Goal: Task Accomplishment & Management: Manage account settings

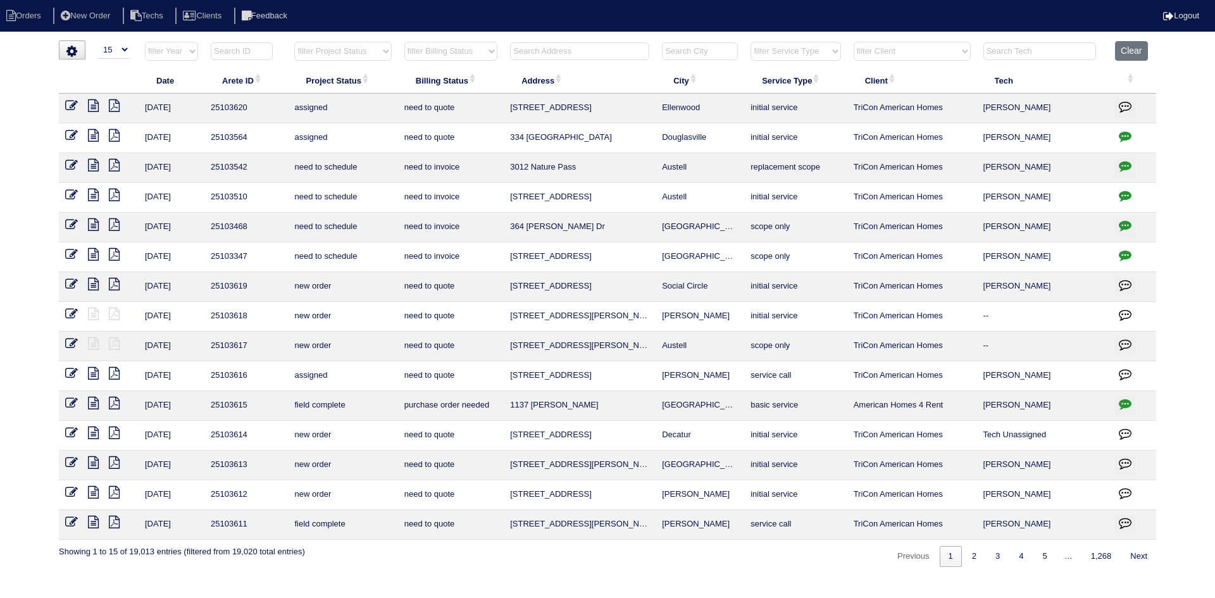
select select "15"
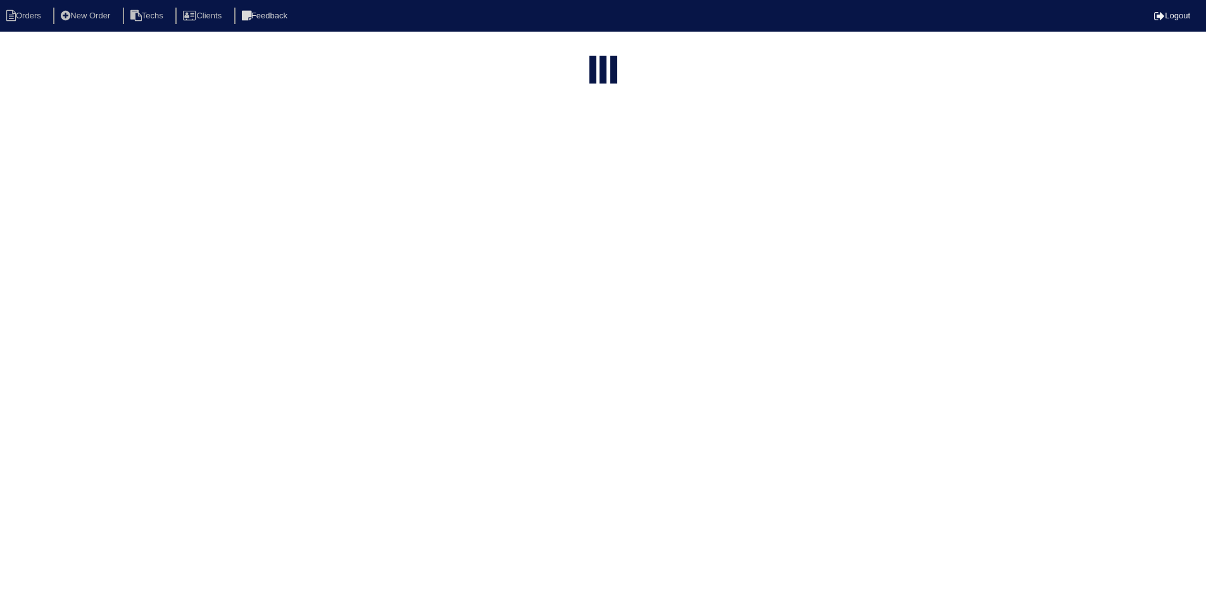
select select "15"
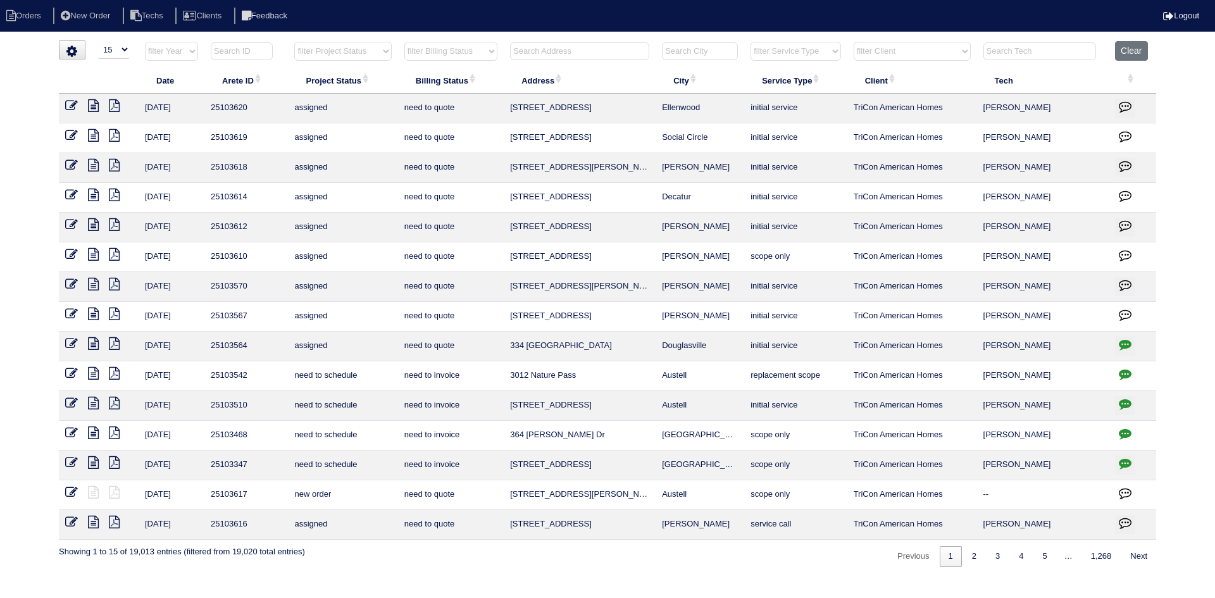
click at [590, 55] on input "text" at bounding box center [579, 51] width 139 height 18
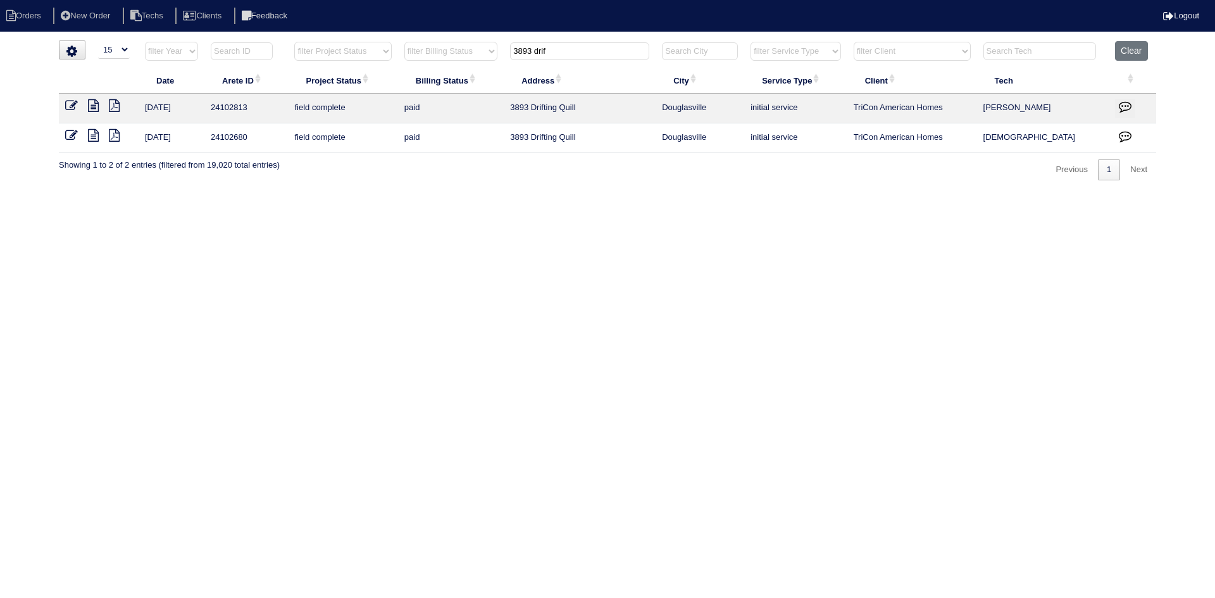
type input "3893 drif"
click at [94, 105] on icon at bounding box center [93, 105] width 11 height 13
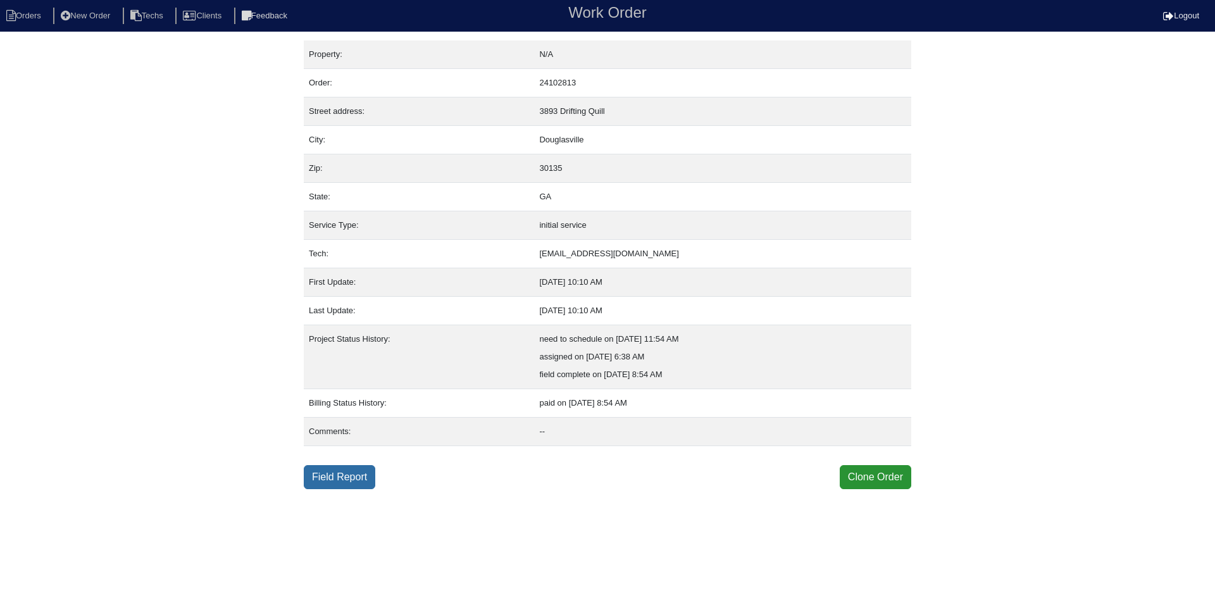
click at [352, 477] on link "Field Report" at bounding box center [340, 477] width 72 height 24
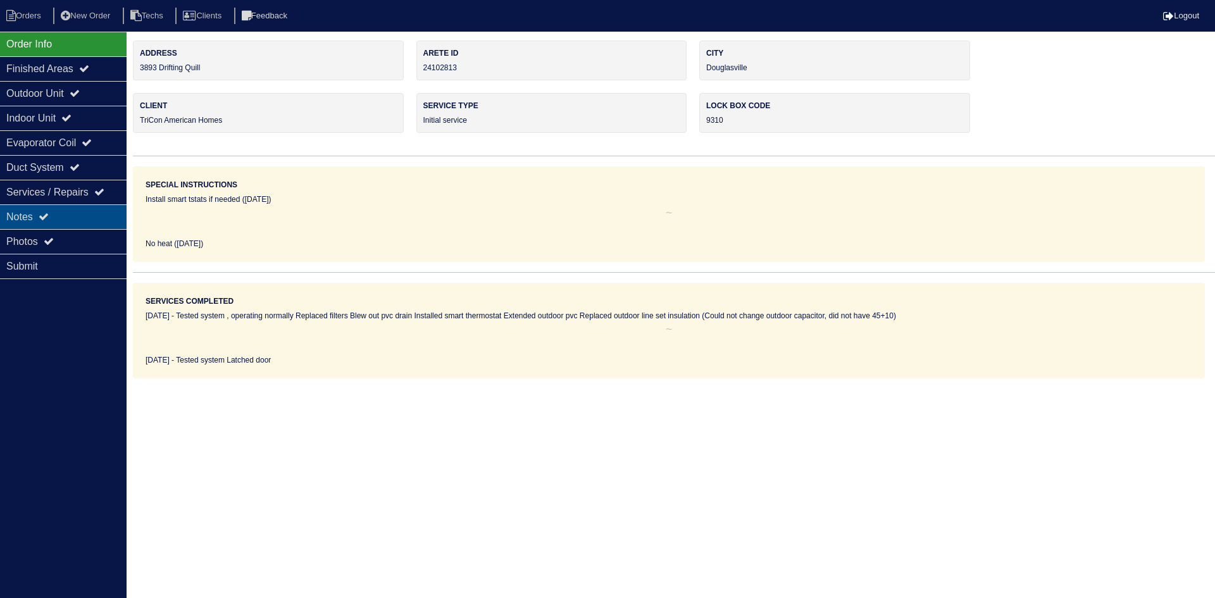
click at [56, 216] on div "Notes" at bounding box center [63, 216] width 127 height 25
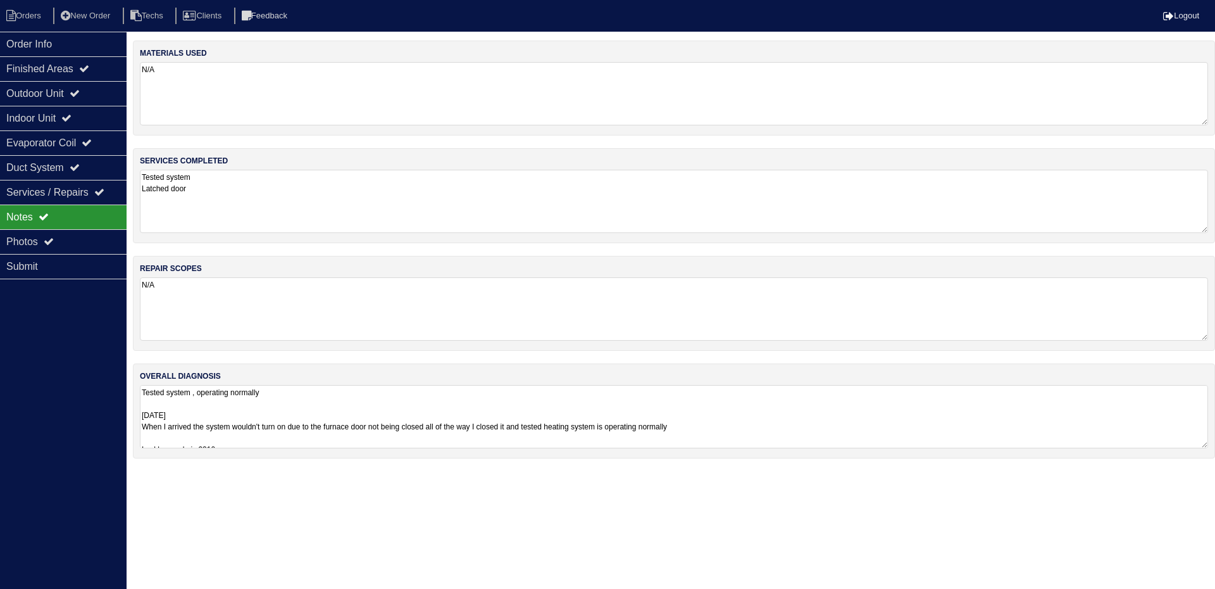
click at [425, 378] on div "overall diagnosis Tested system , operating normally 10-22-24 When I arrived th…" at bounding box center [674, 410] width 1082 height 95
click at [779, 411] on textarea "Tested system , operating normally 10-22-24 When I arrived the system wouldn't …" at bounding box center [674, 416] width 1068 height 63
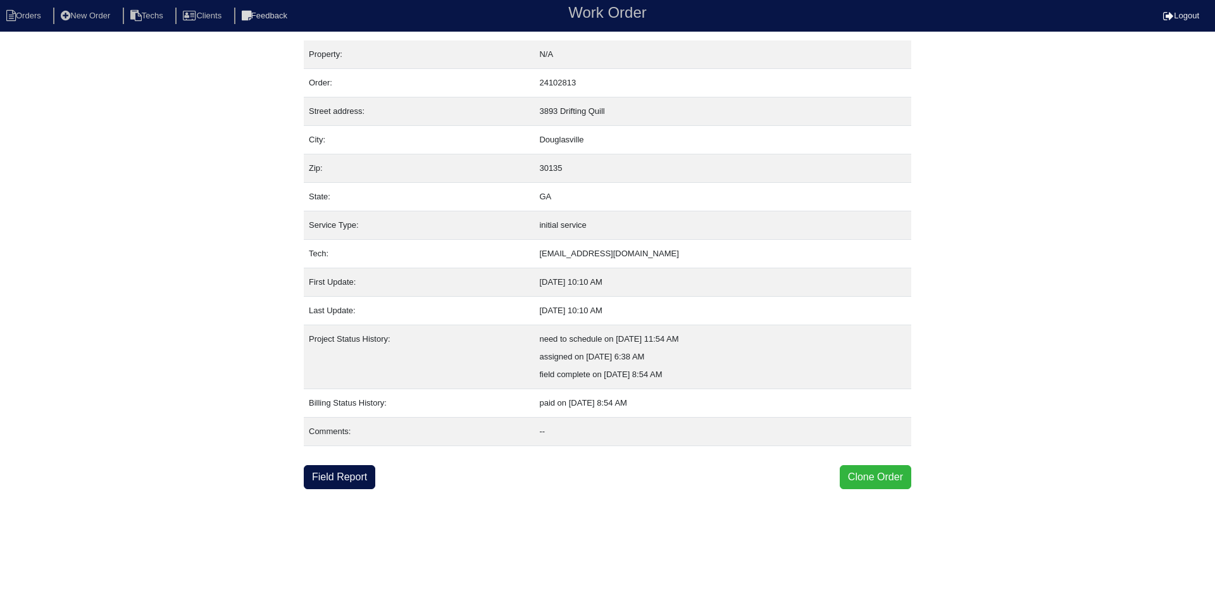
click at [878, 473] on button "Clone Order" at bounding box center [876, 477] width 72 height 24
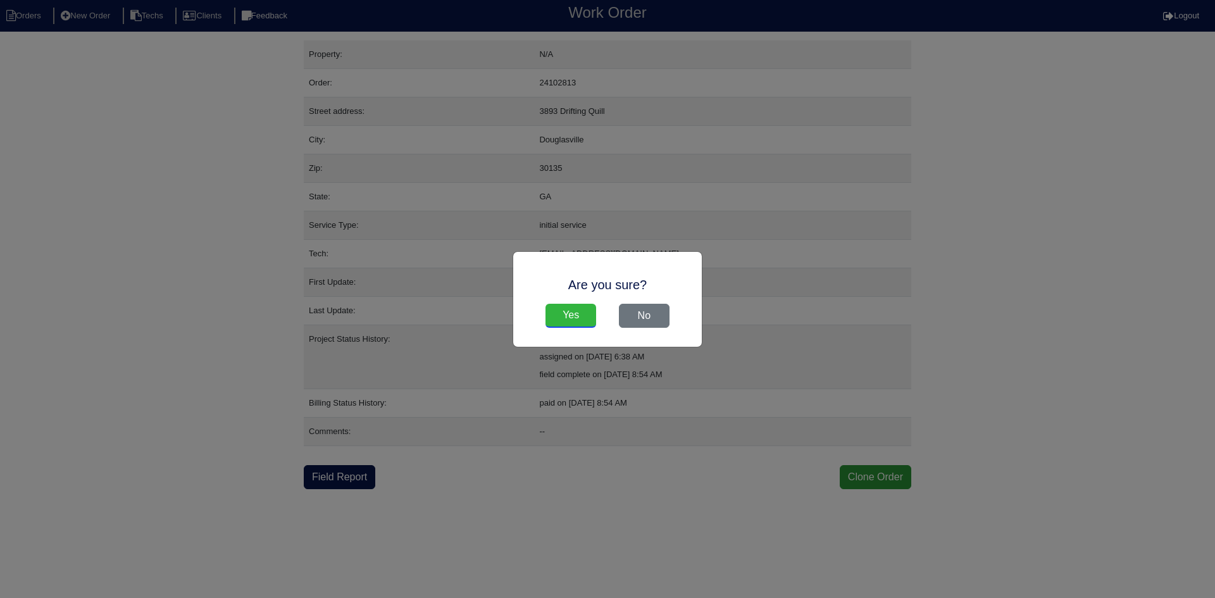
click at [566, 313] on input "Yes" at bounding box center [571, 316] width 51 height 24
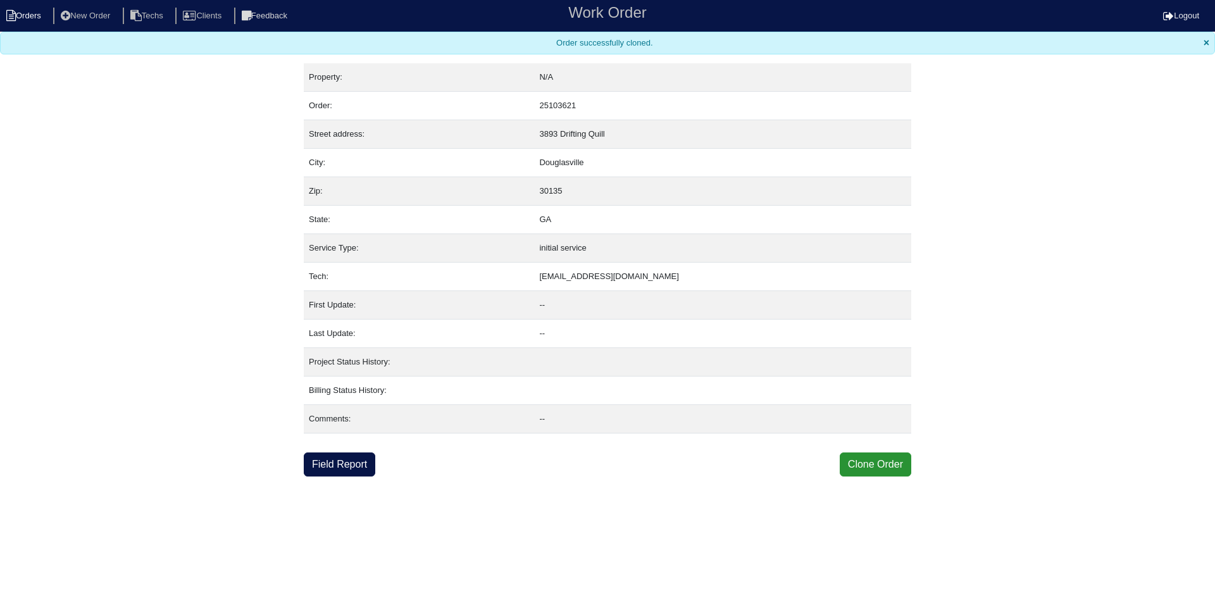
click at [31, 20] on li "Orders" at bounding box center [25, 16] width 51 height 17
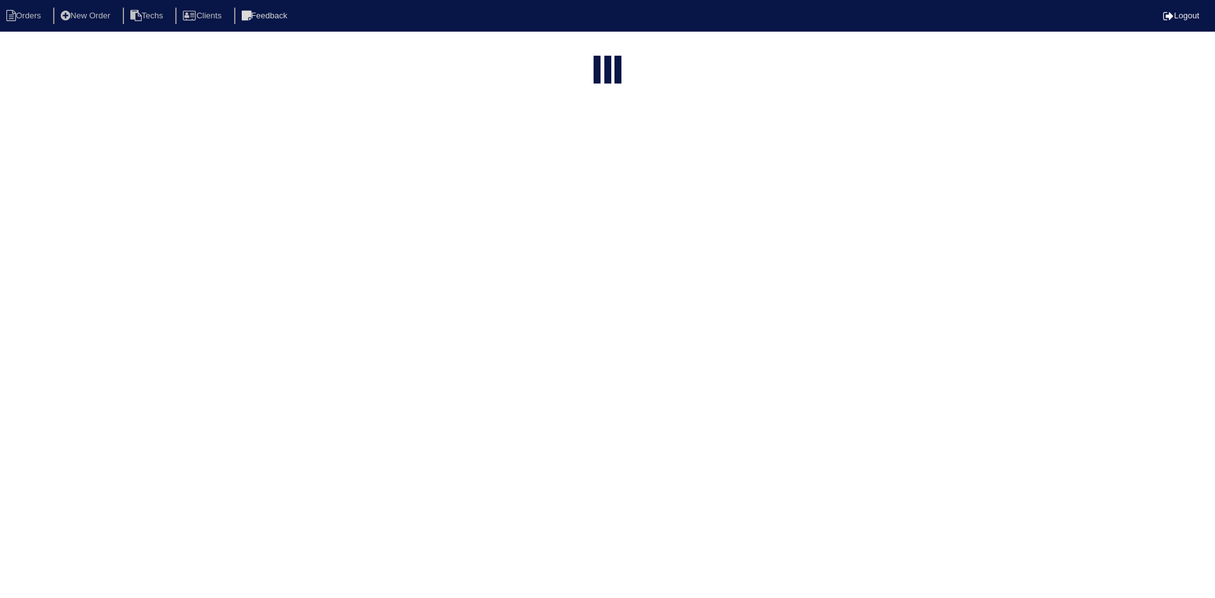
select select "15"
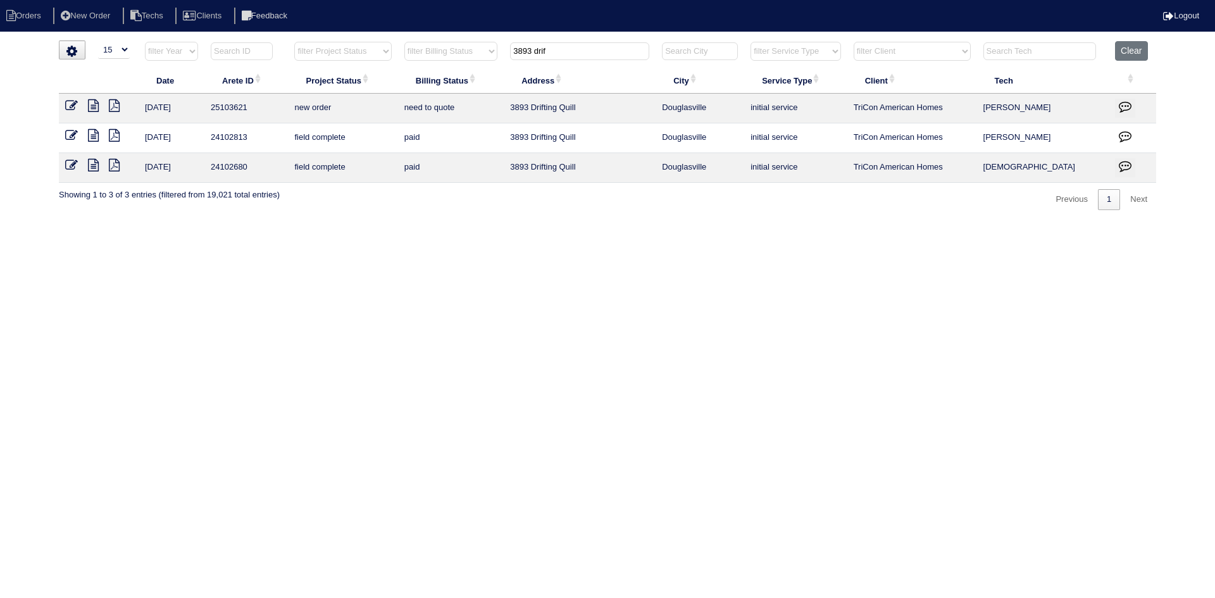
click at [68, 105] on icon at bounding box center [71, 105] width 13 height 13
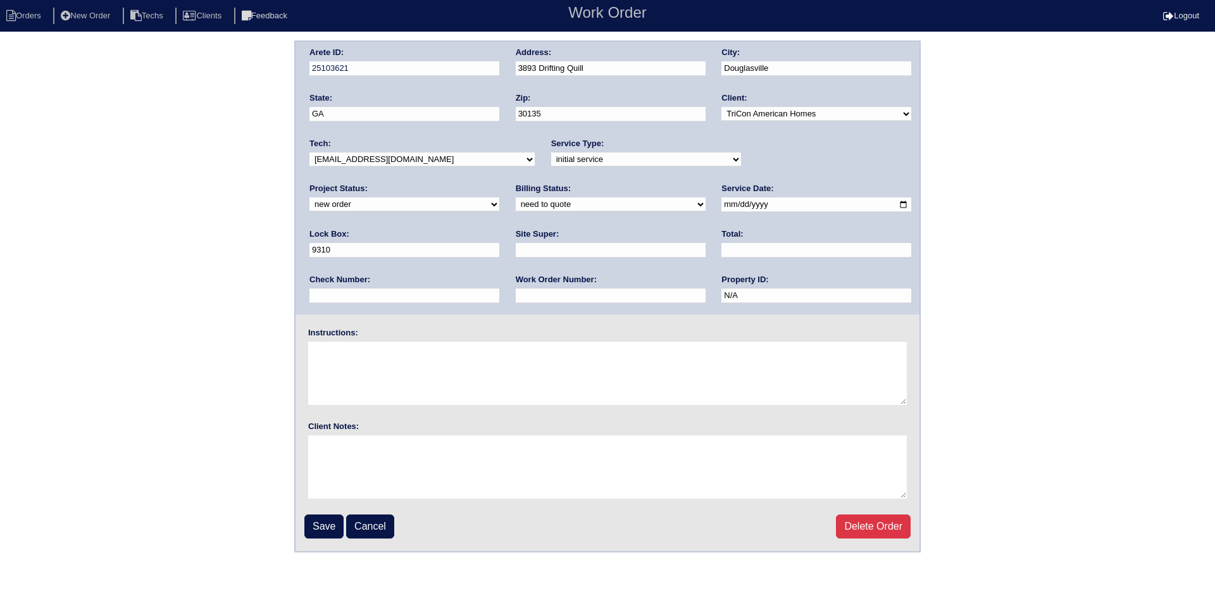
click at [516, 246] on input "text" at bounding box center [611, 250] width 190 height 15
type input "Jacob Gaither"
click at [516, 299] on input "text" at bounding box center [611, 296] width 190 height 15
type input "553846"
click at [382, 355] on textarea at bounding box center [607, 373] width 599 height 63
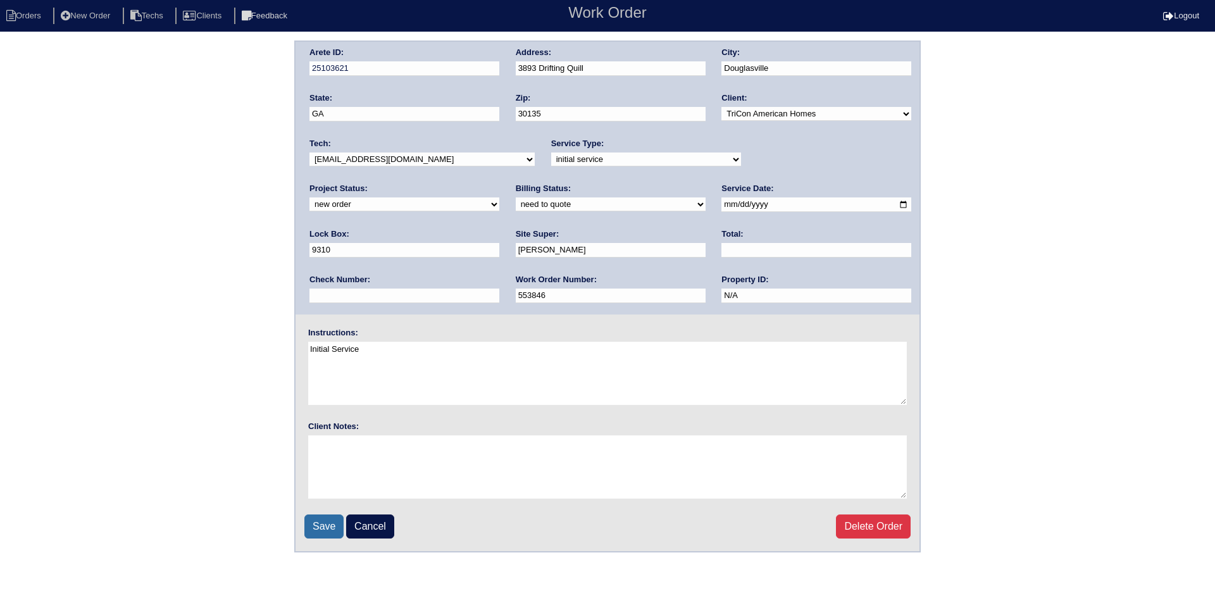
type textarea "Initial Service"
click at [318, 527] on input "Save" at bounding box center [323, 527] width 39 height 24
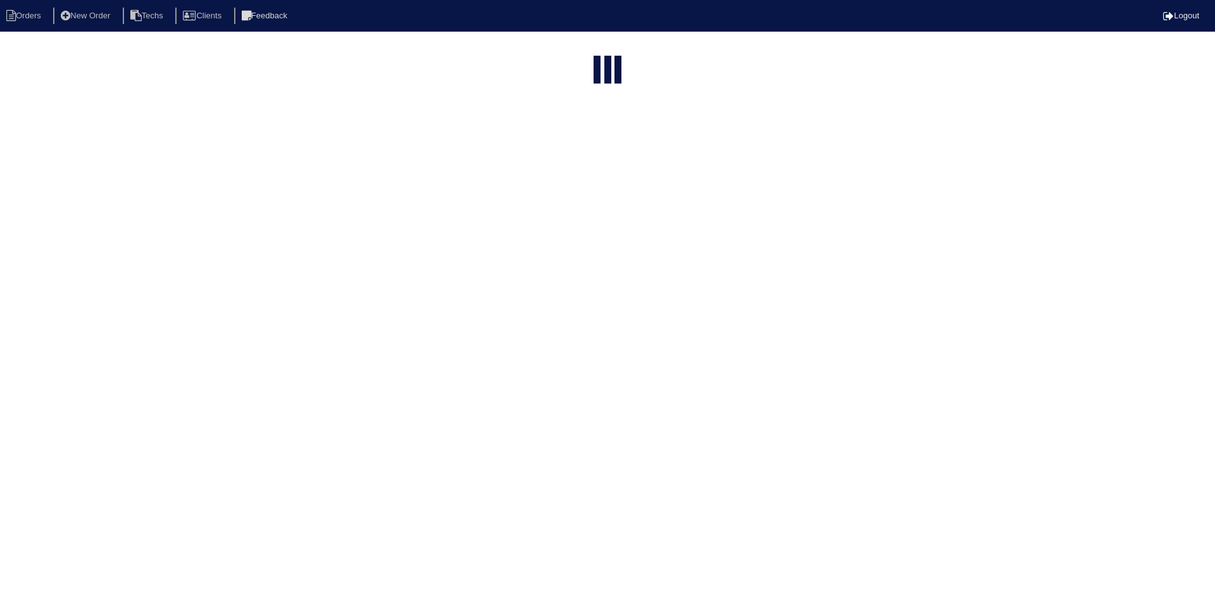
select select "15"
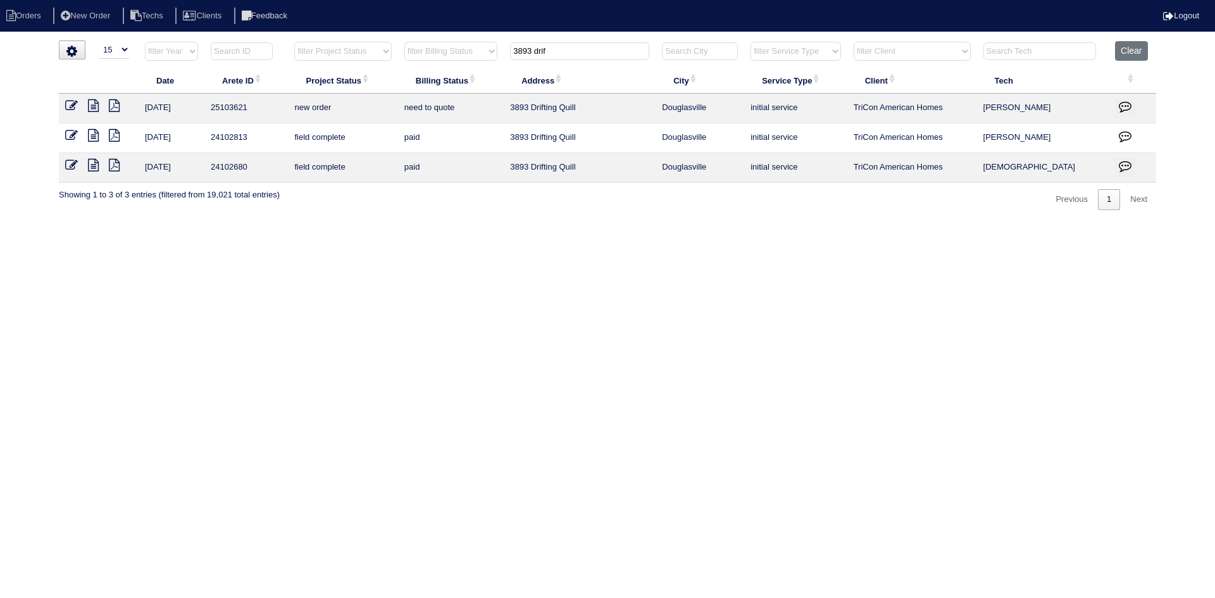
drag, startPoint x: 545, startPoint y: 51, endPoint x: 506, endPoint y: 51, distance: 38.6
click at [506, 51] on th "3893 drif" at bounding box center [580, 54] width 152 height 26
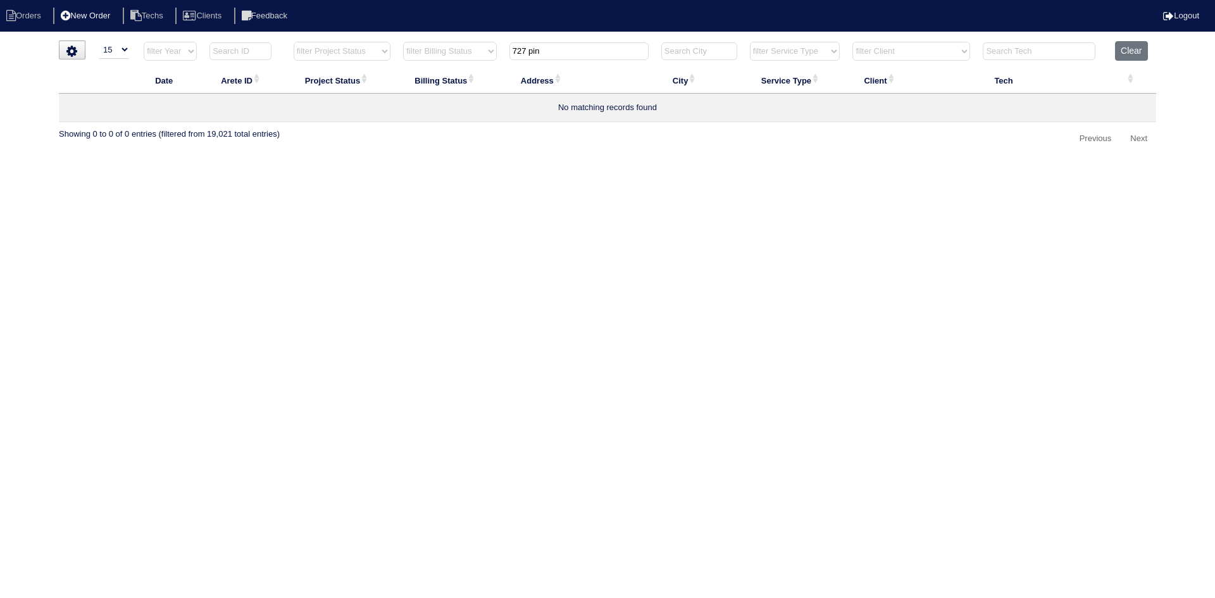
type input "727 pin"
click at [104, 19] on li "New Order" at bounding box center [86, 16] width 67 height 17
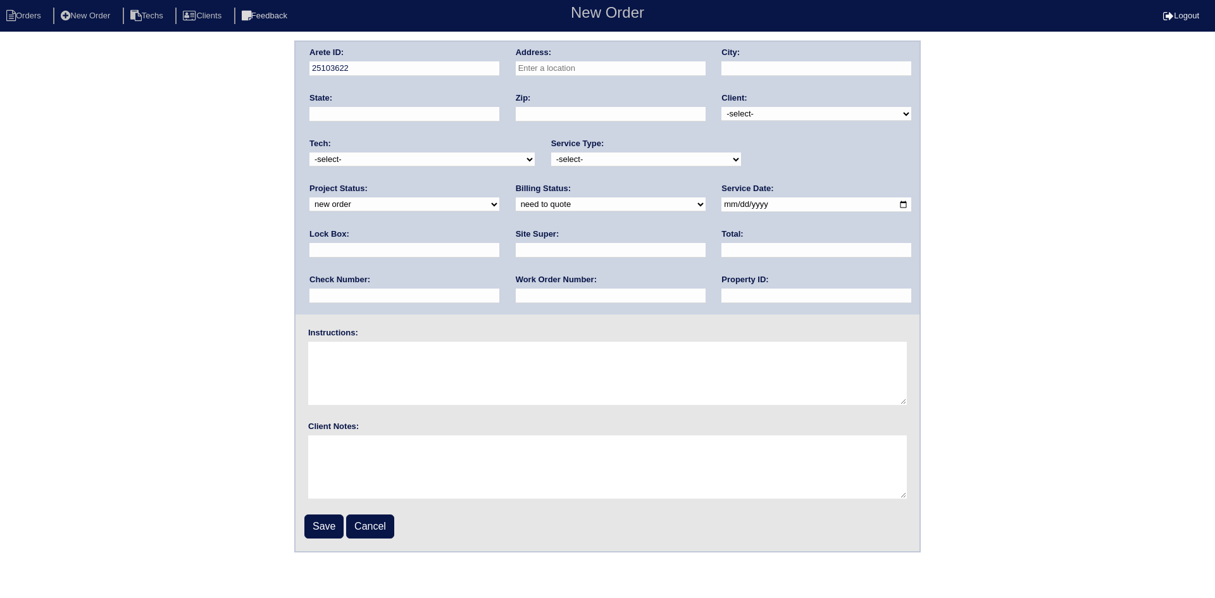
click at [539, 73] on input "text" at bounding box center [611, 68] width 190 height 15
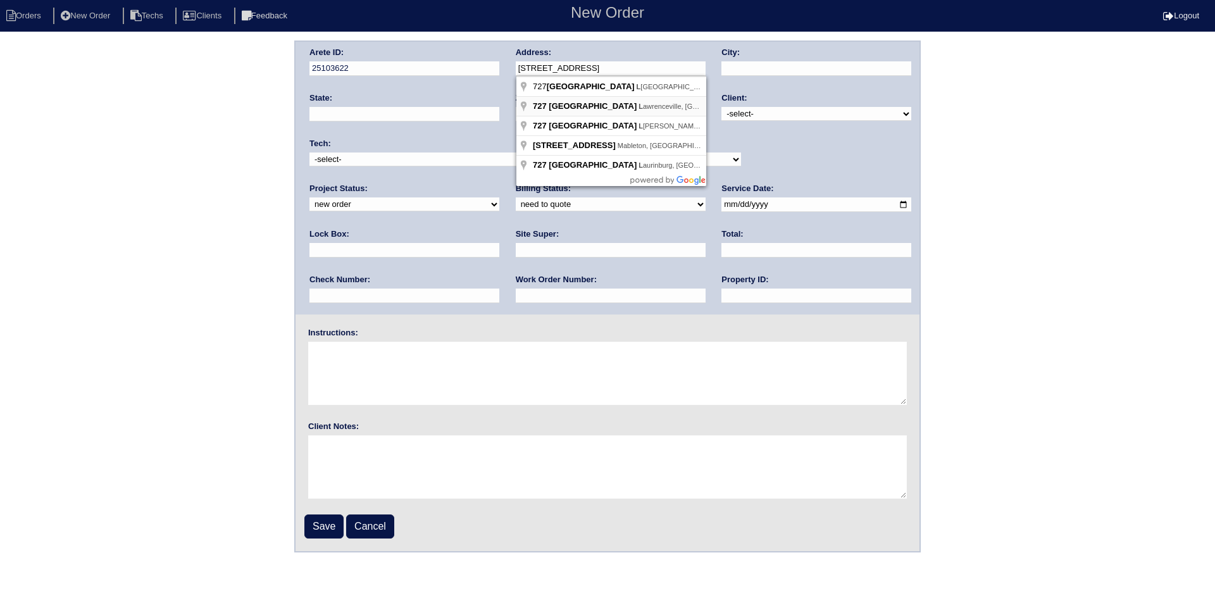
type input "727 Pine Ln"
type input "Lawrenceville"
type input "GA"
type input "30043"
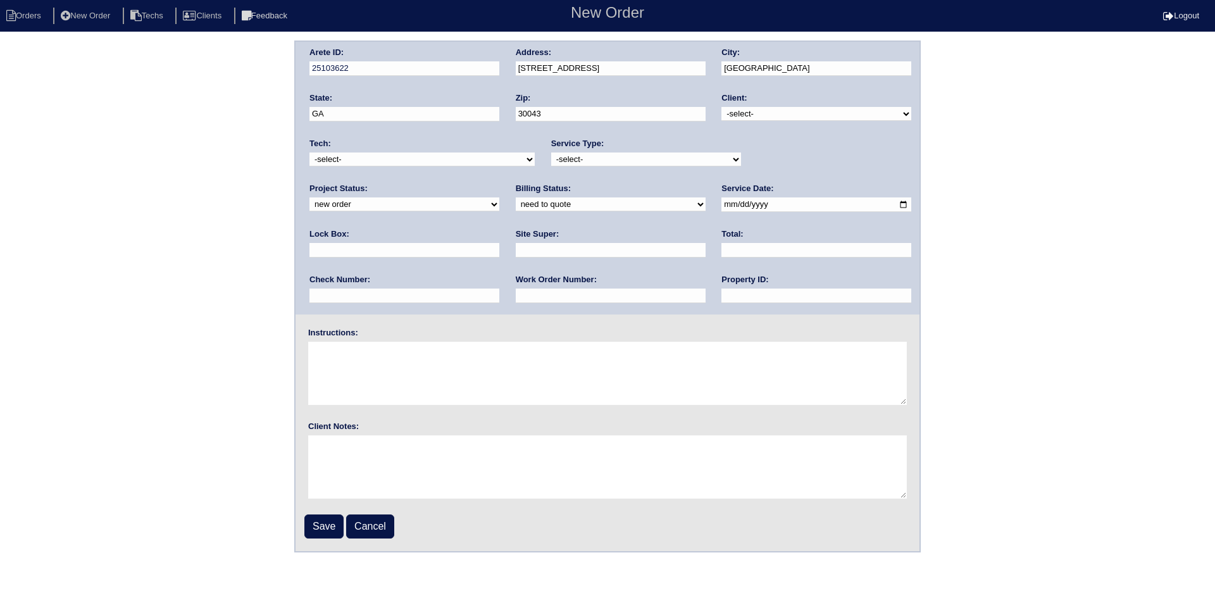
drag, startPoint x: 762, startPoint y: 111, endPoint x: 766, endPoint y: 120, distance: 9.9
click at [762, 111] on select "-select- TriCon American Homes American Homes 4 Rent First Key Homes Zillow The…" at bounding box center [816, 114] width 190 height 14
select select "1"
click at [723, 107] on select "-select- TriCon American Homes American Homes 4 Rent First Key Homes Zillow The…" at bounding box center [816, 114] width 190 height 14
click at [670, 159] on select "-select- initial service basic service maintenance call replacement scope servi…" at bounding box center [646, 160] width 190 height 14
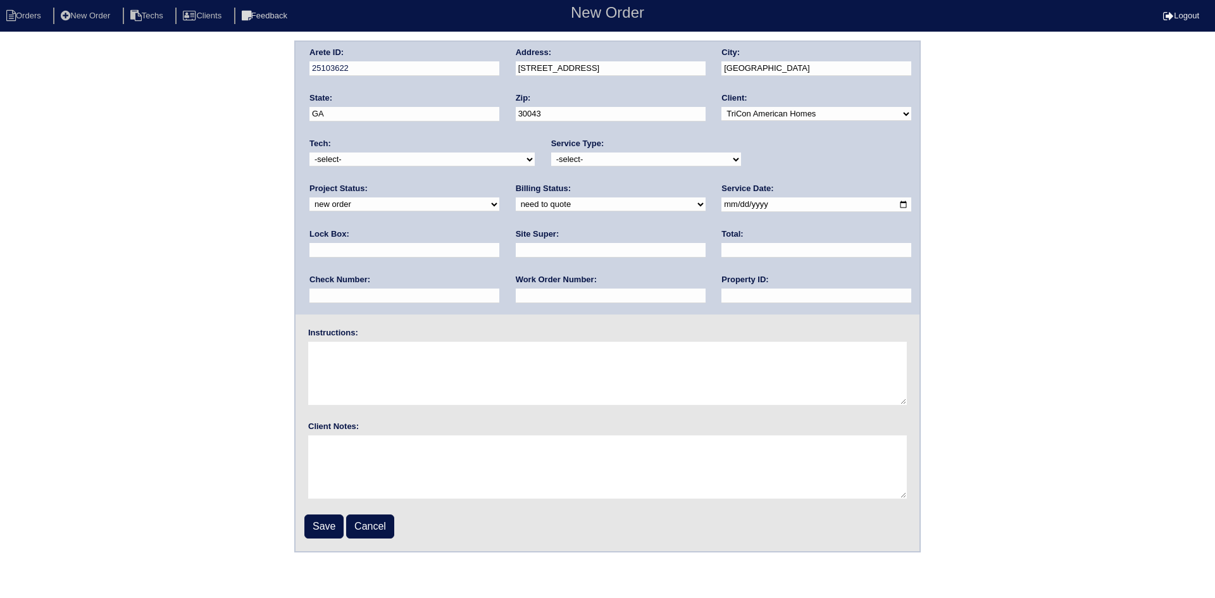
select select "initial service"
click at [551, 153] on select "-select- initial service basic service maintenance call replacement scope servi…" at bounding box center [646, 160] width 190 height 14
click at [721, 204] on input "date" at bounding box center [816, 204] width 190 height 15
type input "2025-10-01"
click at [516, 248] on input "text" at bounding box center [611, 250] width 190 height 15
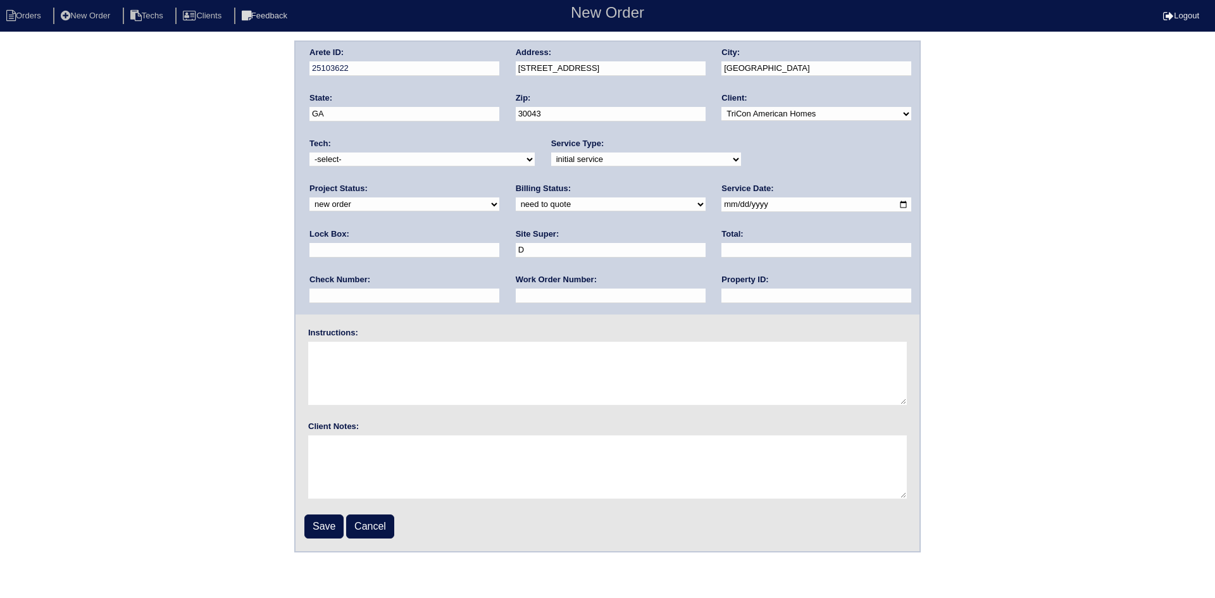
type input "Daniel Rodriguez"
click at [516, 294] on input "text" at bounding box center [611, 296] width 190 height 15
type input "553831"
type input "NA"
type textarea "Initial service - install smart tstats"
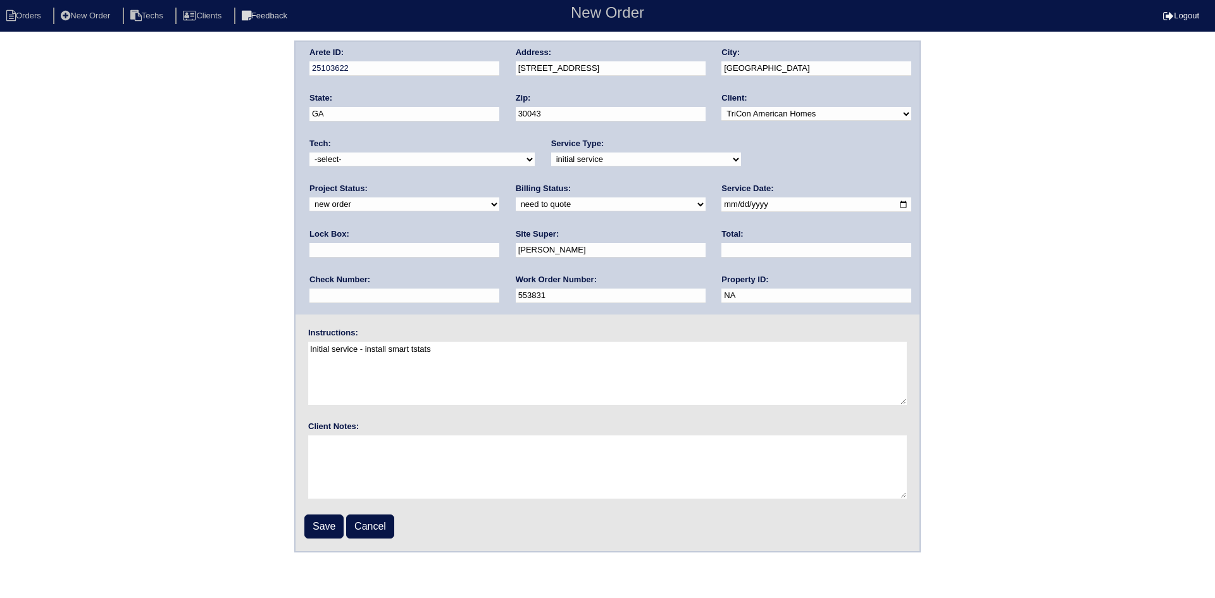
click at [330, 527] on input "Save" at bounding box center [323, 527] width 39 height 24
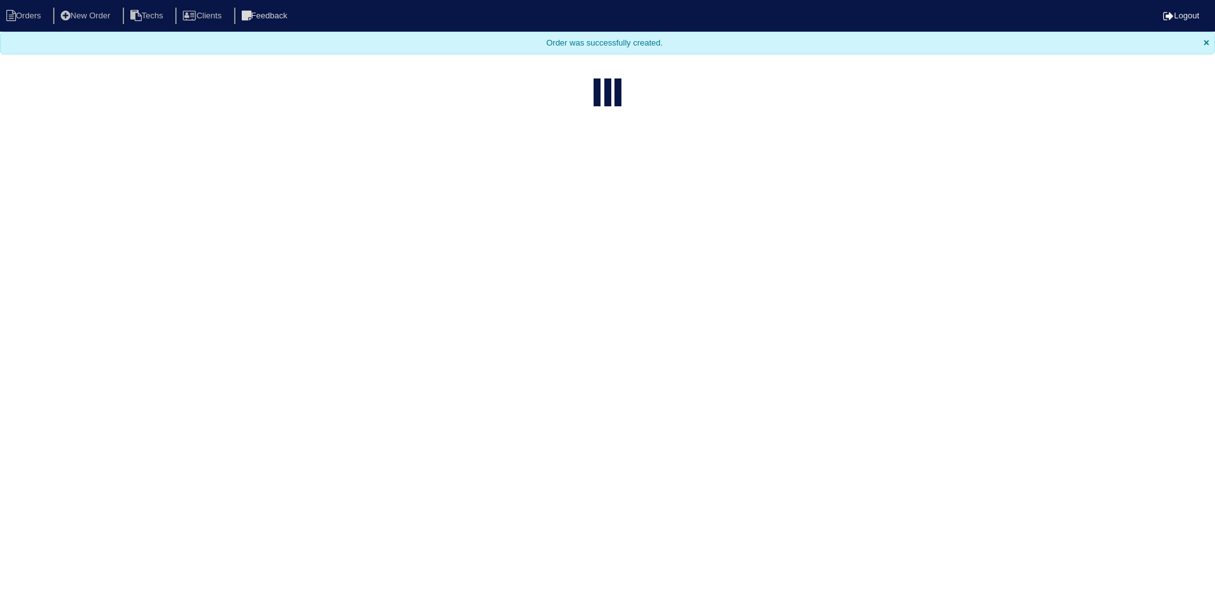
select select "15"
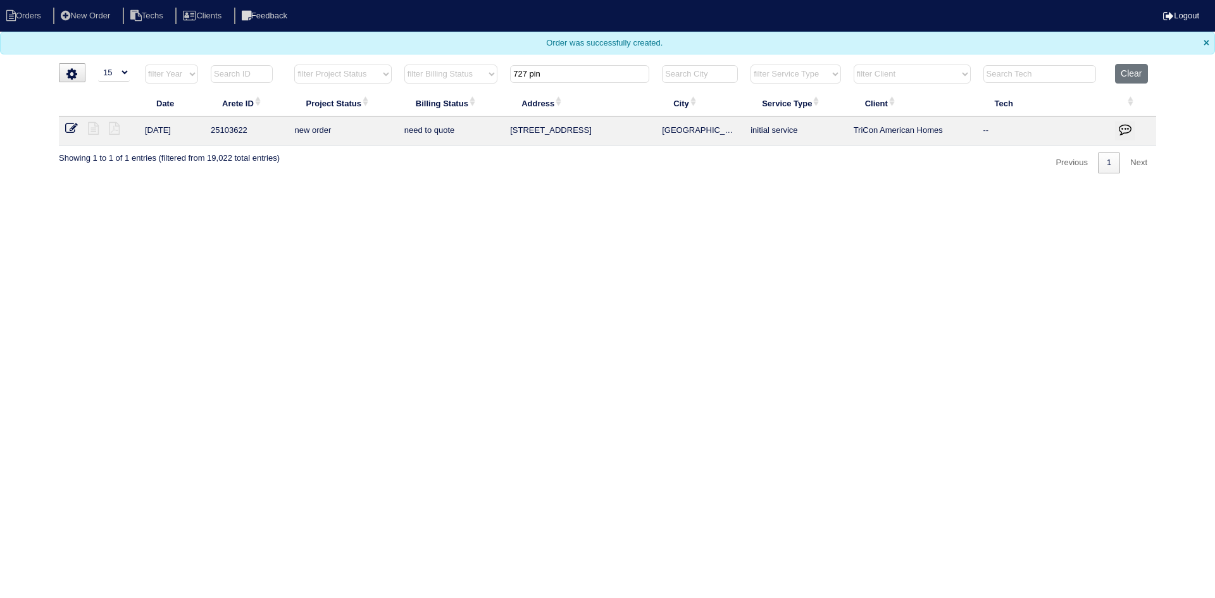
drag, startPoint x: 521, startPoint y: 71, endPoint x: 493, endPoint y: 68, distance: 28.7
click at [497, 70] on tr "filter Year -- Any Year -- 2025 2024 2023 2022 2021 2020 2019 filter Project St…" at bounding box center [607, 77] width 1097 height 26
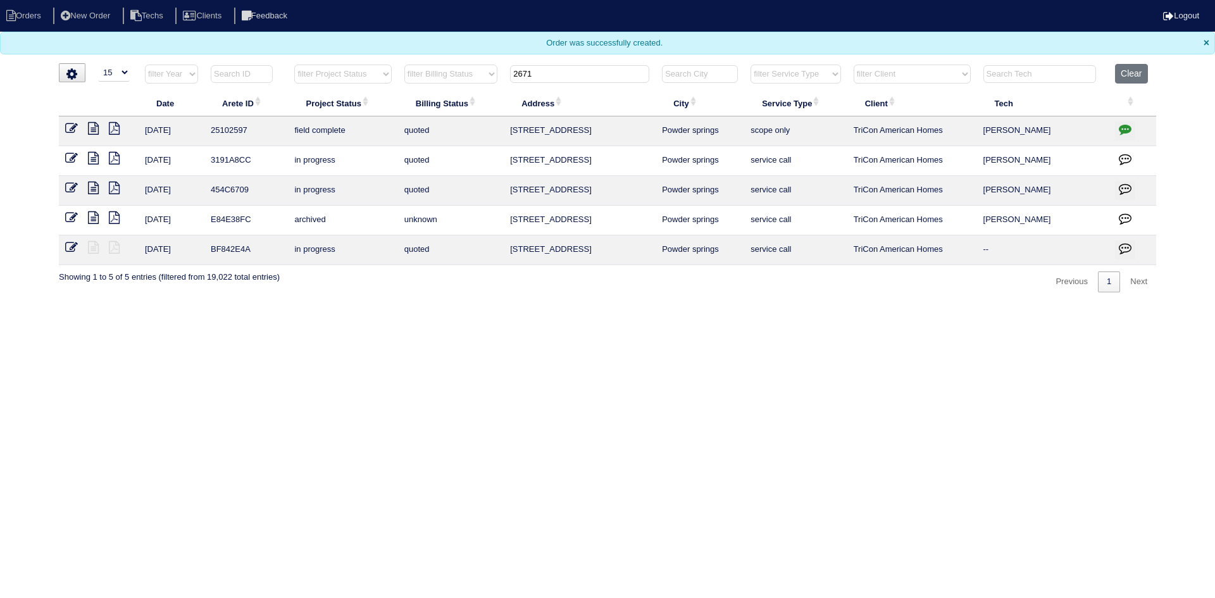
type input "2671"
click at [66, 127] on icon at bounding box center [71, 128] width 13 height 13
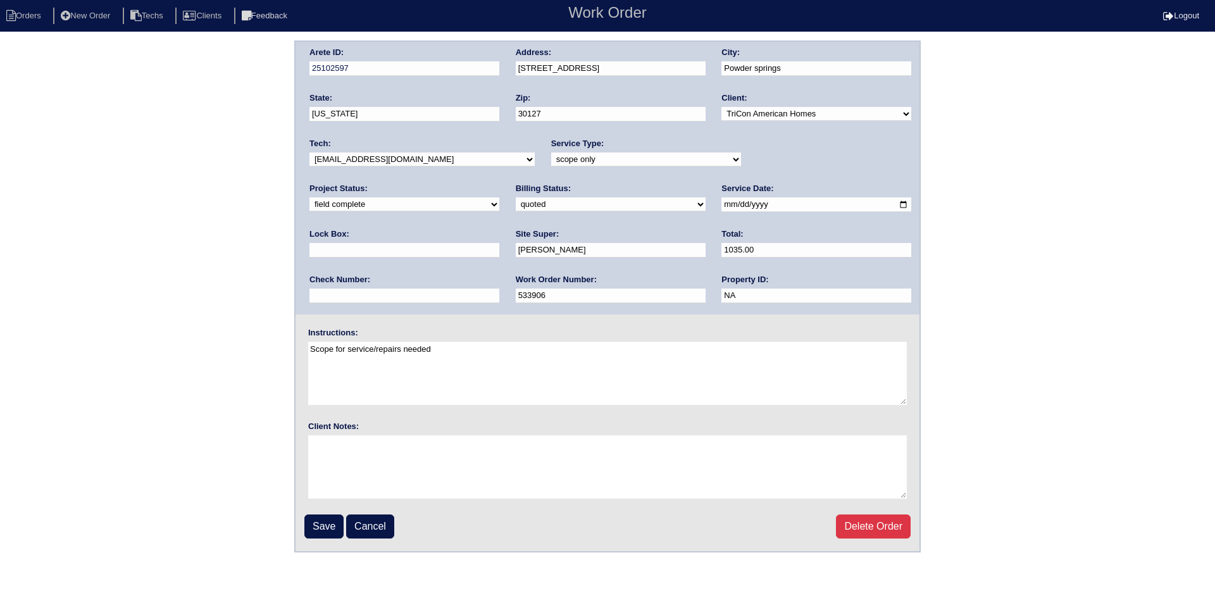
click at [499, 197] on select "new order assigned in progress field complete need to schedule admin review arc…" at bounding box center [404, 204] width 190 height 14
select select "need to schedule"
click at [499, 197] on select "new order assigned in progress field complete need to schedule admin review arc…" at bounding box center [404, 204] width 190 height 14
click at [721, 208] on input "2025-09-08" at bounding box center [816, 204] width 190 height 15
type input "[DATE]"
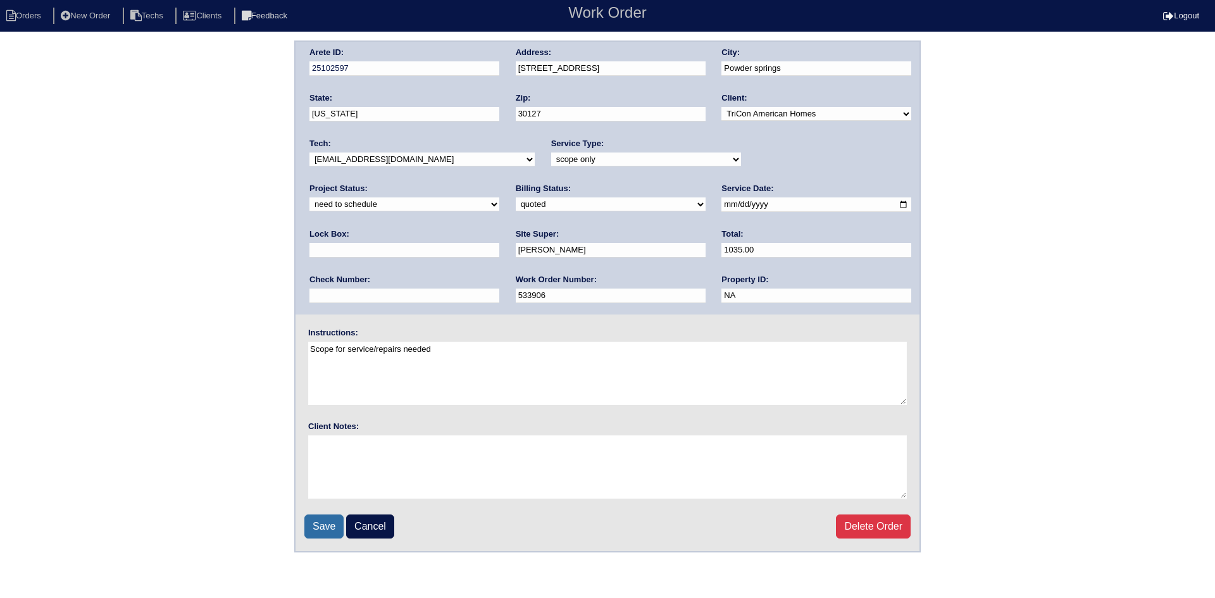
click at [322, 530] on input "Save" at bounding box center [323, 527] width 39 height 24
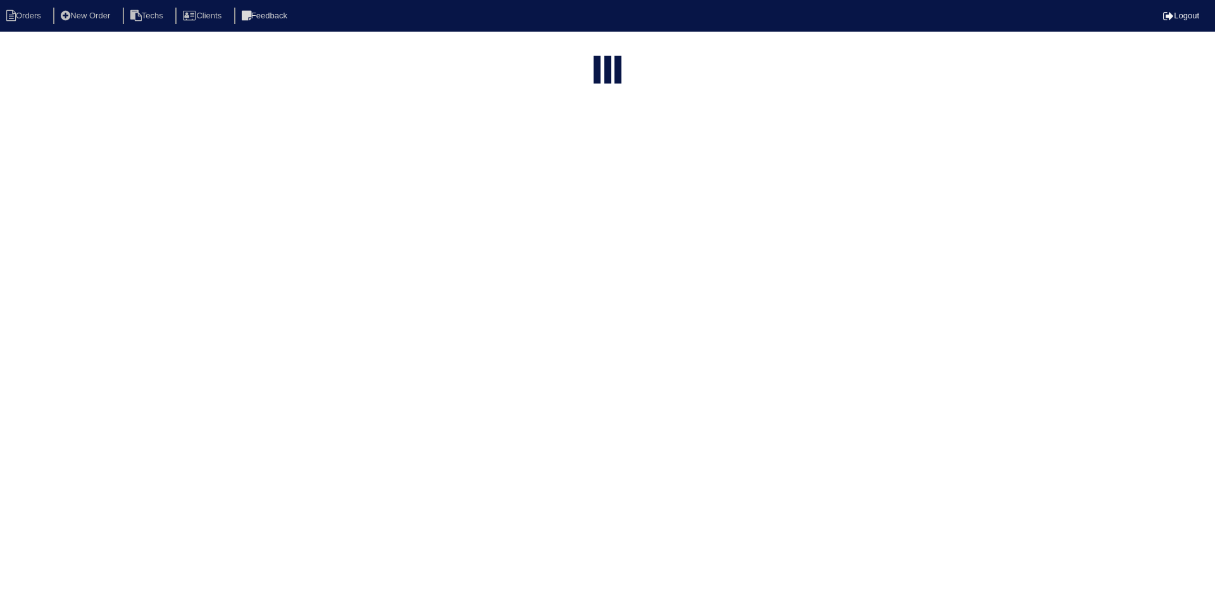
select select "15"
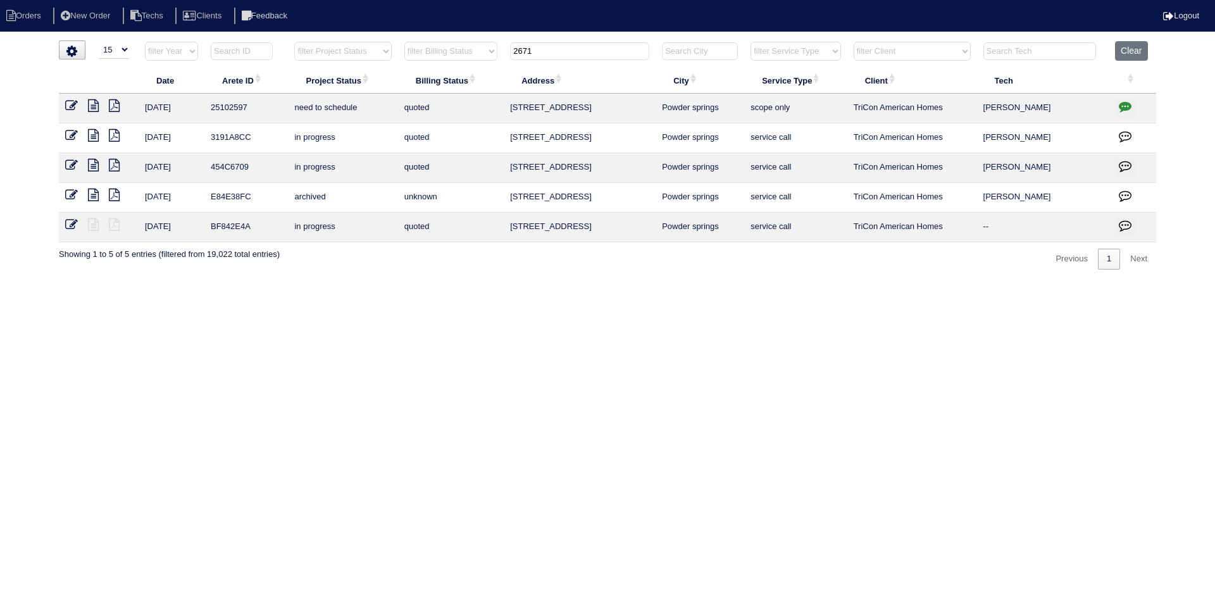
drag, startPoint x: 1125, startPoint y: 103, endPoint x: 1118, endPoint y: 103, distance: 7.0
click at [1124, 103] on icon "button" at bounding box center [1125, 106] width 13 height 13
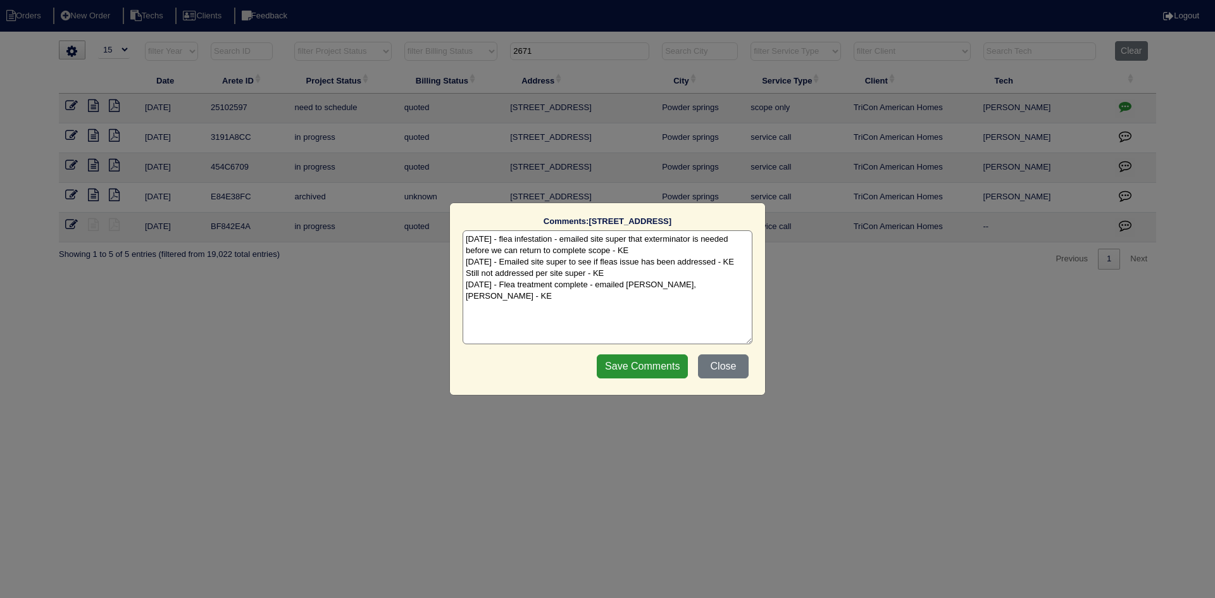
click at [707, 283] on textarea "[DATE] - flea infestation - emailed site super that exterminator is needed befo…" at bounding box center [608, 287] width 290 height 114
type textarea "7/22/25 - flea infestation - emailed site super that exterminator is needed bef…"
click at [661, 362] on input "Save Comments" at bounding box center [642, 366] width 91 height 24
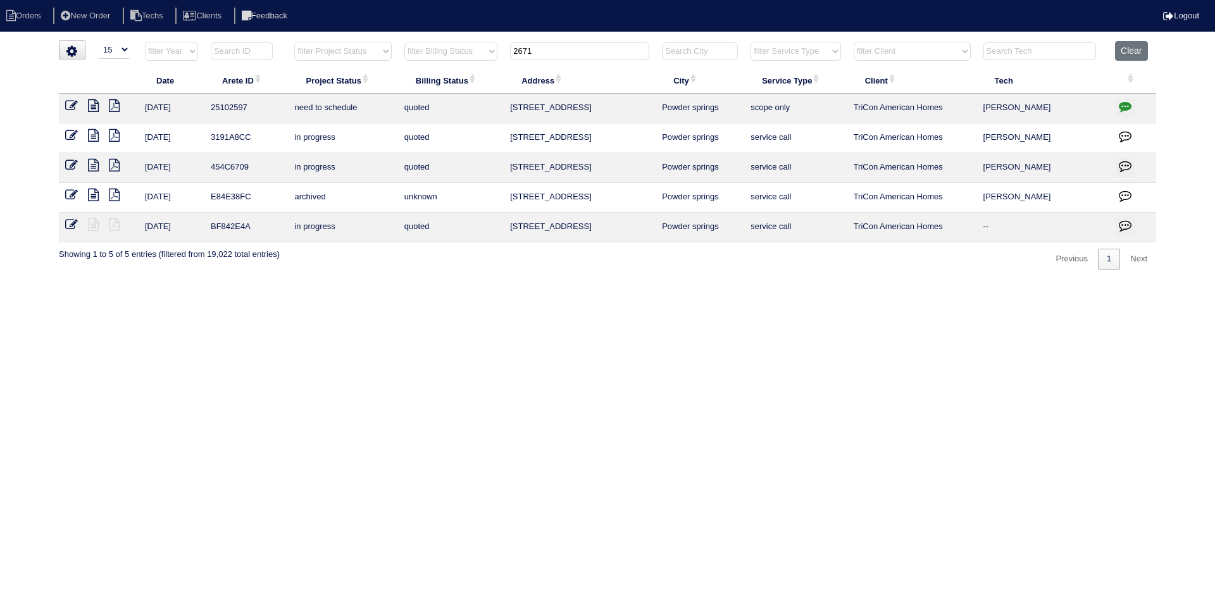
click at [489, 56] on tr "filter Year -- Any Year -- 2025 2024 2023 2022 2021 2020 2019 filter Project St…" at bounding box center [607, 54] width 1097 height 26
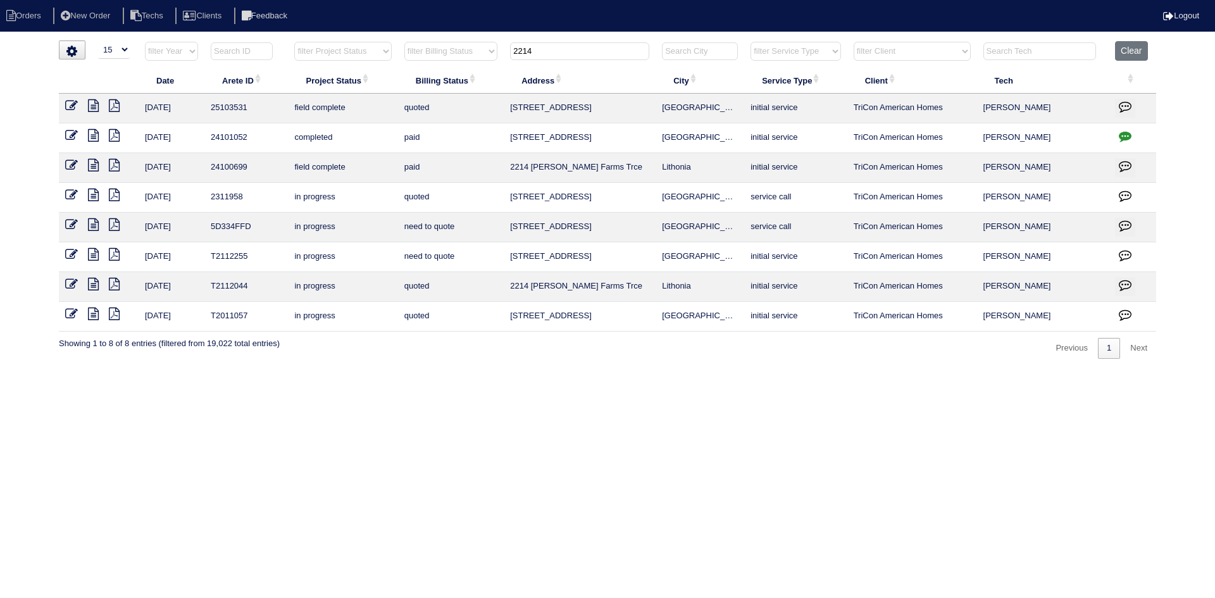
type input "2214"
click at [72, 103] on icon at bounding box center [71, 105] width 13 height 13
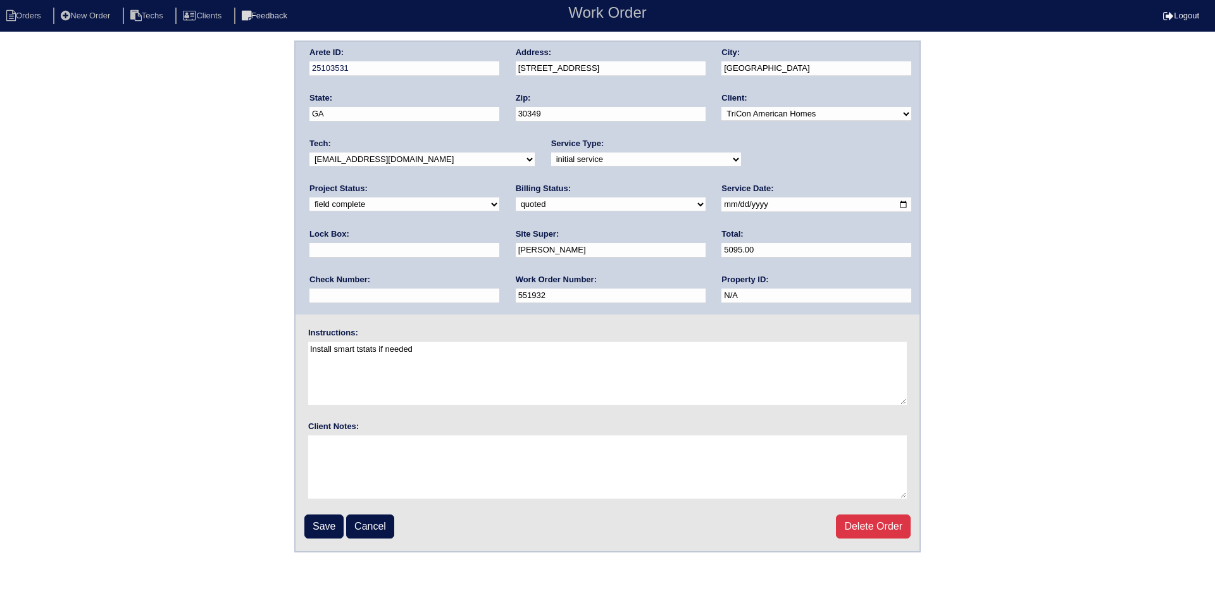
click at [499, 197] on select "new order assigned in progress field complete need to schedule admin review arc…" at bounding box center [404, 204] width 190 height 14
select select "need to schedule"
click at [499, 197] on select "new order assigned in progress field complete need to schedule admin review arc…" at bounding box center [404, 204] width 190 height 14
click at [721, 204] on input "2025-09-29" at bounding box center [816, 204] width 190 height 15
type input "2025-10-01"
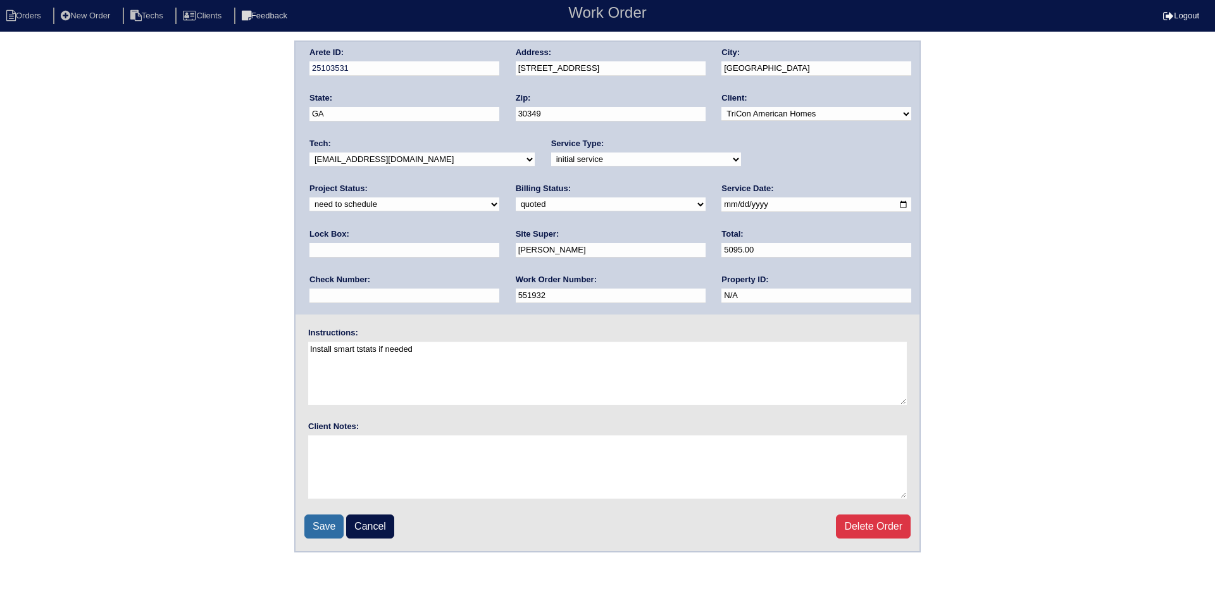
click at [327, 531] on input "Save" at bounding box center [323, 527] width 39 height 24
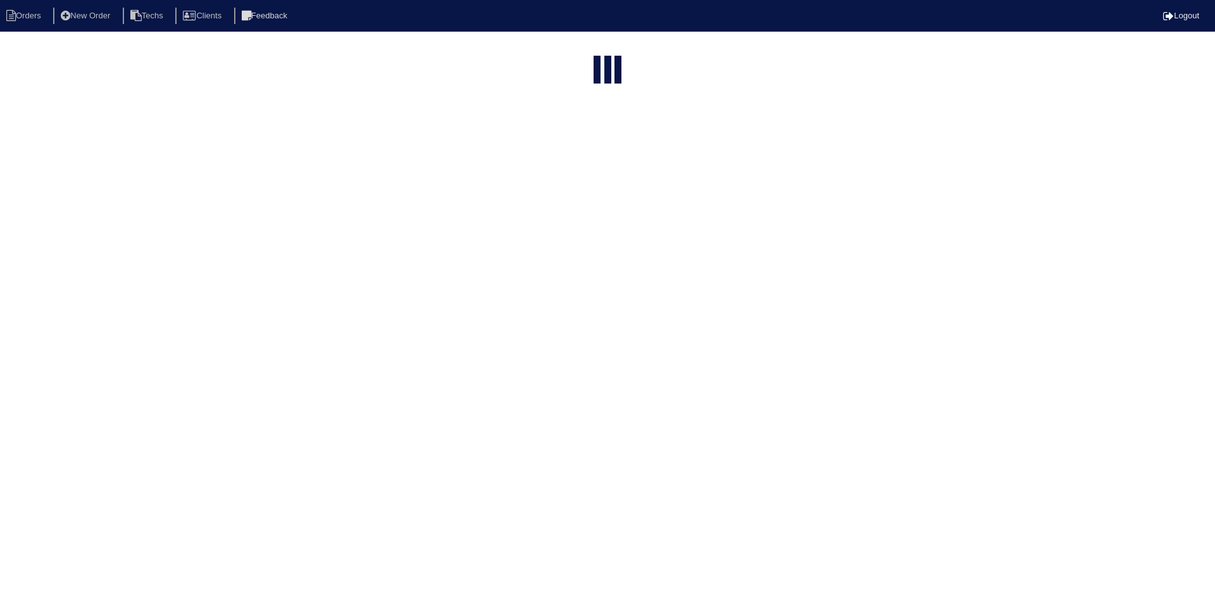
select select "15"
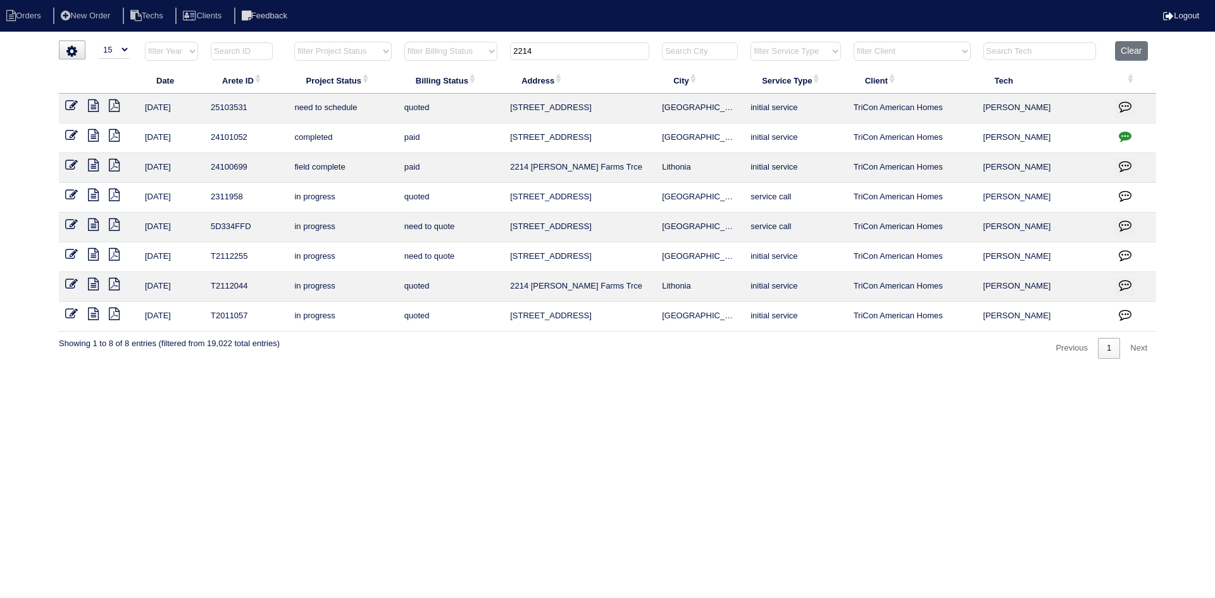
click at [1128, 101] on icon "button" at bounding box center [1125, 106] width 13 height 13
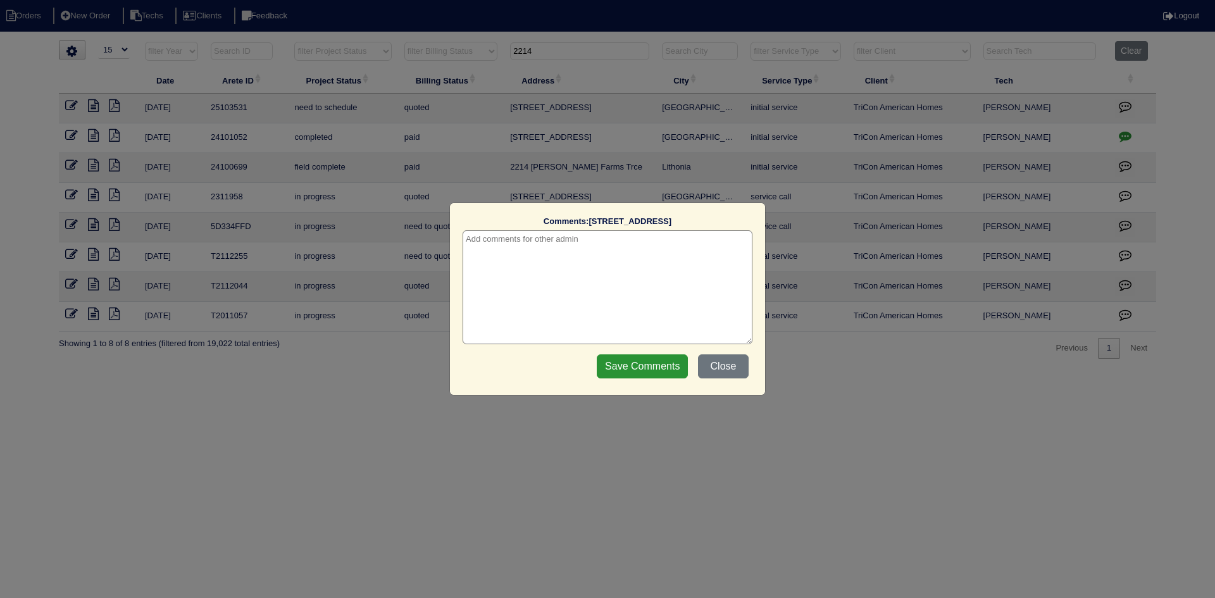
click at [667, 239] on textarea at bounding box center [608, 287] width 290 height 114
type textarea "10/1/25 - Tricon approved replacement - sent to Dan, Payton & self - rk"
click at [640, 363] on input "Save Comments" at bounding box center [642, 366] width 91 height 24
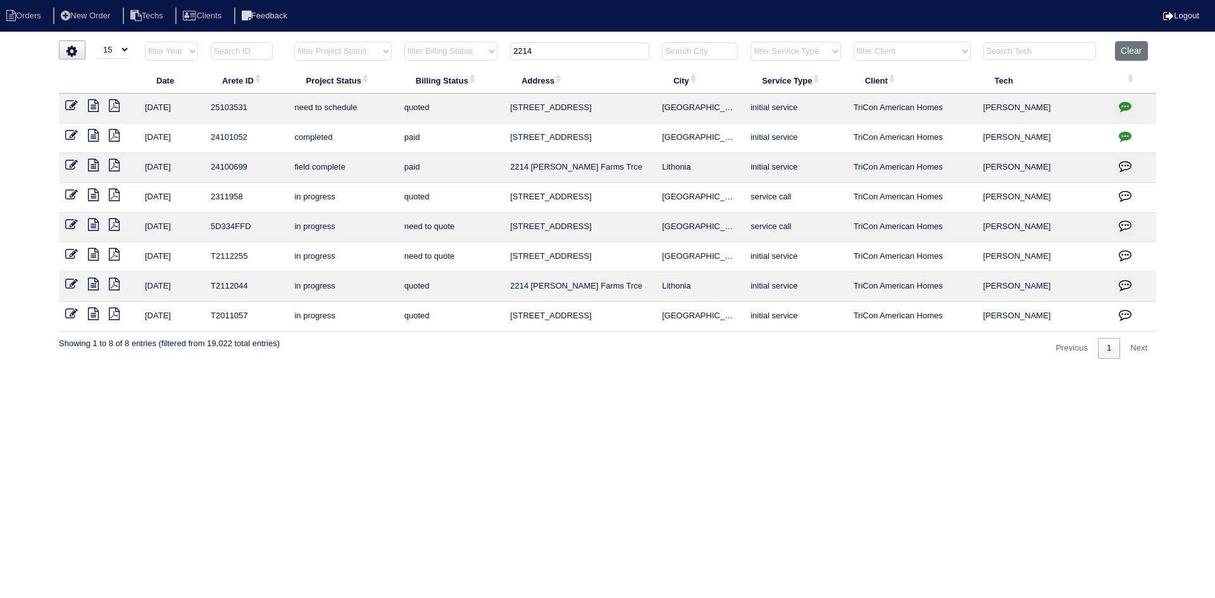
drag, startPoint x: 520, startPoint y: 48, endPoint x: 510, endPoint y: 49, distance: 9.5
click at [511, 48] on input "2214" at bounding box center [579, 51] width 139 height 18
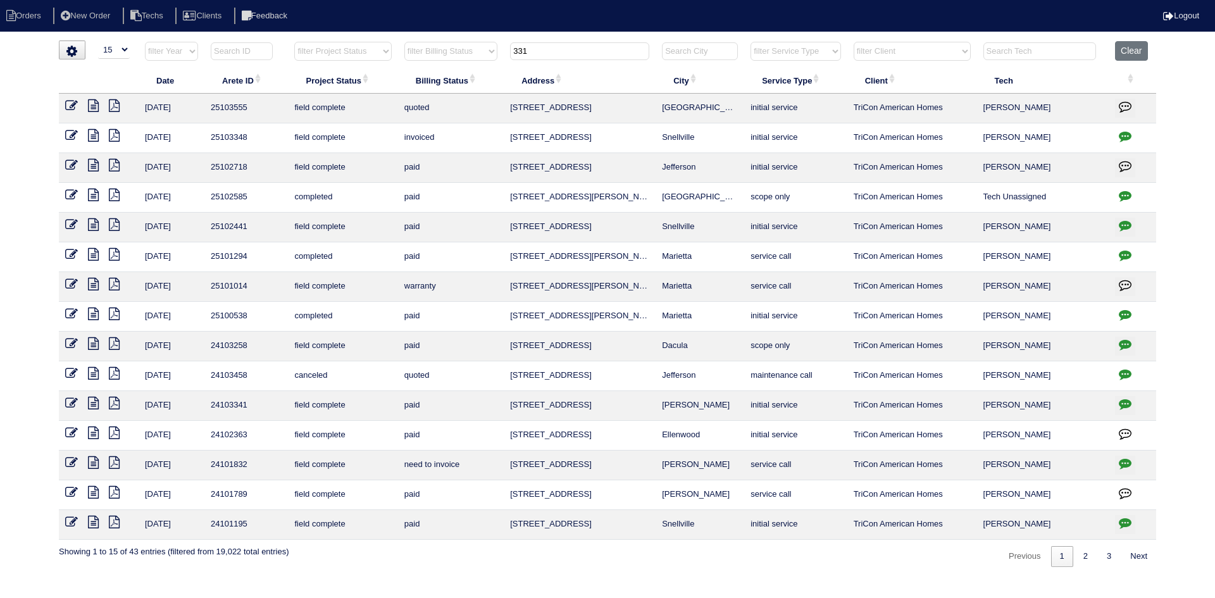
type input "331"
click at [72, 105] on icon at bounding box center [71, 105] width 13 height 13
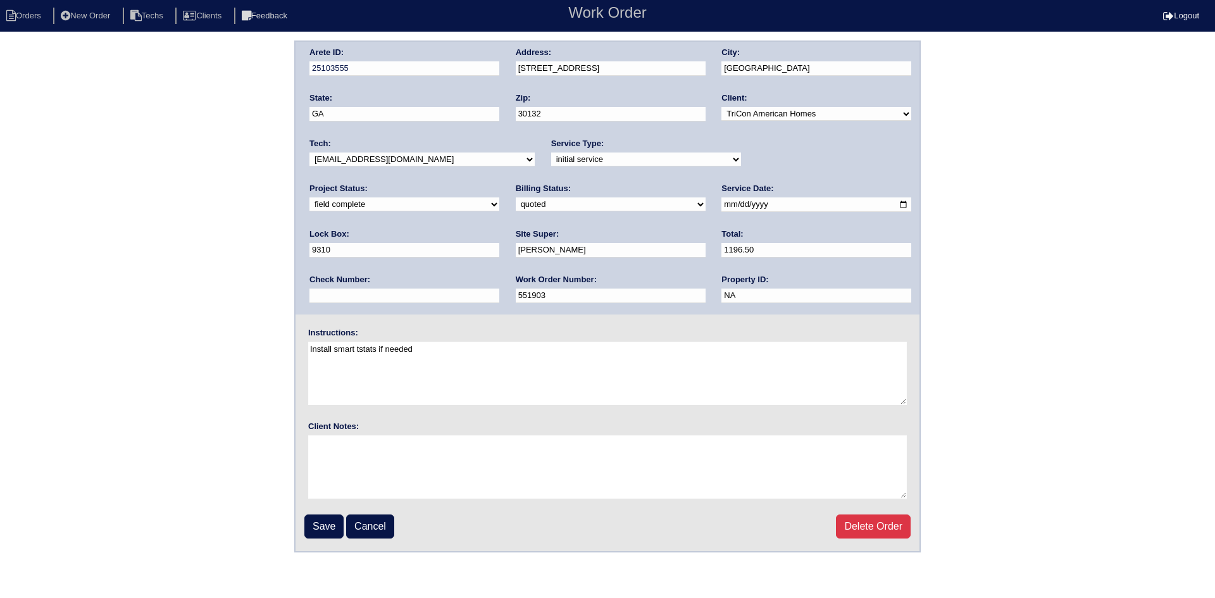
click at [499, 197] on select "new order assigned in progress field complete need to schedule admin review arc…" at bounding box center [404, 204] width 190 height 14
select select "need to schedule"
click at [499, 197] on select "new order assigned in progress field complete need to schedule admin review arc…" at bounding box center [404, 204] width 190 height 14
click at [721, 203] on input "[DATE]" at bounding box center [816, 204] width 190 height 15
click at [721, 204] on input "[DATE]" at bounding box center [816, 204] width 190 height 15
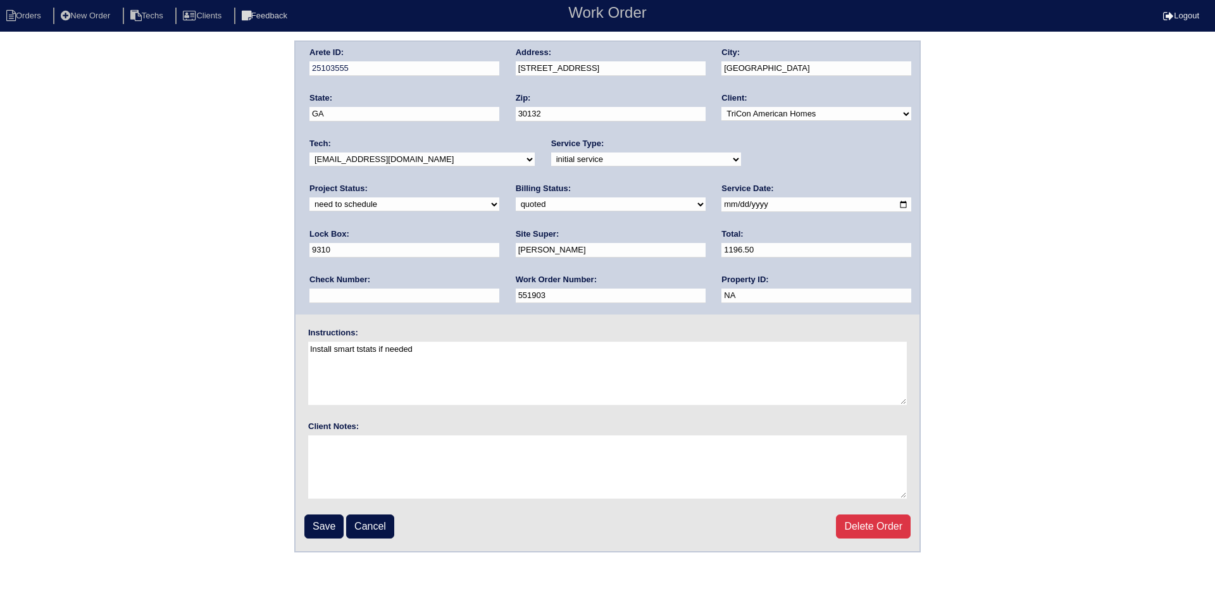
type input "[DATE]"
click at [323, 532] on input "Save" at bounding box center [323, 527] width 39 height 24
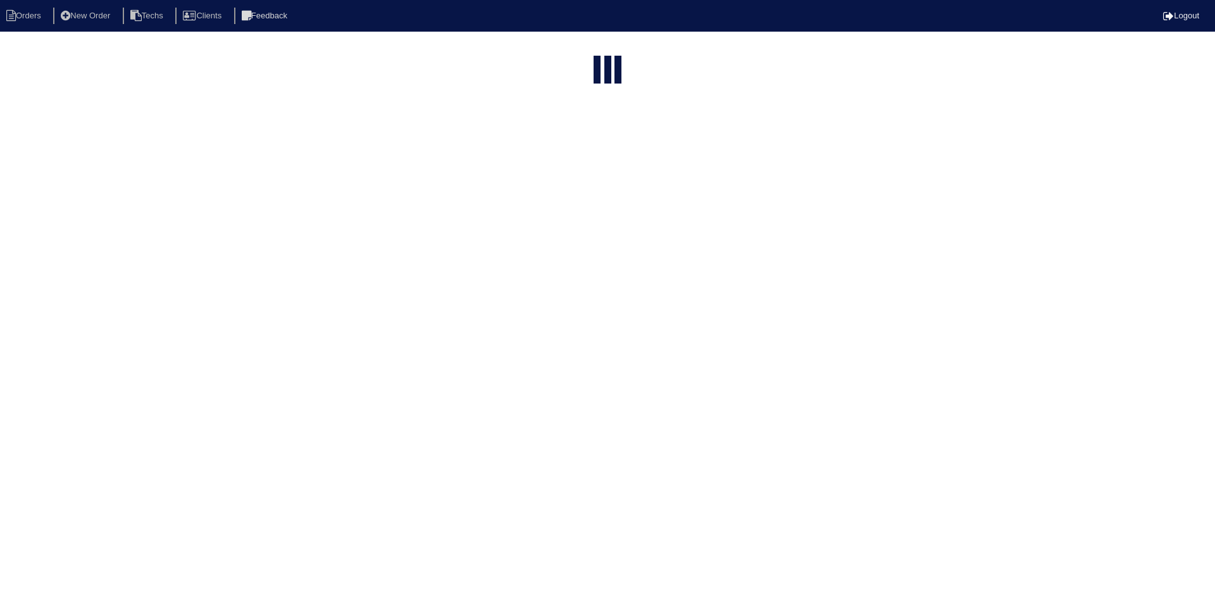
select select "15"
type input "331"
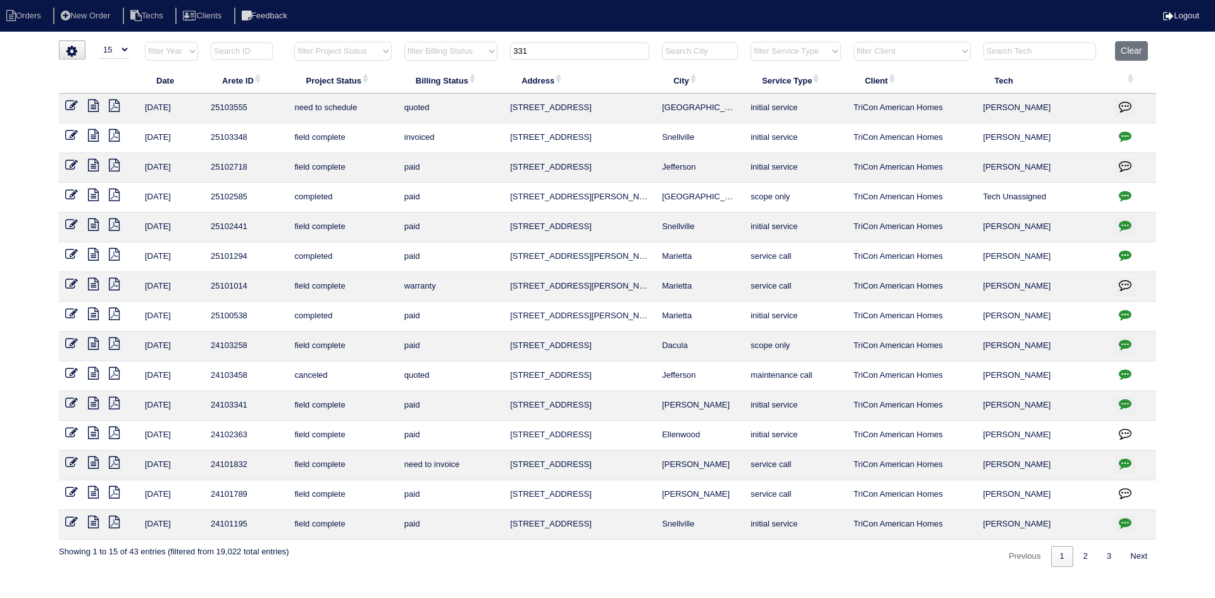
click at [1124, 105] on icon "button" at bounding box center [1125, 106] width 13 height 13
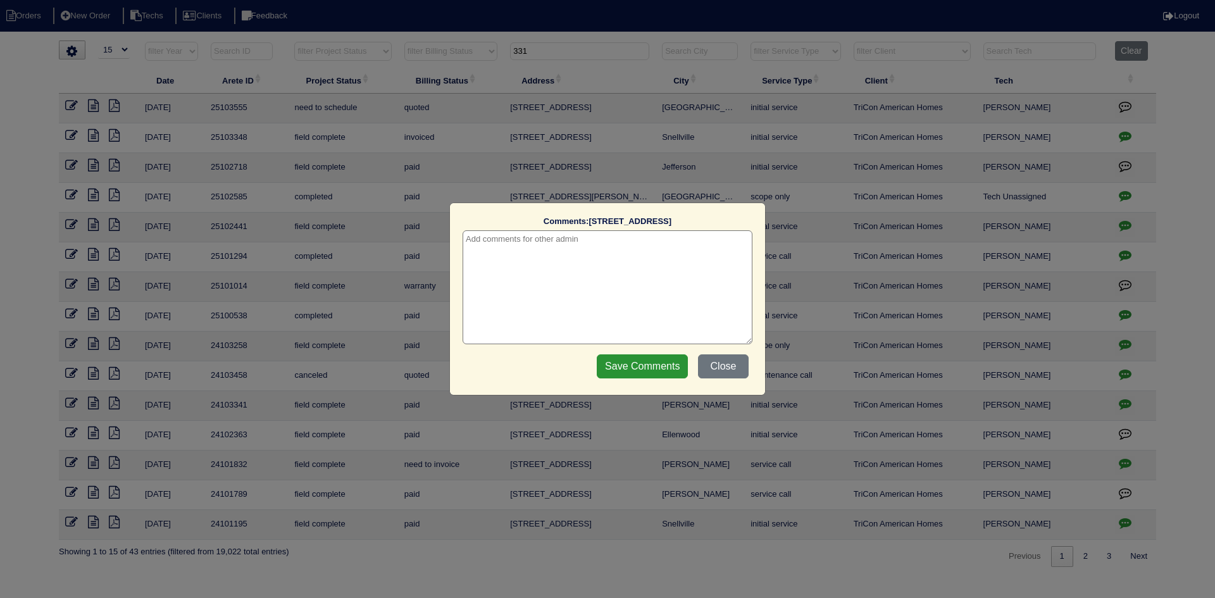
click at [653, 246] on textarea at bounding box center [608, 287] width 290 height 114
type textarea "10/1/25 - Tricon approved to add bypass - sent to Dan, Kim & Payton - rk"
click at [622, 373] on input "Save Comments" at bounding box center [642, 366] width 91 height 24
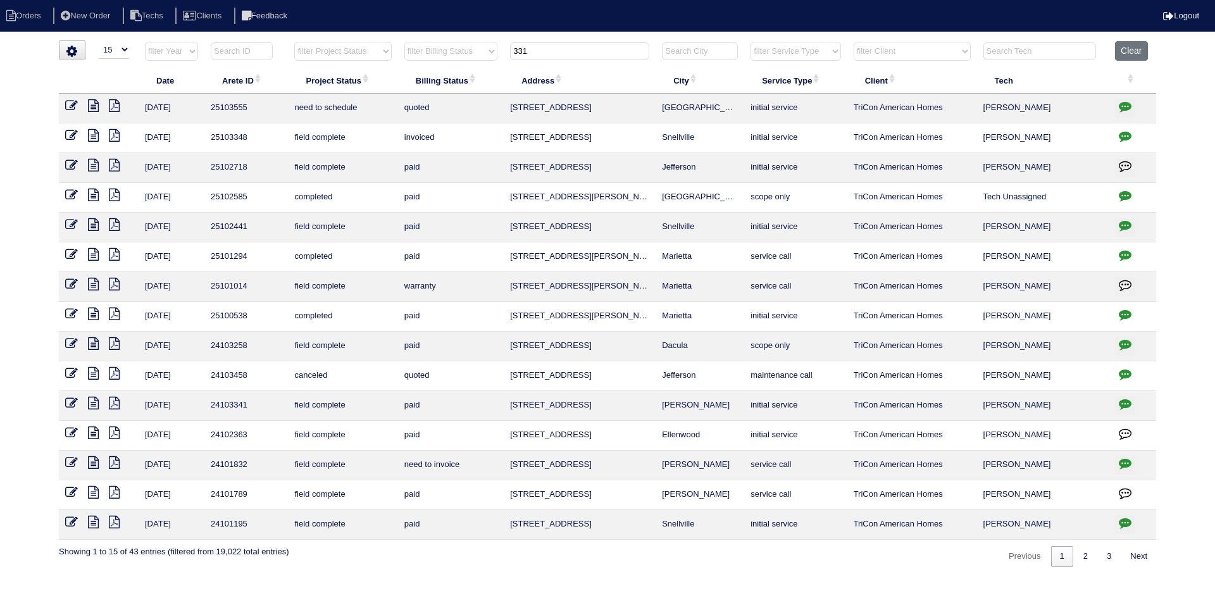
drag, startPoint x: 535, startPoint y: 52, endPoint x: 514, endPoint y: 49, distance: 21.1
click at [514, 49] on input "331" at bounding box center [579, 51] width 139 height 18
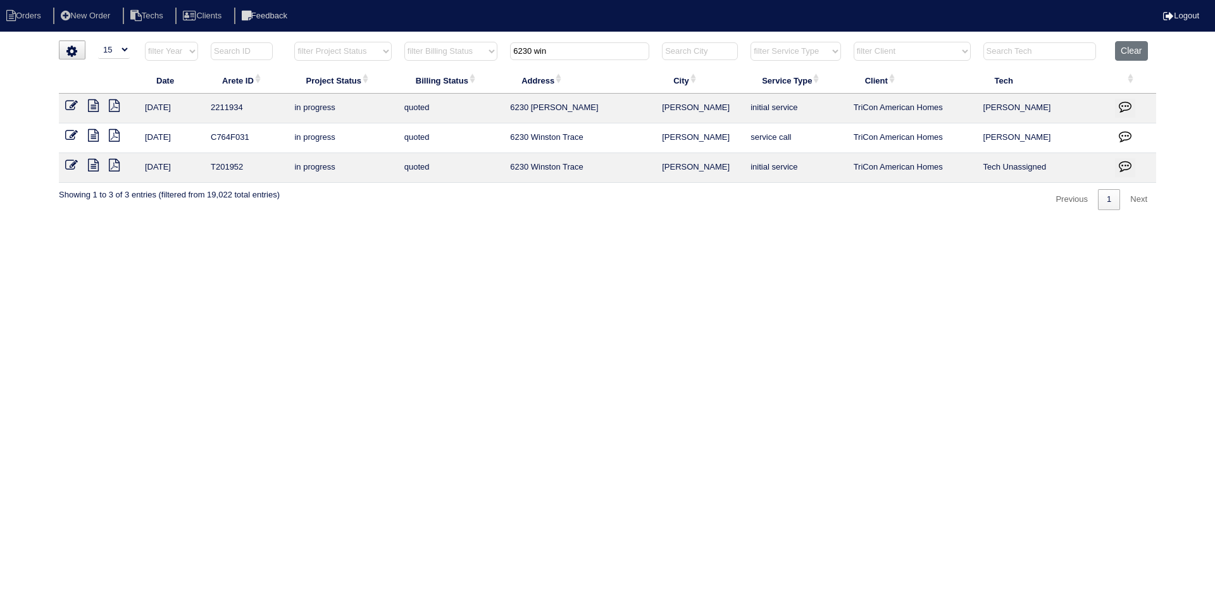
type input "6230 win"
click at [93, 106] on icon at bounding box center [93, 105] width 11 height 13
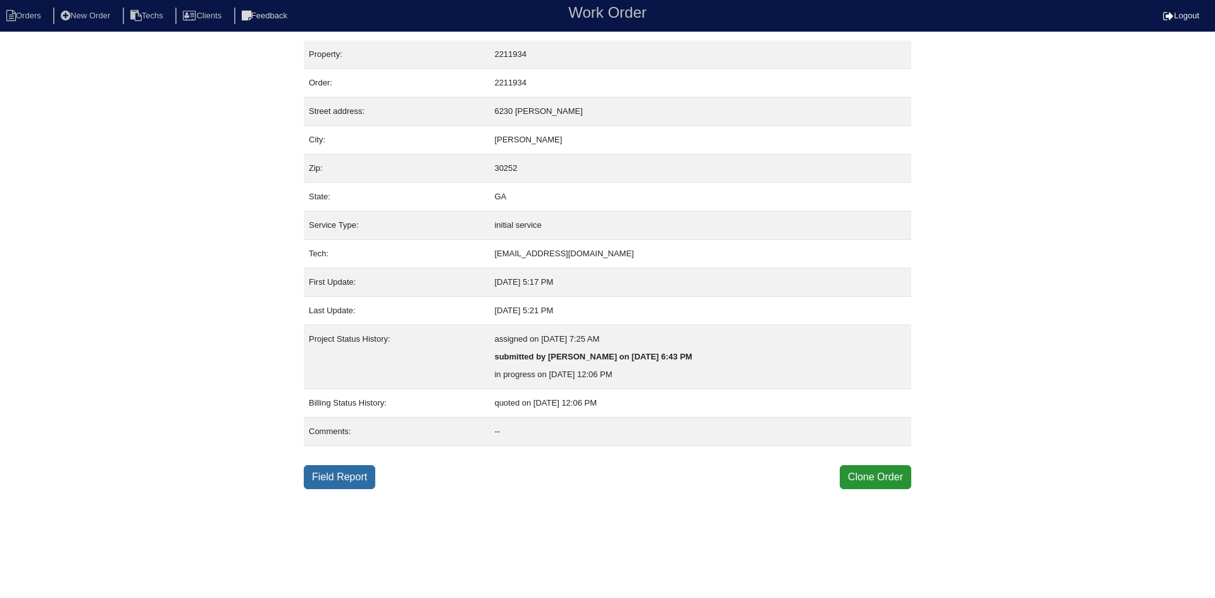
click at [340, 478] on link "Field Report" at bounding box center [340, 477] width 72 height 24
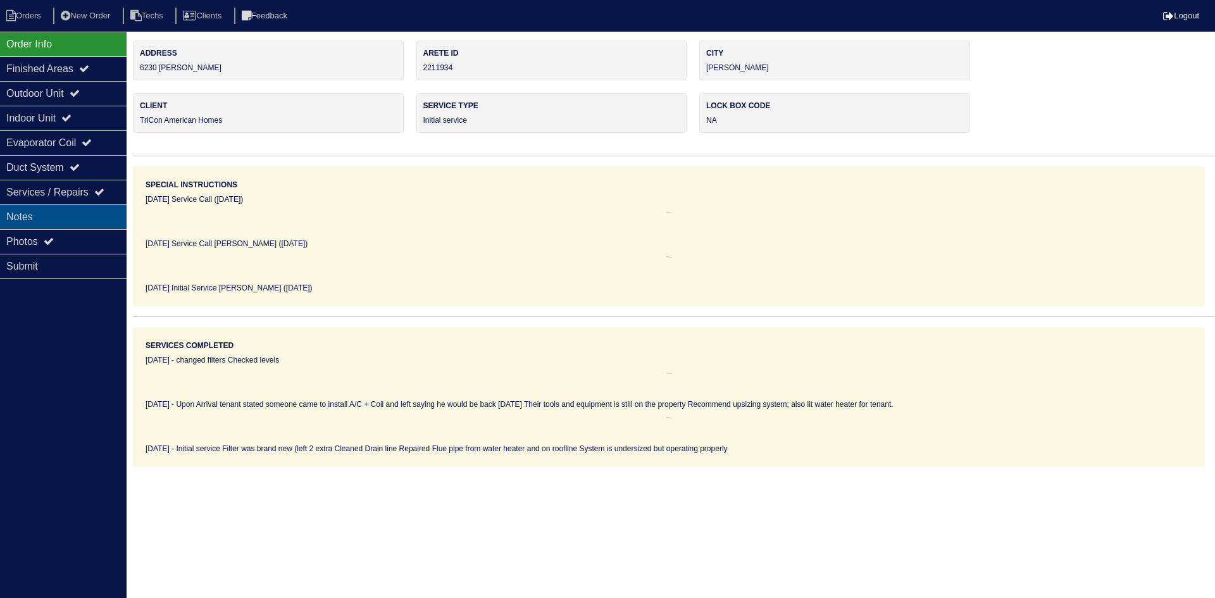
click at [39, 213] on div "Notes" at bounding box center [63, 216] width 127 height 25
type textarea "2 filters 3" Silver tape"
type textarea "Initial service Filter was brand new (left 2 extra Cleaned Drain line Repaired …"
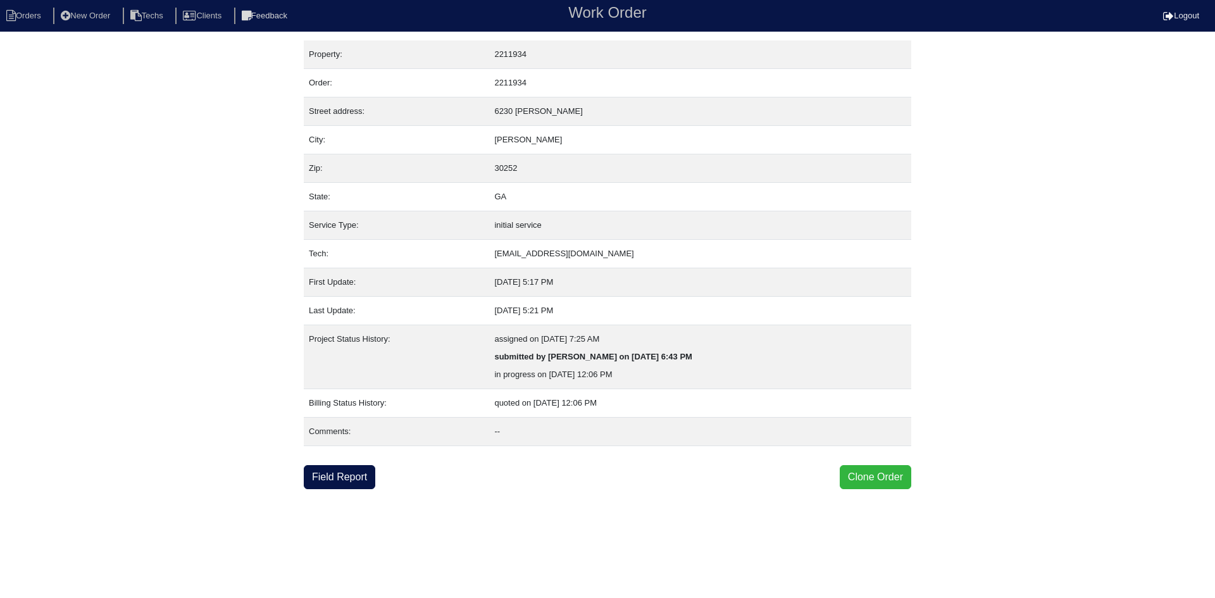
click at [871, 473] on button "Clone Order" at bounding box center [876, 477] width 72 height 24
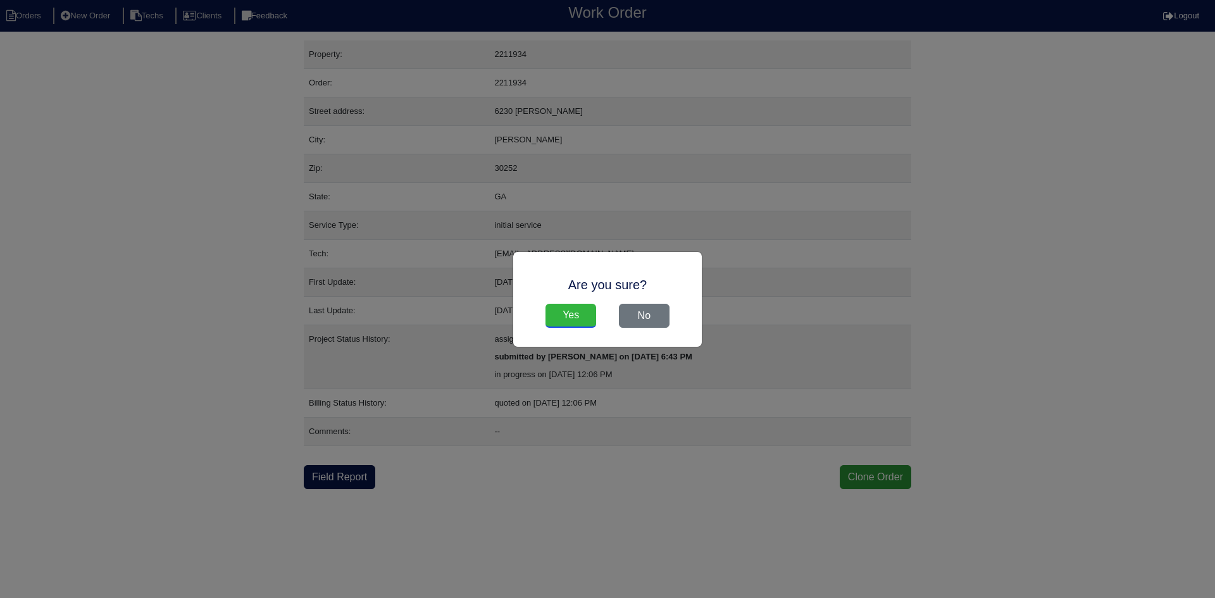
click at [573, 317] on input "Yes" at bounding box center [571, 316] width 51 height 24
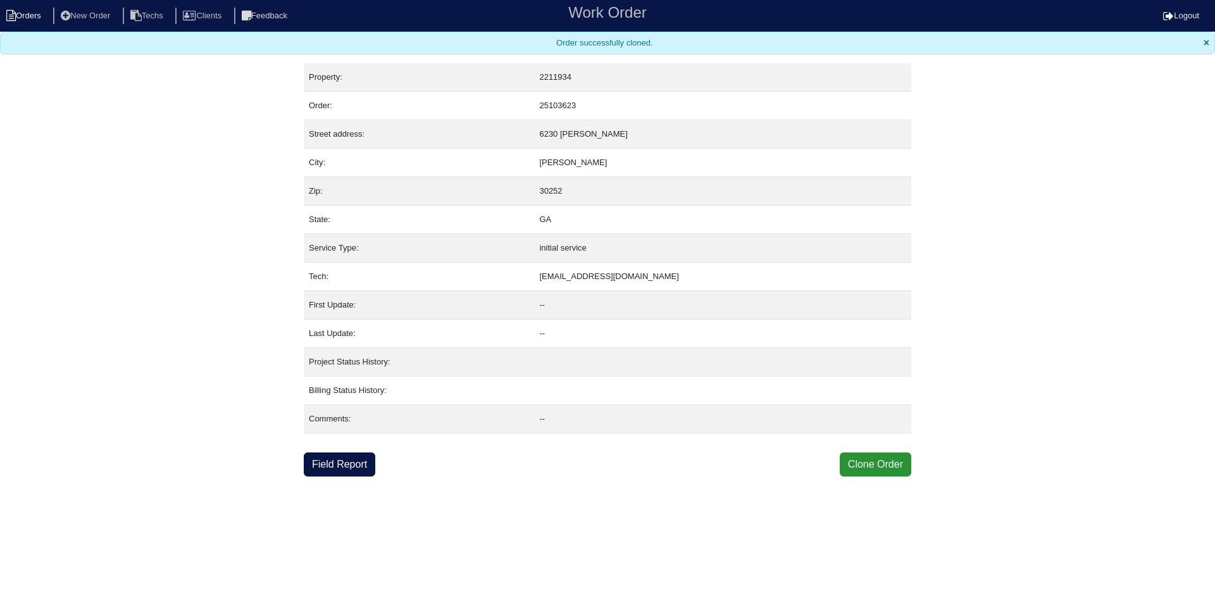
click at [31, 20] on li "Orders" at bounding box center [25, 16] width 51 height 17
select select "15"
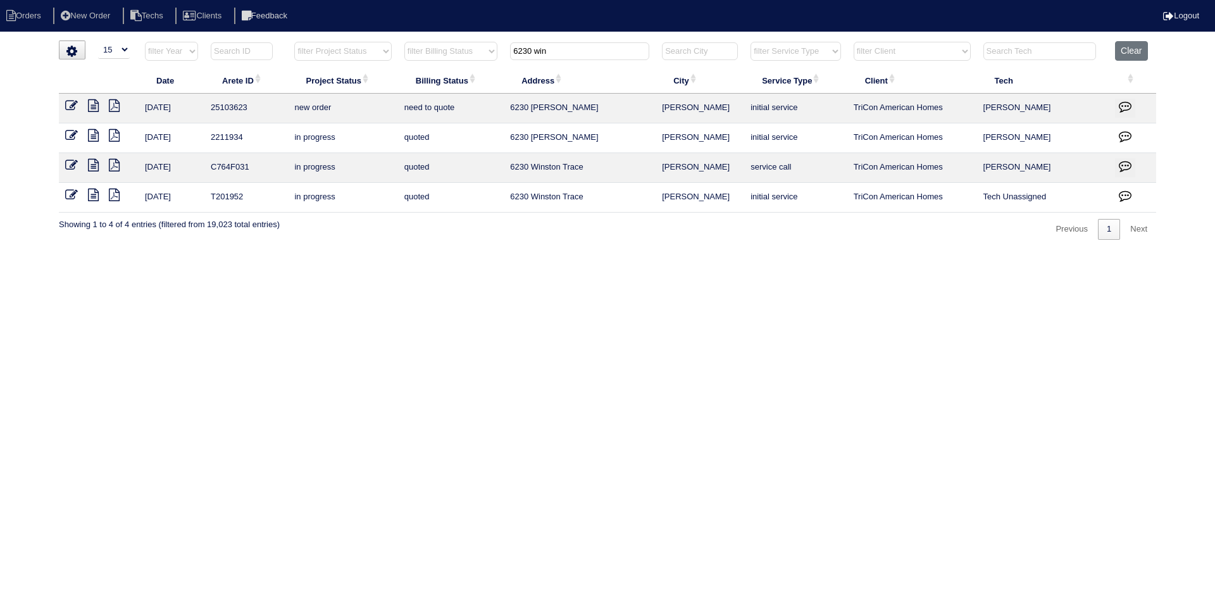
click at [69, 103] on icon at bounding box center [71, 105] width 13 height 13
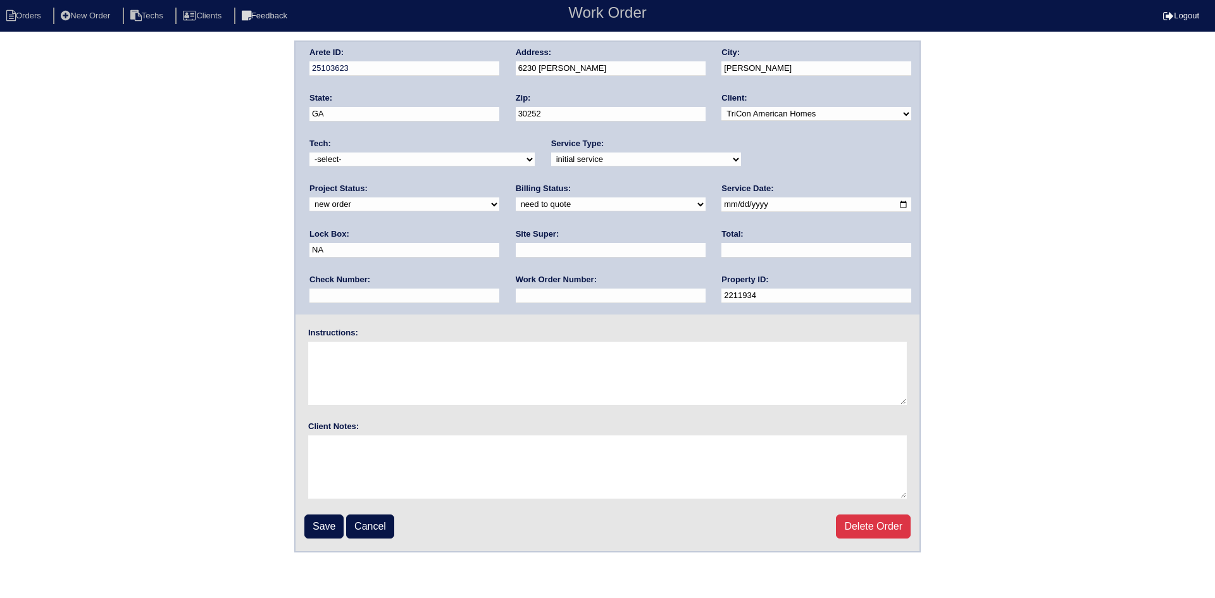
click at [499, 197] on select "new order assigned in progress field complete need to schedule admin review arc…" at bounding box center [404, 204] width 190 height 14
click at [516, 253] on input "text" at bounding box center [611, 250] width 190 height 15
type input "Theresa Iverson"
click at [516, 296] on input "text" at bounding box center [611, 296] width 190 height 15
type input "553732"
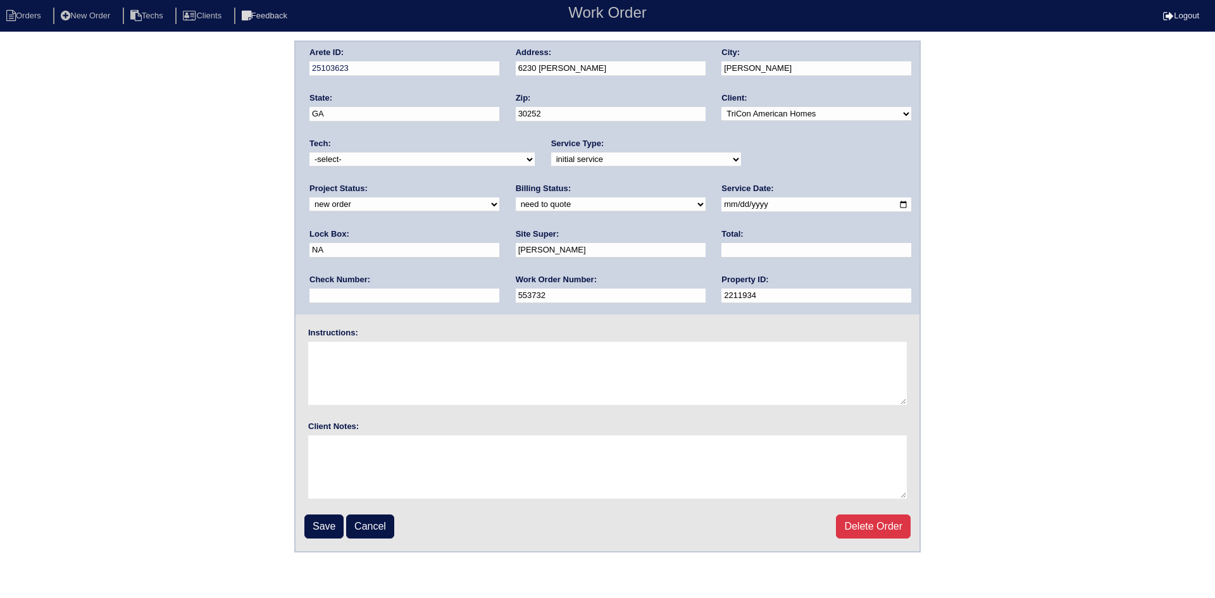
click at [354, 359] on textarea at bounding box center [607, 373] width 599 height 63
type textarea "Initial Service - schedule ASAP - Install smart tstats if needed"
click at [499, 243] on input "NA" at bounding box center [404, 250] width 190 height 15
type input "N"
type input "3304"
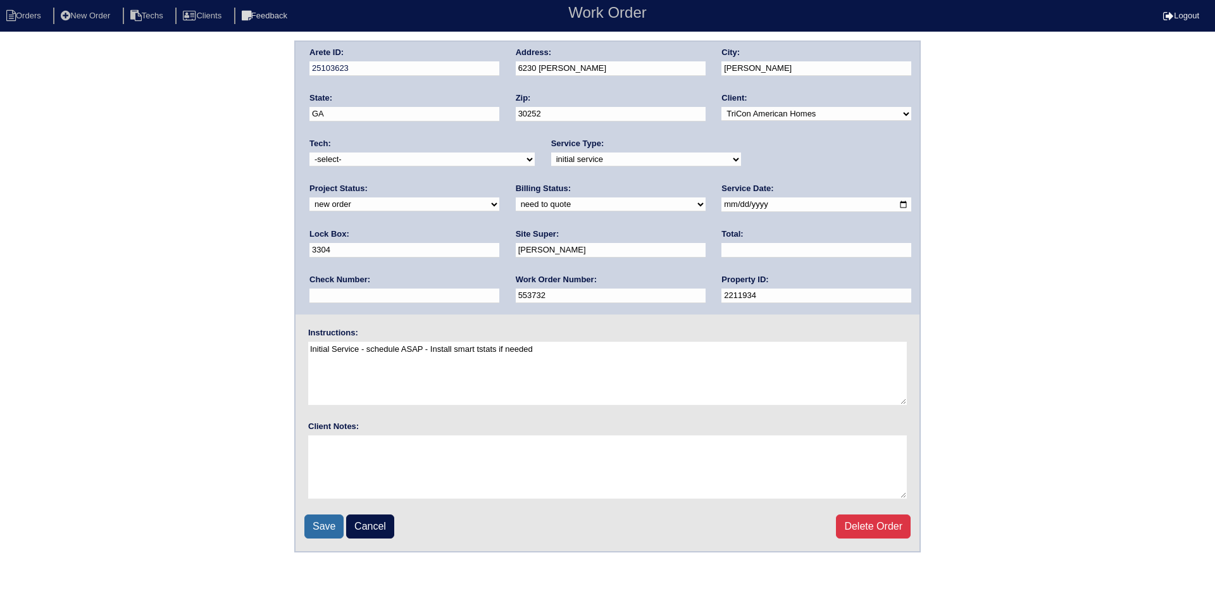
click at [323, 528] on input "Save" at bounding box center [323, 527] width 39 height 24
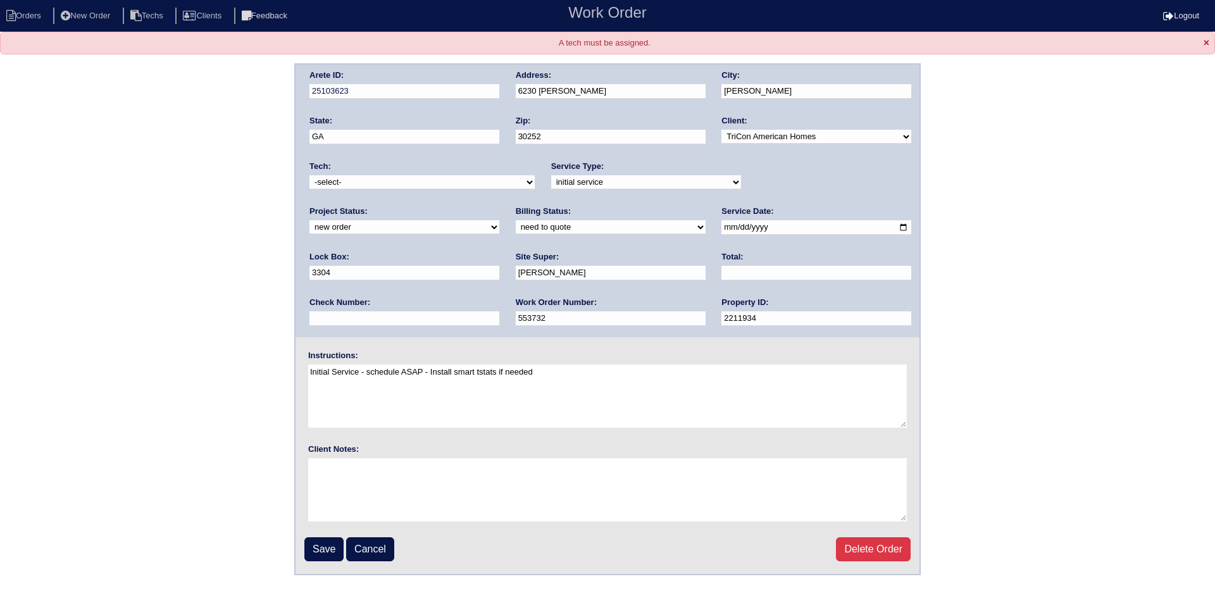
click at [397, 177] on select "-select- aretesmg+backup-tech@gmail.com benjohnholt88@gmail.com callisonhvac@ya…" at bounding box center [421, 182] width 225 height 14
select select "33"
click at [309, 175] on select "-select- aretesmg+backup-tech@gmail.com benjohnholt88@gmail.com callisonhvac@ya…" at bounding box center [421, 182] width 225 height 14
click at [330, 551] on input "Save" at bounding box center [323, 549] width 39 height 24
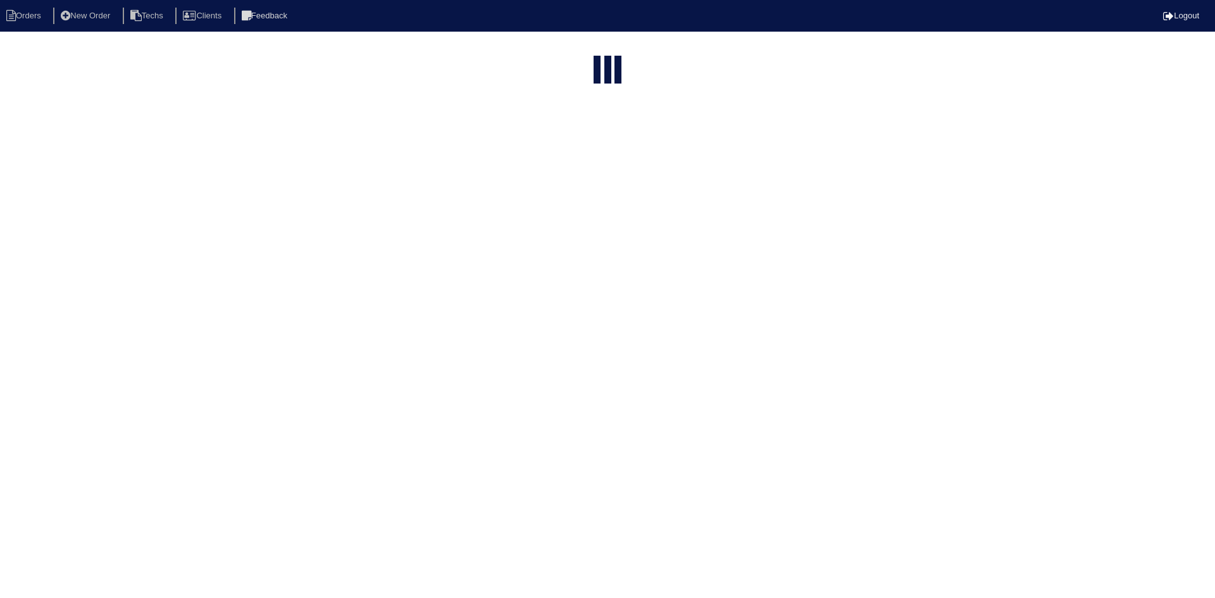
select select "15"
type input "6230 win"
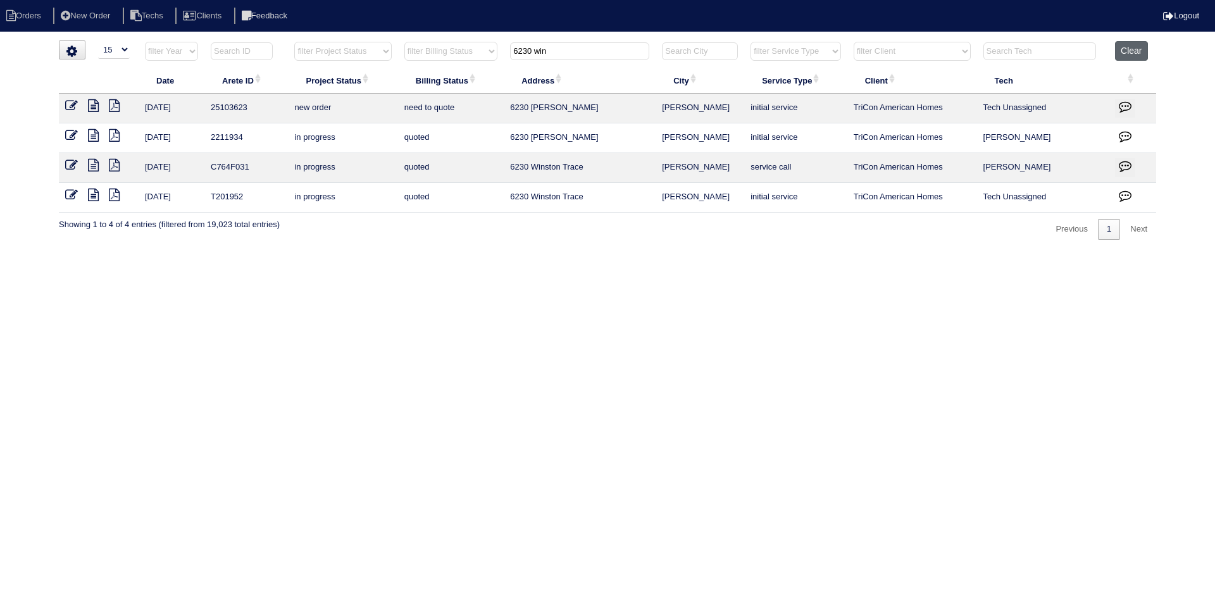
click at [1132, 48] on button "Clear" at bounding box center [1131, 51] width 32 height 20
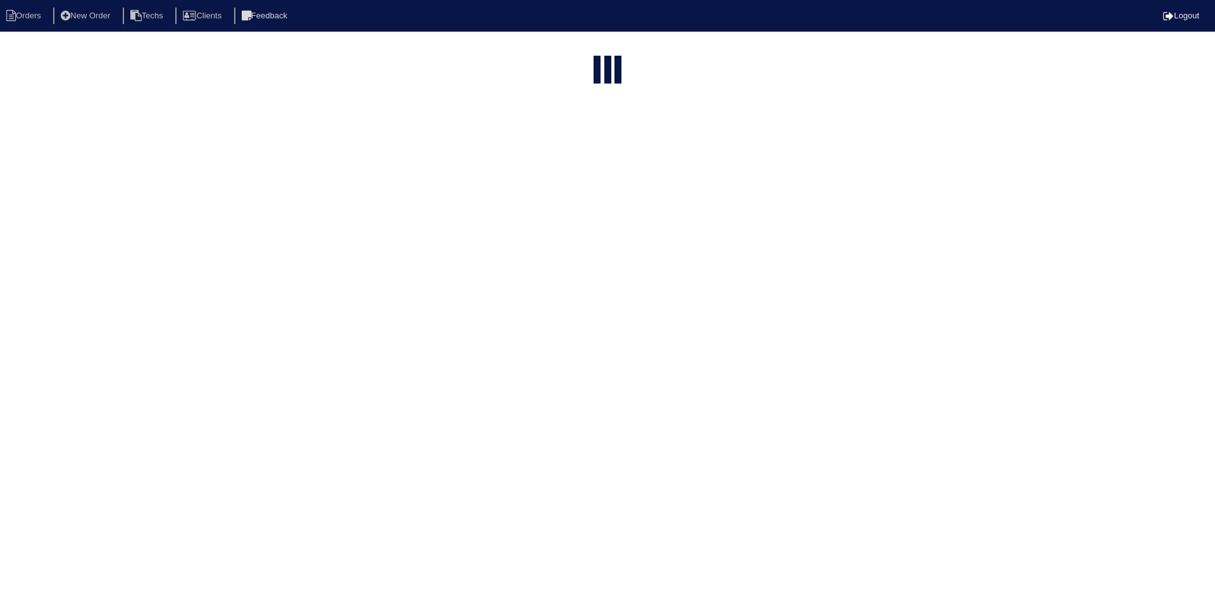
select select "15"
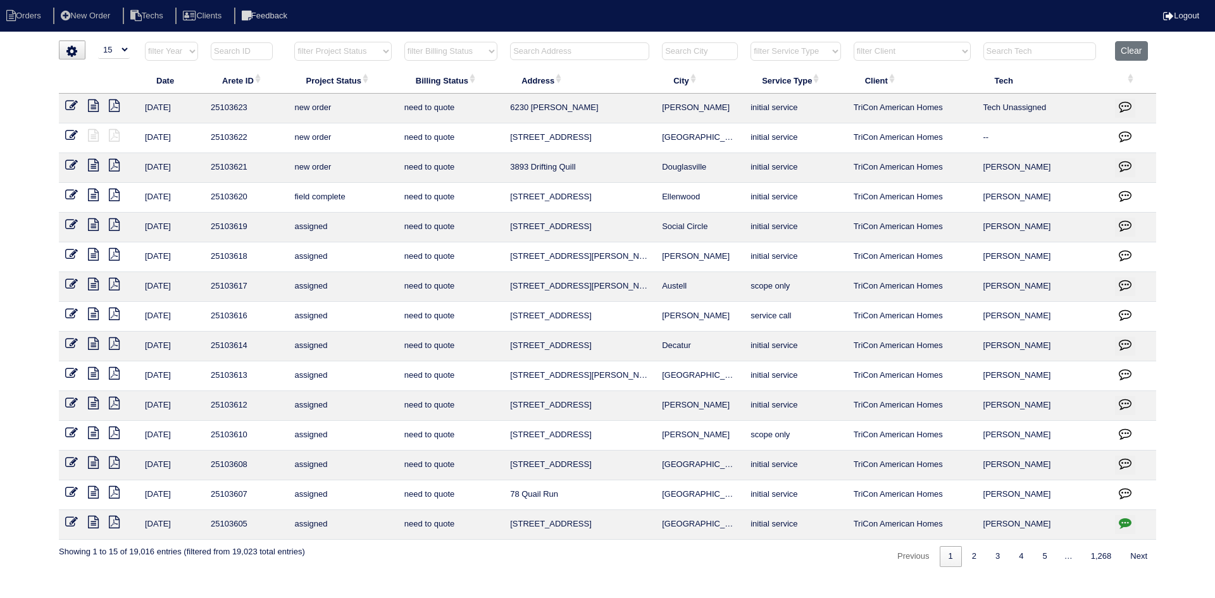
click at [384, 52] on select "filter Project Status -- Any Project Status -- new order assigned in progress f…" at bounding box center [342, 51] width 97 height 19
click at [294, 42] on select "filter Project Status -- Any Project Status -- new order assigned in progress f…" at bounding box center [342, 51] width 97 height 19
select select "new order"
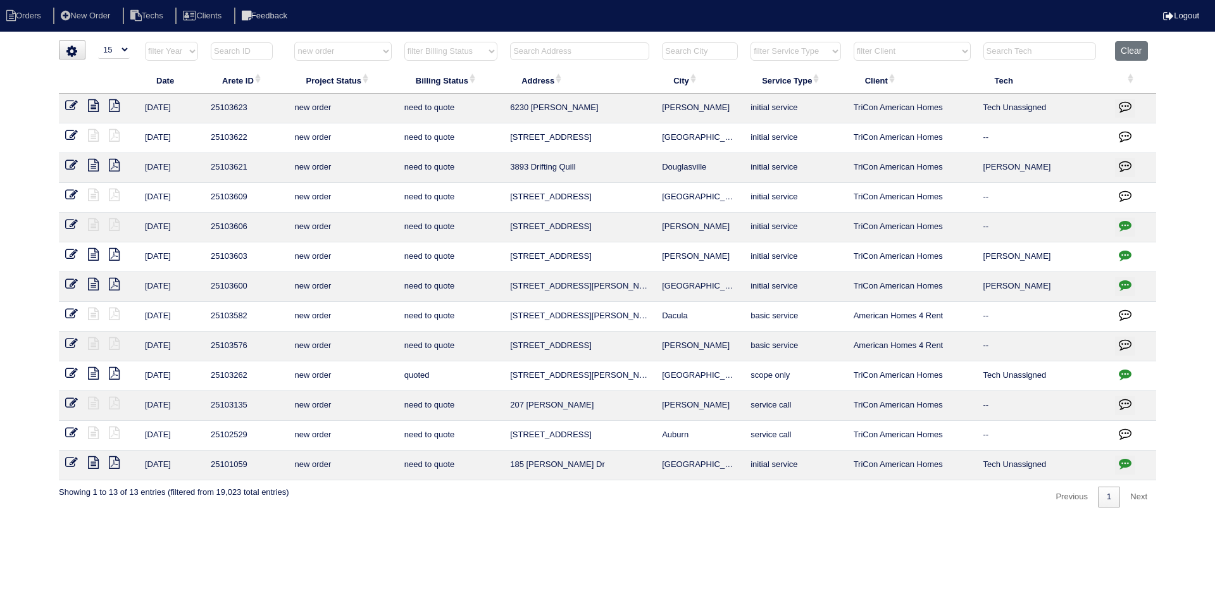
click at [71, 134] on icon at bounding box center [71, 135] width 13 height 13
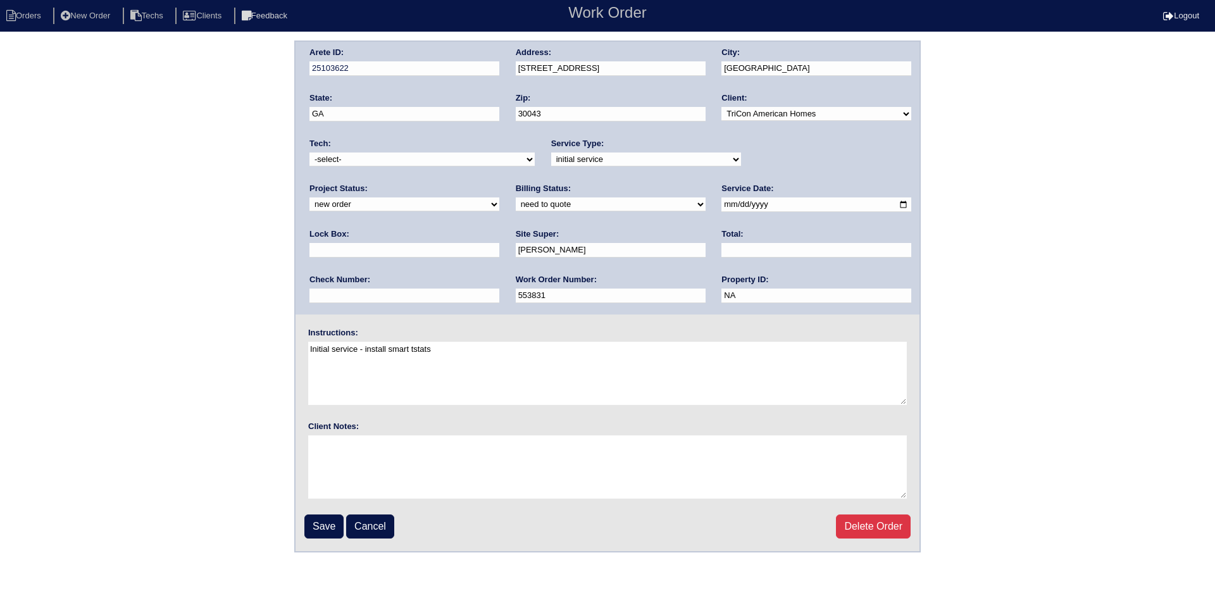
click at [499, 243] on input "text" at bounding box center [404, 250] width 190 height 15
type input "0610"
click at [325, 527] on input "Save" at bounding box center [323, 527] width 39 height 24
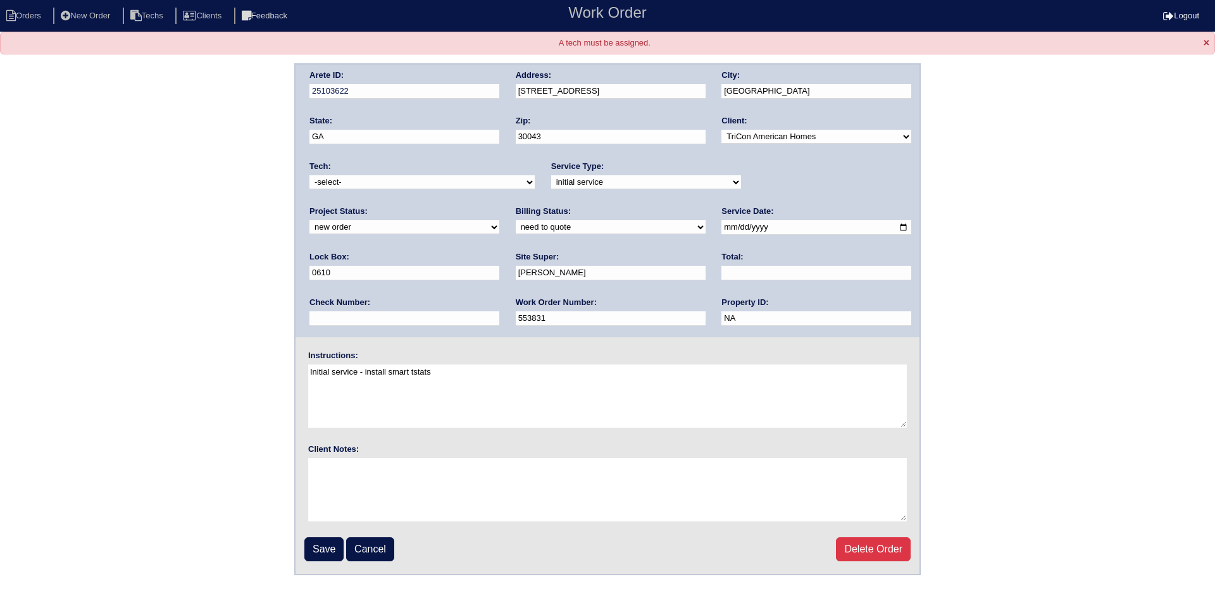
click at [416, 182] on select "-select- aretesmg+backup-tech@gmail.com benjohnholt88@gmail.com callisonhvac@ya…" at bounding box center [421, 182] width 225 height 14
select select "33"
click at [309, 175] on select "-select- aretesmg+backup-tech@gmail.com benjohnholt88@gmail.com callisonhvac@ya…" at bounding box center [421, 182] width 225 height 14
click at [326, 543] on input "Save" at bounding box center [323, 549] width 39 height 24
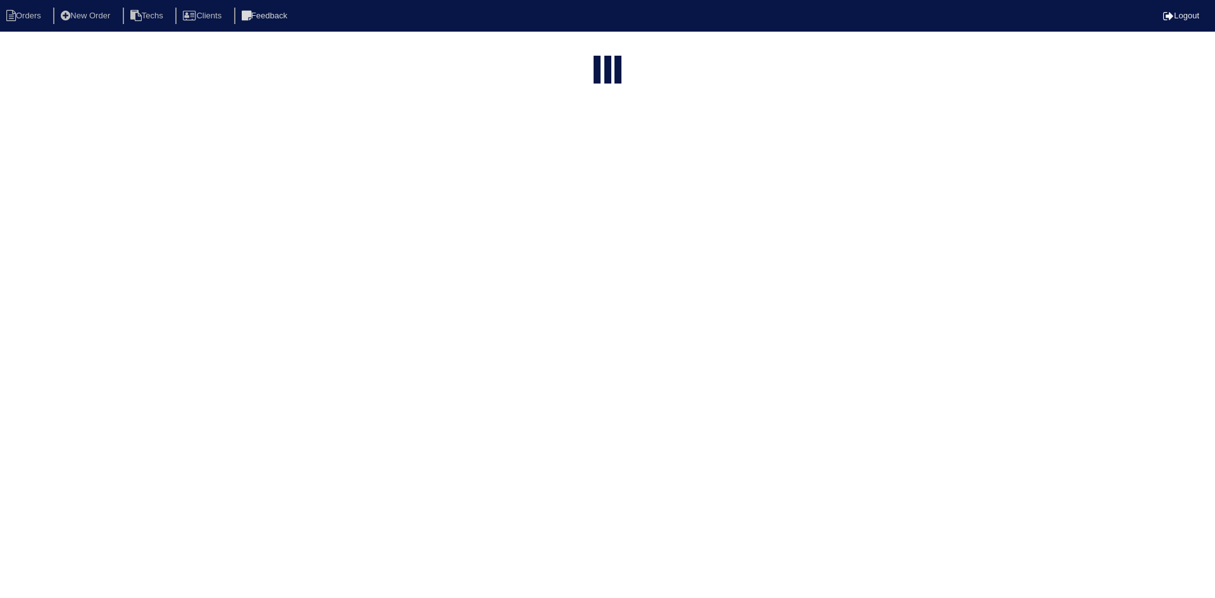
select select "15"
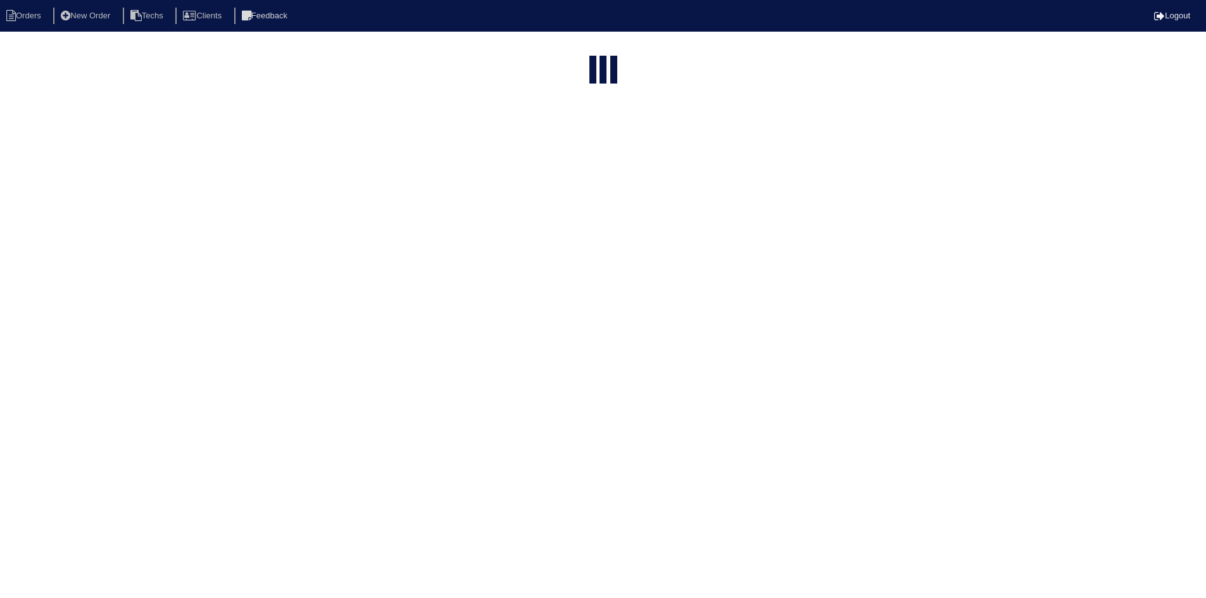
select select "new order"
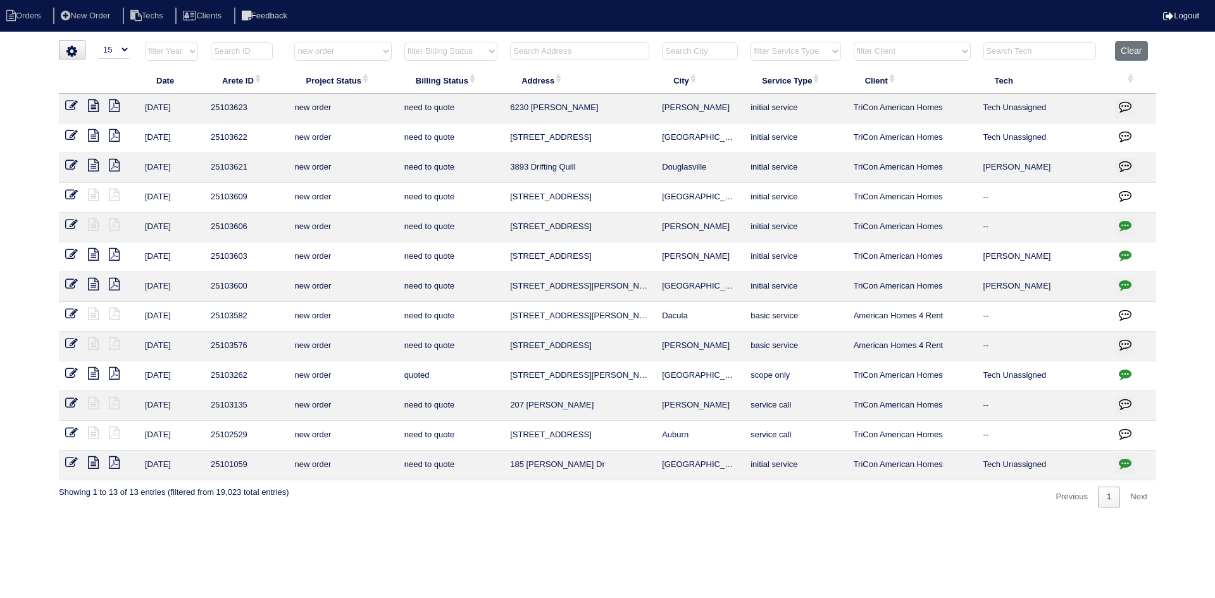
click at [72, 165] on icon at bounding box center [71, 165] width 13 height 13
click at [73, 159] on icon at bounding box center [71, 165] width 13 height 13
click at [1127, 49] on button "Clear" at bounding box center [1131, 51] width 32 height 20
select select
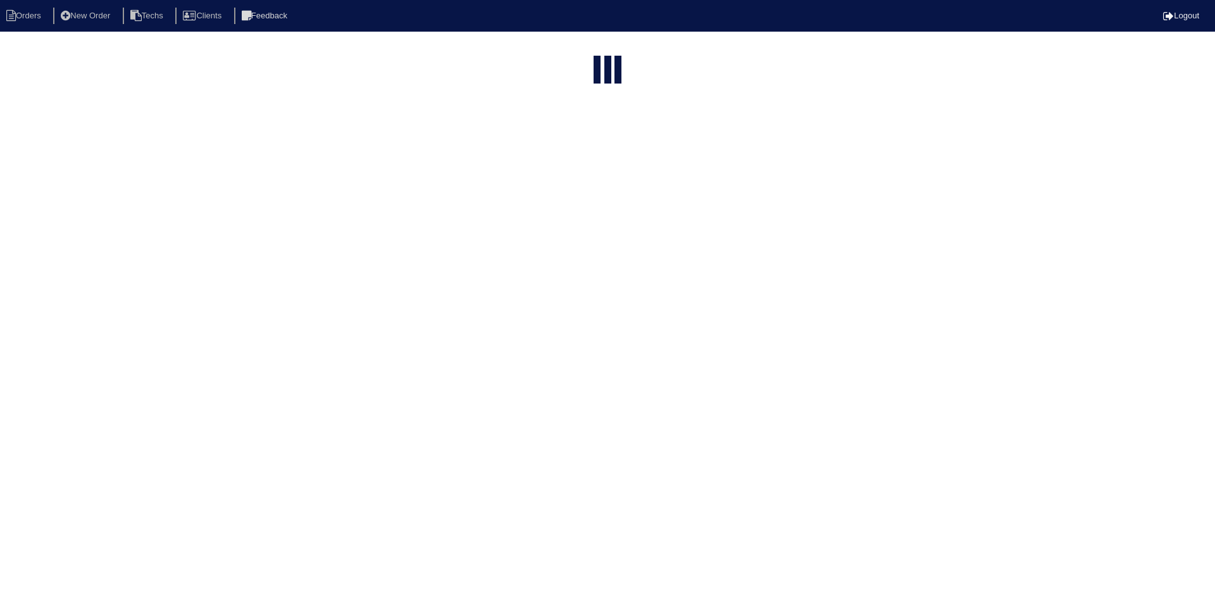
select select "15"
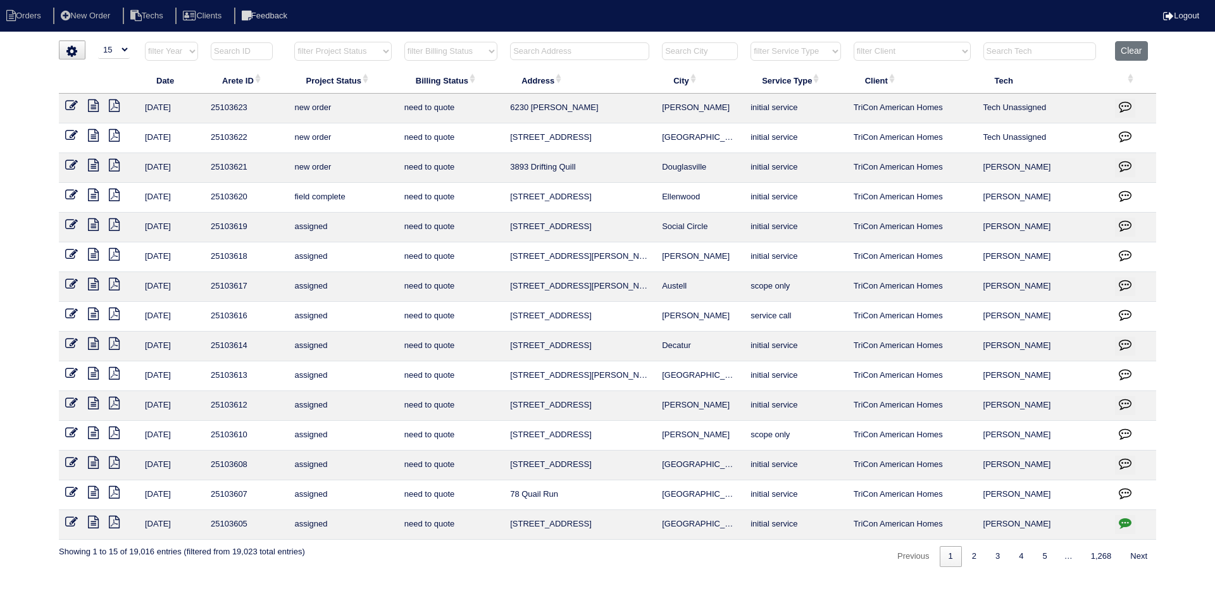
click at [563, 51] on input "text" at bounding box center [579, 51] width 139 height 18
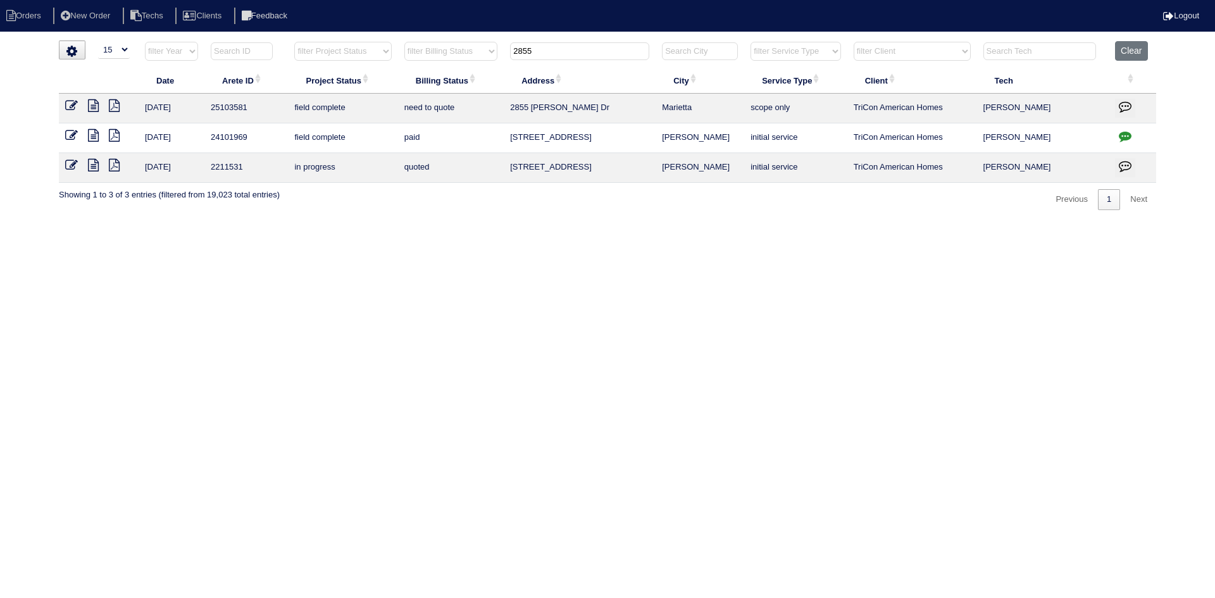
type input "2855"
click at [90, 106] on icon at bounding box center [93, 105] width 11 height 13
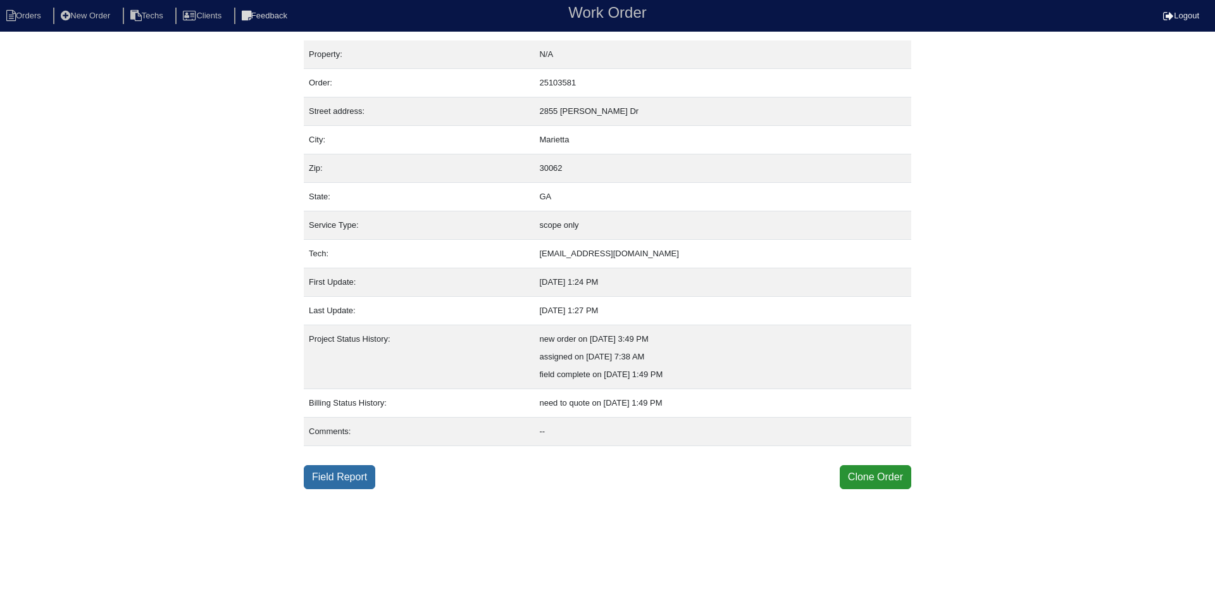
click at [349, 477] on link "Field Report" at bounding box center [340, 477] width 72 height 24
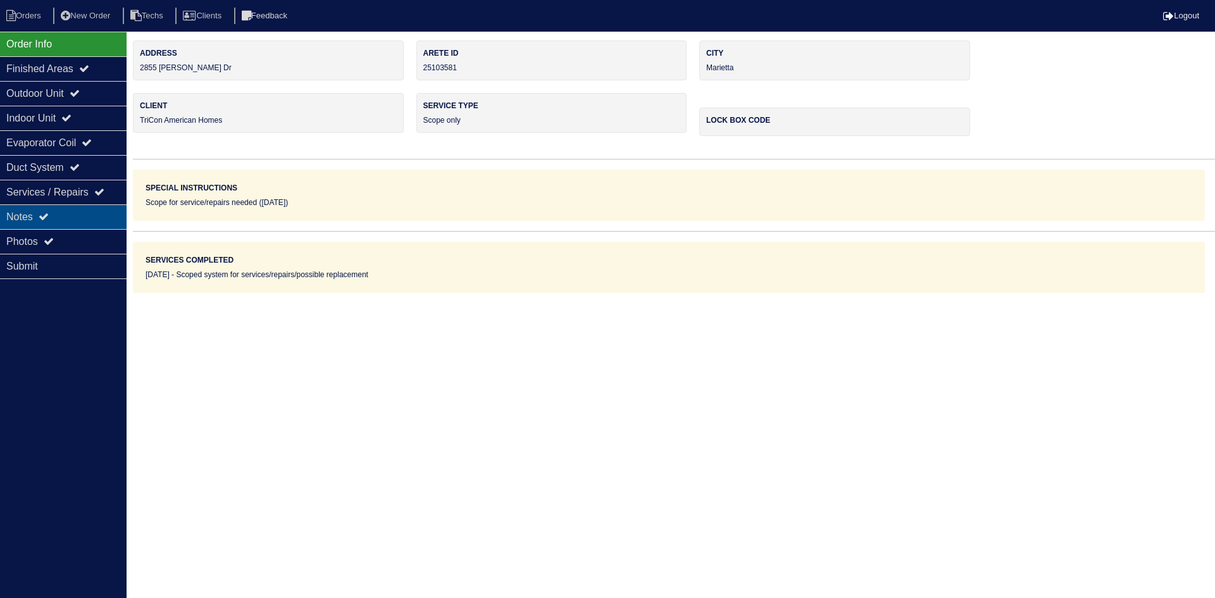
click at [46, 213] on icon at bounding box center [44, 216] width 10 height 10
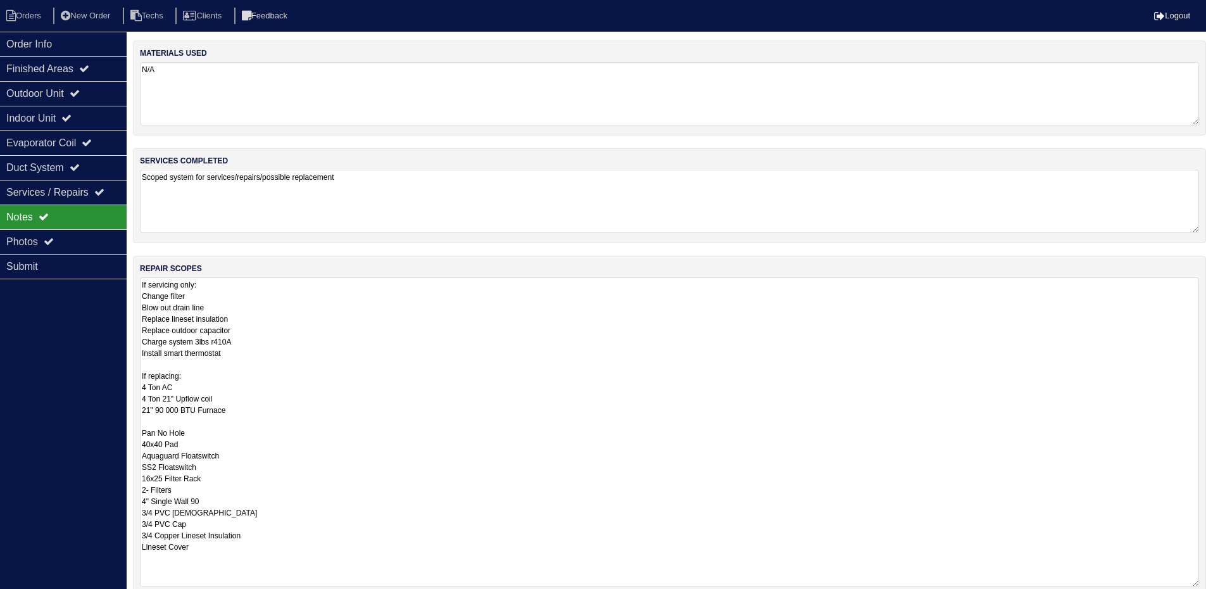
drag, startPoint x: 1205, startPoint y: 335, endPoint x: 1215, endPoint y: 581, distance: 246.4
click at [1206, 581] on html "Orders New Order Techs Clients Feedback Logout Orders New Order Users Clients M…" at bounding box center [603, 358] width 1206 height 717
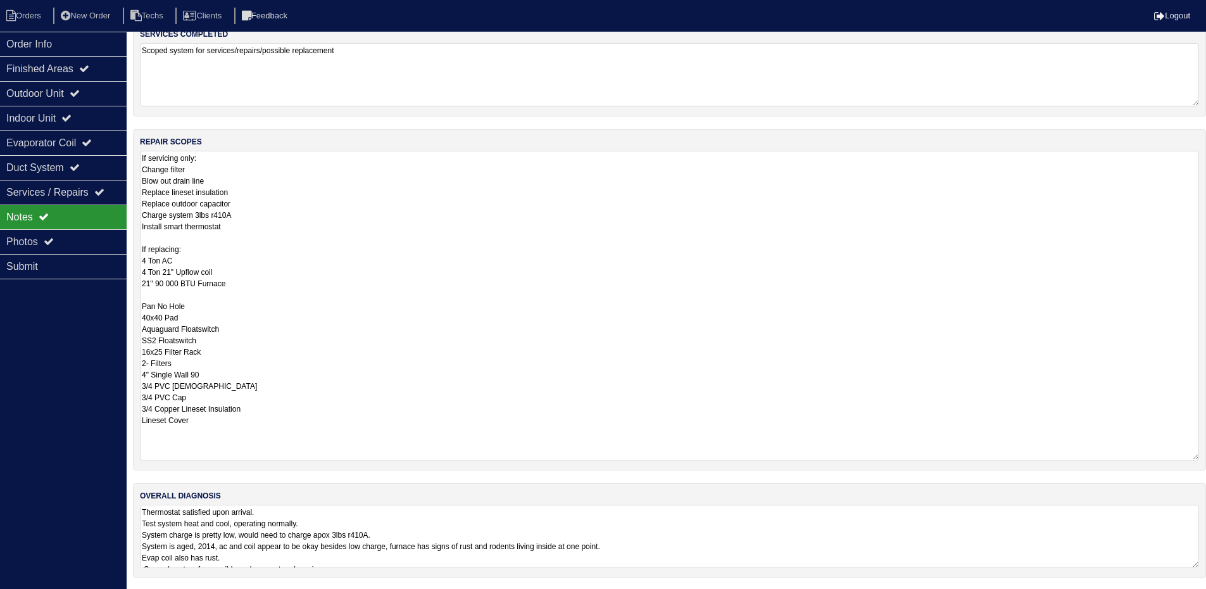
scroll to position [128, 0]
click at [32, 15] on li "Orders" at bounding box center [25, 16] width 51 height 17
select select "15"
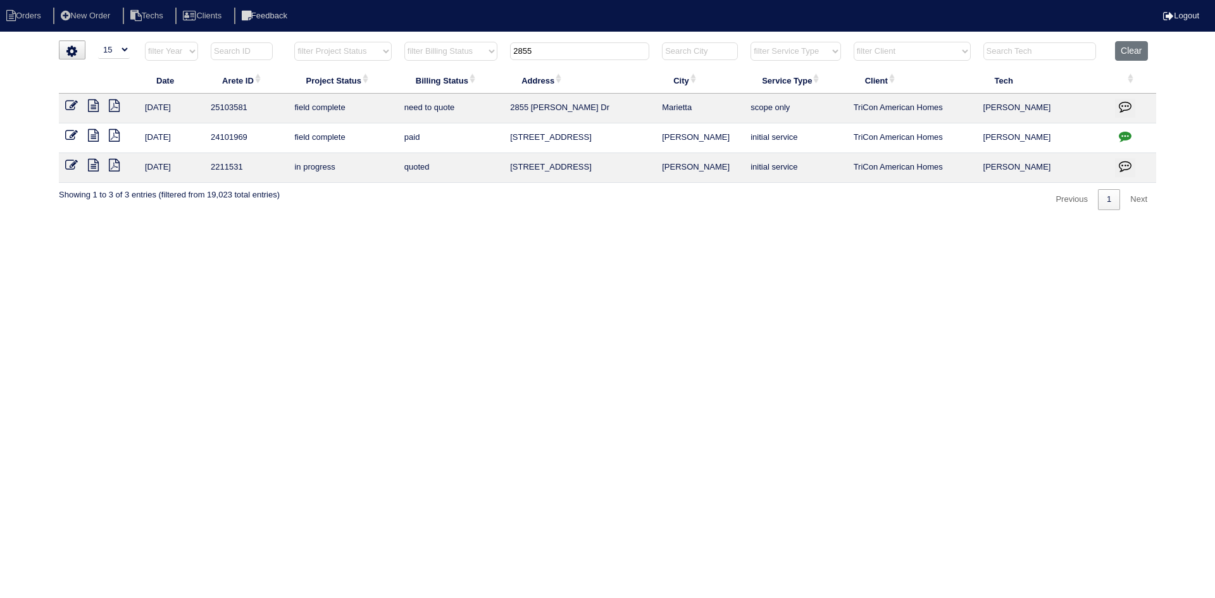
drag, startPoint x: 586, startPoint y: 46, endPoint x: 492, endPoint y: 43, distance: 94.4
click at [501, 49] on tr "filter Year -- Any Year -- 2025 2024 2023 2022 2021 2020 2019 filter Project St…" at bounding box center [607, 54] width 1097 height 26
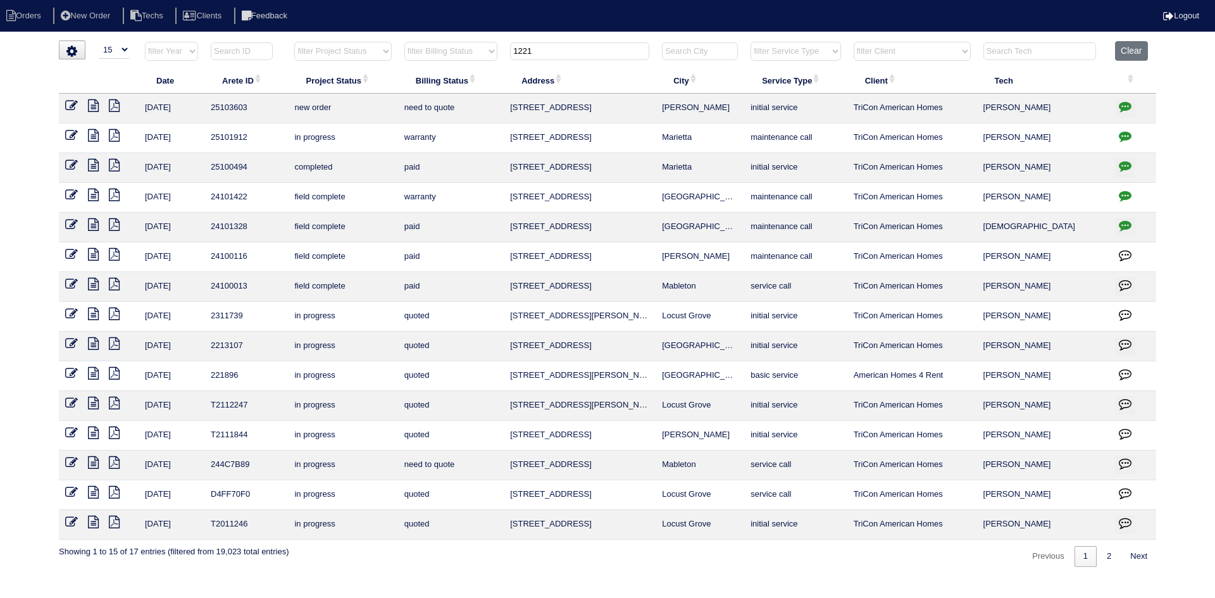
type input "1221"
click at [73, 107] on icon at bounding box center [71, 105] width 13 height 13
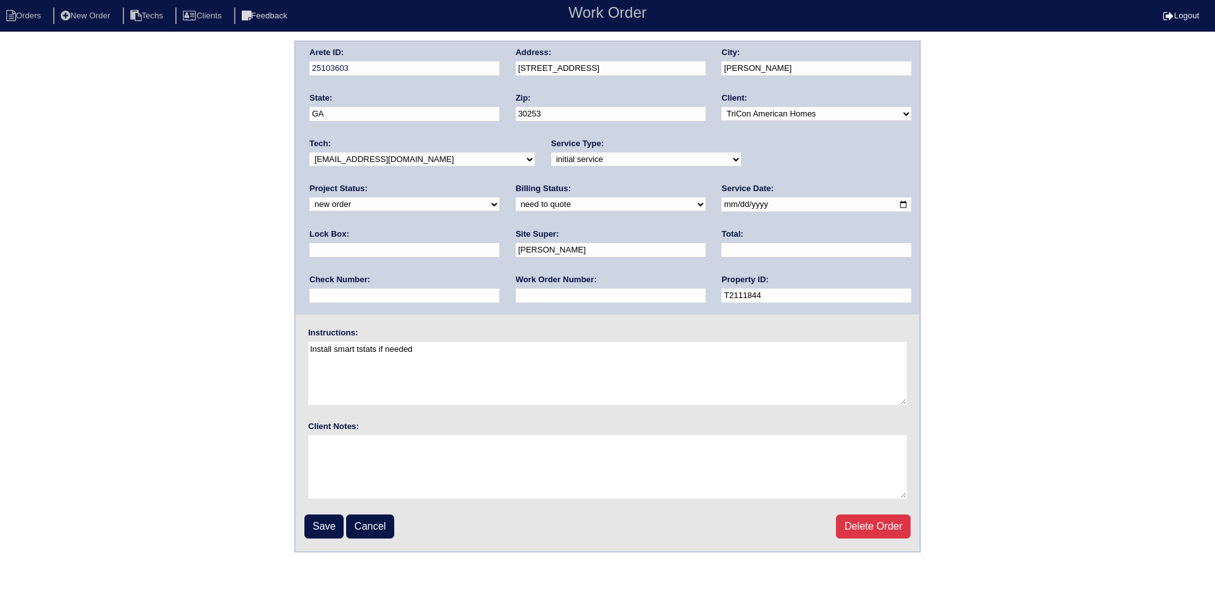
click at [499, 243] on input "text" at bounding box center [404, 250] width 190 height 15
type input "0169"
click at [325, 528] on input "Save" at bounding box center [323, 527] width 39 height 24
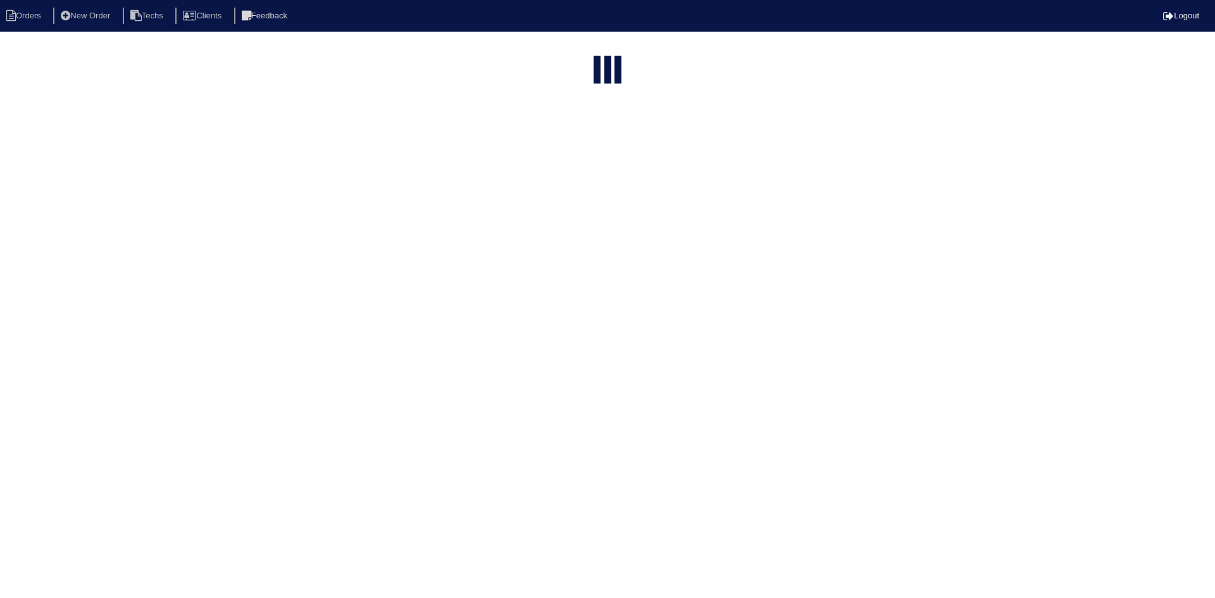
select select "15"
type input "1221"
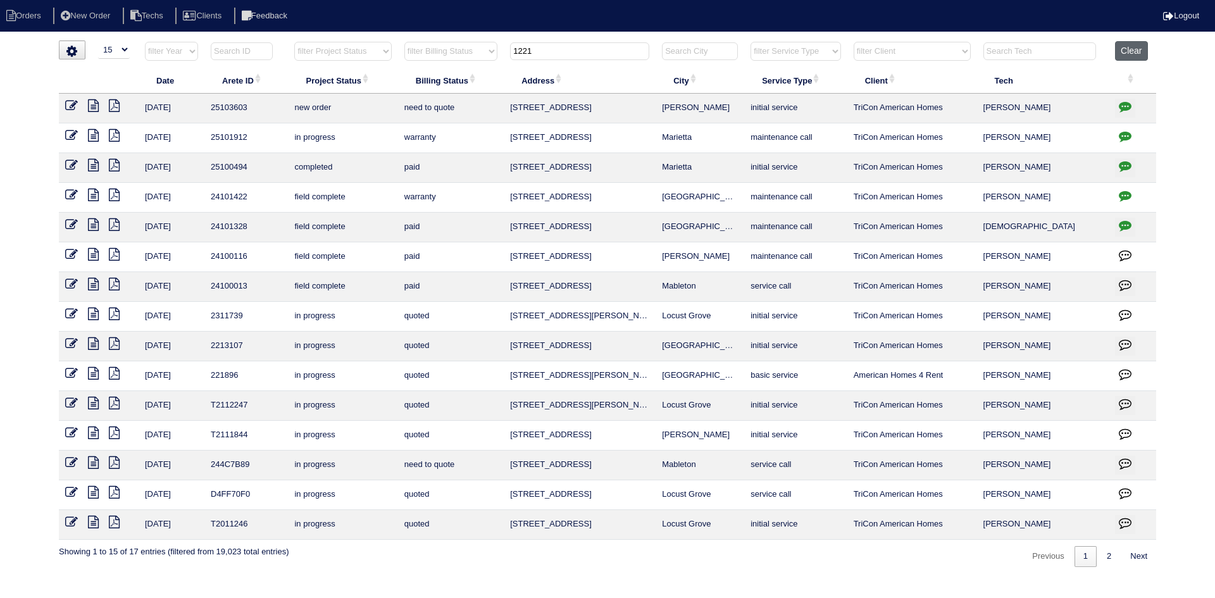
click at [1132, 55] on button "Clear" at bounding box center [1131, 51] width 32 height 20
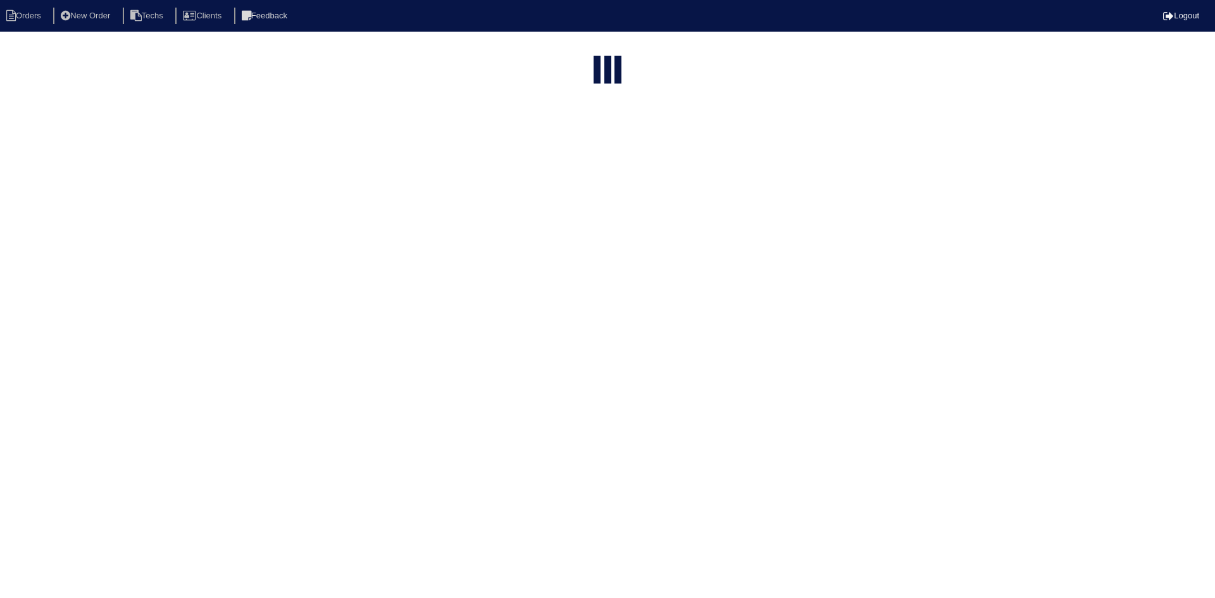
select select "15"
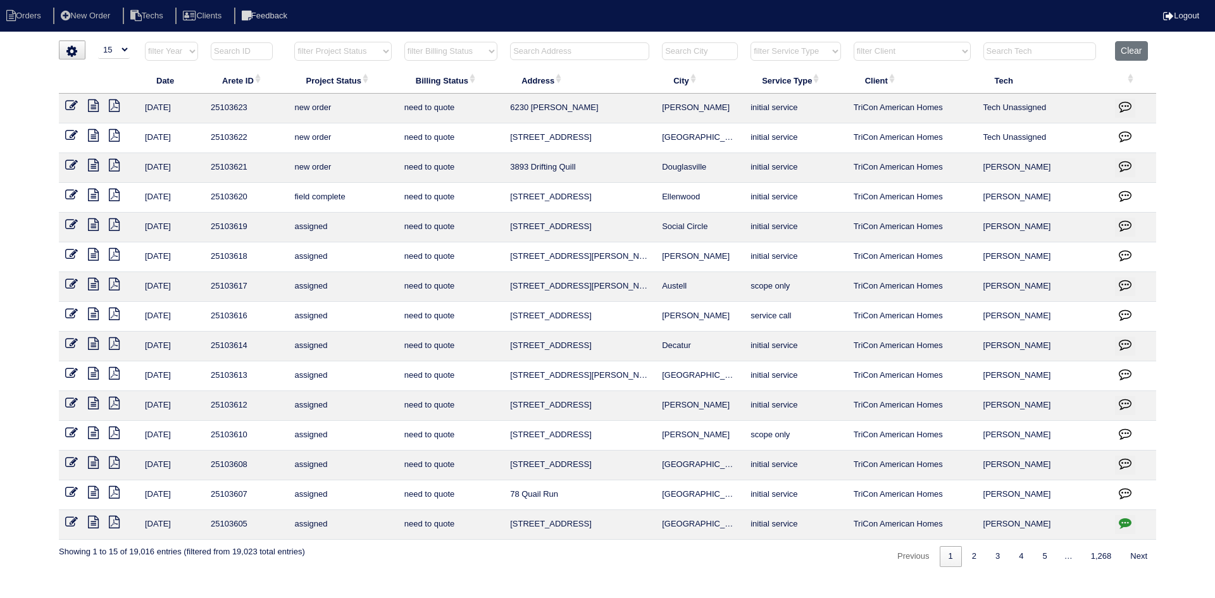
click at [376, 53] on select "filter Project Status -- Any Project Status -- new order assigned in progress f…" at bounding box center [342, 51] width 97 height 19
click at [294, 42] on select "filter Project Status -- Any Project Status -- new order assigned in progress f…" at bounding box center [342, 51] width 97 height 19
select select "field complete"
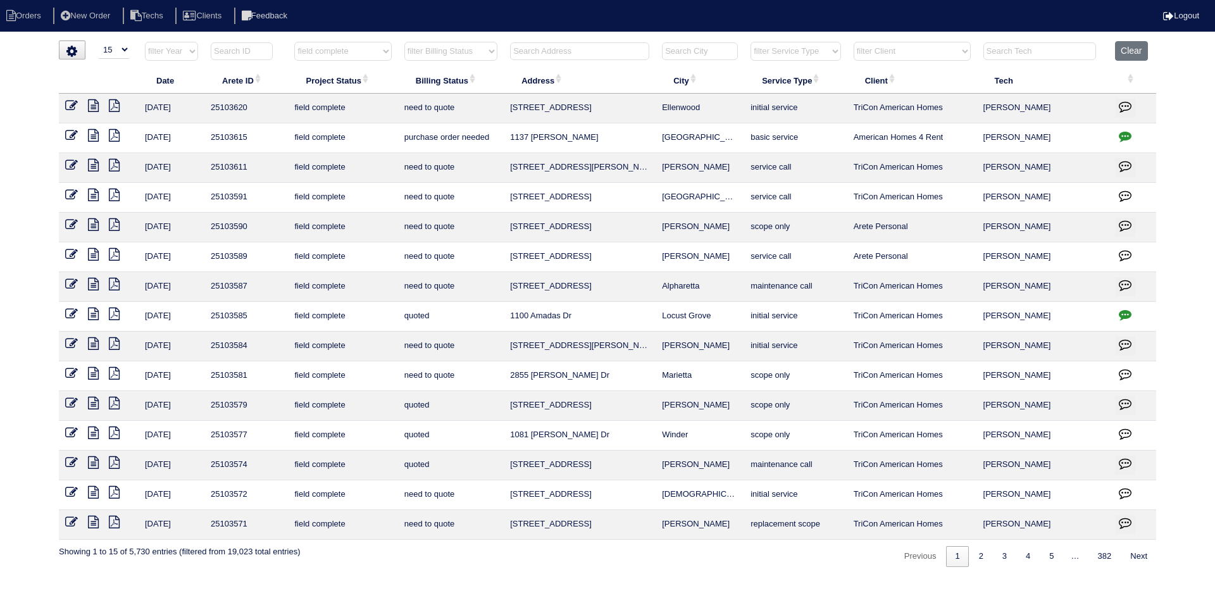
click at [468, 53] on select "filter Billing Status -- Any Billing Status -- need to quote quoted need to inv…" at bounding box center [450, 51] width 93 height 19
select select "need to quote"
click at [404, 42] on select "filter Billing Status -- Any Billing Status -- need to quote quoted need to inv…" at bounding box center [450, 51] width 93 height 19
select select "field complete"
select select "need to quote"
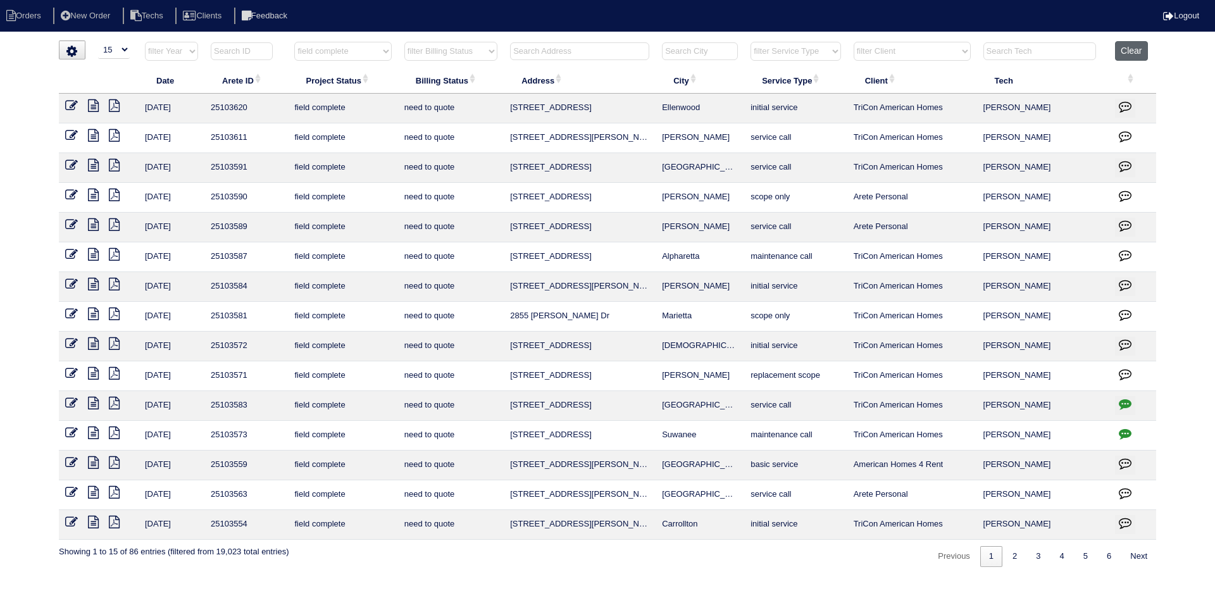
click at [1135, 46] on button "Clear" at bounding box center [1131, 51] width 32 height 20
select select
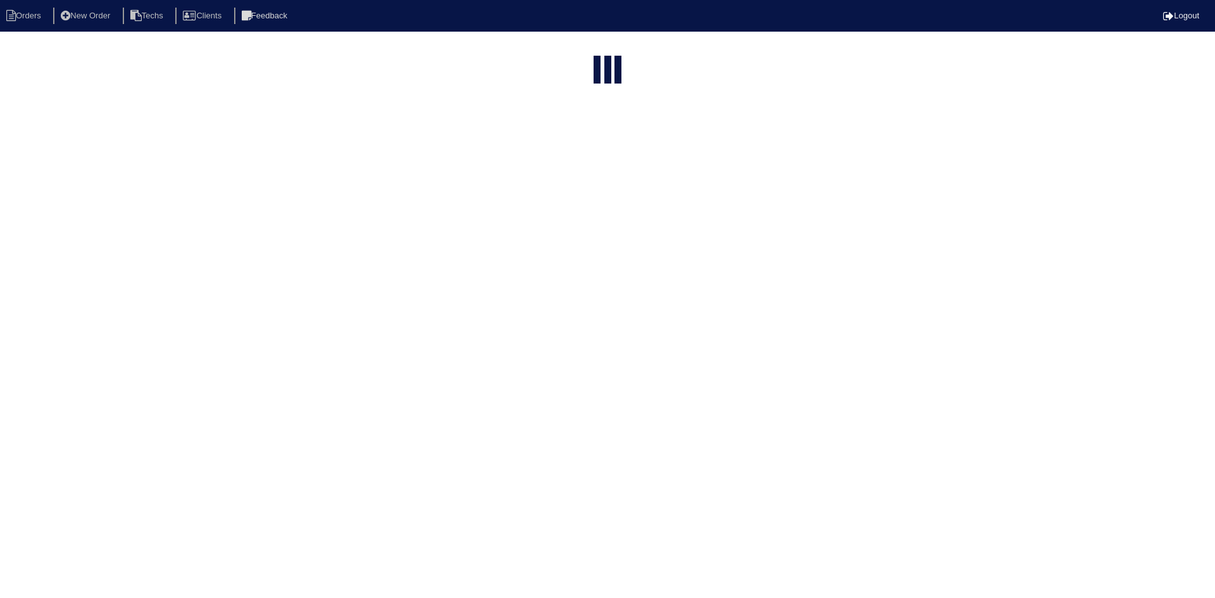
select select "15"
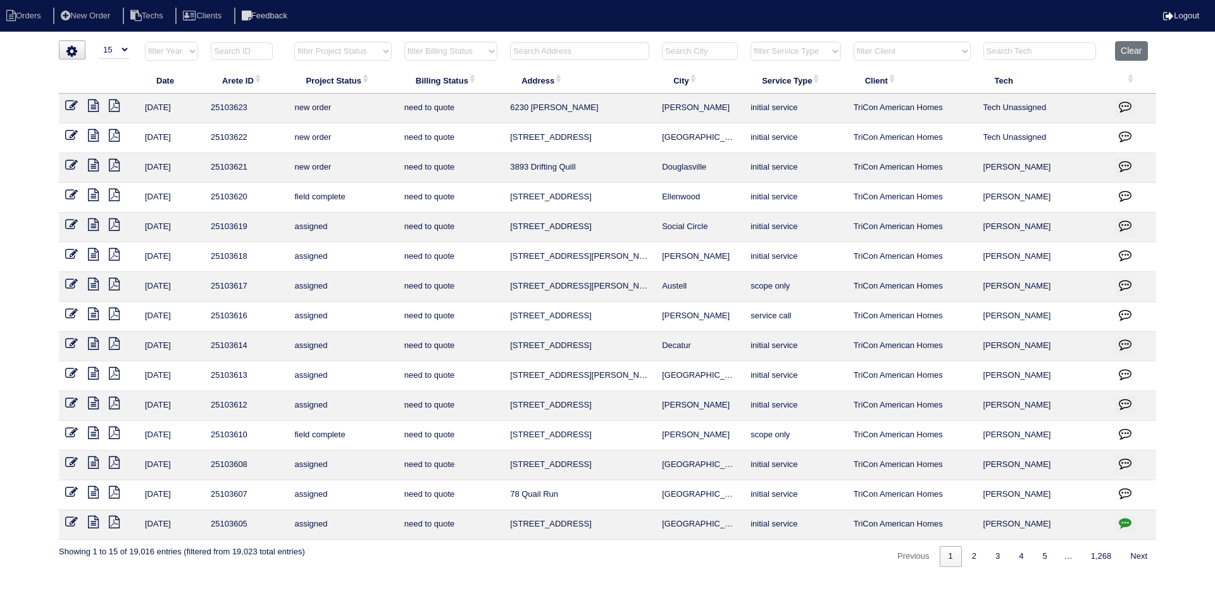
click at [544, 48] on input "text" at bounding box center [579, 51] width 139 height 18
paste input "8122 Valley Ridge Drive"
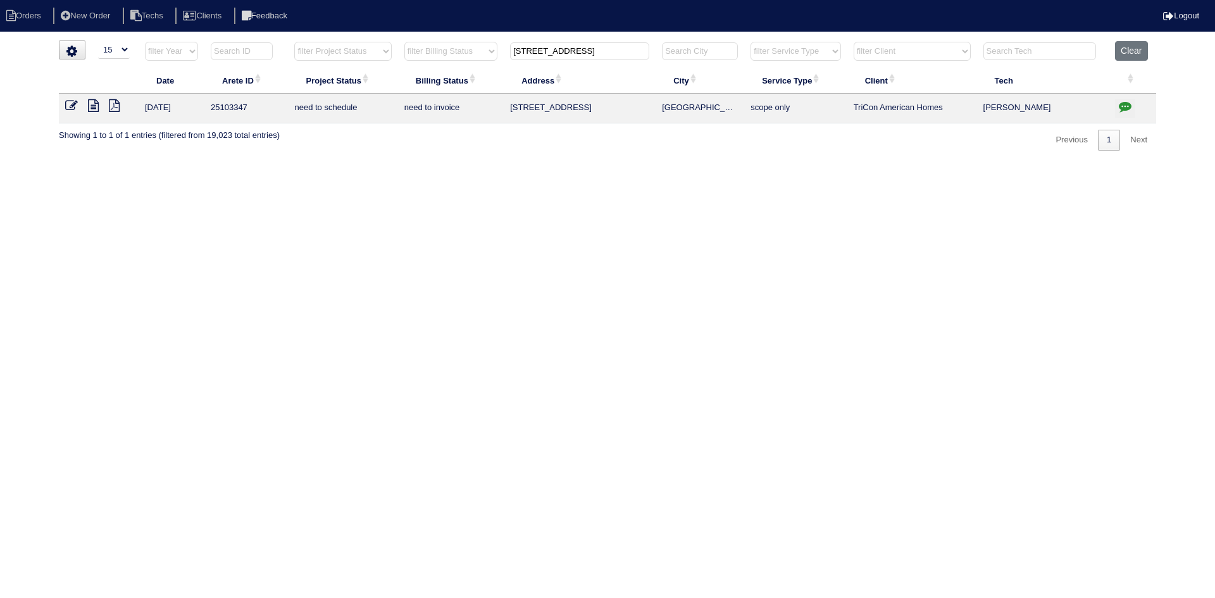
type input "8122 Valley Ridge Dr"
click at [91, 103] on icon at bounding box center [93, 105] width 11 height 13
click at [1125, 103] on icon "button" at bounding box center [1125, 106] width 13 height 13
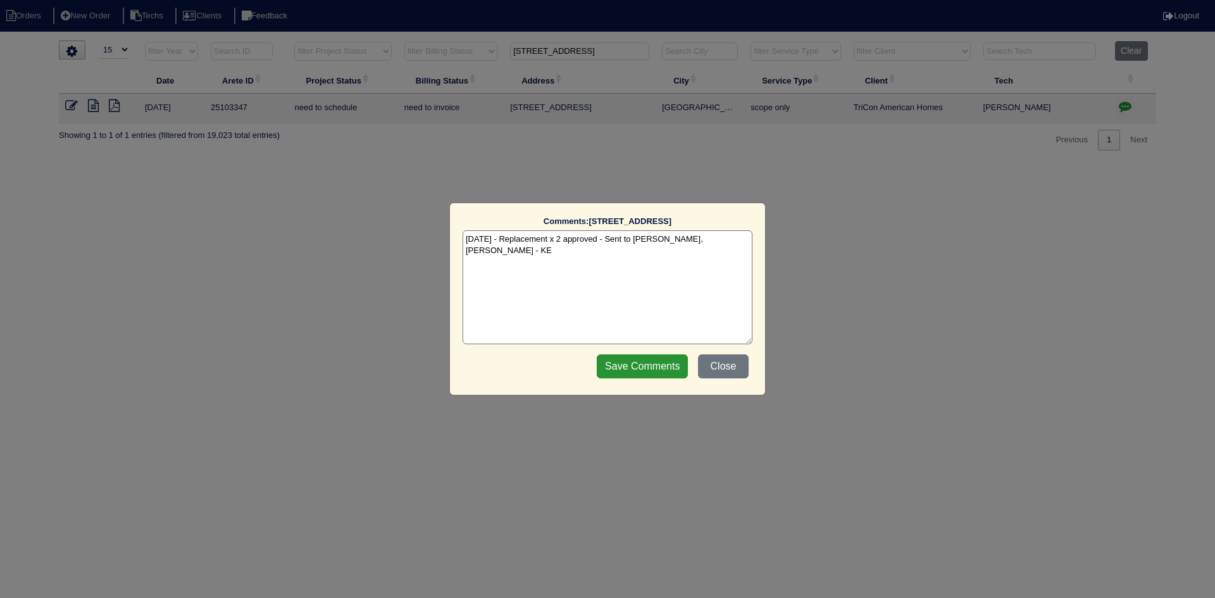
click at [732, 241] on textarea "[DATE] - Replacement x 2 approved - Sent to [PERSON_NAME], [PERSON_NAME] - KE" at bounding box center [608, 287] width 290 height 114
paste textarea "Equipment ordered - pricing verified Sibi order number: TAH-872EVNYD Order plac…"
click at [661, 253] on textarea "9/30/25 - Replacement x 2 approved - Sent to Dan, Payton, Reeca - KE 10/1/25 - …" at bounding box center [608, 287] width 290 height 114
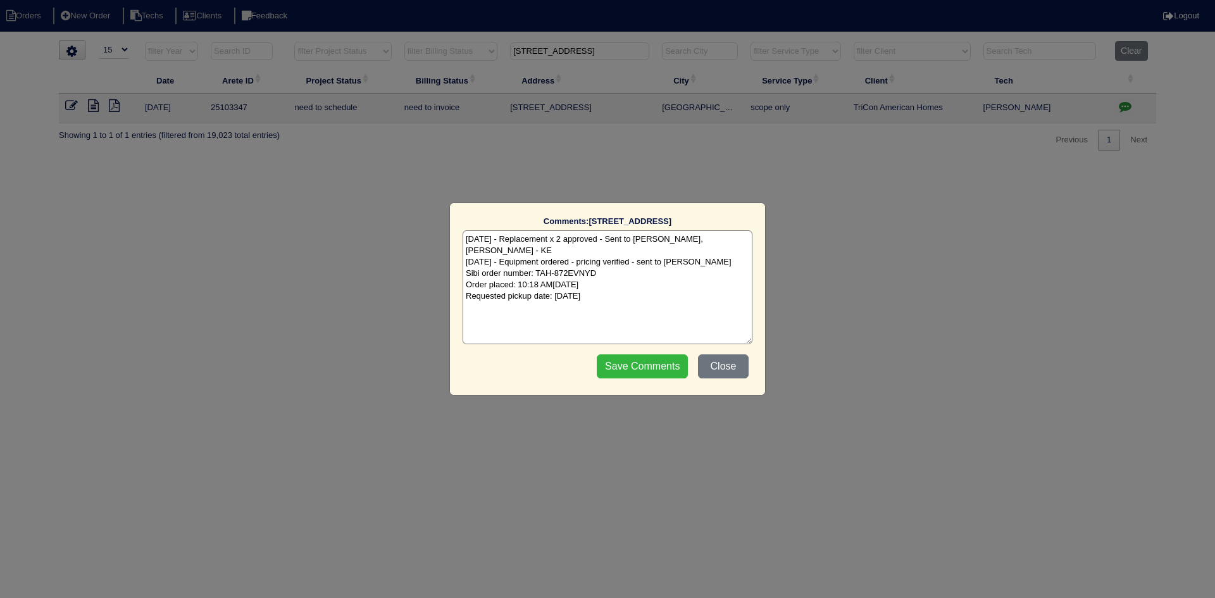
type textarea "9/30/25 - Replacement x 2 approved - Sent to Dan, Payton, Reeca - KE 10/1/25 - …"
click at [628, 369] on input "Save Comments" at bounding box center [642, 366] width 91 height 24
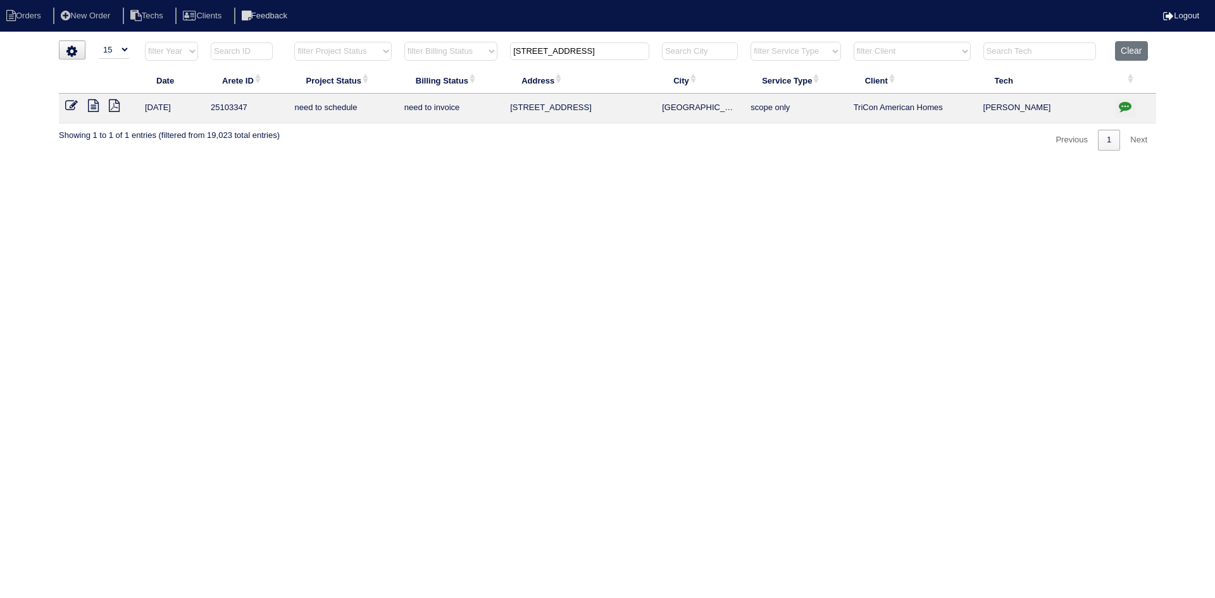
drag, startPoint x: 606, startPoint y: 53, endPoint x: 515, endPoint y: 53, distance: 91.1
click at [515, 53] on input "[STREET_ADDRESS]" at bounding box center [579, 51] width 139 height 18
paste input "364 Nunnally Drive"
type input "364 Nunnally Dr"
click at [96, 104] on icon at bounding box center [93, 105] width 11 height 13
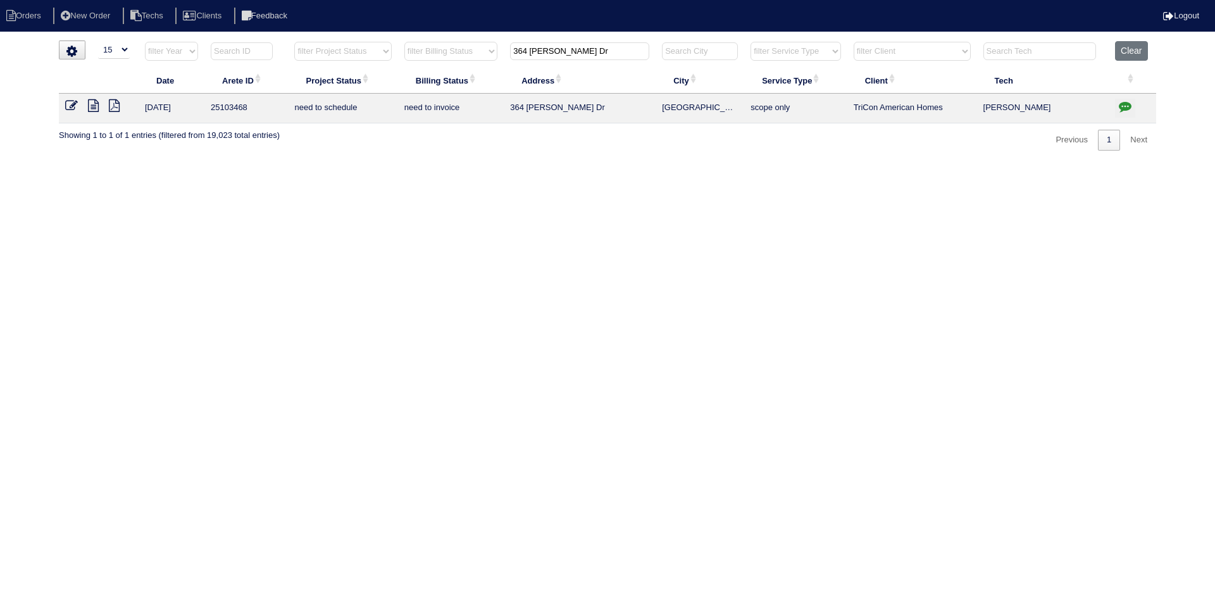
click at [1127, 104] on icon "button" at bounding box center [1125, 106] width 13 height 13
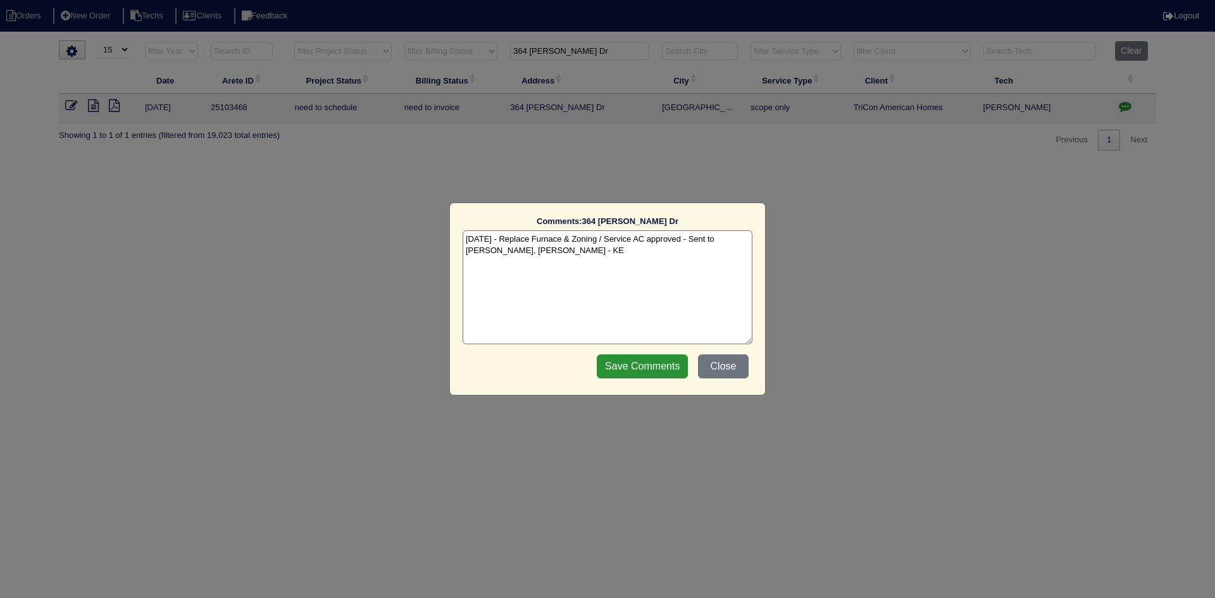
click at [559, 258] on textarea "9/30/25 - Replace Furnace & Zoning / Service AC approved - Sent to Dan, Payton,…" at bounding box center [608, 287] width 290 height 114
paste textarea "Equipment ordered - pricing verified Sibi order number: TAH-T4R0IFNY Order plac…"
click at [642, 262] on textarea "9/30/25 - Replace Furnace & Zoning / Service AC approved - Sent to Dan, Payton,…" at bounding box center [608, 287] width 290 height 114
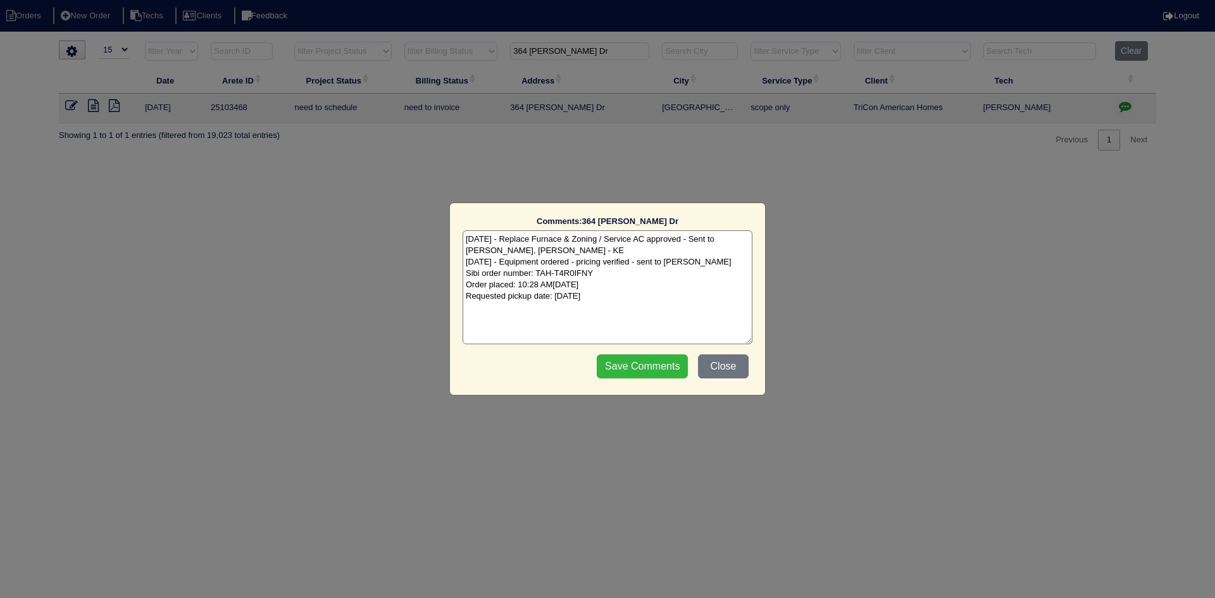
type textarea "9/30/25 - Replace Furnace & Zoning / Service AC approved - Sent to Dan, Payton,…"
click at [639, 365] on input "Save Comments" at bounding box center [642, 366] width 91 height 24
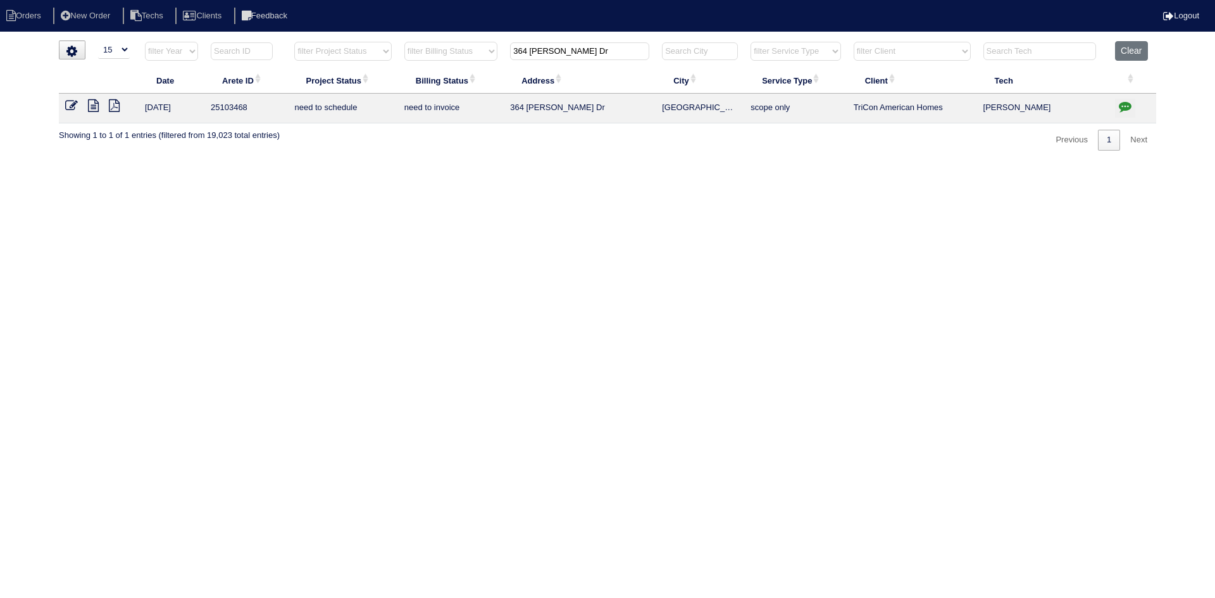
drag, startPoint x: 561, startPoint y: 50, endPoint x: 513, endPoint y: 53, distance: 48.8
click at [513, 53] on input "364 Nunnally Dr" at bounding box center [579, 51] width 139 height 18
paste input "2214 Benidorm Ct"
type input "2214 Benidor"
click at [1132, 46] on button "Clear" at bounding box center [1131, 51] width 32 height 20
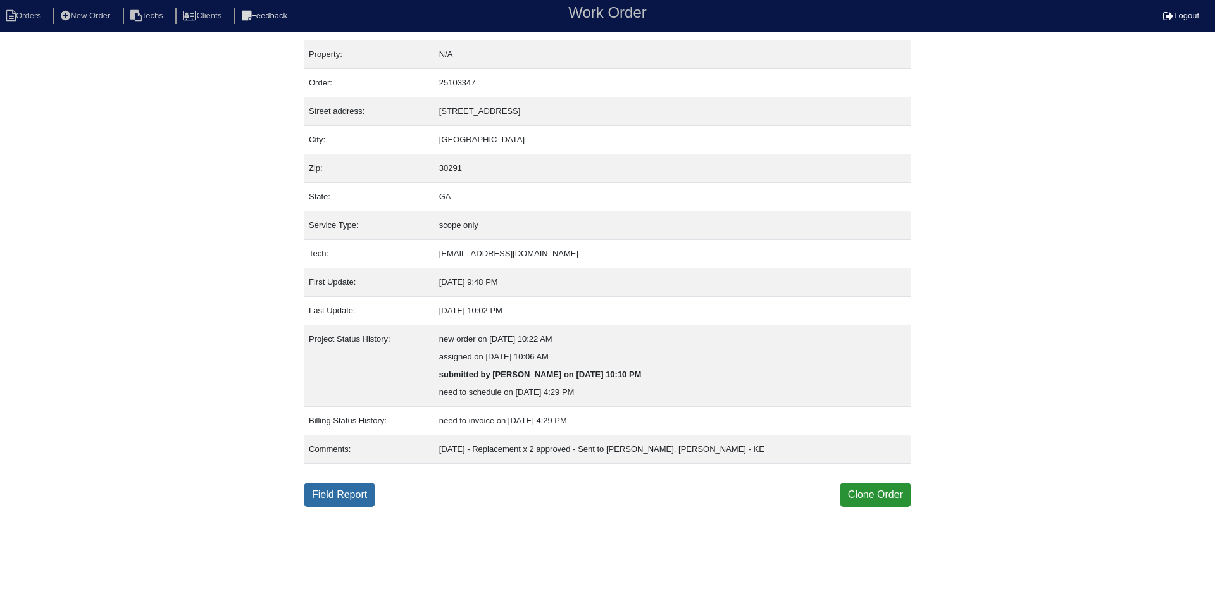
click at [347, 490] on link "Field Report" at bounding box center [340, 495] width 72 height 24
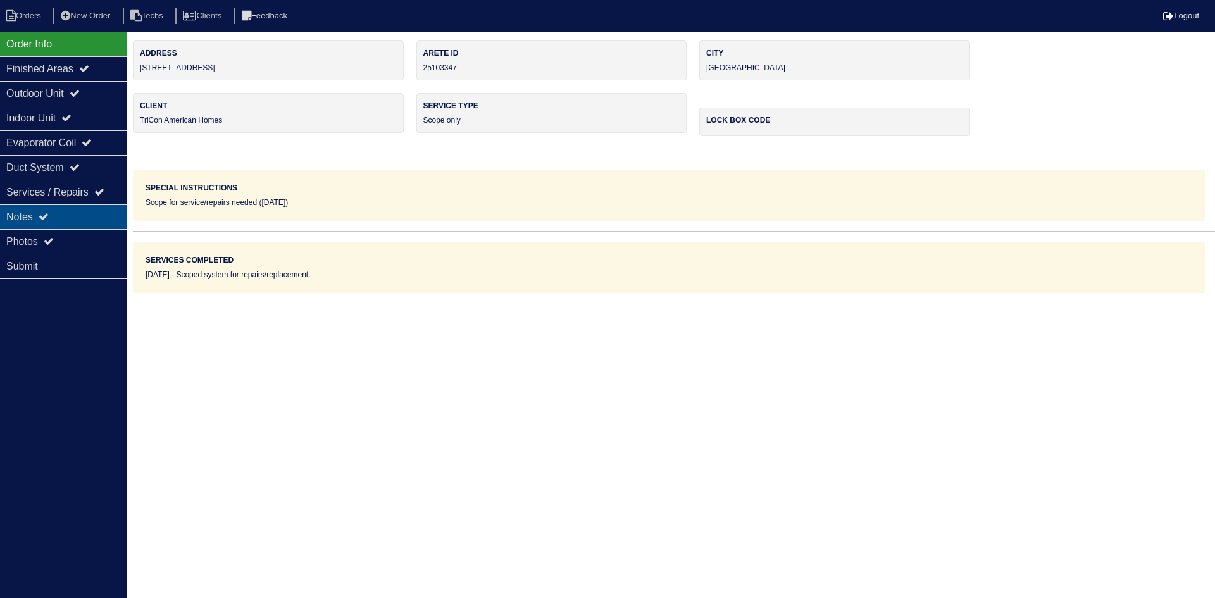
click at [34, 213] on div "Notes" at bounding box center [63, 216] width 127 height 25
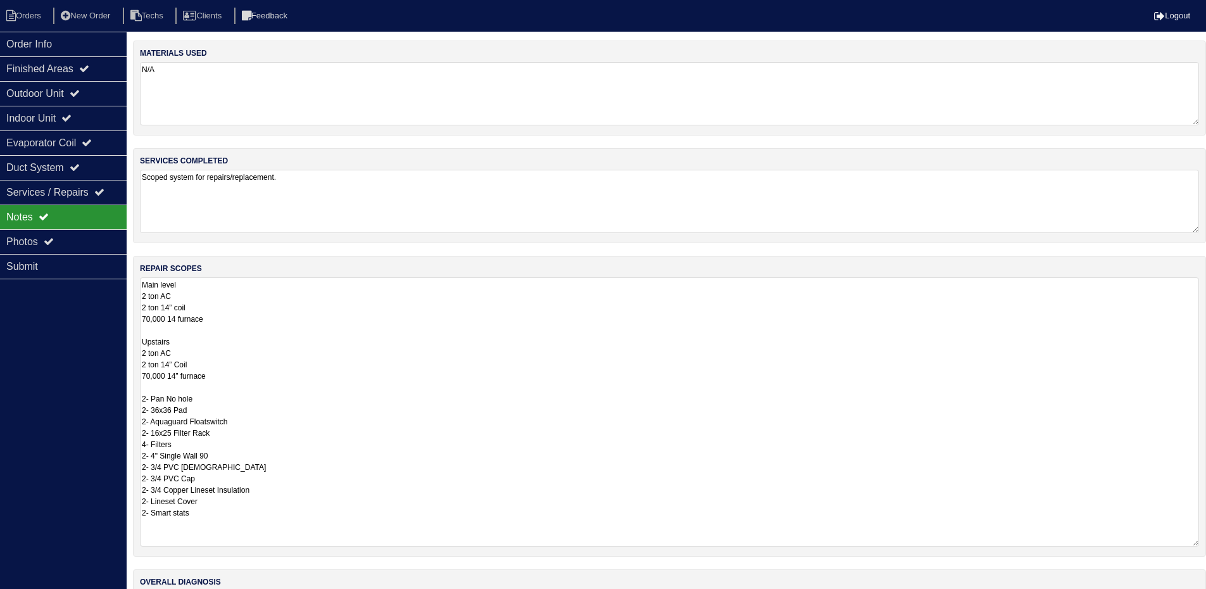
drag, startPoint x: 1202, startPoint y: 336, endPoint x: 1201, endPoint y: 542, distance: 205.7
click at [1201, 542] on div "repair scopes Main level 2 ton AC 2 ton 14” coil 70,000 14 furnace Upstairs 2 t…" at bounding box center [669, 406] width 1073 height 301
click at [88, 113] on div "Indoor Unit" at bounding box center [63, 118] width 127 height 25
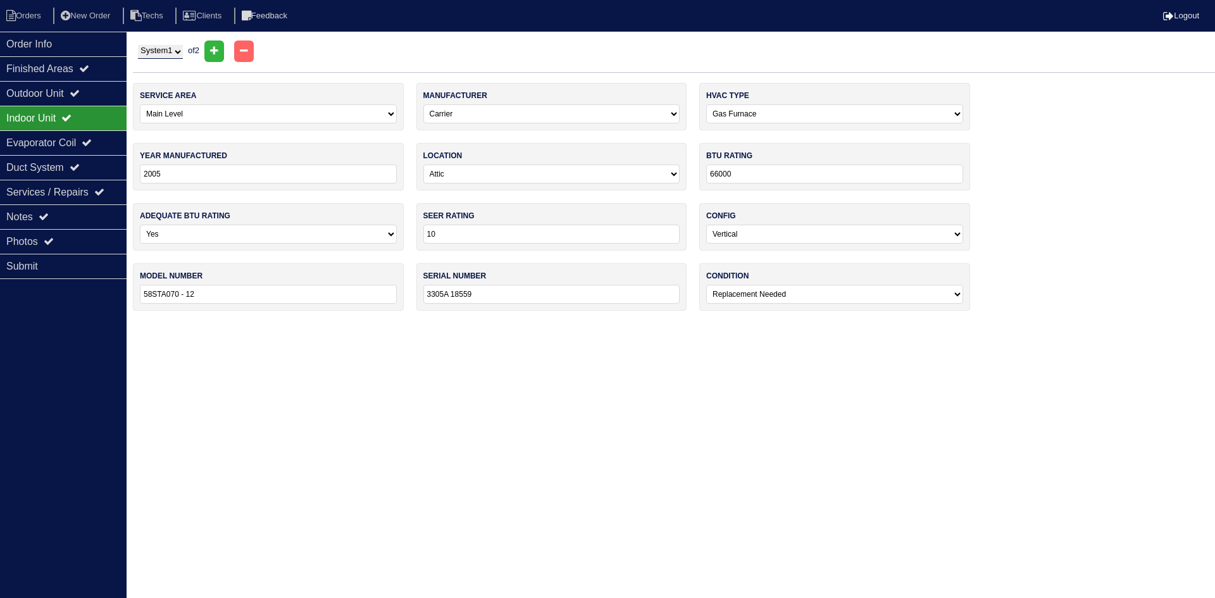
click at [169, 49] on select "System 1 System 2" at bounding box center [160, 52] width 45 height 14
select select "2"
click at [138, 45] on select "System 1 System 2" at bounding box center [160, 52] width 45 height 14
select select "1"
type input "3305A18431"
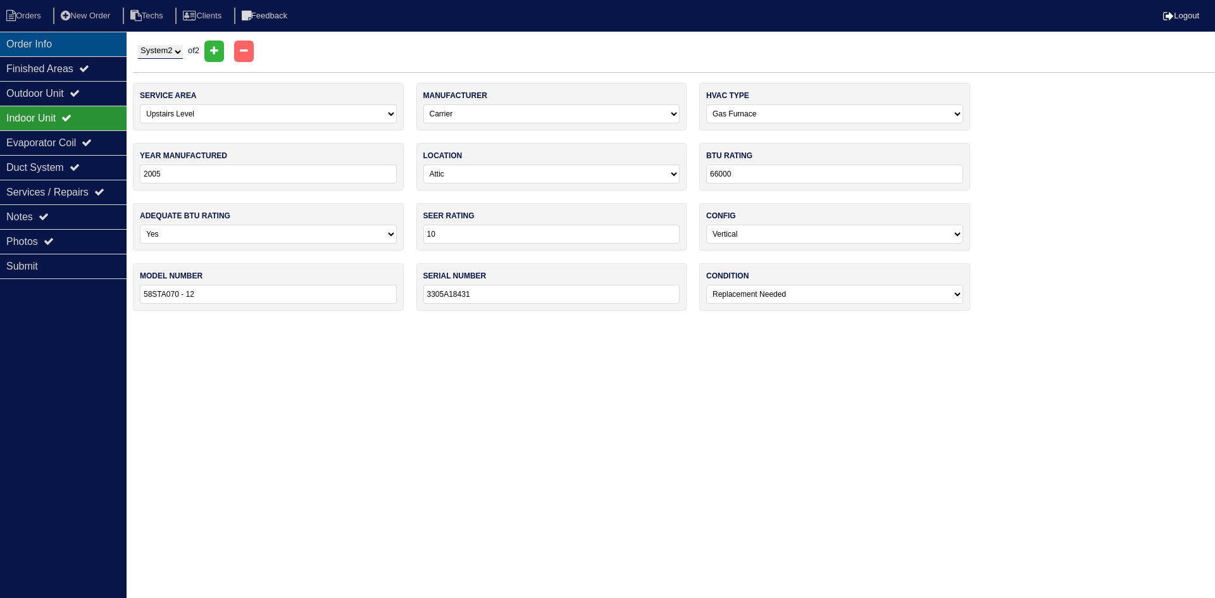
click at [56, 42] on div "Order Info" at bounding box center [63, 44] width 127 height 25
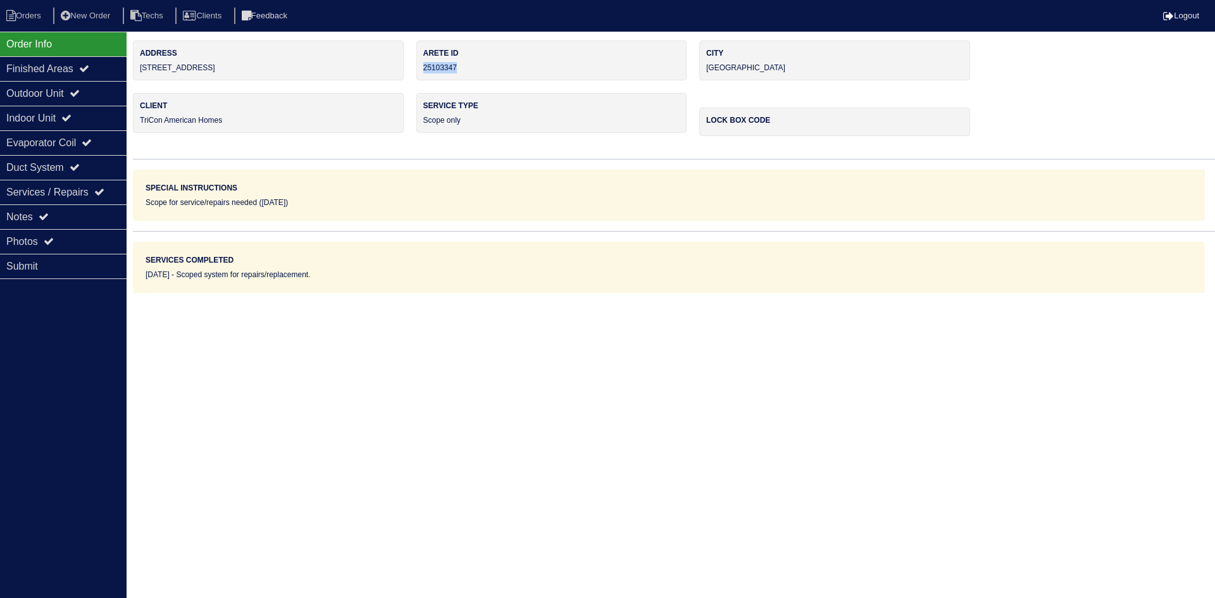
drag, startPoint x: 466, startPoint y: 66, endPoint x: 423, endPoint y: 65, distance: 43.1
click at [423, 65] on div "Arete ID 25103347" at bounding box center [551, 61] width 271 height 40
copy div "25103347"
click at [46, 216] on icon at bounding box center [44, 216] width 10 height 10
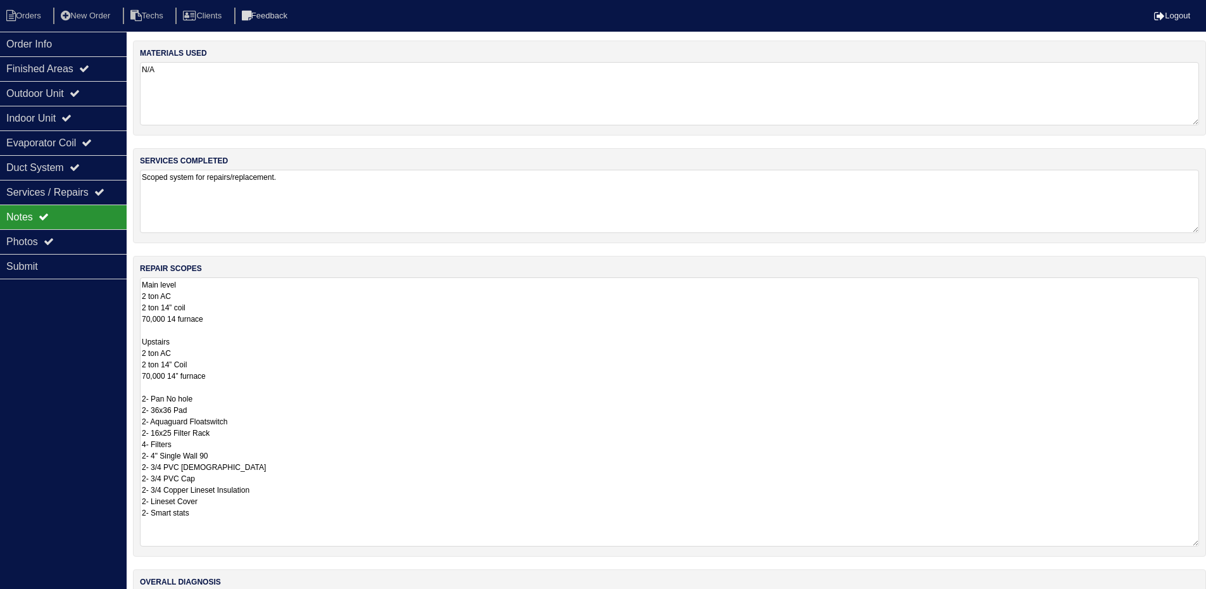
click at [534, 332] on textarea "Main level 2 ton AC 2 ton 14” coil 70,000 14 furnace Upstairs 2 ton AC 2 ton 14…" at bounding box center [669, 411] width 1059 height 269
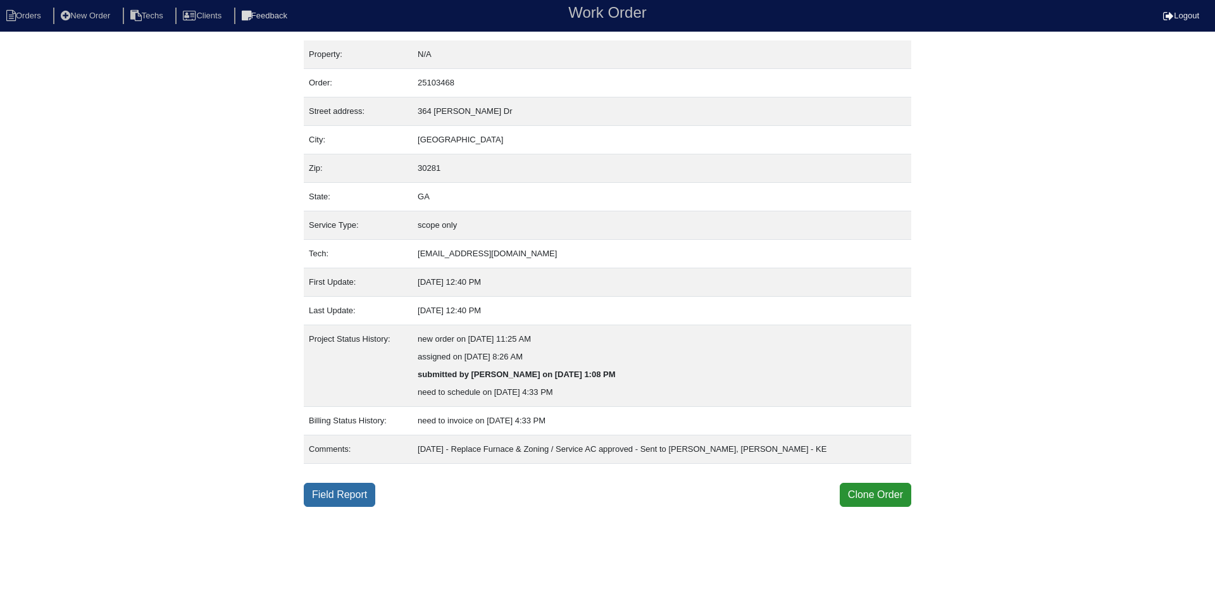
click at [338, 494] on link "Field Report" at bounding box center [340, 495] width 72 height 24
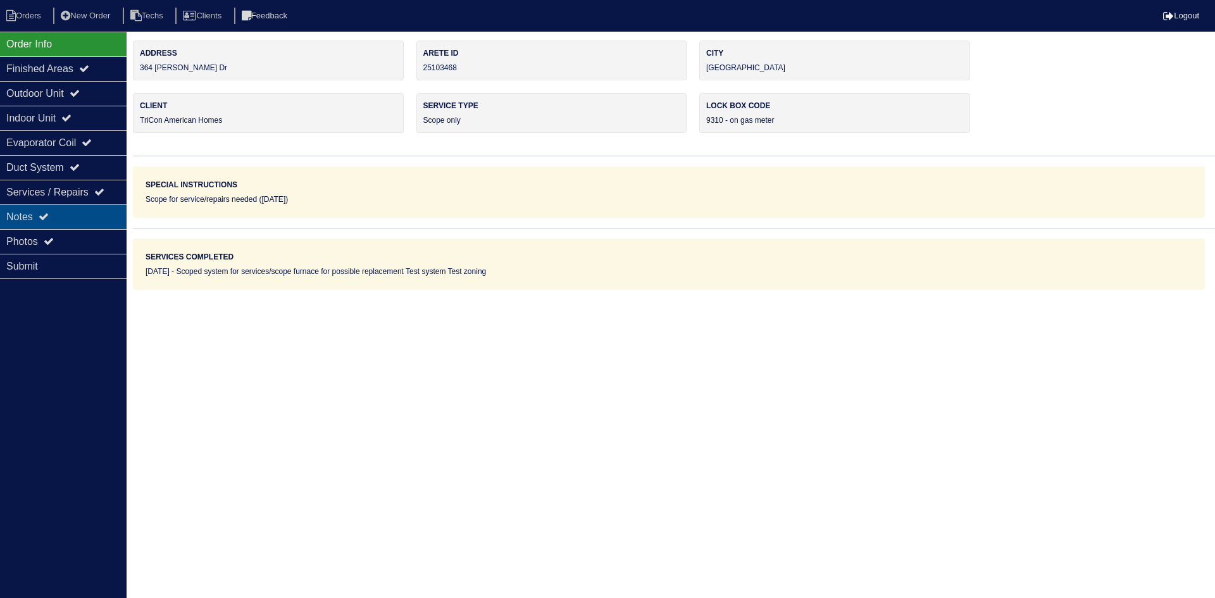
click at [41, 219] on div "Notes" at bounding box center [63, 216] width 127 height 25
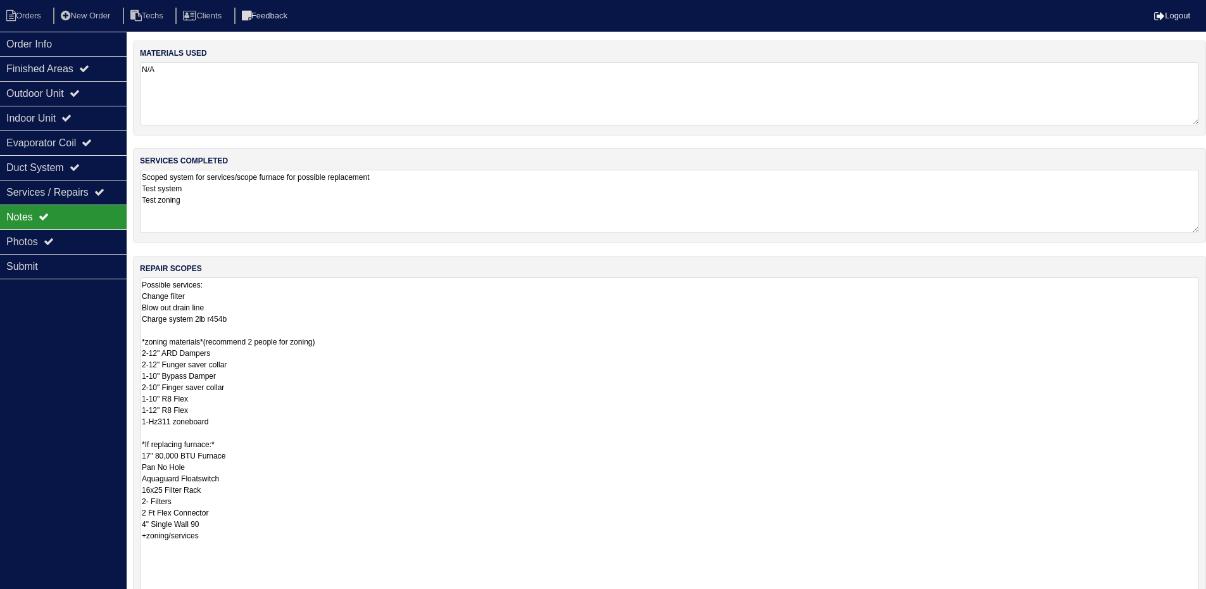
drag, startPoint x: 1206, startPoint y: 336, endPoint x: 1215, endPoint y: 601, distance: 265.3
click at [1206, 597] on html "Orders New Order Techs Clients Feedback Logout Orders New Order Users Clients M…" at bounding box center [603, 368] width 1206 height 736
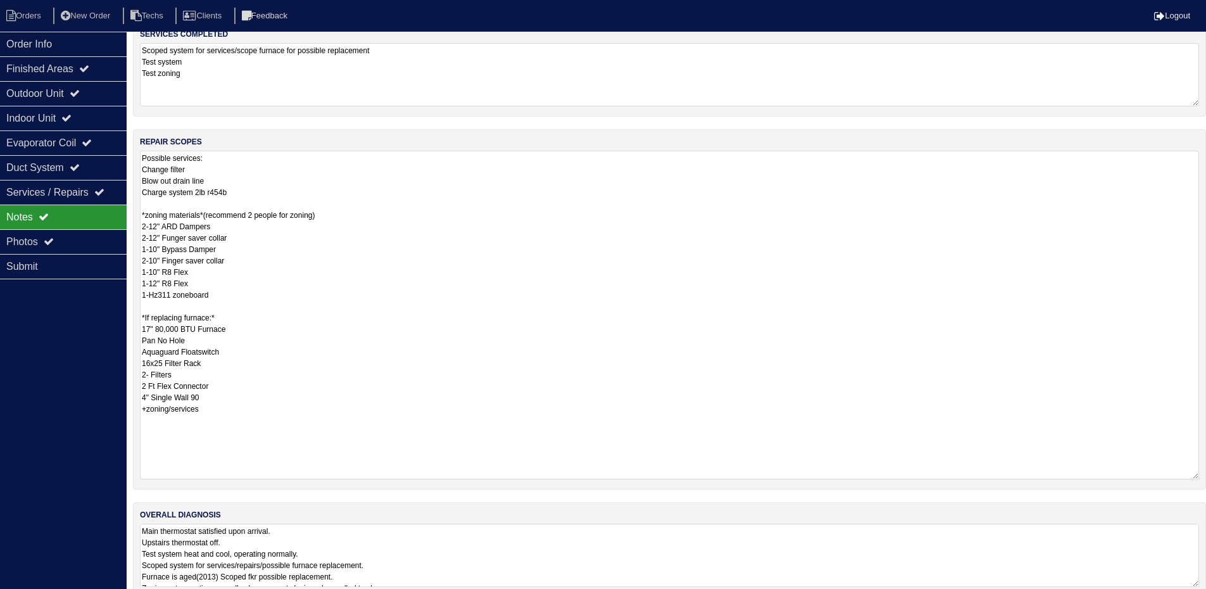
scroll to position [147, 0]
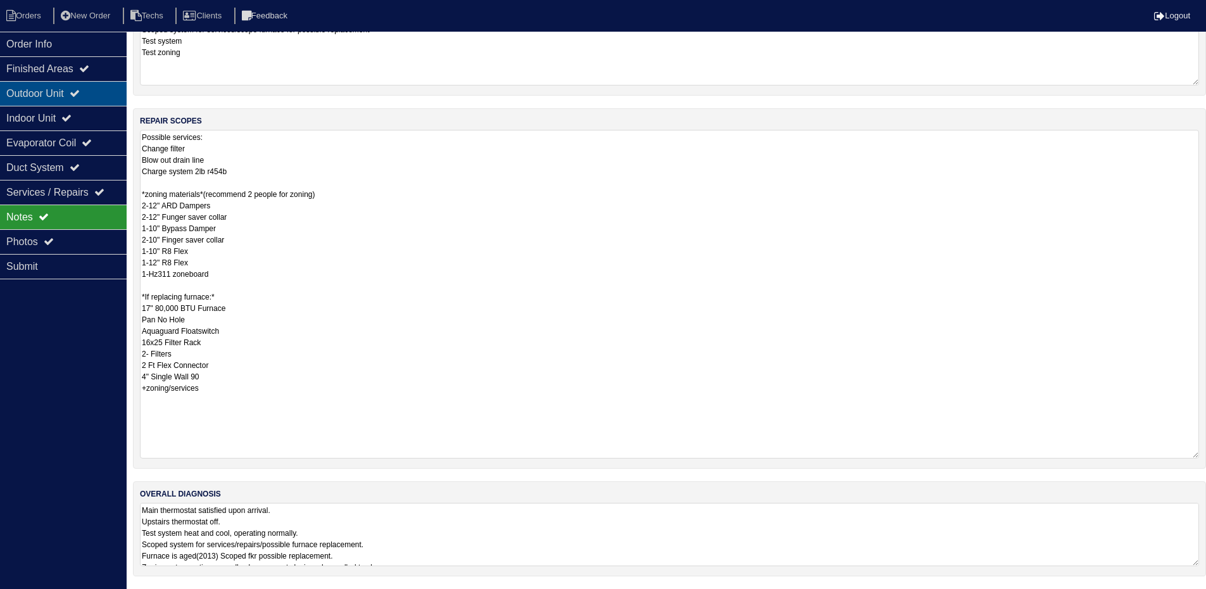
click at [57, 90] on div "Outdoor Unit" at bounding box center [63, 93] width 127 height 25
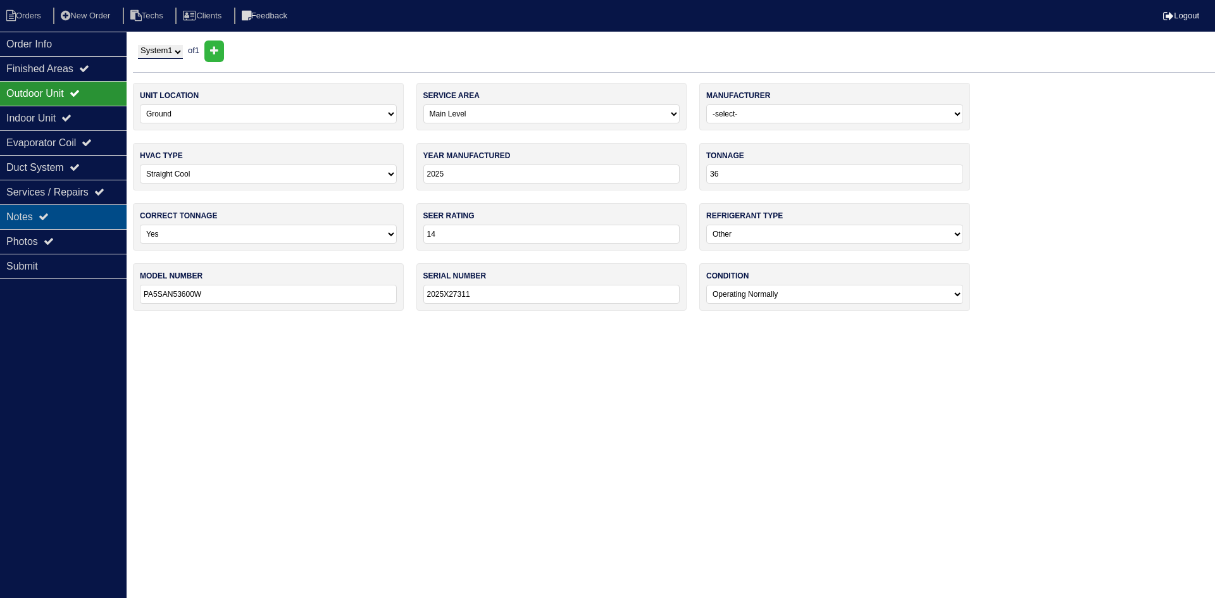
click at [80, 210] on div "Notes" at bounding box center [63, 216] width 127 height 25
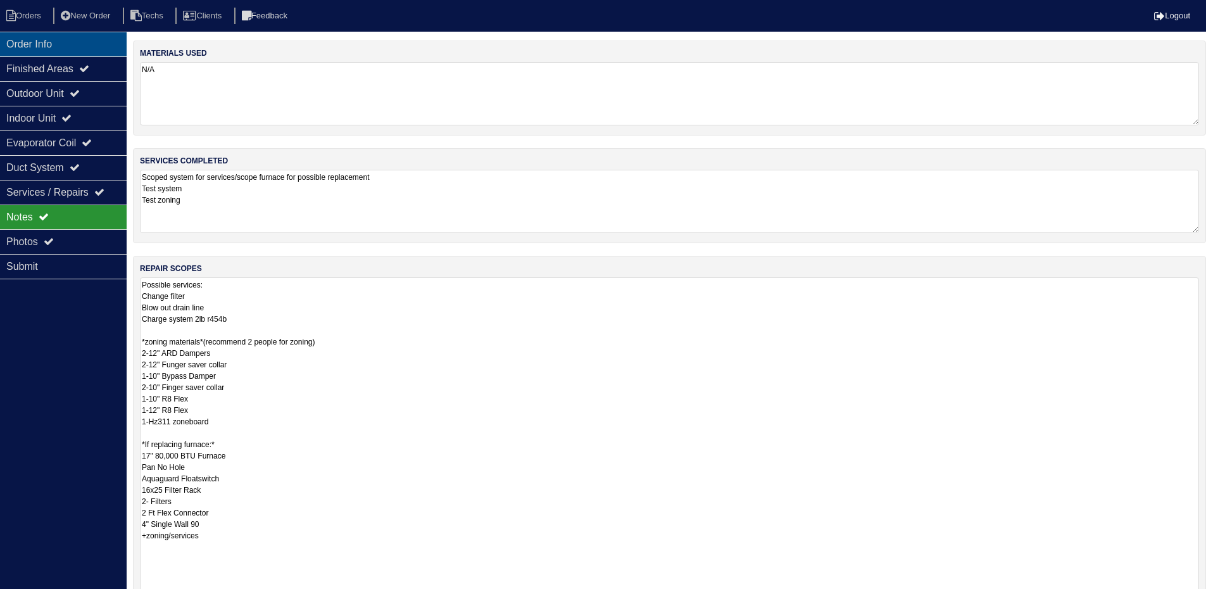
click at [85, 42] on div "Order Info" at bounding box center [63, 44] width 127 height 25
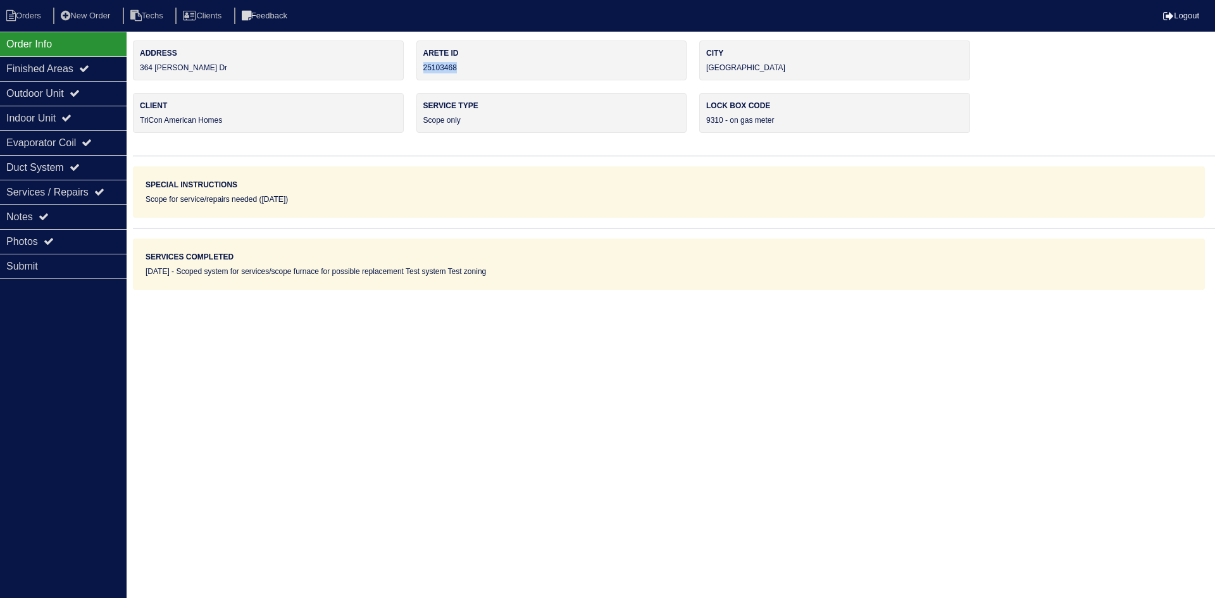
drag, startPoint x: 465, startPoint y: 67, endPoint x: 424, endPoint y: 71, distance: 40.7
click at [424, 71] on div "Arete ID 25103468" at bounding box center [551, 61] width 271 height 40
copy div "25103468"
drag, startPoint x: 44, startPoint y: 208, endPoint x: 63, endPoint y: 208, distance: 18.4
click at [44, 208] on div "Notes" at bounding box center [63, 216] width 127 height 25
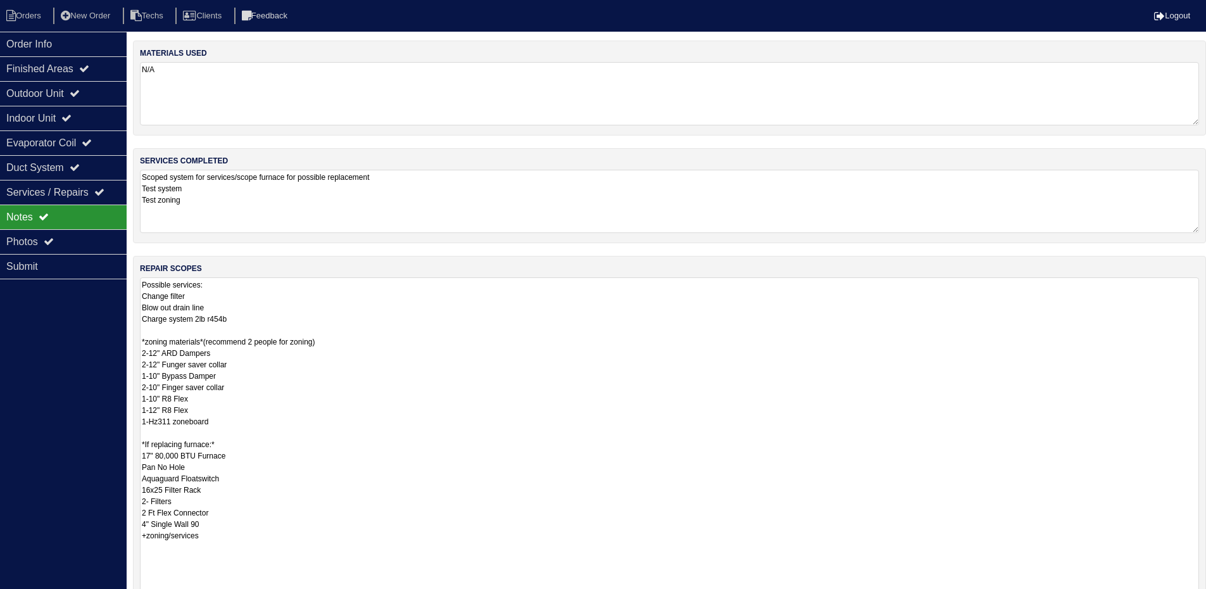
click at [508, 360] on textarea "Possible services: Change filter Blow out drain line Charge system 2lb r454b *z…" at bounding box center [669, 440] width 1059 height 327
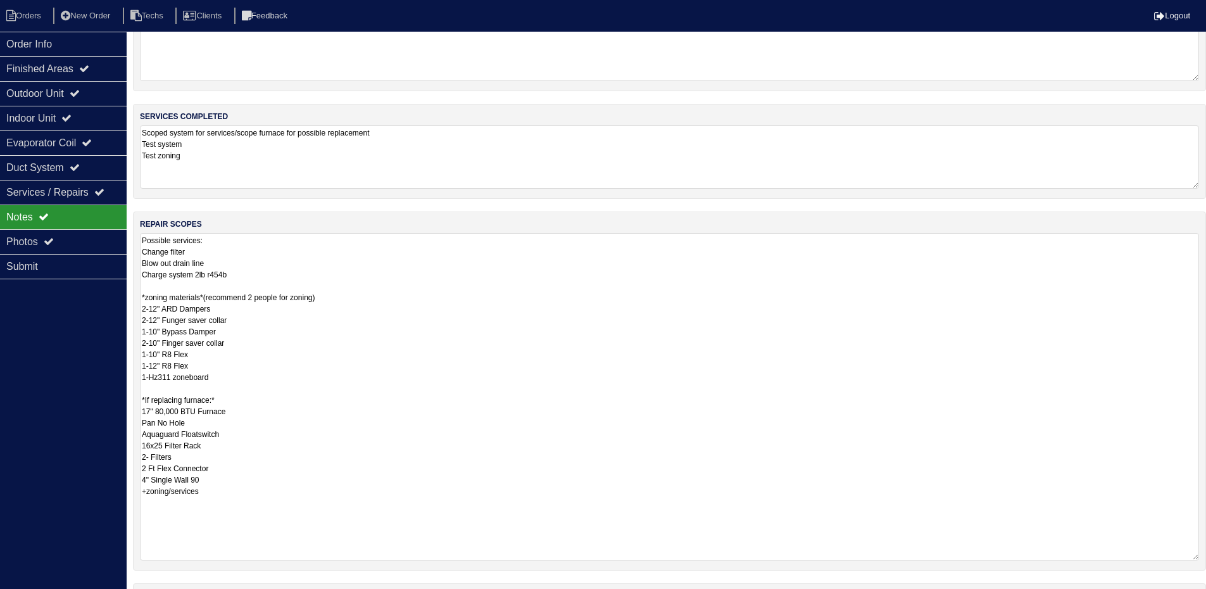
scroll to position [146, 0]
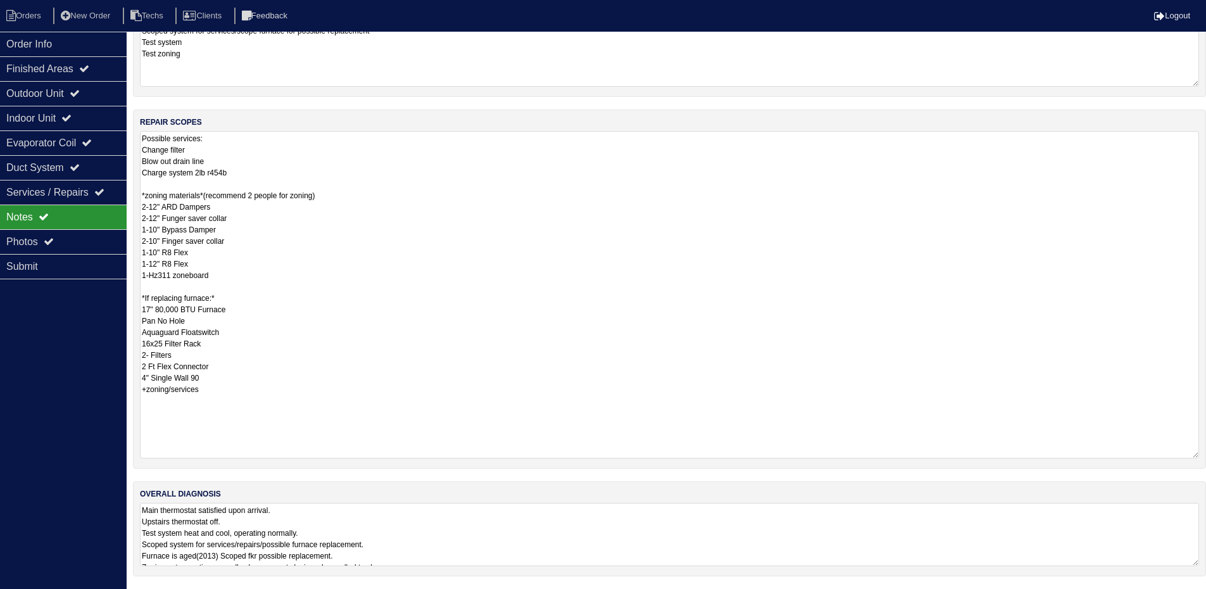
drag, startPoint x: 205, startPoint y: 392, endPoint x: 141, endPoint y: 299, distance: 112.4
click at [141, 299] on textarea "Possible services: Change filter Blow out drain line Charge system 2lb r454b *z…" at bounding box center [669, 294] width 1059 height 327
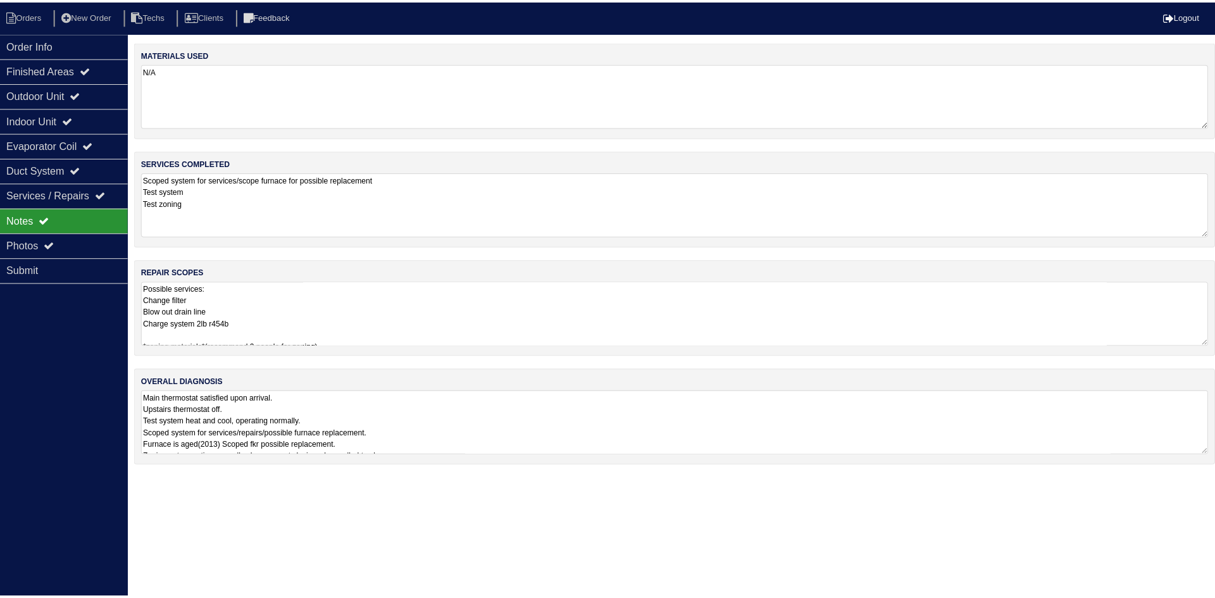
scroll to position [0, 0]
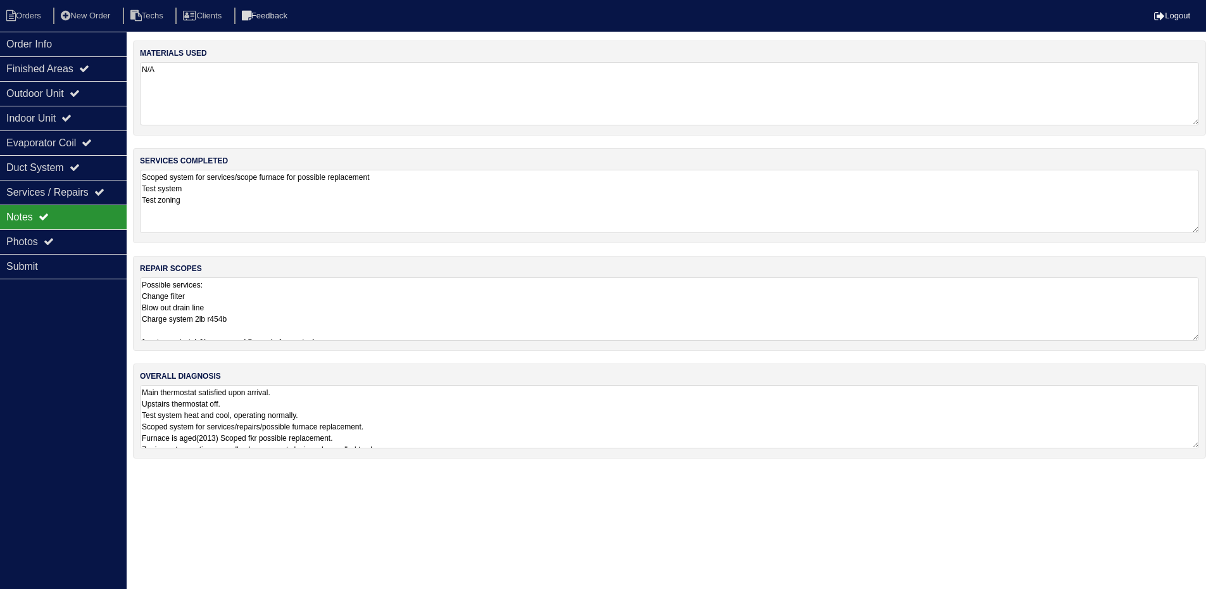
click at [505, 300] on textarea "Possible services: Change filter Blow out drain line Charge system 2lb r454b *z…" at bounding box center [669, 308] width 1059 height 63
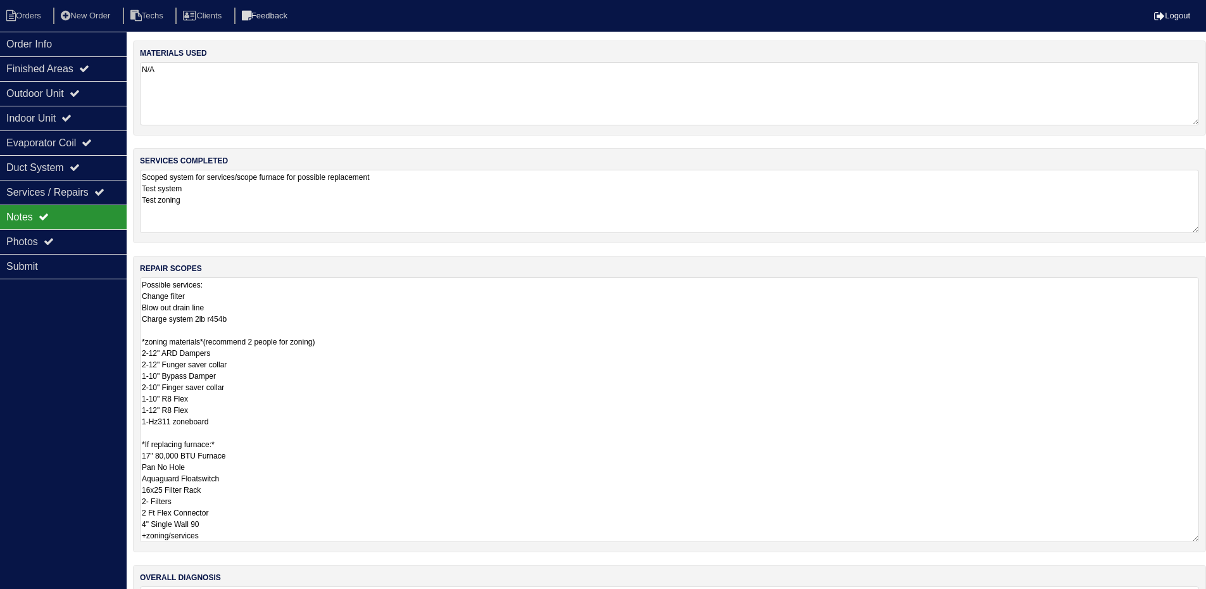
drag, startPoint x: 196, startPoint y: 422, endPoint x: 127, endPoint y: 340, distance: 106.0
click at [127, 340] on div "Order Info Finished Areas Outdoor Unit Indoor Unit Evaporator Coil Duct System …" at bounding box center [603, 357] width 1206 height 632
drag, startPoint x: 213, startPoint y: 319, endPoint x: 142, endPoint y: 289, distance: 77.5
click at [142, 289] on textarea "Possible services: Change filter Blow out drain line Charge system 2lb r454b *z…" at bounding box center [669, 409] width 1059 height 265
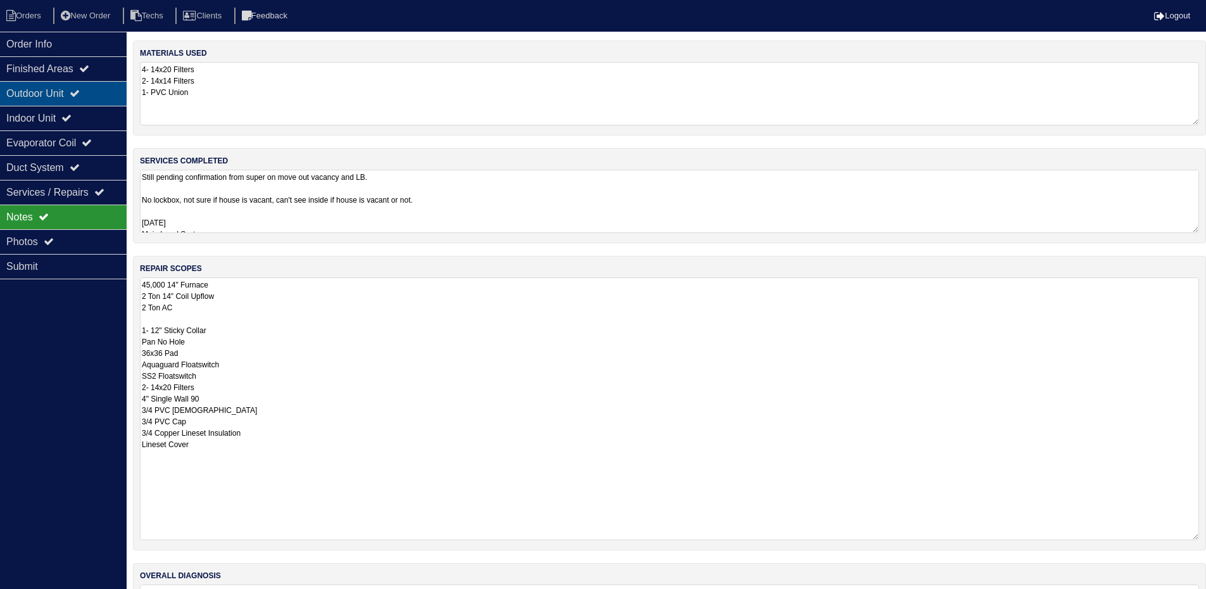
click at [78, 92] on icon at bounding box center [75, 93] width 10 height 10
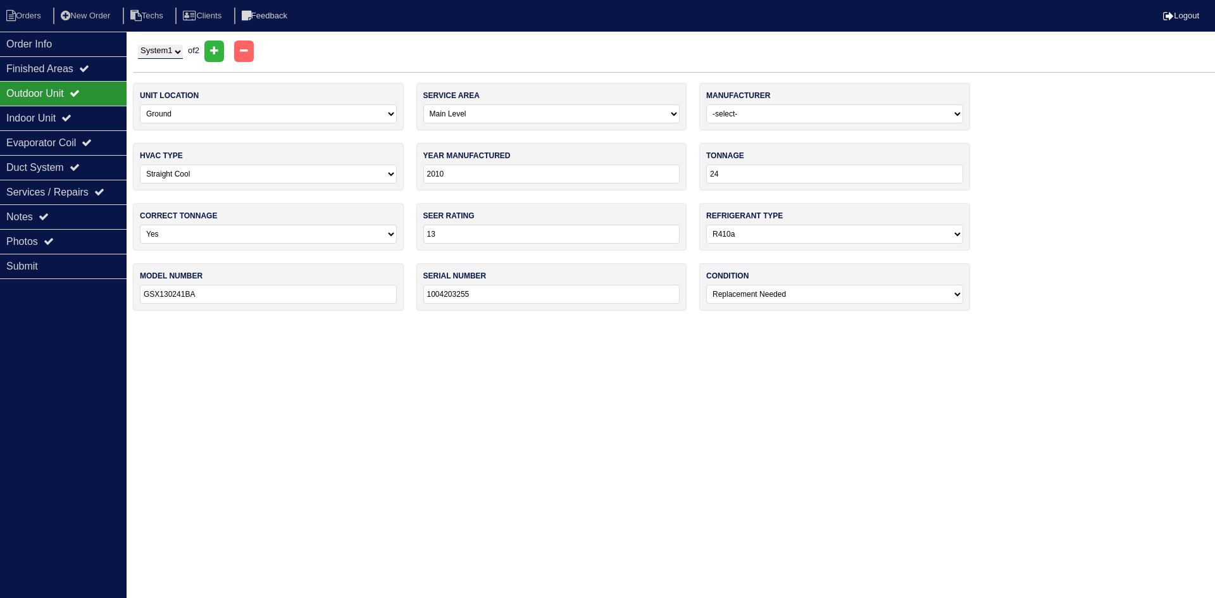
click at [181, 56] on select "System 1 System 2" at bounding box center [160, 52] width 45 height 14
select select "2"
click at [138, 45] on select "System 1 System 2" at bounding box center [160, 52] width 45 height 14
select select "Weather Maker"
select select "0"
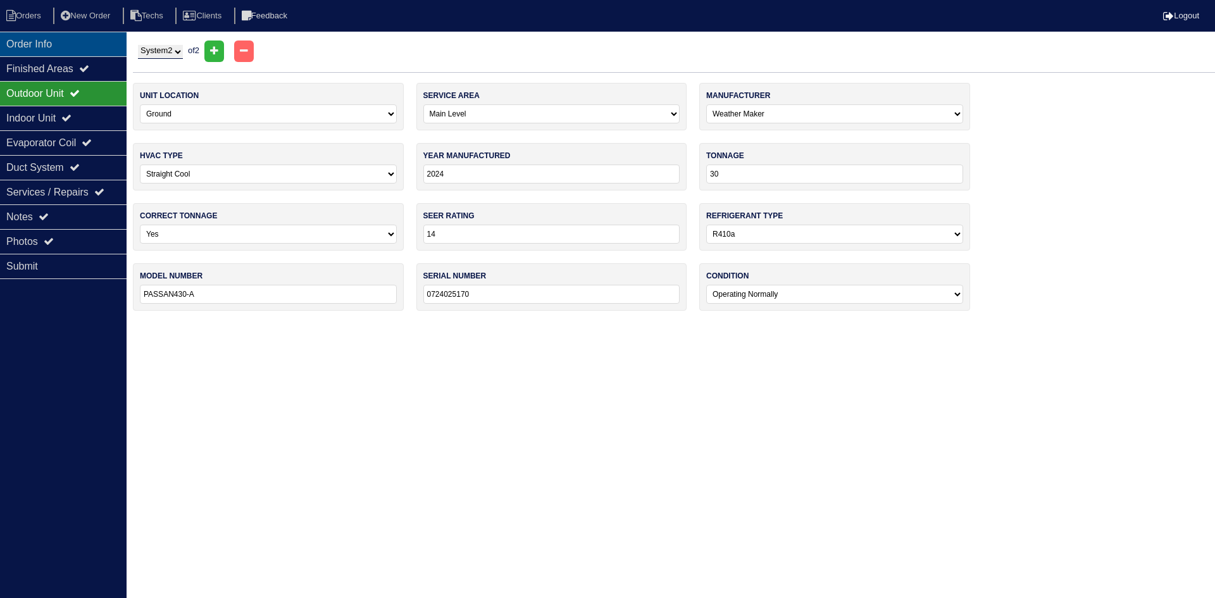
drag, startPoint x: 63, startPoint y: 38, endPoint x: 118, endPoint y: 39, distance: 55.1
click at [63, 38] on div "Order Info" at bounding box center [63, 44] width 127 height 25
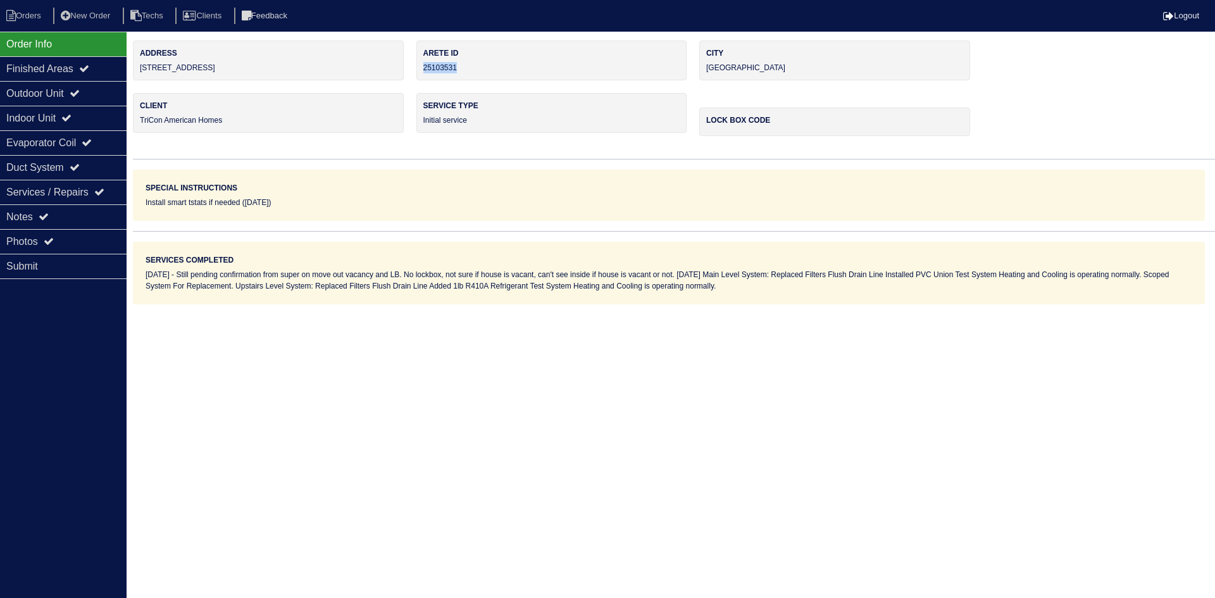
drag, startPoint x: 466, startPoint y: 65, endPoint x: 425, endPoint y: 66, distance: 41.8
click at [425, 66] on div "Arete ID 25103531" at bounding box center [551, 61] width 271 height 40
copy div "25103531"
drag, startPoint x: 85, startPoint y: 215, endPoint x: 112, endPoint y: 224, distance: 28.6
click at [85, 214] on div "Notes" at bounding box center [63, 216] width 127 height 25
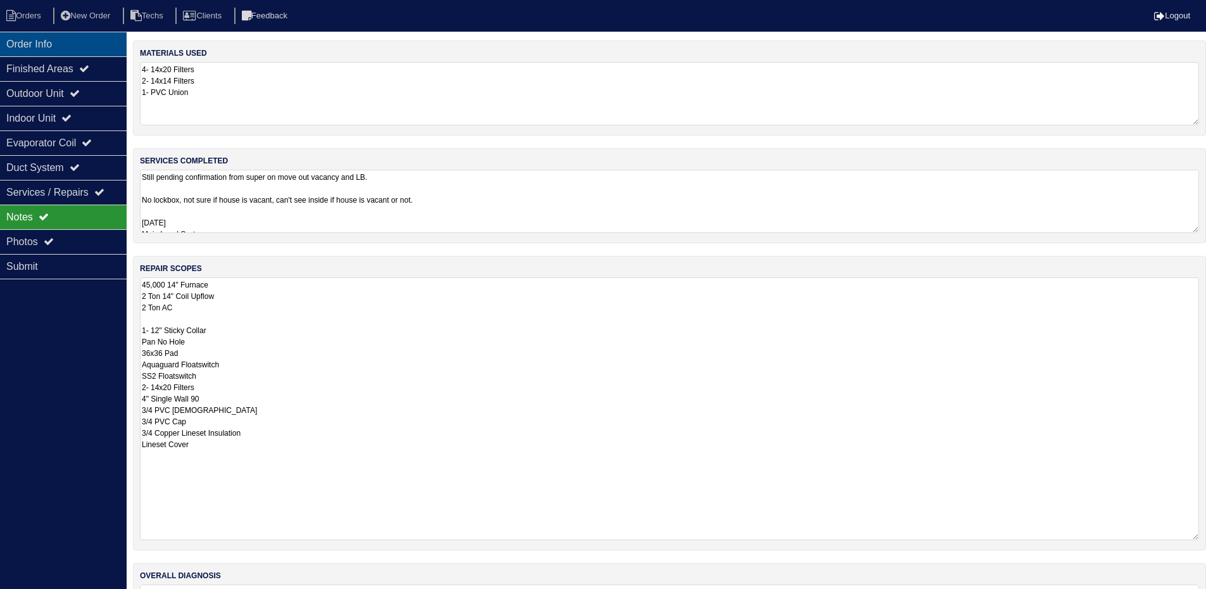
click at [51, 40] on div "Order Info" at bounding box center [63, 44] width 127 height 25
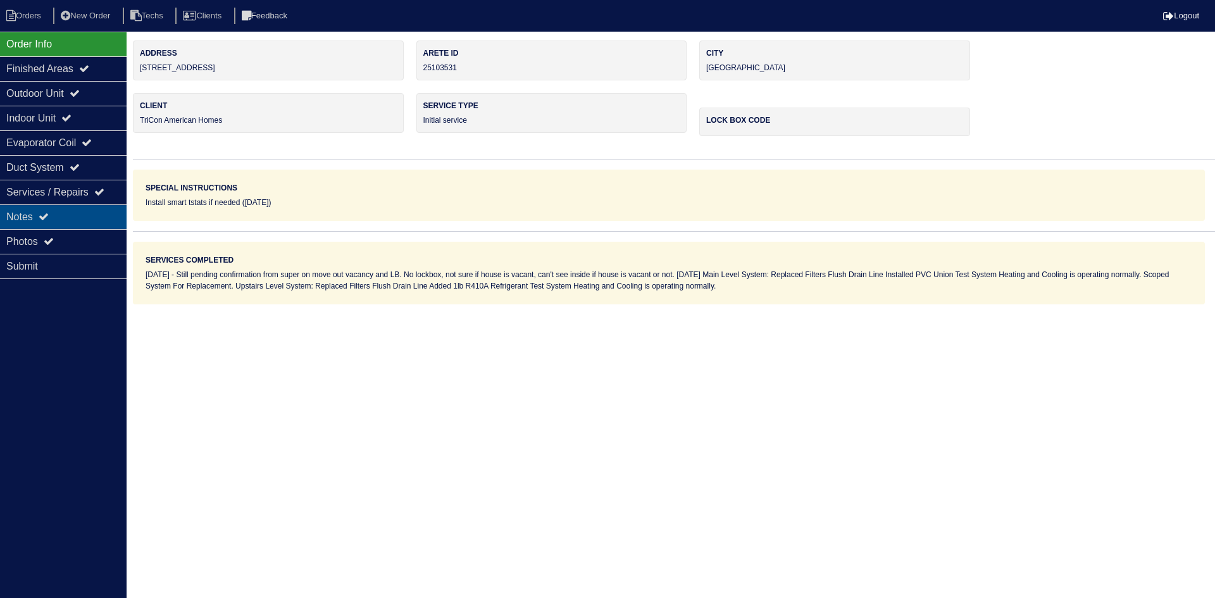
click at [78, 209] on div "Notes" at bounding box center [63, 216] width 127 height 25
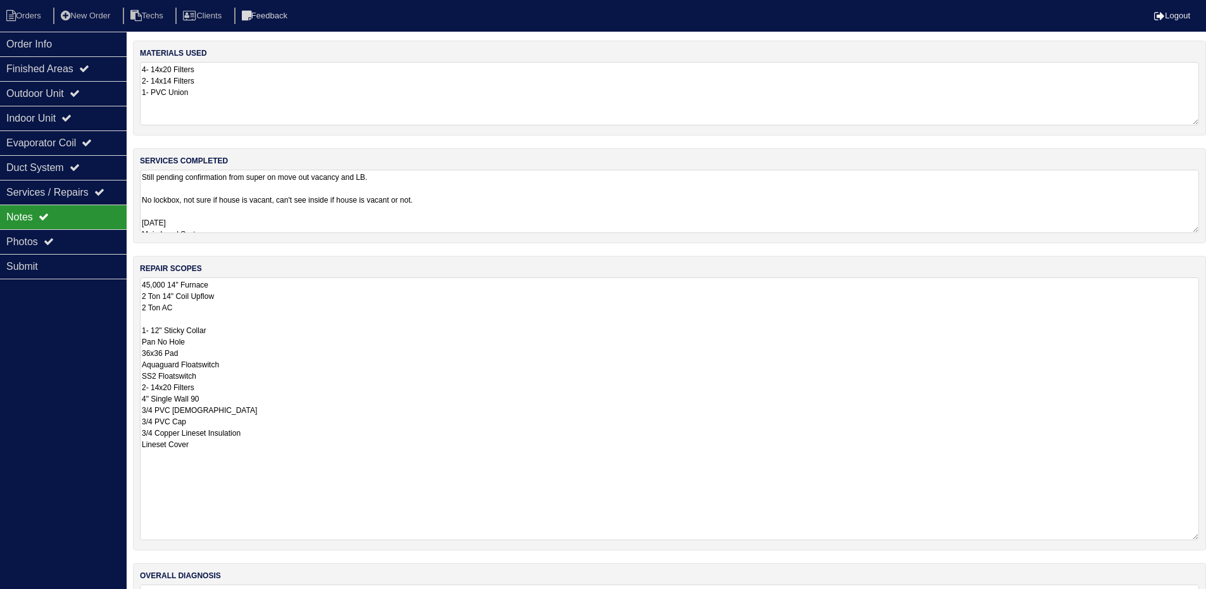
click at [432, 352] on textarea "45,000 14" Furnace 2 Ton 14" Coil Upflow 2 Ton AC 1- 12" Sticky Collar Pan No H…" at bounding box center [669, 408] width 1059 height 263
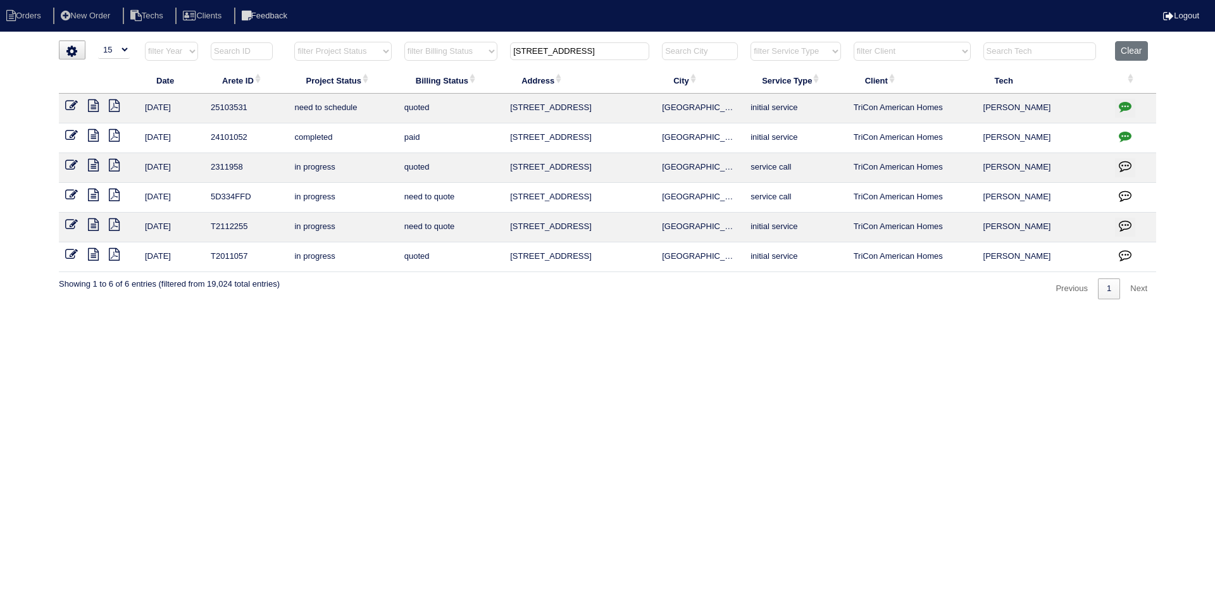
select select "15"
click at [1126, 103] on icon "button" at bounding box center [1125, 106] width 13 height 13
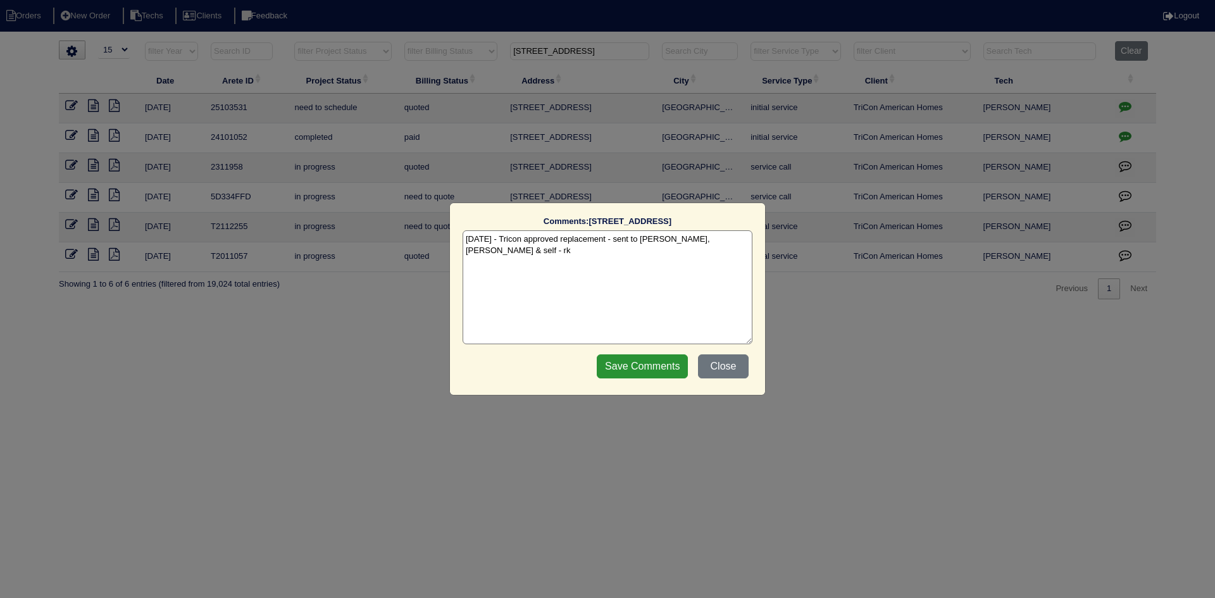
click at [736, 238] on textarea "[DATE] - Tricon approved replacement - sent to [PERSON_NAME], [PERSON_NAME] & s…" at bounding box center [608, 287] width 290 height 114
paste textarea "Equipment ordered - pricing verified Sibi order number: TAH-FH1Z14NV Order plac…"
click at [643, 254] on textarea "[DATE] - Tricon approved replacement - sent to [PERSON_NAME], [PERSON_NAME] & s…" at bounding box center [608, 287] width 290 height 114
type textarea "[DATE] - Tricon approved replacement - sent to [PERSON_NAME], [PERSON_NAME] & s…"
click at [628, 366] on input "Save Comments" at bounding box center [642, 366] width 91 height 24
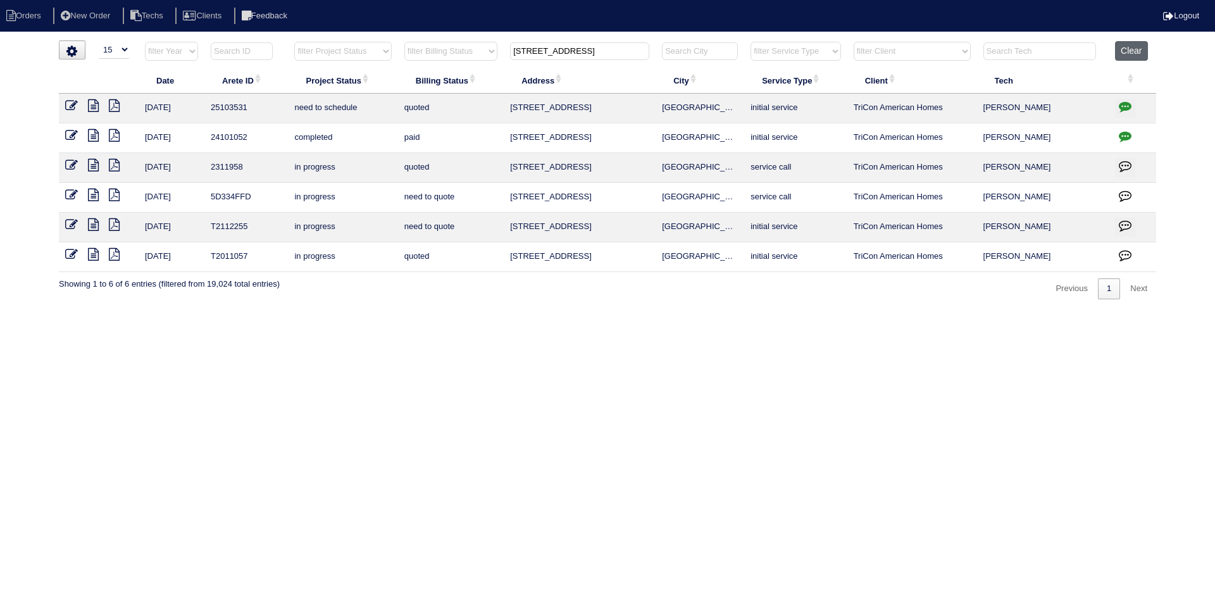
click at [1134, 51] on button "Clear" at bounding box center [1131, 51] width 32 height 20
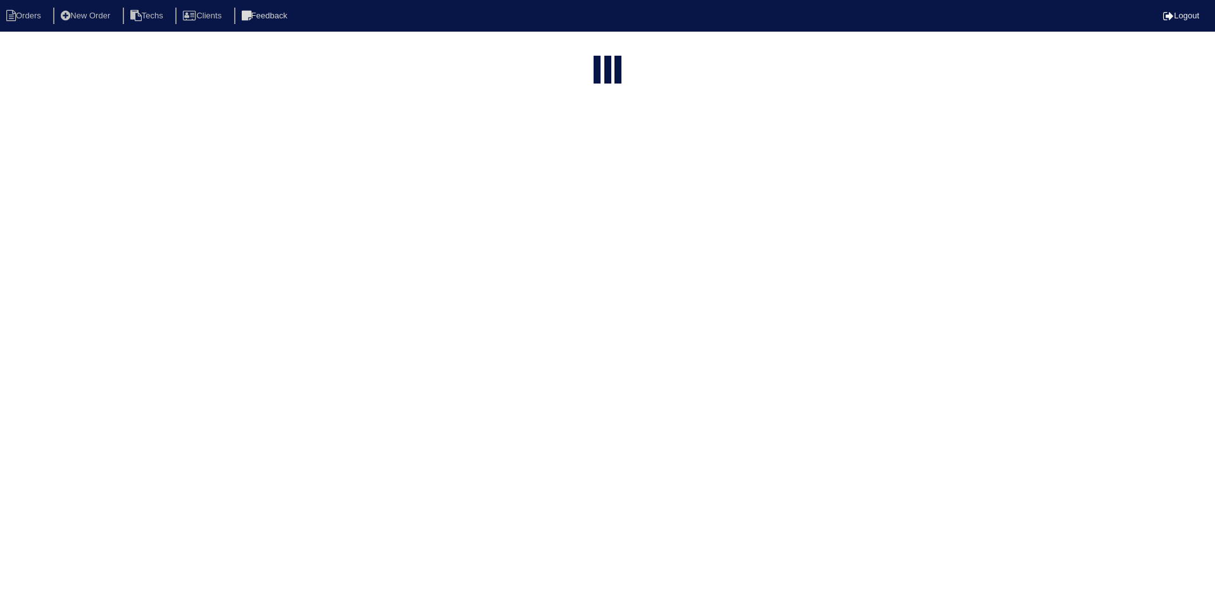
select select "15"
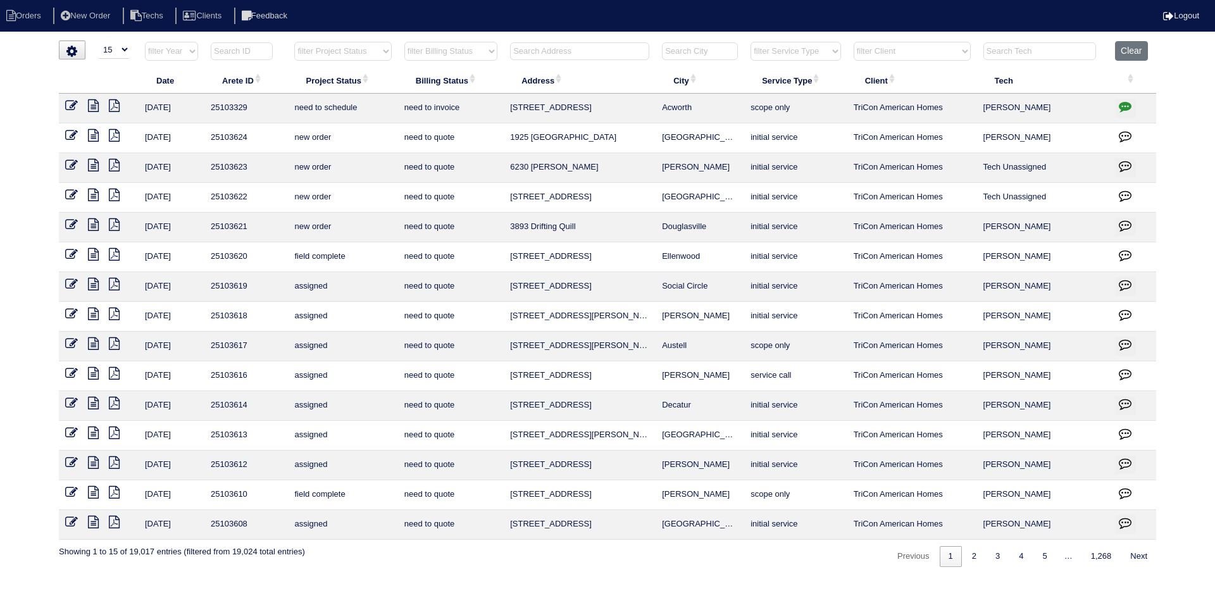
click at [361, 51] on select "filter Project Status -- Any Project Status -- new order assigned in progress f…" at bounding box center [342, 51] width 97 height 19
click at [294, 42] on select "filter Project Status -- Any Project Status -- new order assigned in progress f…" at bounding box center [342, 51] width 97 height 19
select select "field complete"
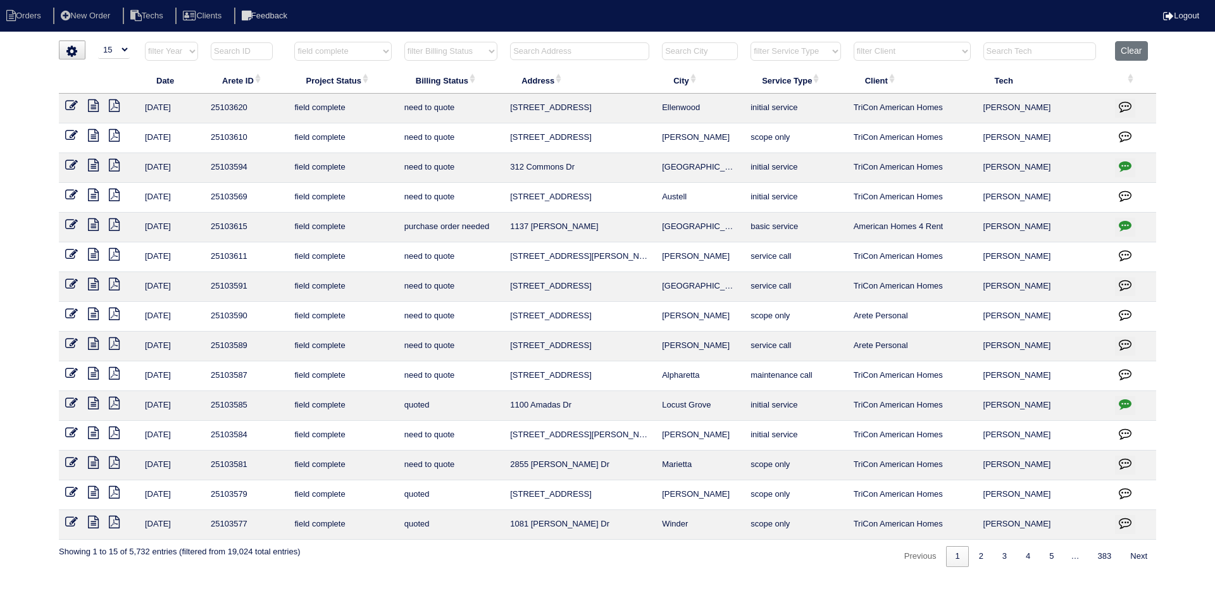
click at [472, 52] on select "filter Billing Status -- Any Billing Status -- need to quote quoted need to inv…" at bounding box center [450, 51] width 93 height 19
select select "need to quote"
click at [404, 42] on select "filter Billing Status -- Any Billing Status -- need to quote quoted need to inv…" at bounding box center [450, 51] width 93 height 19
select select "field complete"
select select "need to quote"
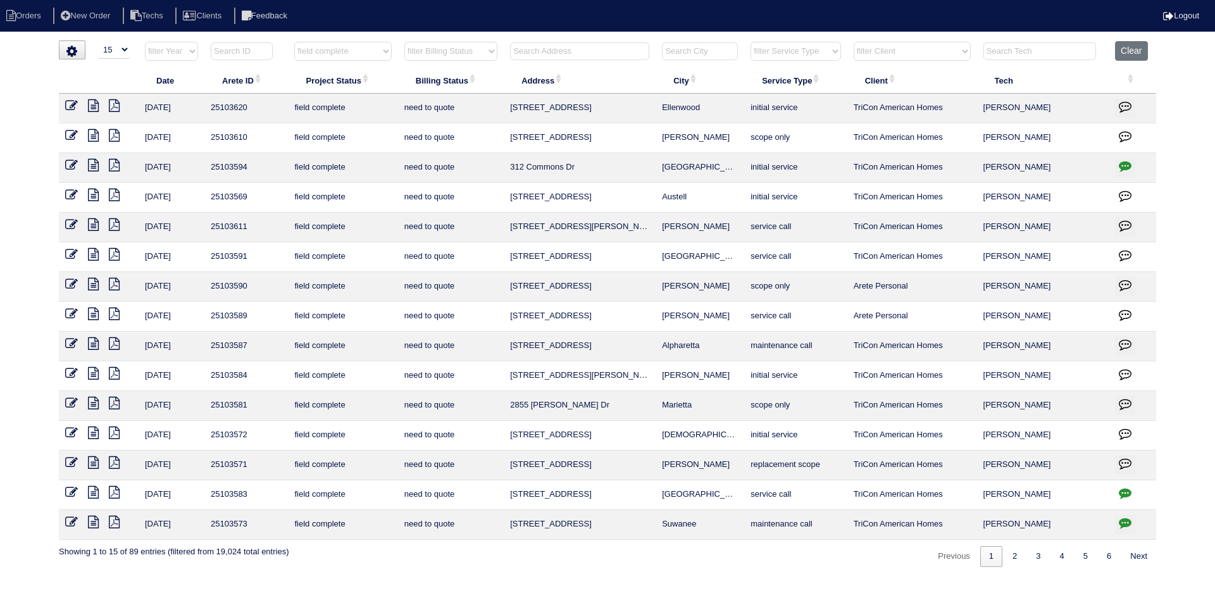
click at [95, 401] on icon at bounding box center [93, 403] width 11 height 13
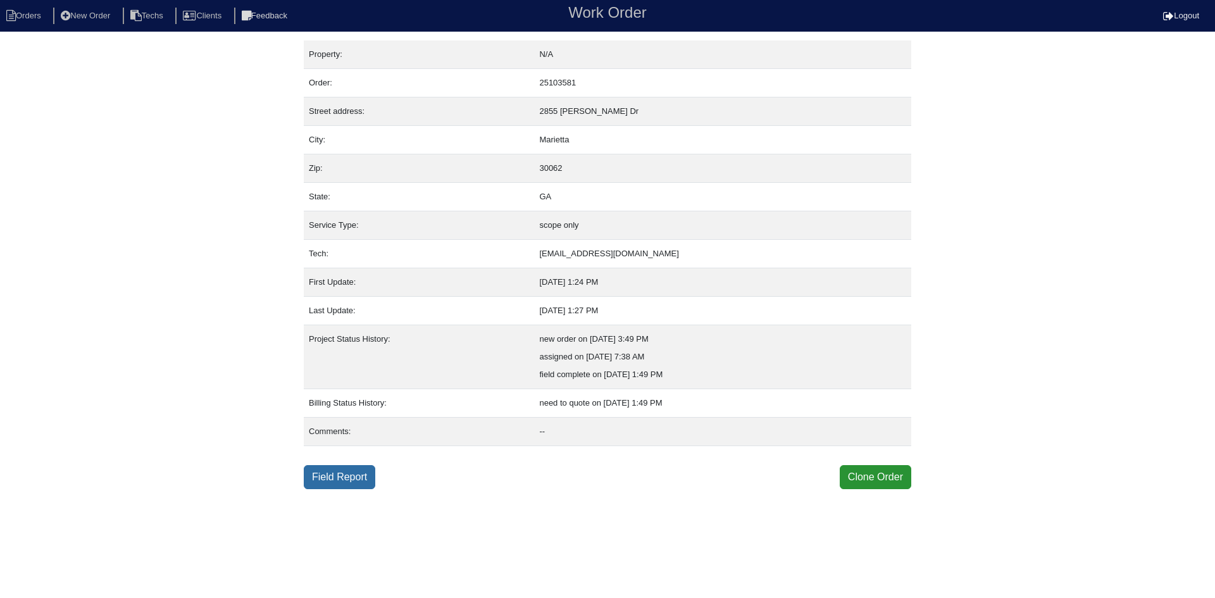
click at [339, 477] on link "Field Report" at bounding box center [340, 477] width 72 height 24
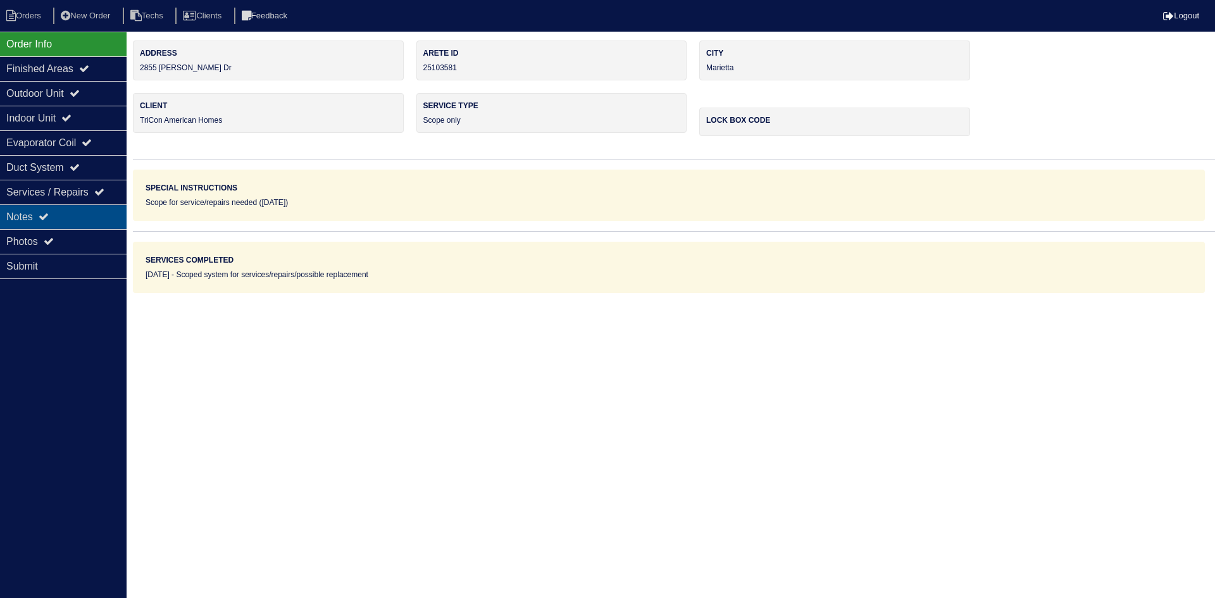
click at [70, 218] on div "Notes" at bounding box center [63, 216] width 127 height 25
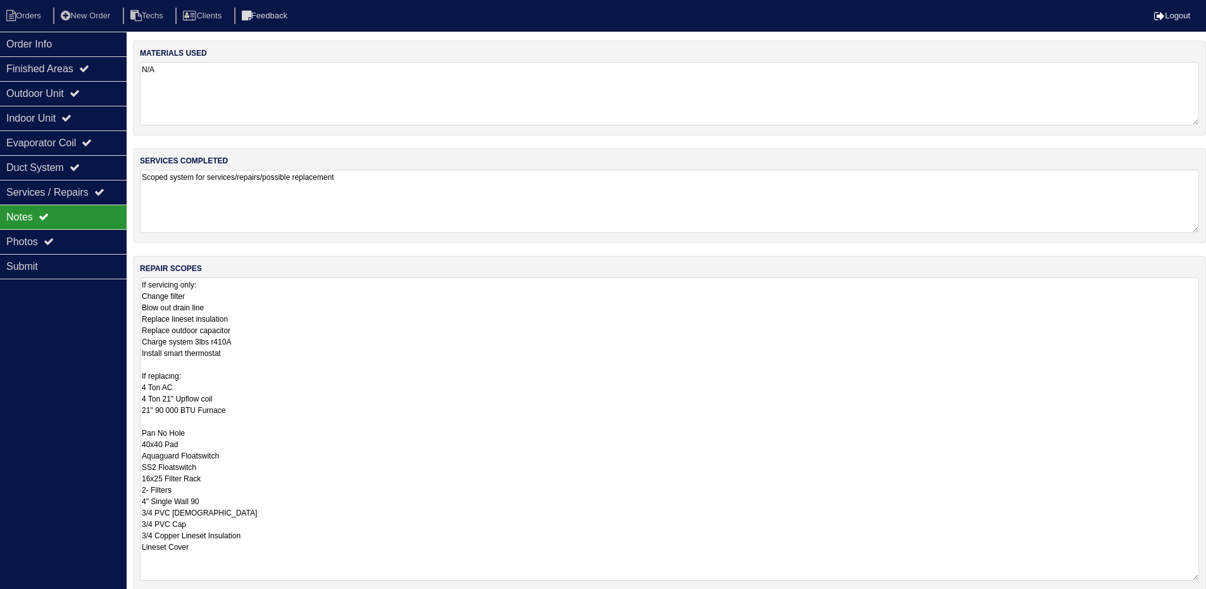
drag, startPoint x: 1203, startPoint y: 337, endPoint x: 1212, endPoint y: 577, distance: 240.0
click at [1206, 577] on html "Orders New Order Techs Clients Feedback Logout Orders New Order Users Clients M…" at bounding box center [603, 355] width 1206 height 711
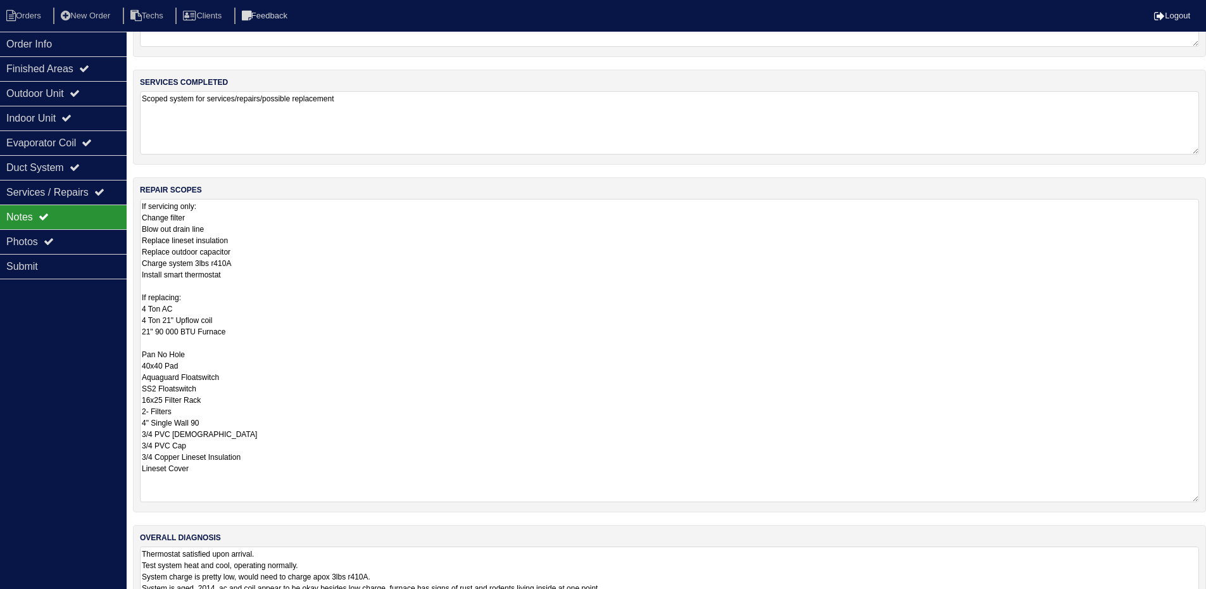
scroll to position [122, 0]
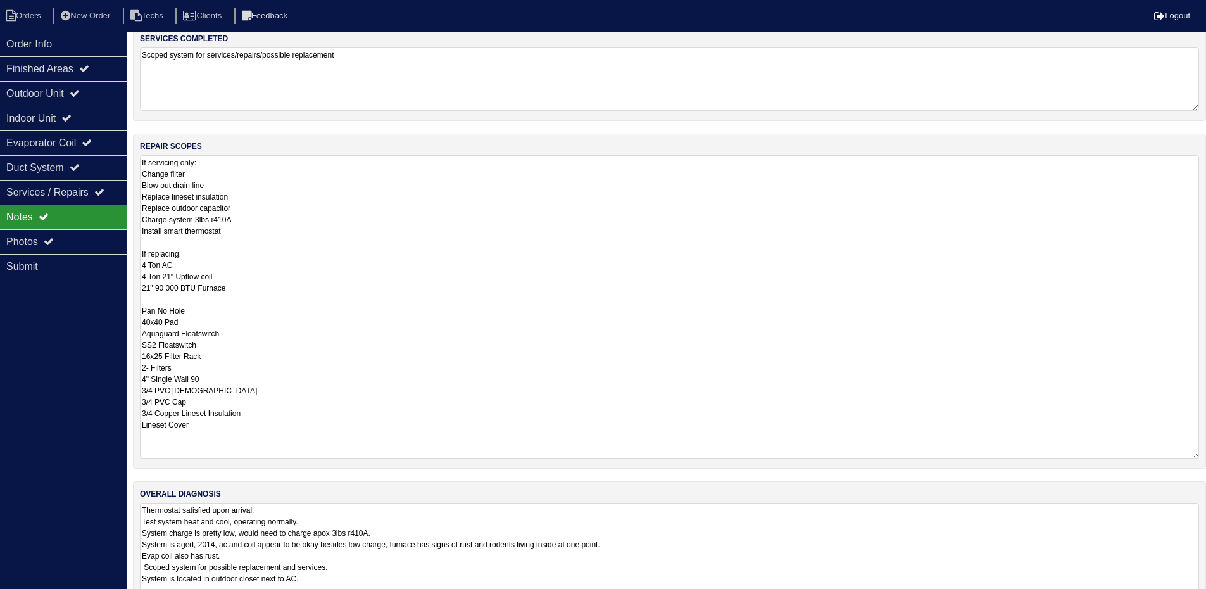
drag, startPoint x: 1195, startPoint y: 563, endPoint x: 1207, endPoint y: 628, distance: 66.3
click at [1206, 597] on html "Orders New Order Techs Clients Feedback Logout Orders New Order Users Clients M…" at bounding box center [603, 266] width 1206 height 776
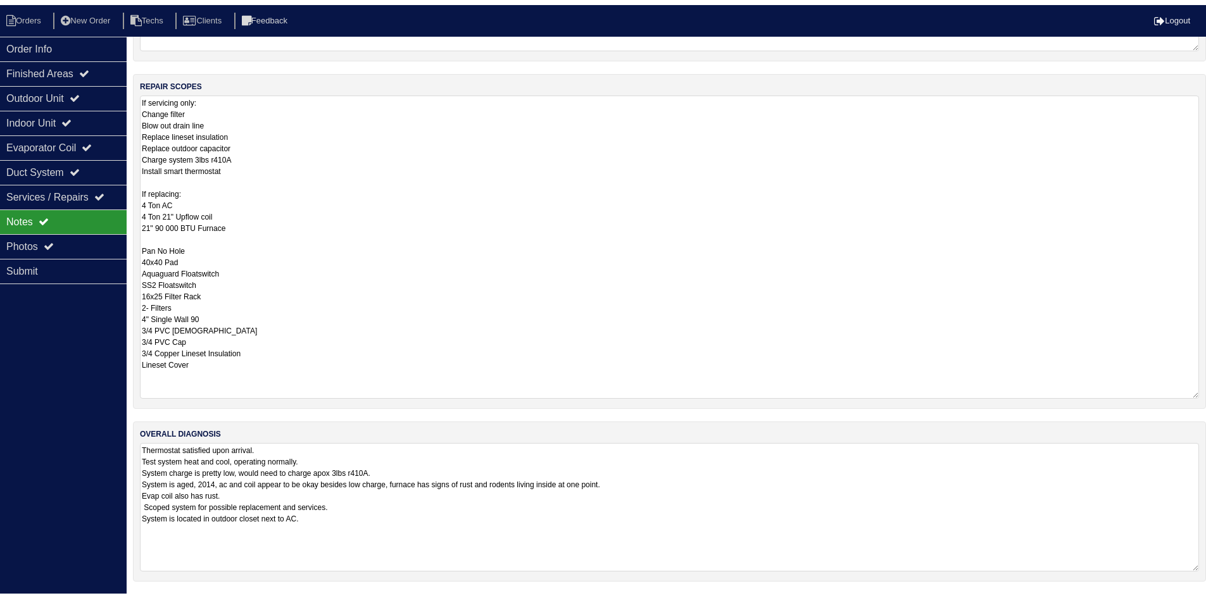
scroll to position [187, 0]
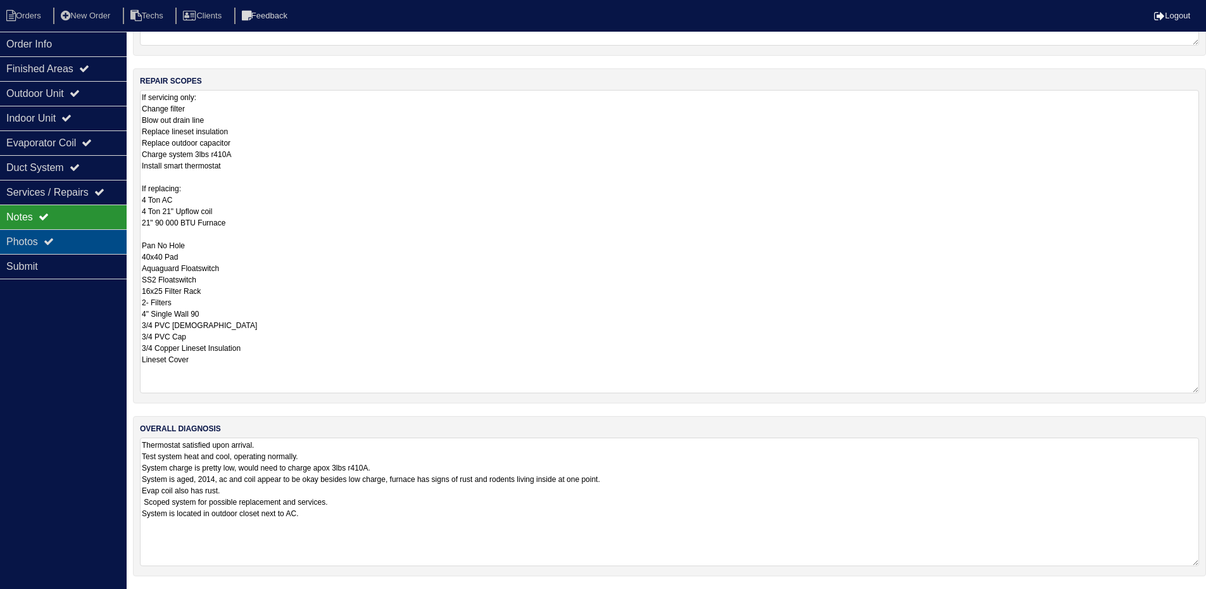
click at [51, 237] on icon at bounding box center [49, 241] width 10 height 10
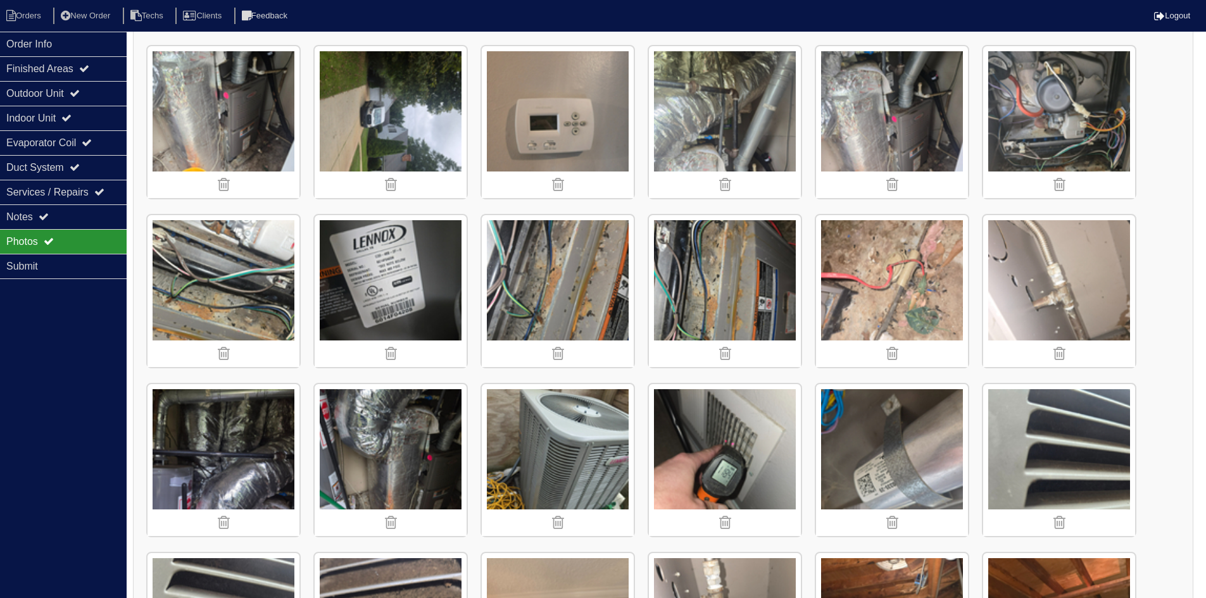
click at [566, 277] on img at bounding box center [558, 291] width 152 height 152
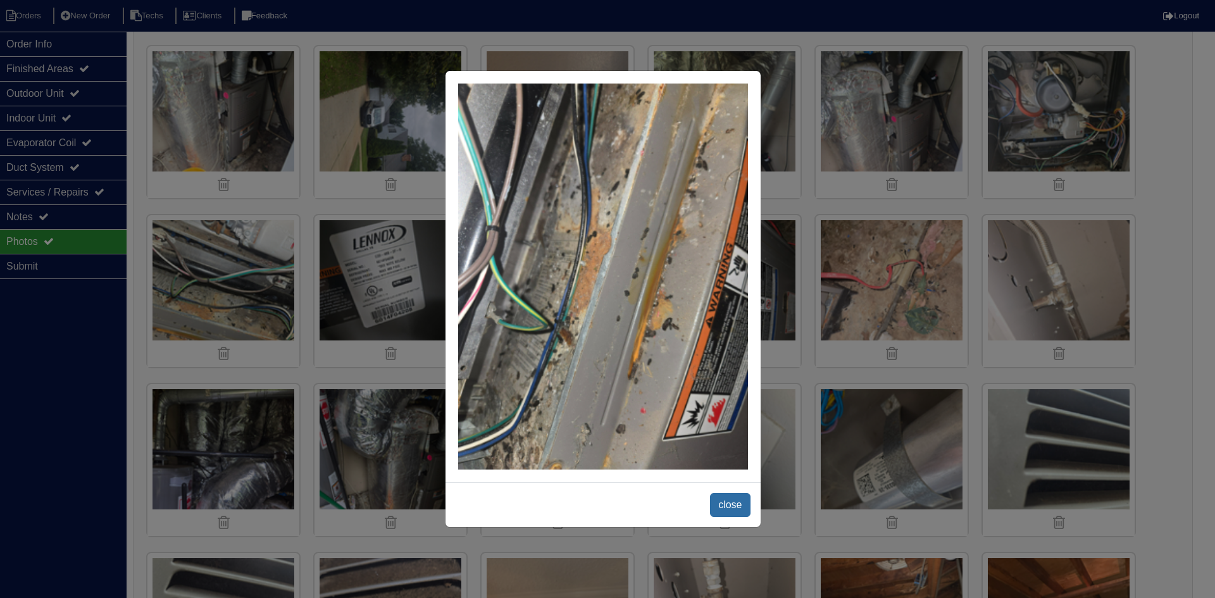
click at [728, 504] on span "close" at bounding box center [730, 505] width 40 height 24
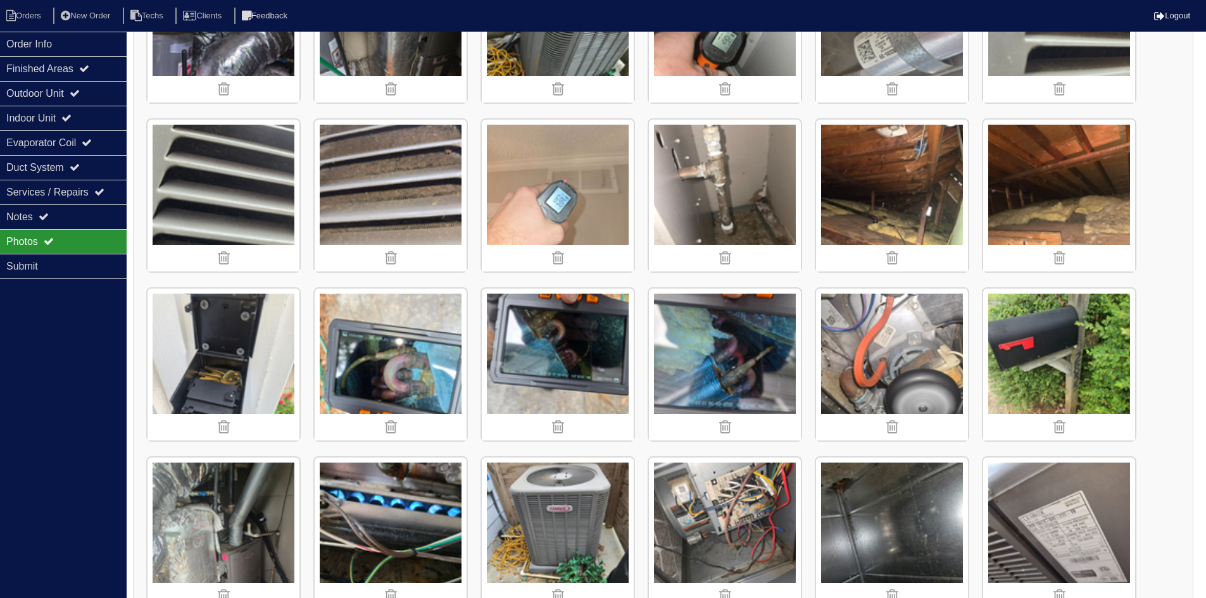
scroll to position [630, 0]
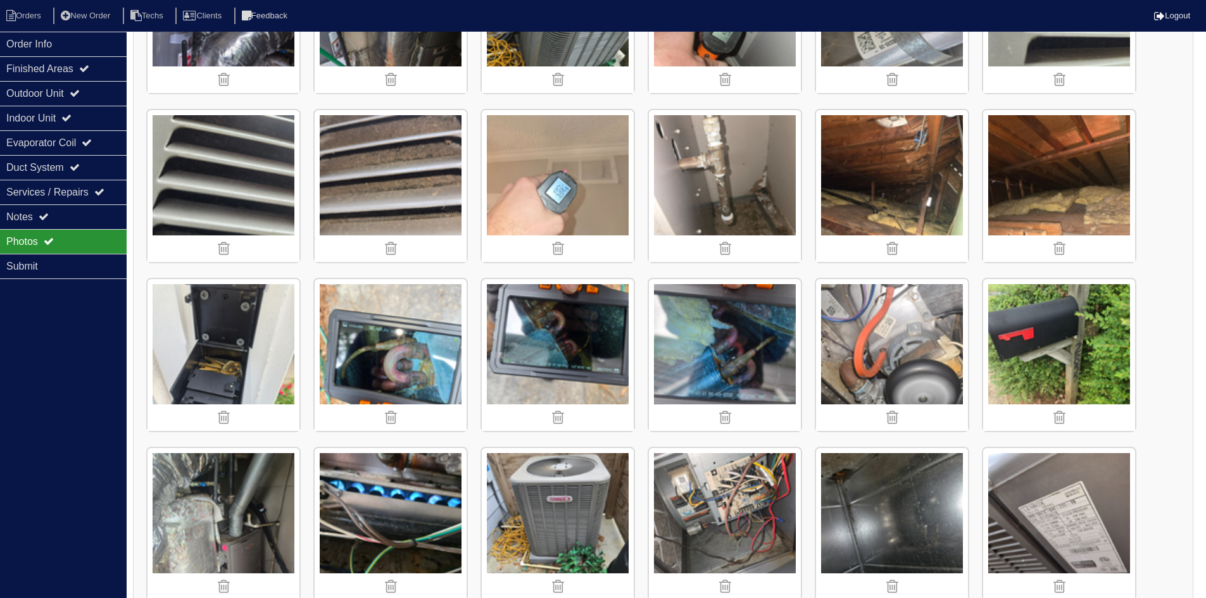
click at [449, 354] on img at bounding box center [391, 355] width 152 height 152
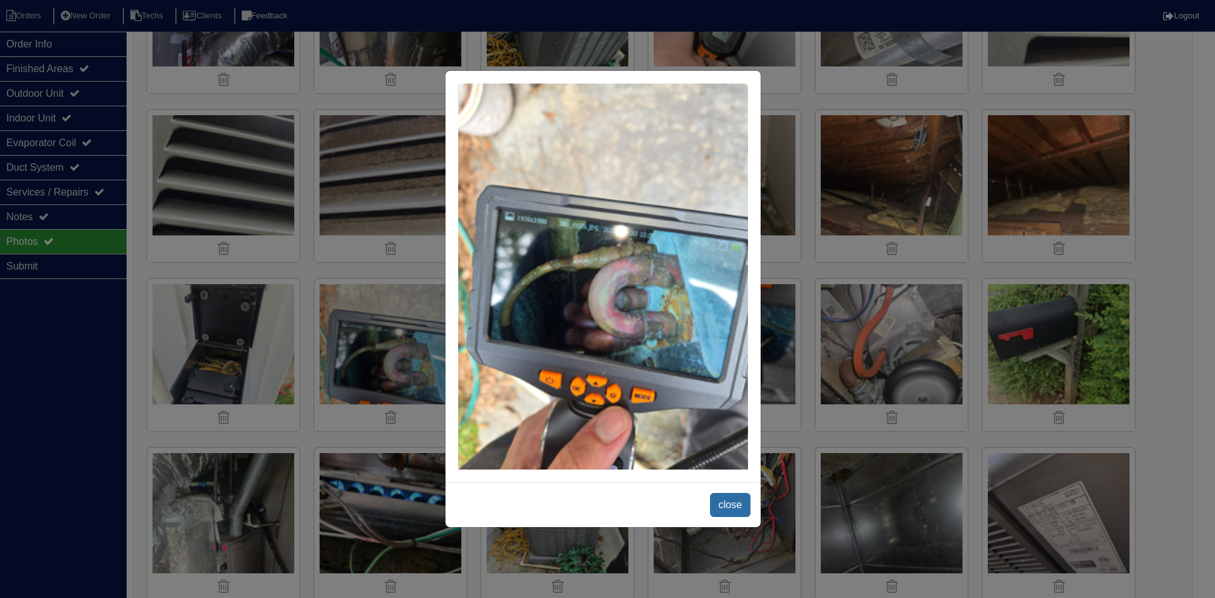
click at [740, 497] on span "close" at bounding box center [730, 505] width 40 height 24
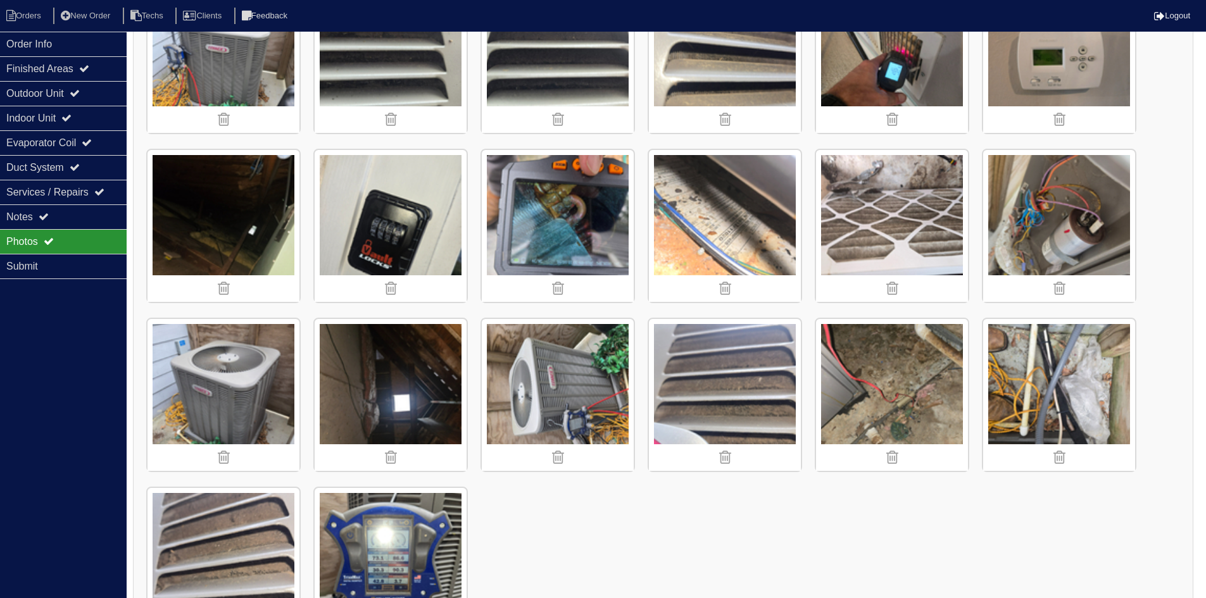
scroll to position [1331, 0]
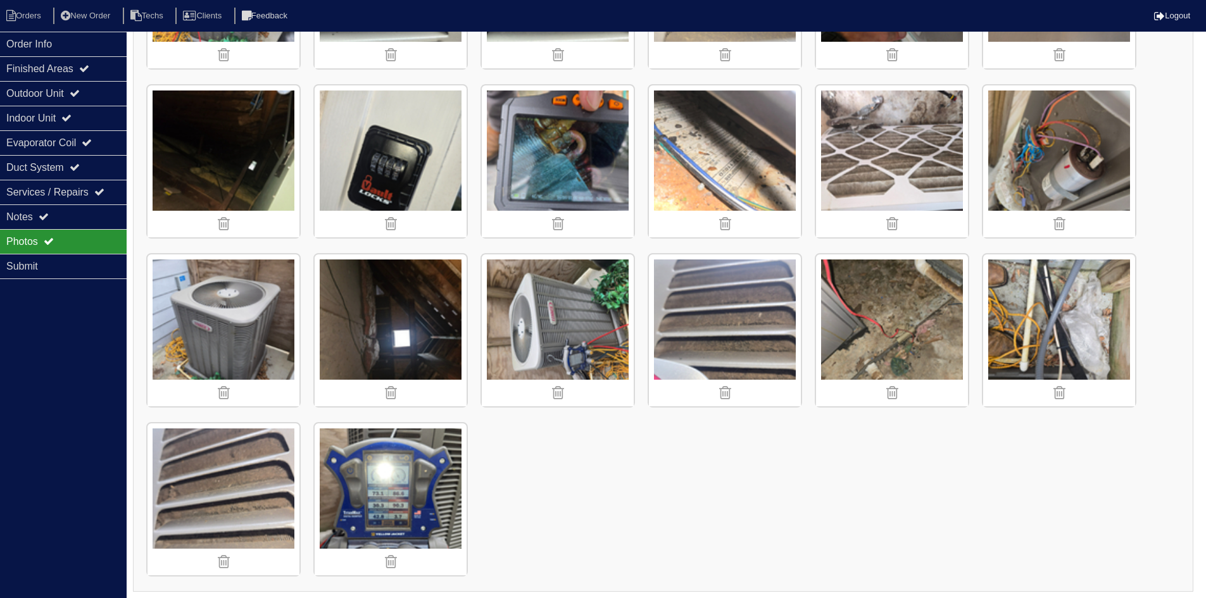
click at [232, 433] on img at bounding box center [223, 499] width 152 height 152
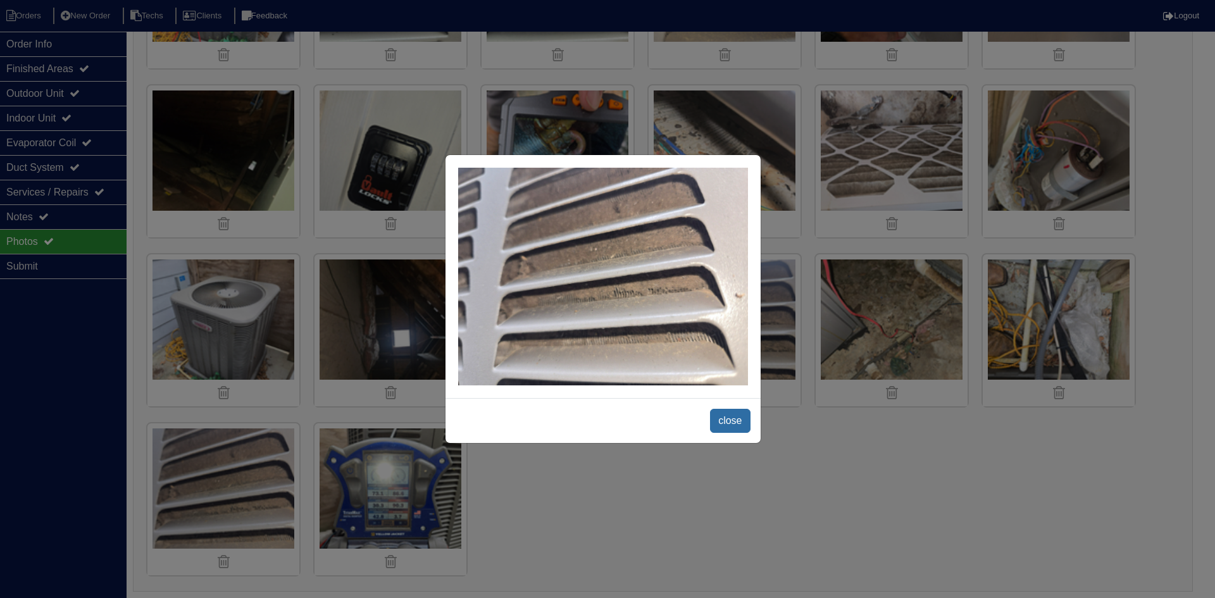
click at [732, 422] on span "close" at bounding box center [730, 421] width 40 height 24
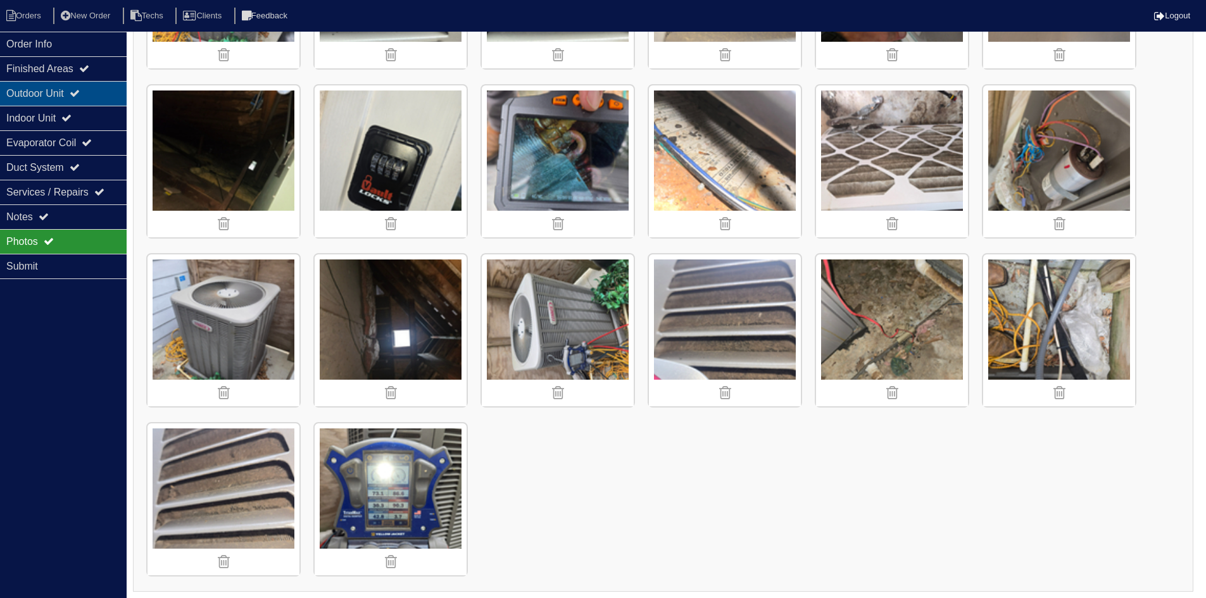
click at [69, 87] on div "Outdoor Unit" at bounding box center [63, 93] width 127 height 25
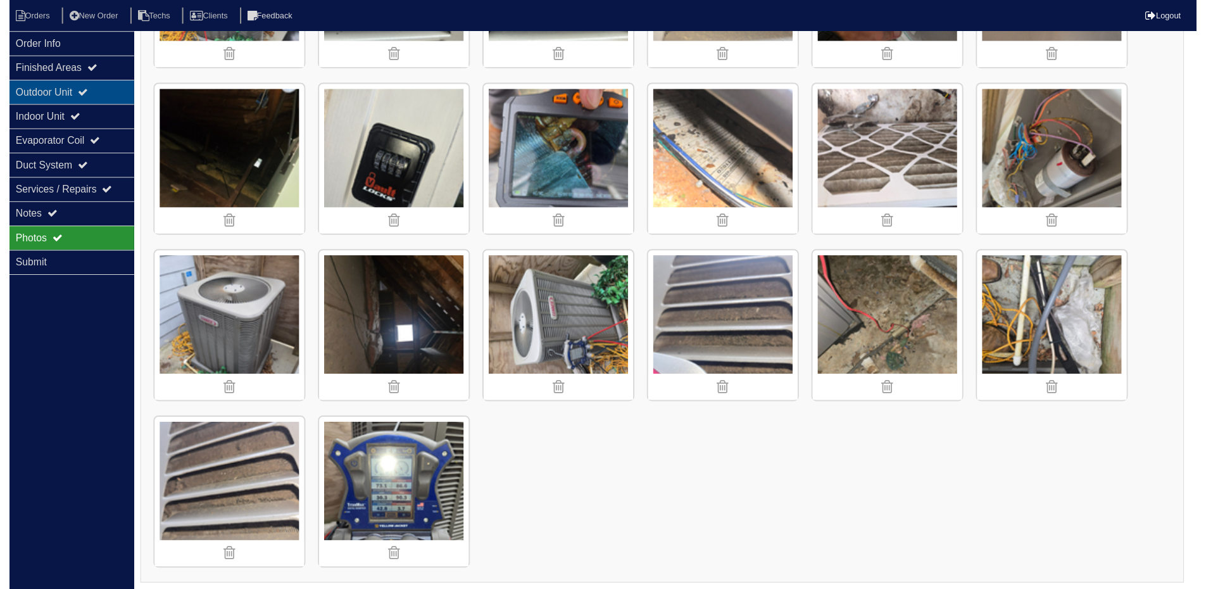
scroll to position [0, 0]
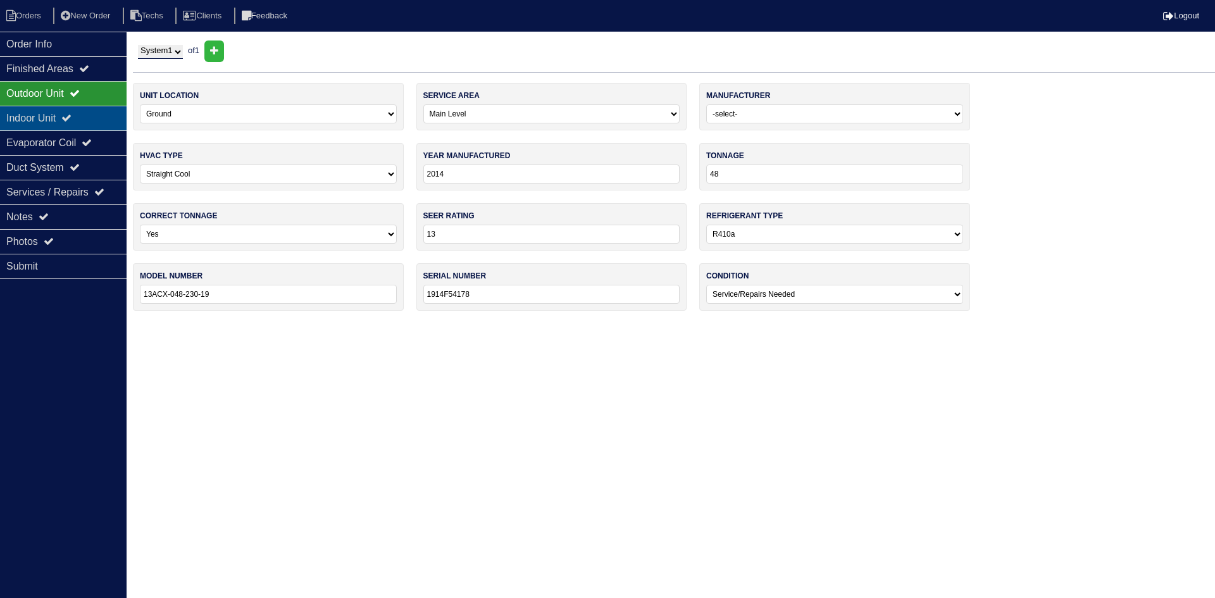
click at [84, 112] on div "Indoor Unit" at bounding box center [63, 118] width 127 height 25
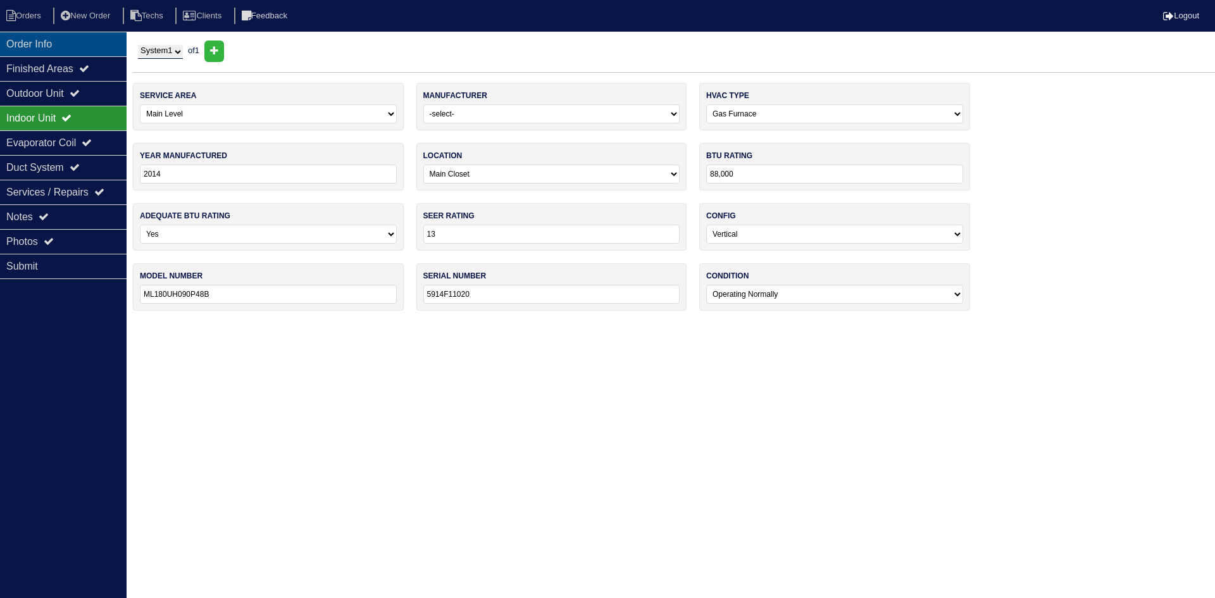
click at [48, 40] on div "Order Info" at bounding box center [63, 44] width 127 height 25
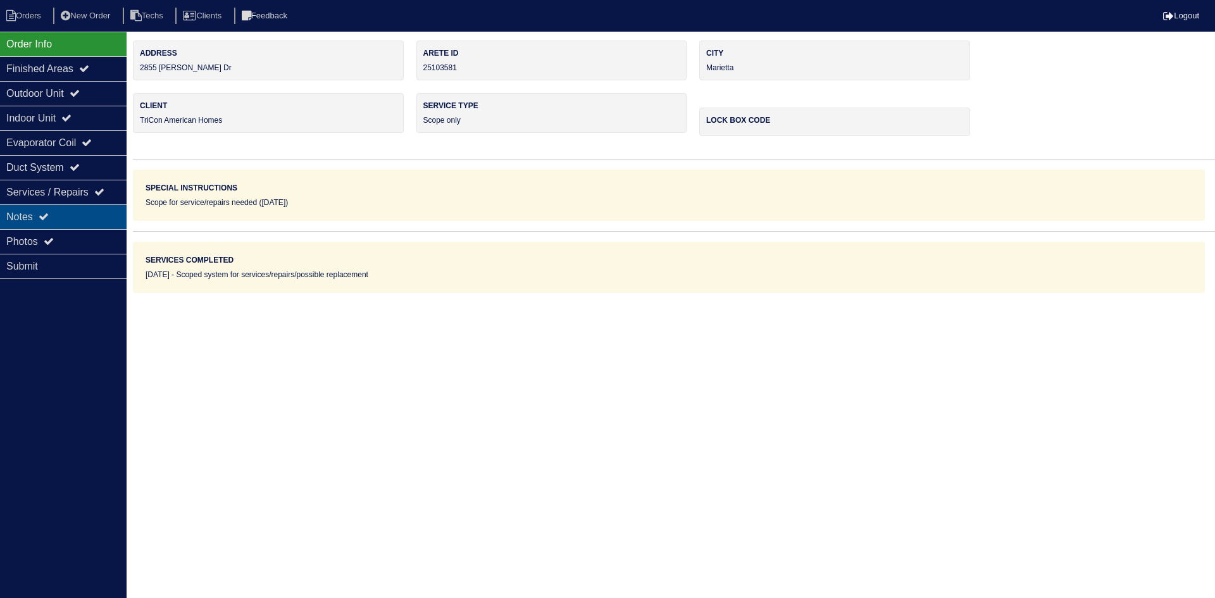
click at [68, 211] on div "Notes" at bounding box center [63, 216] width 127 height 25
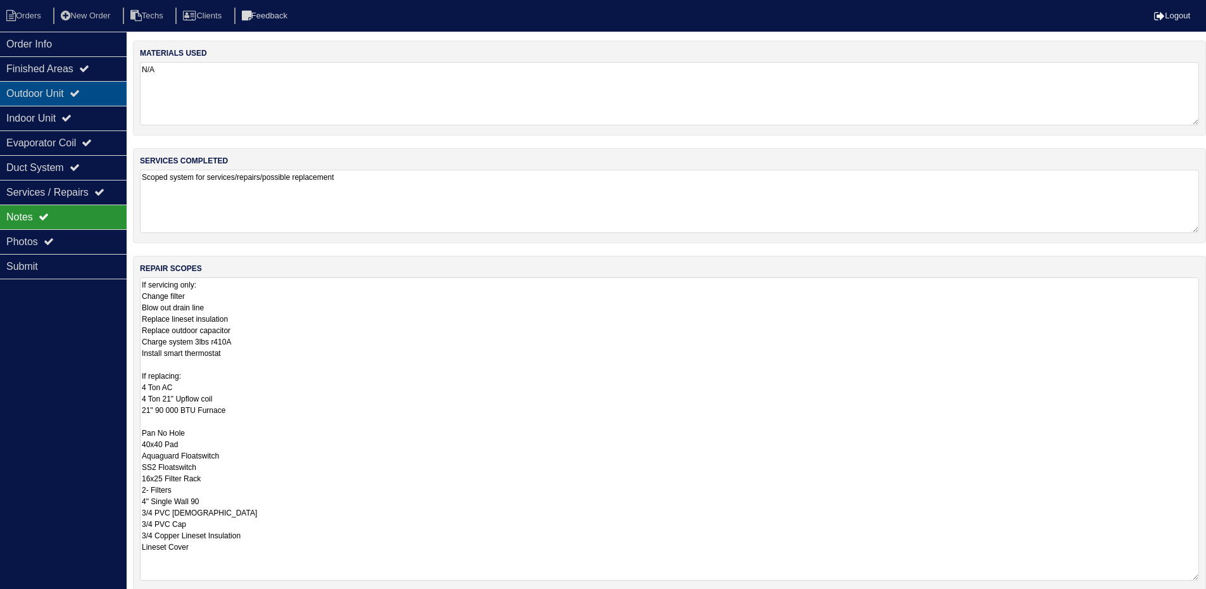
click at [74, 89] on div "Outdoor Unit" at bounding box center [63, 93] width 127 height 25
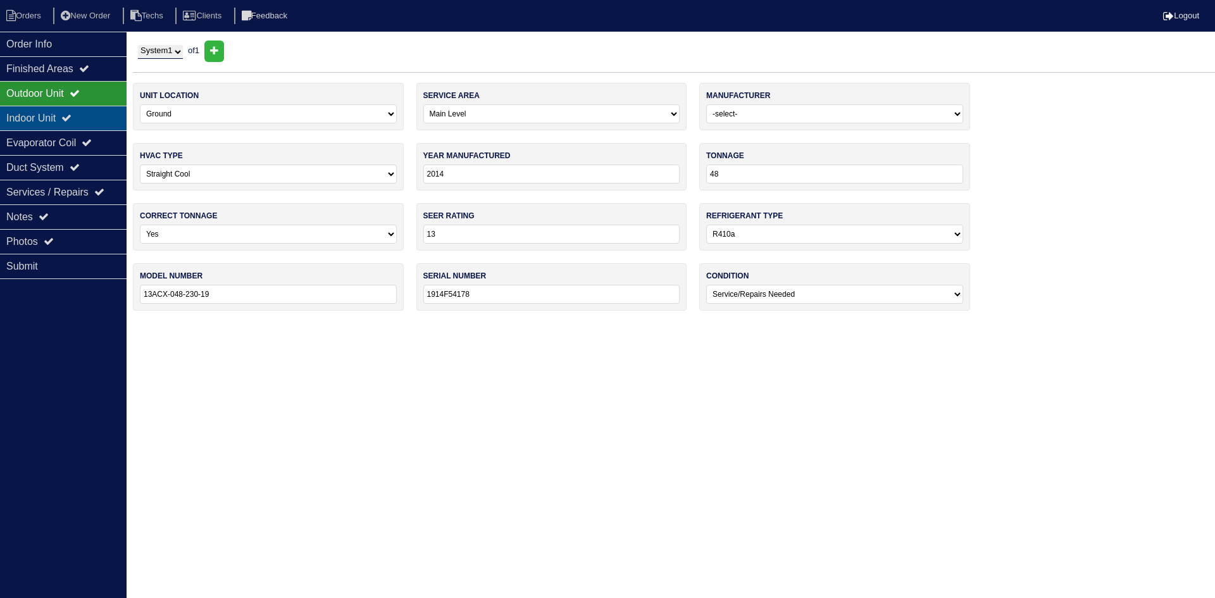
click at [71, 109] on div "Indoor Unit" at bounding box center [63, 118] width 127 height 25
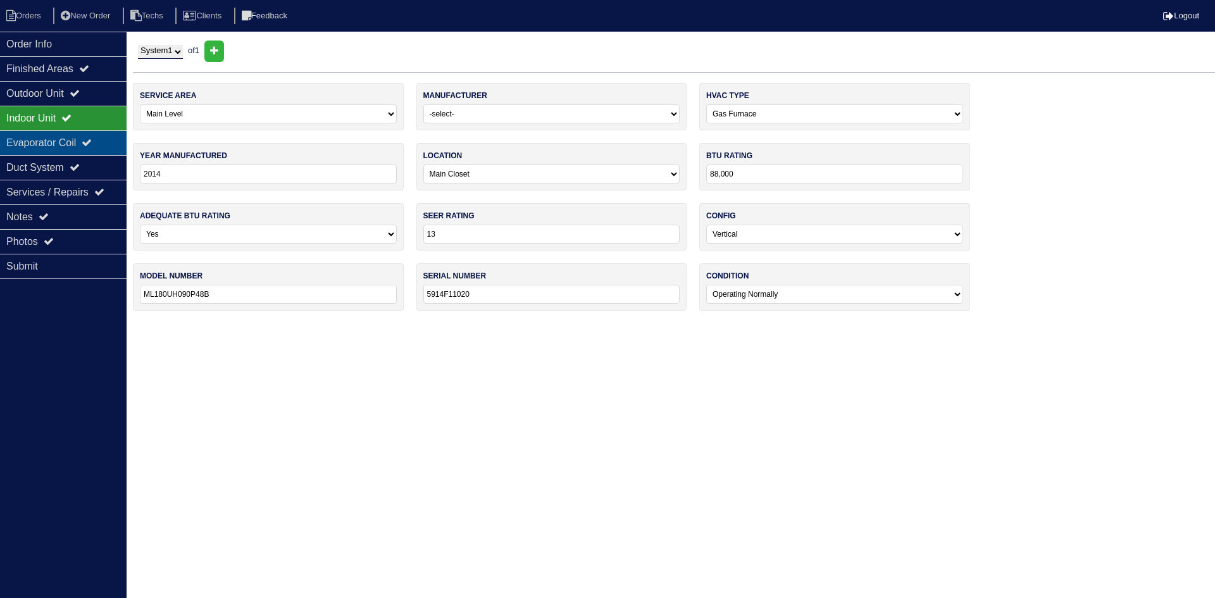
click at [65, 136] on div "Evaporator Coil" at bounding box center [63, 142] width 127 height 25
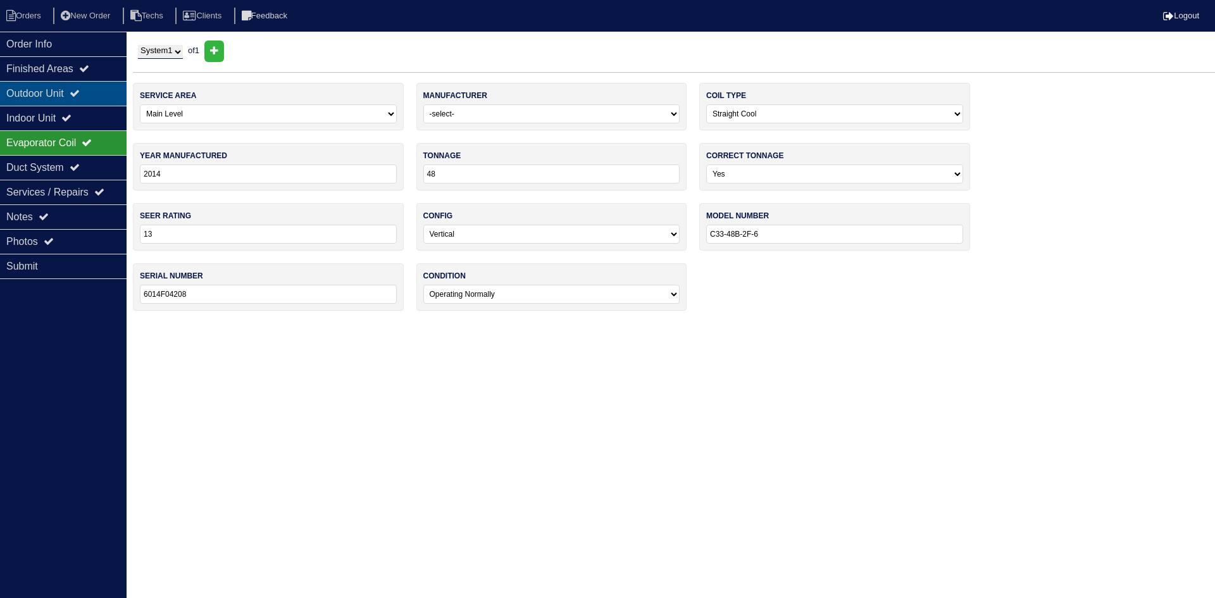
click at [78, 92] on icon at bounding box center [75, 93] width 10 height 10
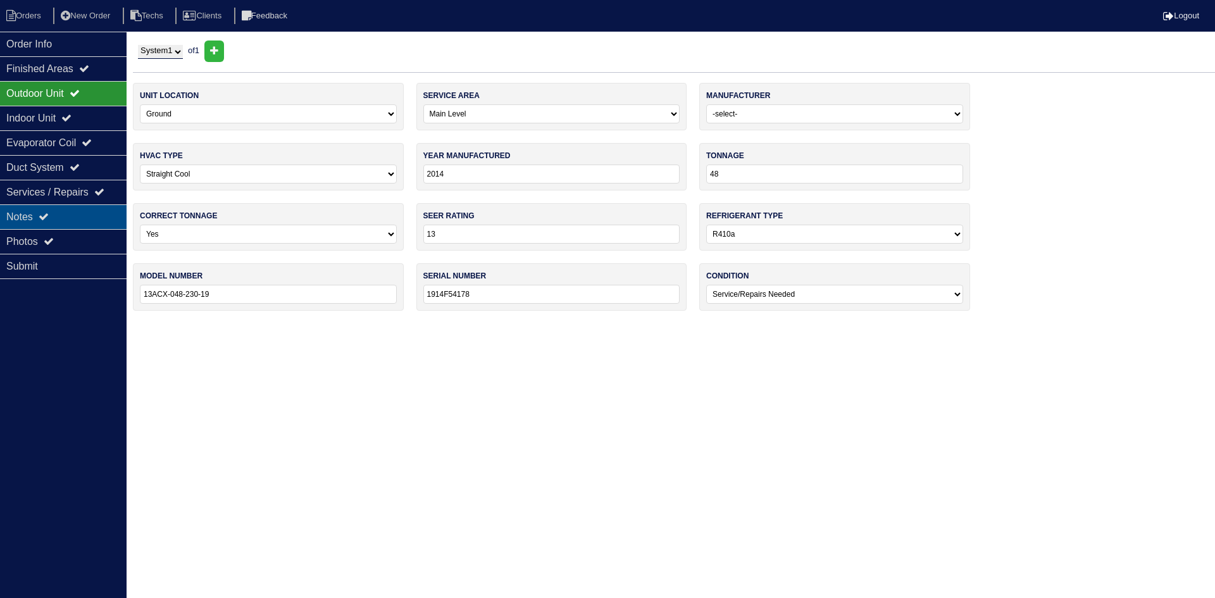
click at [41, 218] on div "Notes" at bounding box center [63, 216] width 127 height 25
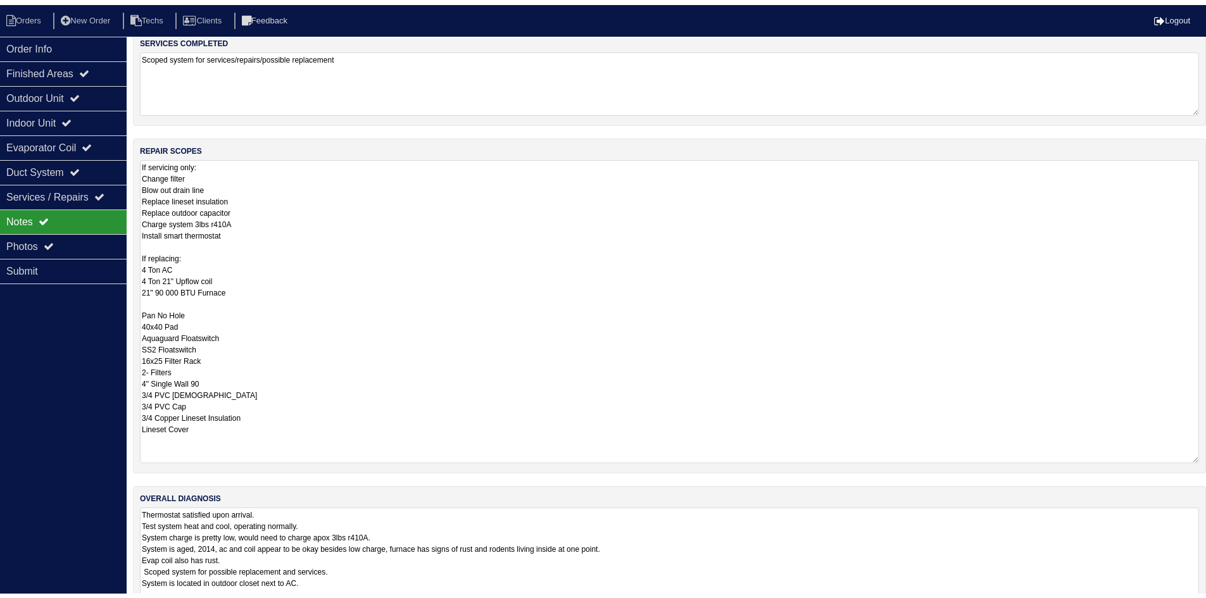
scroll to position [187, 0]
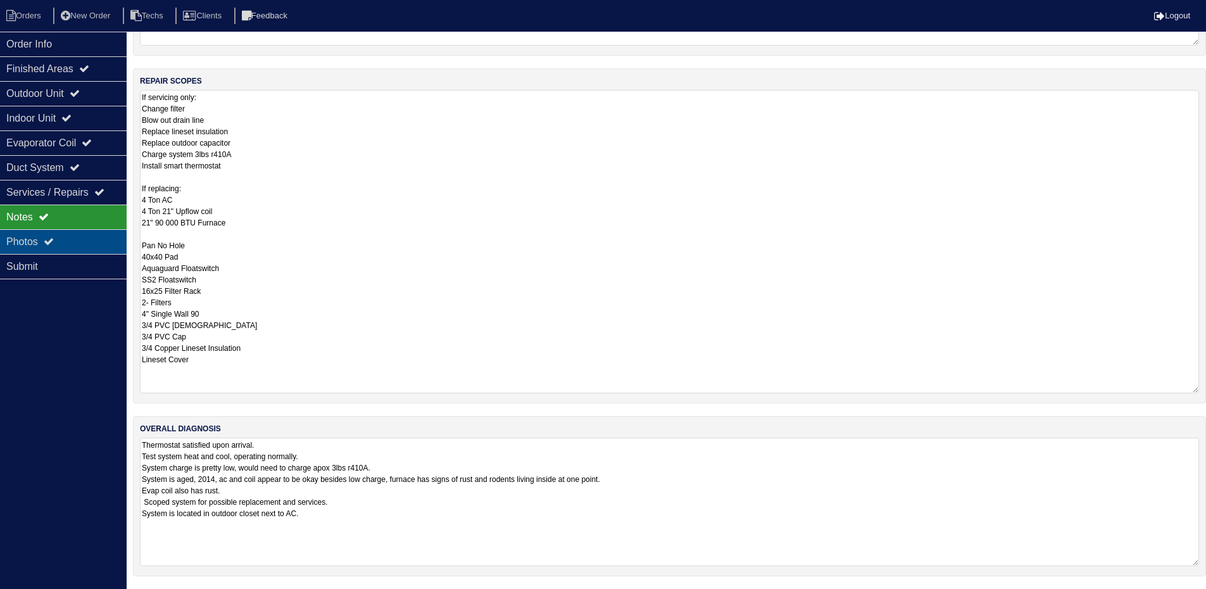
click at [61, 240] on div "Photos" at bounding box center [63, 241] width 127 height 25
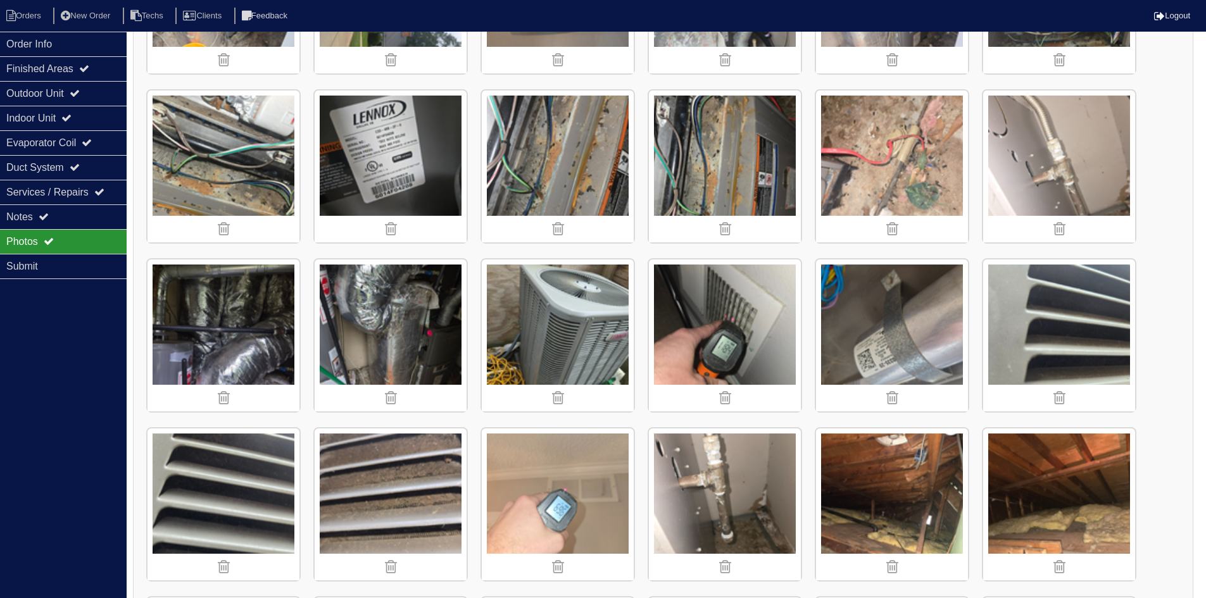
scroll to position [314, 0]
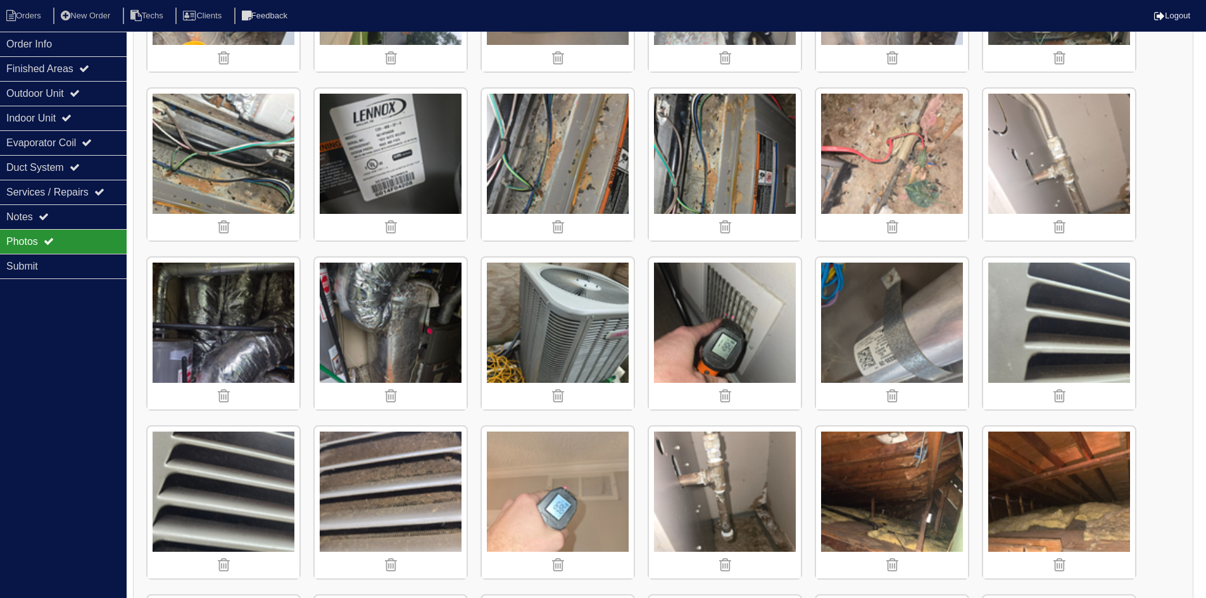
click at [551, 143] on img at bounding box center [558, 165] width 152 height 152
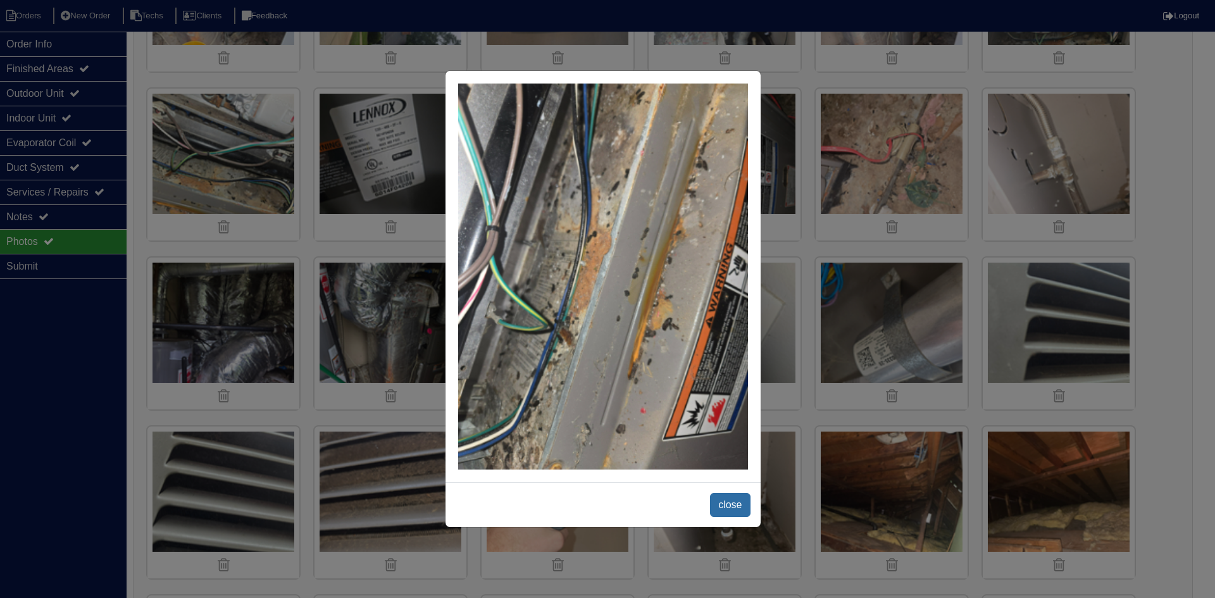
click at [734, 504] on span "close" at bounding box center [730, 505] width 40 height 24
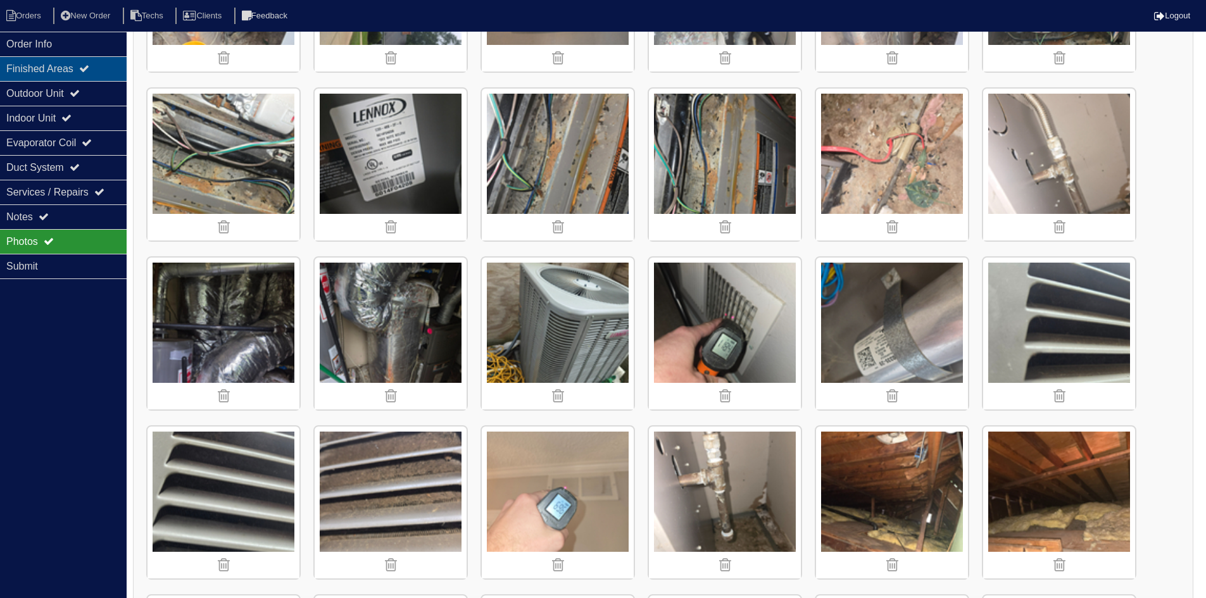
click at [84, 69] on div "Finished Areas" at bounding box center [63, 68] width 127 height 25
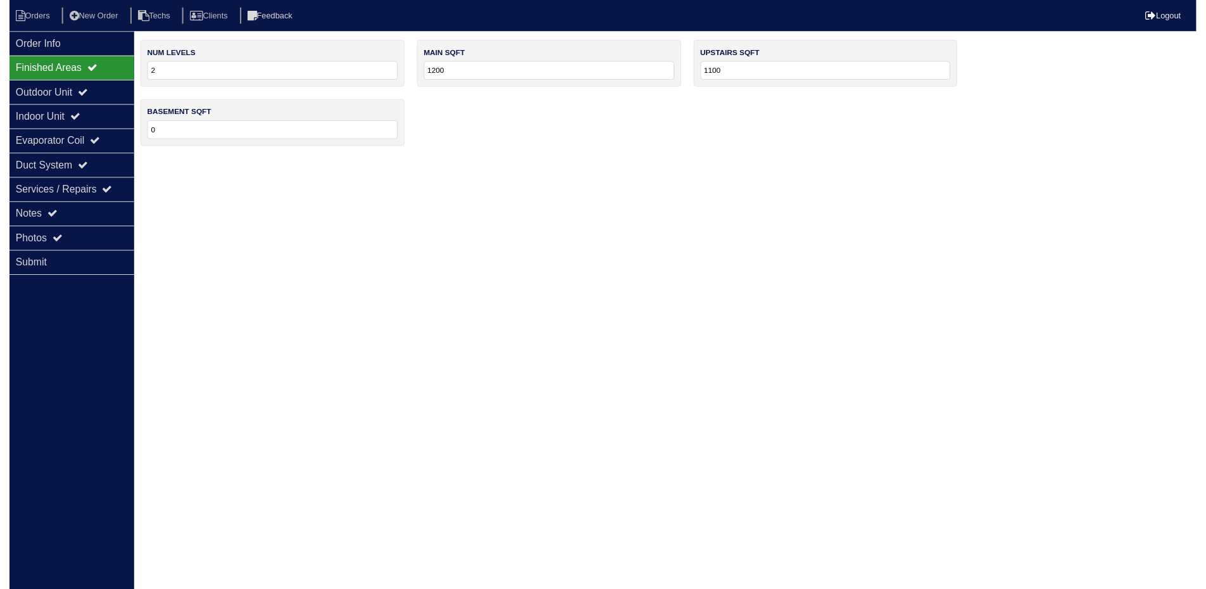
scroll to position [0, 0]
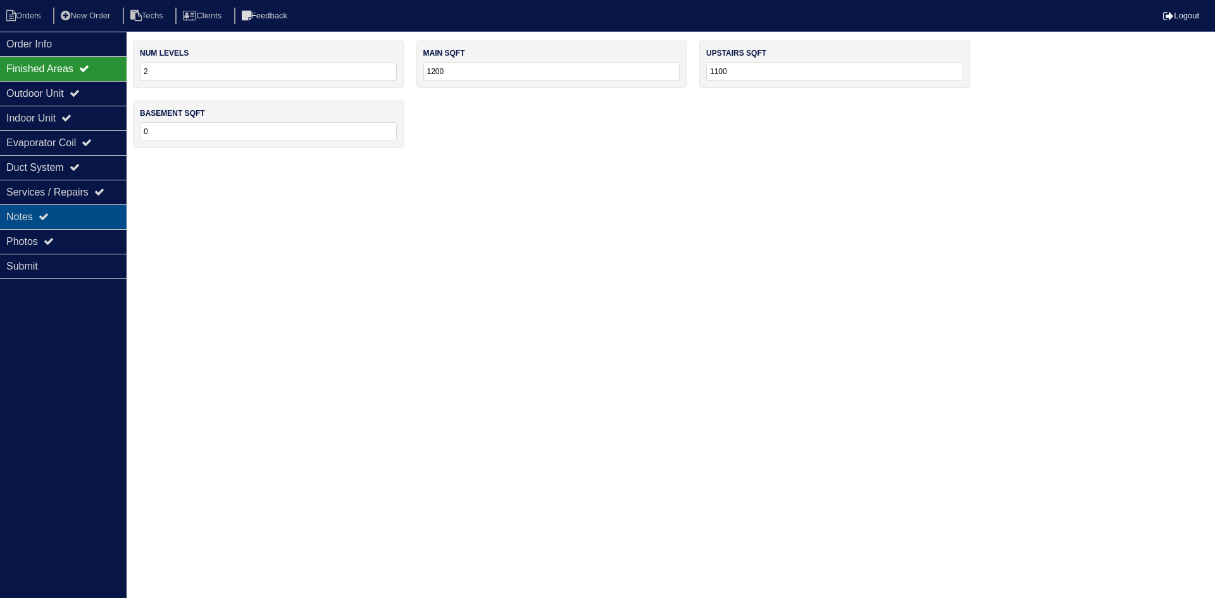
click at [67, 216] on div "Notes" at bounding box center [63, 216] width 127 height 25
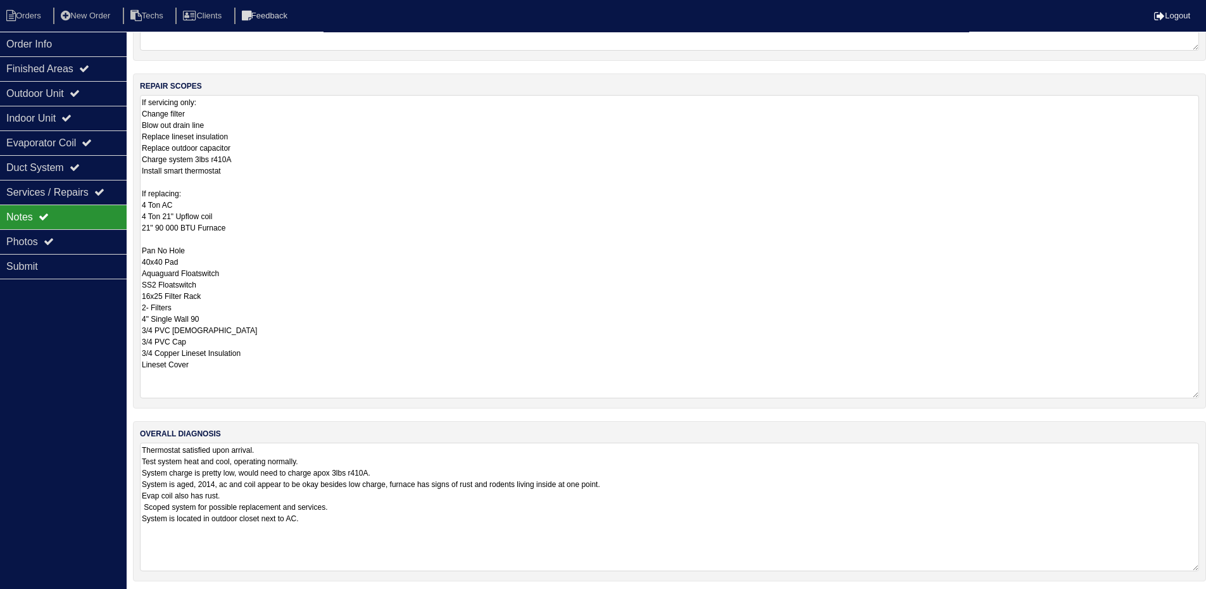
scroll to position [187, 0]
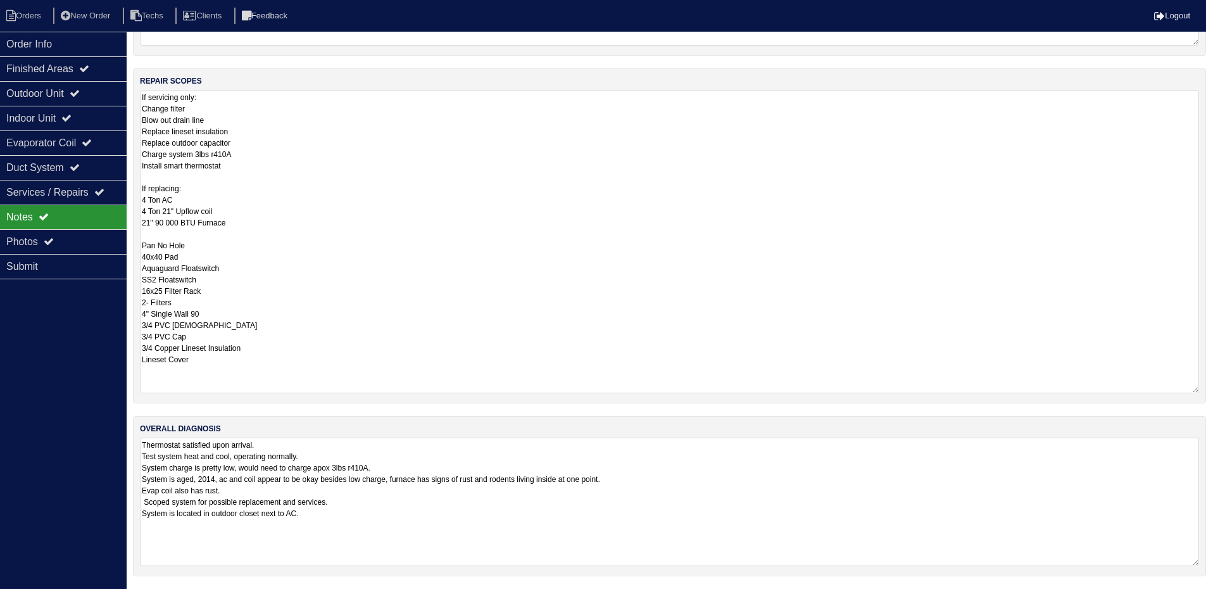
click at [177, 176] on textarea "If servicing only: Change filter Blow out drain line Replace lineset insulation…" at bounding box center [669, 241] width 1059 height 303
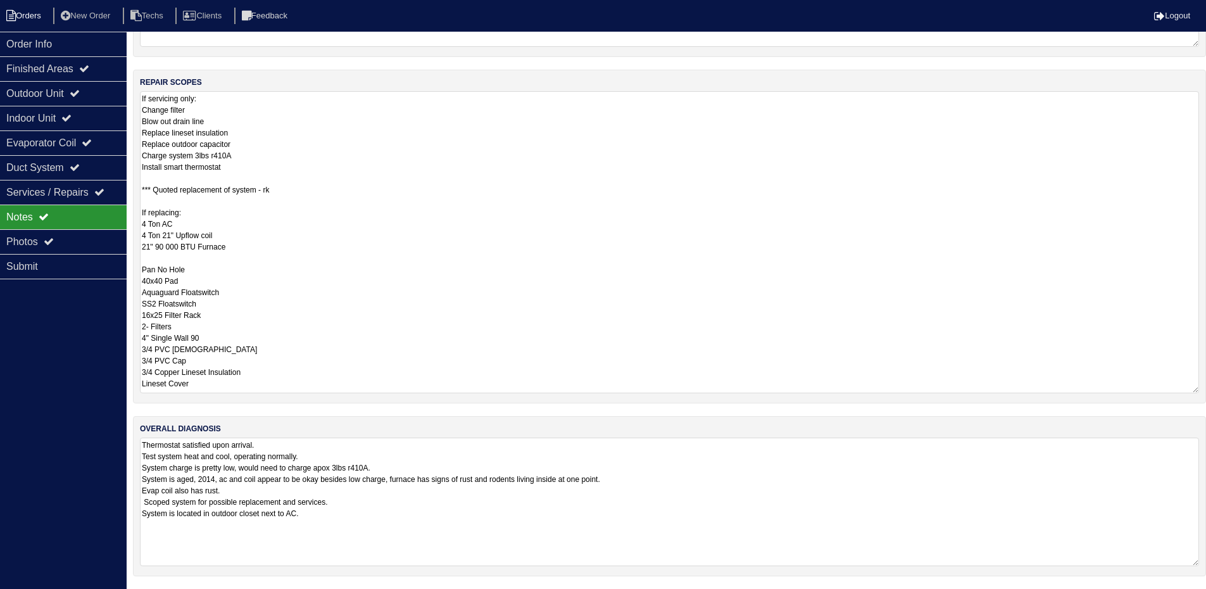
type textarea "If servicing only: Change filter Blow out drain line Replace lineset insulation…"
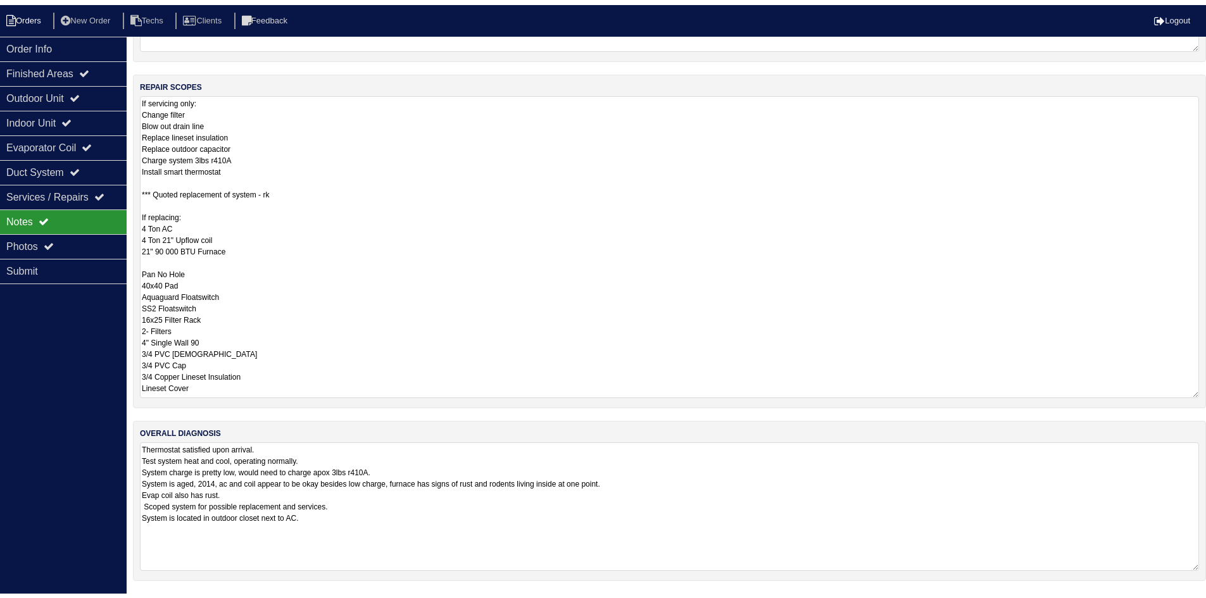
scroll to position [0, 0]
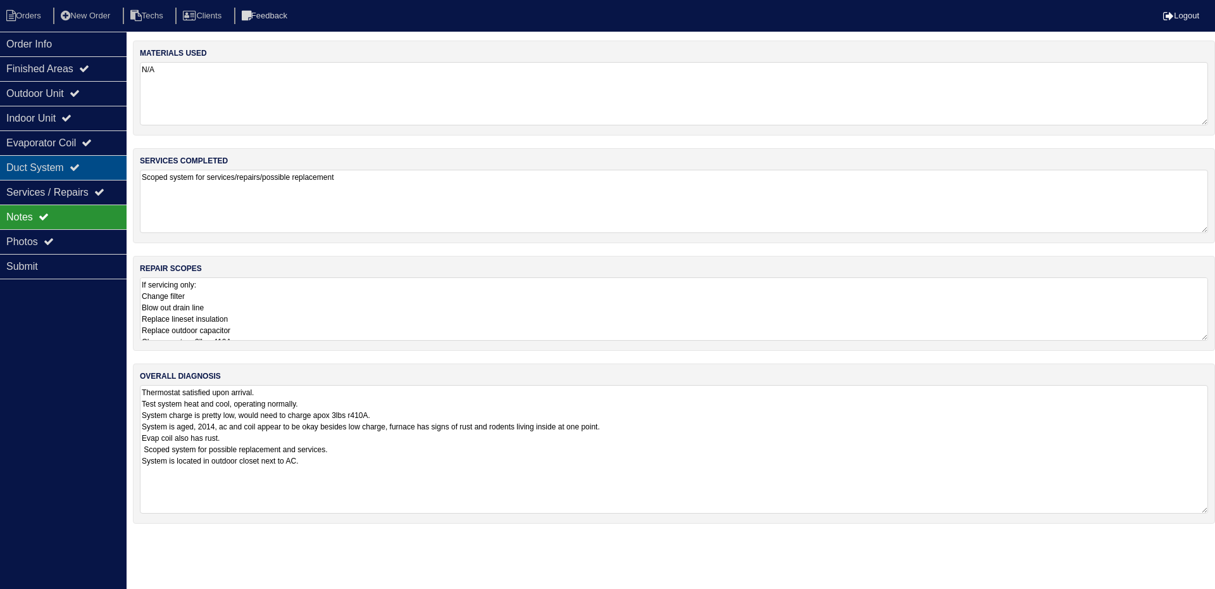
click at [76, 169] on div "Duct System" at bounding box center [63, 167] width 127 height 25
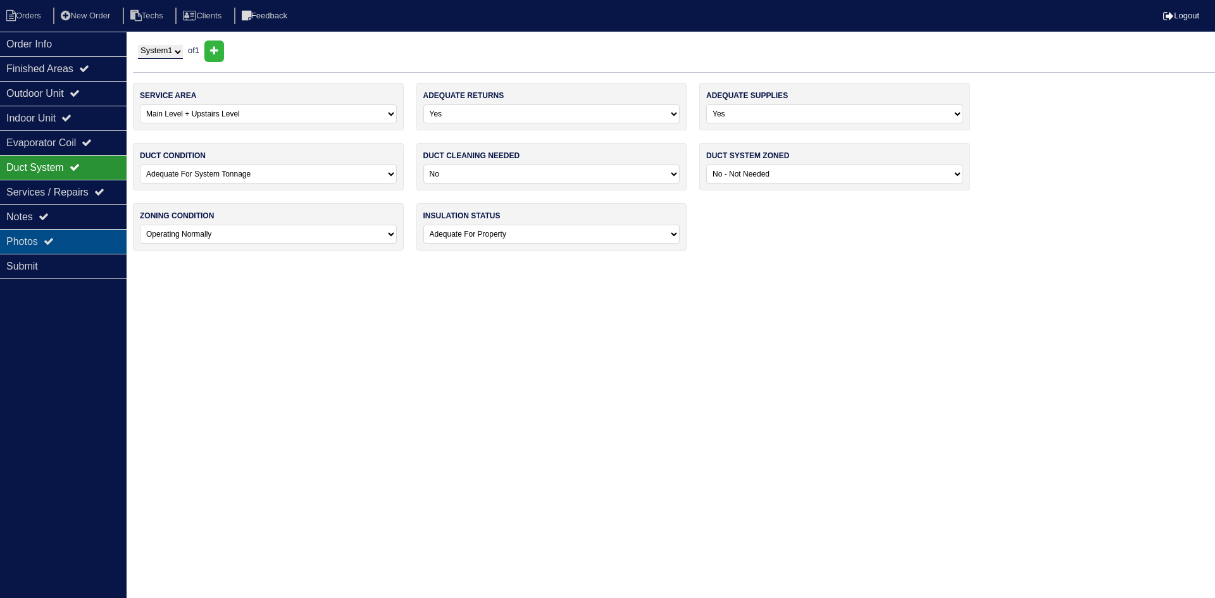
click at [45, 241] on div "Photos" at bounding box center [63, 241] width 127 height 25
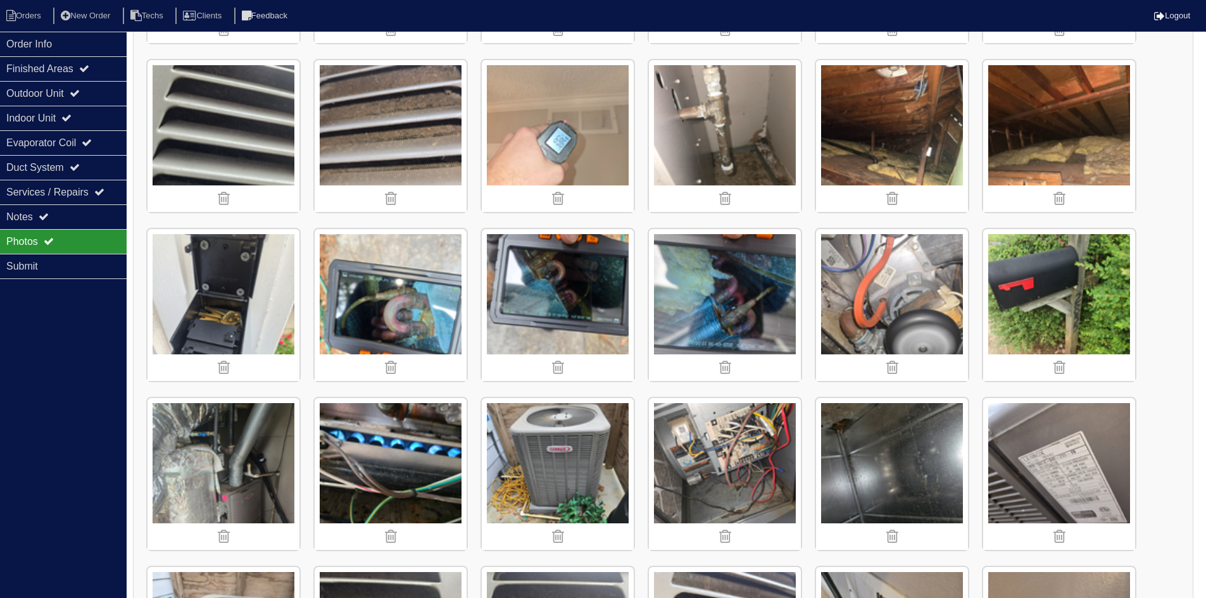
scroll to position [949, 0]
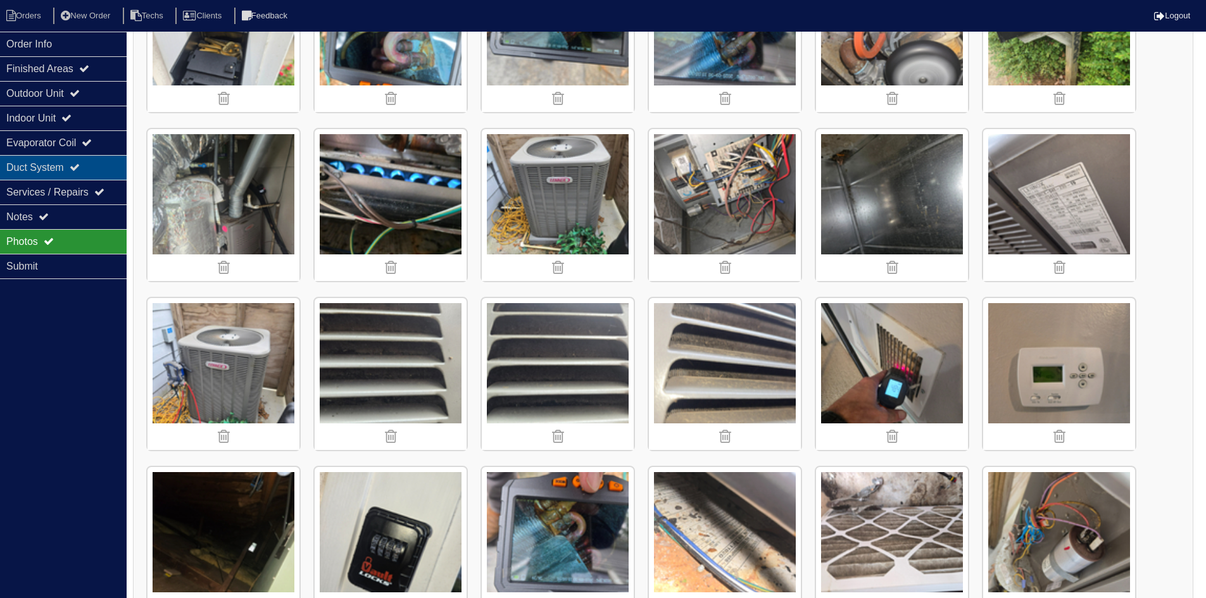
click at [73, 163] on div "Duct System" at bounding box center [63, 167] width 127 height 25
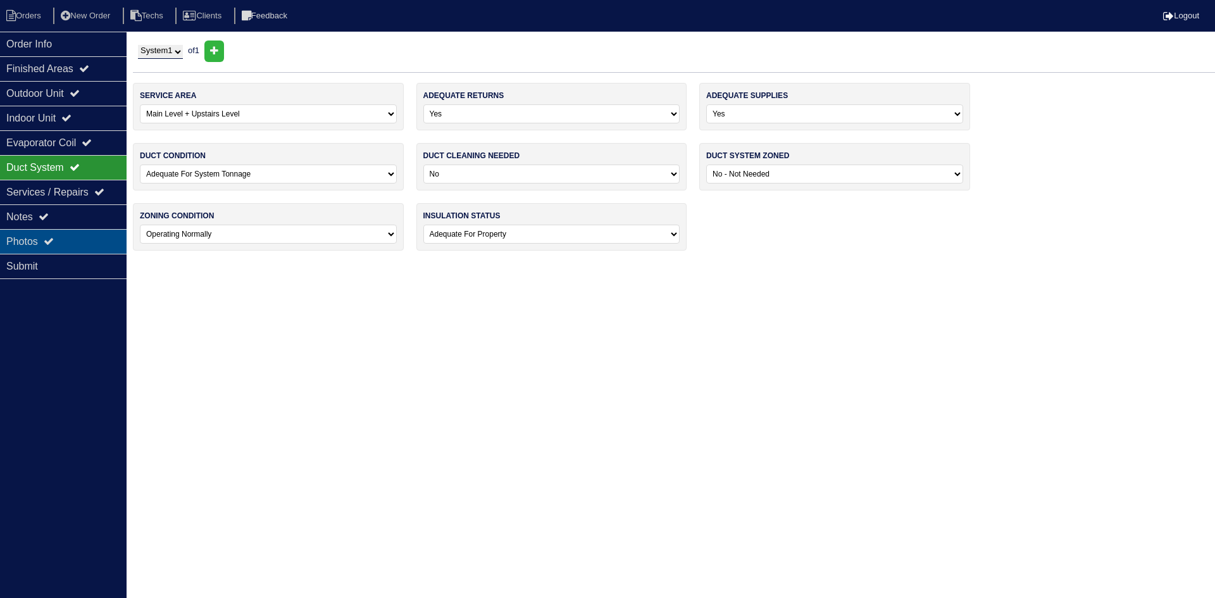
click at [54, 237] on icon at bounding box center [49, 241] width 10 height 10
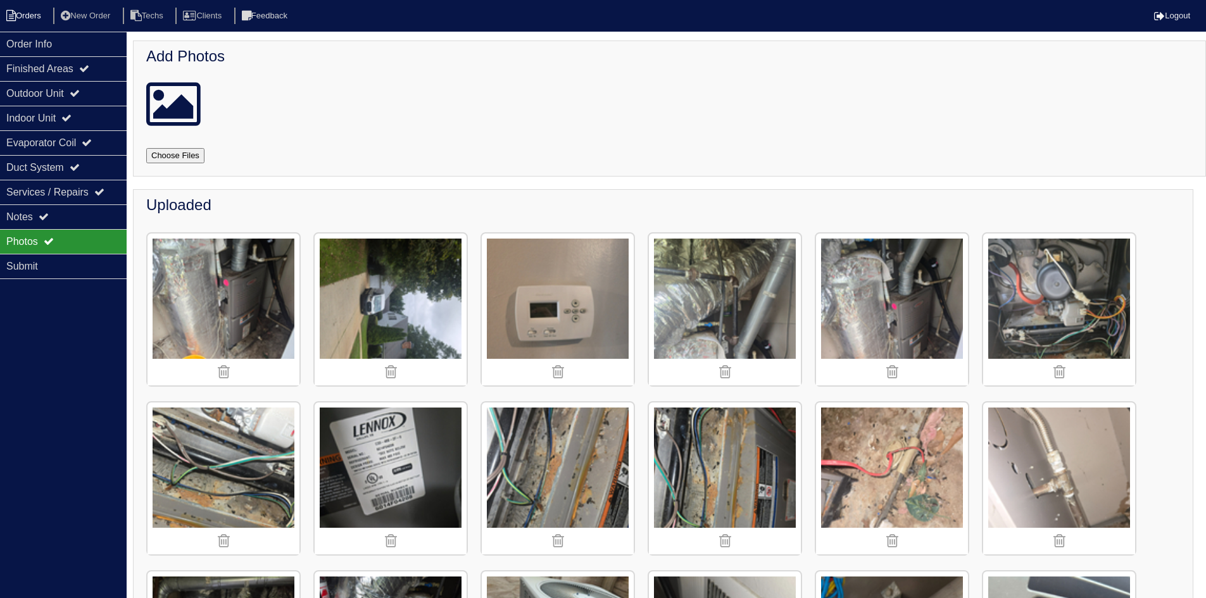
click at [30, 16] on li "Orders" at bounding box center [25, 16] width 51 height 17
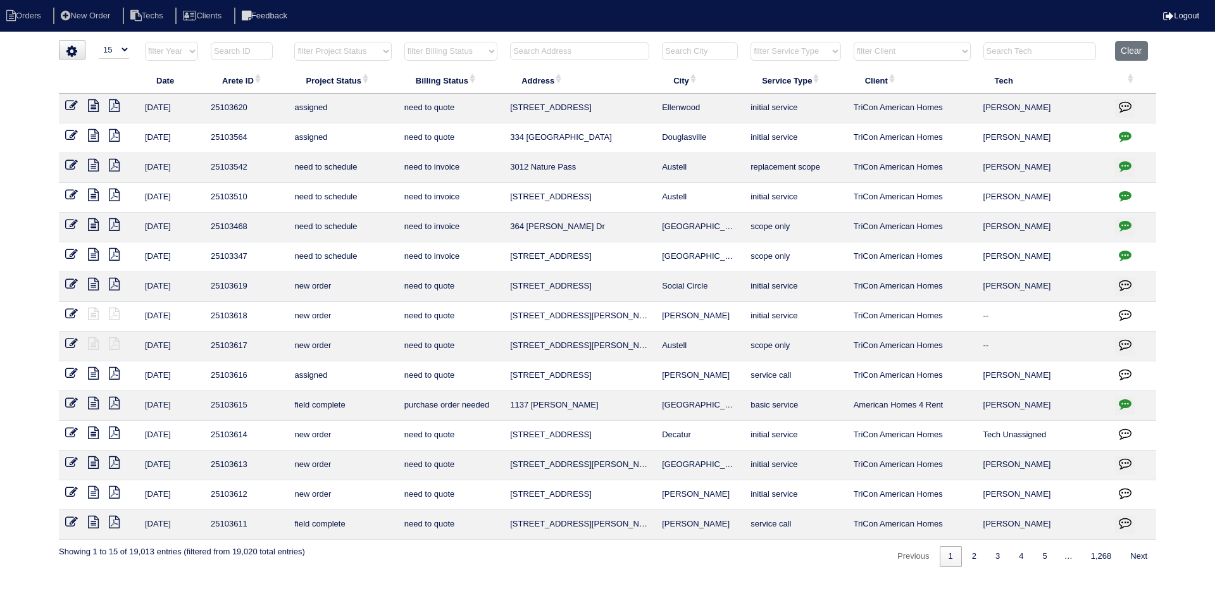
select select "15"
click at [576, 50] on input "text" at bounding box center [579, 51] width 139 height 18
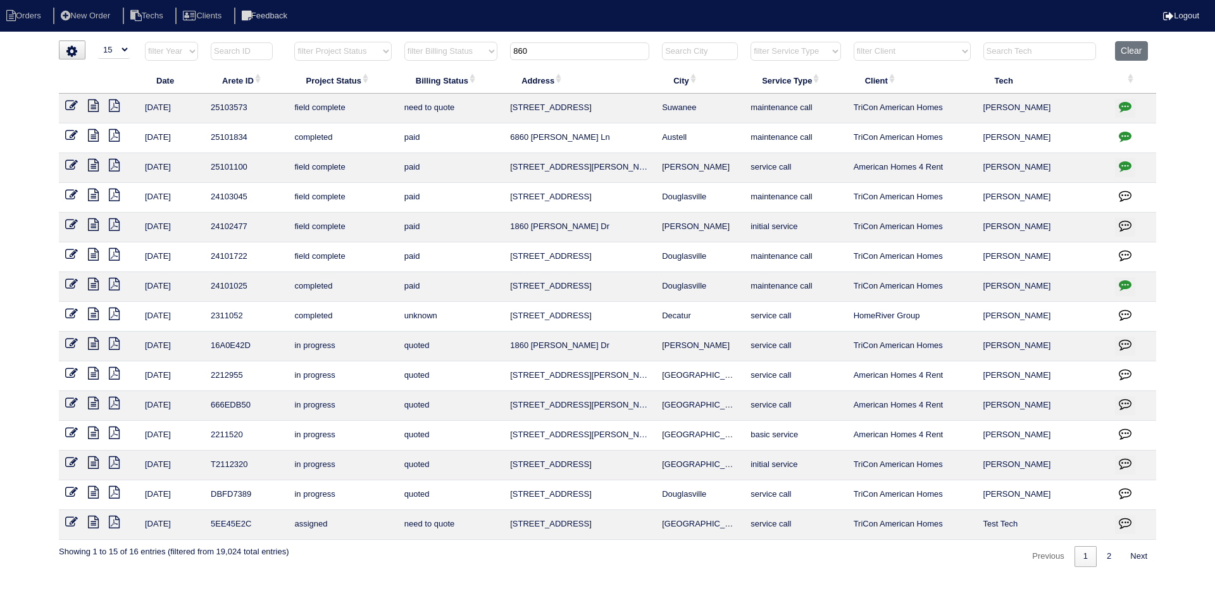
type input "860"
click at [91, 102] on icon at bounding box center [93, 105] width 11 height 13
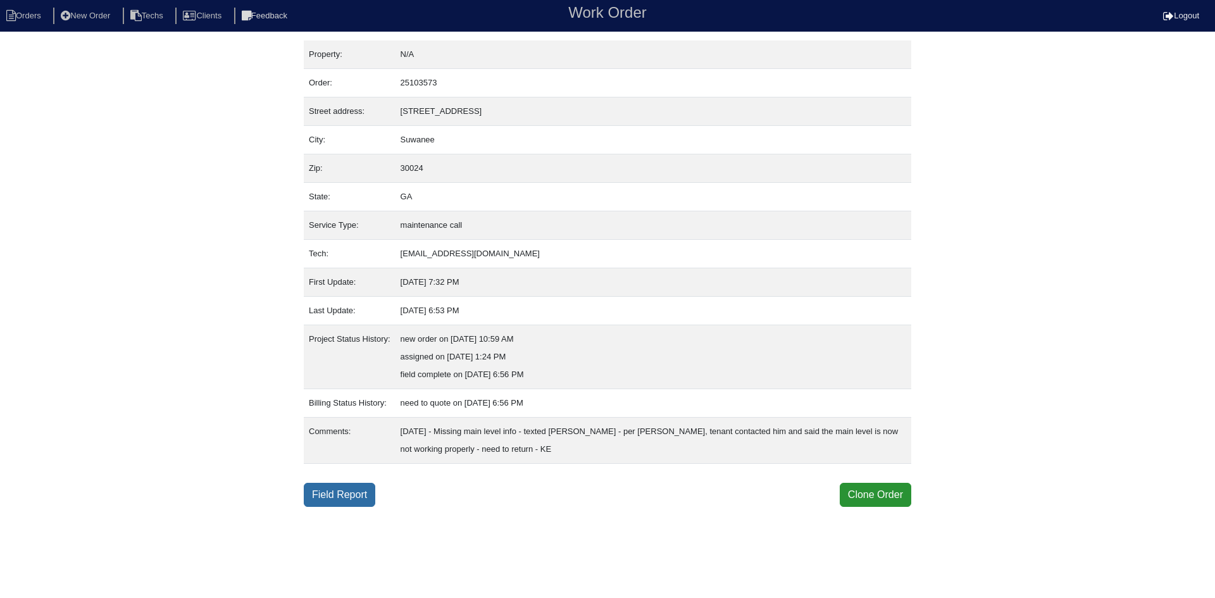
click at [330, 498] on link "Field Report" at bounding box center [340, 495] width 72 height 24
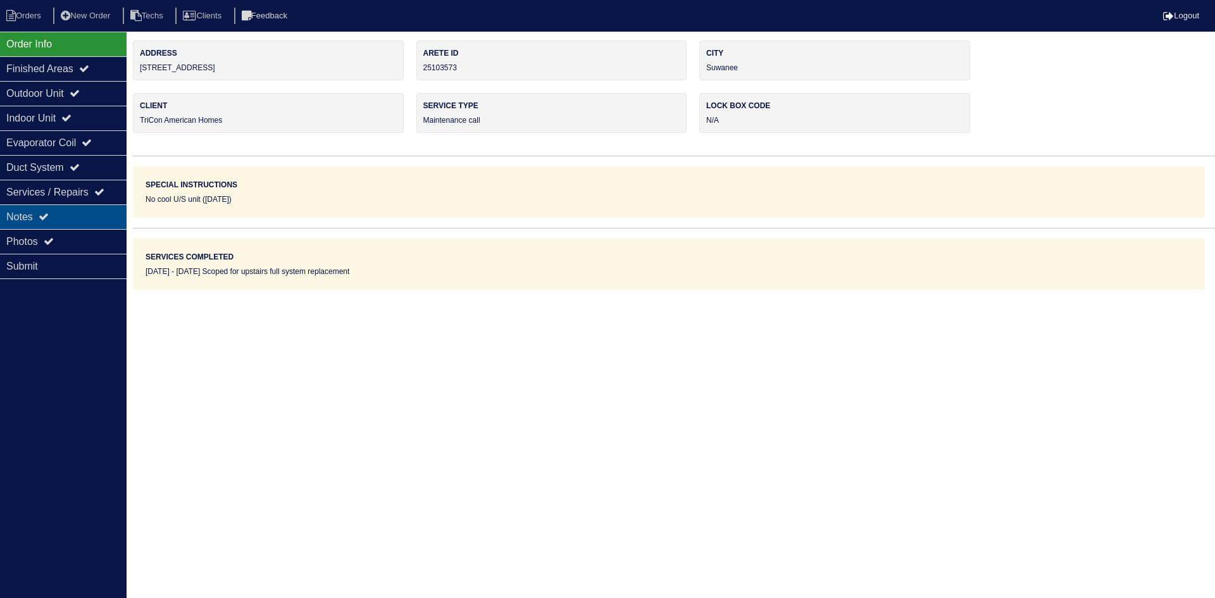
click at [63, 211] on div "Notes" at bounding box center [63, 216] width 127 height 25
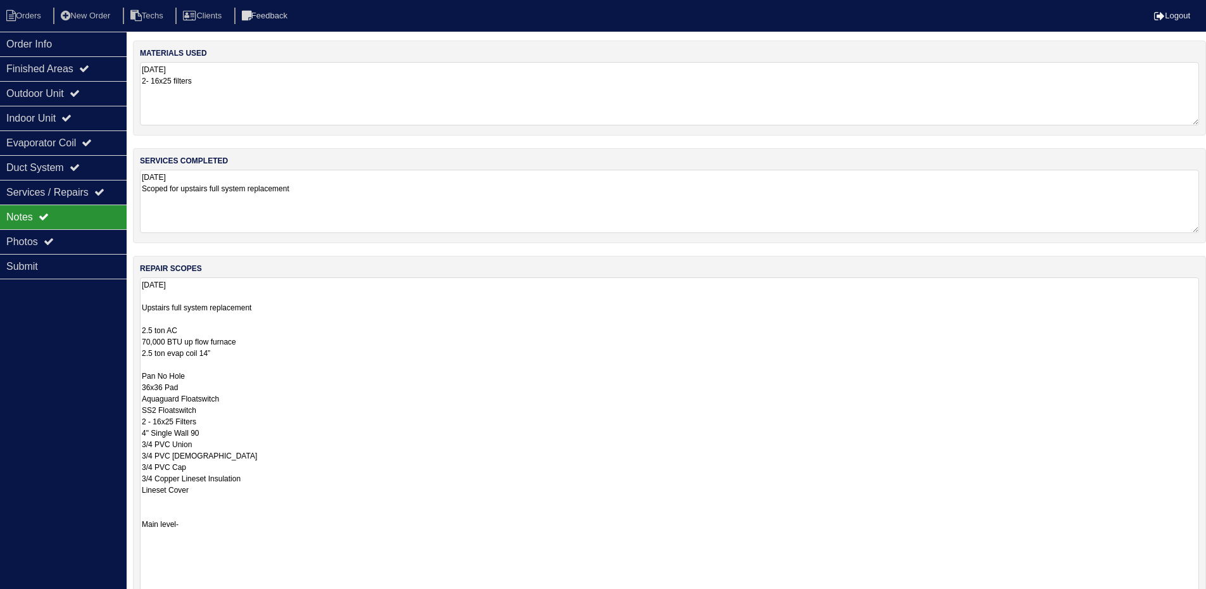
drag, startPoint x: 1205, startPoint y: 332, endPoint x: 1213, endPoint y: 592, distance: 260.2
click at [1206, 592] on html "Orders New Order Techs Clients Feedback Logout Orders New Order Users Clients M…" at bounding box center [603, 364] width 1206 height 729
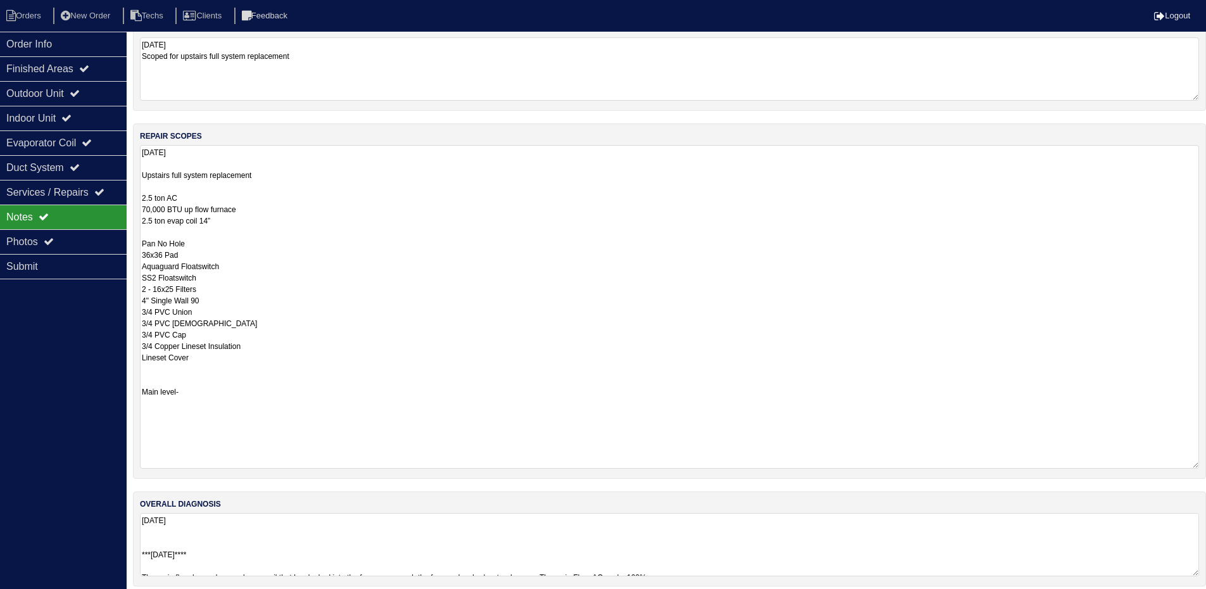
scroll to position [142, 0]
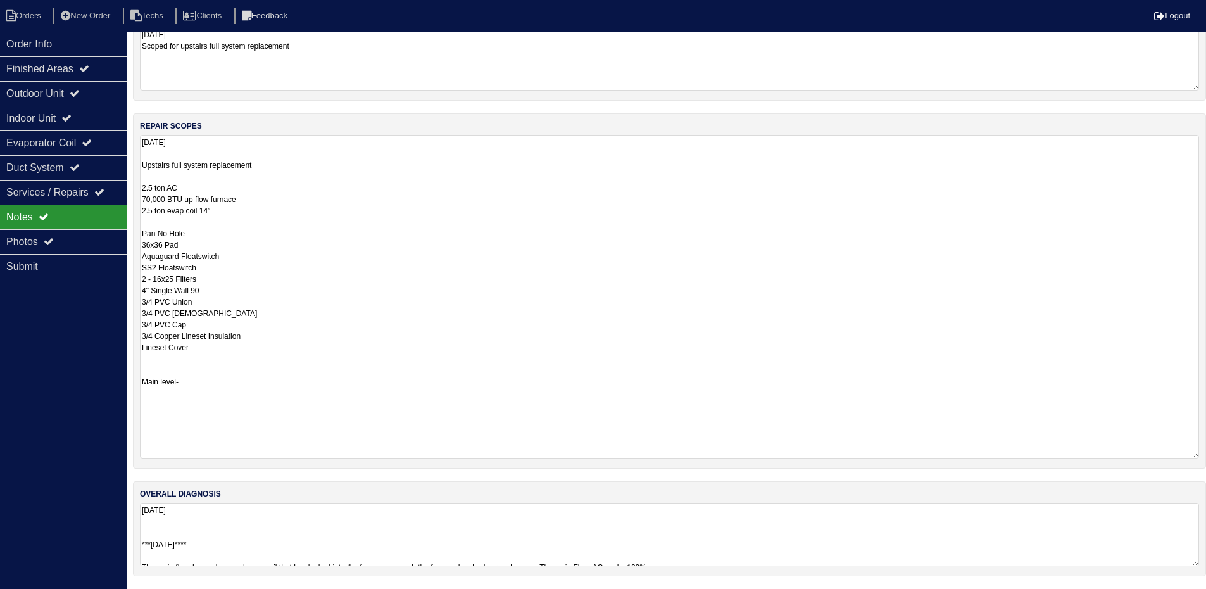
click at [973, 531] on textarea "[DATE] ***[DATE]**** The main floor has a damaged evap coil that has leaked int…" at bounding box center [669, 534] width 1059 height 63
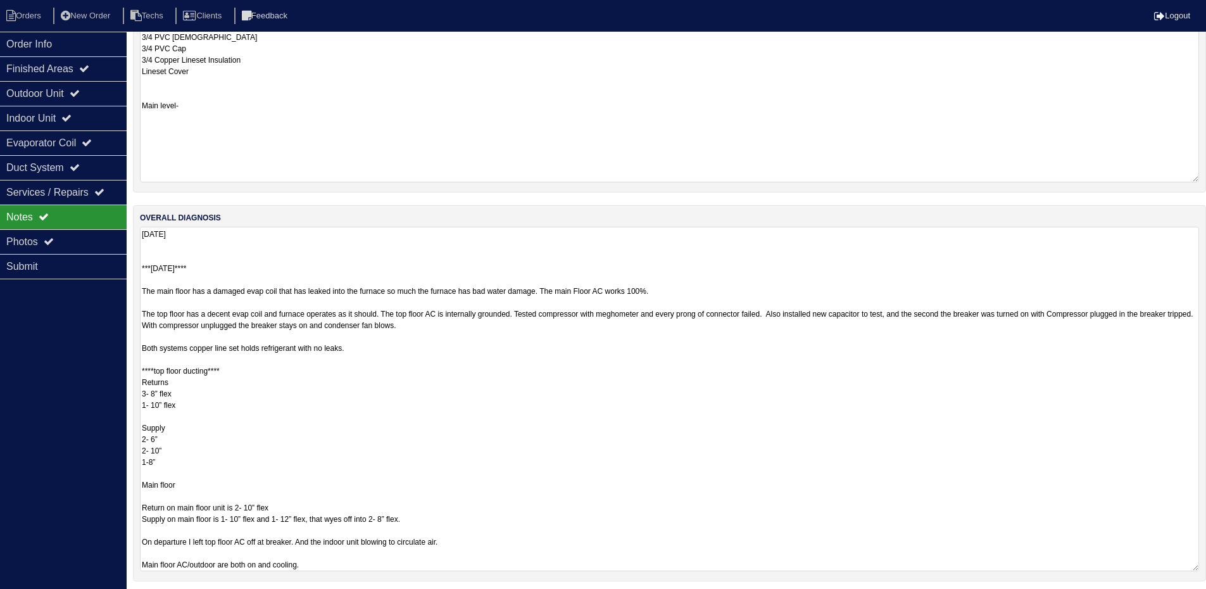
scroll to position [423, 0]
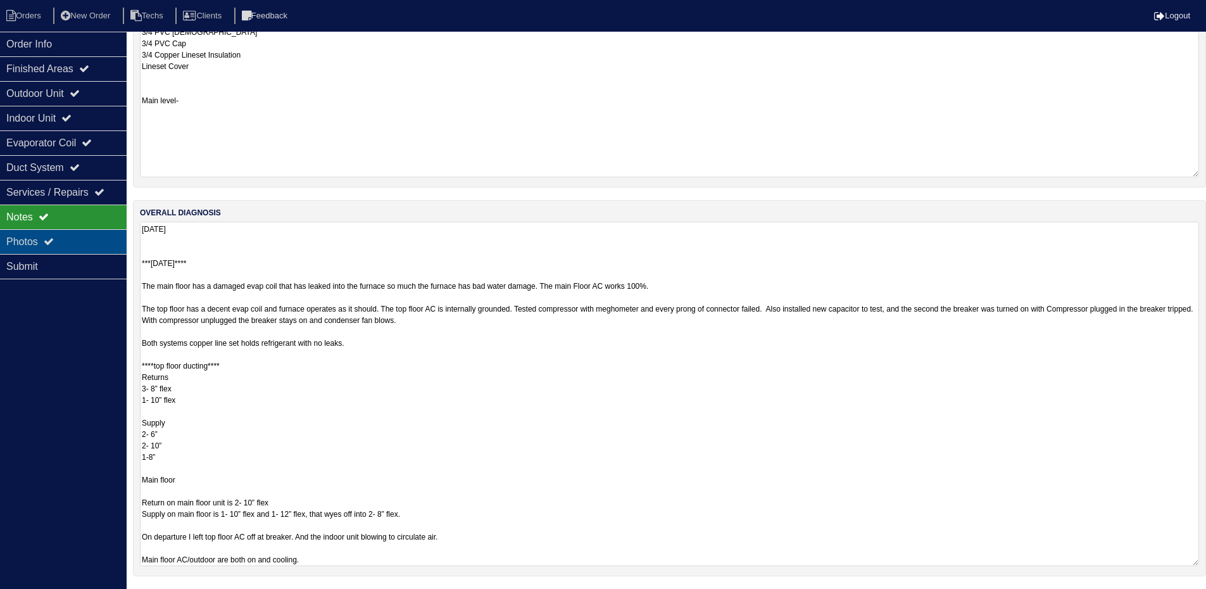
click at [74, 243] on div "Photos" at bounding box center [63, 241] width 127 height 25
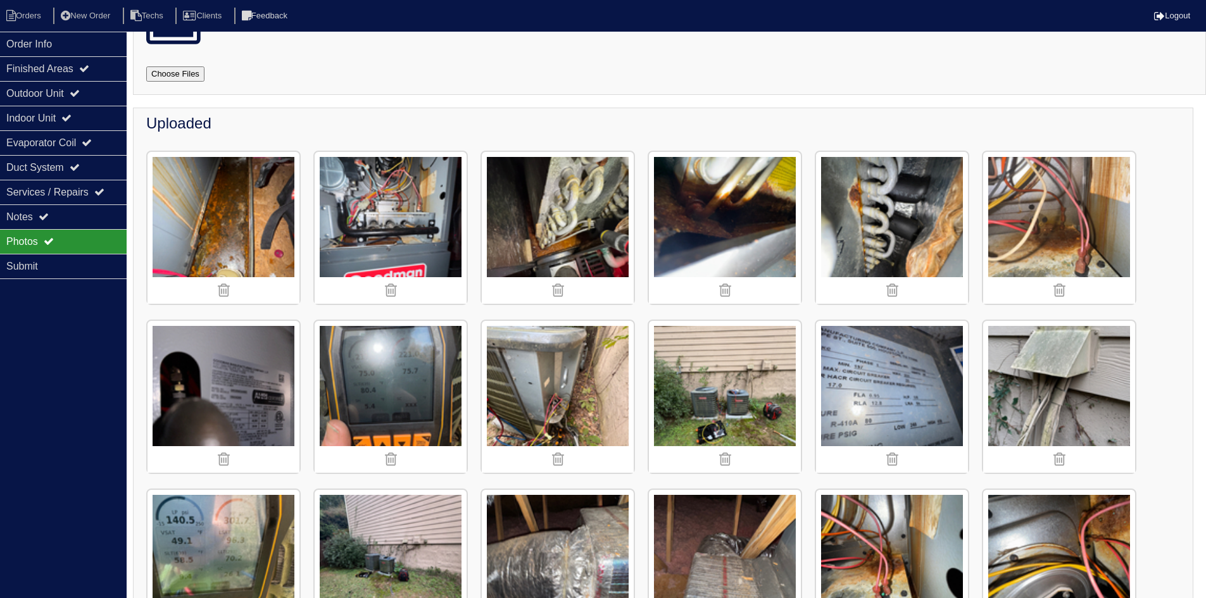
scroll to position [0, 0]
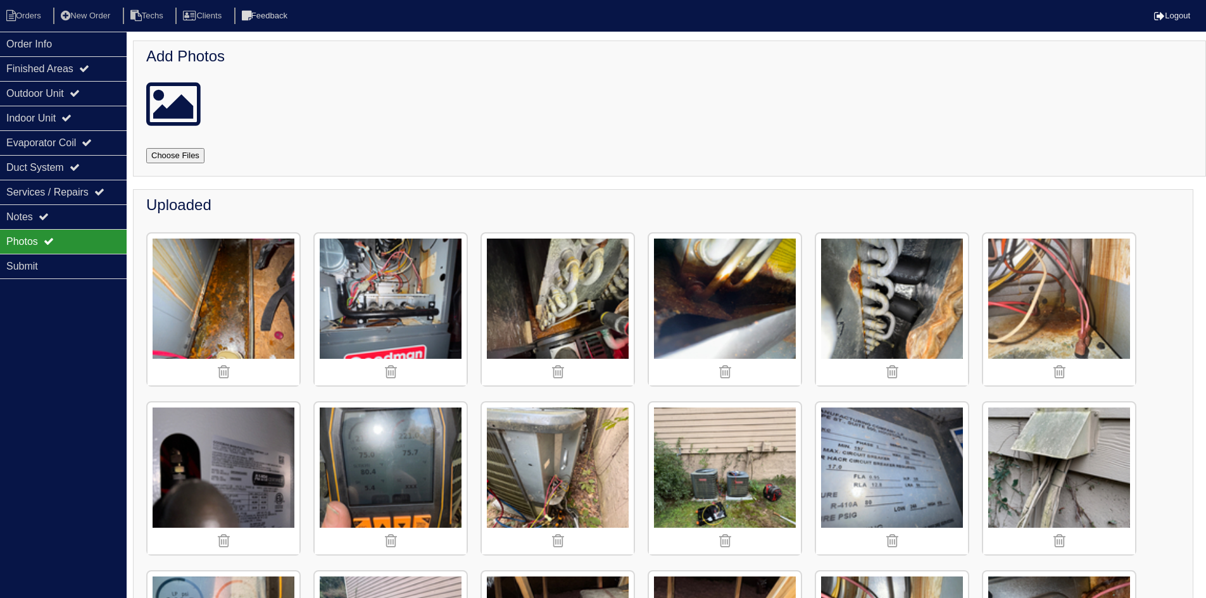
click at [223, 280] on img at bounding box center [223, 310] width 152 height 152
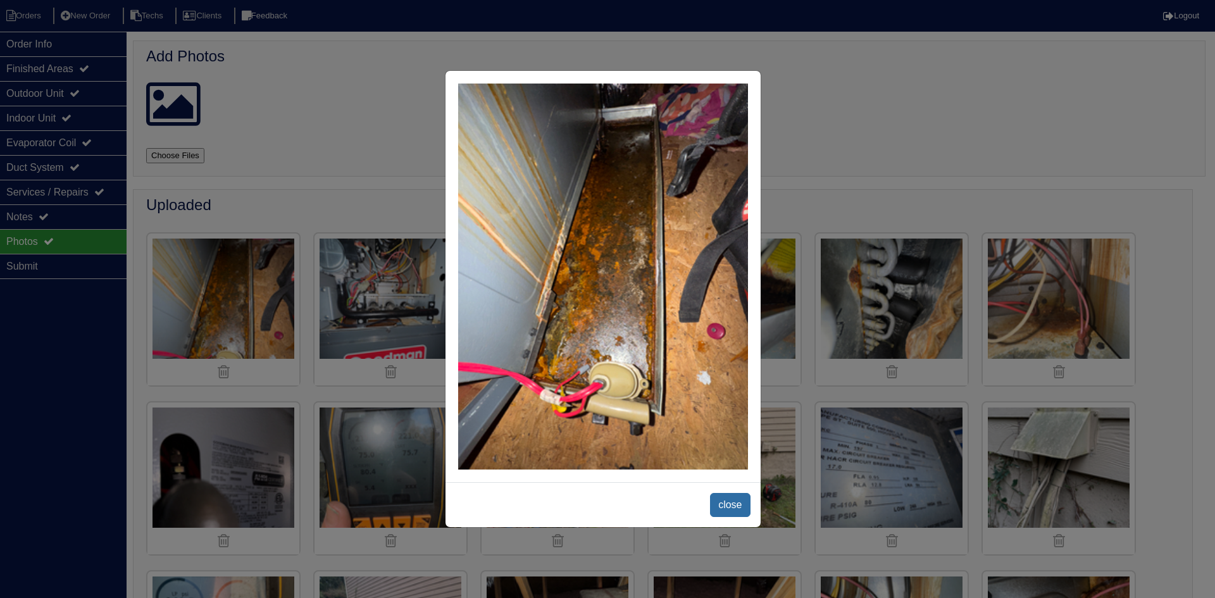
click at [723, 504] on span "close" at bounding box center [730, 505] width 40 height 24
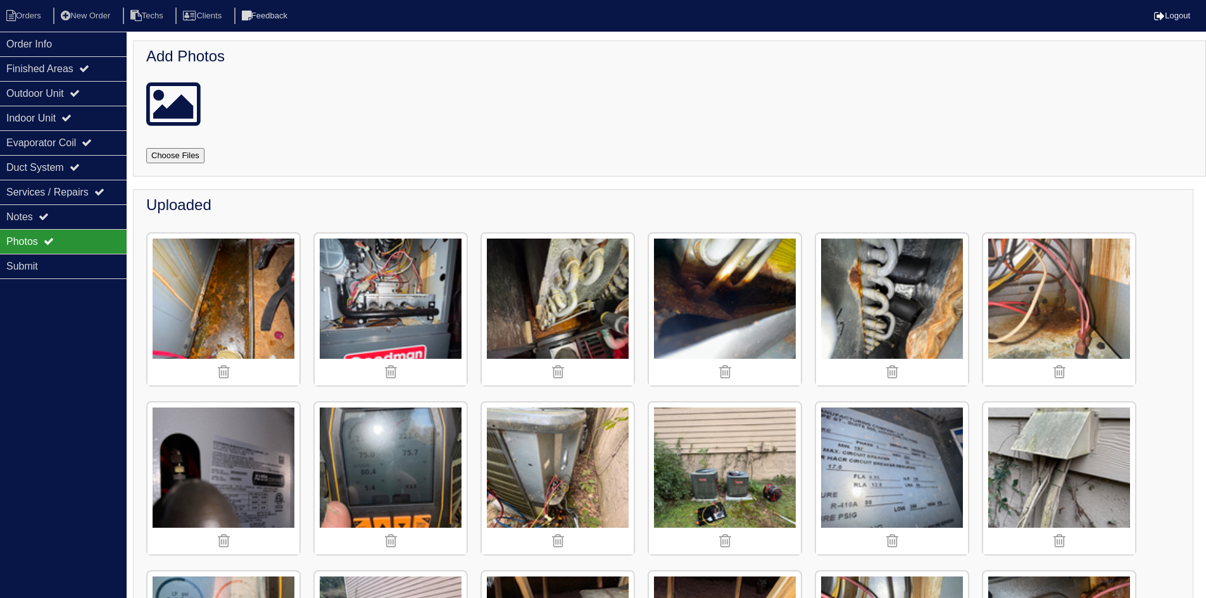
click at [375, 281] on img at bounding box center [391, 310] width 152 height 152
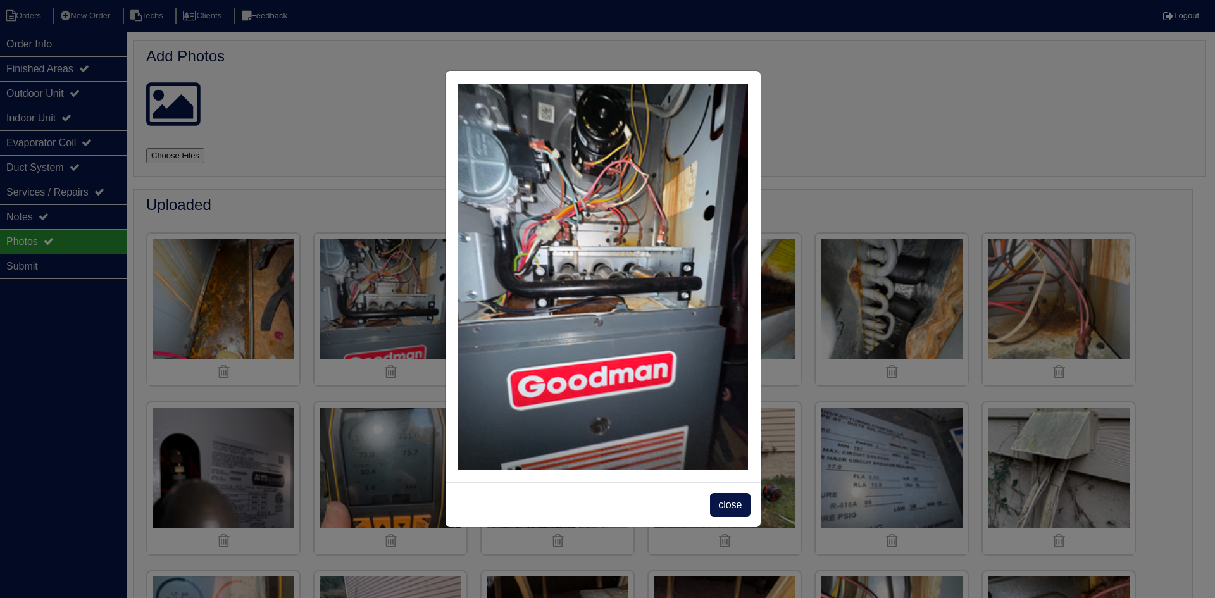
click at [734, 503] on span "close" at bounding box center [730, 505] width 40 height 24
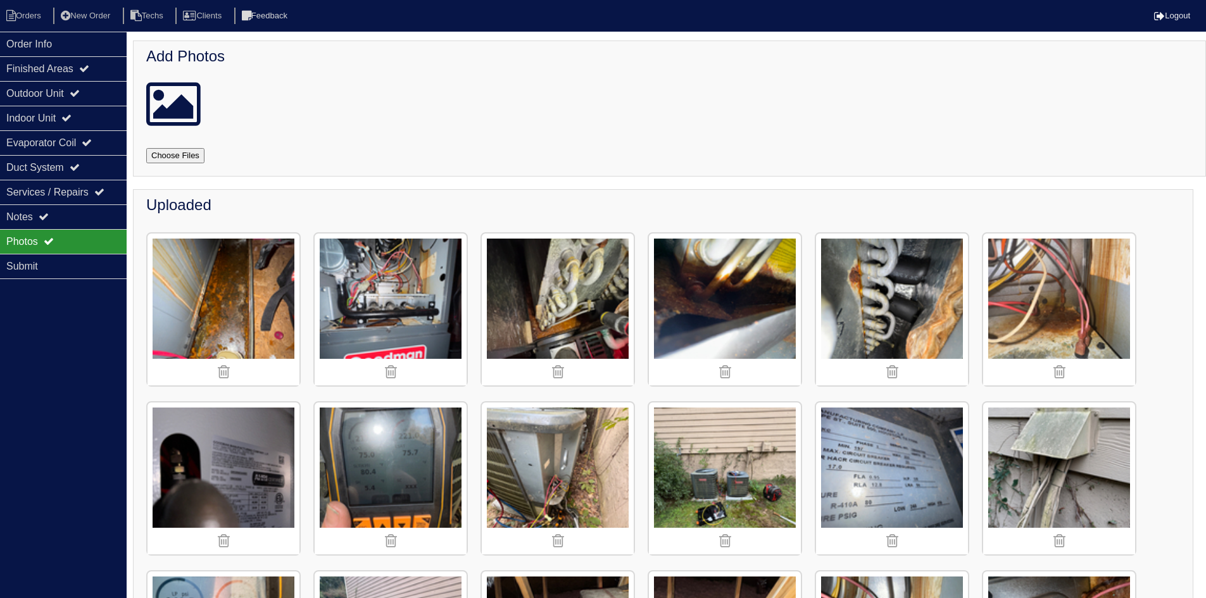
click at [703, 318] on img at bounding box center [725, 310] width 152 height 152
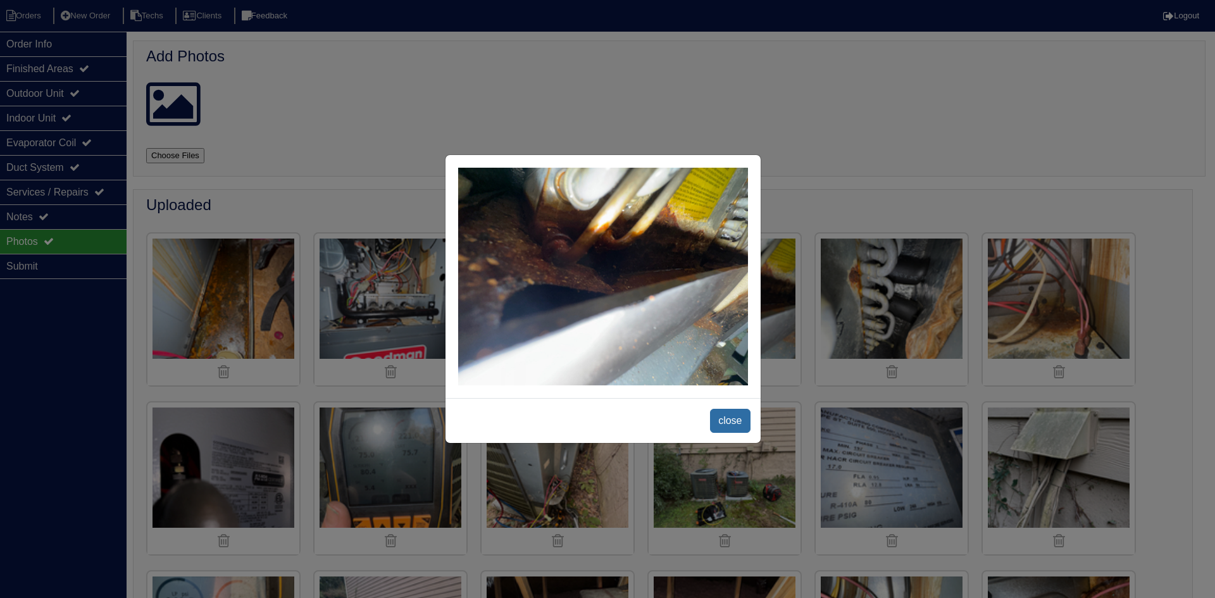
drag, startPoint x: 726, startPoint y: 418, endPoint x: 762, endPoint y: 401, distance: 39.9
click at [727, 418] on span "close" at bounding box center [730, 421] width 40 height 24
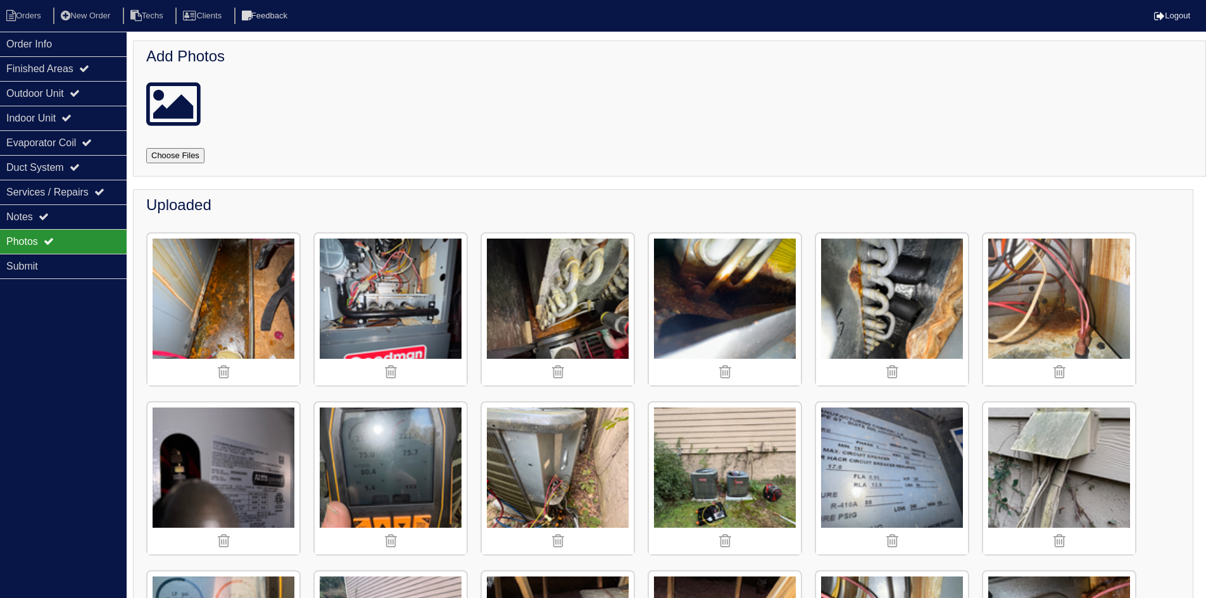
click at [885, 306] on img at bounding box center [892, 310] width 152 height 152
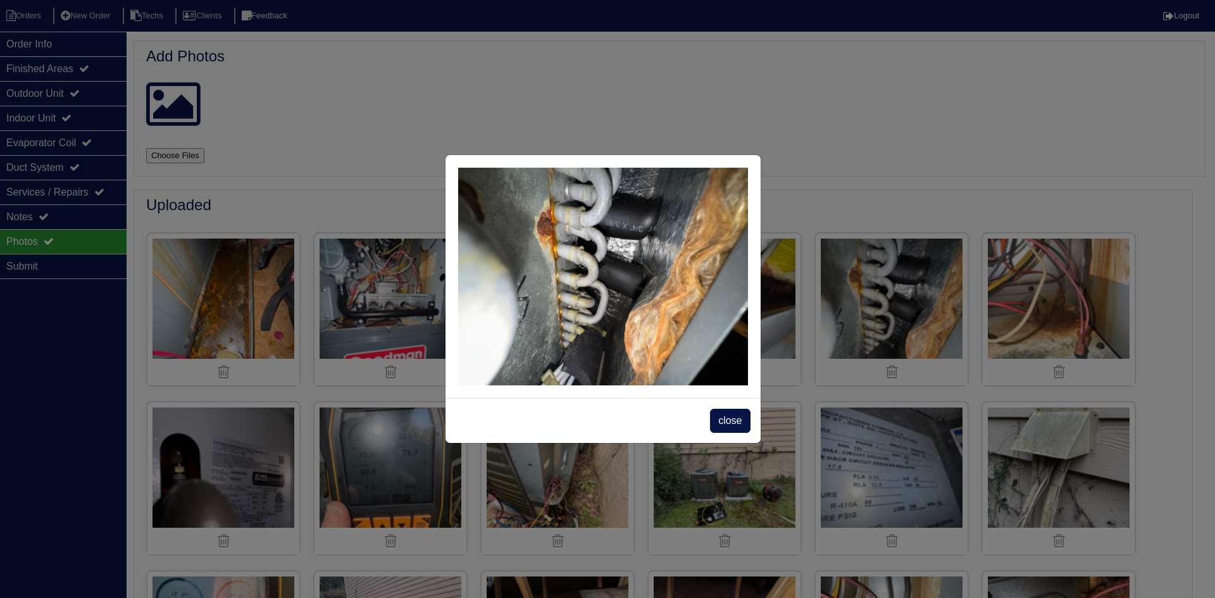
click at [719, 425] on span "close" at bounding box center [730, 421] width 40 height 24
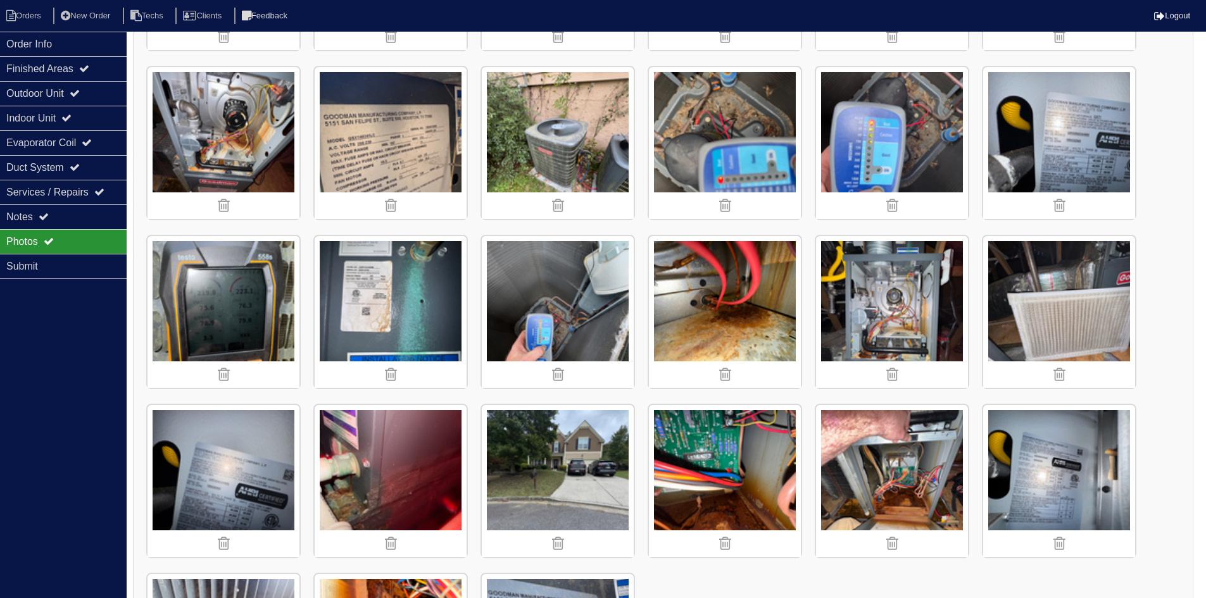
scroll to position [1519, 0]
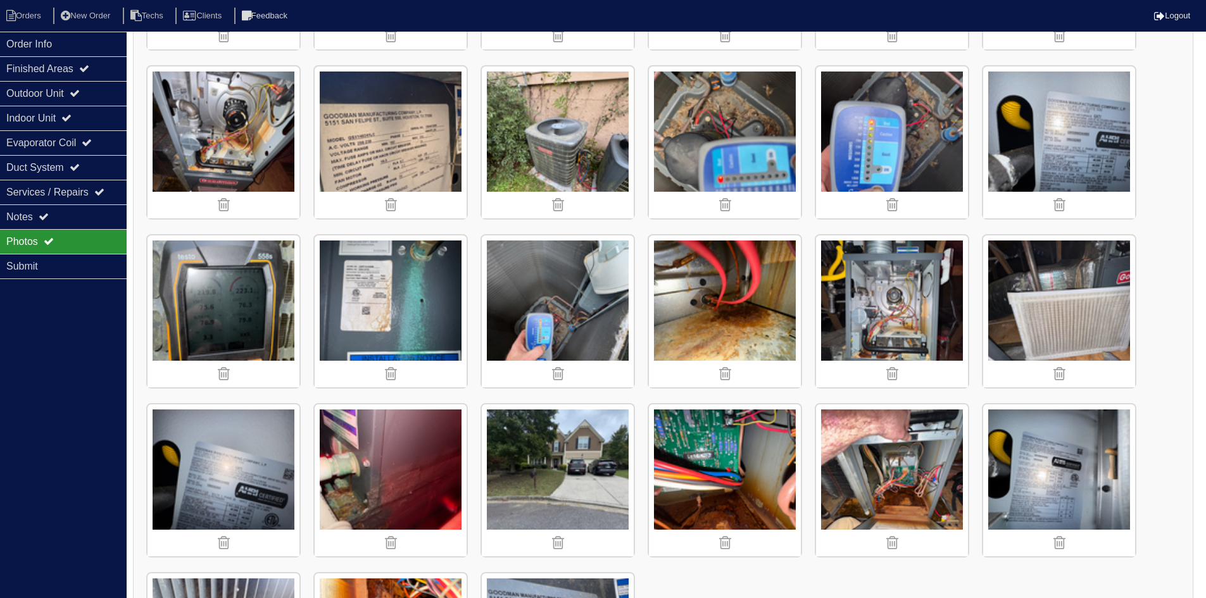
click at [868, 311] on img at bounding box center [892, 311] width 152 height 152
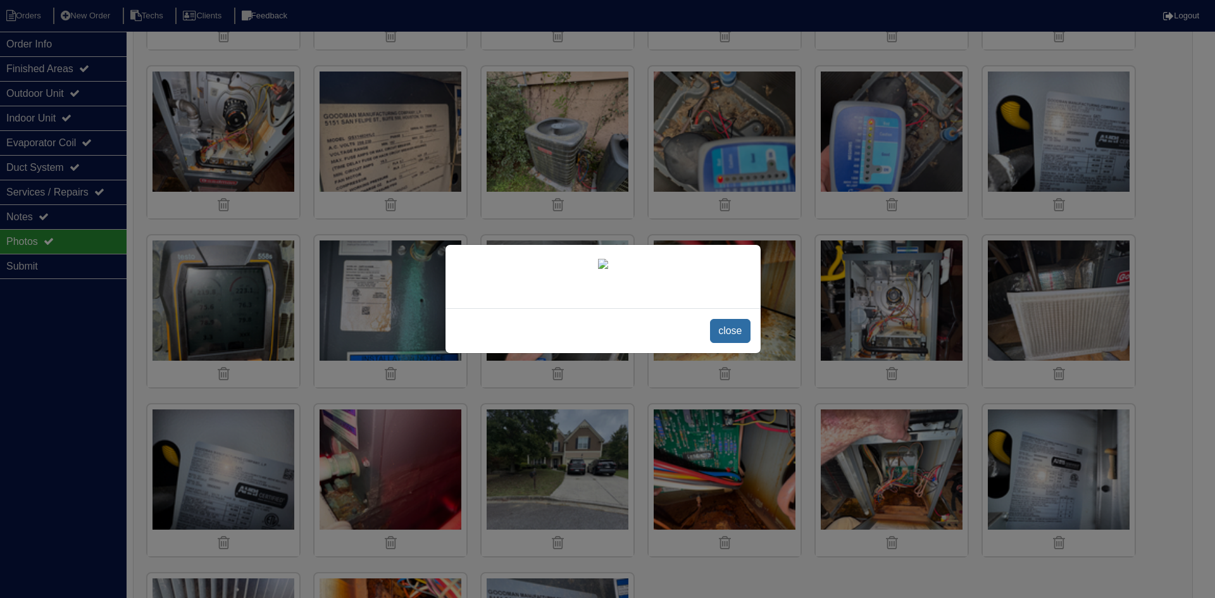
click at [721, 343] on span "close" at bounding box center [730, 331] width 40 height 24
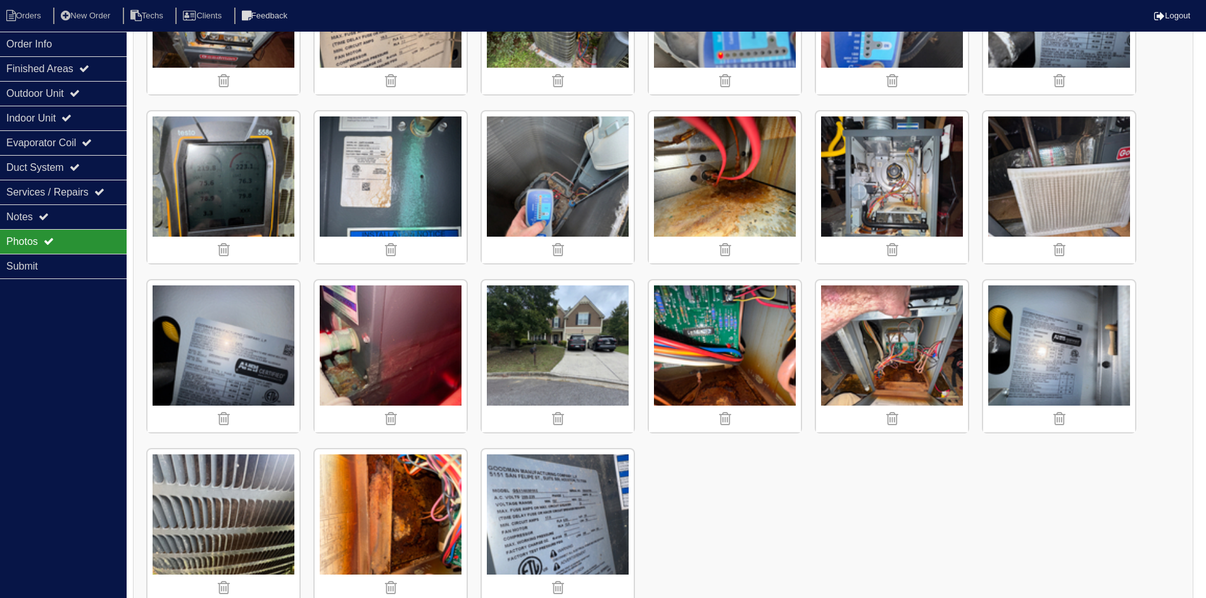
scroll to position [1668, 0]
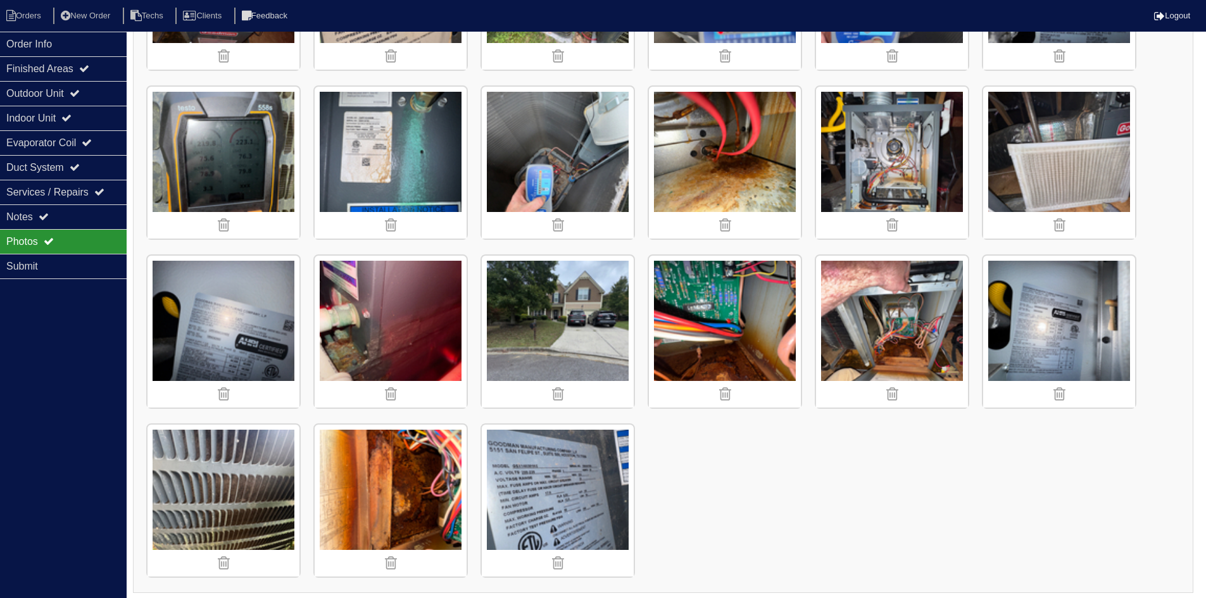
click at [909, 333] on img at bounding box center [892, 332] width 152 height 152
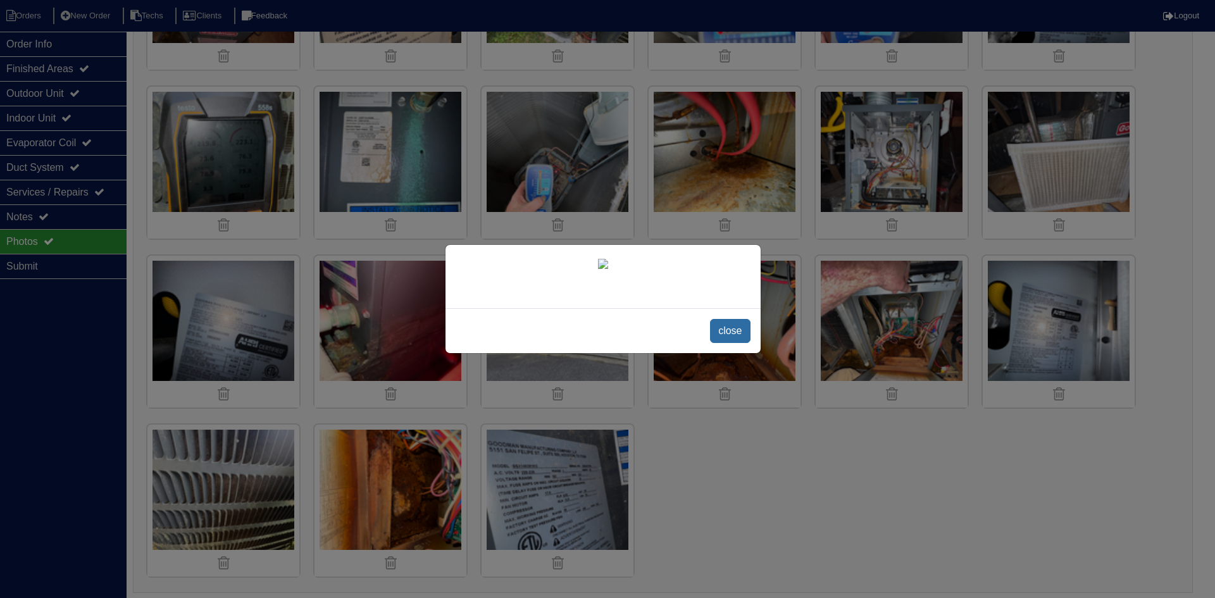
click at [723, 343] on span "close" at bounding box center [730, 331] width 40 height 24
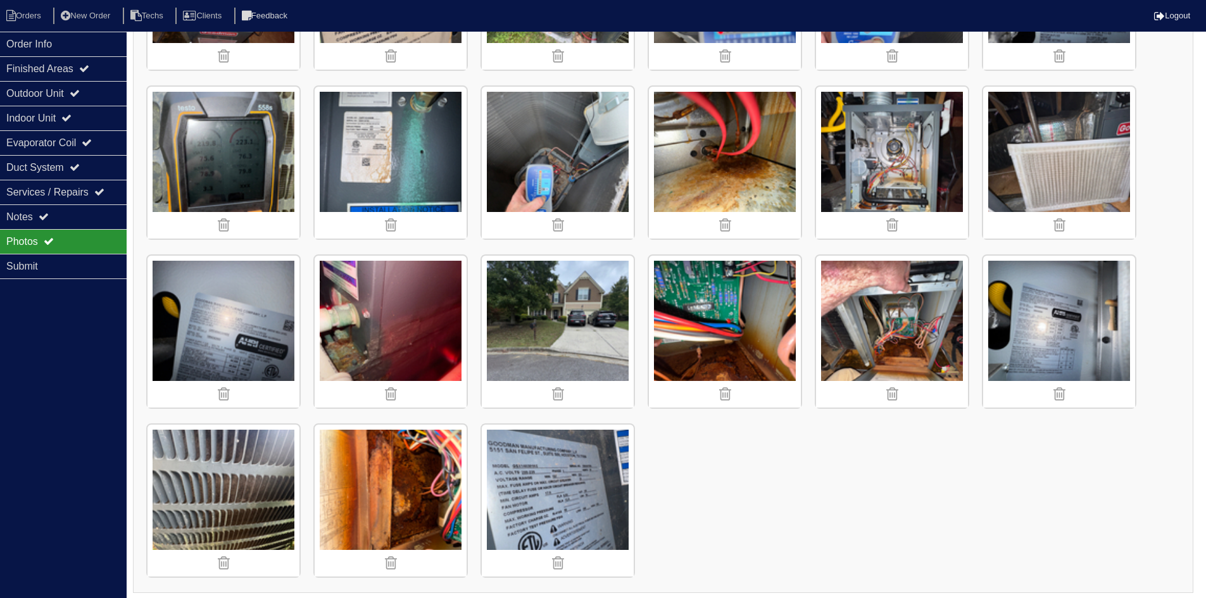
click at [393, 484] on img at bounding box center [391, 501] width 152 height 152
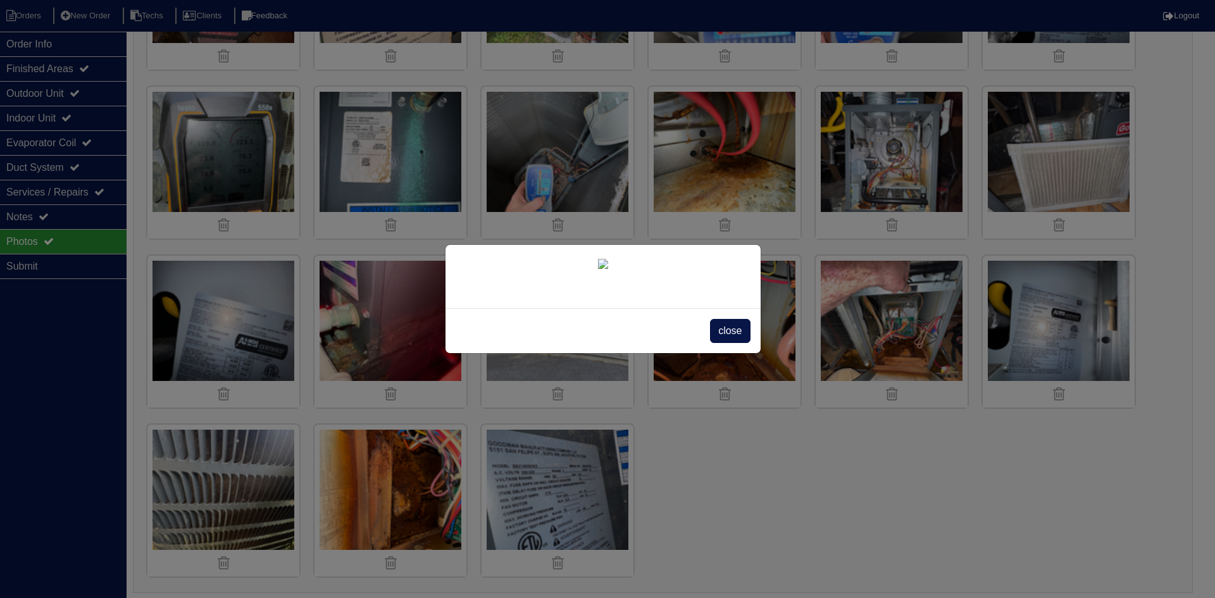
click at [727, 343] on span "close" at bounding box center [730, 331] width 40 height 24
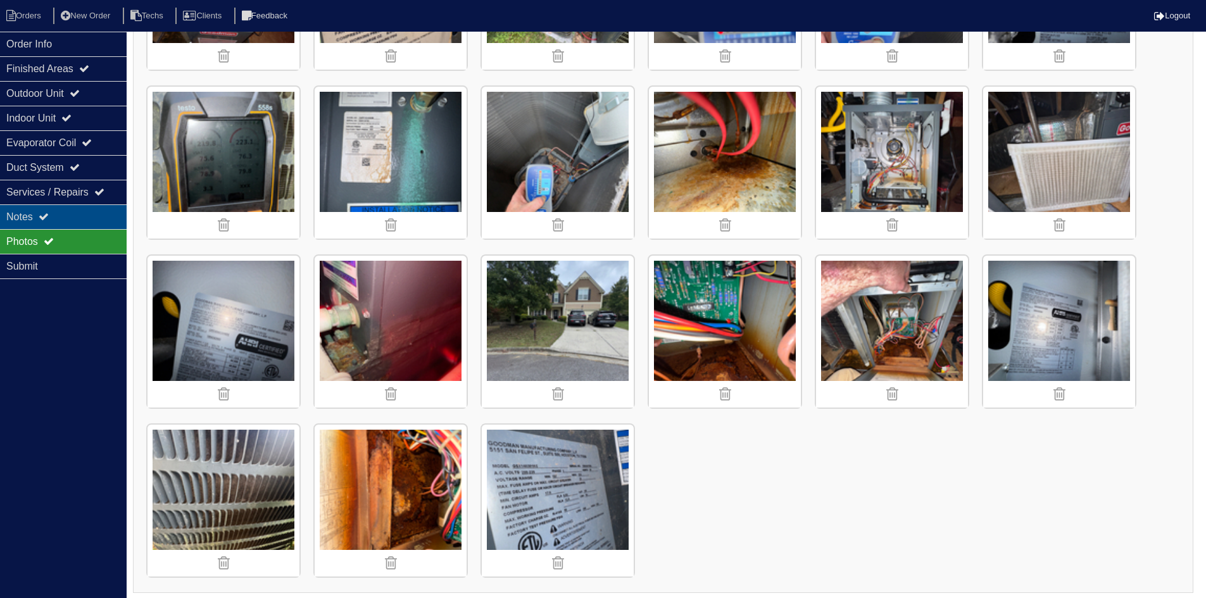
click at [57, 217] on div "Notes" at bounding box center [63, 216] width 127 height 25
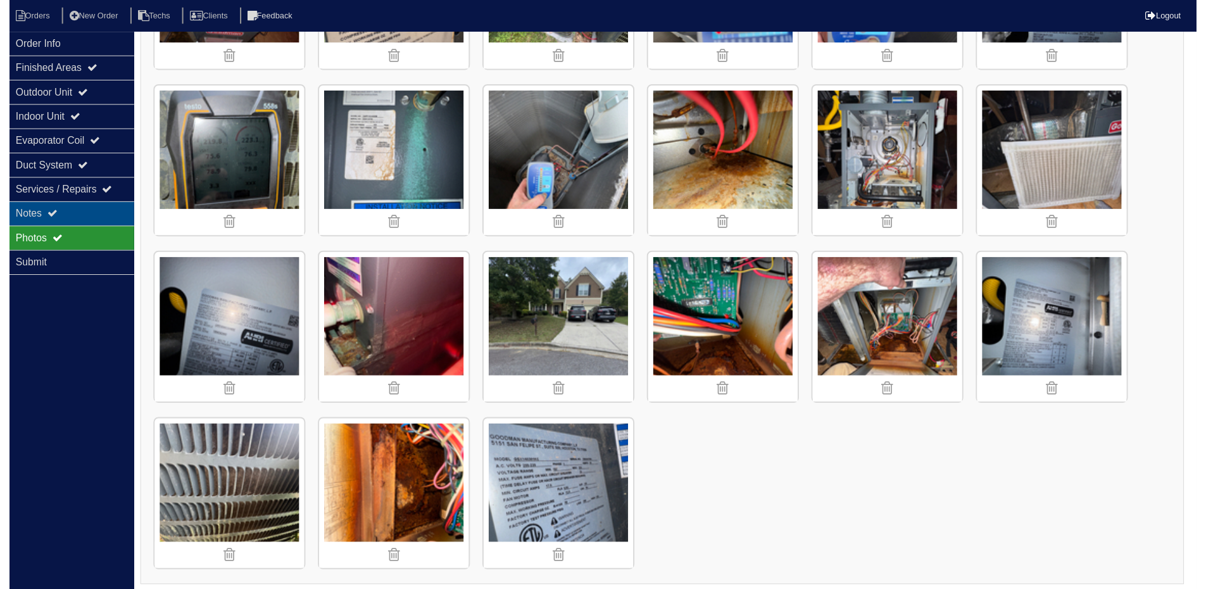
scroll to position [142, 0]
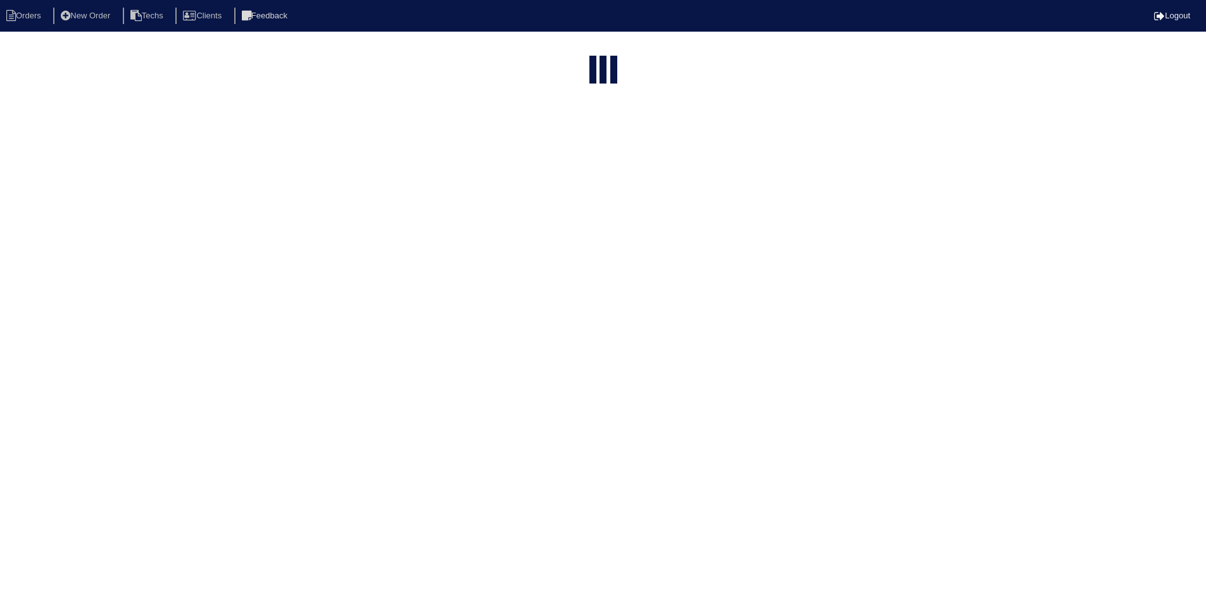
select select "15"
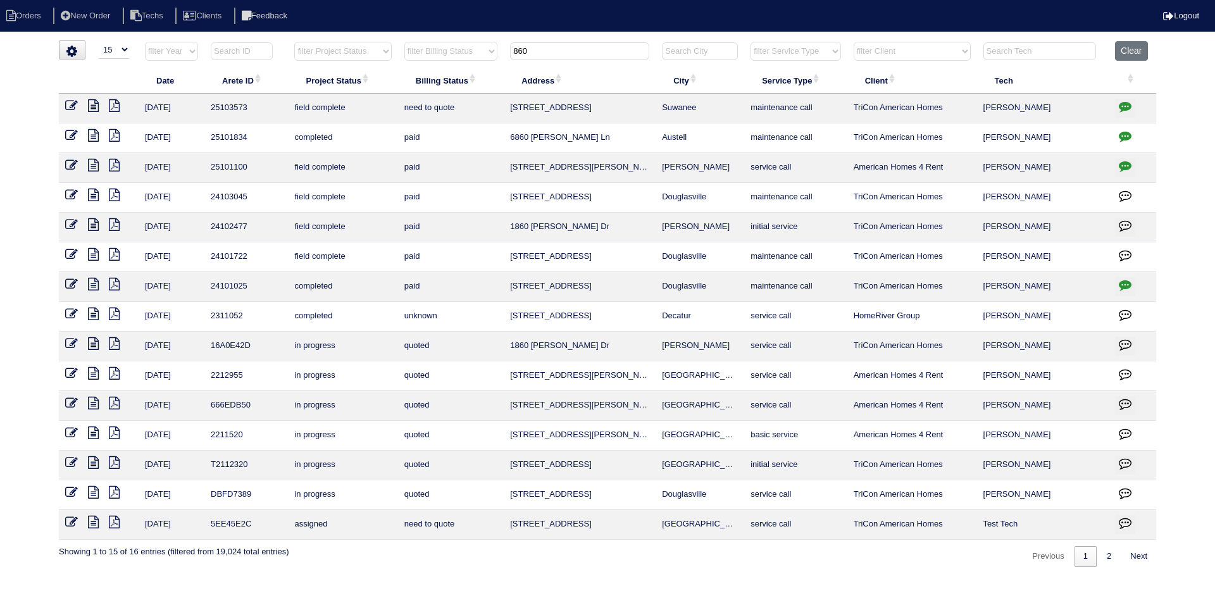
click at [94, 108] on icon at bounding box center [93, 105] width 11 height 13
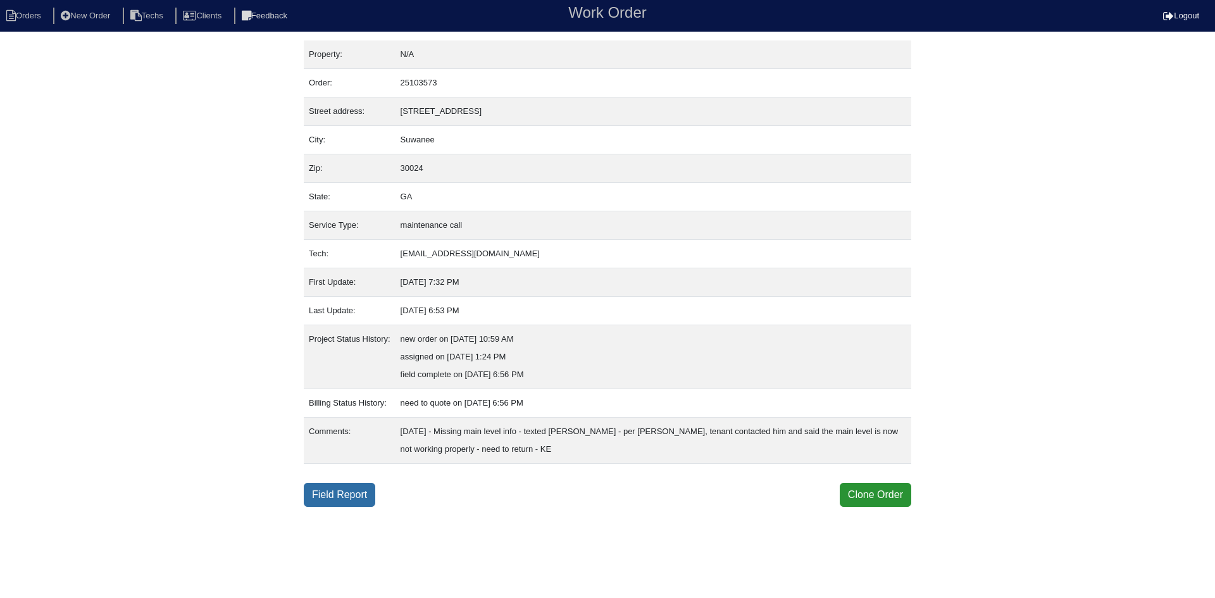
click at [320, 499] on link "Field Report" at bounding box center [340, 495] width 72 height 24
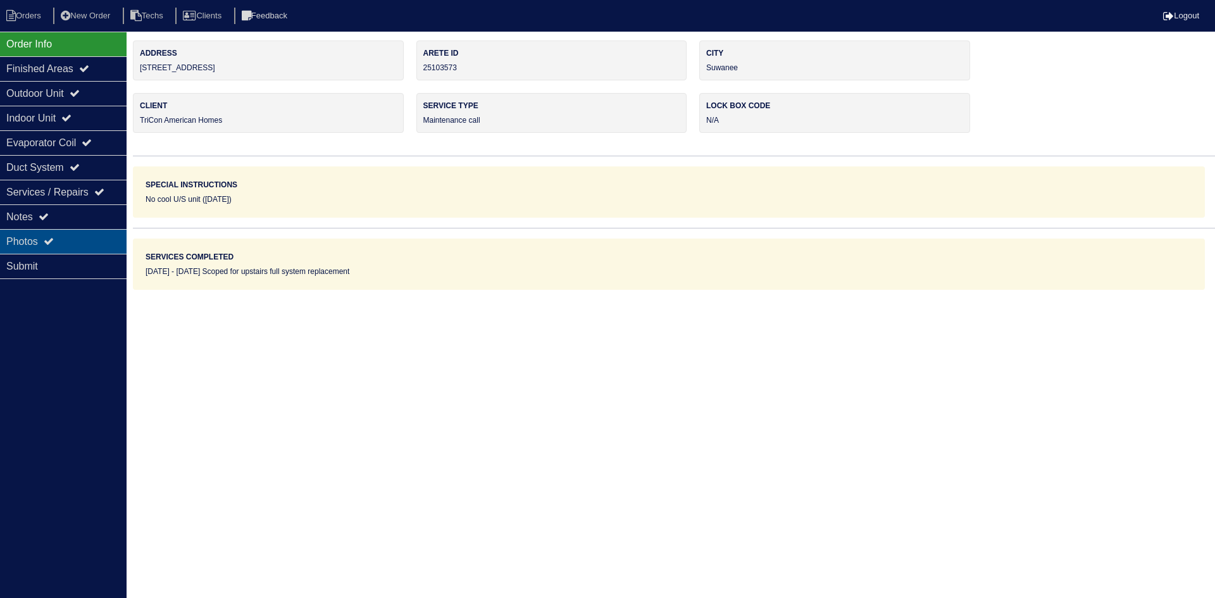
click at [54, 235] on div "Photos" at bounding box center [63, 241] width 127 height 25
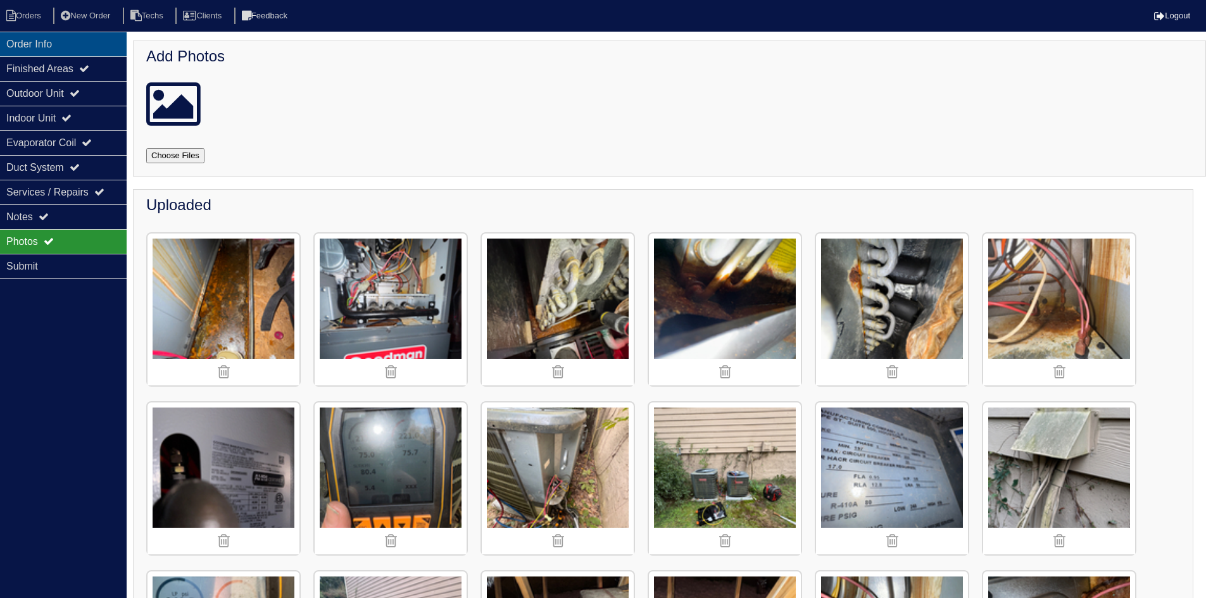
click at [66, 47] on div "Order Info" at bounding box center [63, 44] width 127 height 25
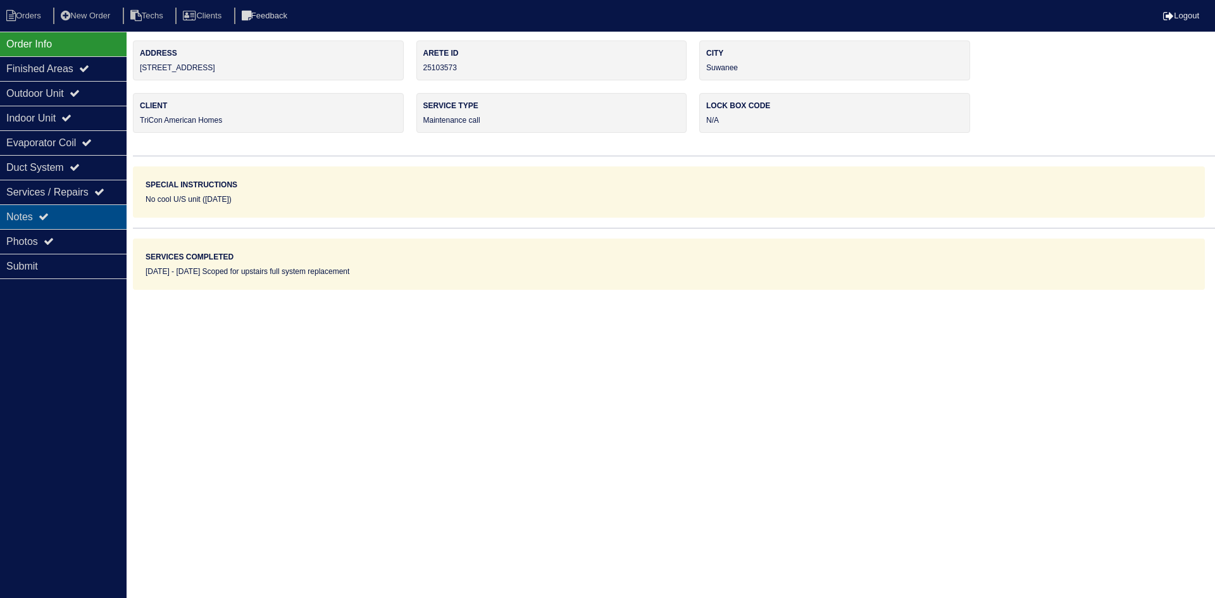
click at [70, 212] on div "Notes" at bounding box center [63, 216] width 127 height 25
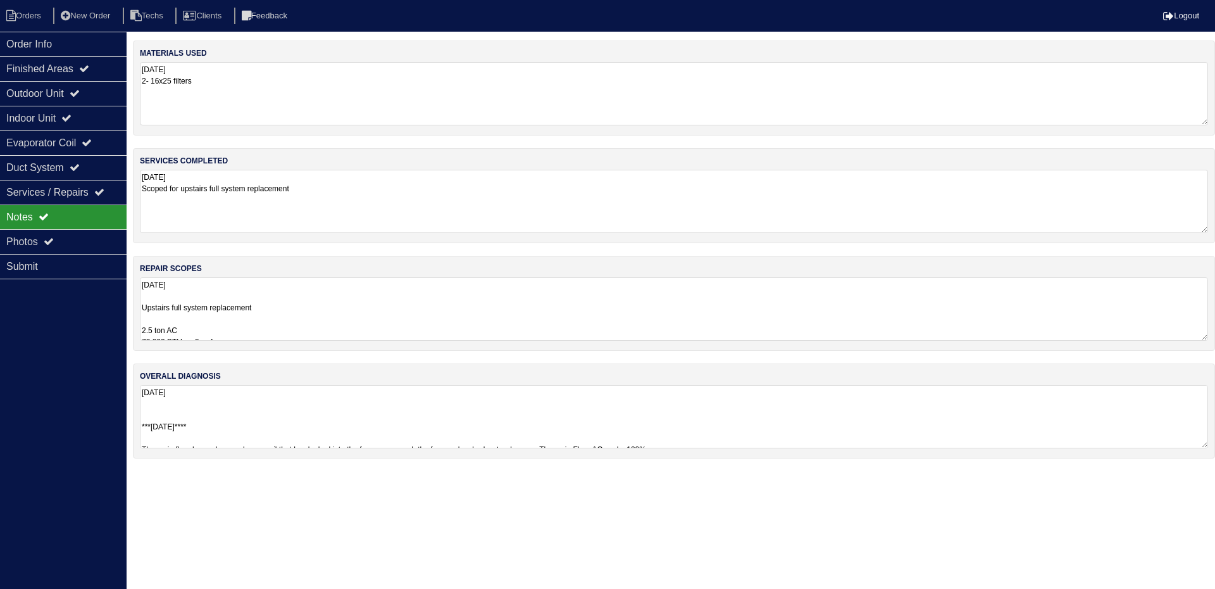
click at [44, 29] on nav "Orders New Order Techs Clients Feedback Logout" at bounding box center [607, 16] width 1215 height 32
click at [44, 38] on div "Order Info" at bounding box center [63, 44] width 127 height 25
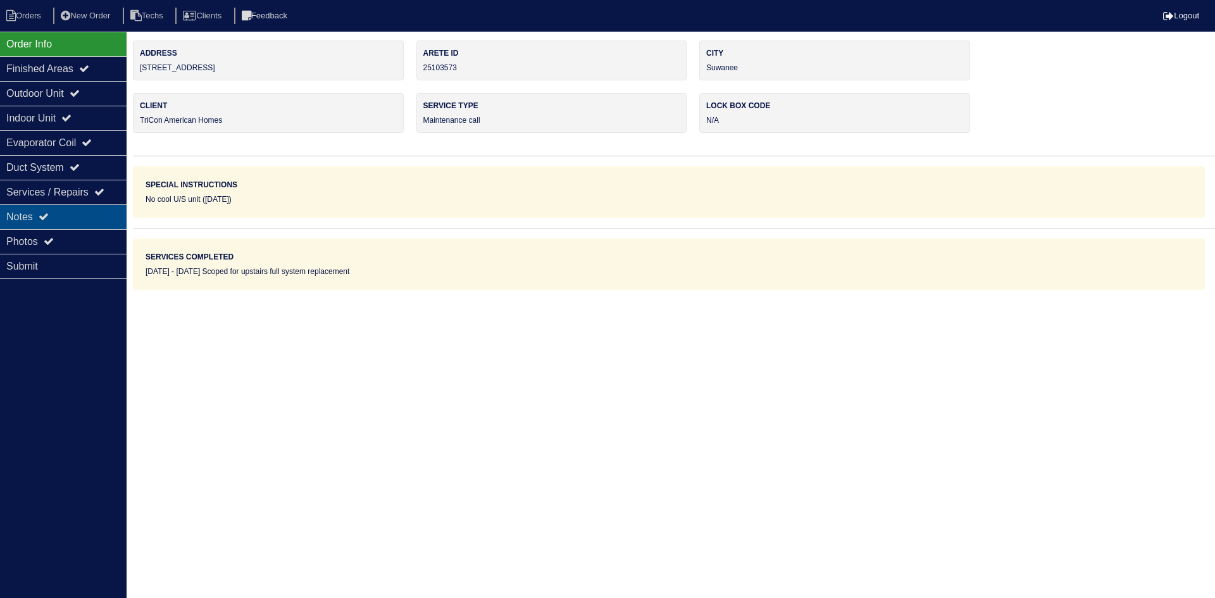
click at [74, 209] on div "Notes" at bounding box center [63, 216] width 127 height 25
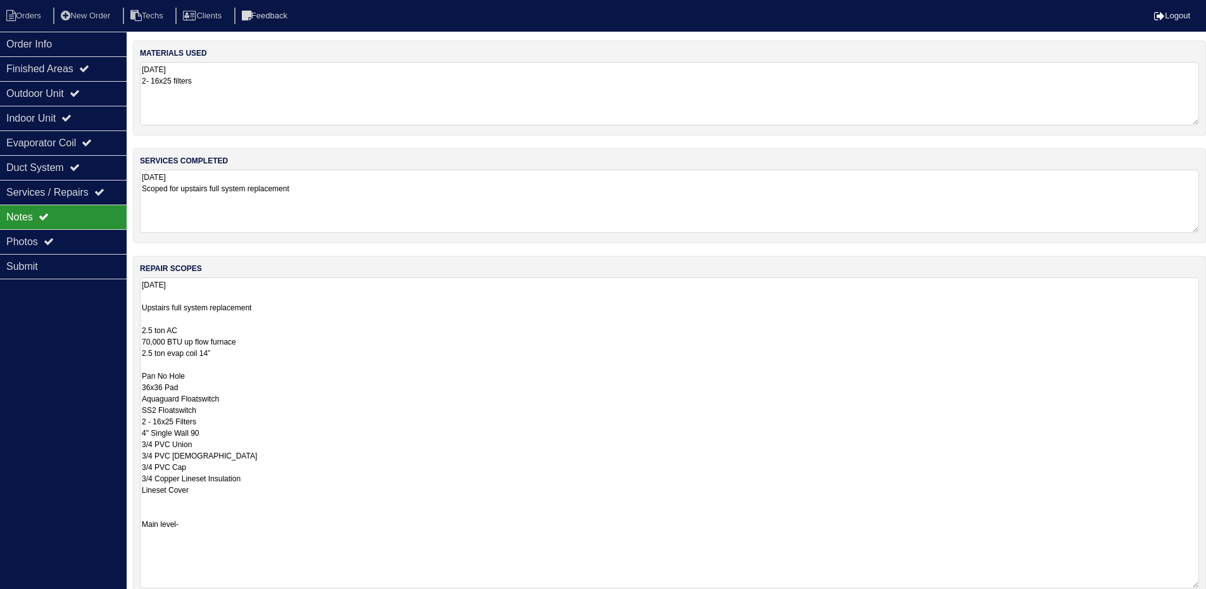
drag, startPoint x: 1204, startPoint y: 338, endPoint x: 1212, endPoint y: 585, distance: 247.6
click at [1206, 585] on html "Orders New Order Techs Clients Feedback Logout Orders New Order Users Clients M…" at bounding box center [603, 359] width 1206 height 718
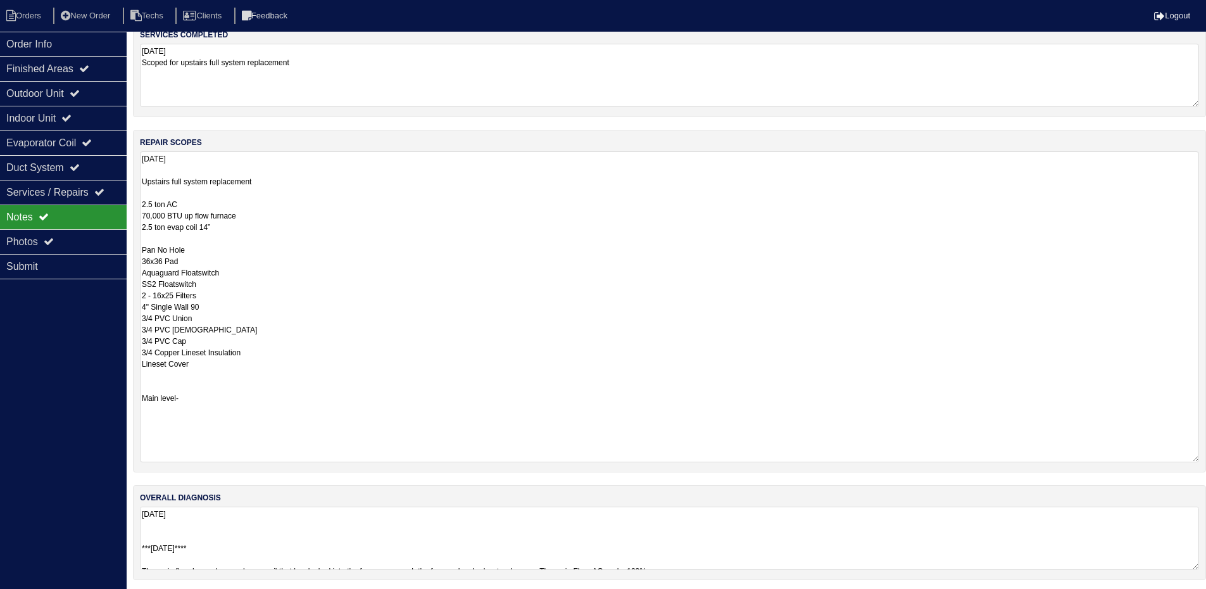
scroll to position [130, 0]
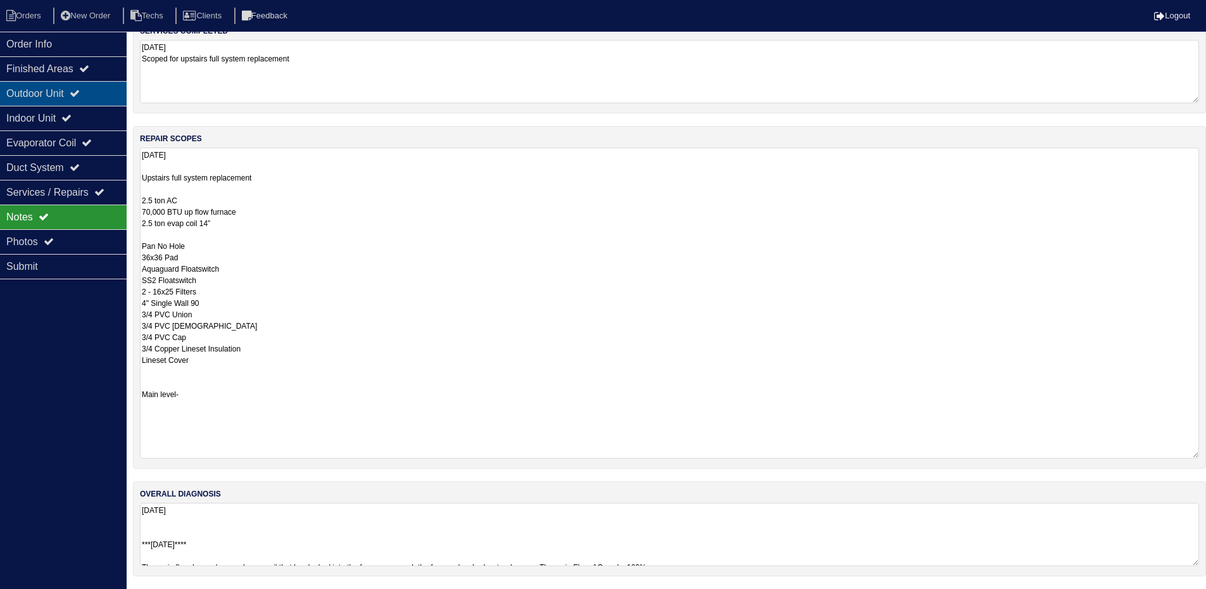
click at [97, 92] on div "Outdoor Unit" at bounding box center [63, 93] width 127 height 25
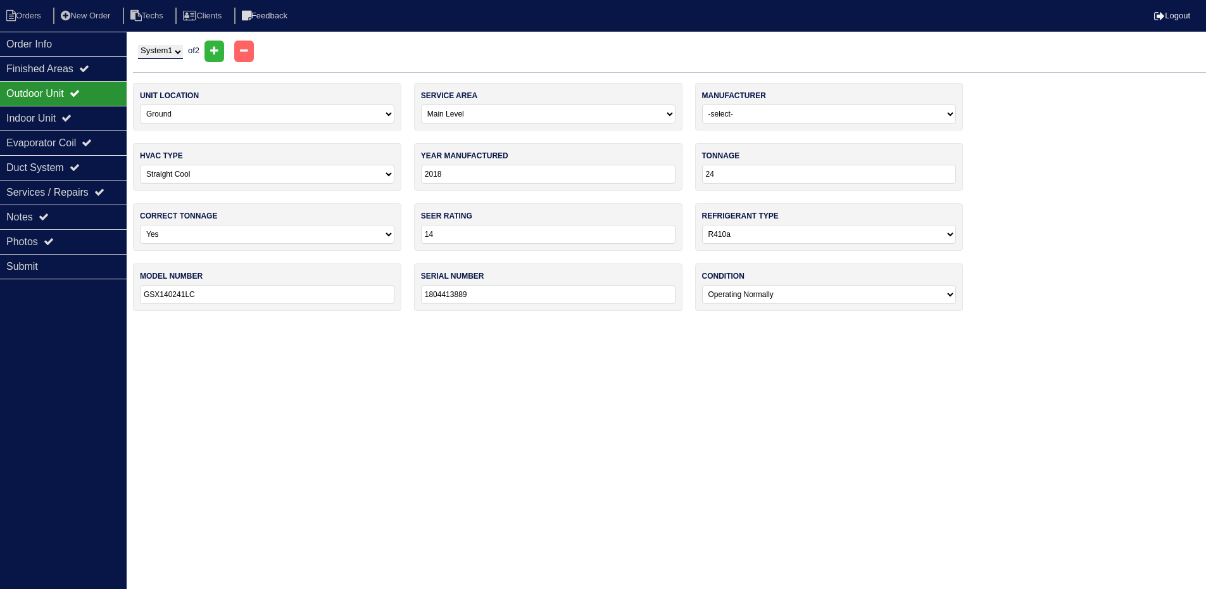
scroll to position [0, 0]
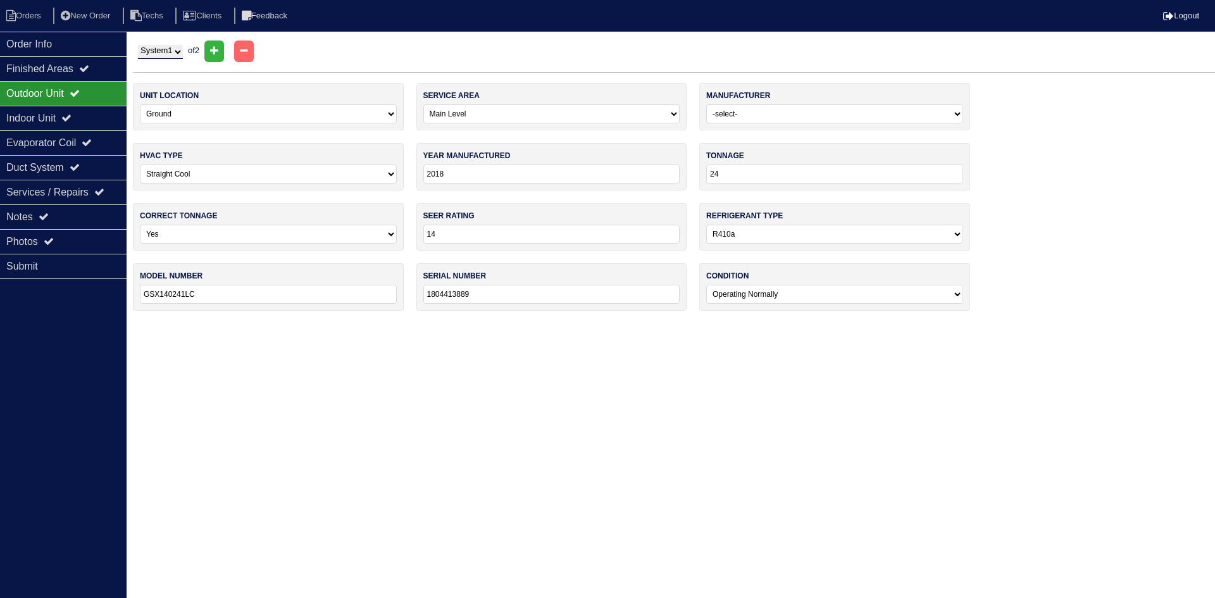
drag, startPoint x: 156, startPoint y: 53, endPoint x: 158, endPoint y: 59, distance: 6.8
click at [156, 53] on select "System 1 System 2" at bounding box center [160, 52] width 45 height 14
select select "2"
click at [138, 45] on select "System 1 System 2" at bounding box center [160, 52] width 45 height 14
select select "1"
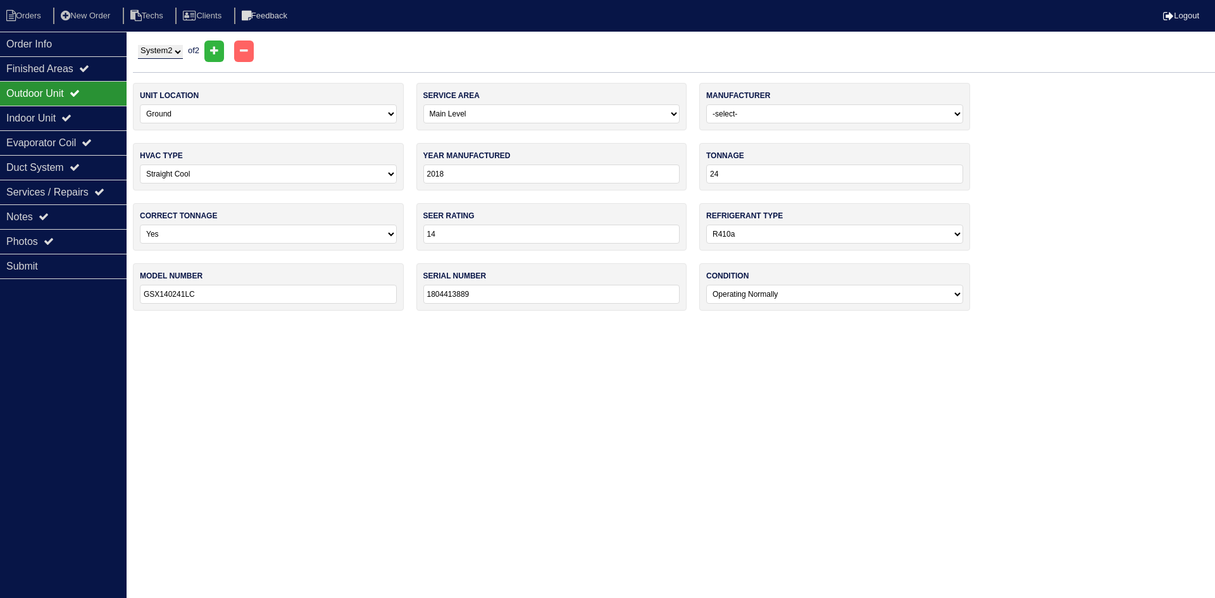
type input "30"
type input "GSX140301KC"
type input "1805407860"
select select "2"
click at [53, 115] on div "Indoor Unit" at bounding box center [63, 118] width 127 height 25
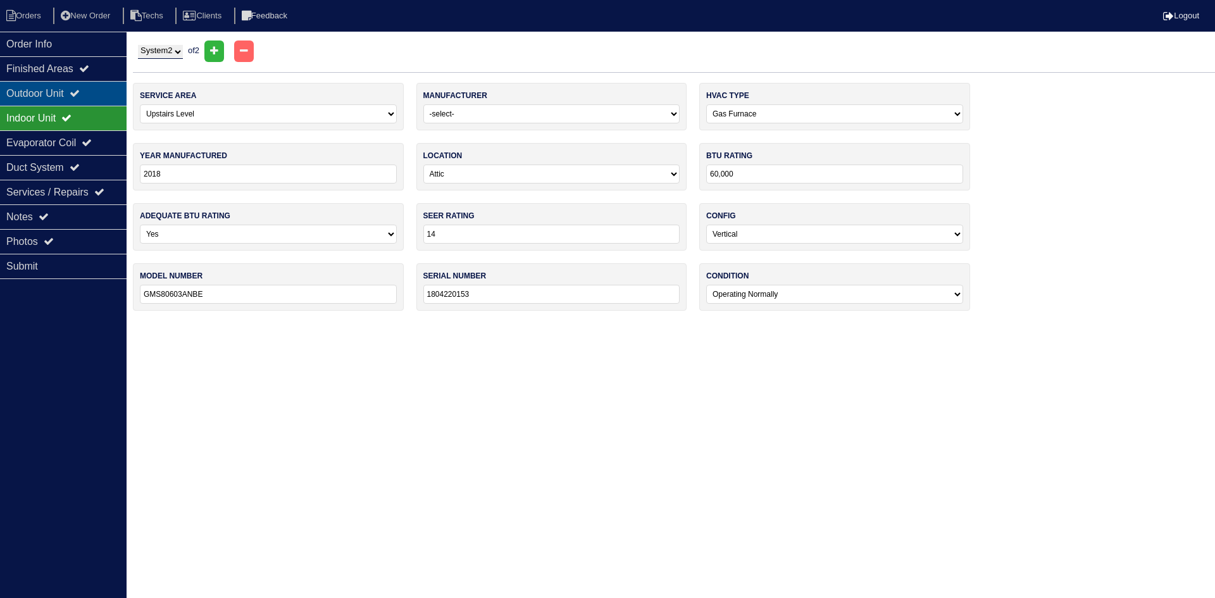
click at [53, 95] on div "Outdoor Unit" at bounding box center [63, 93] width 127 height 25
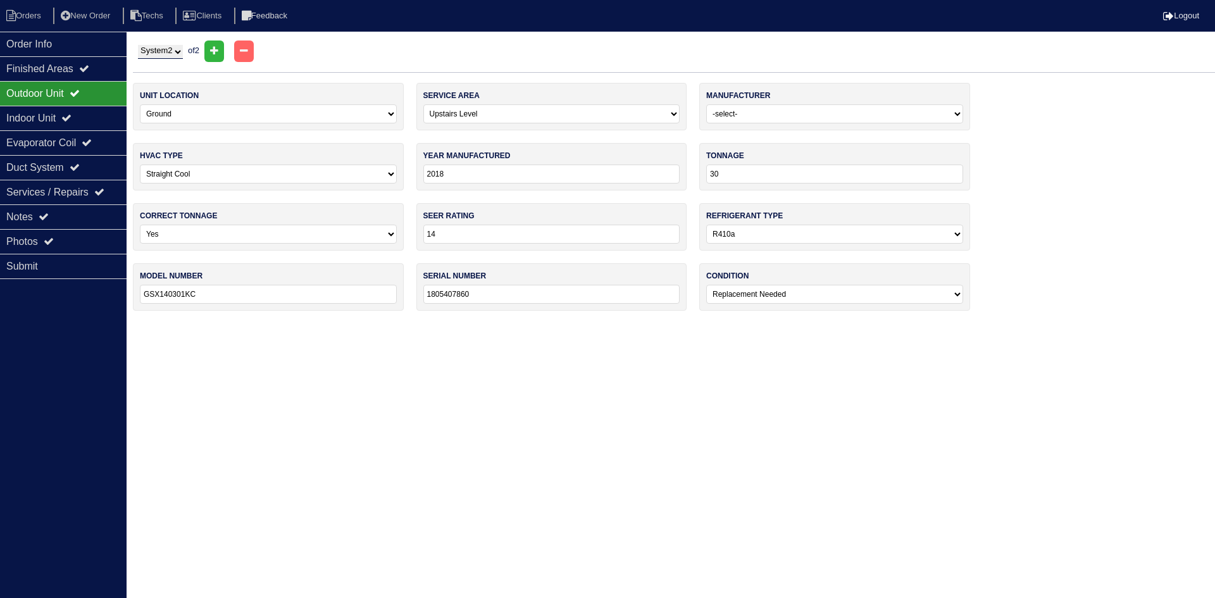
click at [178, 51] on select "System 1 System 2" at bounding box center [160, 52] width 45 height 14
select select "1"
click at [138, 45] on select "System 1 System 2" at bounding box center [160, 52] width 45 height 14
select select "0"
type input "24"
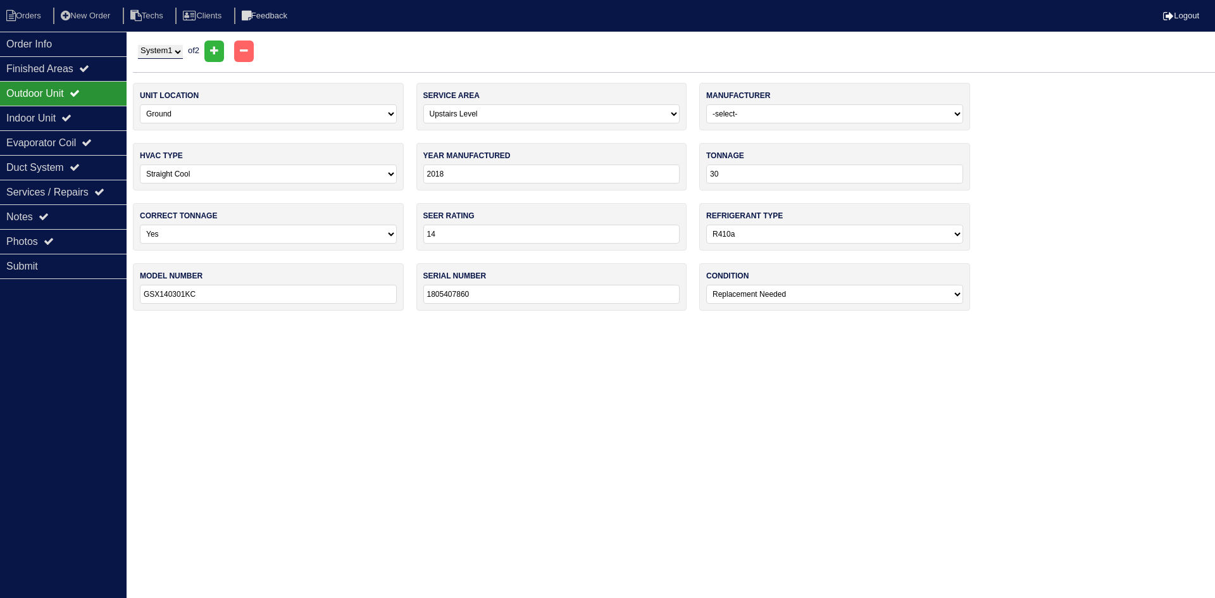
type input "GSX140241LC"
type input "1804413889"
select select "0"
click at [86, 118] on div "Indoor Unit" at bounding box center [63, 118] width 127 height 25
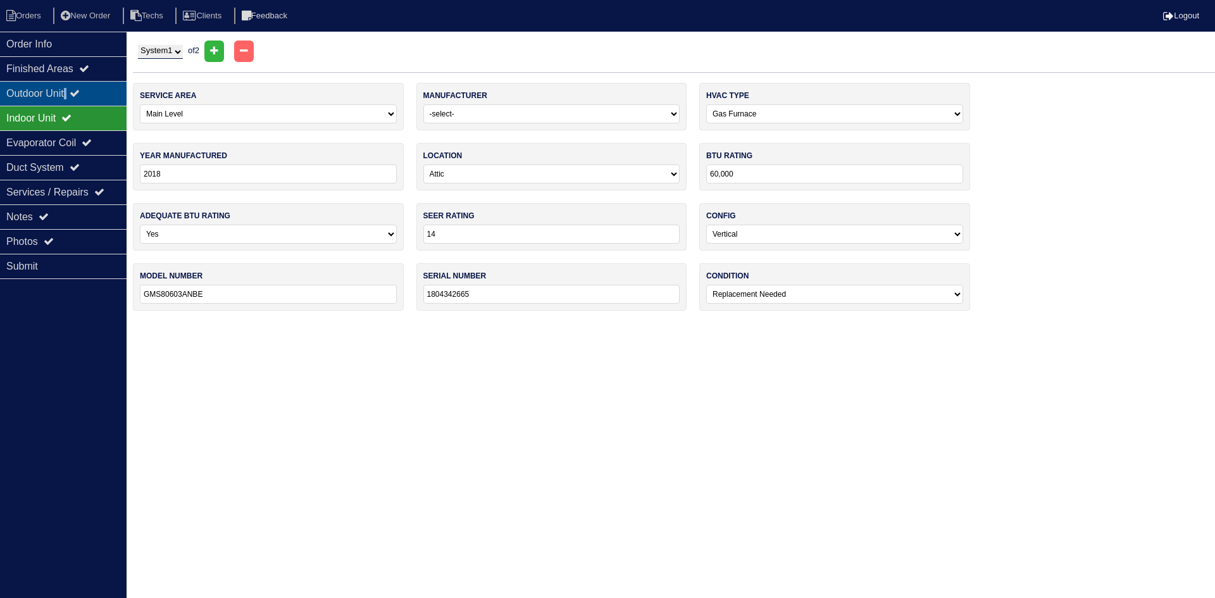
click at [72, 89] on div "Outdoor Unit" at bounding box center [63, 93] width 127 height 25
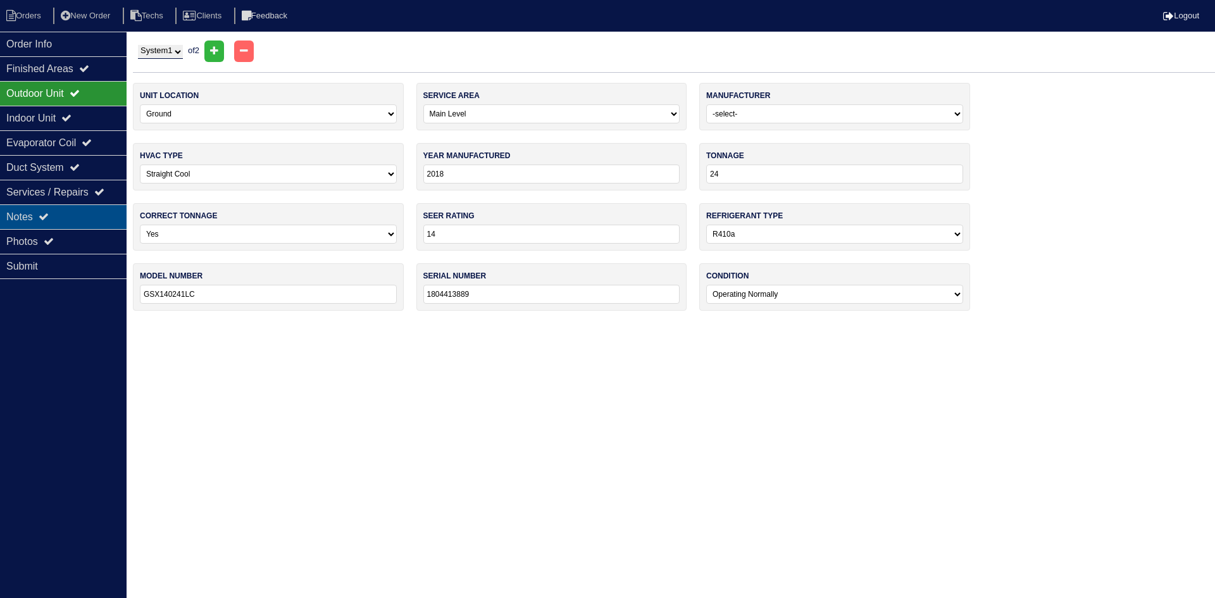
click at [52, 219] on div "Notes" at bounding box center [63, 216] width 127 height 25
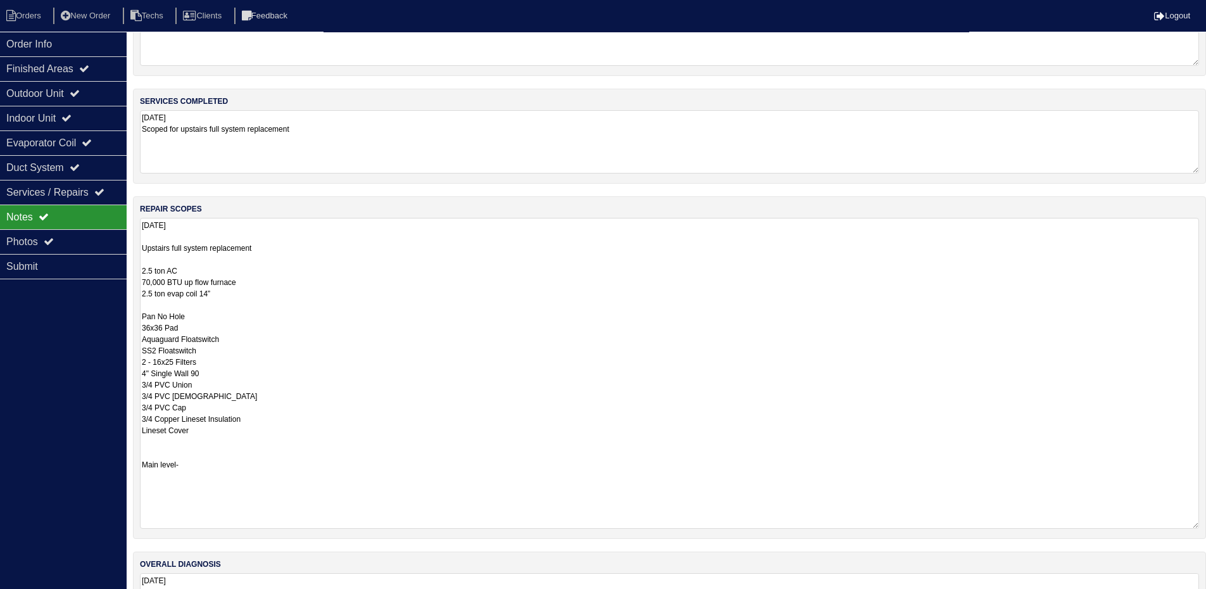
scroll to position [130, 0]
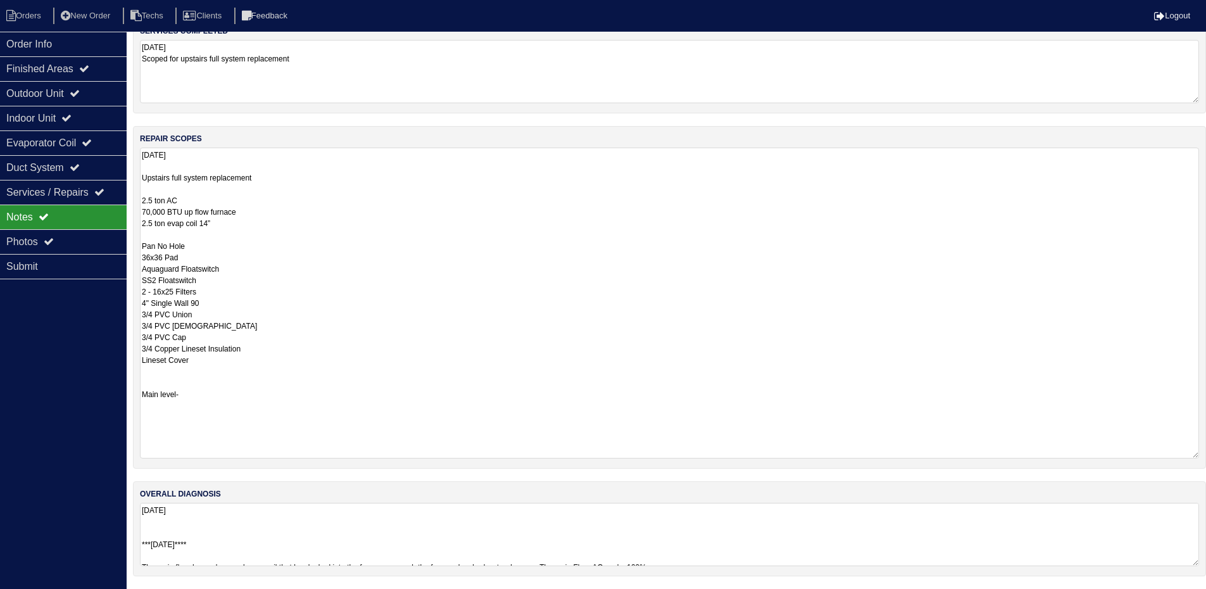
click at [894, 530] on textarea "[DATE] ***[DATE]**** The main floor has a damaged evap coil that has leaked int…" at bounding box center [669, 534] width 1059 height 63
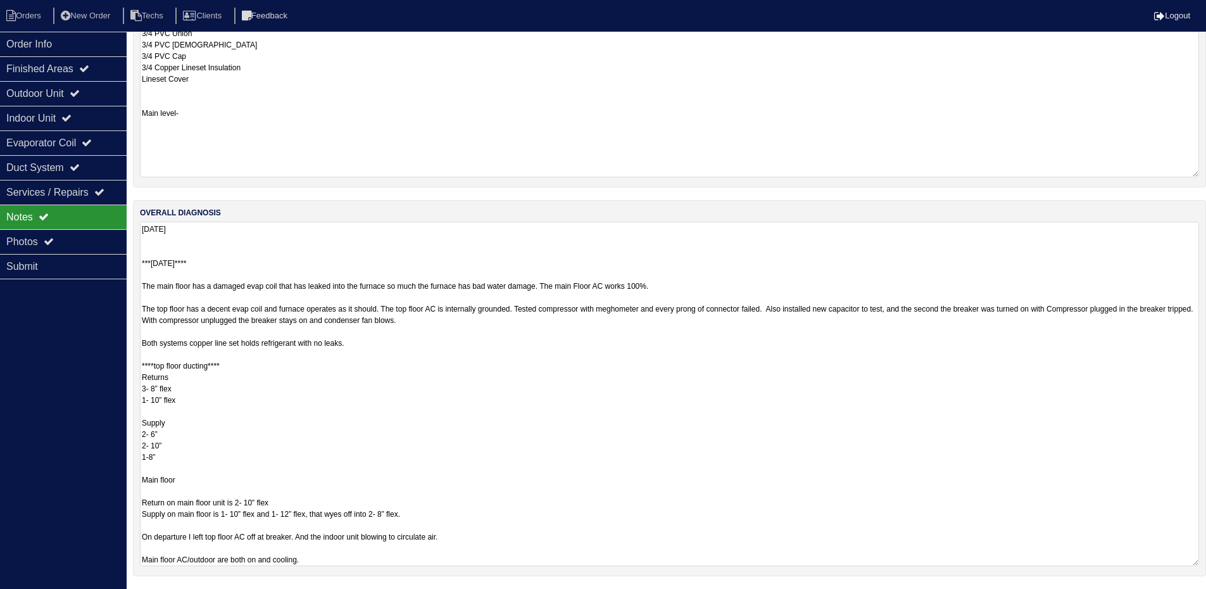
scroll to position [1, 0]
click at [89, 235] on div "Photos" at bounding box center [63, 241] width 127 height 25
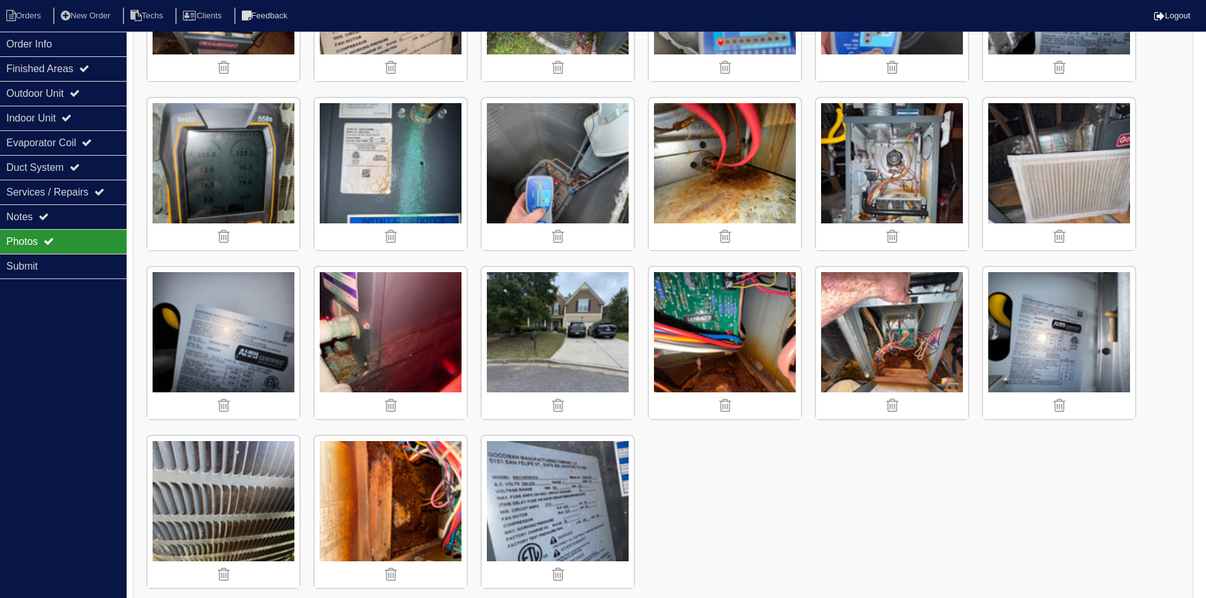
scroll to position [1668, 0]
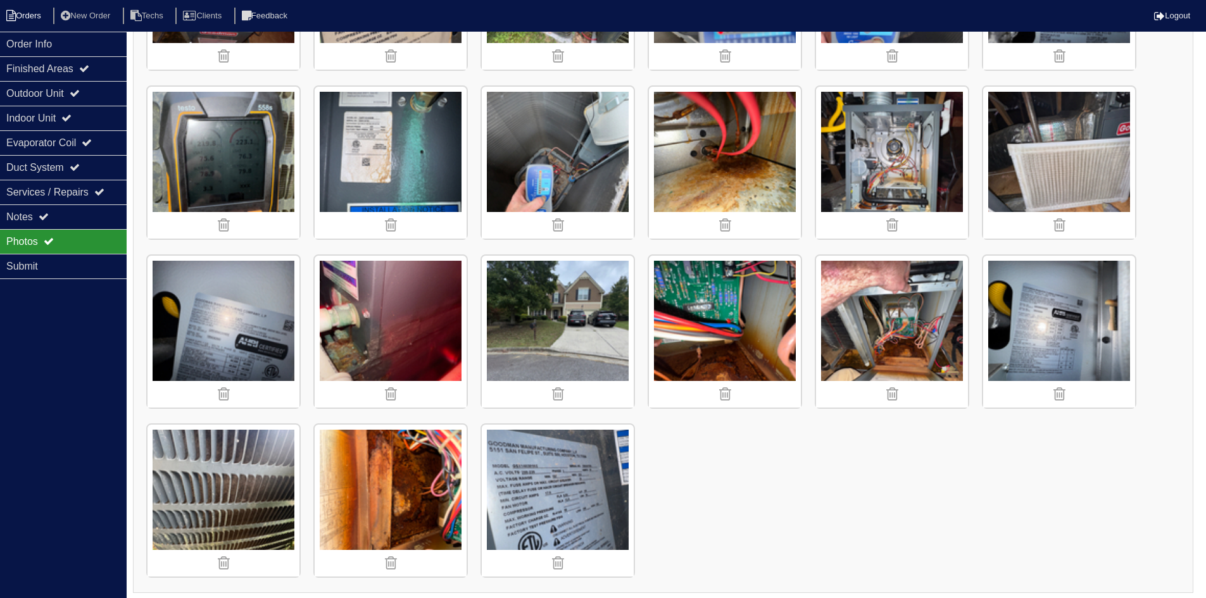
click at [39, 13] on li "Orders" at bounding box center [25, 16] width 51 height 17
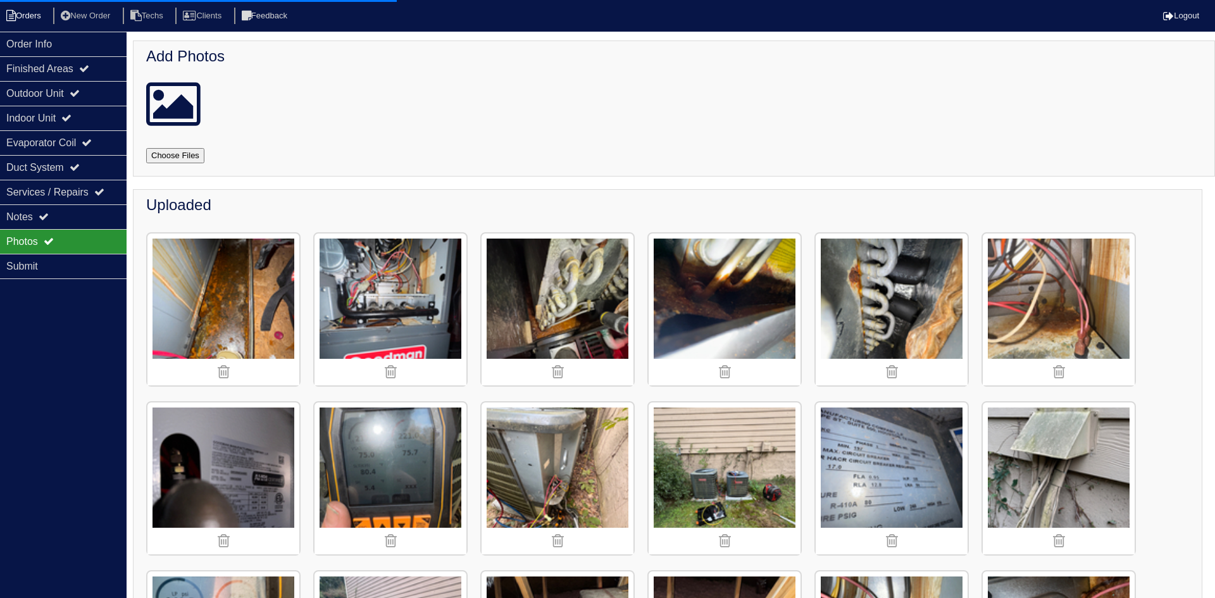
select select "15"
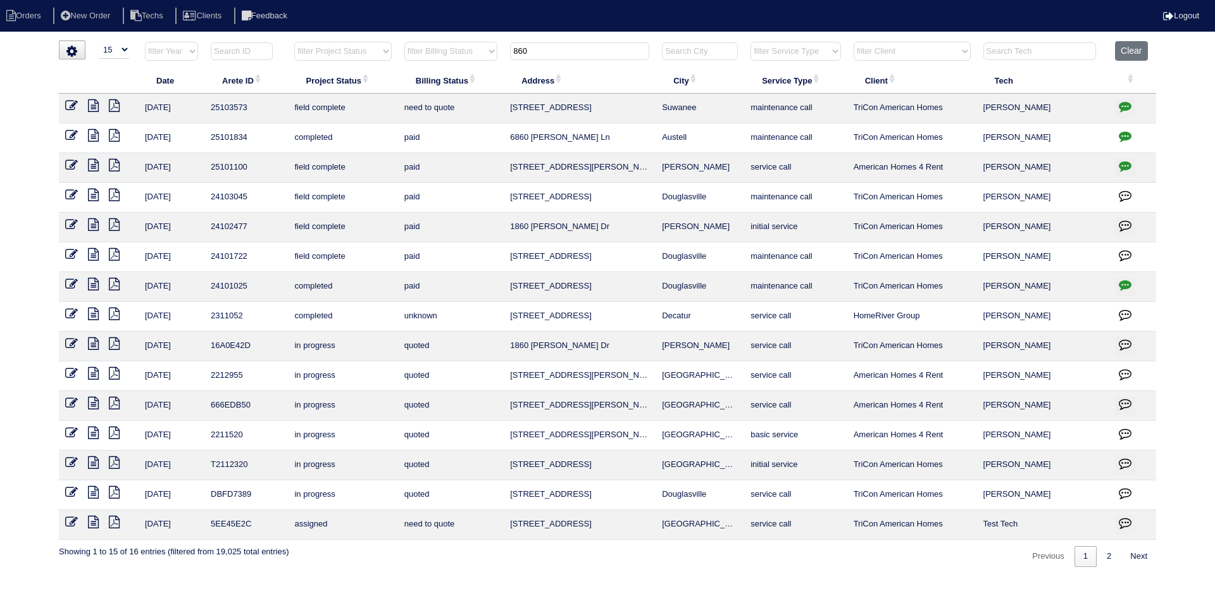
click at [96, 106] on icon at bounding box center [93, 105] width 11 height 13
click at [1128, 103] on icon "button" at bounding box center [1125, 106] width 13 height 13
click at [1125, 104] on icon "button" at bounding box center [1125, 106] width 13 height 13
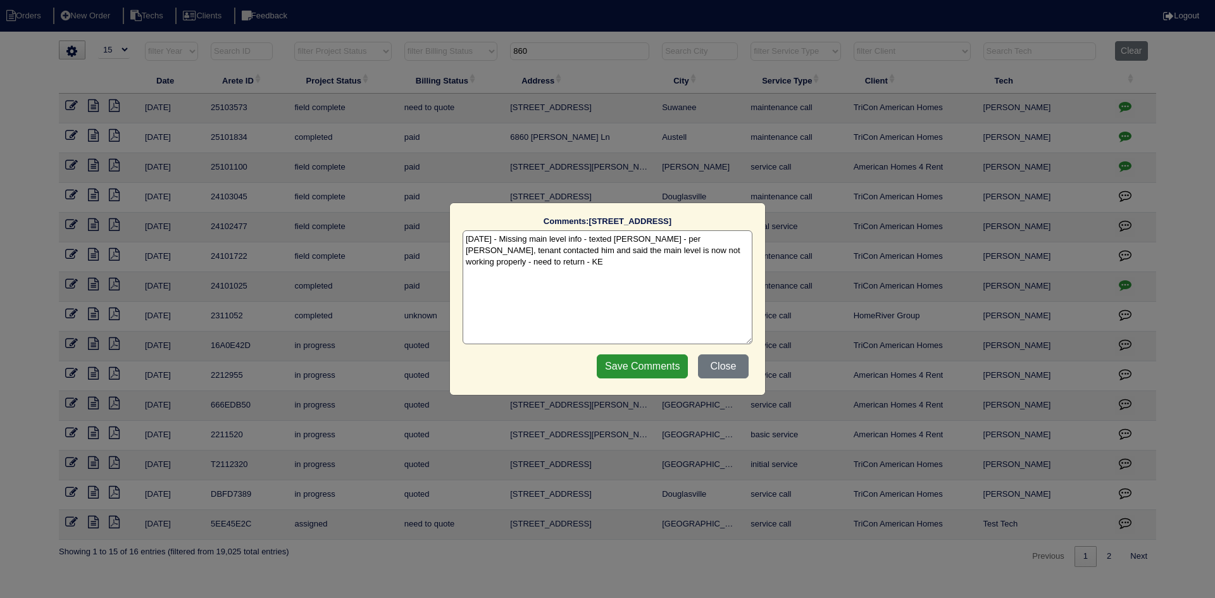
click at [749, 249] on textarea "[DATE] - Missing main level info - texted [PERSON_NAME] - per [PERSON_NAME], te…" at bounding box center [608, 287] width 290 height 114
paste textarea "Equipment ordered - pricing verified Sibi order number: TAH-0U71BCMP Order plac…"
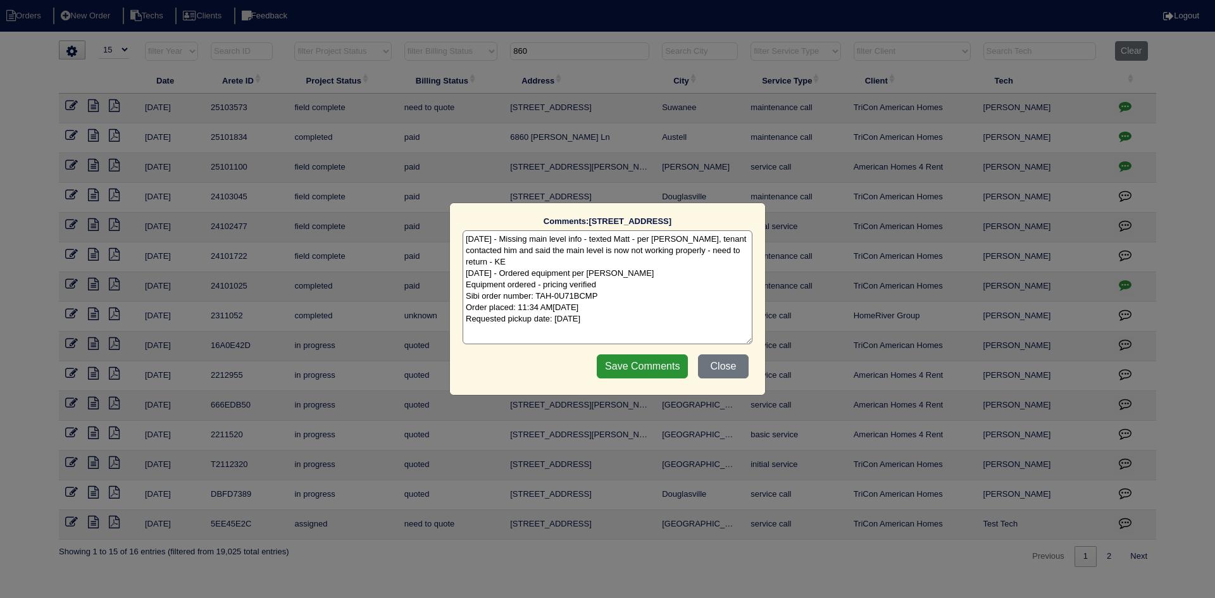
click at [610, 276] on textarea "9/30/25 - Missing main level info - texted Matt - per Matt, tenant contacted hi…" at bounding box center [608, 287] width 290 height 114
type textarea "9/30/25 - Missing main level info - texted Matt - per Matt, tenant contacted hi…"
click at [631, 366] on input "Save Comments" at bounding box center [642, 366] width 91 height 24
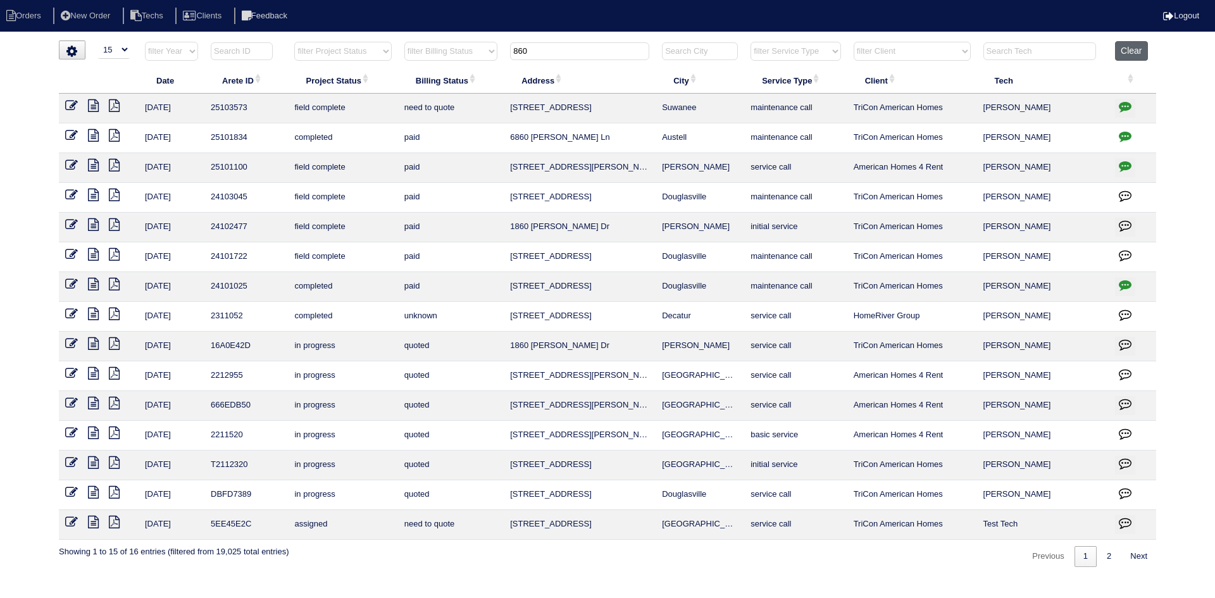
click at [1130, 46] on button "Clear" at bounding box center [1131, 51] width 32 height 20
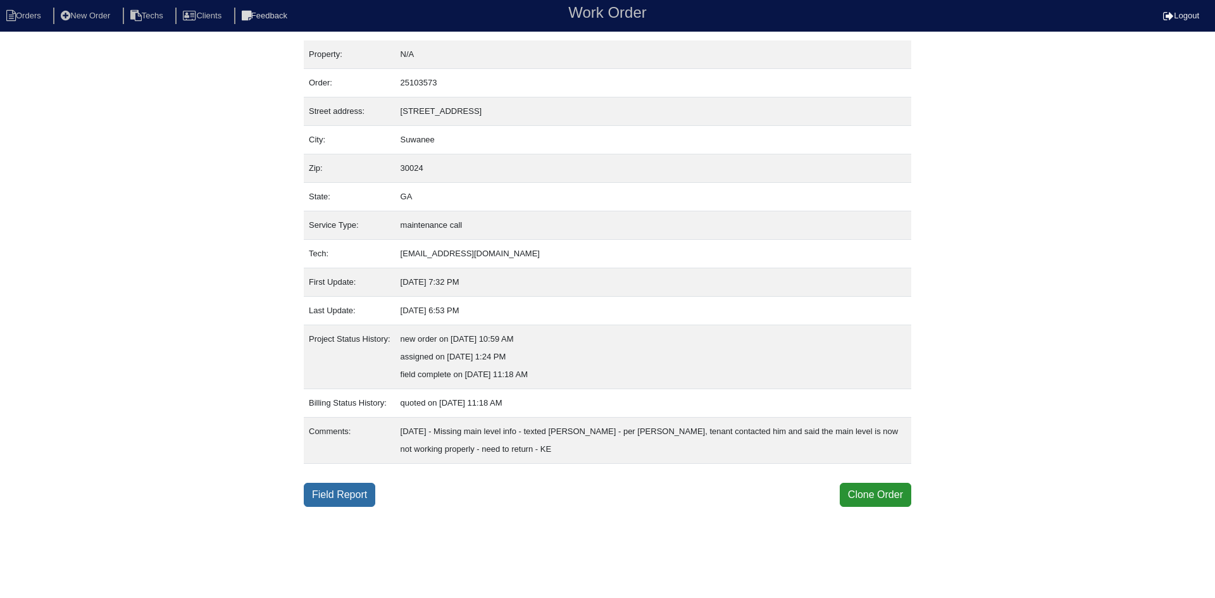
click at [330, 501] on link "Field Report" at bounding box center [340, 495] width 72 height 24
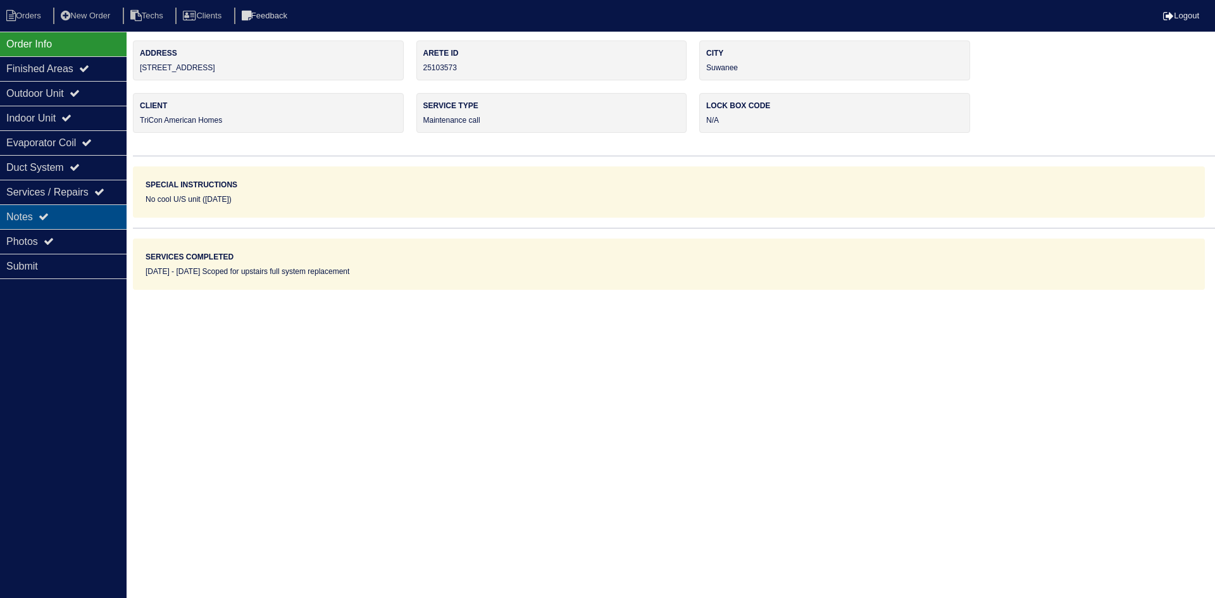
click at [56, 213] on div "Notes" at bounding box center [63, 216] width 127 height 25
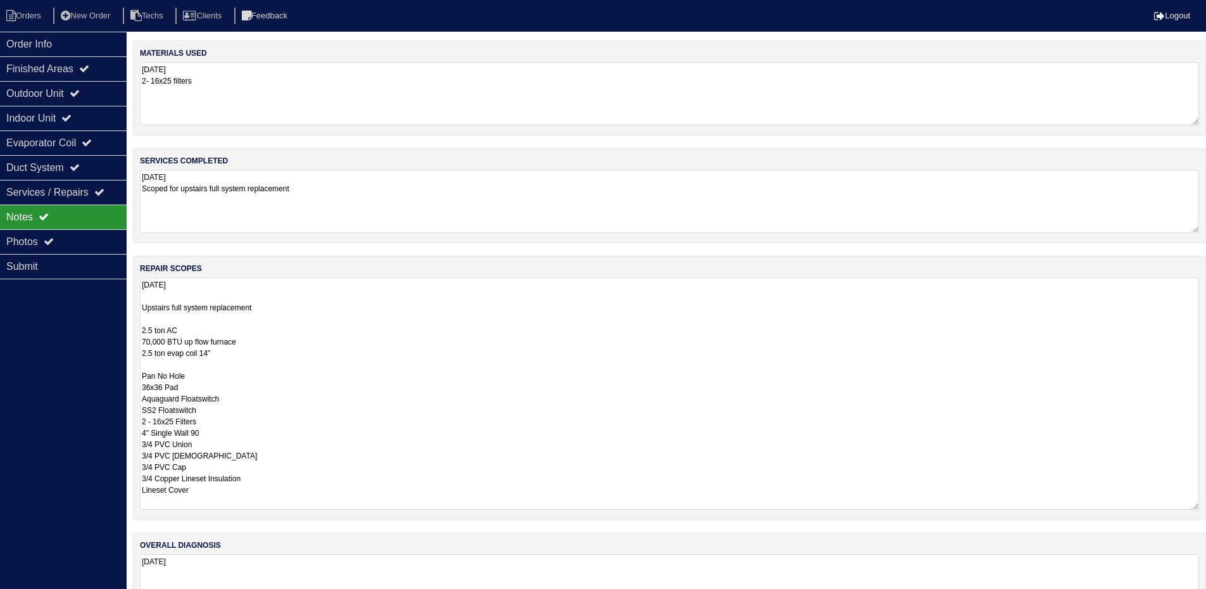
drag, startPoint x: 1204, startPoint y: 338, endPoint x: 1209, endPoint y: 507, distance: 169.1
click at [1206, 507] on html "Orders New Order Techs Clients Feedback Logout Orders New Order Users Clients M…" at bounding box center [603, 320] width 1206 height 640
drag, startPoint x: 78, startPoint y: 42, endPoint x: 92, endPoint y: 45, distance: 14.2
click at [78, 42] on div "Order Info" at bounding box center [63, 44] width 127 height 25
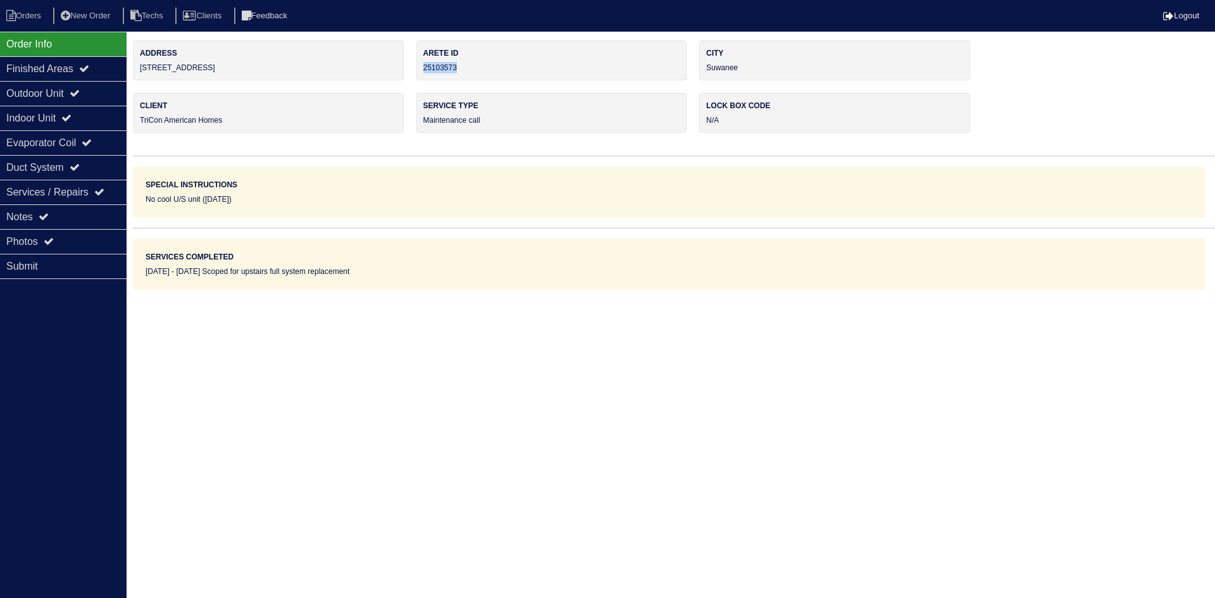
drag, startPoint x: 463, startPoint y: 67, endPoint x: 421, endPoint y: 75, distance: 43.1
click at [422, 68] on div "Arete ID 25103573" at bounding box center [551, 61] width 271 height 40
copy div "25103573"
click at [48, 213] on icon at bounding box center [44, 216] width 10 height 10
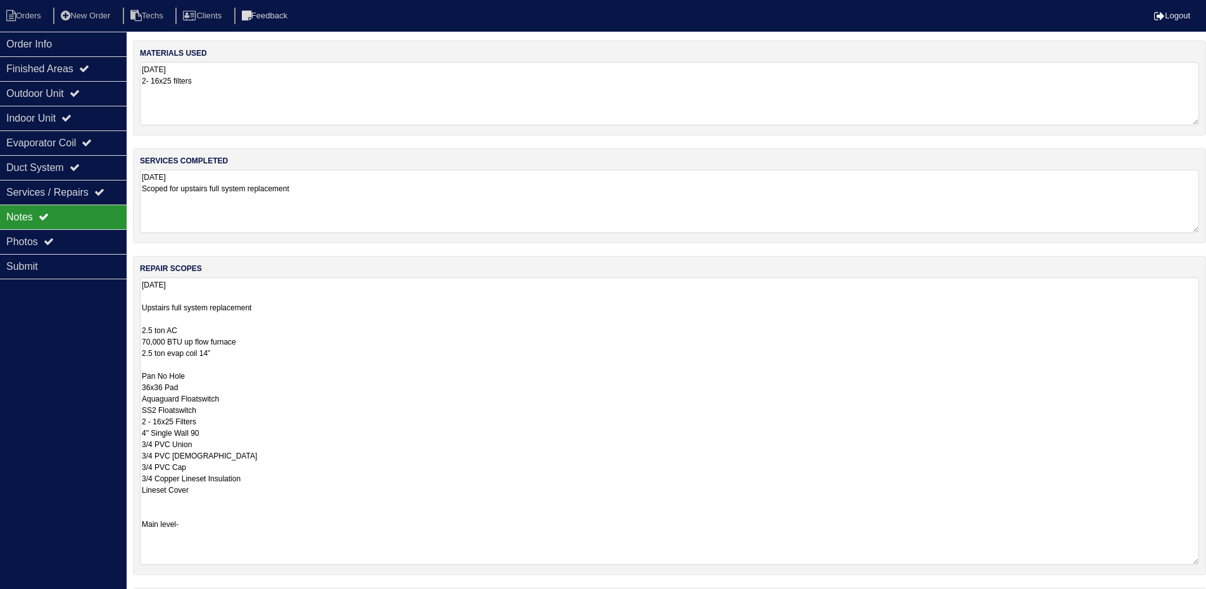
click at [423, 368] on textarea "[DATE] Upstairs full system replacement 2.5 ton AC 70,000 BTU up flow furnace 2…" at bounding box center [669, 420] width 1059 height 287
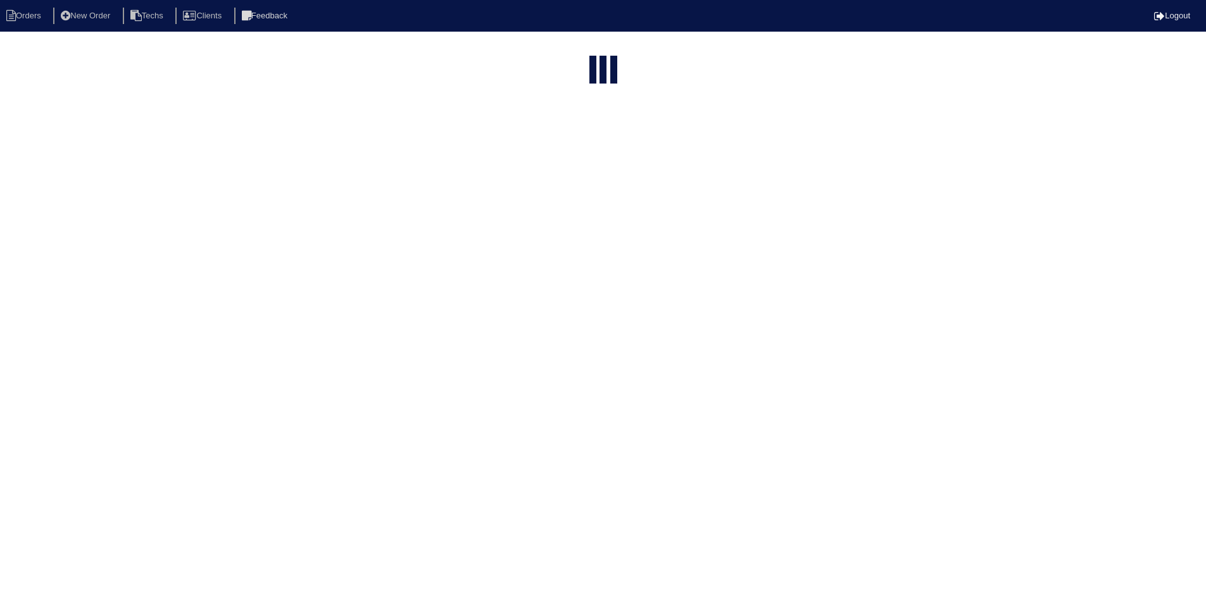
select select "15"
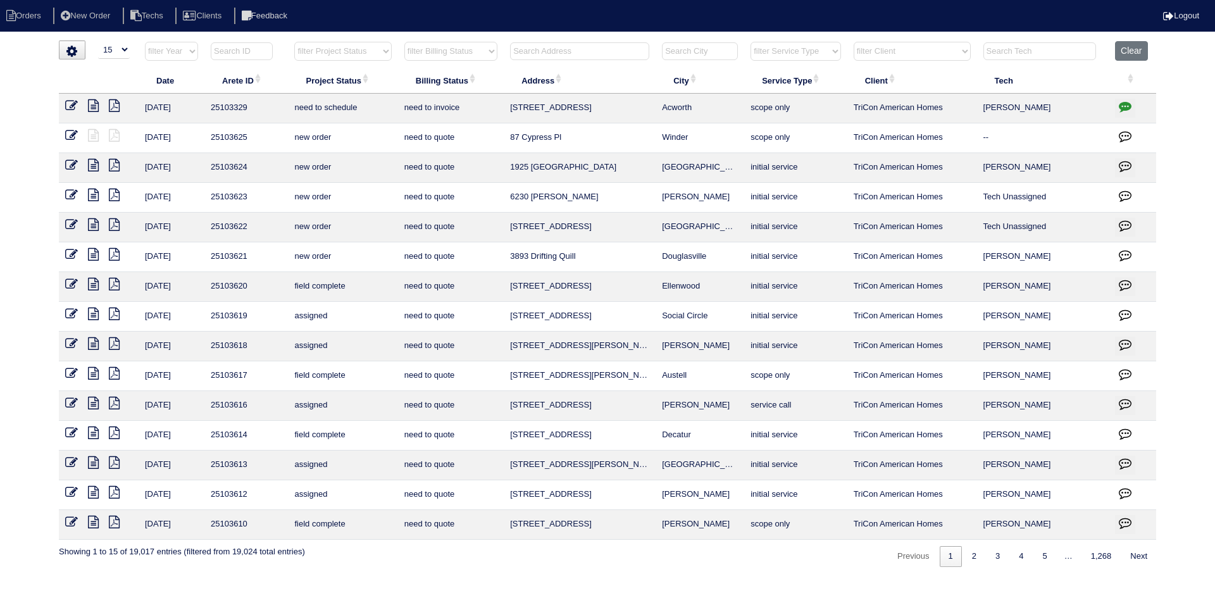
click at [383, 54] on select "filter Project Status -- Any Project Status -- new order assigned in progress f…" at bounding box center [342, 51] width 97 height 19
click at [294, 42] on select "filter Project Status -- Any Project Status -- new order assigned in progress f…" at bounding box center [342, 51] width 97 height 19
select select "field complete"
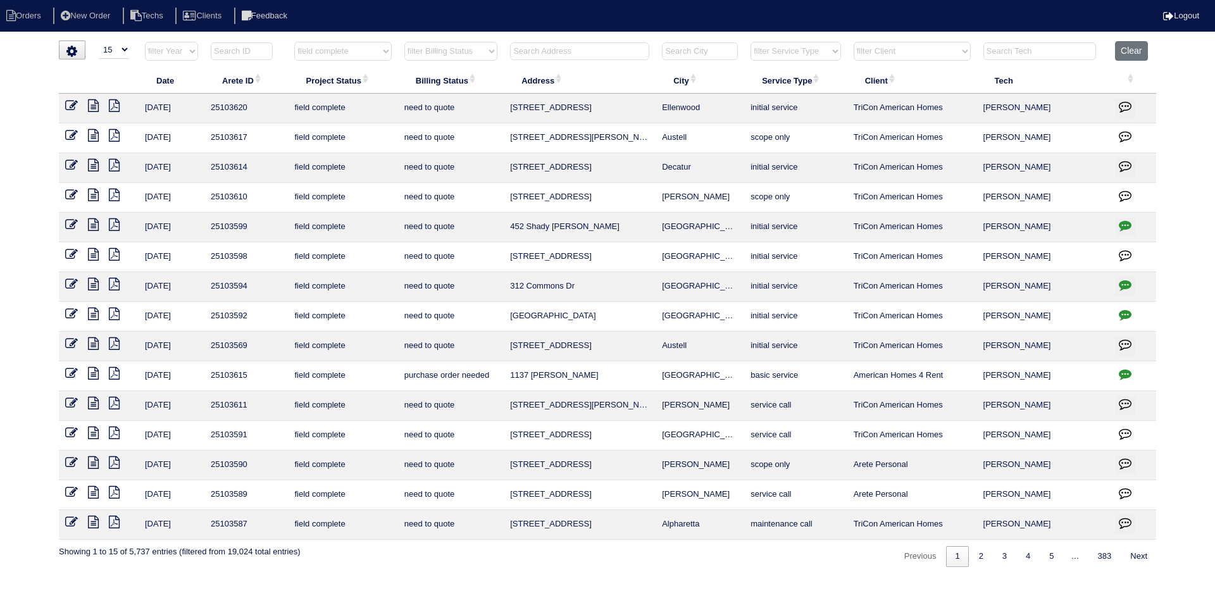
click at [492, 47] on select "filter Billing Status -- Any Billing Status -- need to quote quoted need to inv…" at bounding box center [450, 51] width 93 height 19
select select "need to quote"
click at [404, 42] on select "filter Billing Status -- Any Billing Status -- need to quote quoted need to inv…" at bounding box center [450, 51] width 93 height 19
select select "field complete"
select select "need to quote"
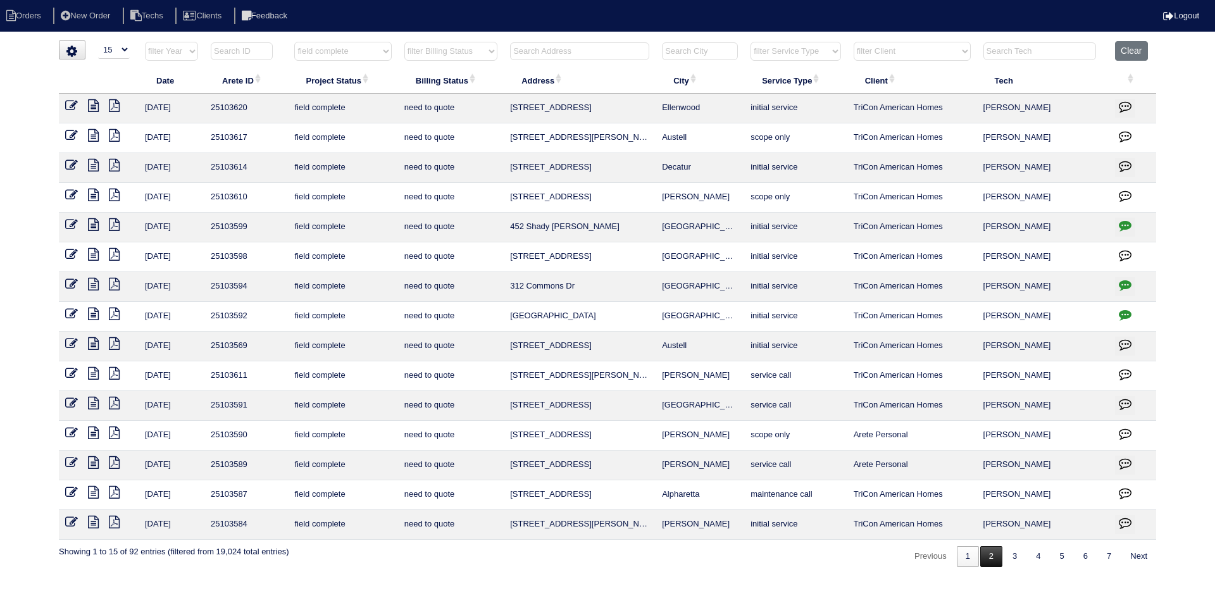
click at [983, 555] on link "2" at bounding box center [991, 556] width 22 height 21
select select "field complete"
select select "need to quote"
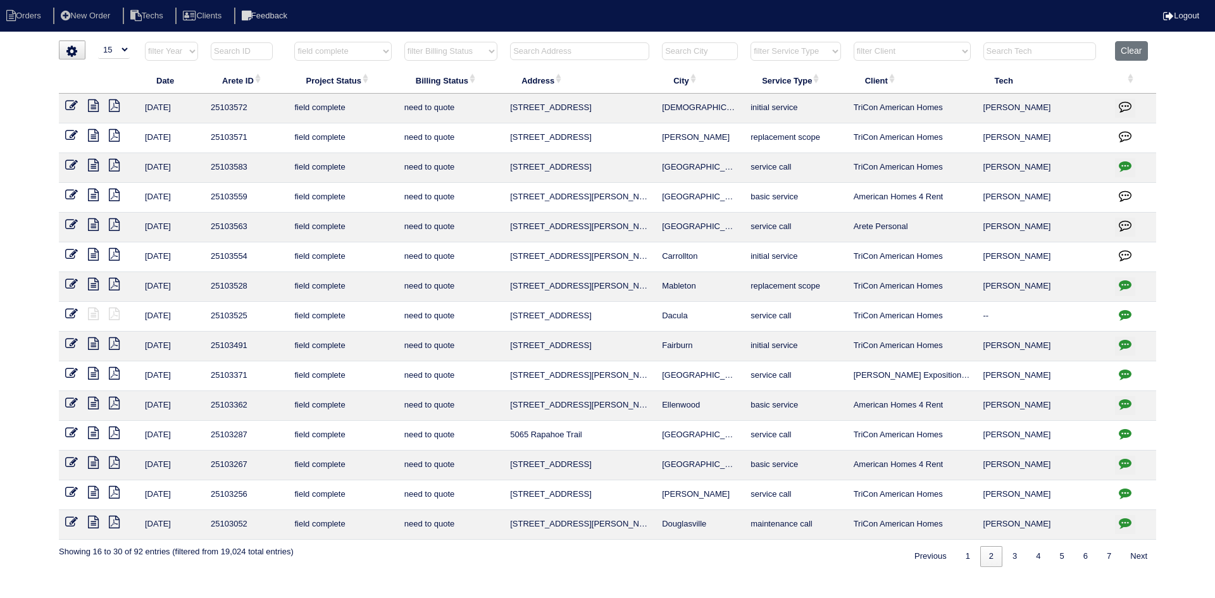
click at [1124, 162] on icon "button" at bounding box center [1125, 165] width 13 height 13
type textarea "9/29/25 - THIS IS FOR ODOBAN (POSSIBLE DUCT CLEANING AGAIN) ONLY - KE"
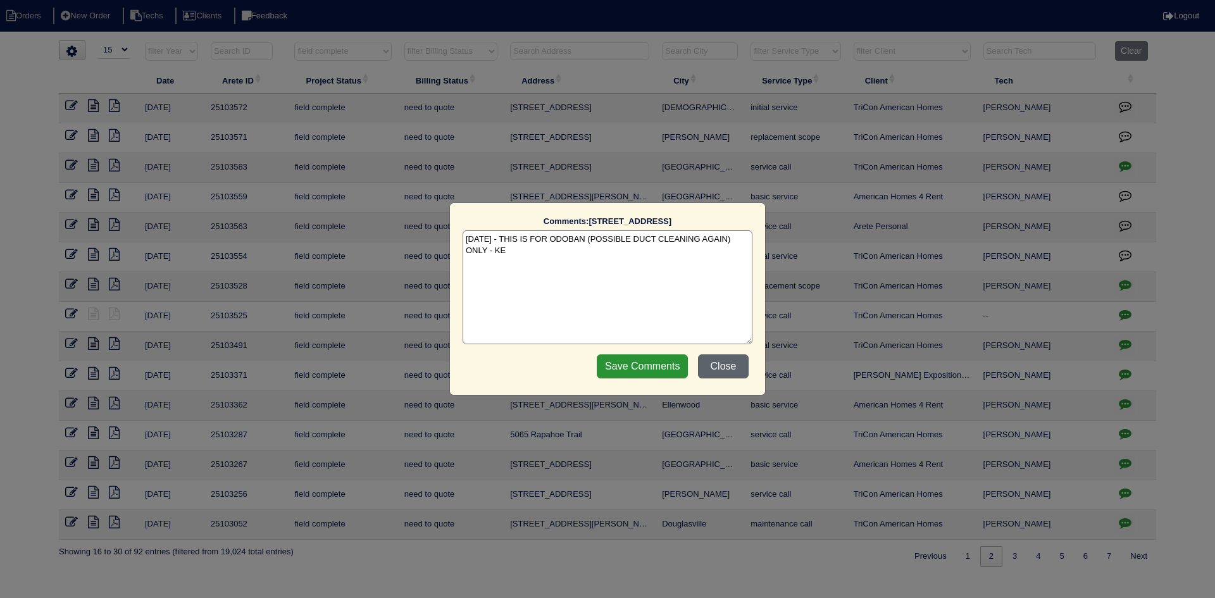
click at [713, 361] on button "Close" at bounding box center [723, 366] width 51 height 24
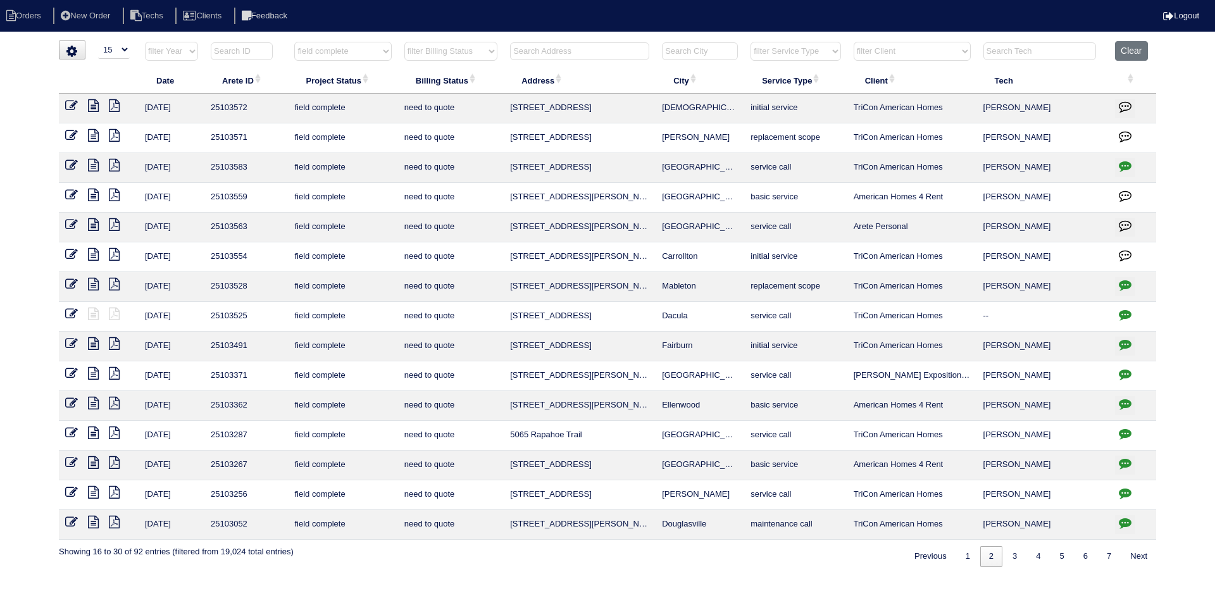
click at [94, 132] on icon at bounding box center [93, 135] width 11 height 13
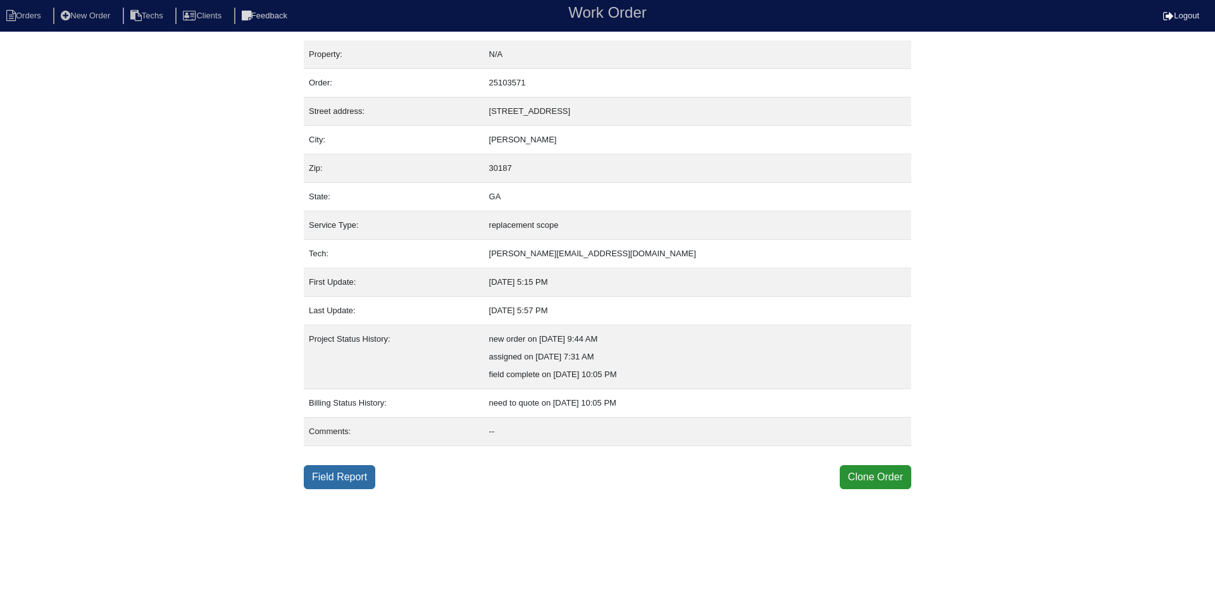
click at [344, 477] on link "Field Report" at bounding box center [340, 477] width 72 height 24
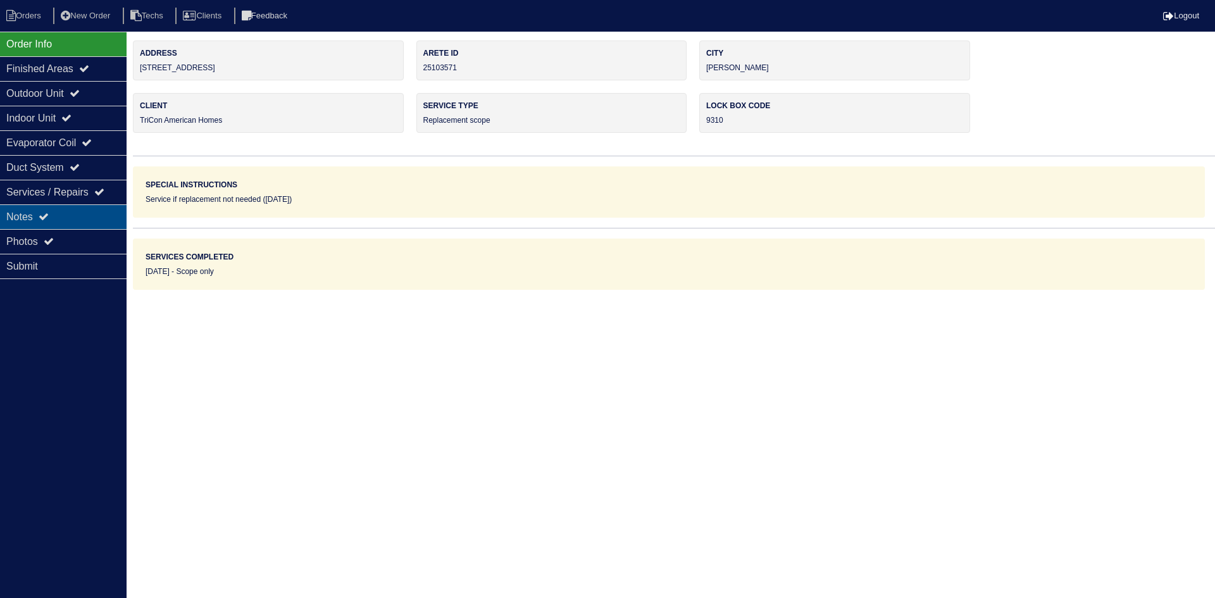
click at [79, 213] on div "Notes" at bounding box center [63, 216] width 127 height 25
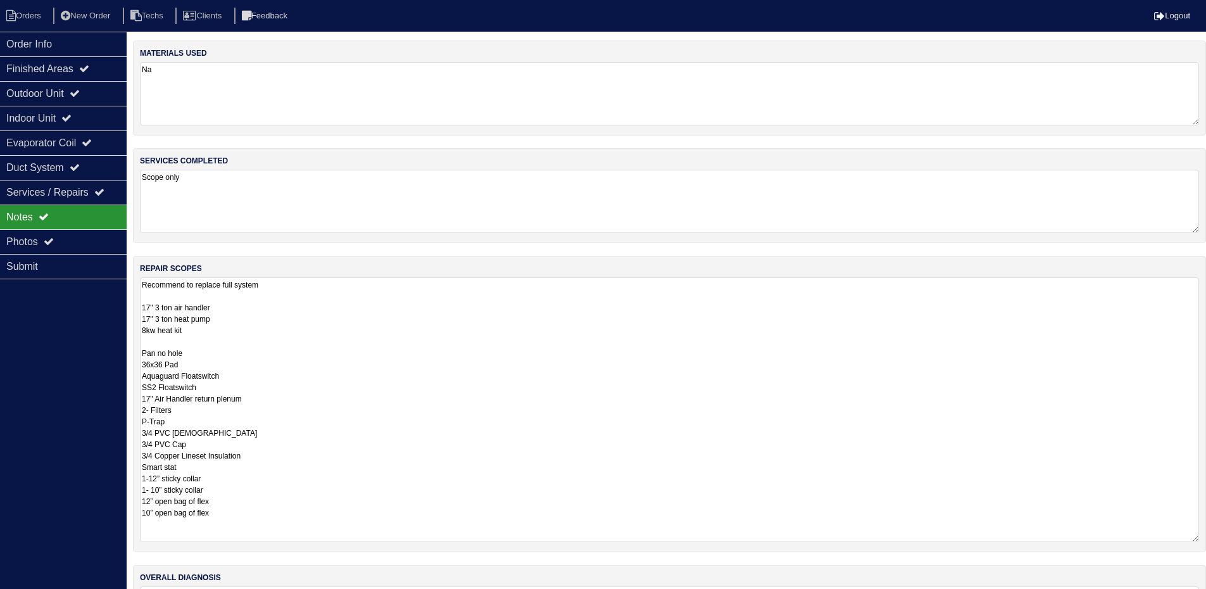
drag, startPoint x: 1205, startPoint y: 338, endPoint x: 1215, endPoint y: 539, distance: 201.5
click at [1206, 539] on html "Orders New Order Techs Clients Feedback Logout Orders New Order Users Clients M…" at bounding box center [603, 336] width 1206 height 672
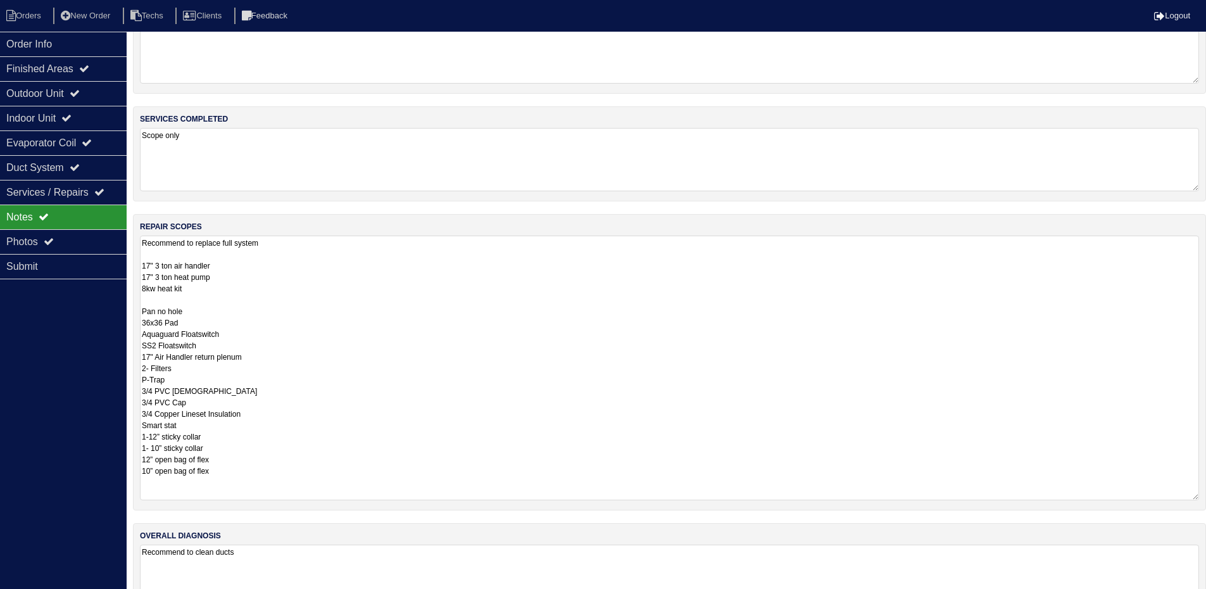
scroll to position [20, 0]
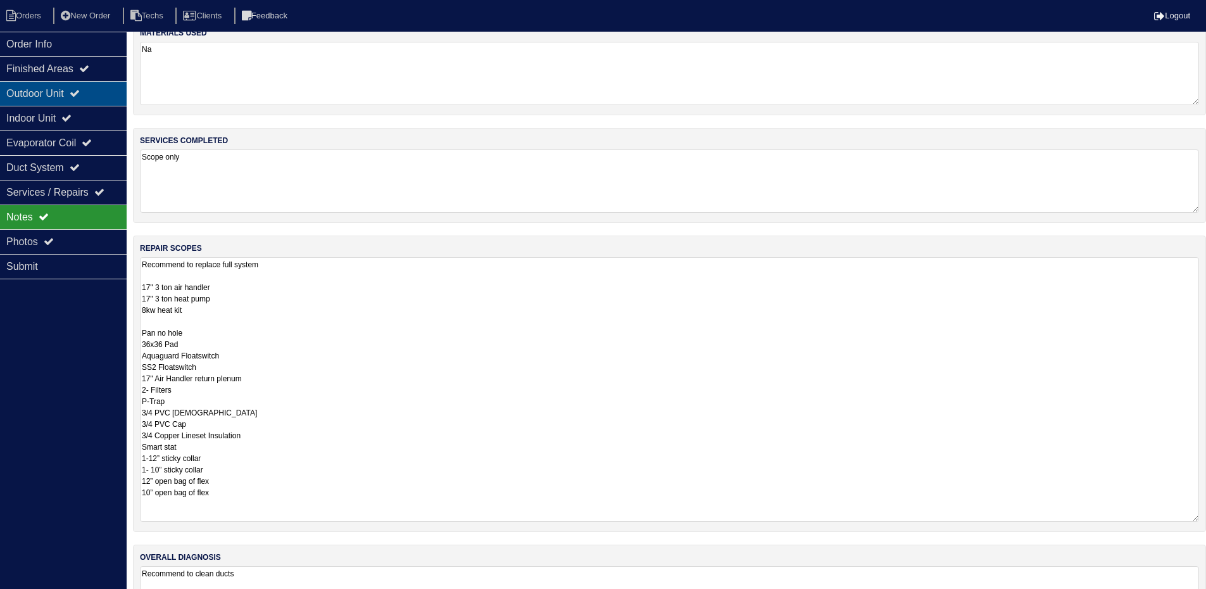
click at [60, 94] on div "Outdoor Unit" at bounding box center [63, 93] width 127 height 25
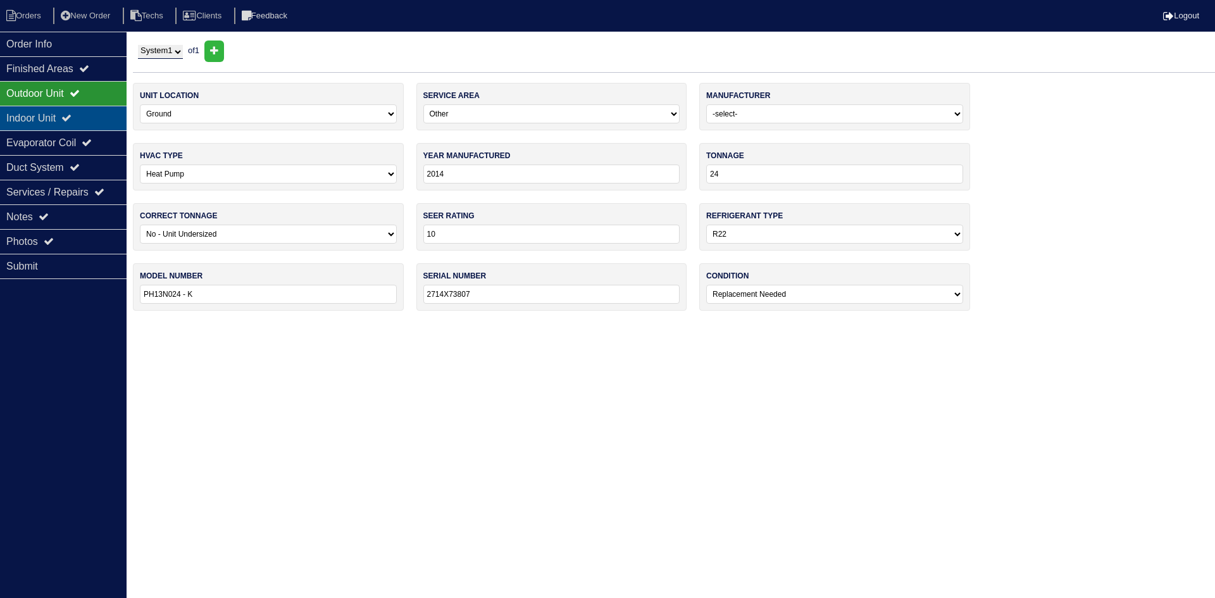
click at [54, 118] on div "Indoor Unit" at bounding box center [63, 118] width 127 height 25
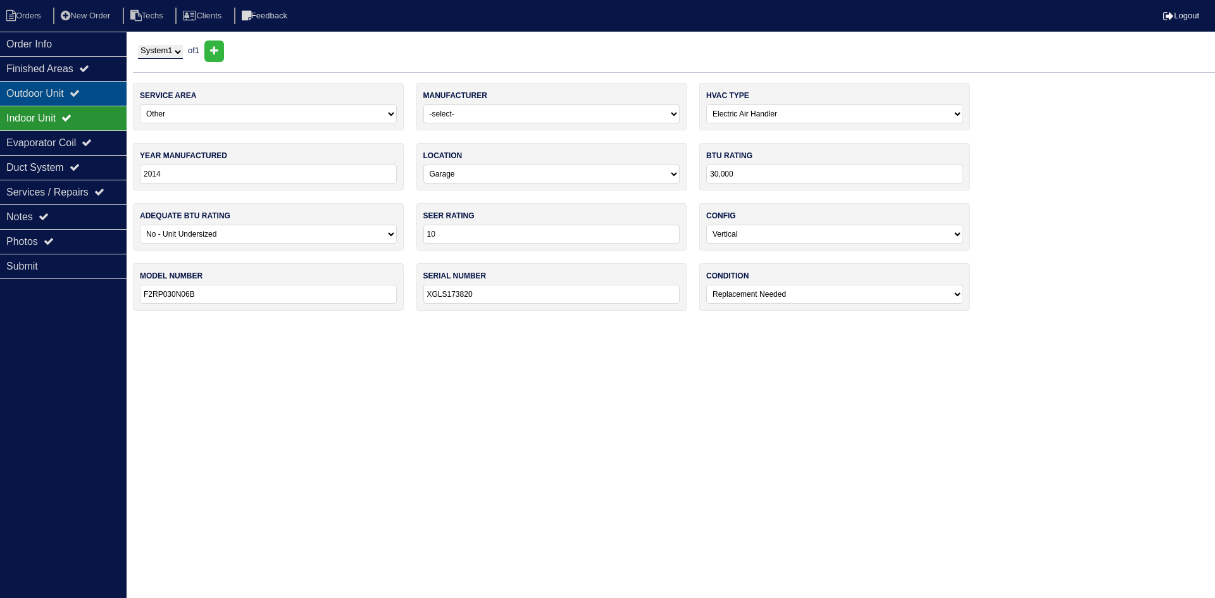
click at [41, 90] on div "Outdoor Unit" at bounding box center [63, 93] width 127 height 25
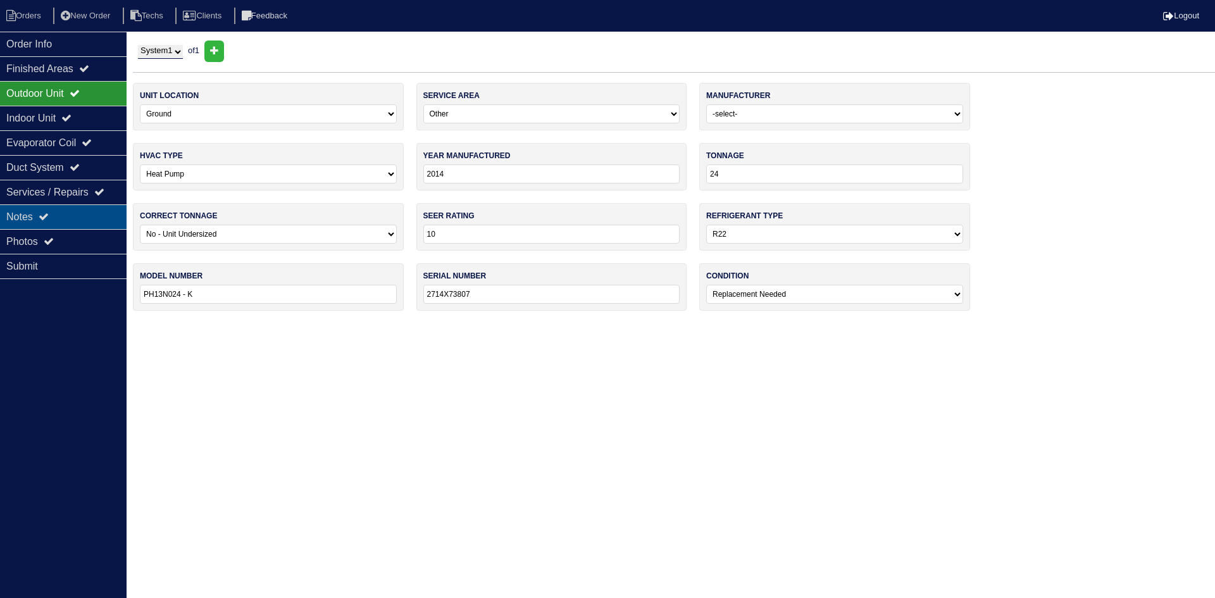
click at [70, 218] on div "Notes" at bounding box center [63, 216] width 127 height 25
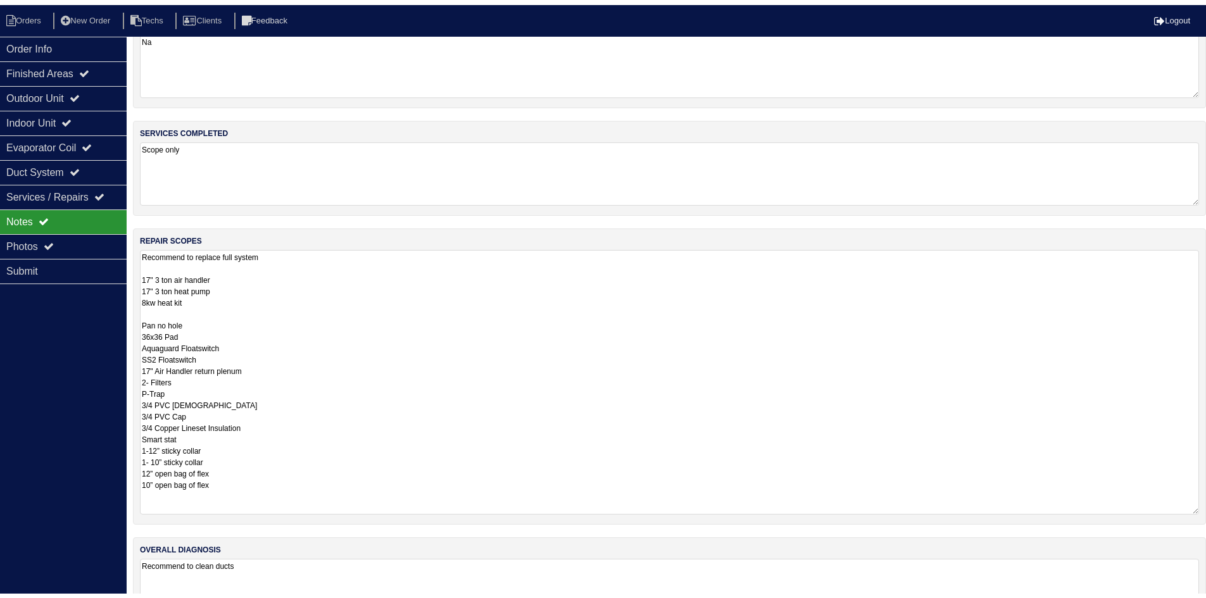
scroll to position [84, 0]
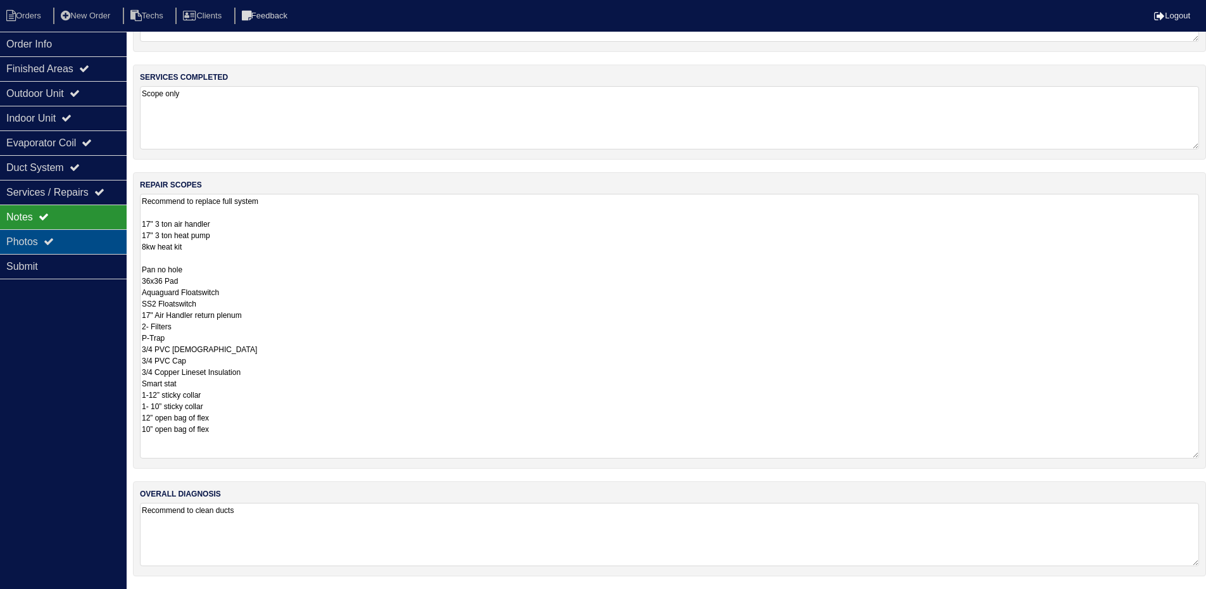
click at [82, 237] on div "Photos" at bounding box center [63, 241] width 127 height 25
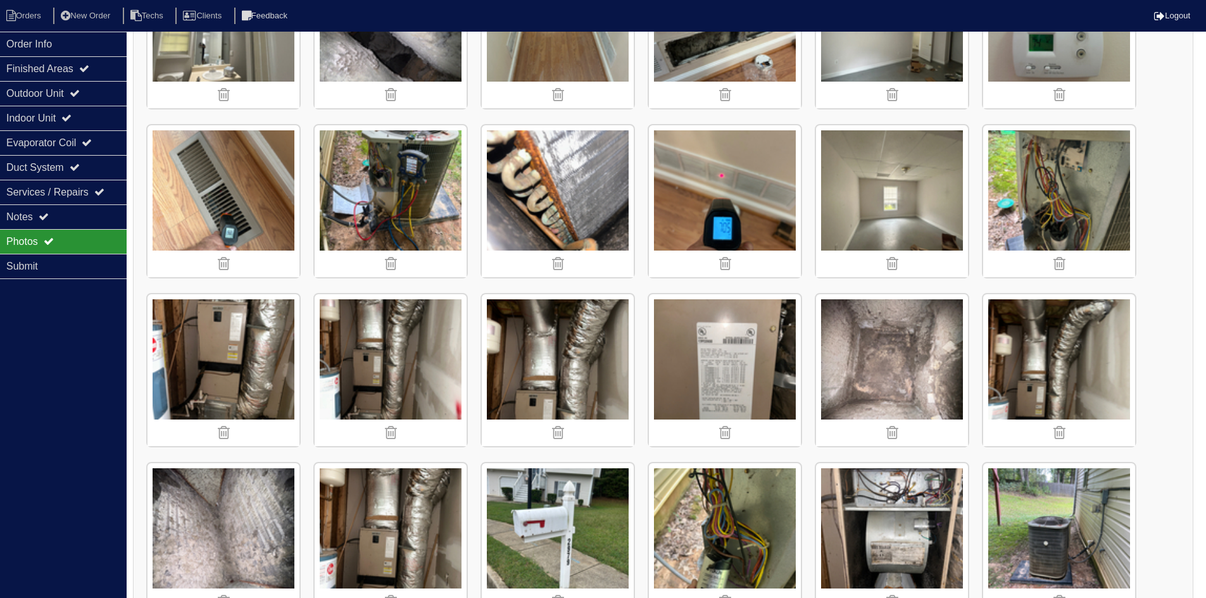
scroll to position [653, 0]
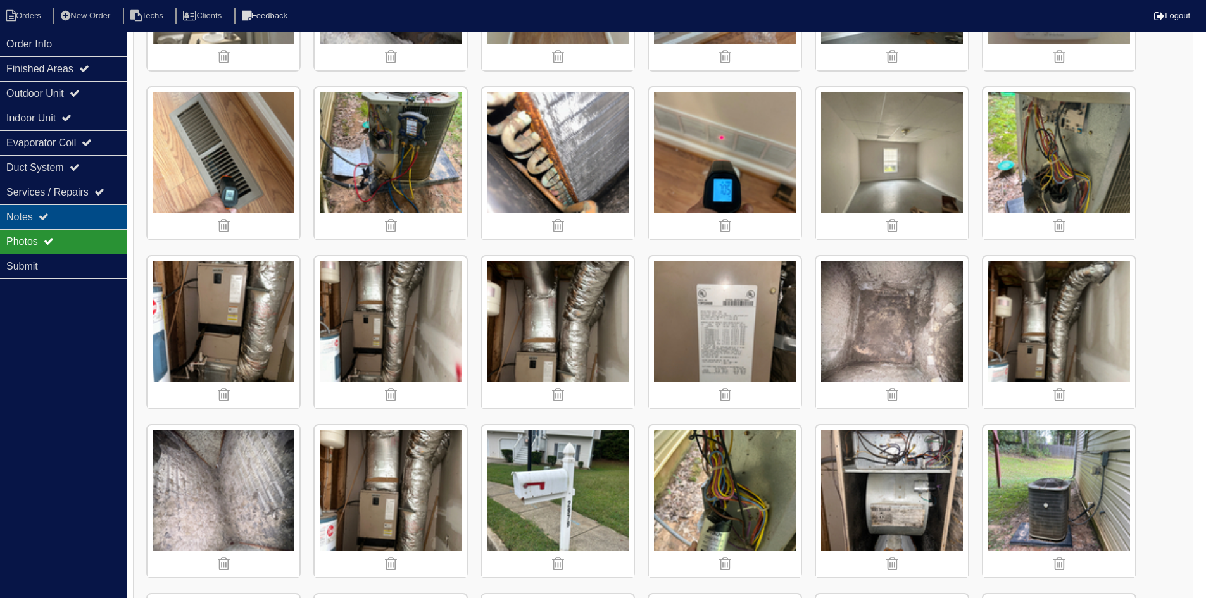
click at [58, 215] on div "Notes" at bounding box center [63, 216] width 127 height 25
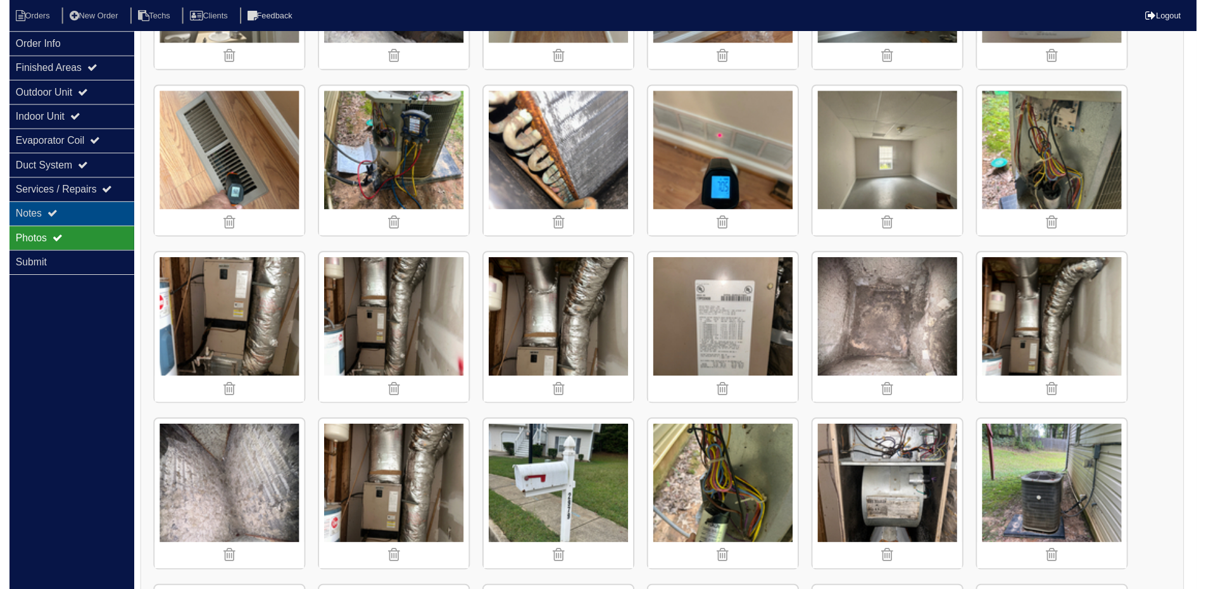
scroll to position [84, 0]
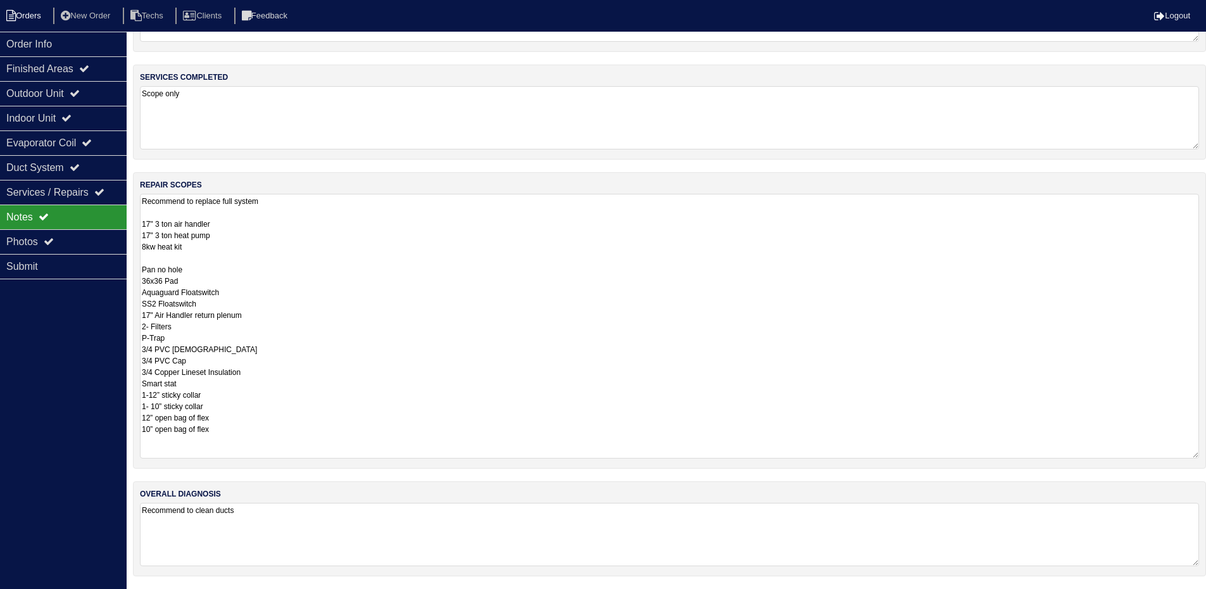
click at [20, 15] on li "Orders" at bounding box center [25, 16] width 51 height 17
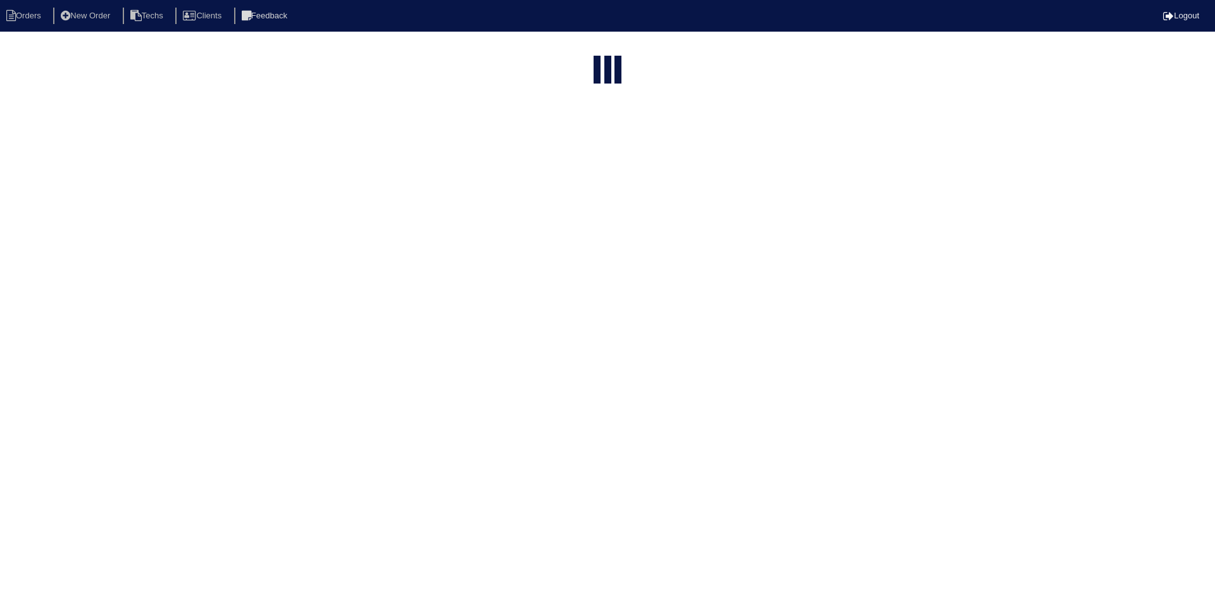
select select "15"
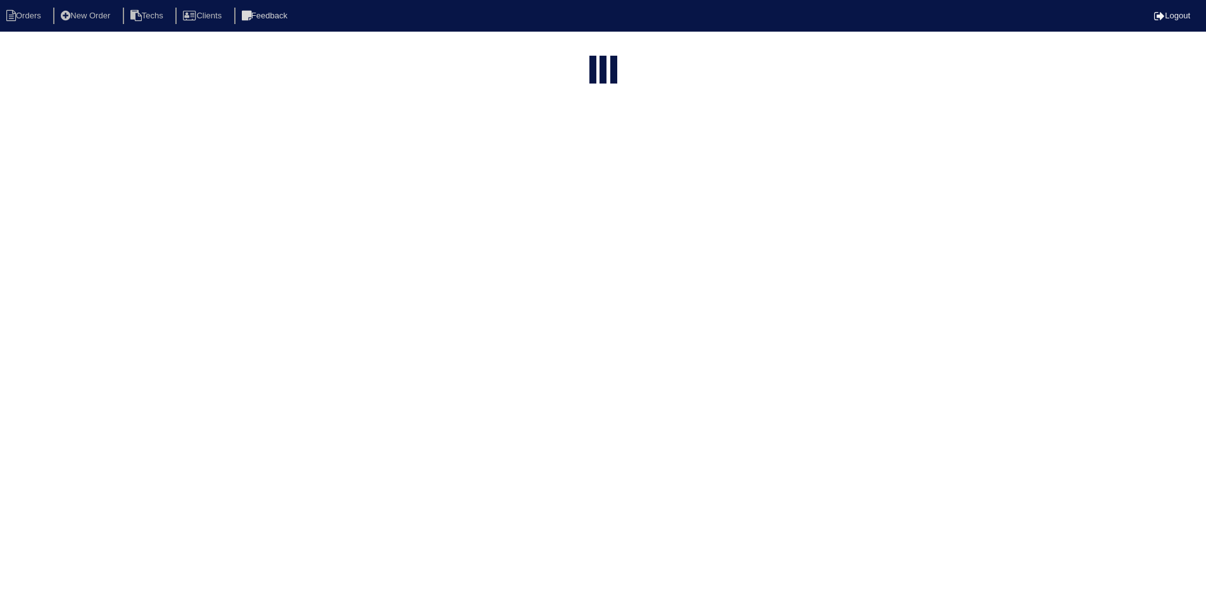
select select "field complete"
select select "need to quote"
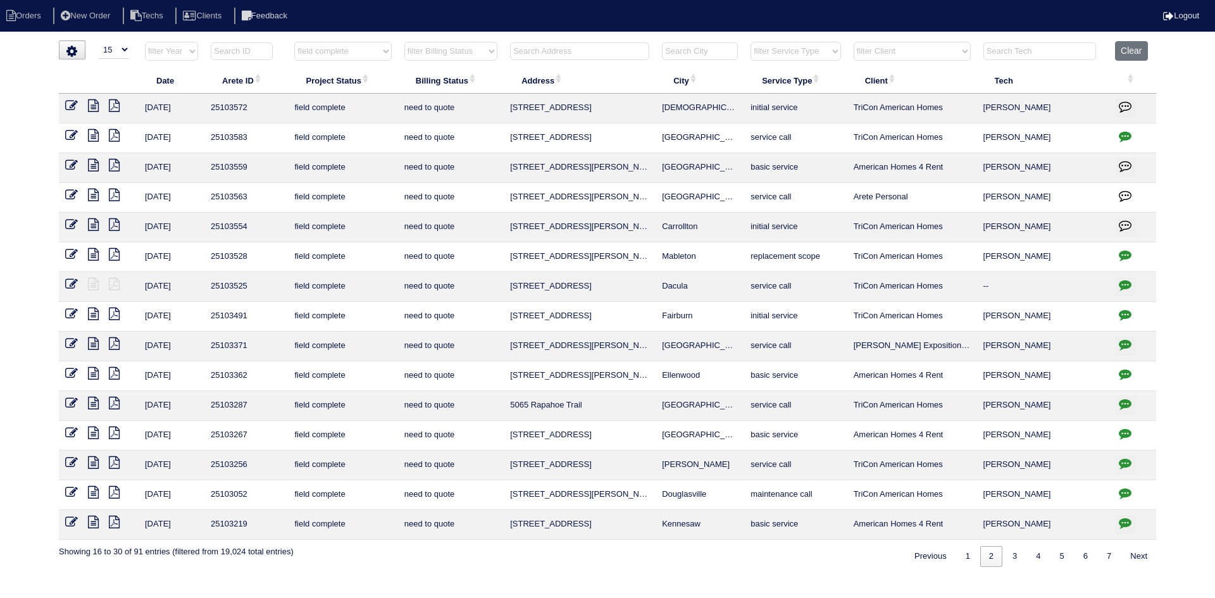
click at [92, 107] on icon at bounding box center [93, 105] width 11 height 13
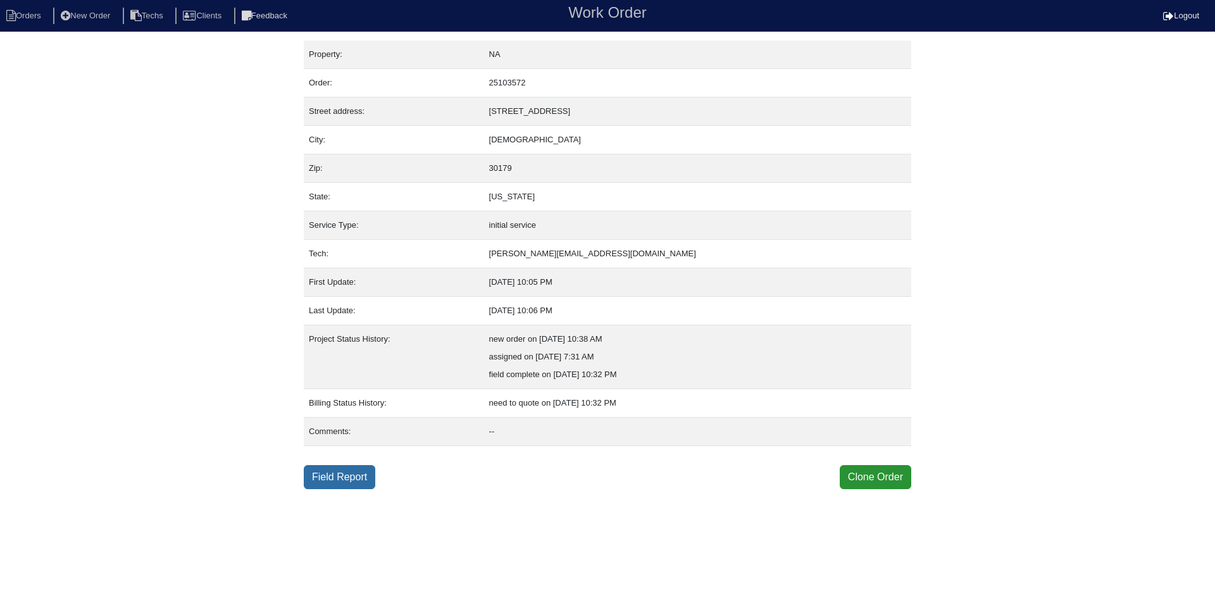
click at [346, 475] on link "Field Report" at bounding box center [340, 477] width 72 height 24
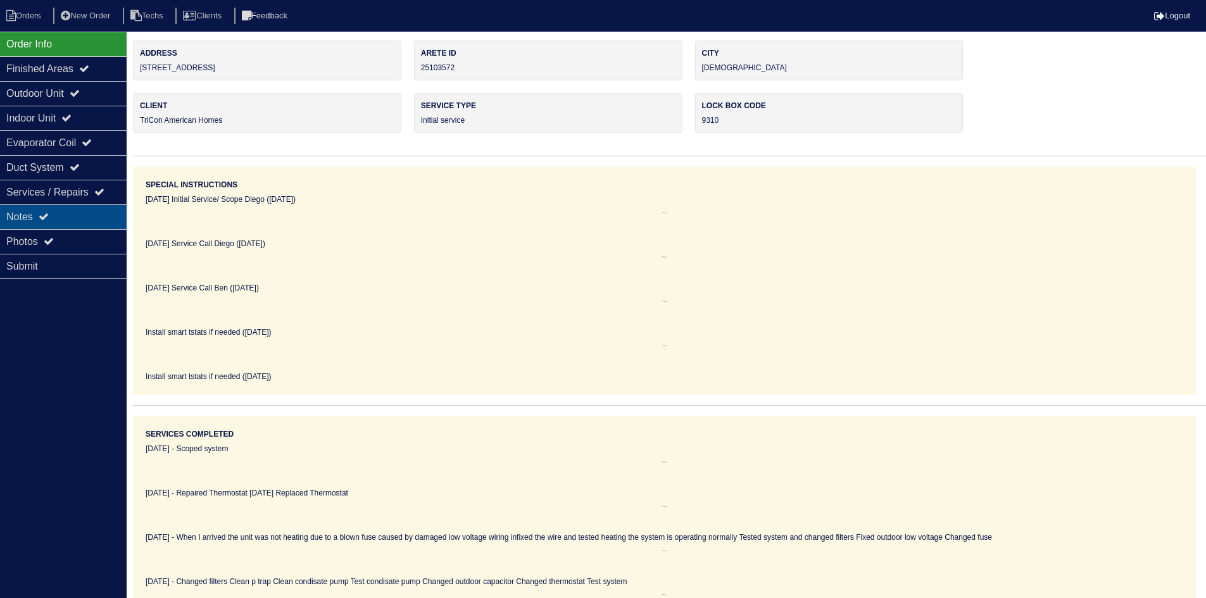
click at [58, 214] on div "Notes" at bounding box center [63, 216] width 127 height 25
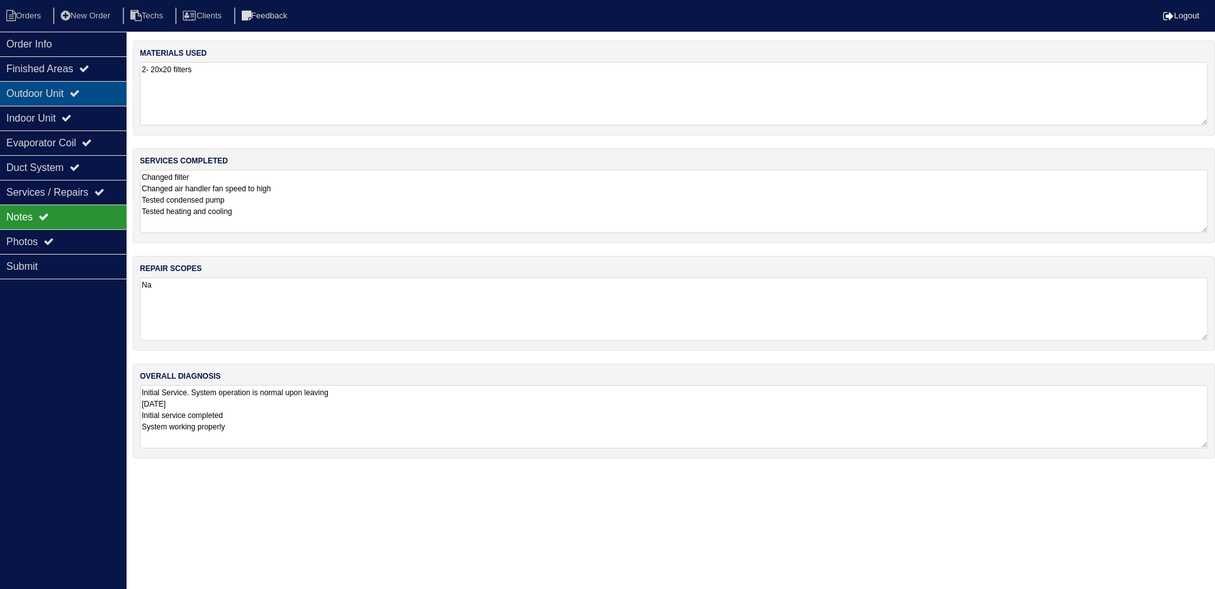
click at [43, 92] on div "Outdoor Unit" at bounding box center [63, 93] width 127 height 25
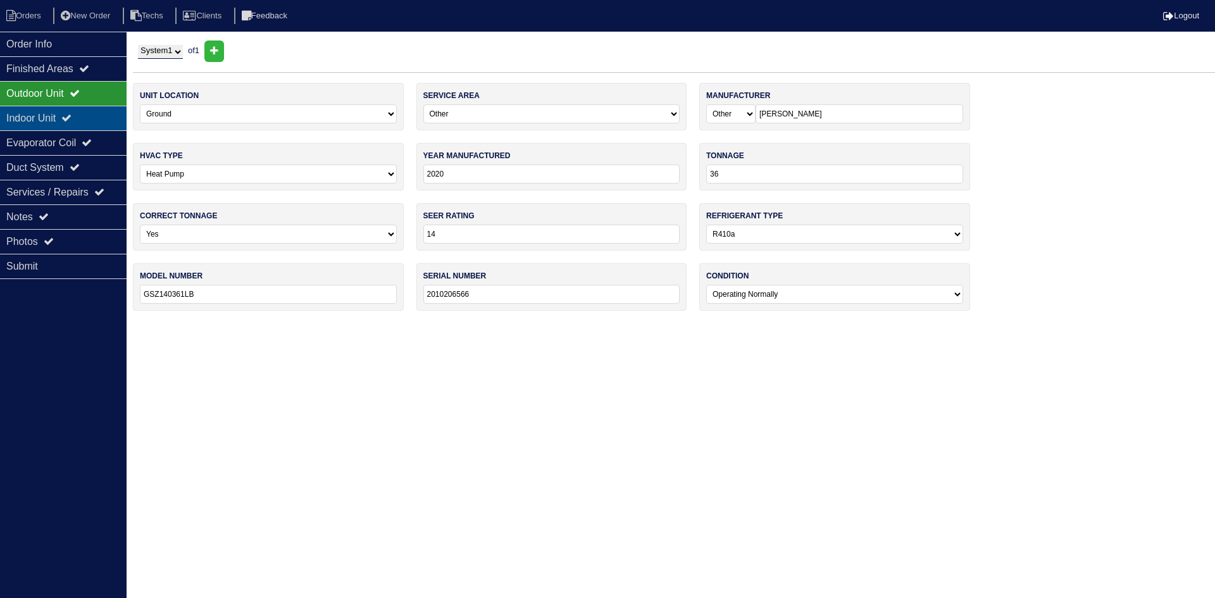
click at [41, 116] on div "Indoor Unit" at bounding box center [63, 118] width 127 height 25
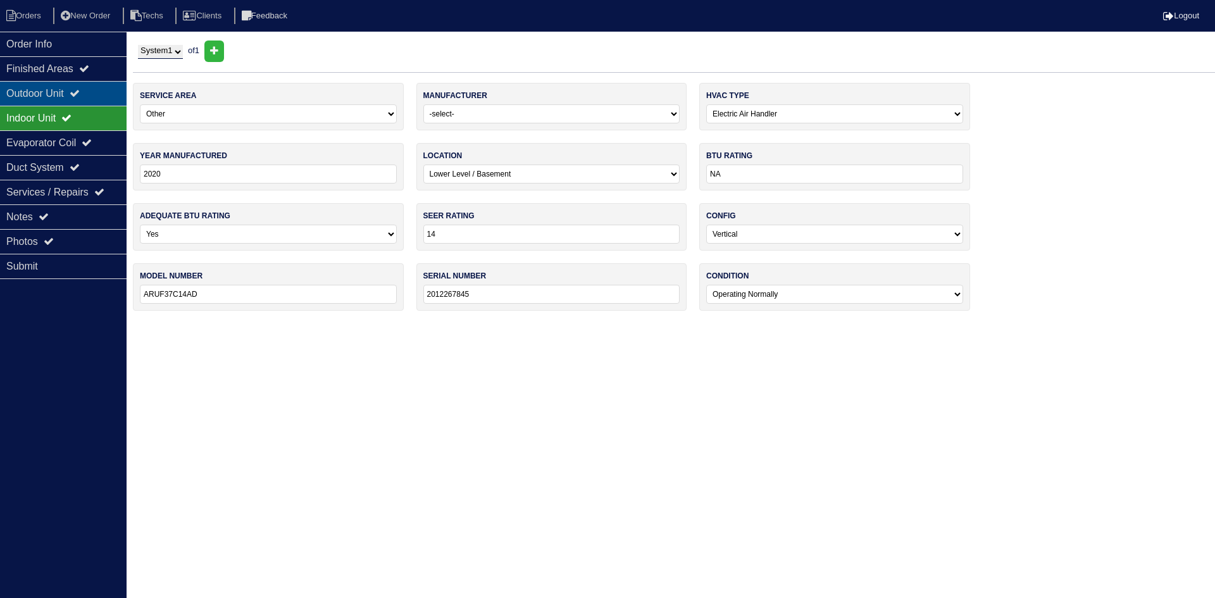
click at [41, 96] on div "Outdoor Unit" at bounding box center [63, 93] width 127 height 25
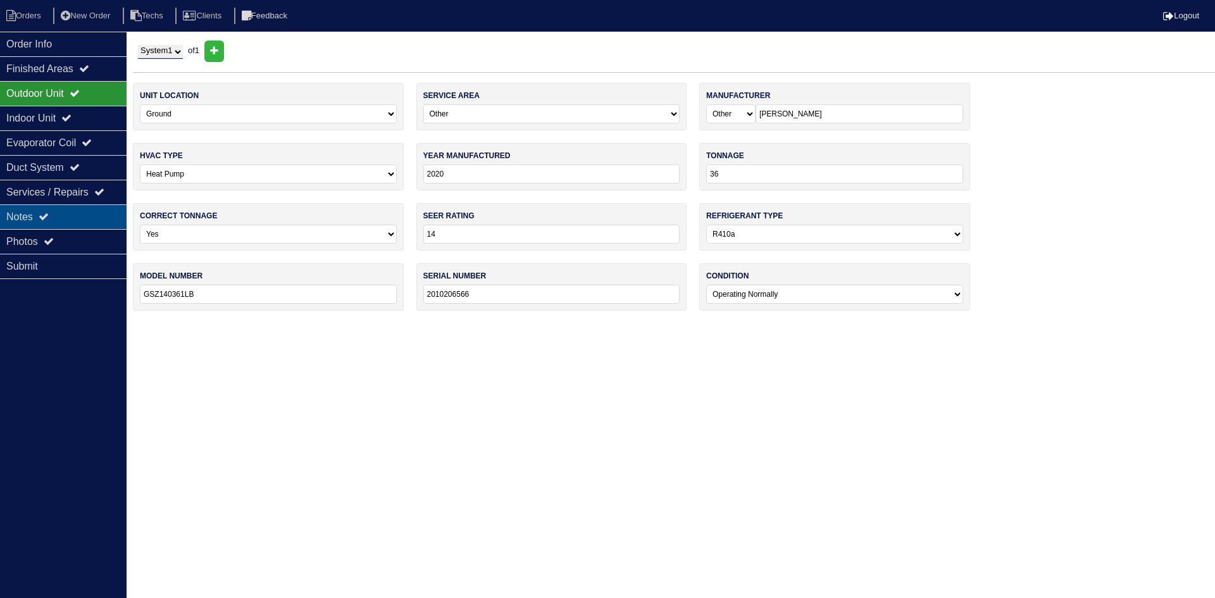
click at [42, 216] on div "Notes" at bounding box center [63, 216] width 127 height 25
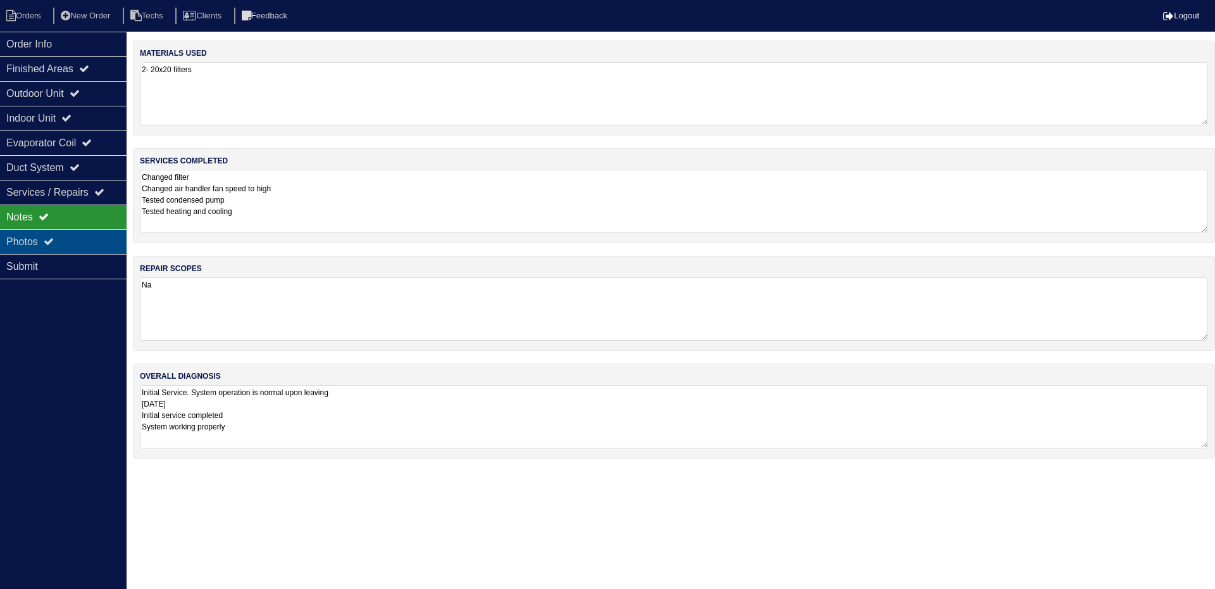
click at [36, 236] on div "Photos" at bounding box center [63, 241] width 127 height 25
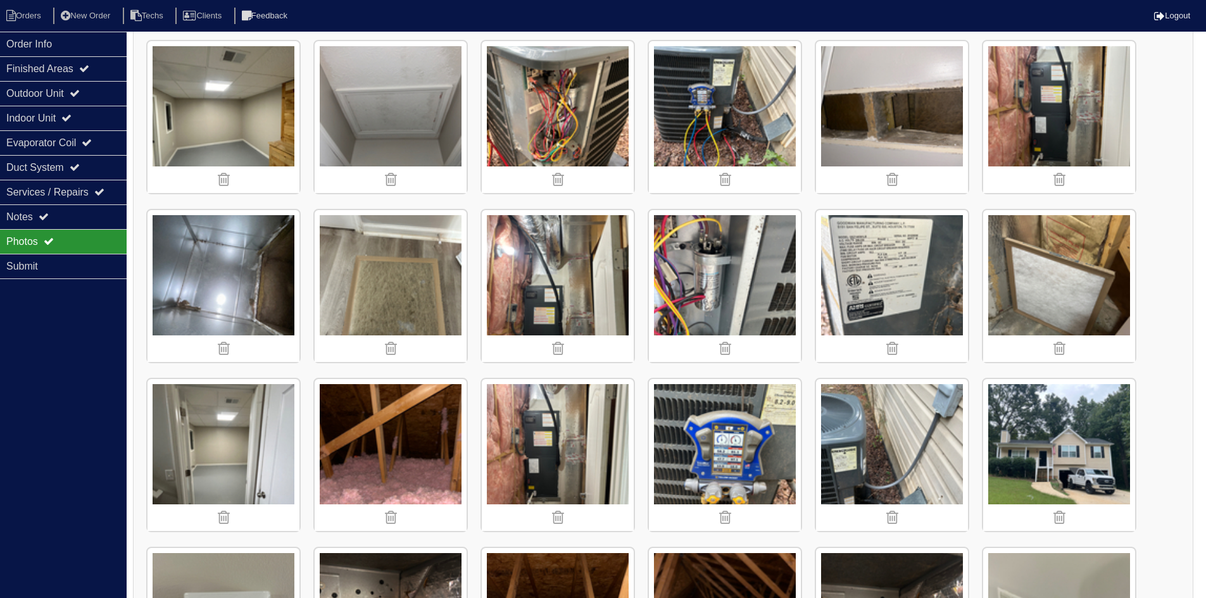
scroll to position [425, 0]
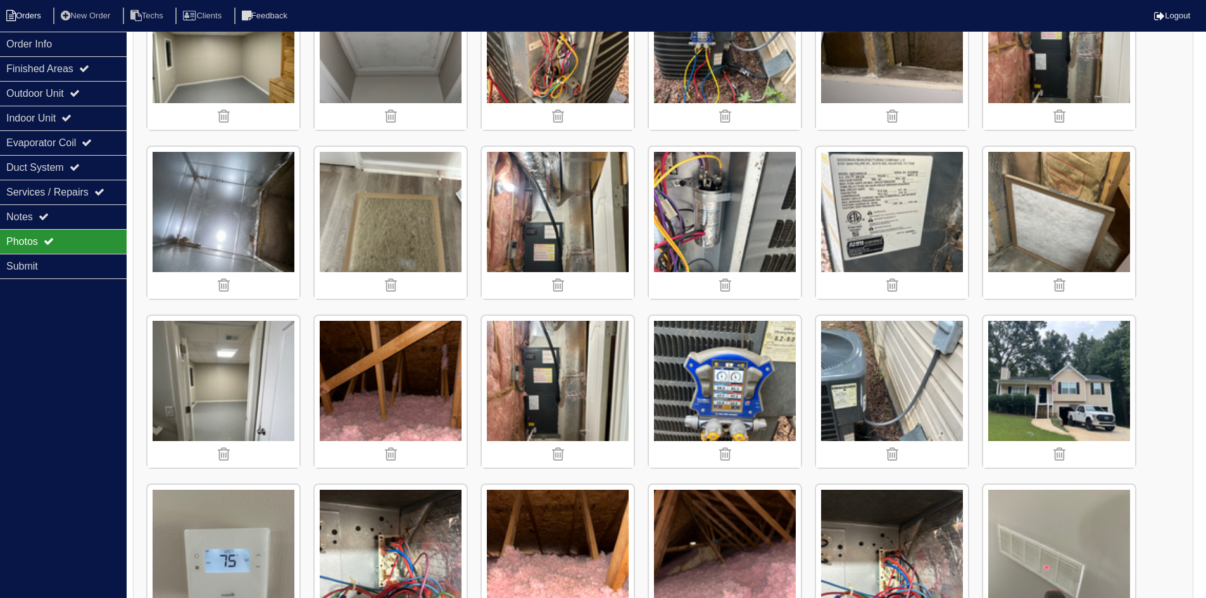
click at [29, 16] on li "Orders" at bounding box center [25, 16] width 51 height 17
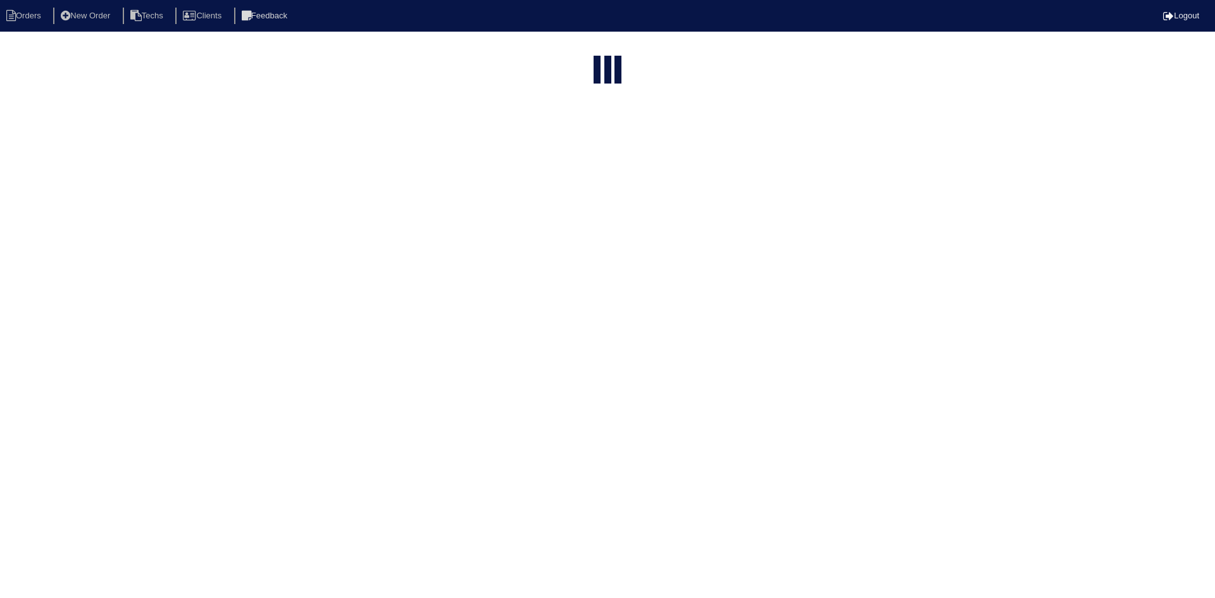
select select "15"
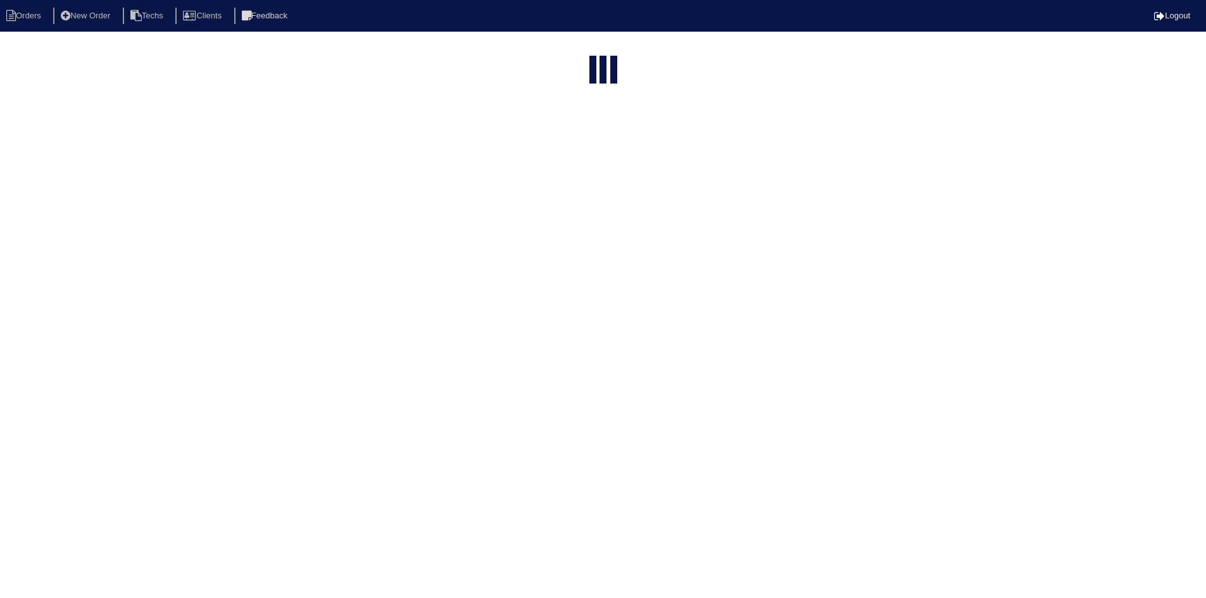
select select "field complete"
select select "need to quote"
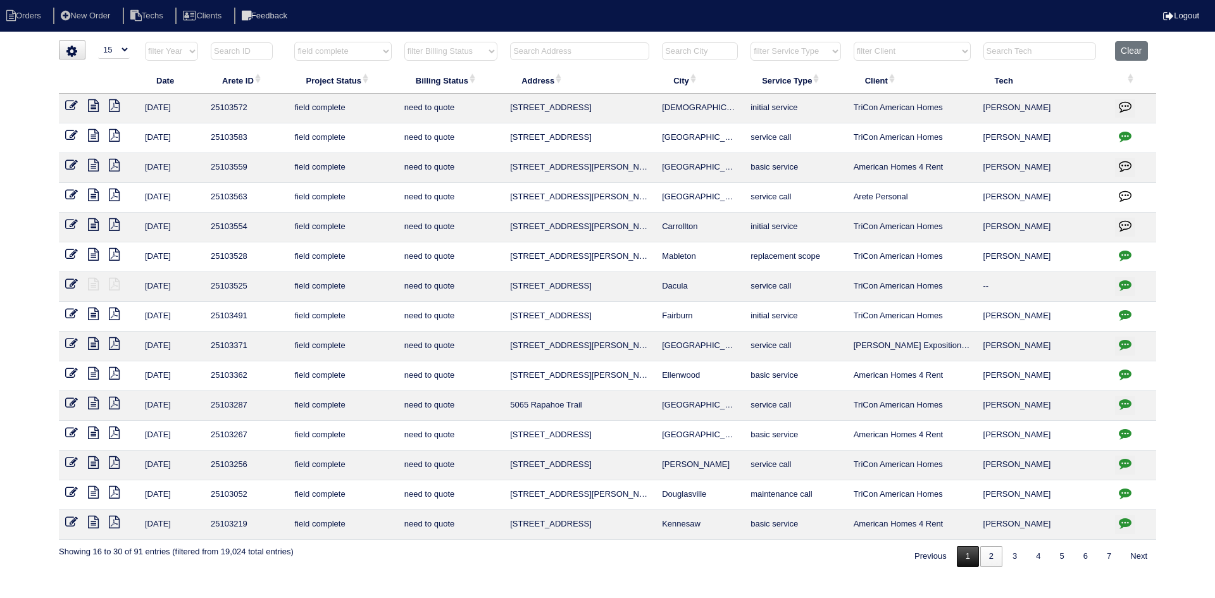
click at [959, 560] on link "1" at bounding box center [968, 556] width 22 height 21
select select "field complete"
select select "need to quote"
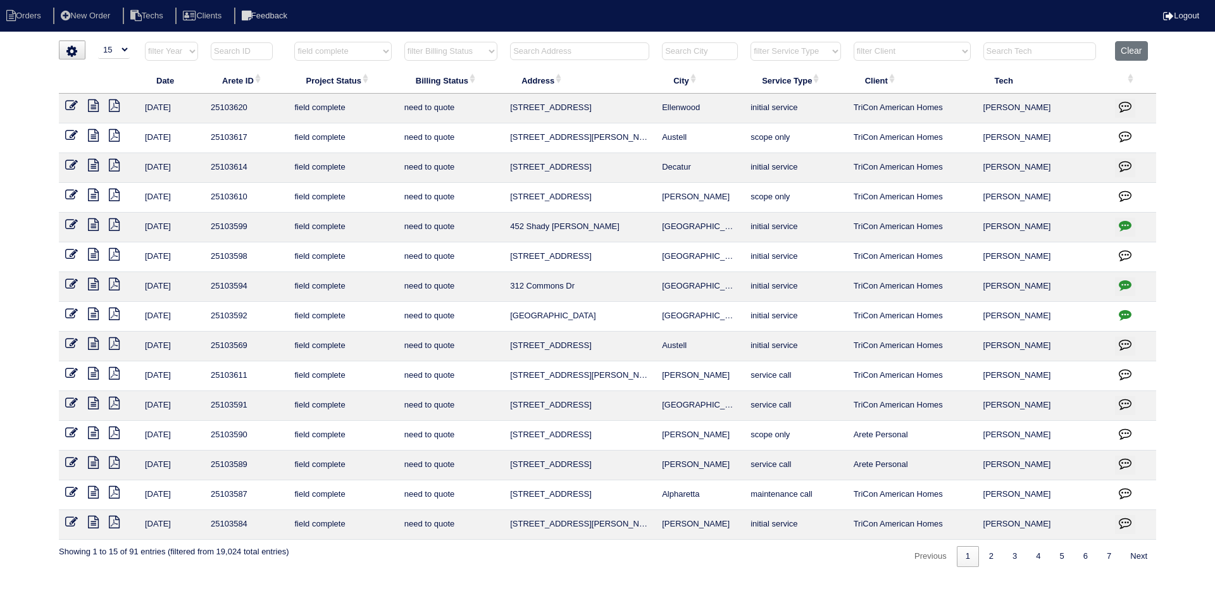
click at [94, 523] on icon at bounding box center [93, 522] width 11 height 13
click at [115, 523] on icon at bounding box center [114, 522] width 11 height 13
click at [88, 525] on icon at bounding box center [93, 522] width 11 height 13
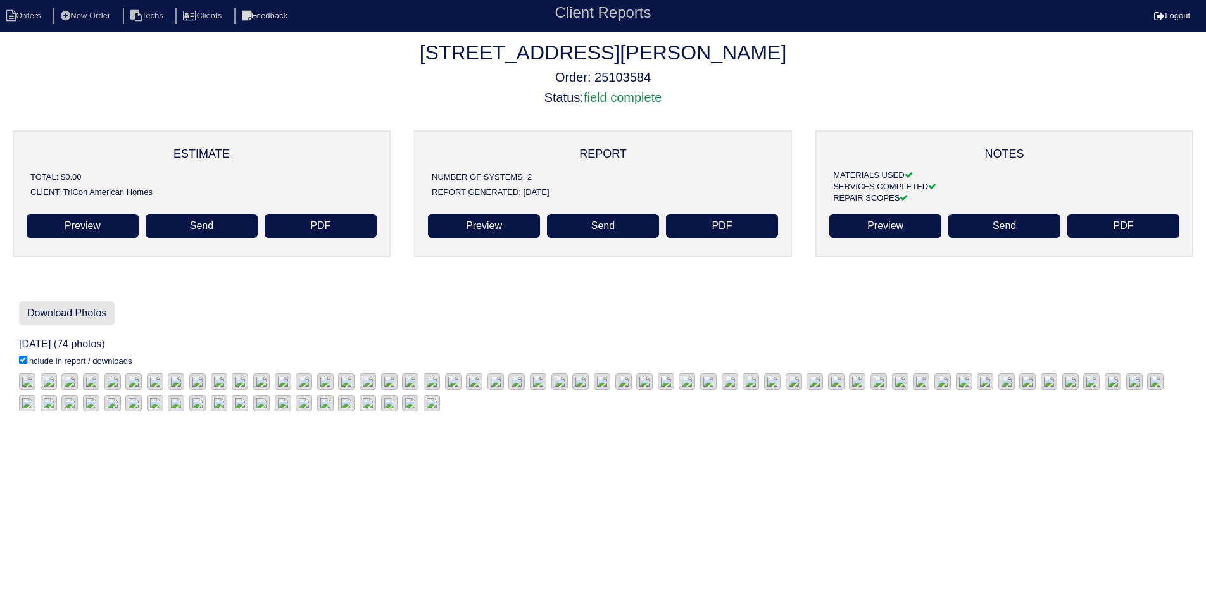
click at [96, 313] on link "Download Photos" at bounding box center [67, 313] width 96 height 24
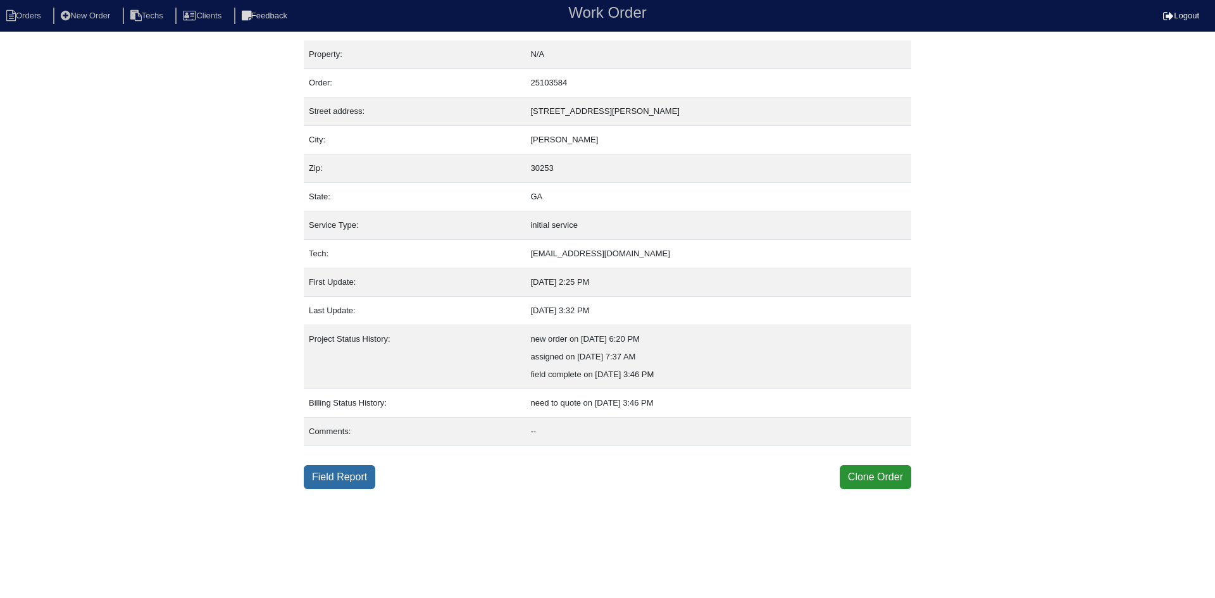
click at [356, 477] on link "Field Report" at bounding box center [340, 477] width 72 height 24
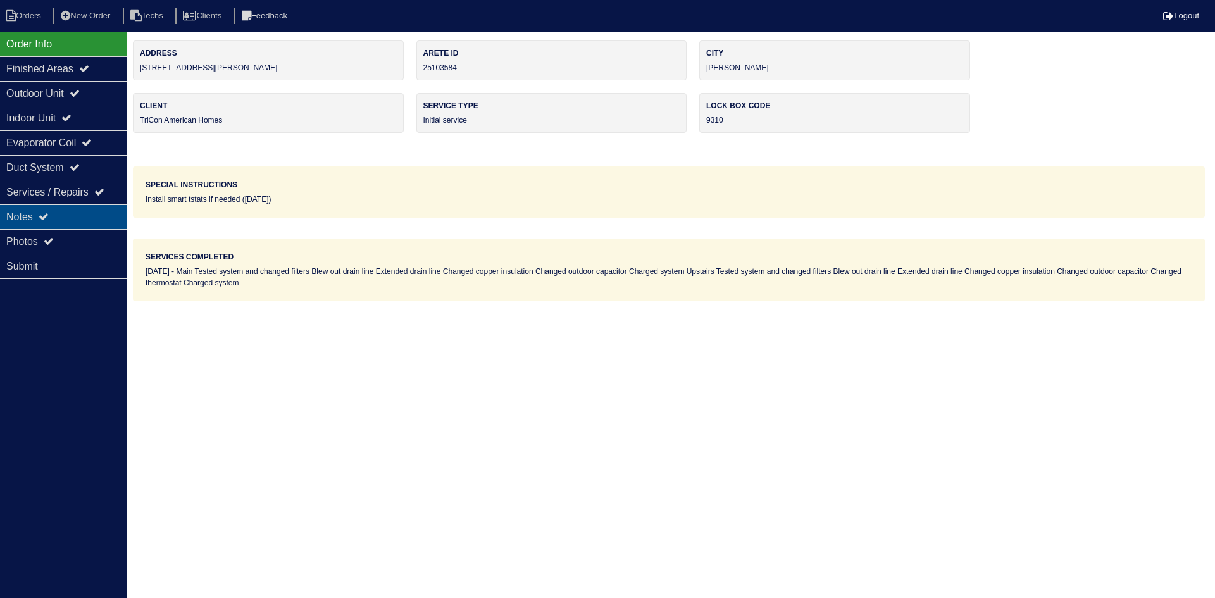
click at [29, 220] on div "Notes" at bounding box center [63, 216] width 127 height 25
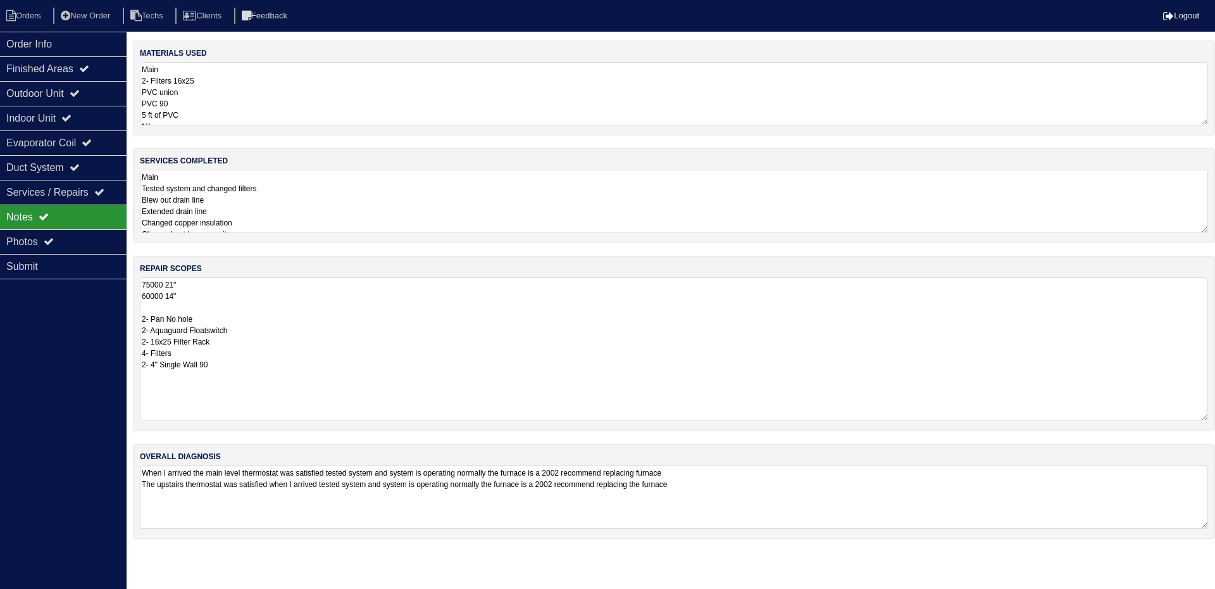
drag, startPoint x: 1202, startPoint y: 336, endPoint x: 1215, endPoint y: 416, distance: 81.3
click at [1215, 416] on div "repair scopes 75000 21" 60000 14" 2- Pan No hole 2- Aquaguard Floatswitch 2- 16…" at bounding box center [674, 343] width 1082 height 175
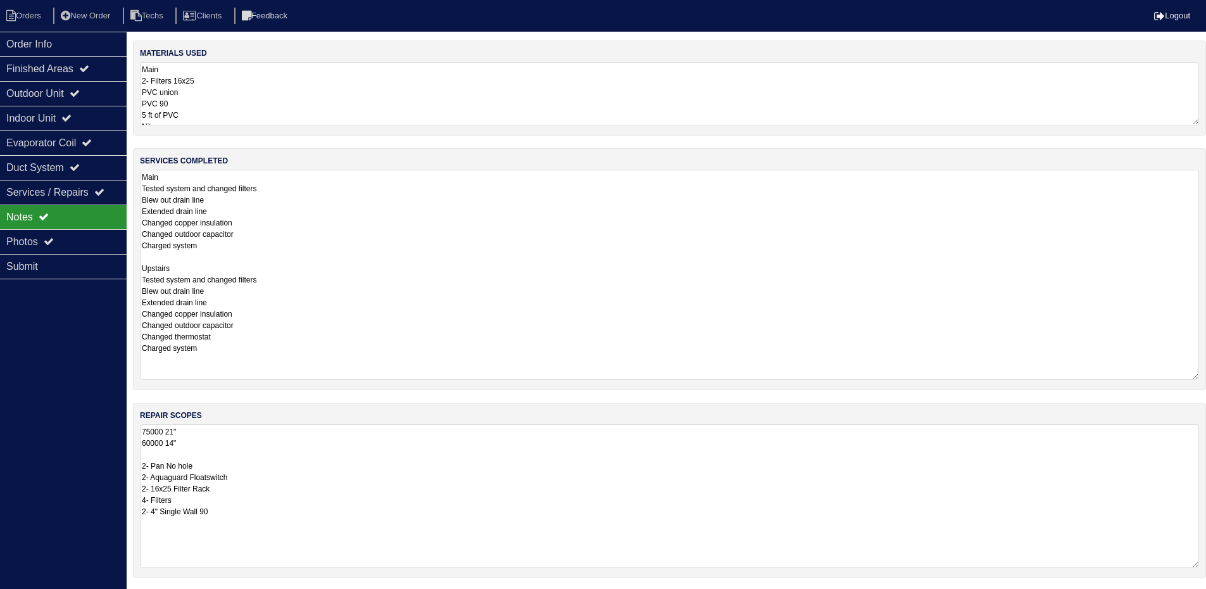
drag, startPoint x: 1207, startPoint y: 228, endPoint x: 1215, endPoint y: 375, distance: 147.0
click at [1206, 375] on html "Orders New Order Techs Clients Feedback Logout Orders New Order Users Clients M…" at bounding box center [603, 349] width 1206 height 698
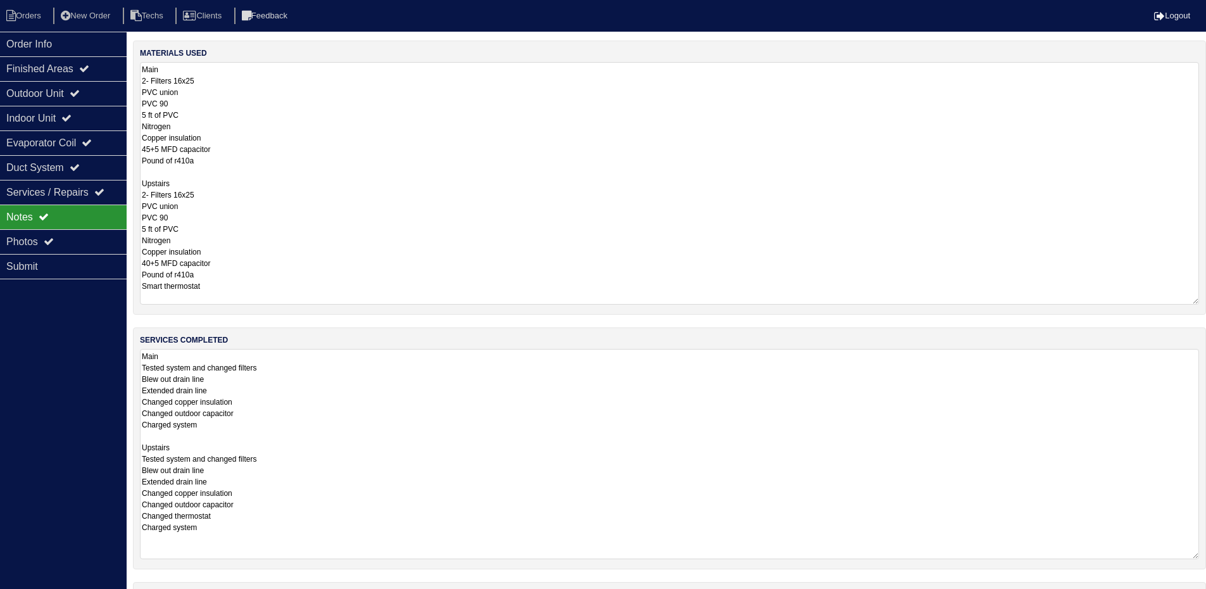
drag, startPoint x: 1194, startPoint y: 118, endPoint x: 1211, endPoint y: 297, distance: 180.0
click at [1206, 297] on html "Orders New Order Techs Clients Feedback Logout Orders New Order Users Clients M…" at bounding box center [603, 438] width 1206 height 877
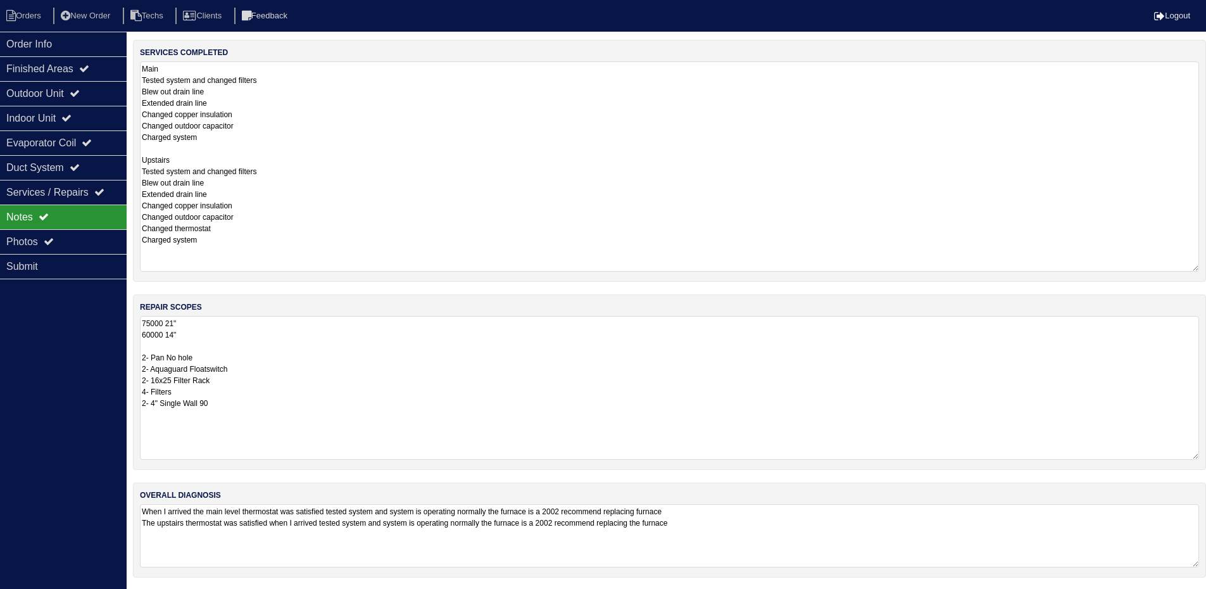
scroll to position [289, 0]
click at [45, 119] on div "Indoor Unit" at bounding box center [63, 118] width 127 height 25
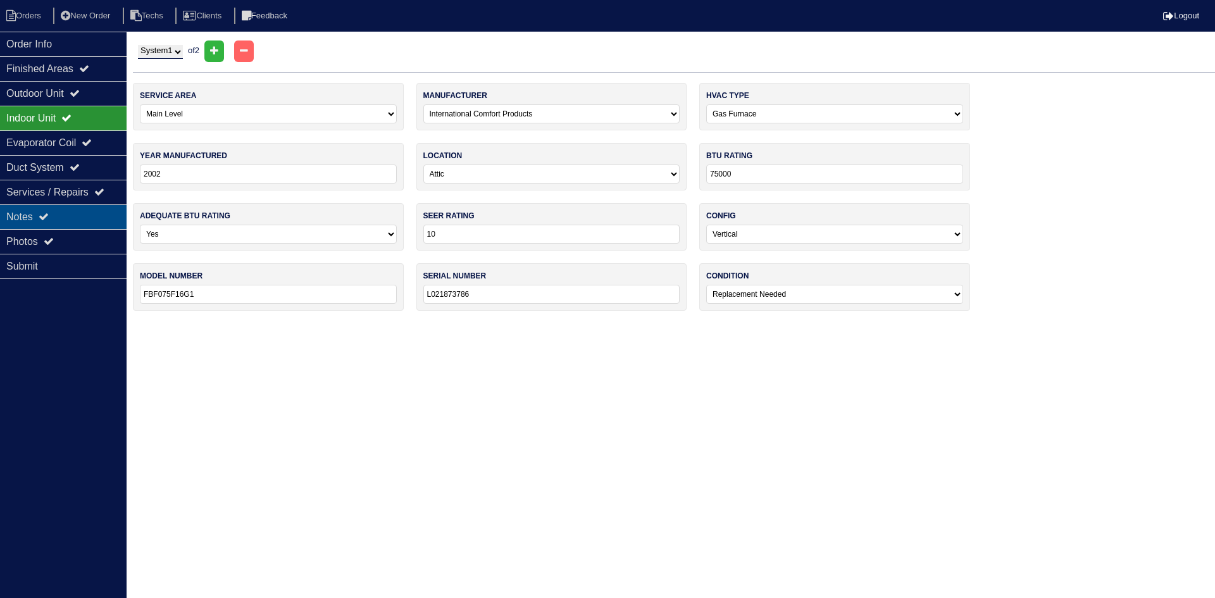
click at [66, 215] on div "Notes" at bounding box center [63, 216] width 127 height 25
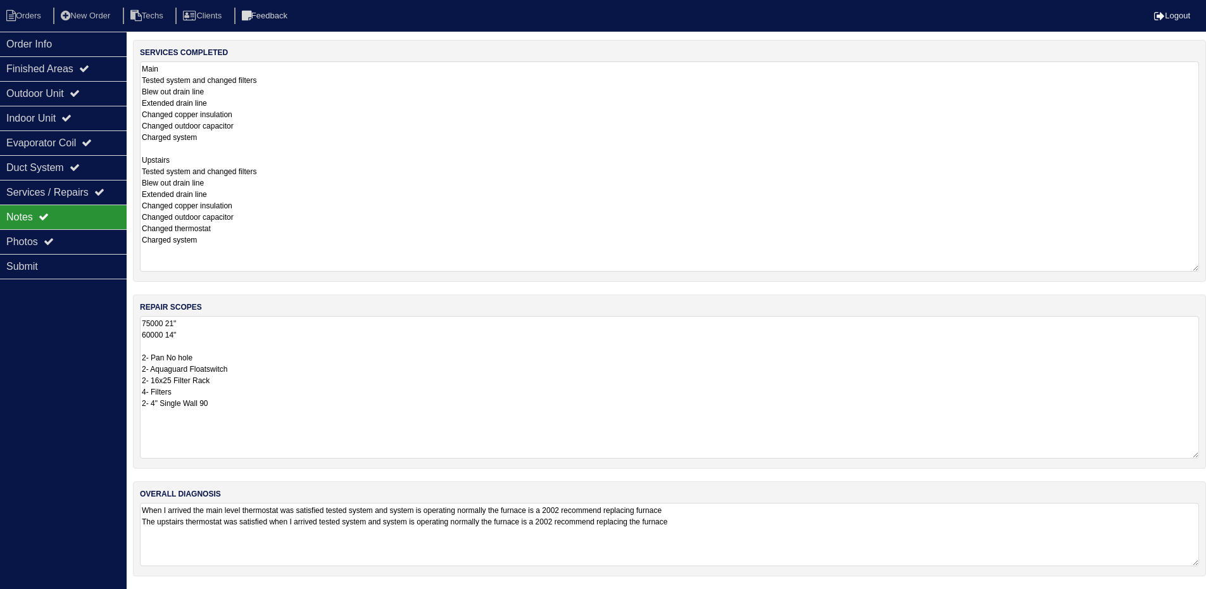
scroll to position [287, 0]
click at [260, 320] on textarea "75000 21" 60000 14" 2- Pan No hole 2- Aquaguard Floatswitch 2- 16x25 Filter Rac…" at bounding box center [669, 387] width 1059 height 142
type textarea "Main 75000 21" 60000 14" 2- Pan No hole 2- Aquaguard Floatswitch 2- 16x25 Filte…"
click at [93, 113] on div "Indoor Unit" at bounding box center [63, 118] width 127 height 25
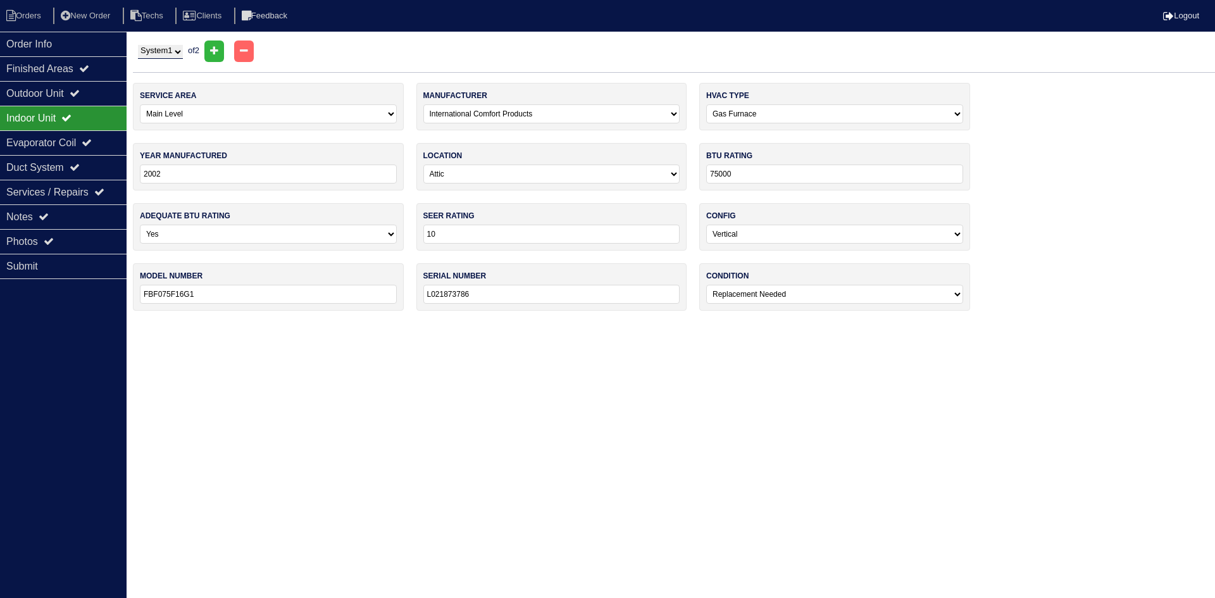
drag, startPoint x: 177, startPoint y: 46, endPoint x: 179, endPoint y: 59, distance: 12.8
click at [177, 46] on select "System 1 System 2" at bounding box center [160, 52] width 45 height 14
select select "2"
click at [138, 45] on select "System 1 System 2" at bounding box center [160, 52] width 45 height 14
select select "1"
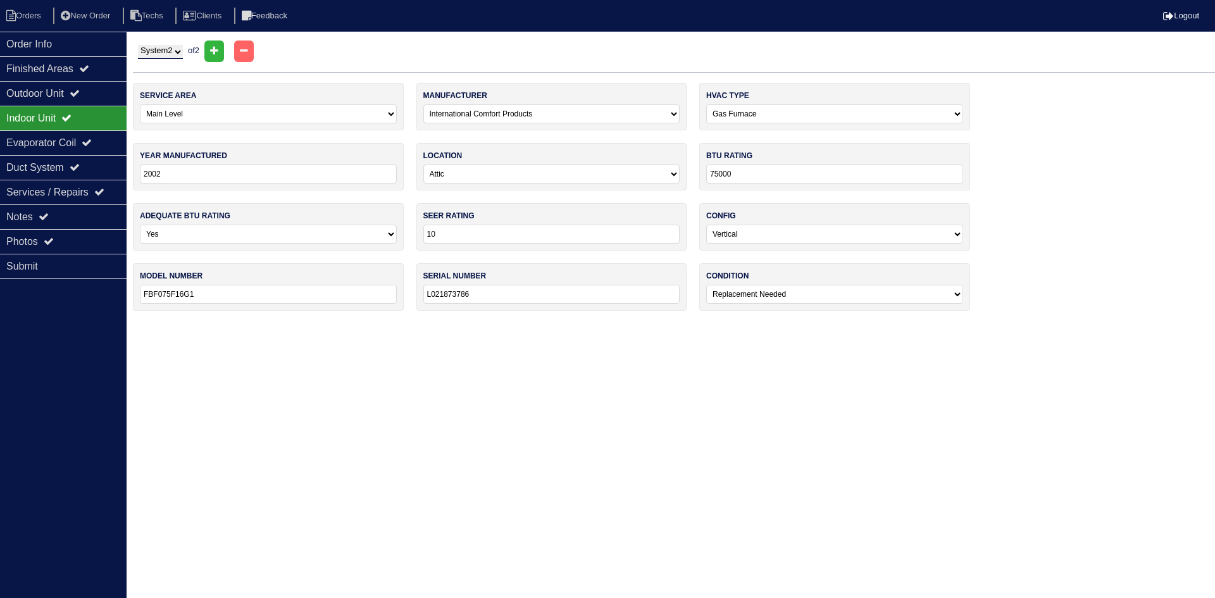
select select "2"
type input "FBF075B12G1"
type input "L022193343"
select select "0"
click at [67, 92] on div "Outdoor Unit" at bounding box center [63, 93] width 127 height 25
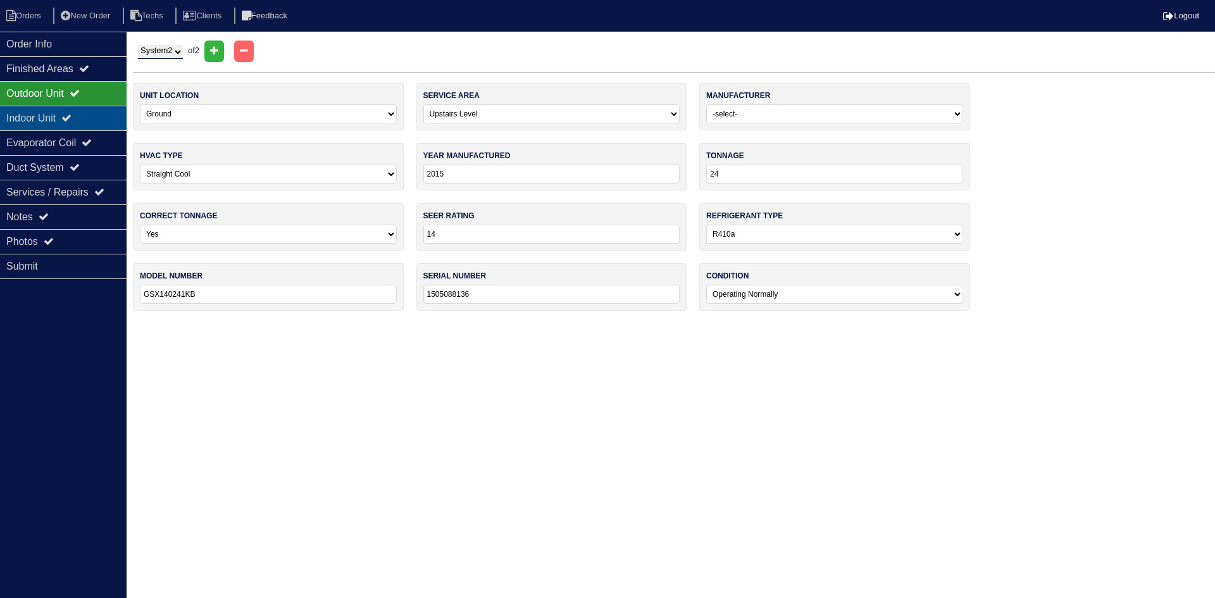
click at [89, 111] on div "Indoor Unit" at bounding box center [63, 118] width 127 height 25
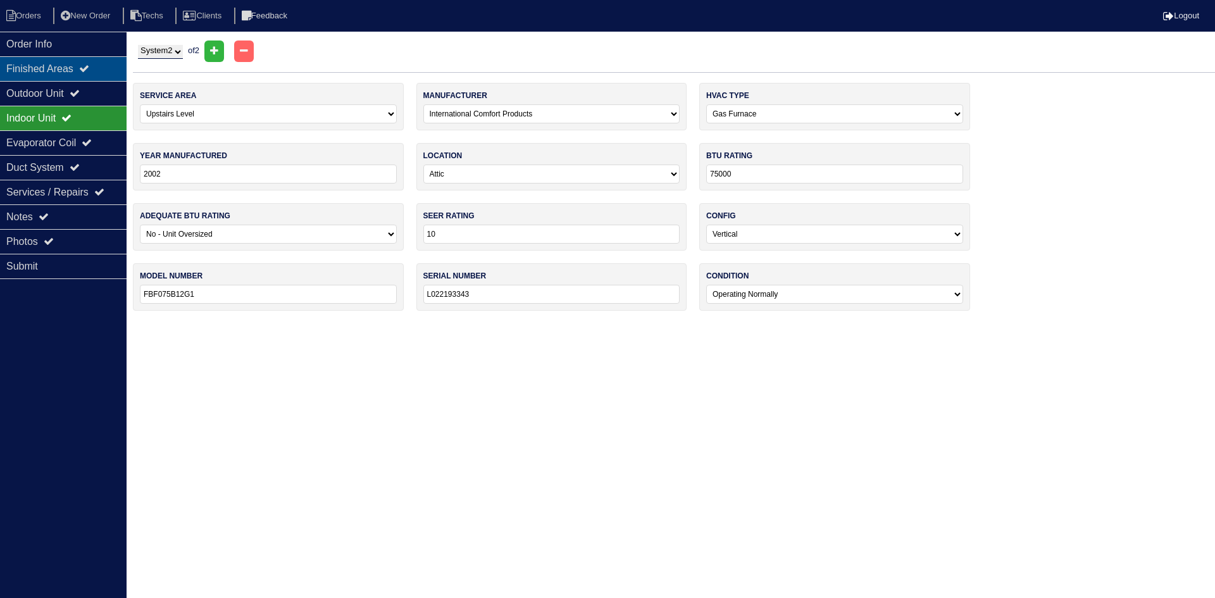
click at [98, 62] on div "Finished Areas" at bounding box center [63, 68] width 127 height 25
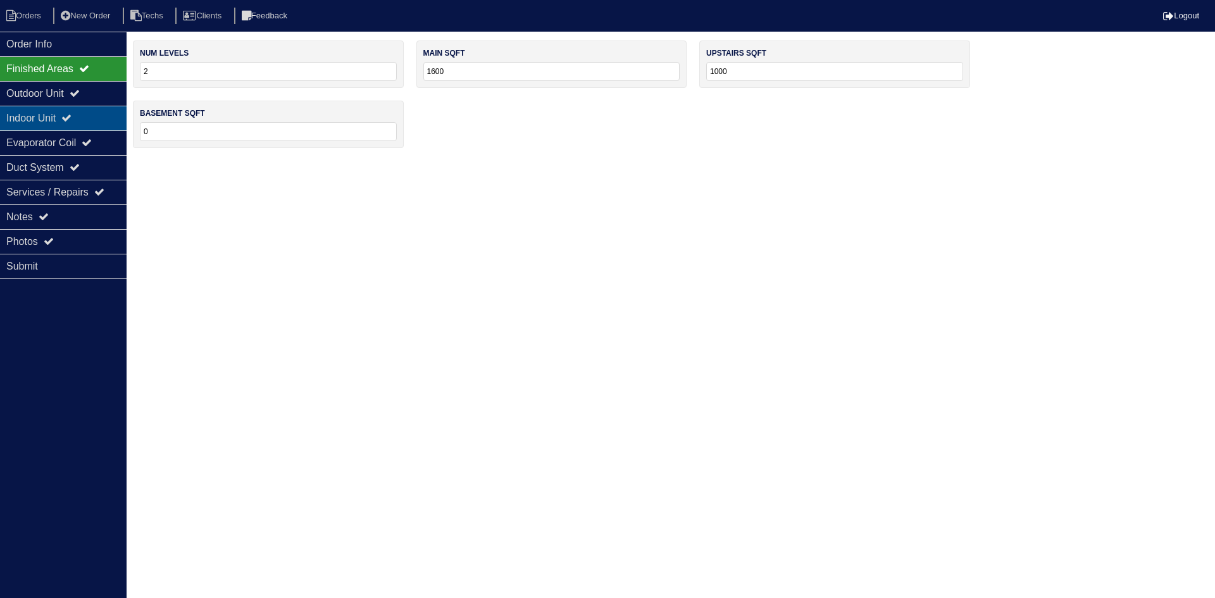
click at [87, 118] on div "Indoor Unit" at bounding box center [63, 118] width 127 height 25
select select "2"
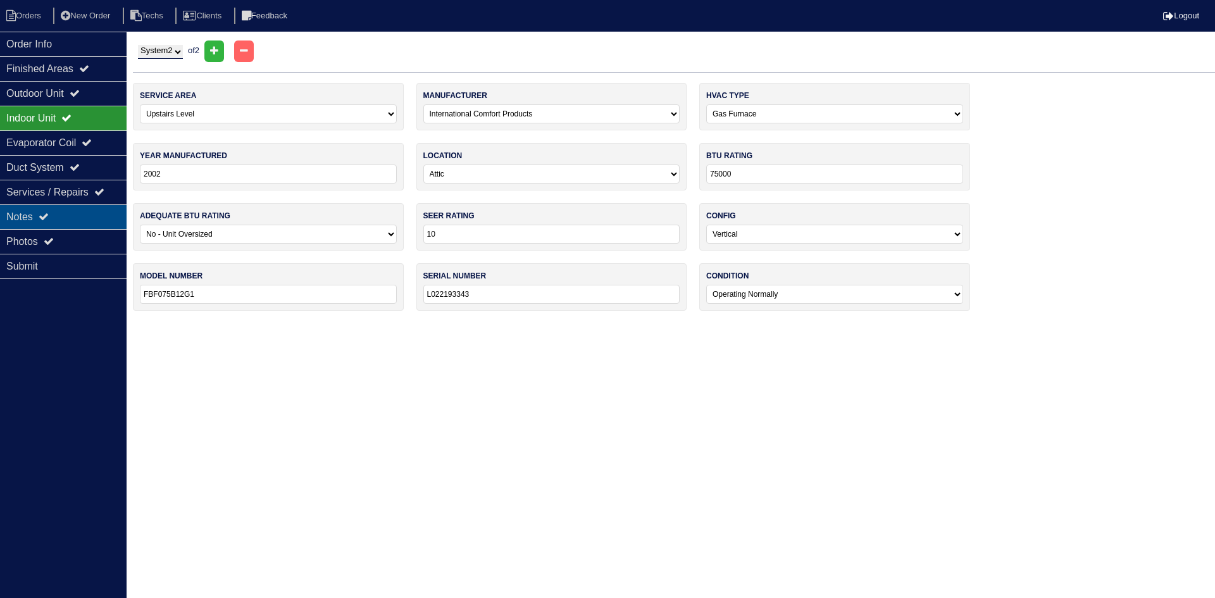
click at [75, 216] on div "Notes" at bounding box center [63, 216] width 127 height 25
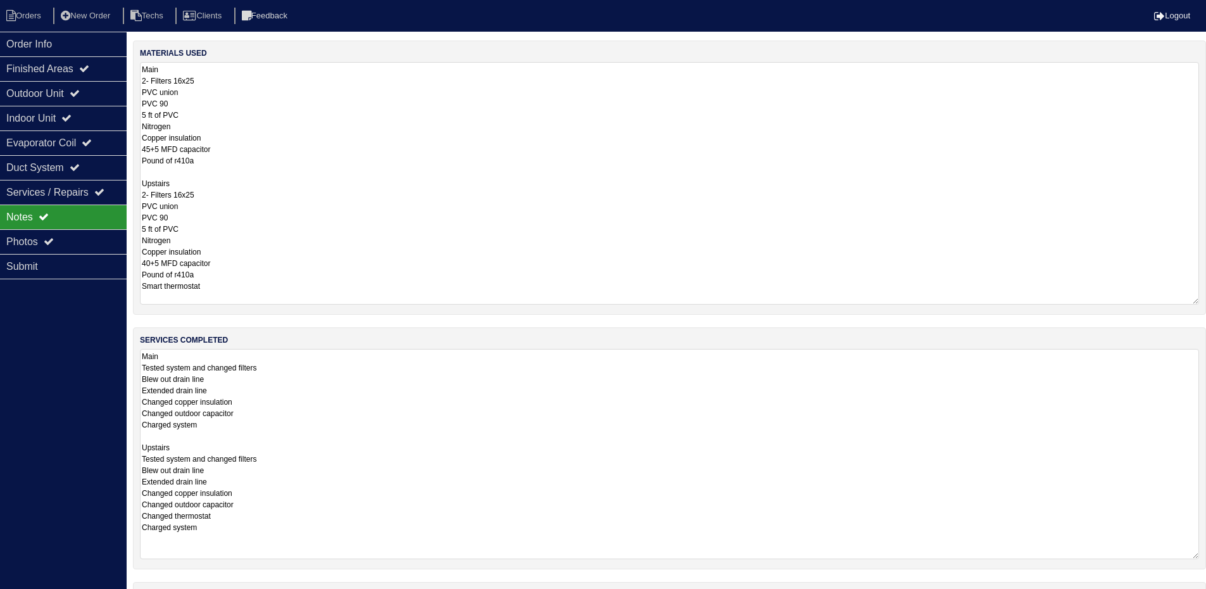
scroll to position [208, 0]
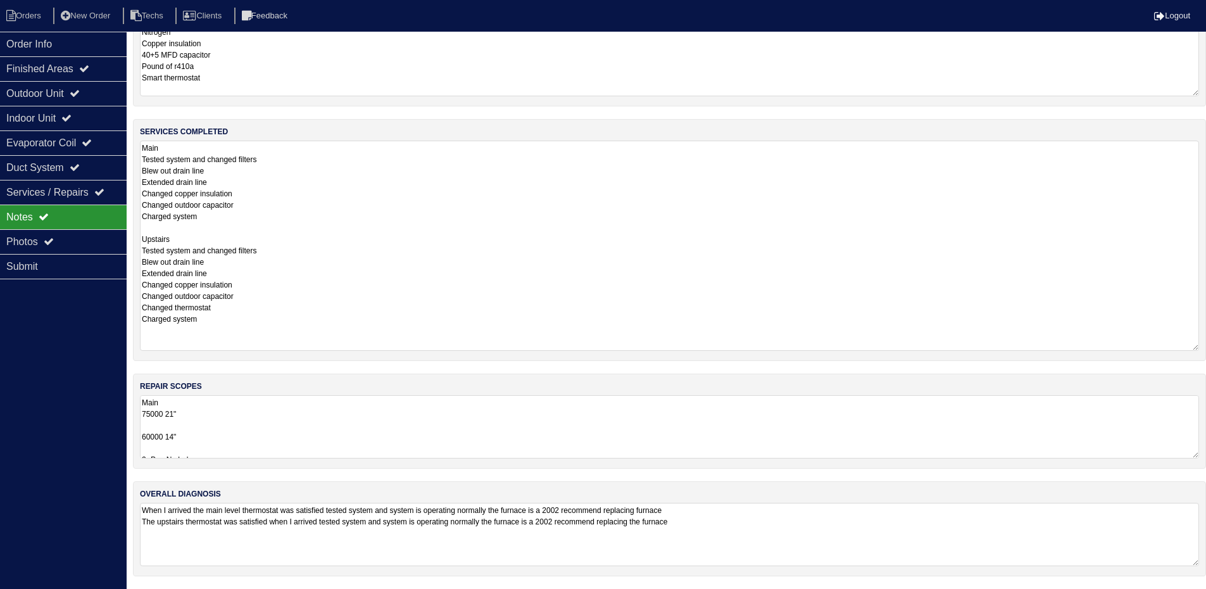
click at [175, 427] on textarea "Main 75000 21" 60000 14" 2- Pan No hole 2- Aquaguard Floatswitch 2- 16x25 Filte…" at bounding box center [669, 426] width 1059 height 63
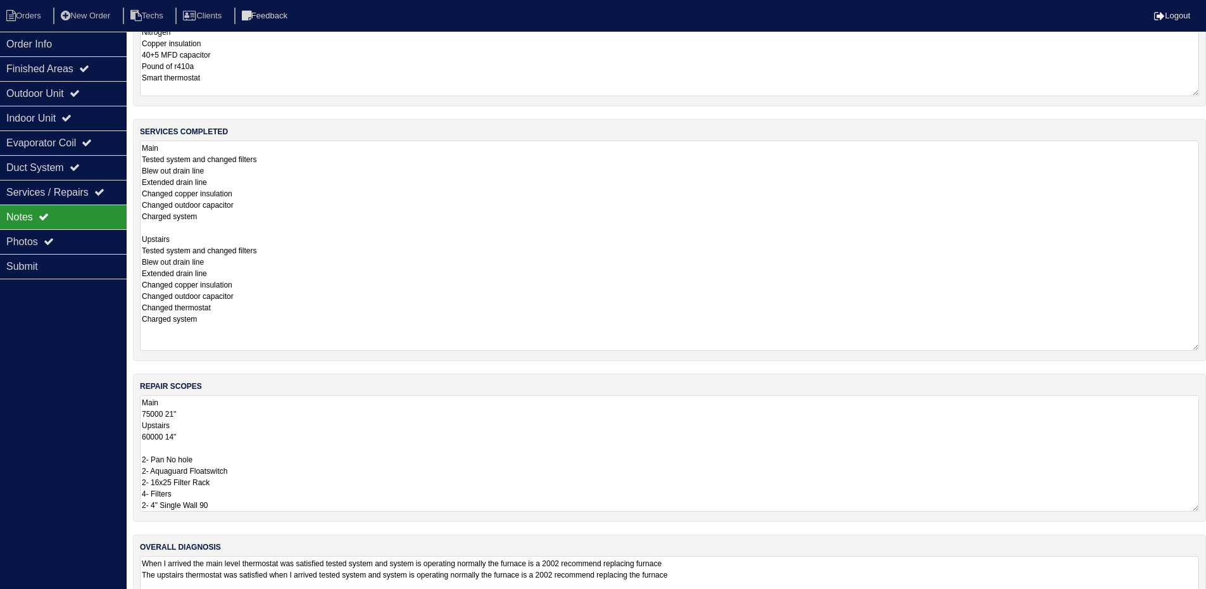
type textarea "Main 75000 21" Upstairs 60000 14" 2- Pan No hole 2- Aquaguard Floatswitch 2- 16…"
click at [65, 390] on div "Order Info Finished Areas Outdoor Unit Indoor Unit Evaporator Coil Duct System …" at bounding box center [63, 326] width 127 height 589
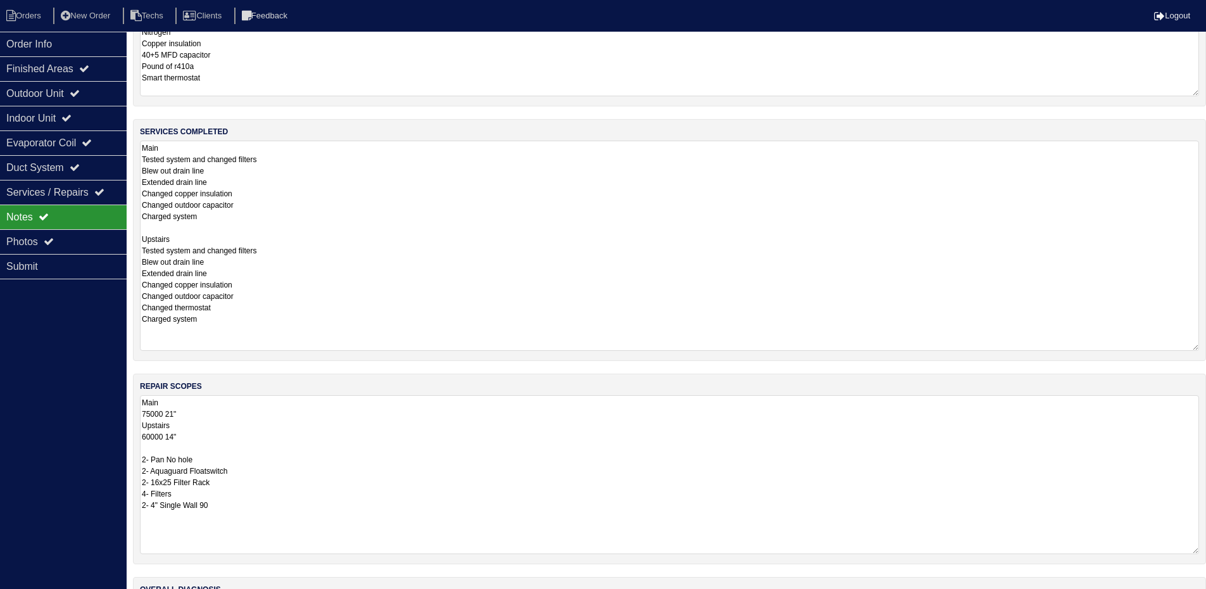
drag, startPoint x: 1195, startPoint y: 454, endPoint x: 1213, endPoint y: 614, distance: 161.1
click at [1206, 597] on html "Orders New Order Techs Clients Feedback Logout Orders New Order Users Clients M…" at bounding box center [603, 238] width 1206 height 892
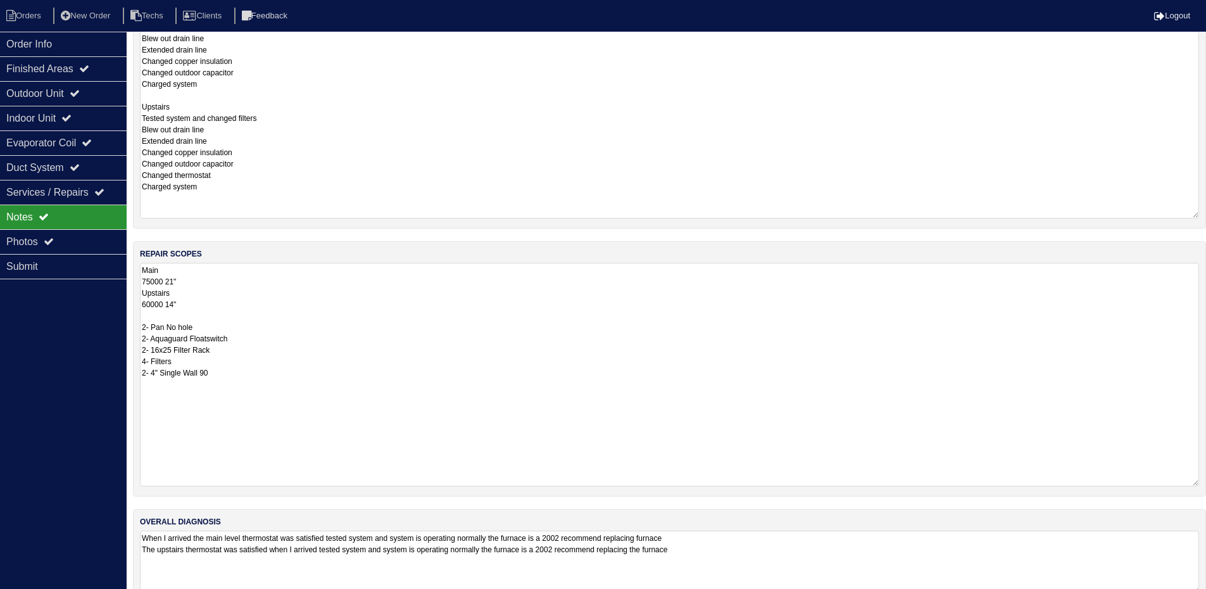
scroll to position [368, 0]
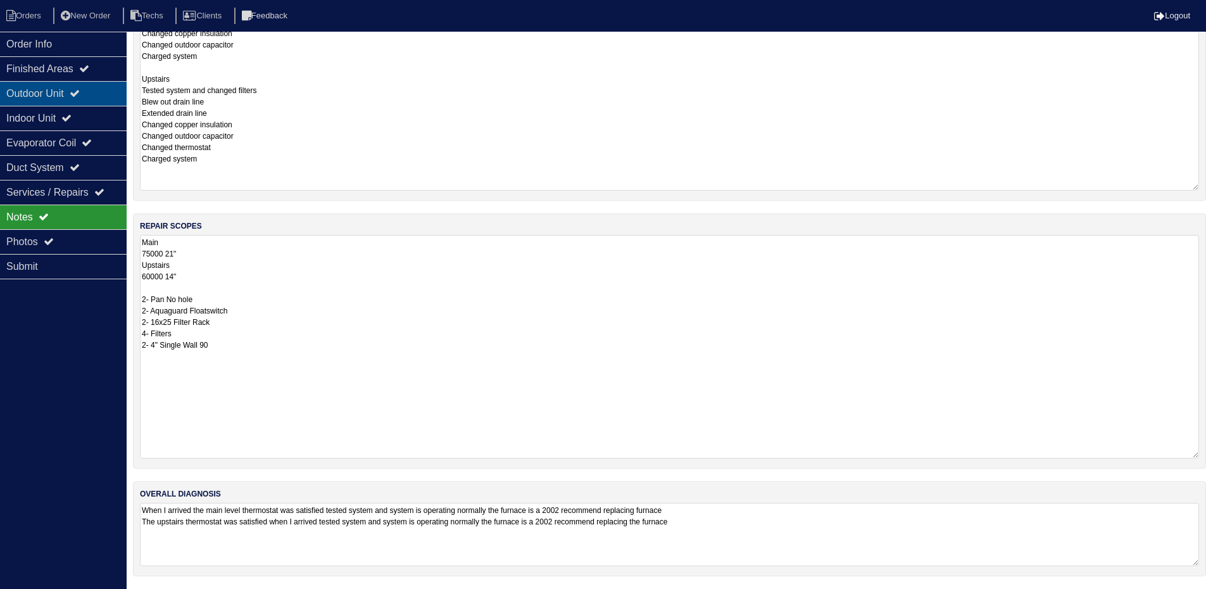
click at [82, 85] on div "Outdoor Unit" at bounding box center [63, 93] width 127 height 25
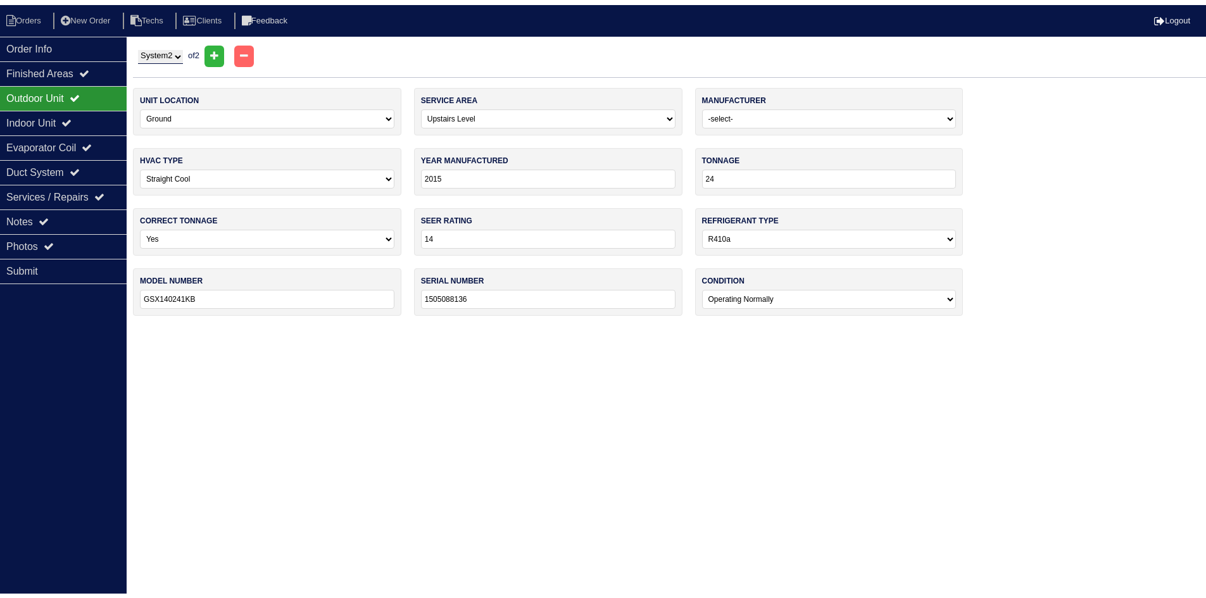
scroll to position [0, 0]
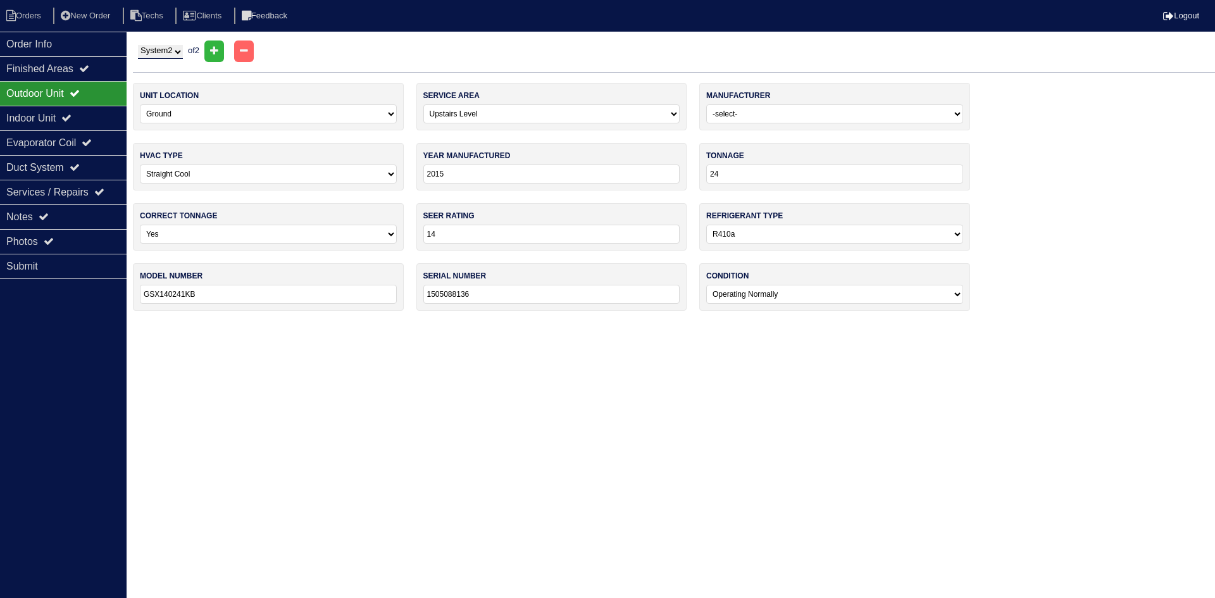
click at [157, 56] on select "System 1 System 2" at bounding box center [160, 52] width 45 height 14
select select "1"
click at [138, 45] on select "System 1 System 2" at bounding box center [160, 52] width 45 height 14
select select "0"
type input "2017"
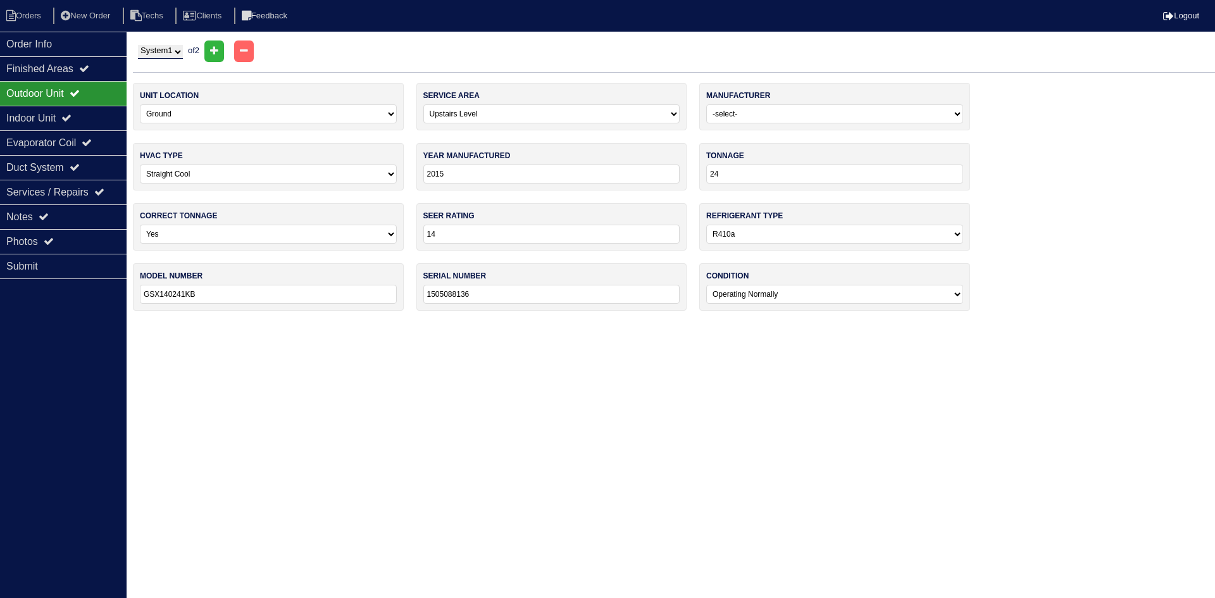
type input "42"
type input "GSX140421KD"
type input "1705394067"
click at [60, 118] on div "Indoor Unit" at bounding box center [63, 118] width 127 height 25
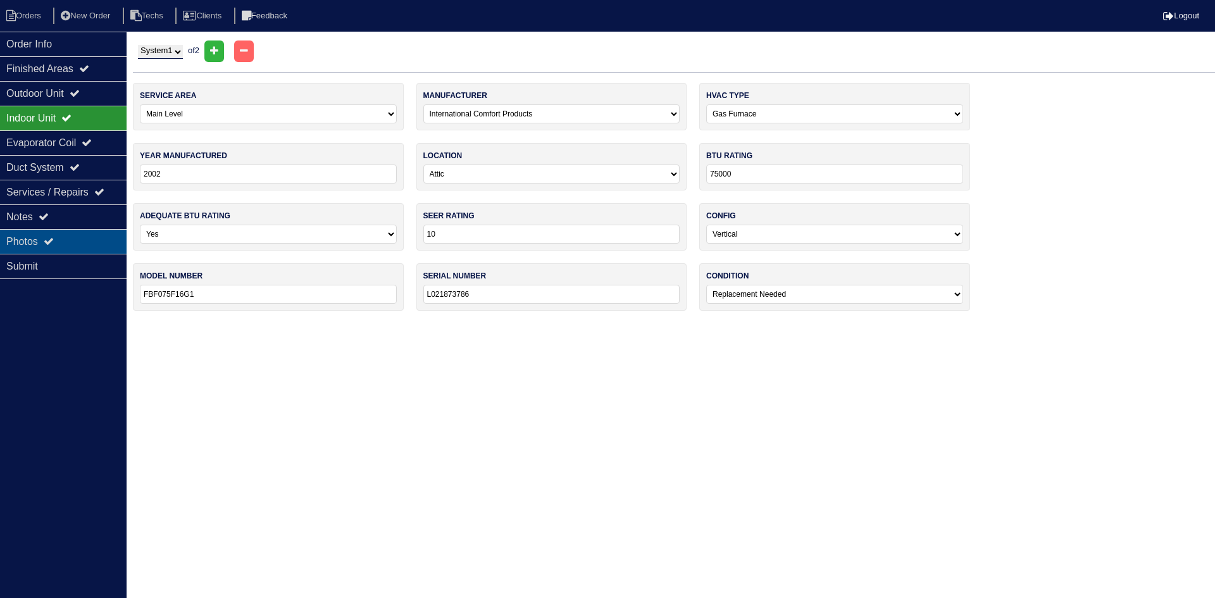
click at [42, 244] on div "Photos" at bounding box center [63, 241] width 127 height 25
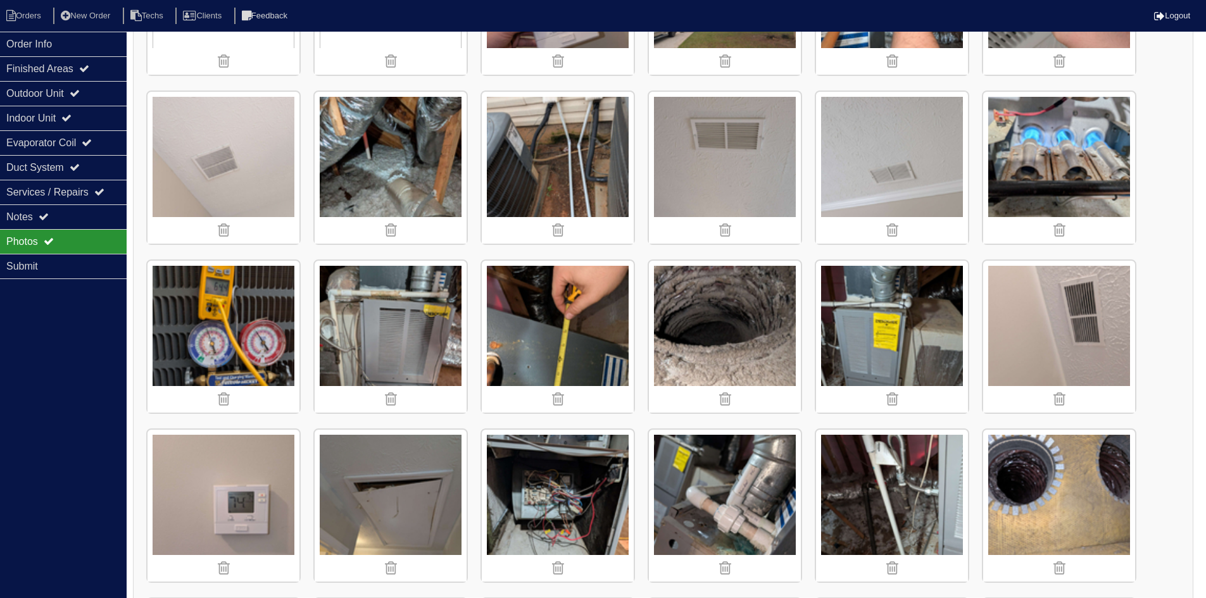
scroll to position [949, 0]
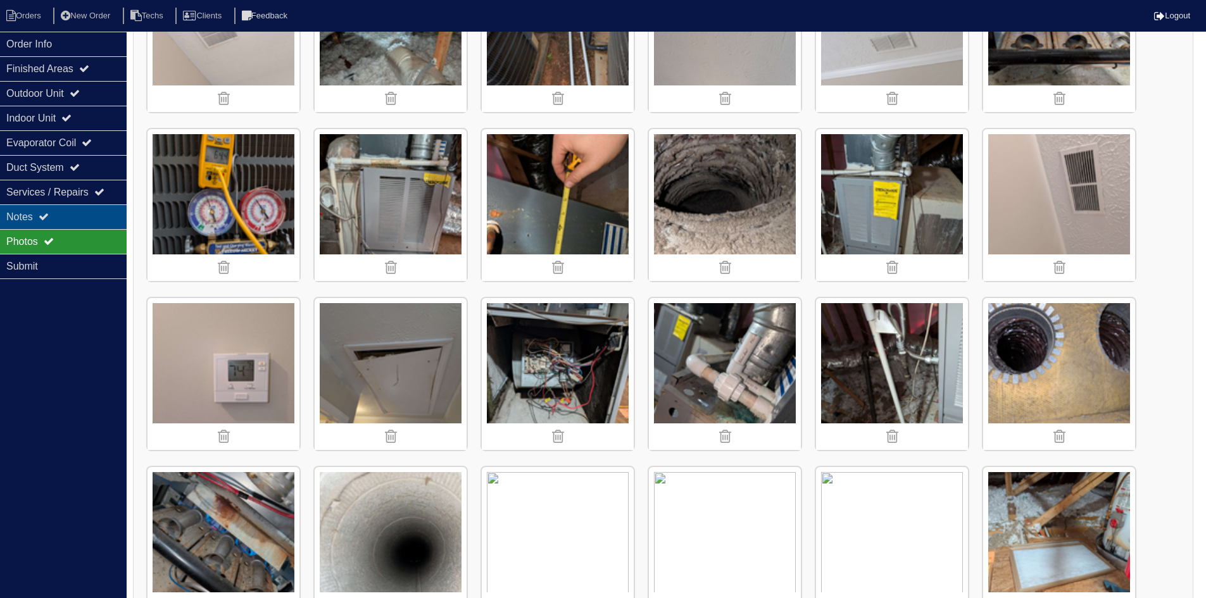
click at [53, 216] on div "Notes" at bounding box center [63, 216] width 127 height 25
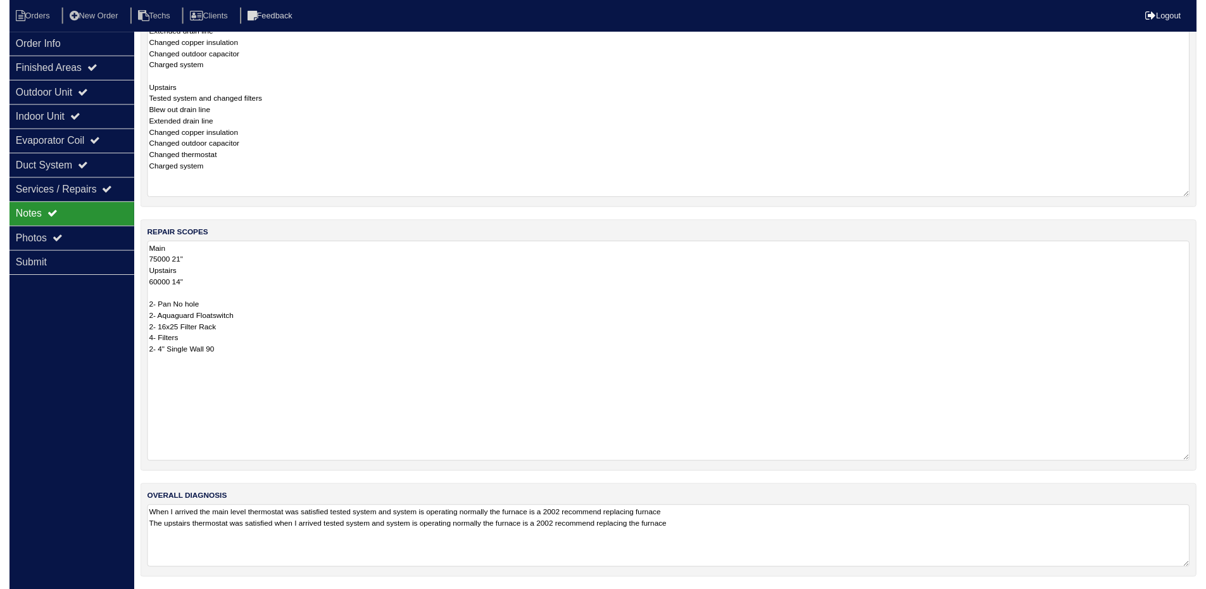
scroll to position [368, 0]
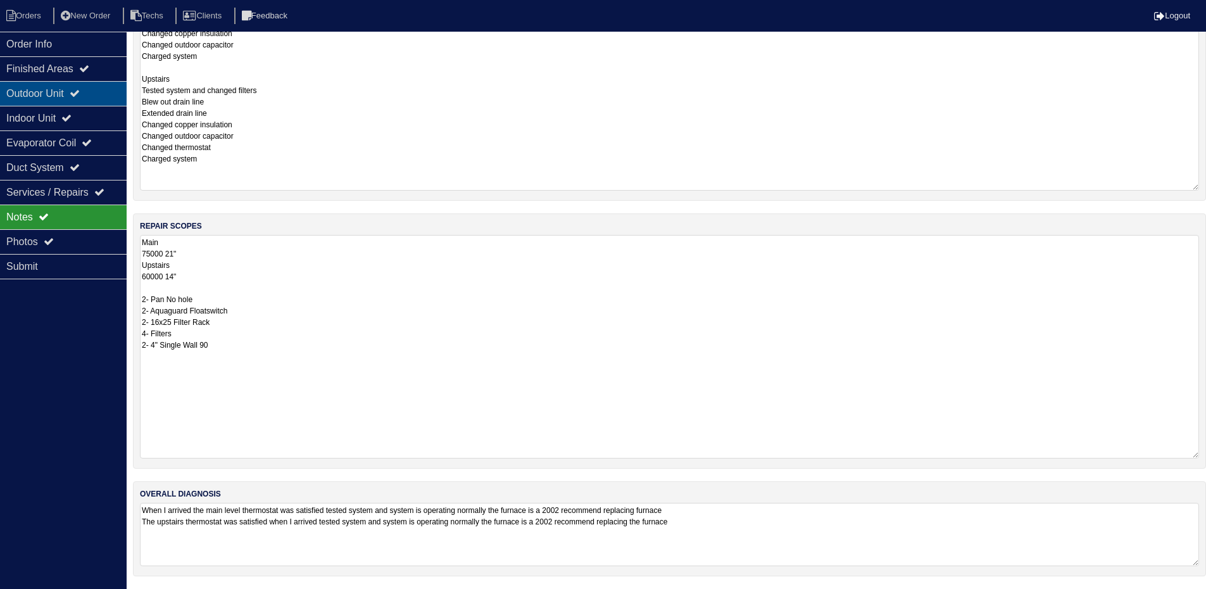
click at [70, 88] on div "Outdoor Unit" at bounding box center [63, 93] width 127 height 25
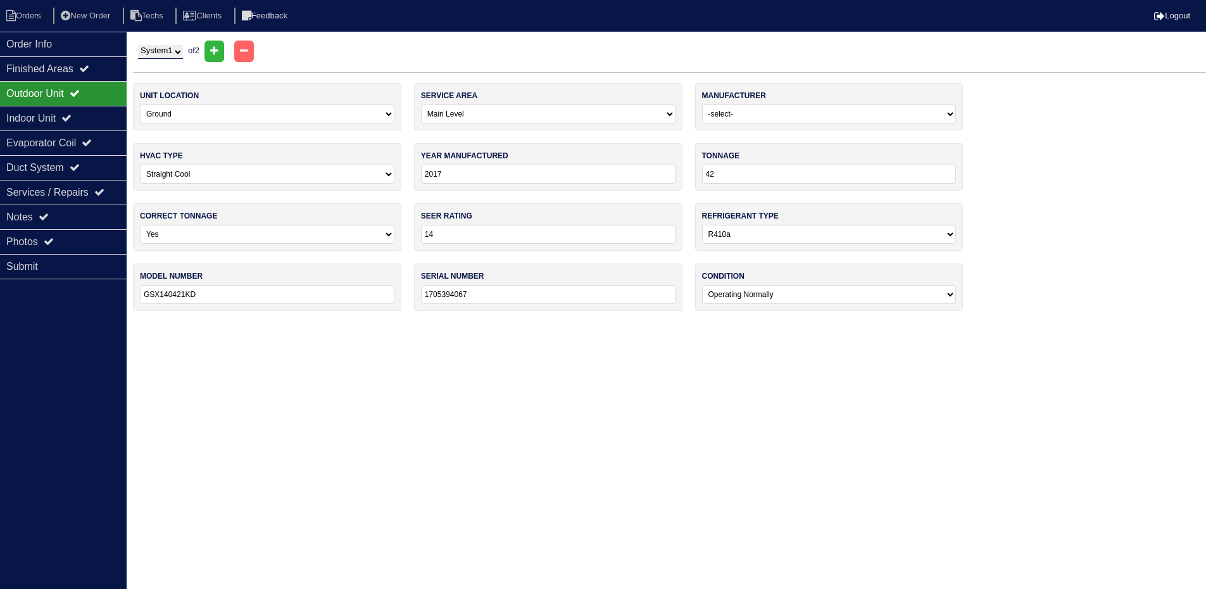
scroll to position [0, 0]
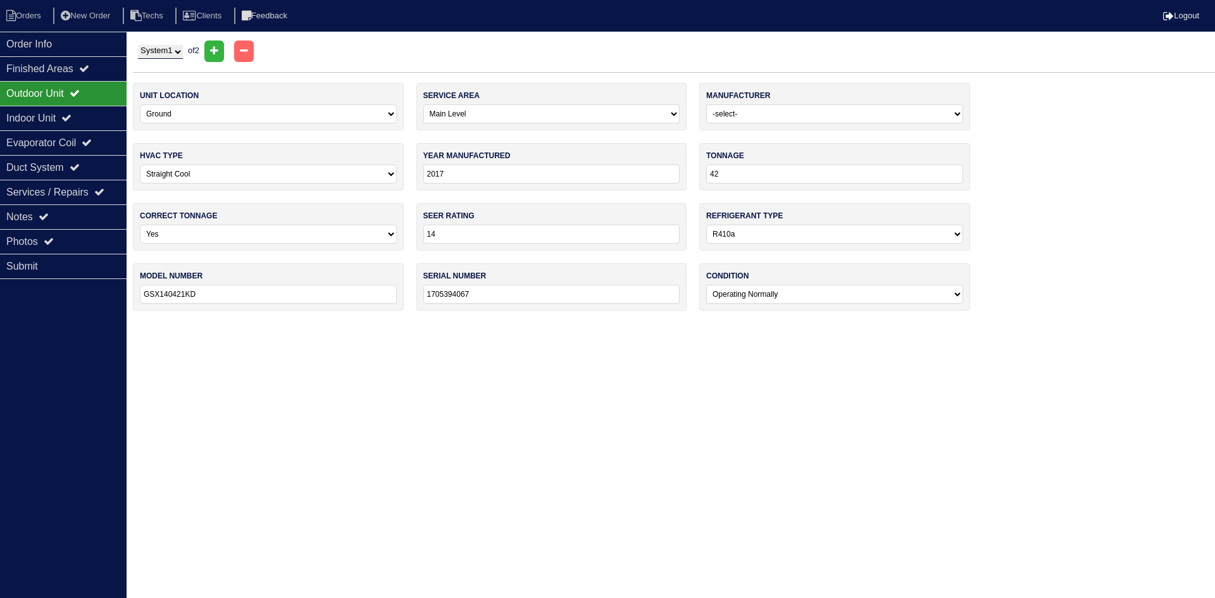
click at [183, 49] on select "System 1 System 2" at bounding box center [160, 52] width 45 height 14
select select "2"
click at [138, 45] on select "System 1 System 2" at bounding box center [160, 52] width 45 height 14
select select "1"
type input "2015"
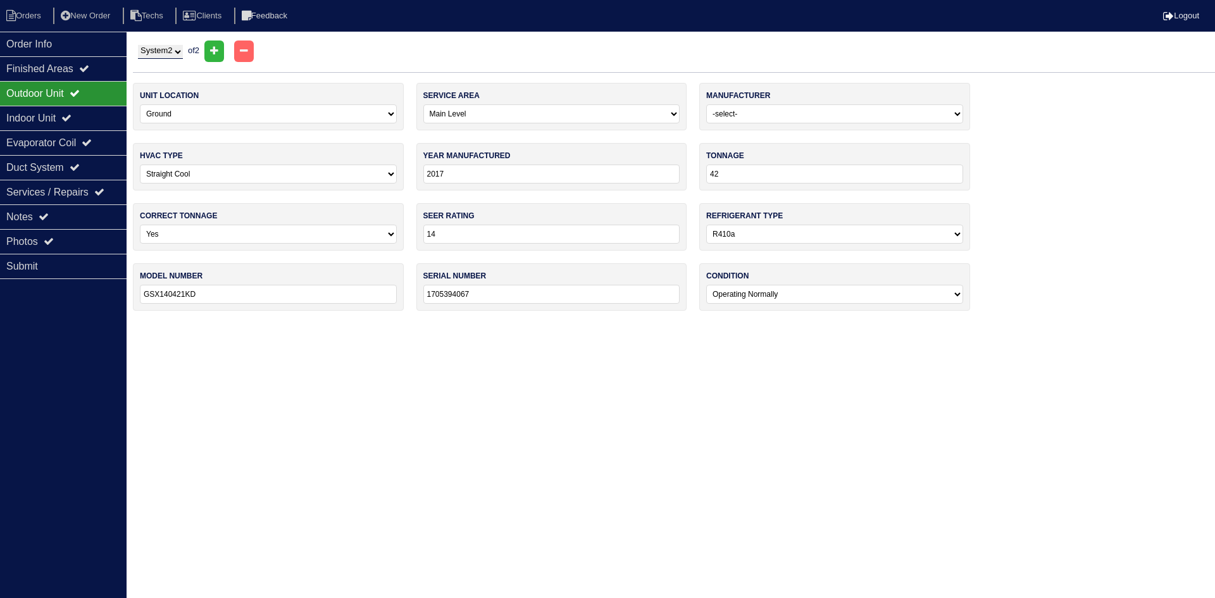
type input "24"
type input "GSX140241KB"
type input "1505088136"
click at [89, 111] on div "Indoor Unit" at bounding box center [63, 118] width 127 height 25
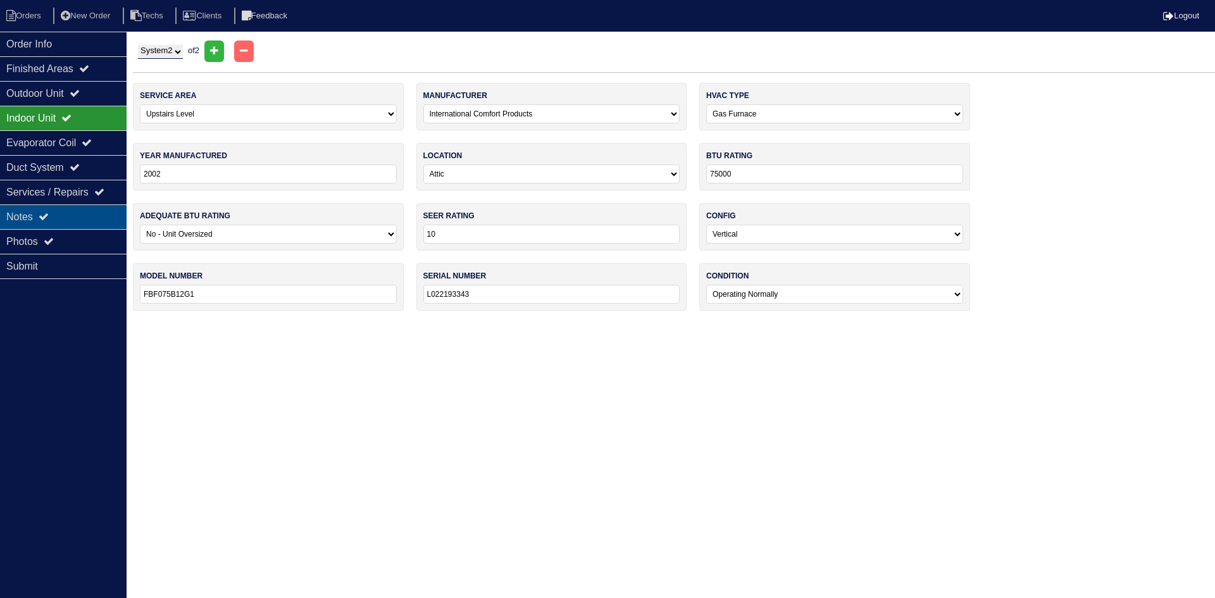
click at [63, 213] on div "Notes" at bounding box center [63, 216] width 127 height 25
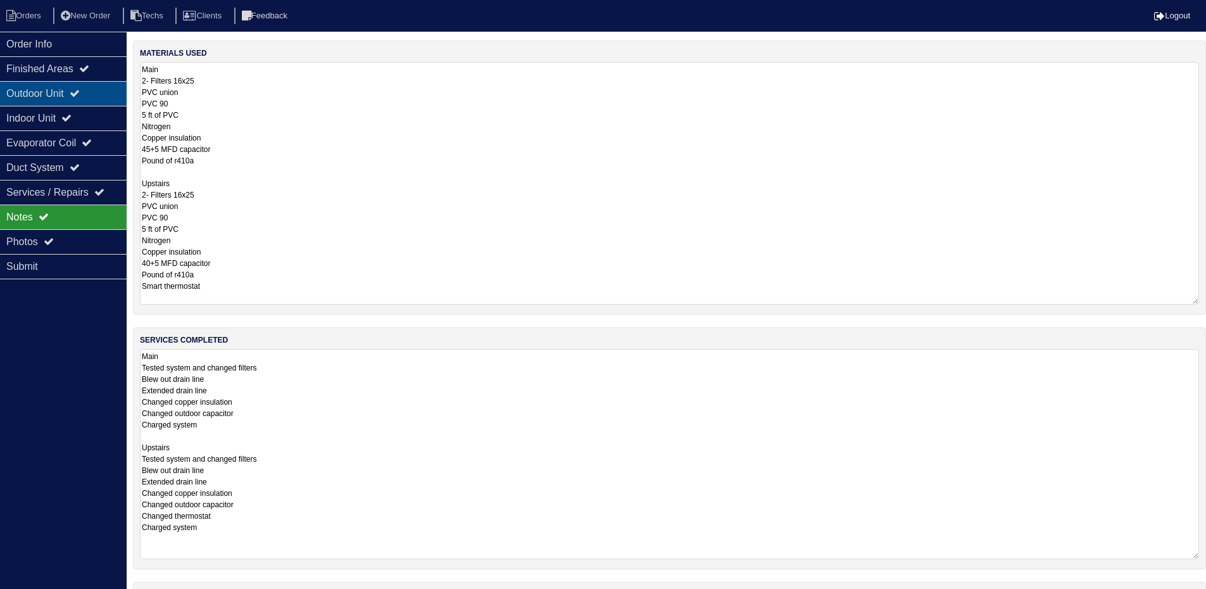
click at [116, 92] on div "Outdoor Unit" at bounding box center [63, 93] width 127 height 25
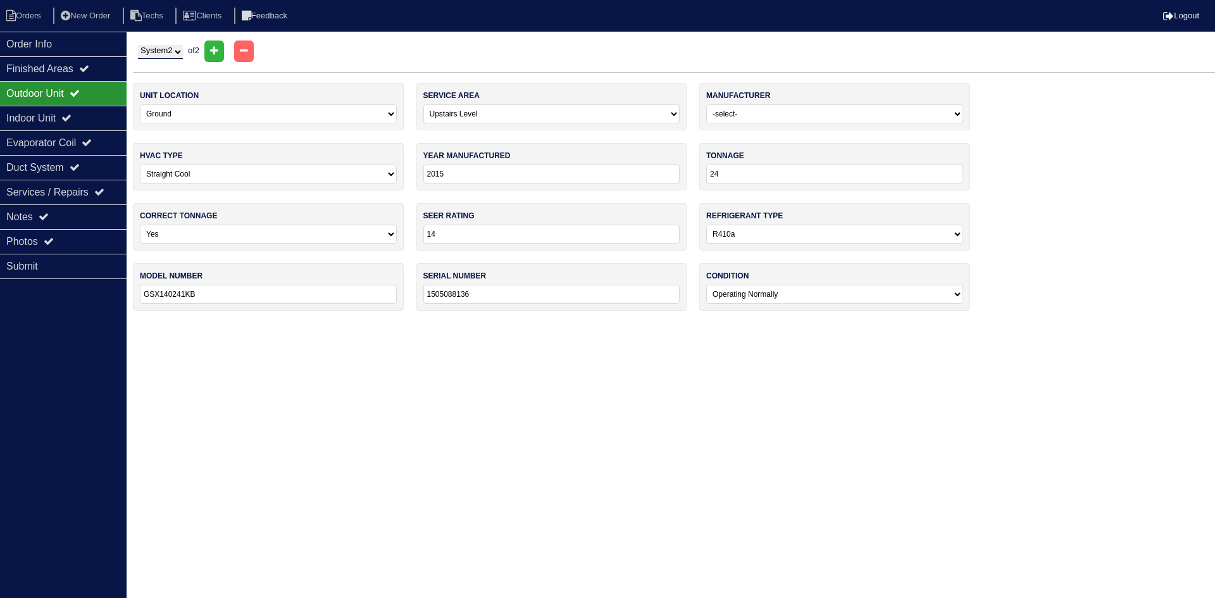
drag, startPoint x: 168, startPoint y: 51, endPoint x: 171, endPoint y: 59, distance: 8.2
click at [168, 51] on select "System 1 System 2" at bounding box center [160, 52] width 45 height 14
select select "1"
click at [138, 45] on select "System 1 System 2" at bounding box center [160, 52] width 45 height 14
select select "0"
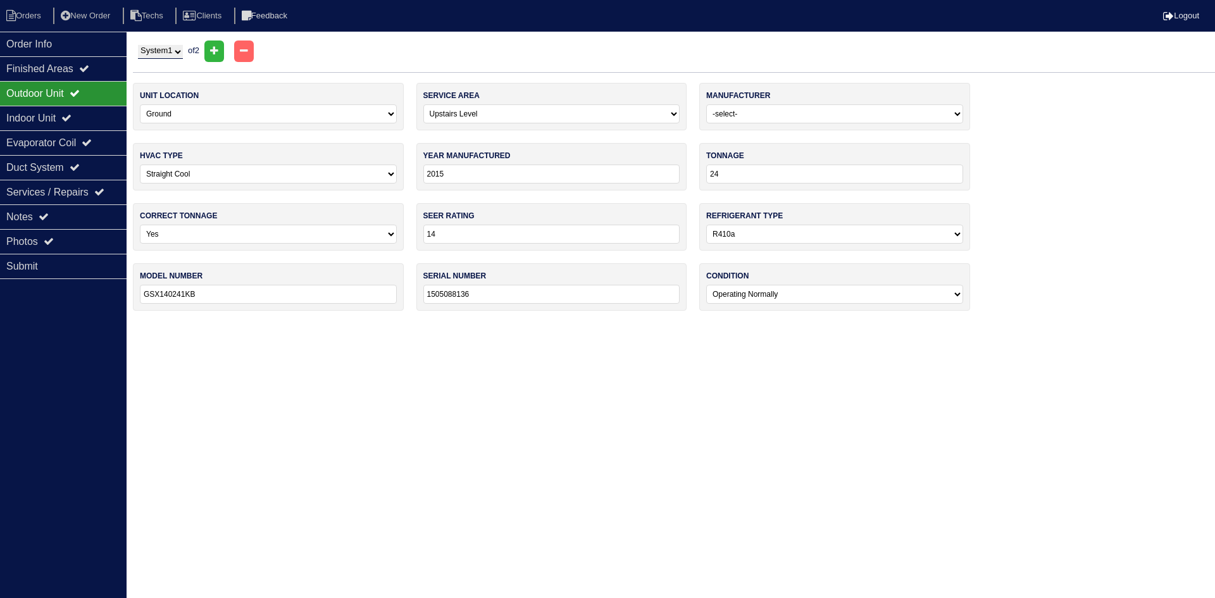
type input "2017"
type input "42"
type input "GSX140421KD"
type input "1705394067"
select select "0"
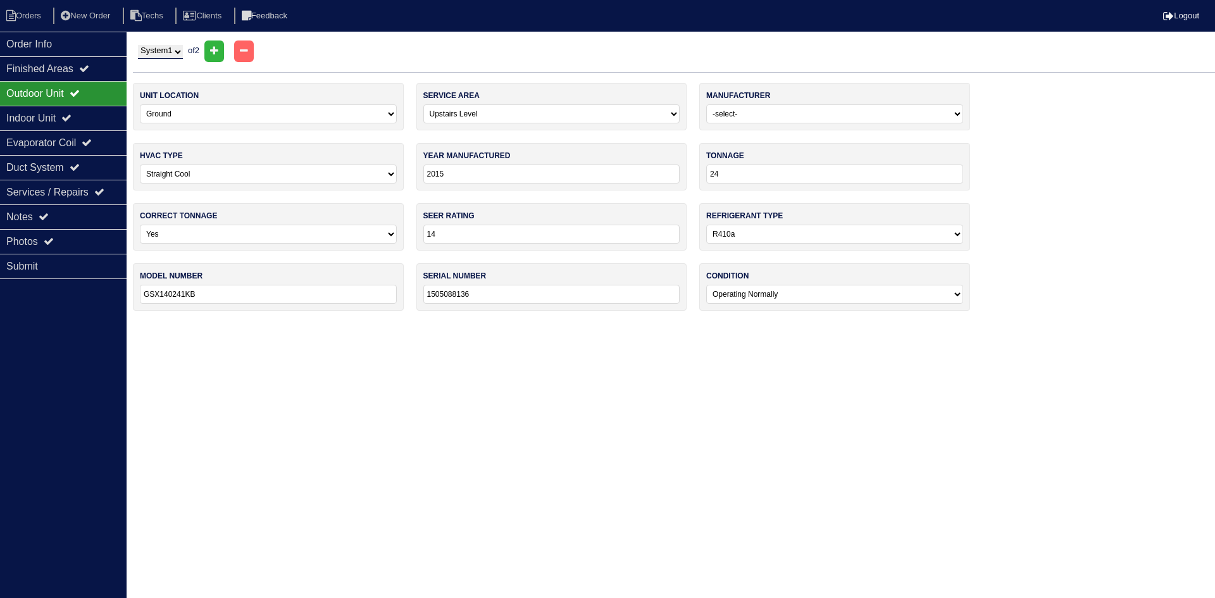
type input "2017"
type input "42"
type input "CAPF3642C8DB"
type input "1705402759"
click at [42, 118] on div "Indoor Unit" at bounding box center [63, 118] width 127 height 25
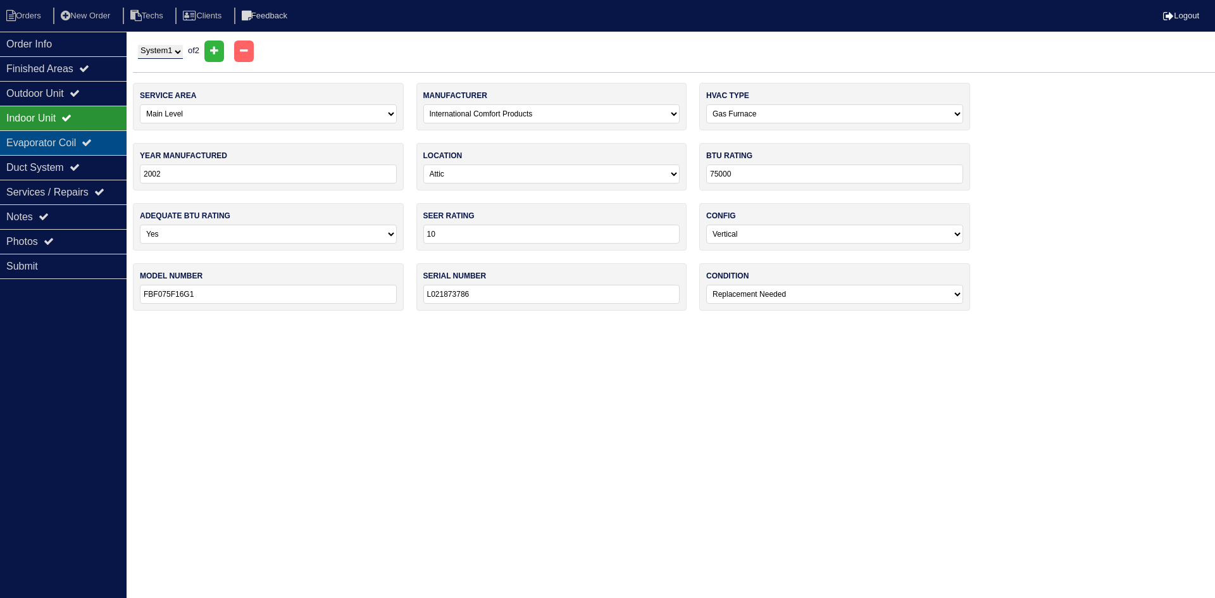
click at [53, 142] on div "Evaporator Coil" at bounding box center [63, 142] width 127 height 25
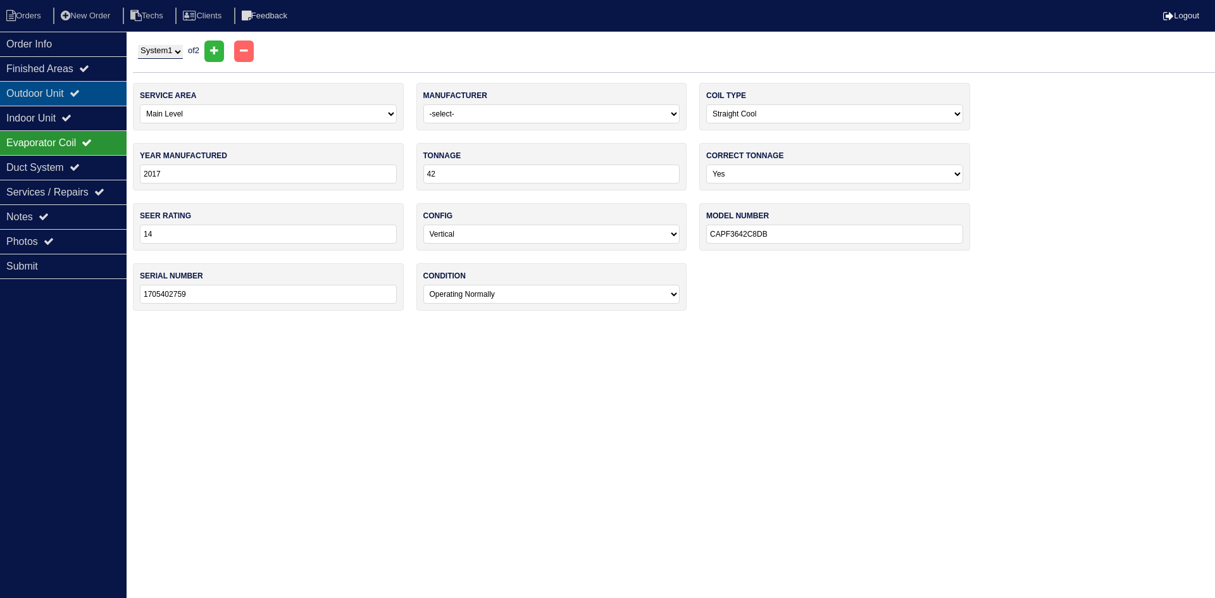
click at [65, 87] on div "Outdoor Unit" at bounding box center [63, 93] width 127 height 25
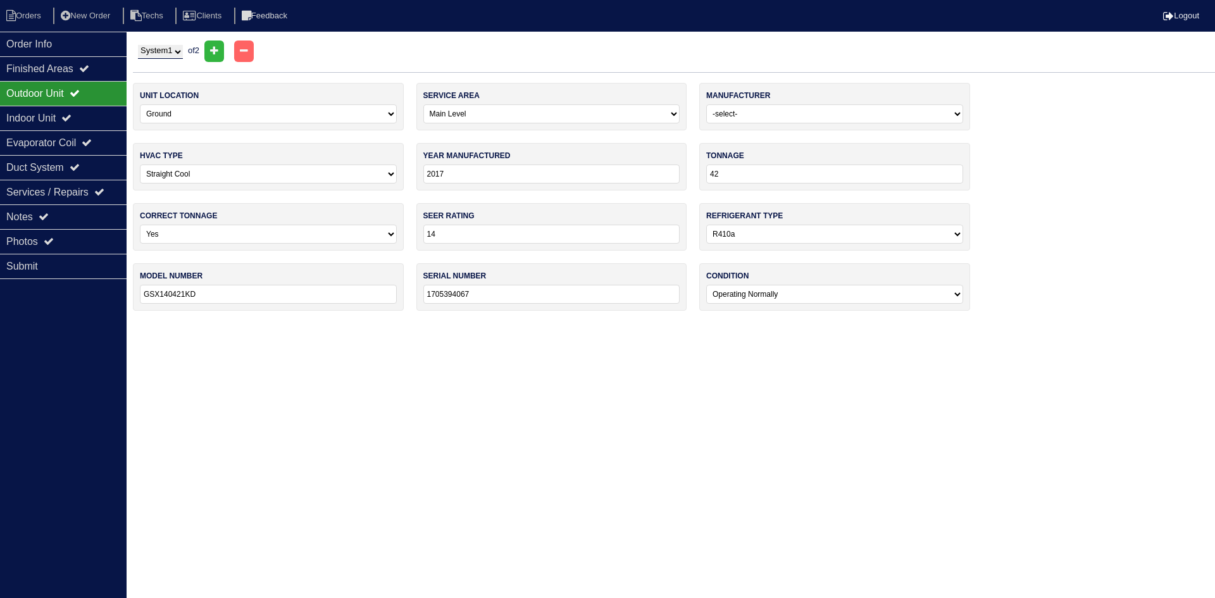
click at [169, 51] on select "System 1 System 2" at bounding box center [160, 52] width 45 height 14
select select "2"
click at [138, 45] on select "System 1 System 2" at bounding box center [160, 52] width 45 height 14
select select "1"
type input "2015"
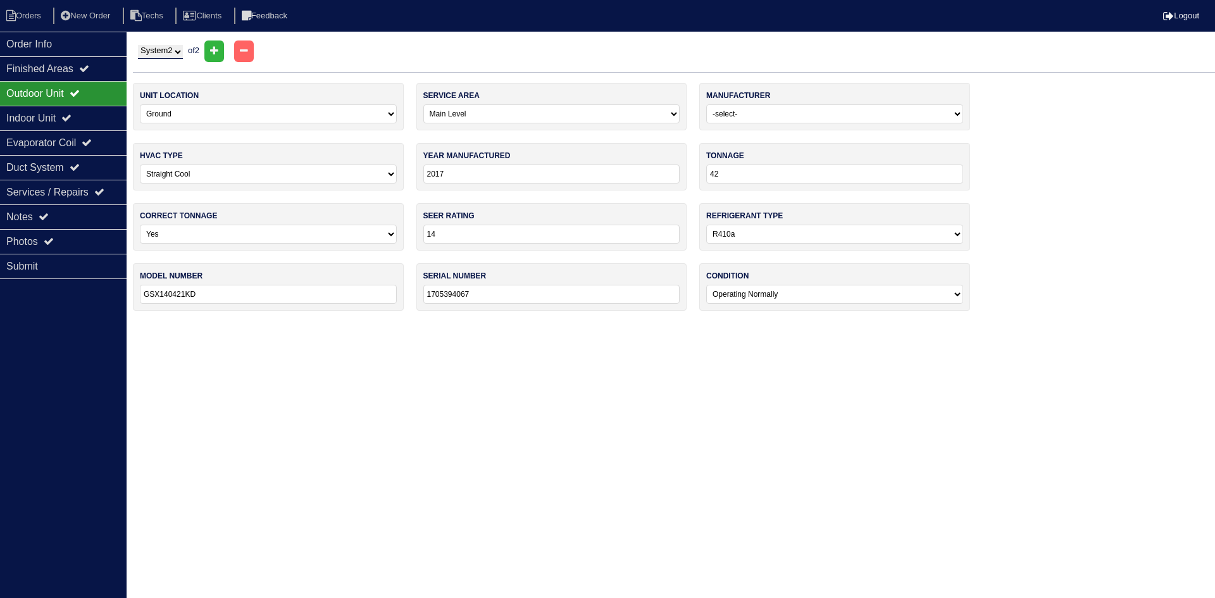
type input "24"
type input "GSX140241KB"
type input "1505088136"
click at [64, 147] on div "Evaporator Coil" at bounding box center [63, 142] width 127 height 25
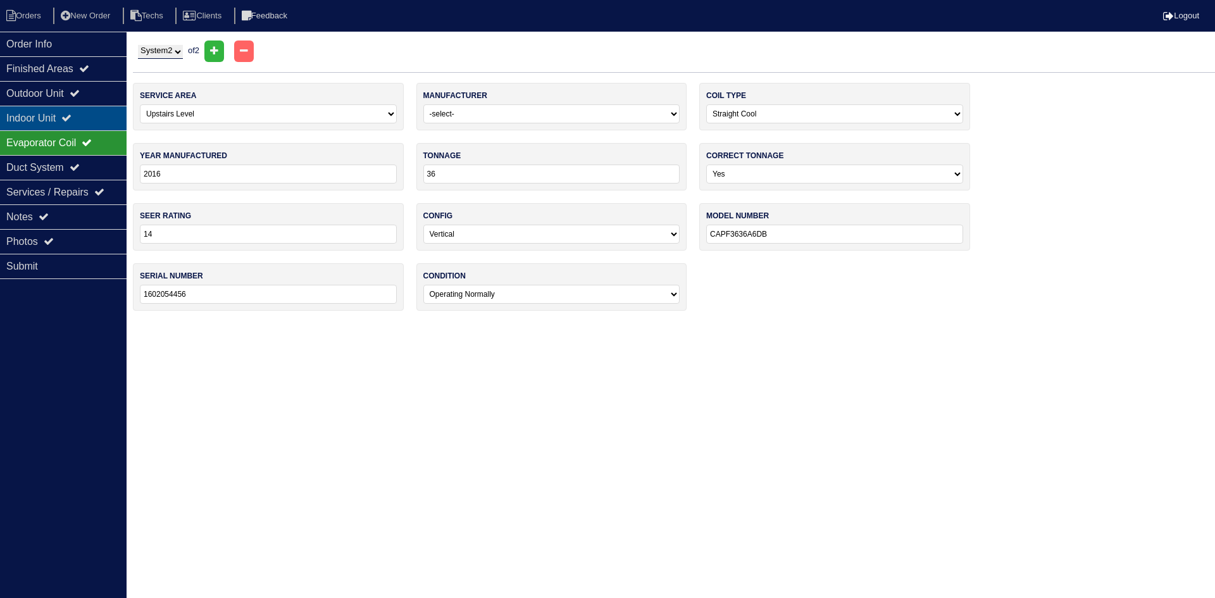
click at [65, 106] on div "Indoor Unit" at bounding box center [63, 118] width 127 height 25
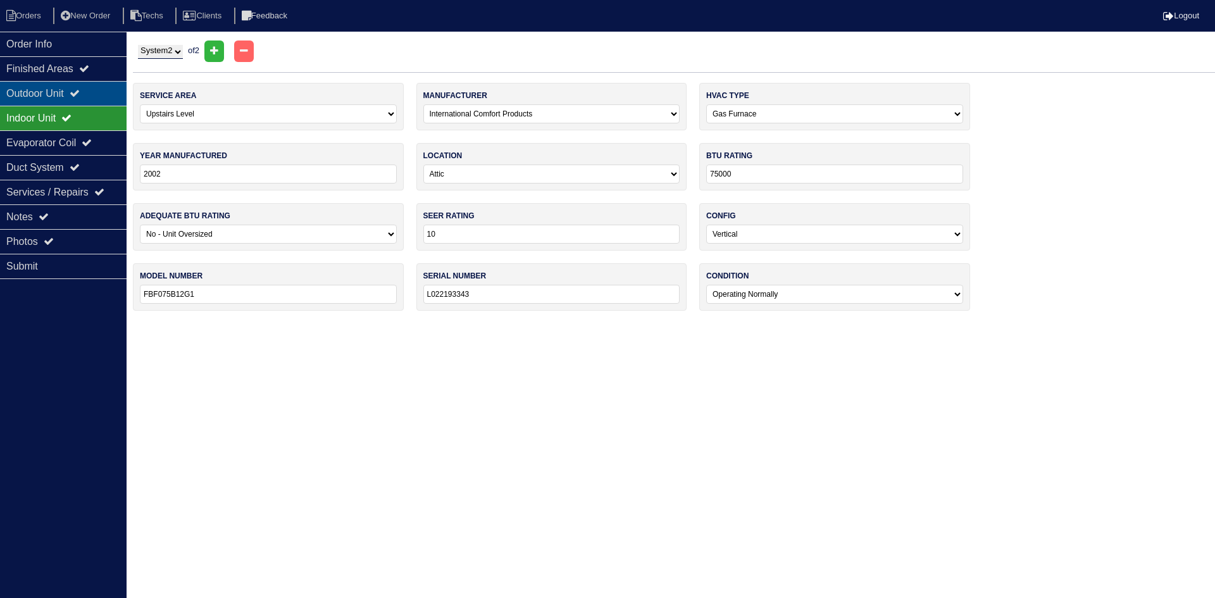
click at [87, 87] on div "Outdoor Unit" at bounding box center [63, 93] width 127 height 25
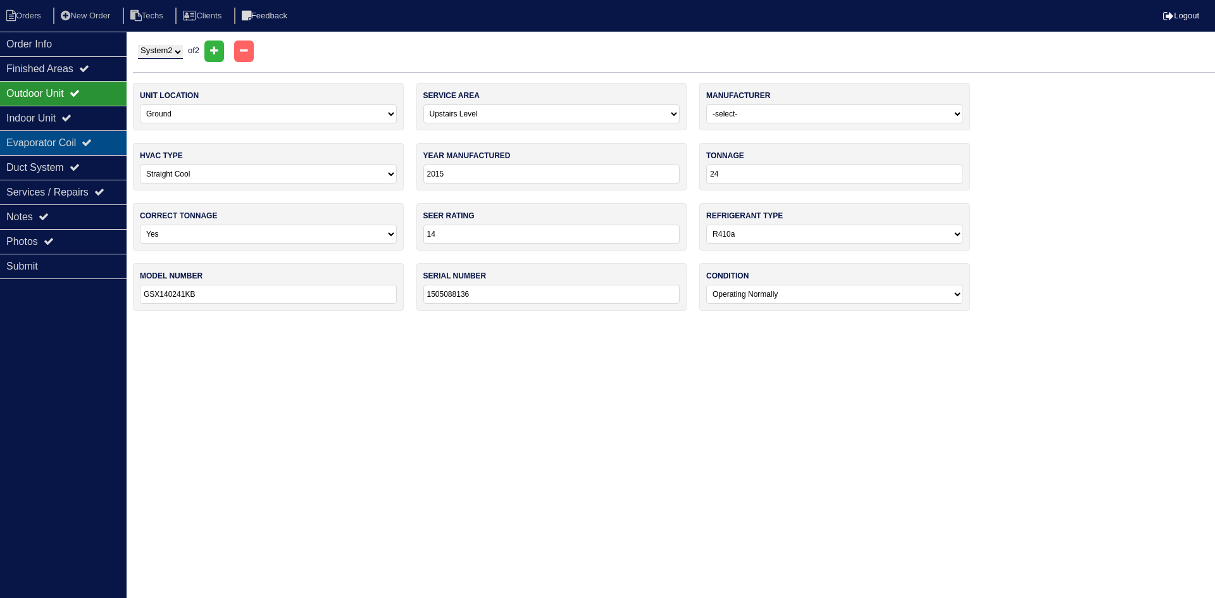
click at [77, 141] on div "Evaporator Coil" at bounding box center [63, 142] width 127 height 25
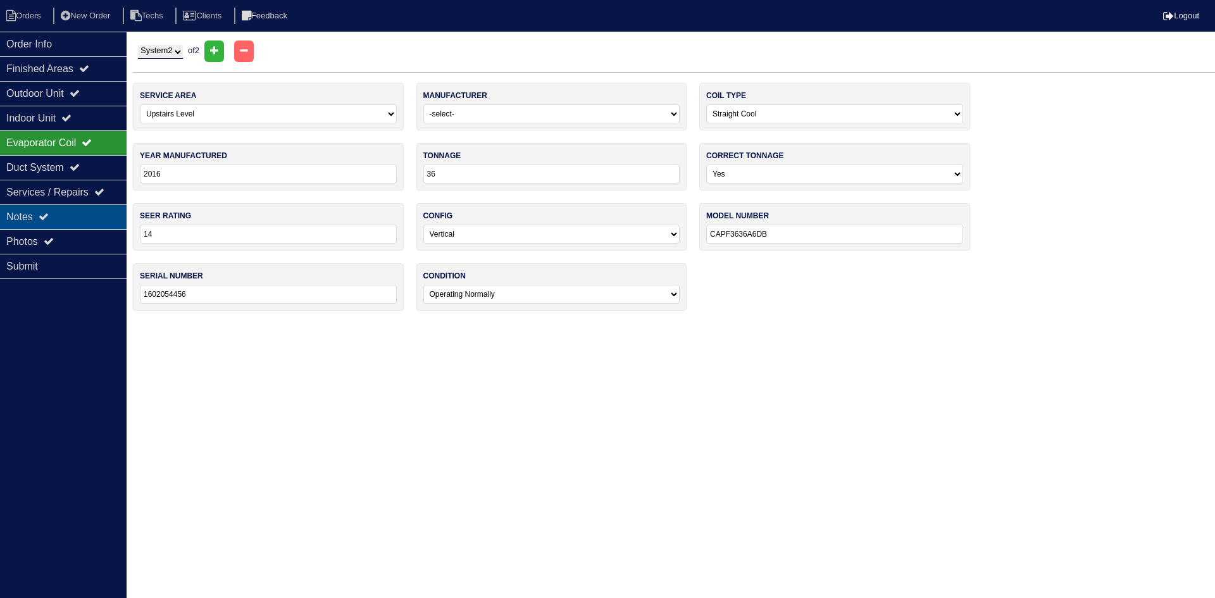
click at [62, 212] on div "Notes" at bounding box center [63, 216] width 127 height 25
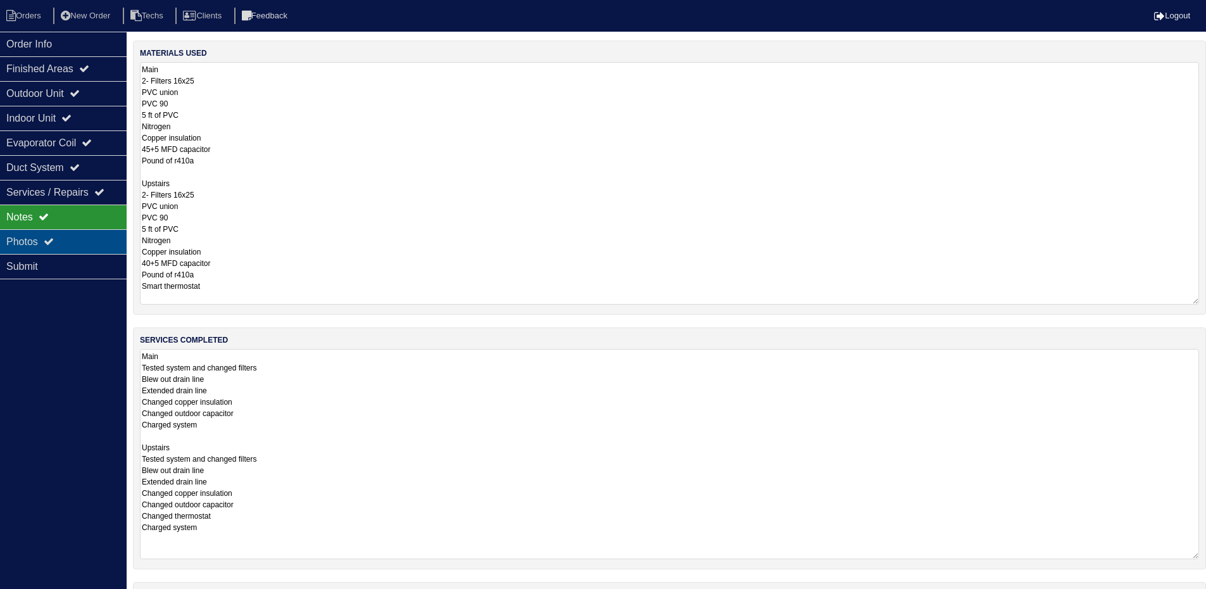
click at [87, 240] on div "Photos" at bounding box center [63, 241] width 127 height 25
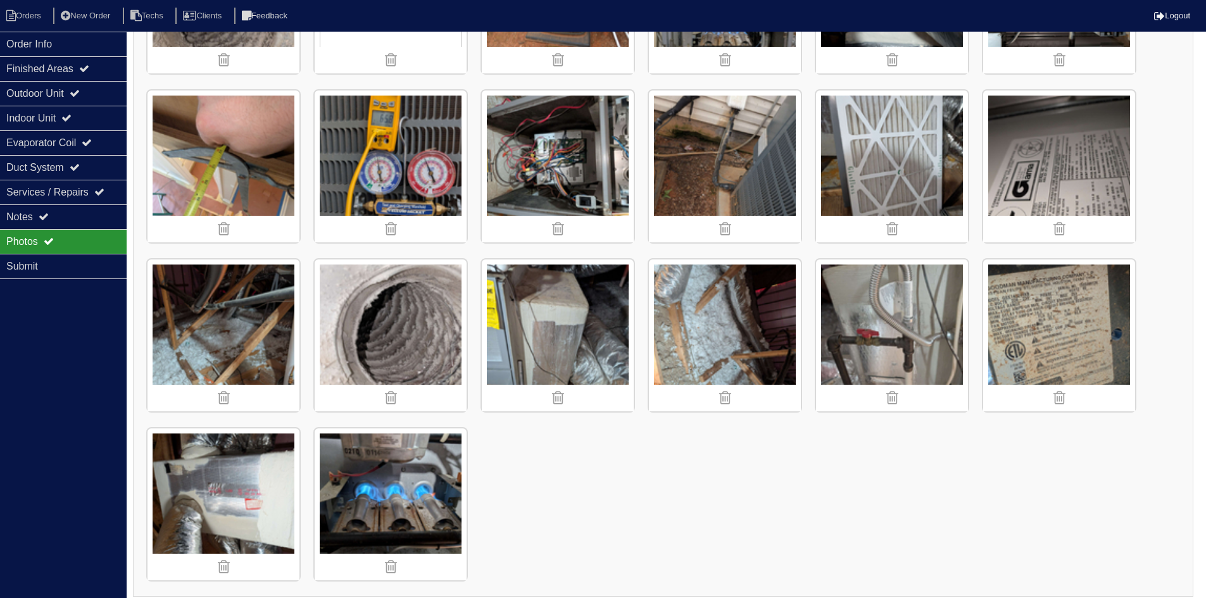
scroll to position [1836, 0]
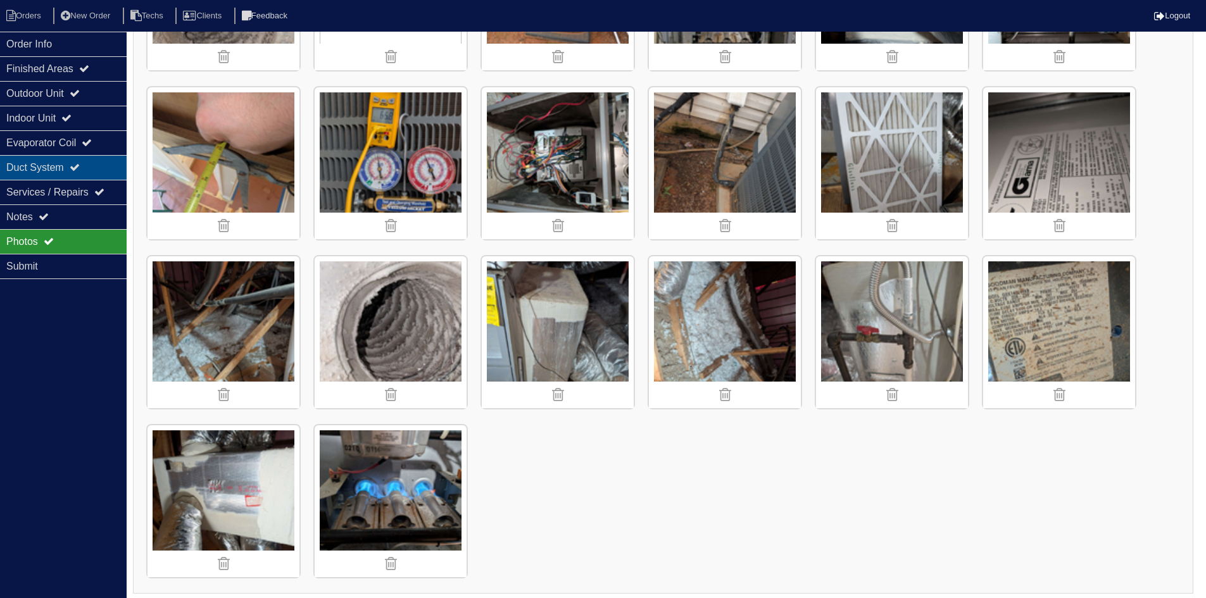
click at [99, 163] on div "Duct System" at bounding box center [63, 167] width 127 height 25
select select "2"
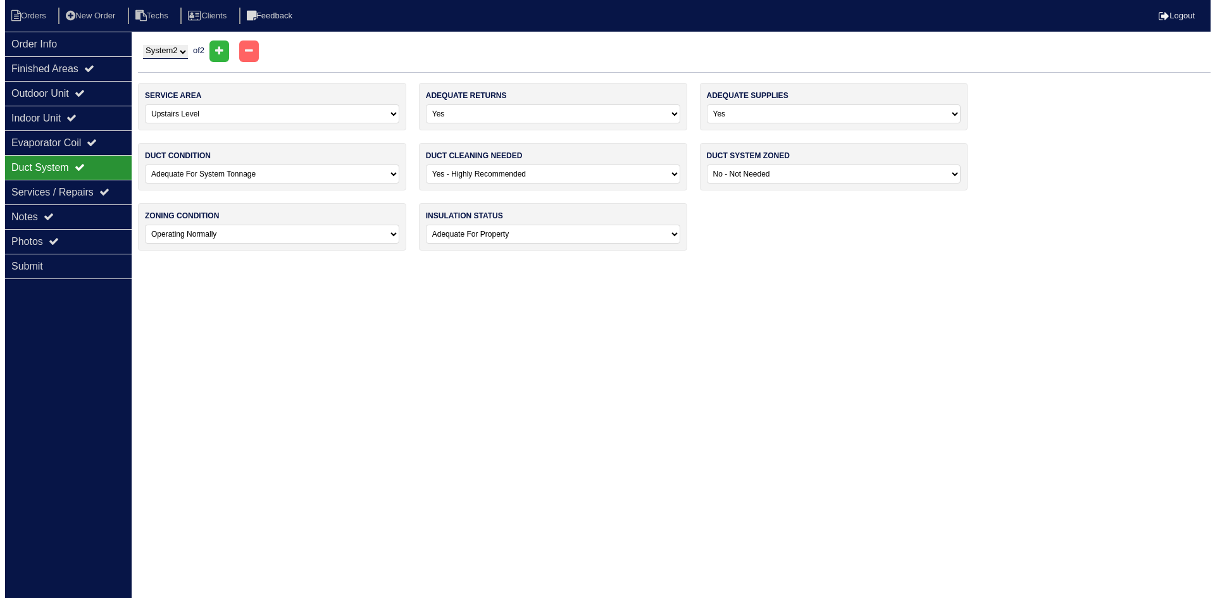
scroll to position [0, 0]
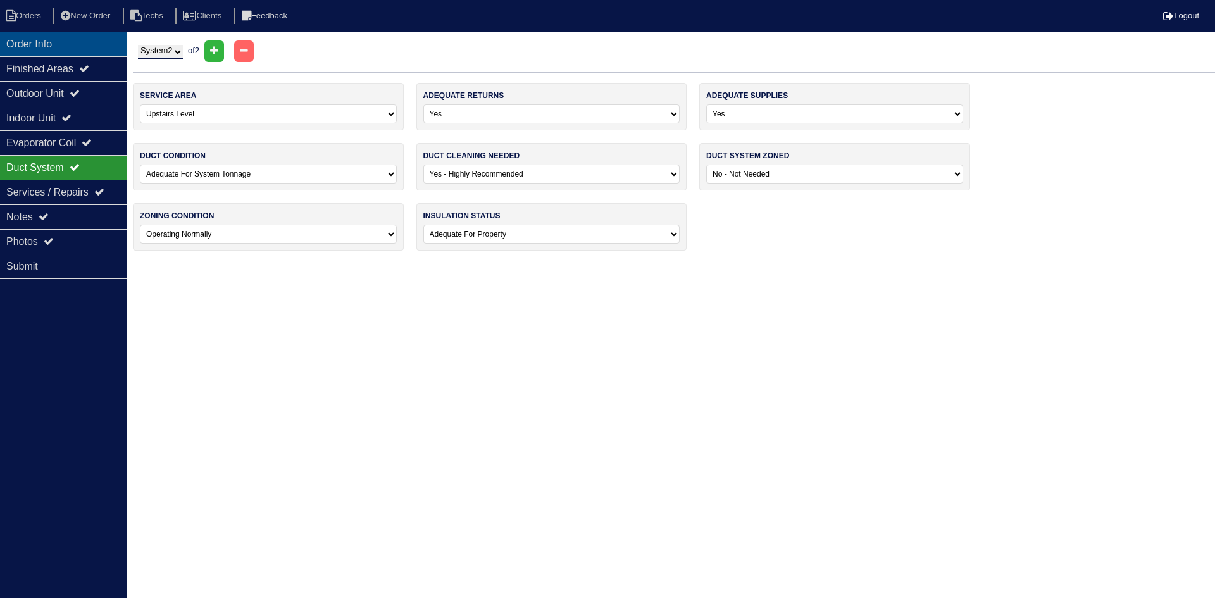
click at [33, 34] on div "Order Info" at bounding box center [63, 44] width 127 height 25
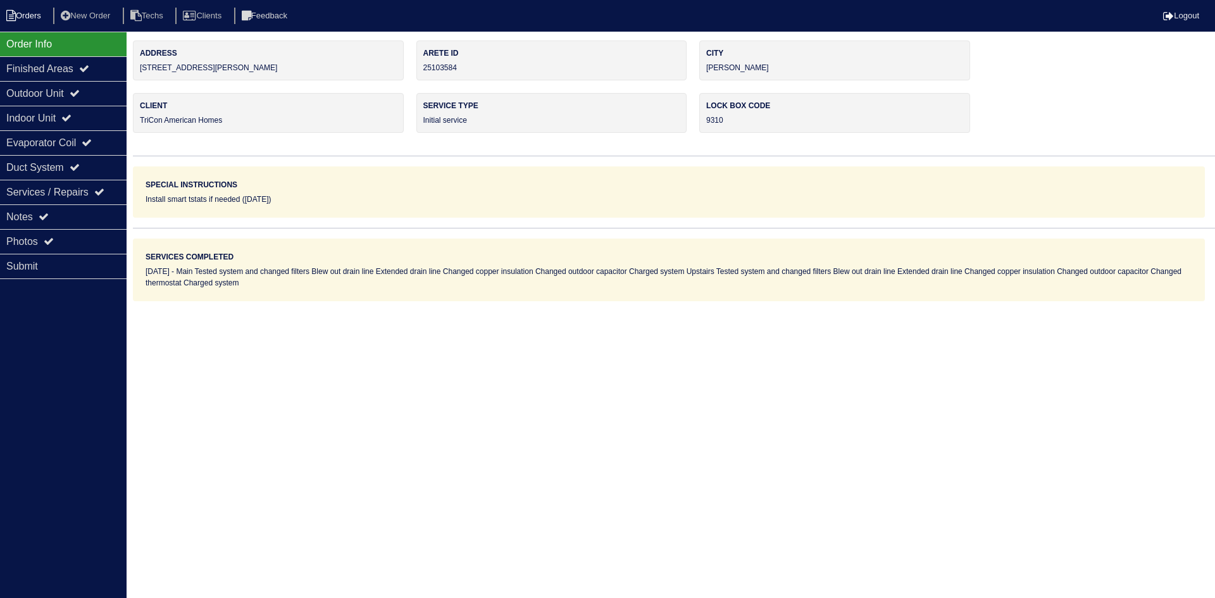
click at [29, 8] on li "Orders" at bounding box center [25, 16] width 51 height 17
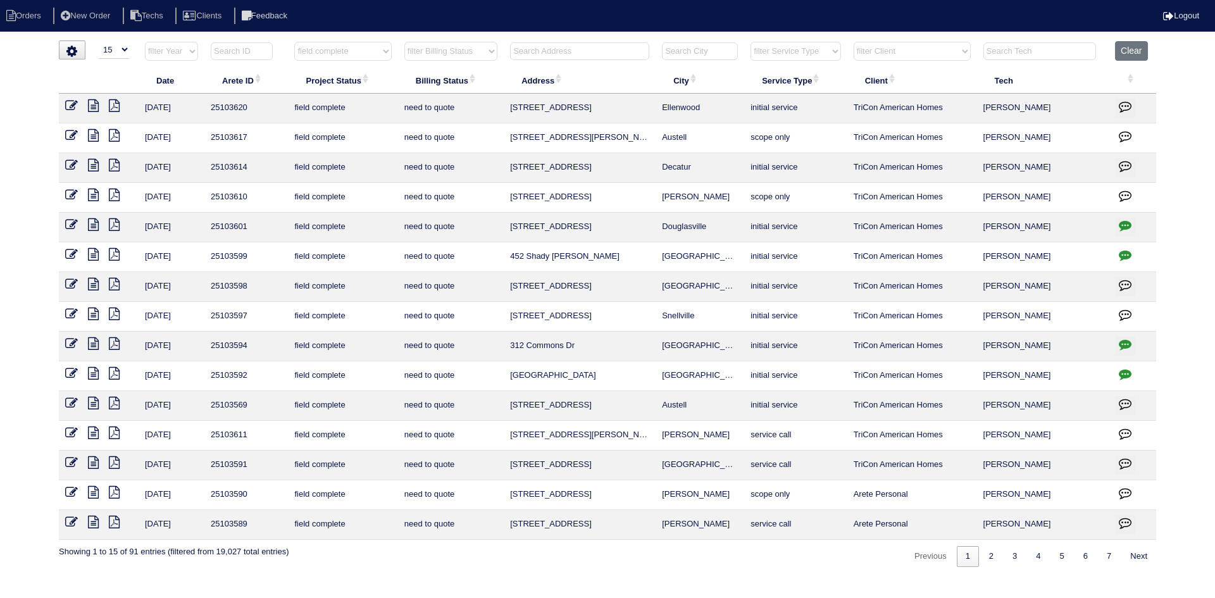
select select "15"
select select "field complete"
select select "need to quote"
click at [985, 551] on link "2" at bounding box center [991, 556] width 22 height 21
select select "field complete"
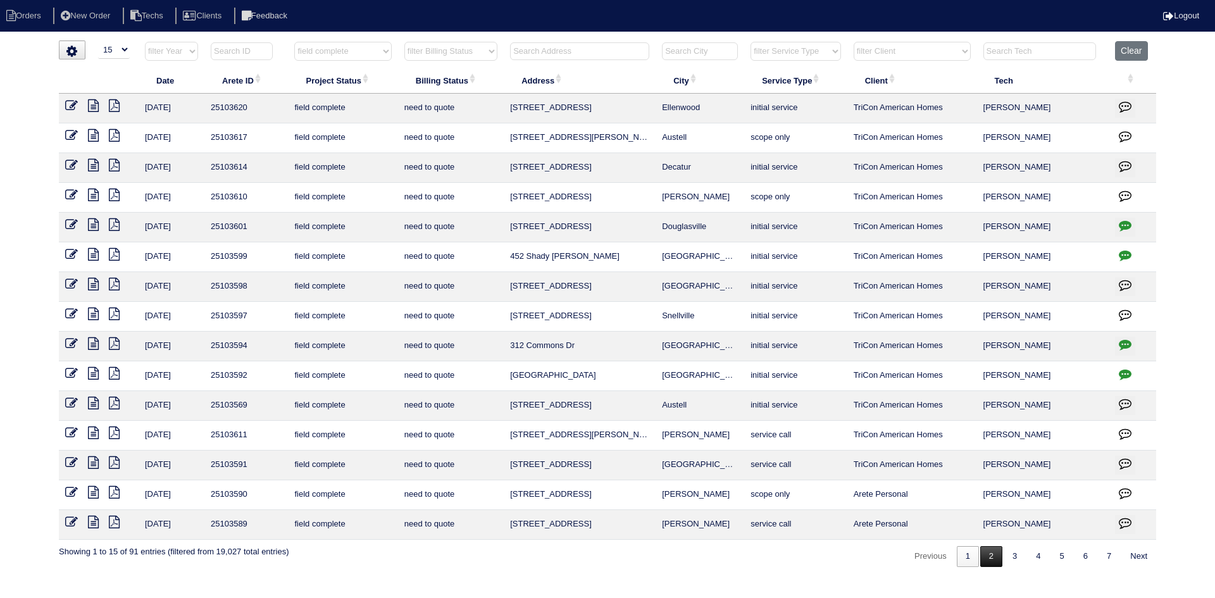
select select "need to quote"
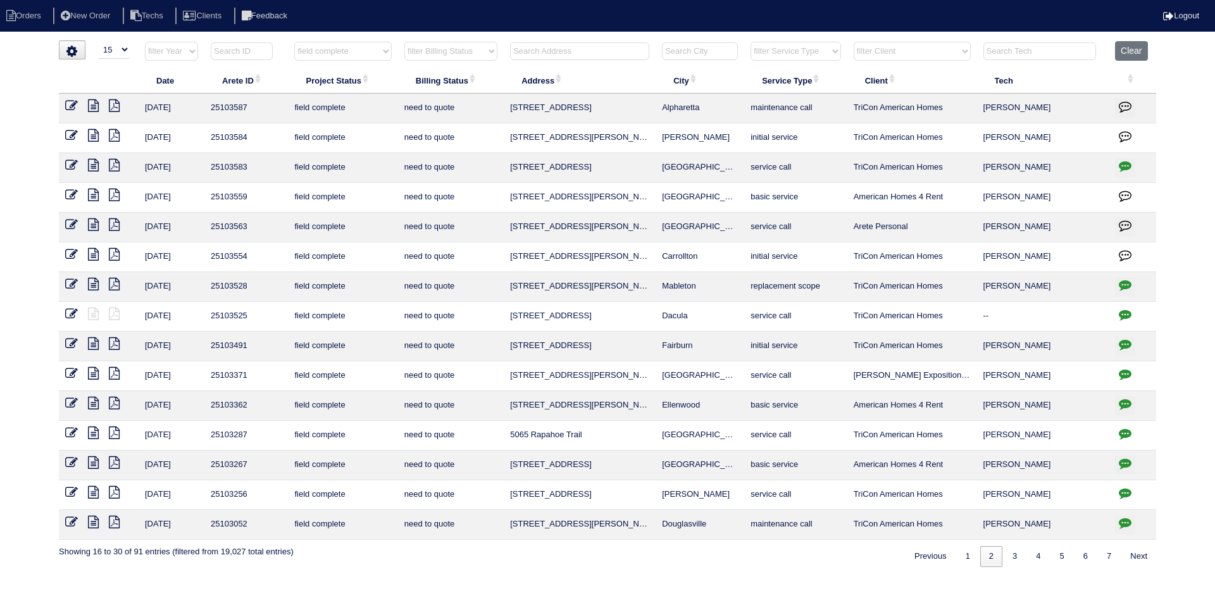
click at [92, 105] on icon at bounding box center [93, 105] width 11 height 13
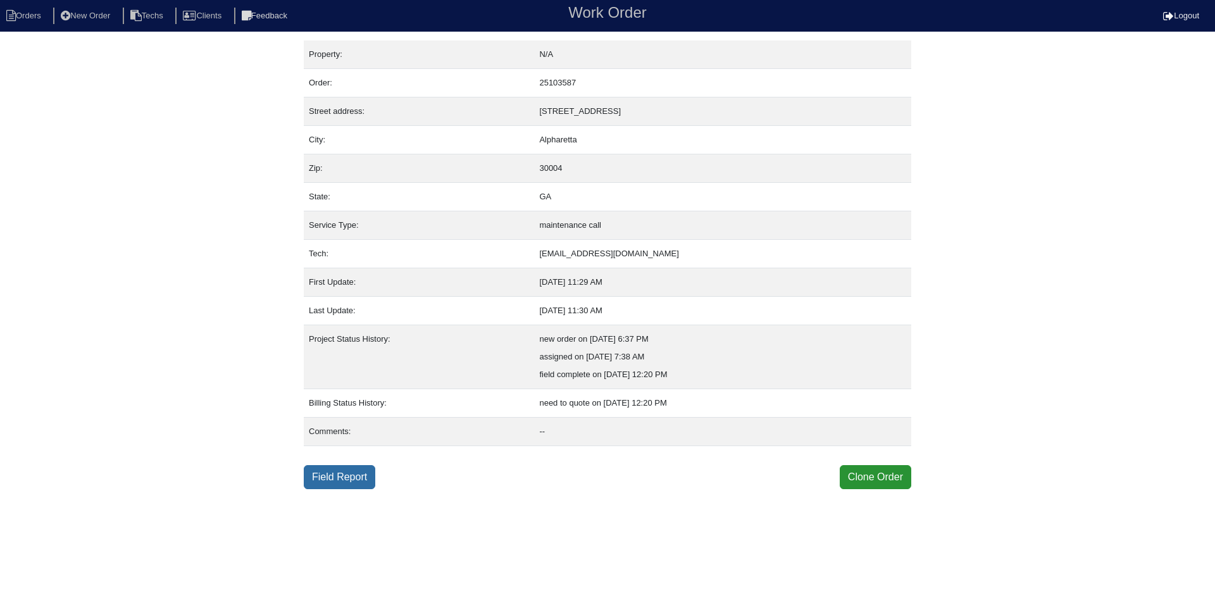
click at [354, 471] on link "Field Report" at bounding box center [340, 477] width 72 height 24
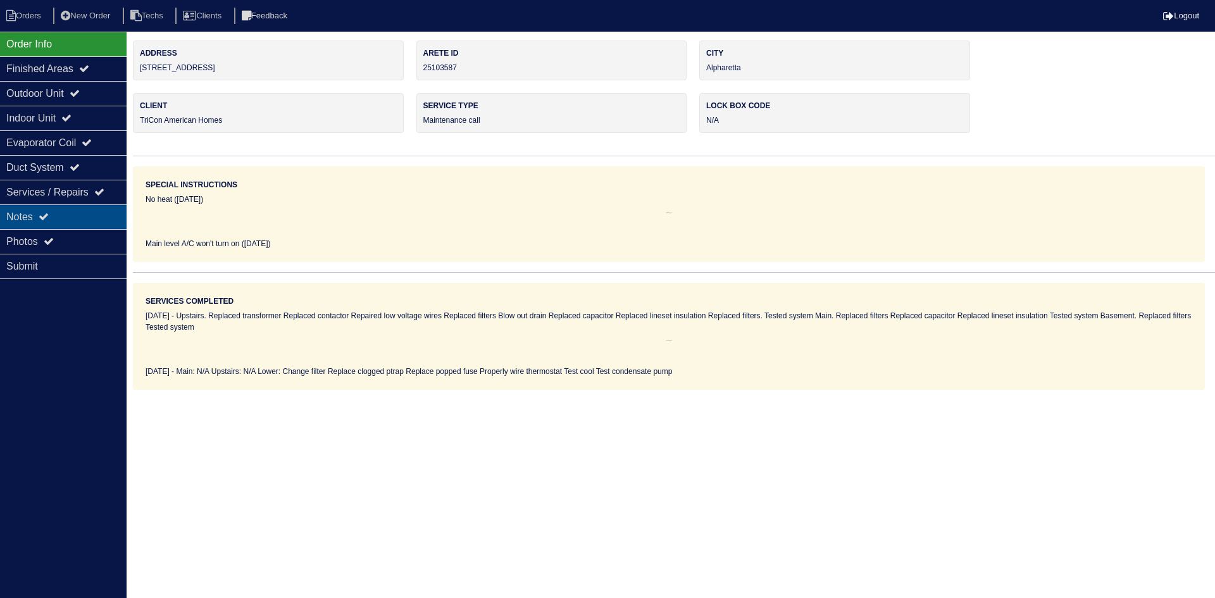
click at [44, 219] on icon at bounding box center [44, 216] width 10 height 10
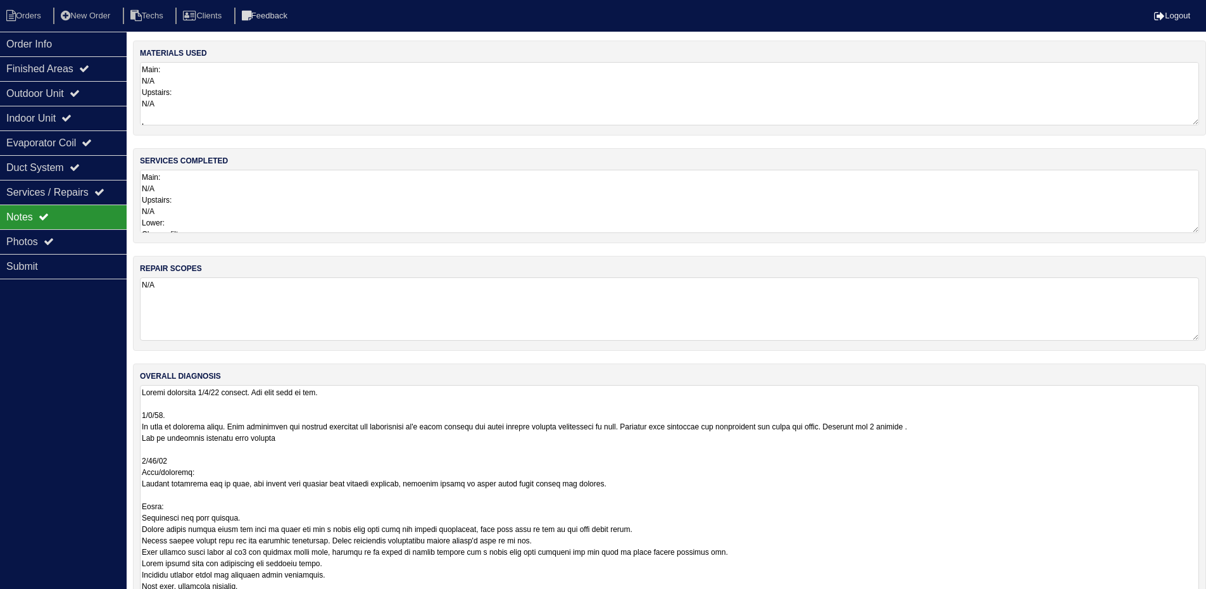
drag, startPoint x: 1204, startPoint y: 443, endPoint x: 1189, endPoint y: 588, distance: 145.7
click at [1206, 597] on html "Orders New Order Techs Clients Feedback Logout Orders New Order Users Clients M…" at bounding box center [603, 328] width 1206 height 656
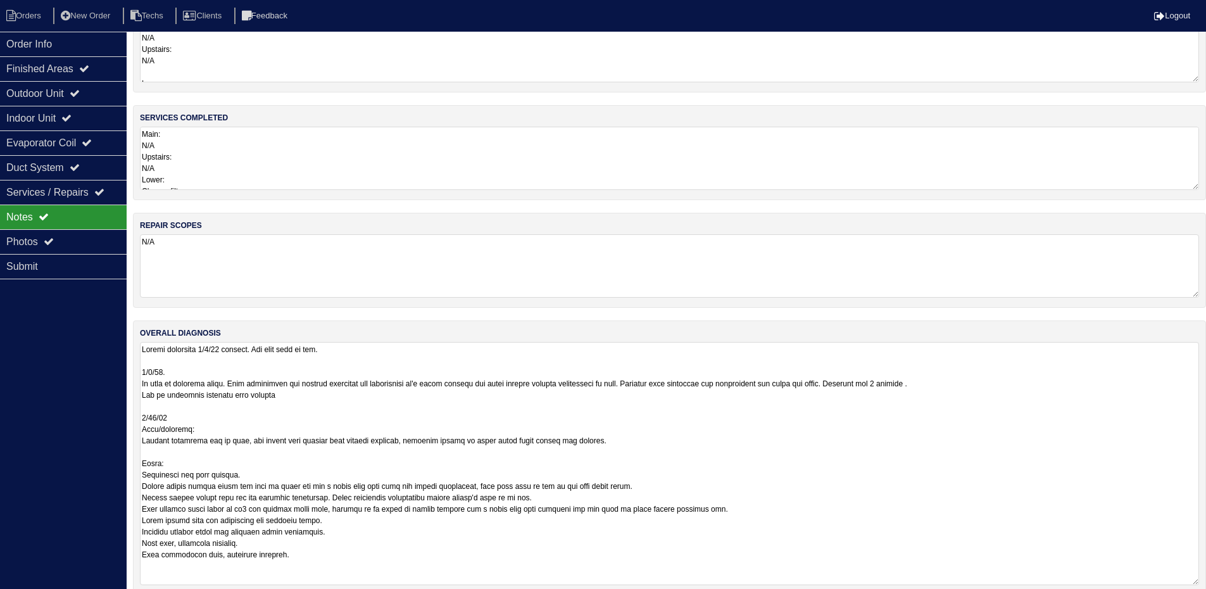
scroll to position [62, 0]
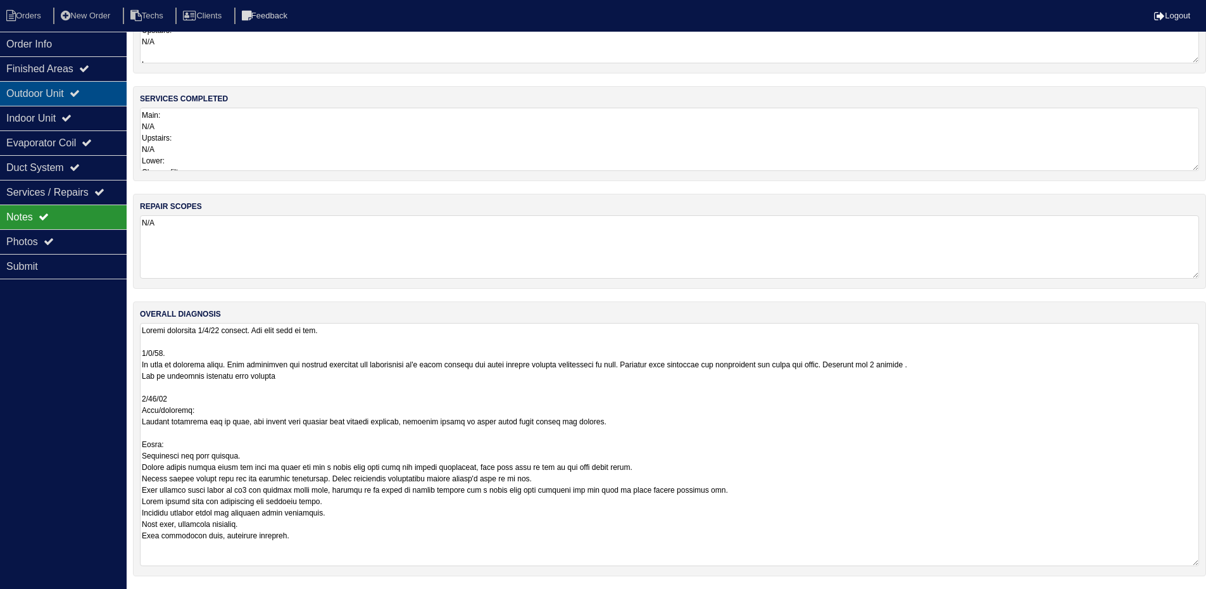
click at [49, 92] on div "Outdoor Unit" at bounding box center [63, 93] width 127 height 25
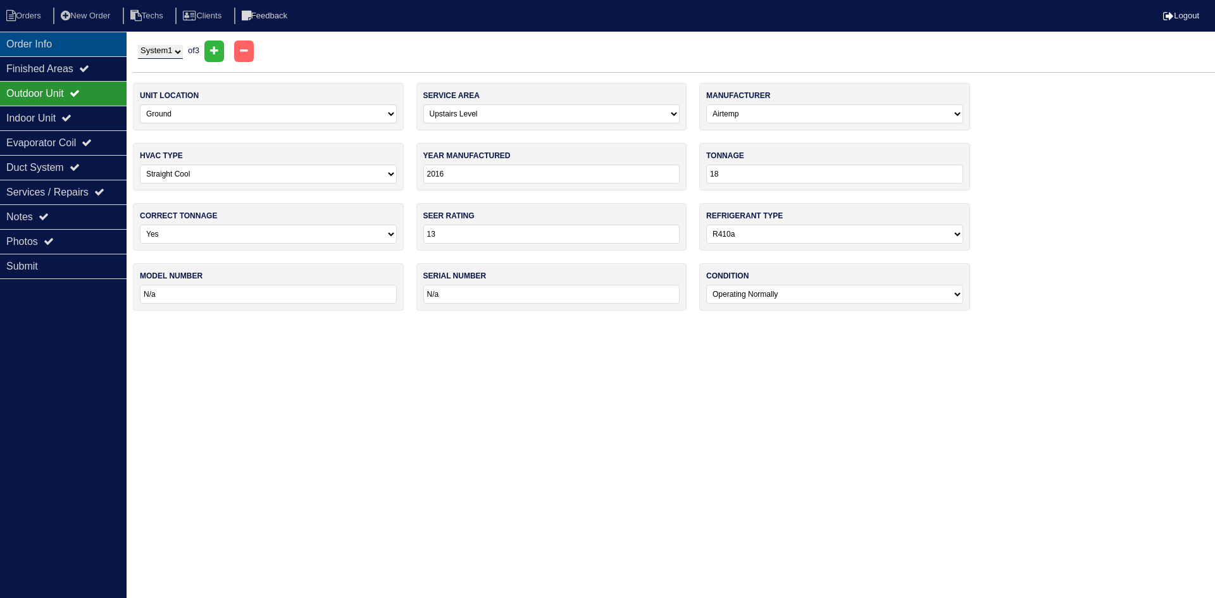
click at [54, 46] on div "Order Info" at bounding box center [63, 44] width 127 height 25
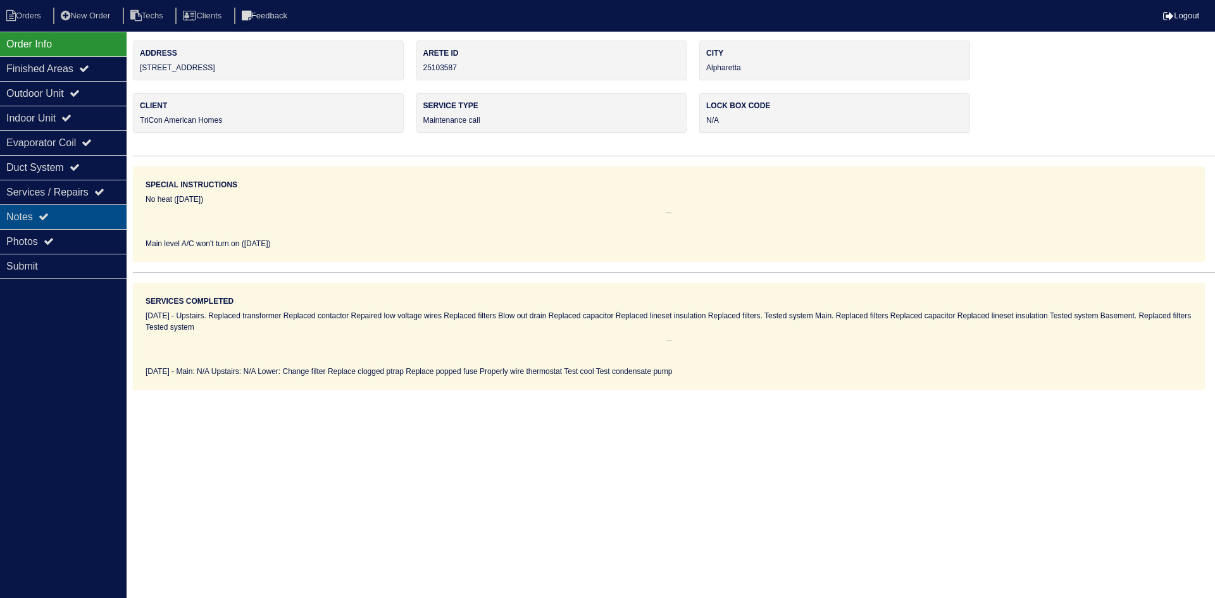
click at [44, 207] on div "Notes" at bounding box center [63, 216] width 127 height 25
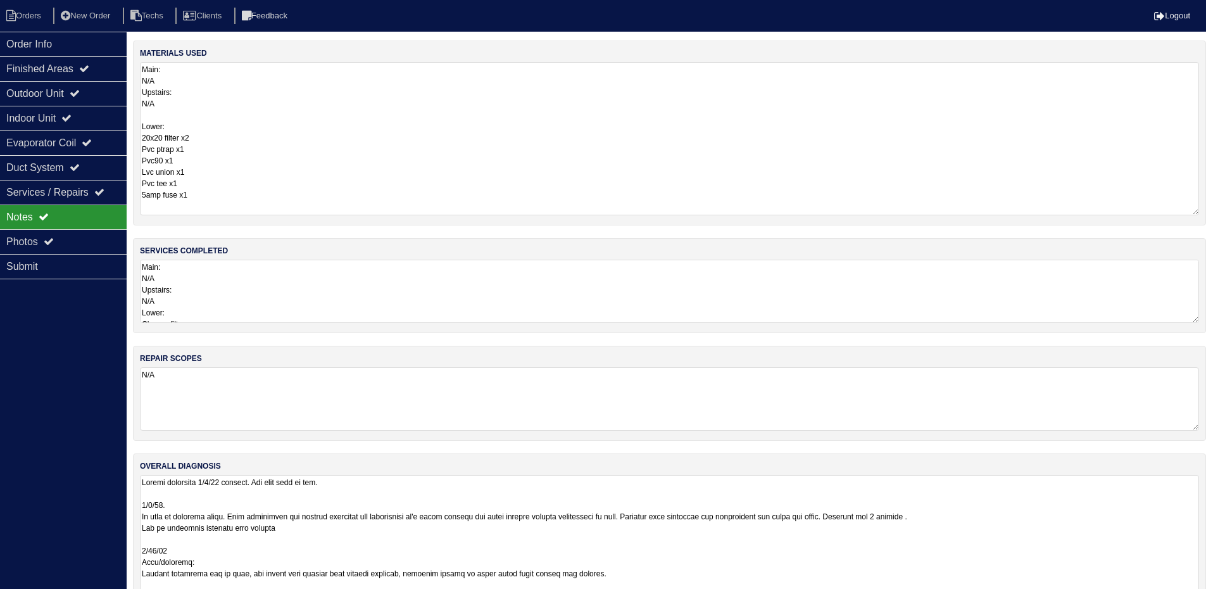
drag, startPoint x: 1192, startPoint y: 121, endPoint x: 1213, endPoint y: 211, distance: 92.7
click at [1206, 211] on html "Orders New Order Techs Clients Feedback Logout Orders New Order Users Clients M…" at bounding box center [603, 370] width 1206 height 740
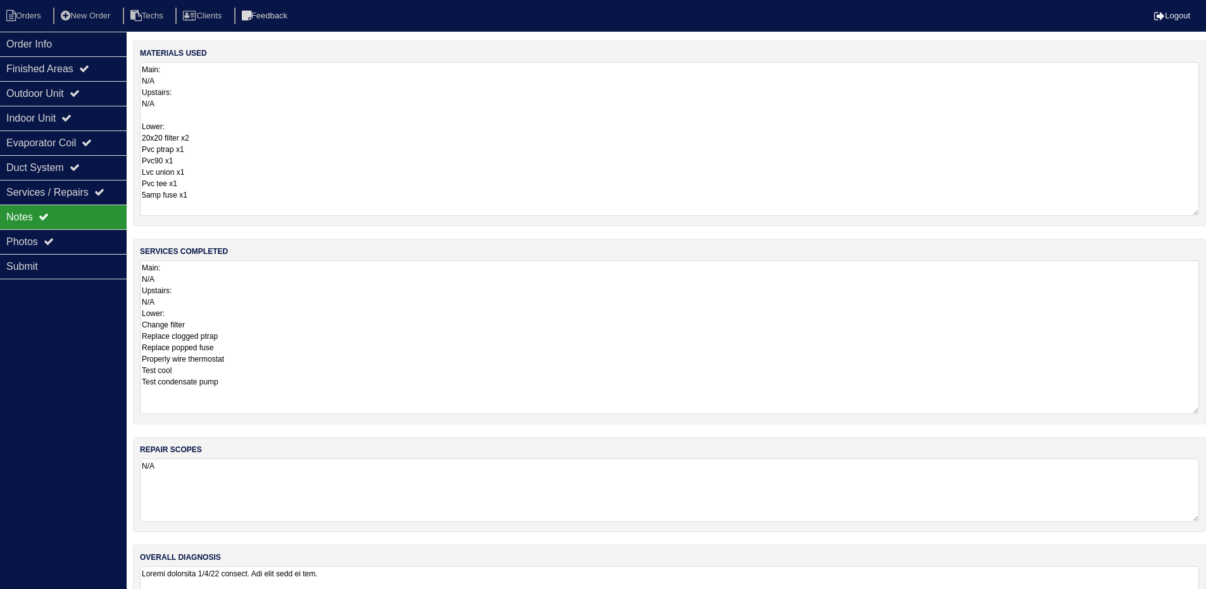
drag, startPoint x: 1195, startPoint y: 321, endPoint x: 1211, endPoint y: 411, distance: 92.0
click at [1206, 411] on html "Orders New Order Techs Clients Feedback Logout Orders New Order Users Clients M…" at bounding box center [603, 416] width 1206 height 832
click at [44, 92] on div "Outdoor Unit" at bounding box center [63, 93] width 127 height 25
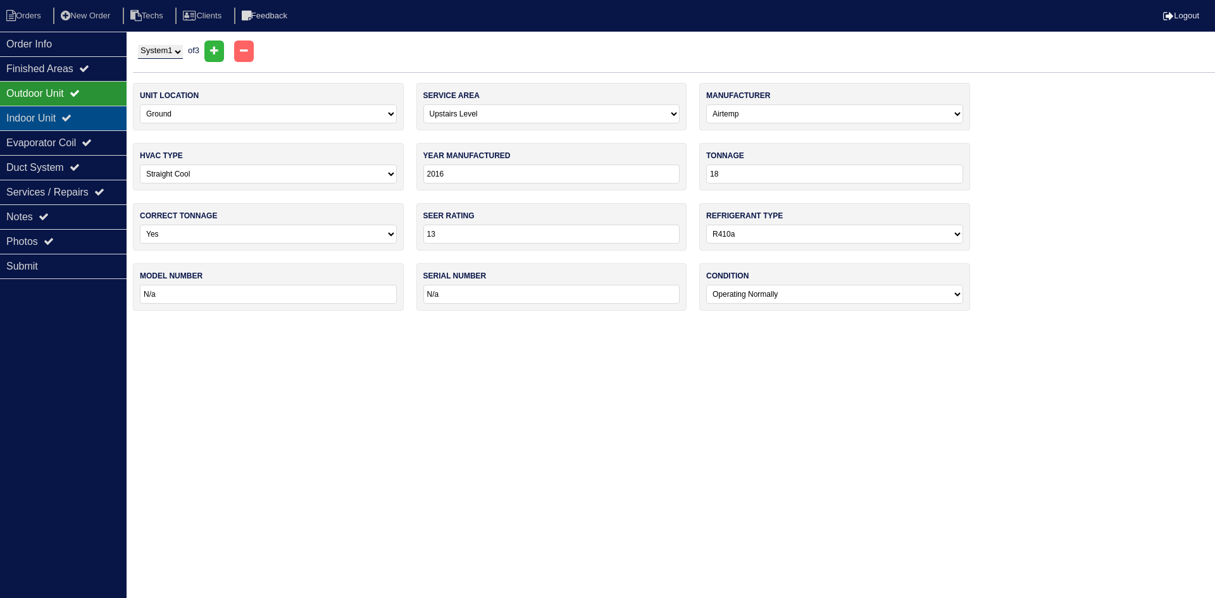
click at [47, 114] on div "Indoor Unit" at bounding box center [63, 118] width 127 height 25
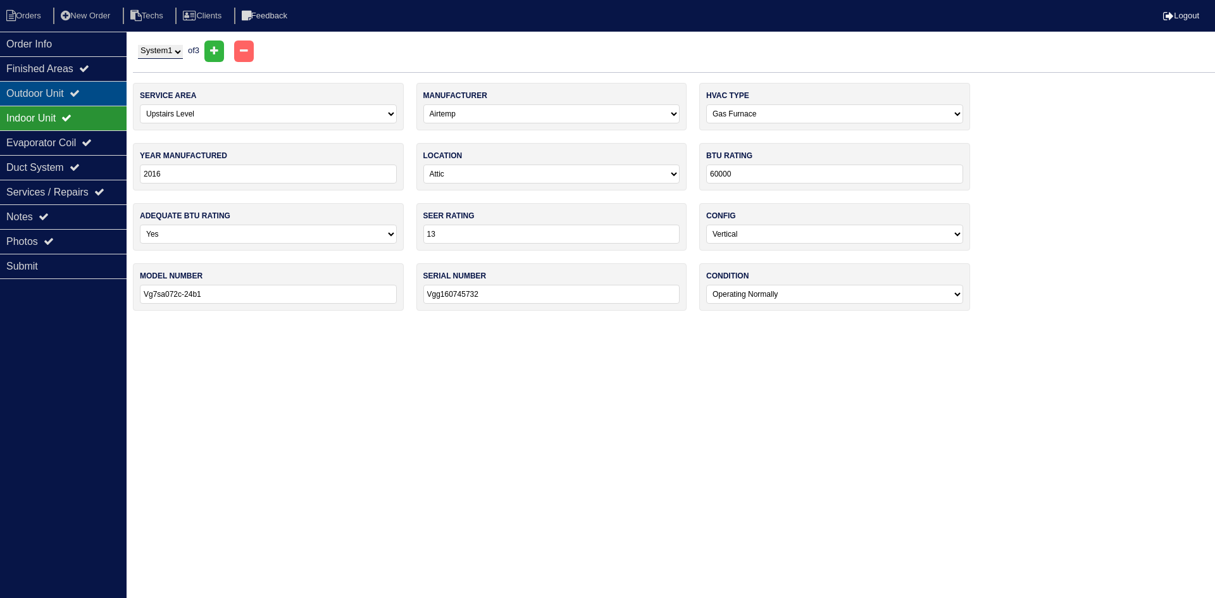
click at [43, 87] on div "Outdoor Unit" at bounding box center [63, 93] width 127 height 25
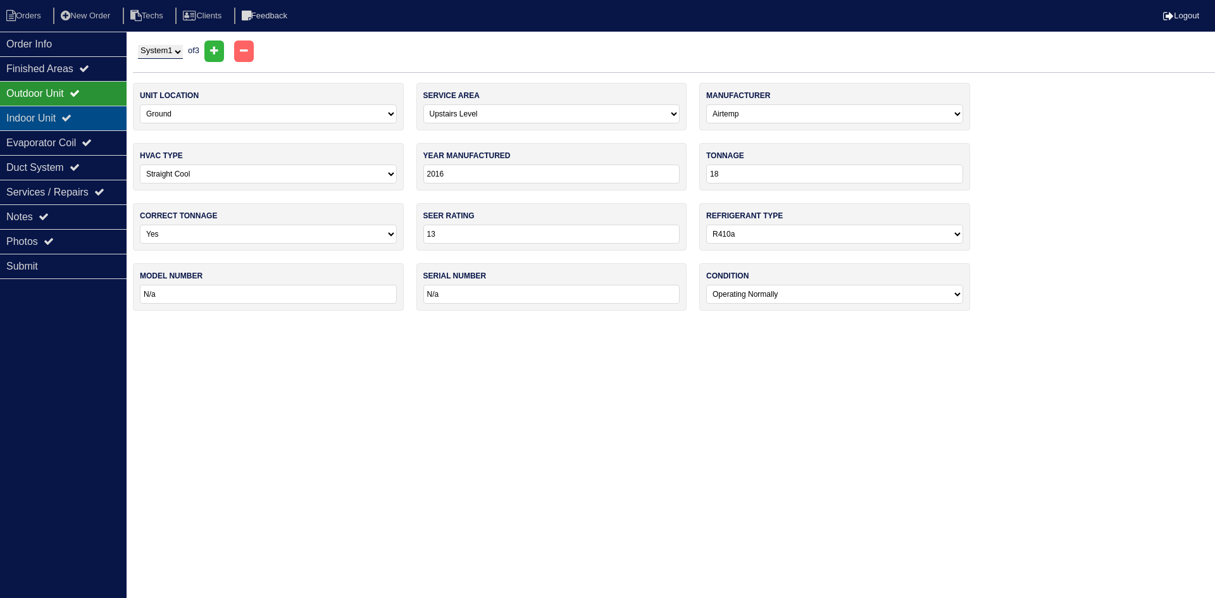
click at [102, 118] on div "Indoor Unit" at bounding box center [63, 118] width 127 height 25
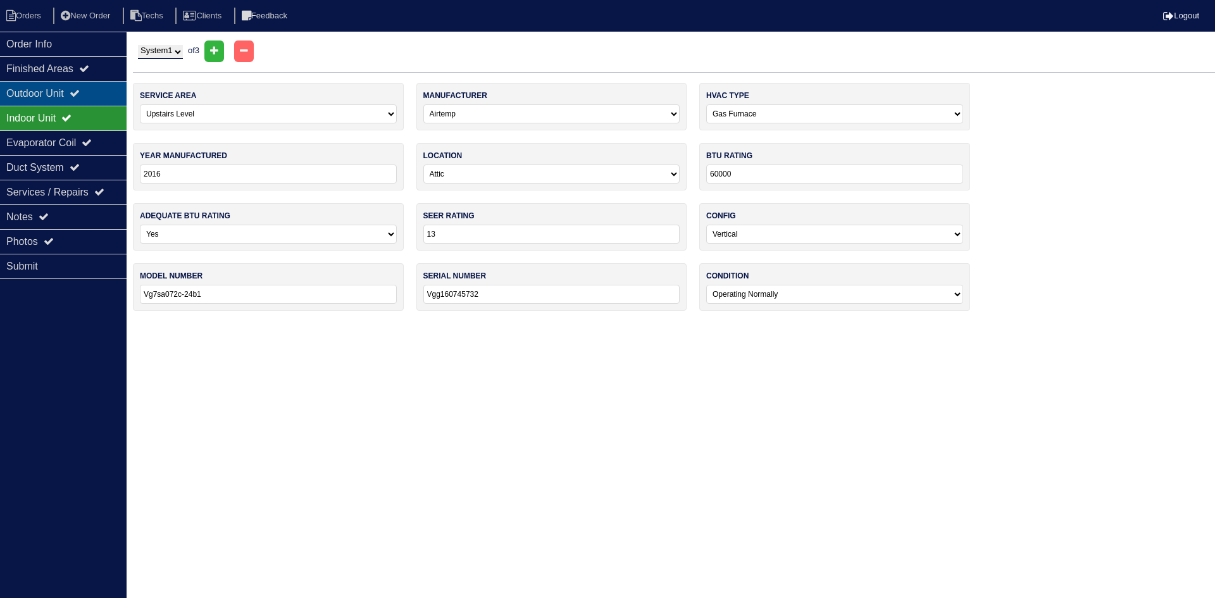
click at [97, 96] on div "Outdoor Unit" at bounding box center [63, 93] width 127 height 25
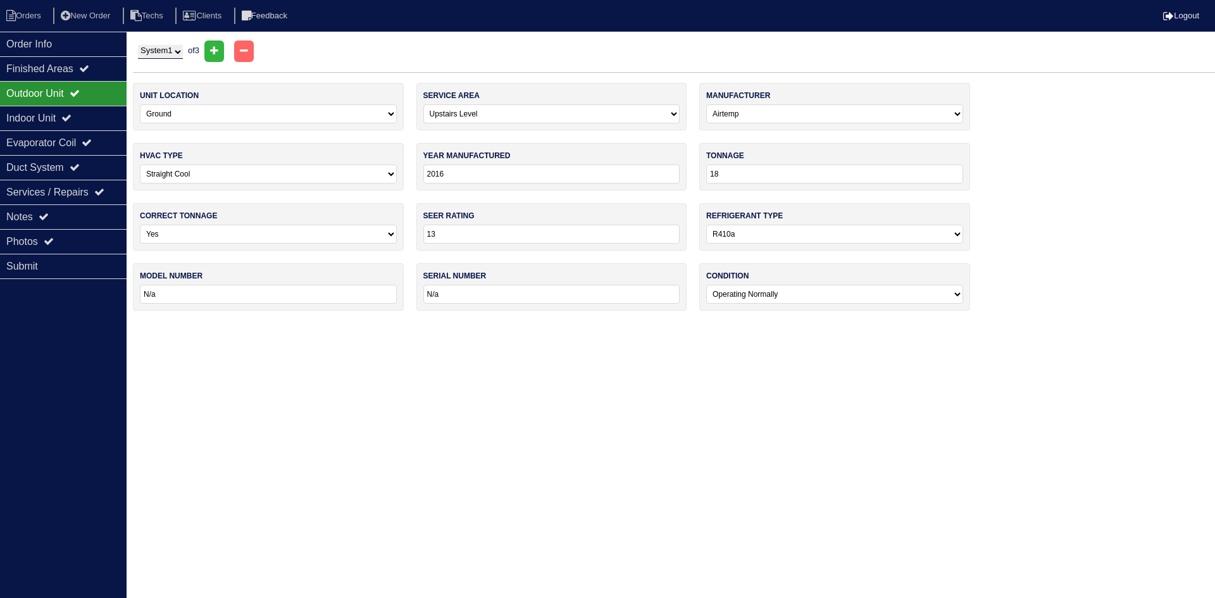
drag, startPoint x: 153, startPoint y: 51, endPoint x: 153, endPoint y: 59, distance: 7.6
click at [153, 51] on select "System 1 System 2 System 3" at bounding box center [160, 52] width 45 height 14
select select "2"
click at [138, 45] on select "System 1 System 2 System 3" at bounding box center [160, 52] width 45 height 14
select select "0"
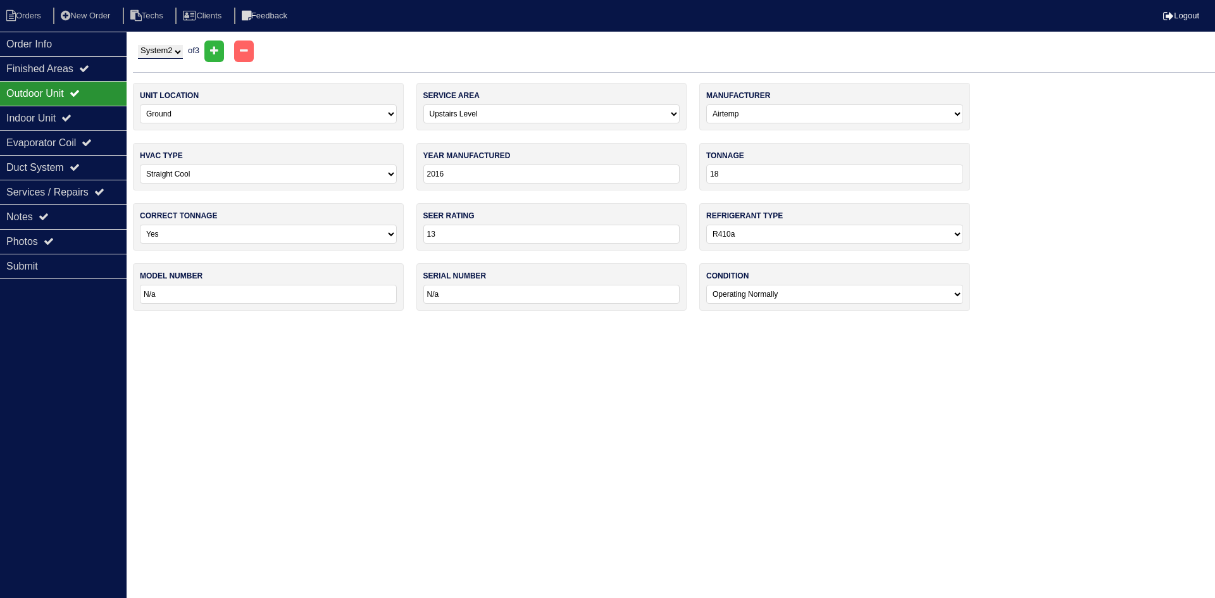
type input "42"
type input "Vs4be-042ka"
type input "Vgs160422587"
select select "0"
select select "3"
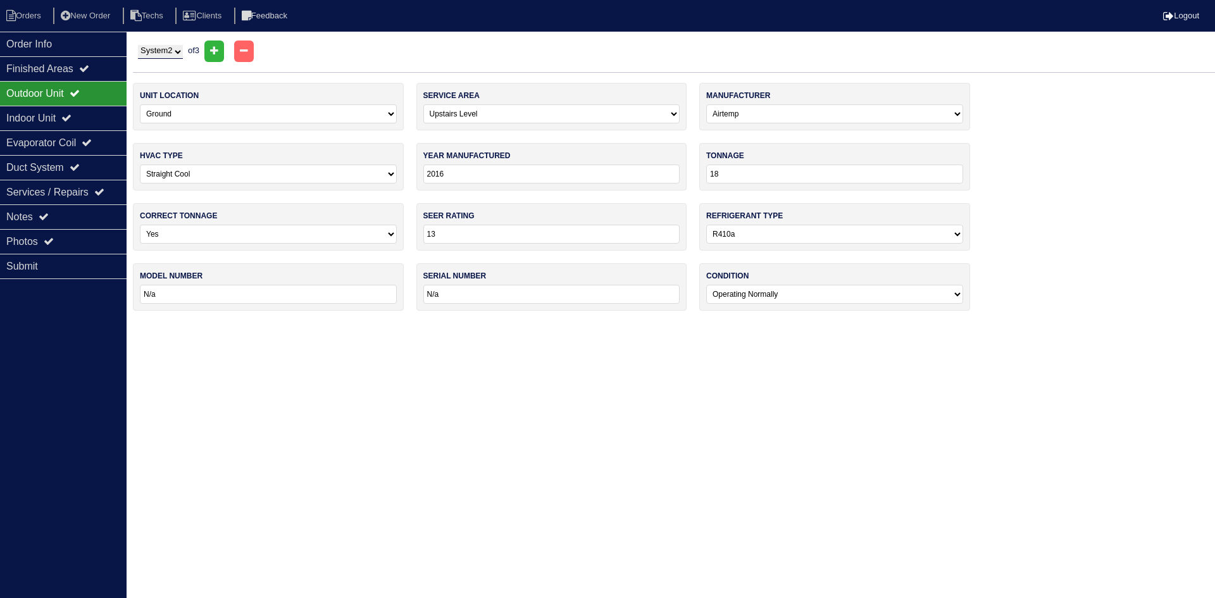
type input "100,000"
type input "Vgg161003625"
click at [66, 115] on div "Indoor Unit" at bounding box center [63, 118] width 127 height 25
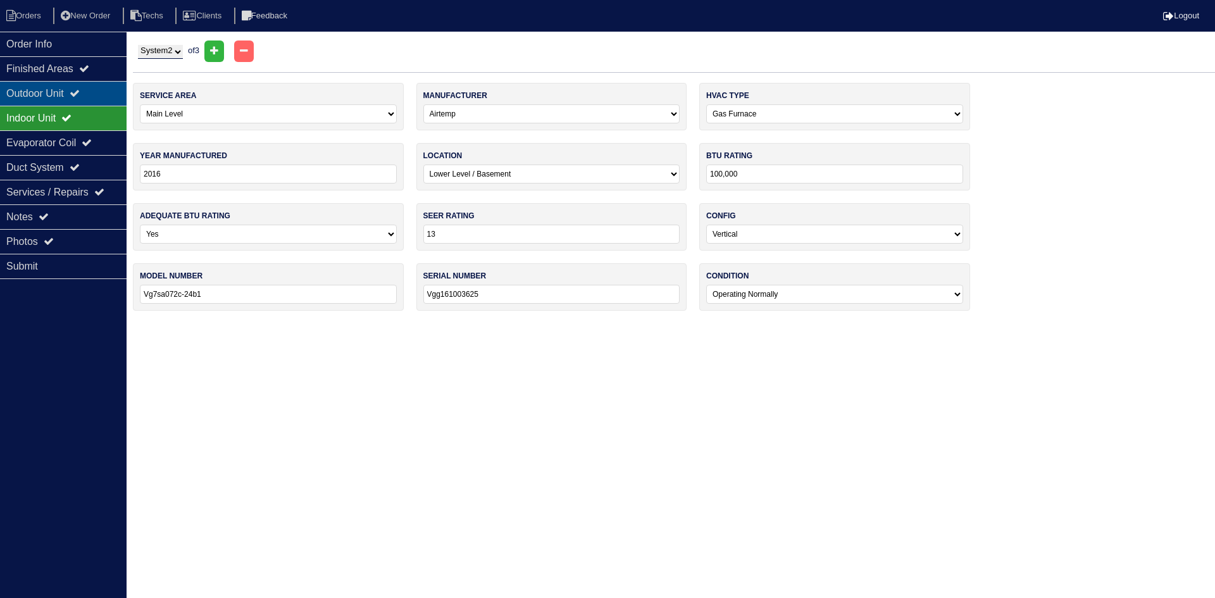
click at [39, 90] on div "Outdoor Unit" at bounding box center [63, 93] width 127 height 25
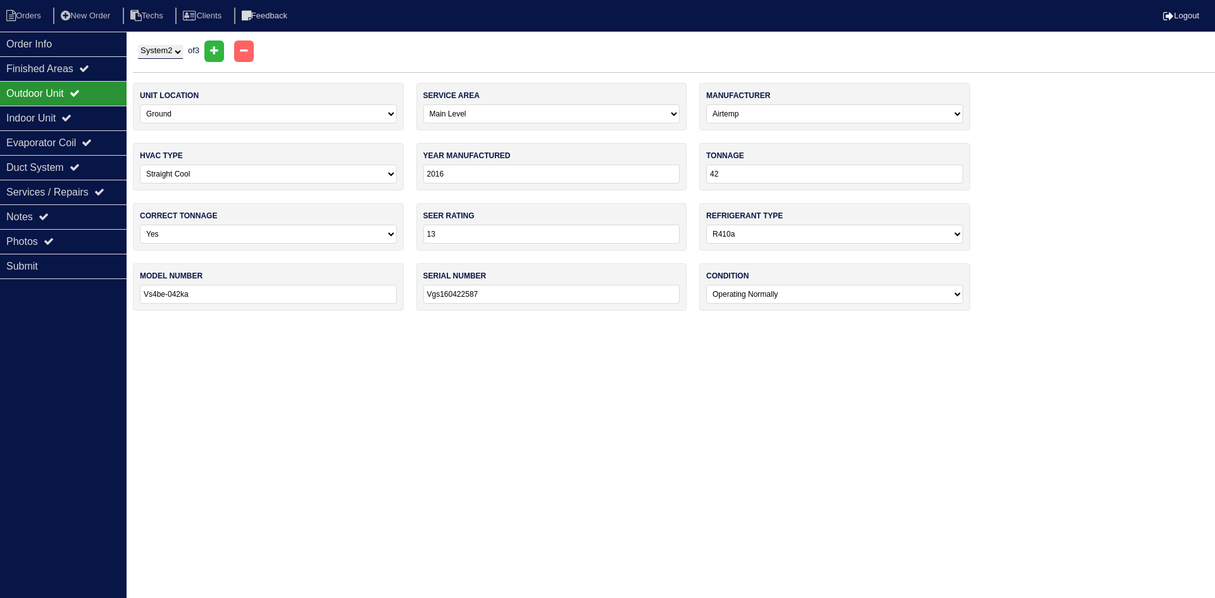
click at [178, 52] on select "System 1 System 2 System 3" at bounding box center [160, 52] width 45 height 14
select select "3"
click at [138, 45] on select "System 1 System 2 System 3" at bounding box center [160, 52] width 45 height 14
select select "2"
select select "[PERSON_NAME]"
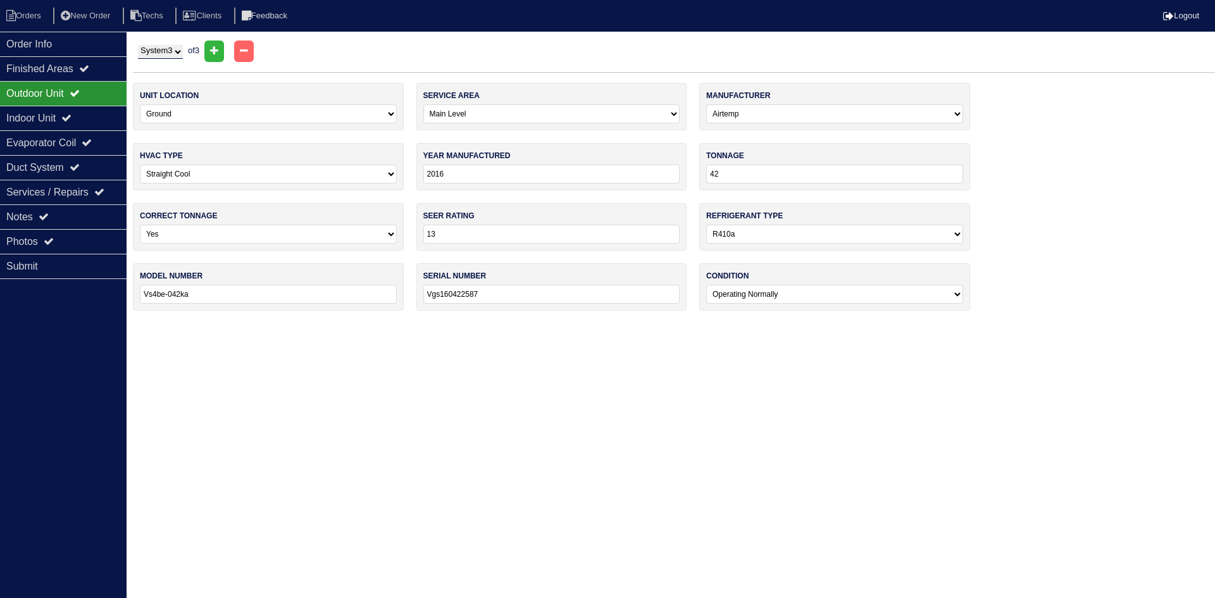
select select "1"
type input "2021"
type input "4"
type input "15"
type input "Gsz1404481kf"
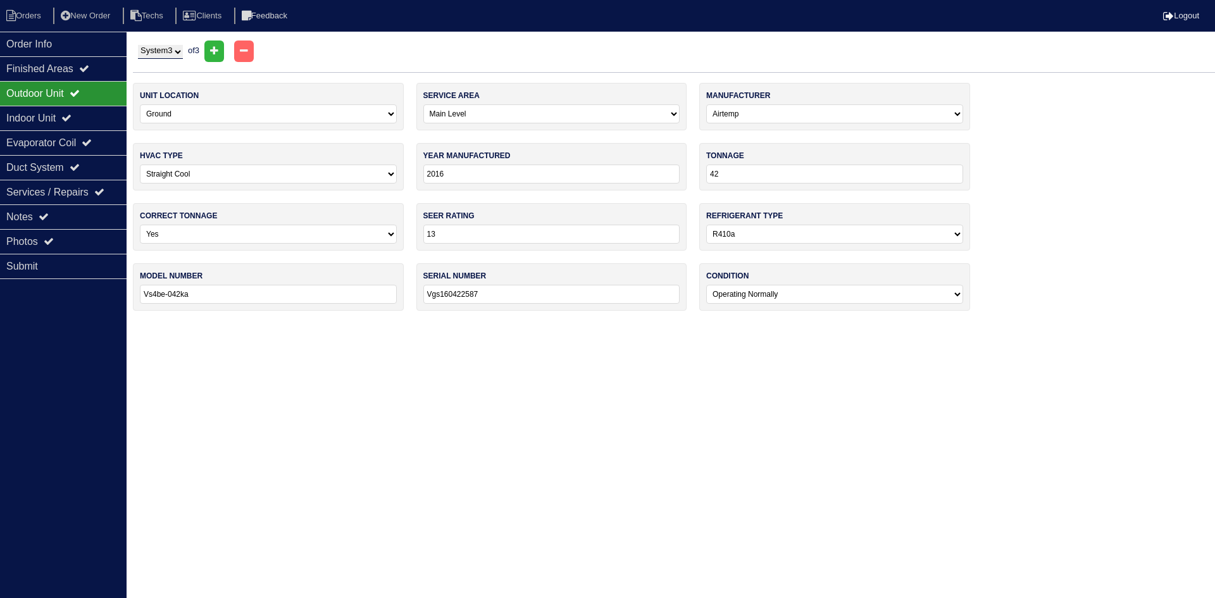
type input "2103358251"
click at [92, 116] on div "Indoor Unit" at bounding box center [63, 118] width 127 height 25
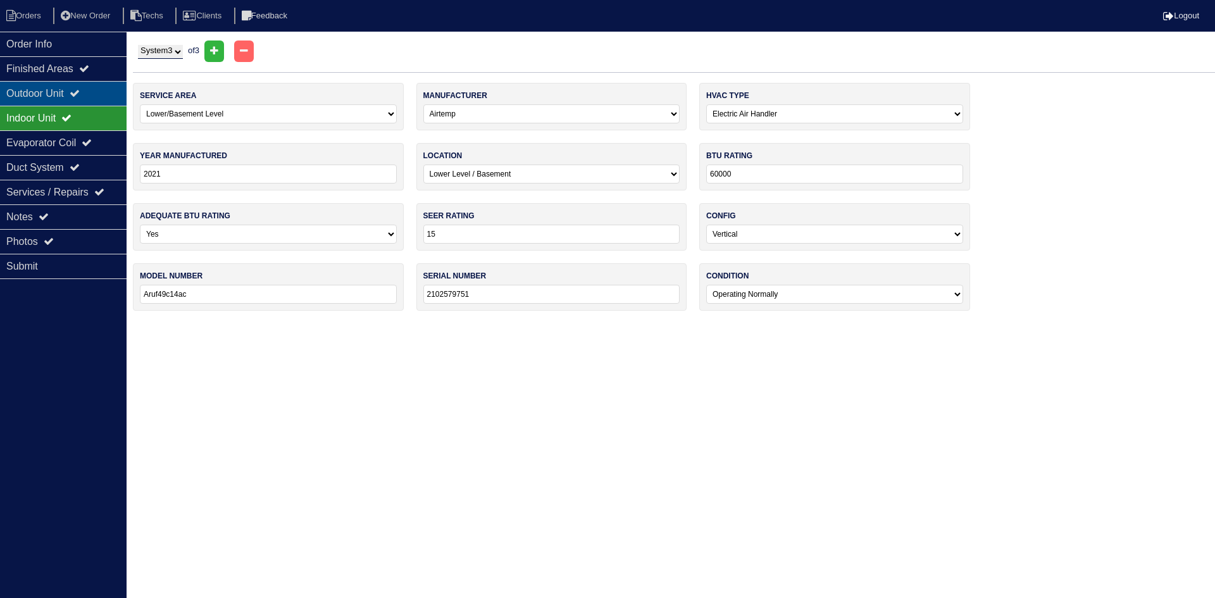
drag, startPoint x: 88, startPoint y: 95, endPoint x: 81, endPoint y: 94, distance: 7.0
click at [80, 94] on icon at bounding box center [75, 93] width 10 height 10
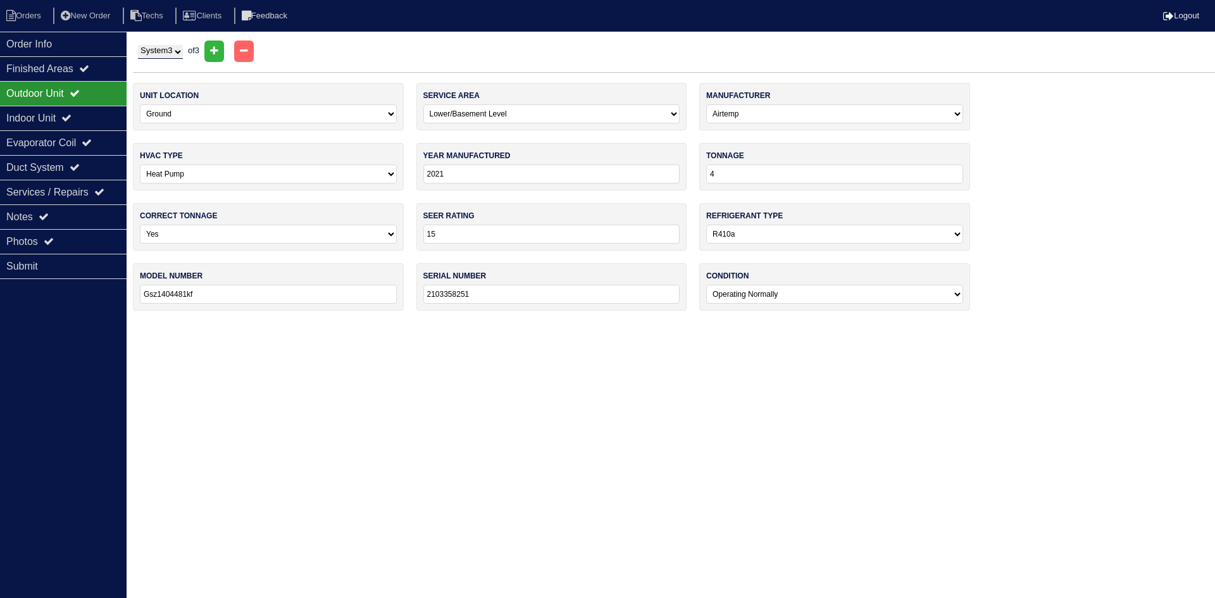
click at [747, 167] on input "4" at bounding box center [834, 174] width 257 height 19
type input "48"
drag, startPoint x: 590, startPoint y: 382, endPoint x: 594, endPoint y: 376, distance: 7.2
click at [590, 323] on html "Orders New Order Techs Clients Feedback Logout Orders New Order Users Clients M…" at bounding box center [607, 161] width 1215 height 323
click at [89, 120] on div "Indoor Unit" at bounding box center [63, 118] width 127 height 25
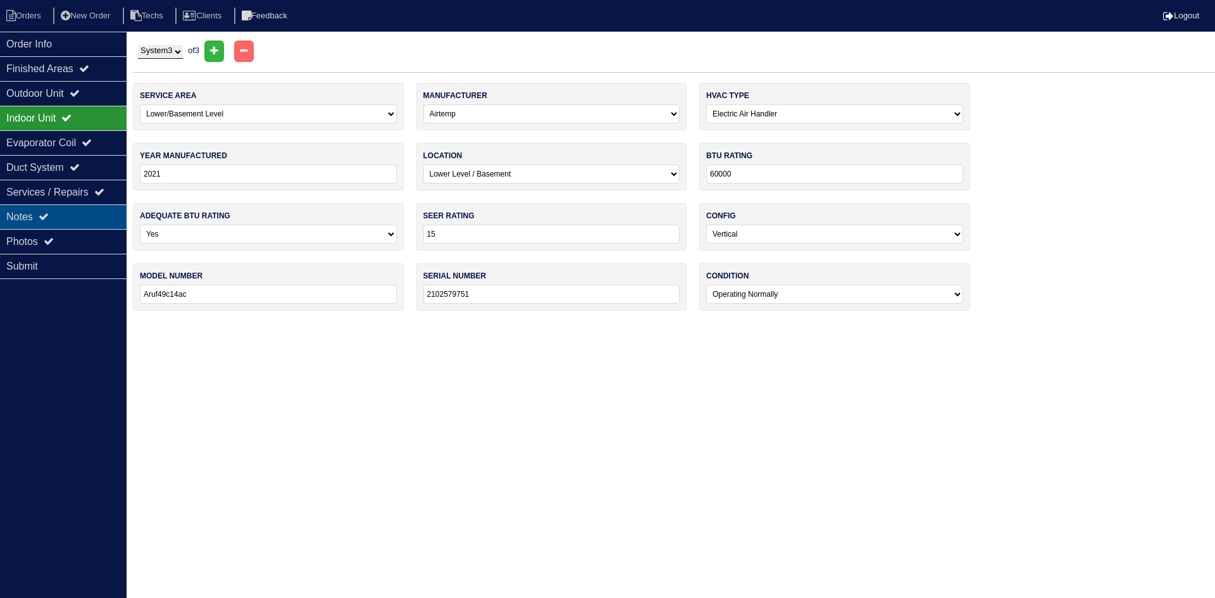
click at [64, 217] on div "Notes" at bounding box center [63, 216] width 127 height 25
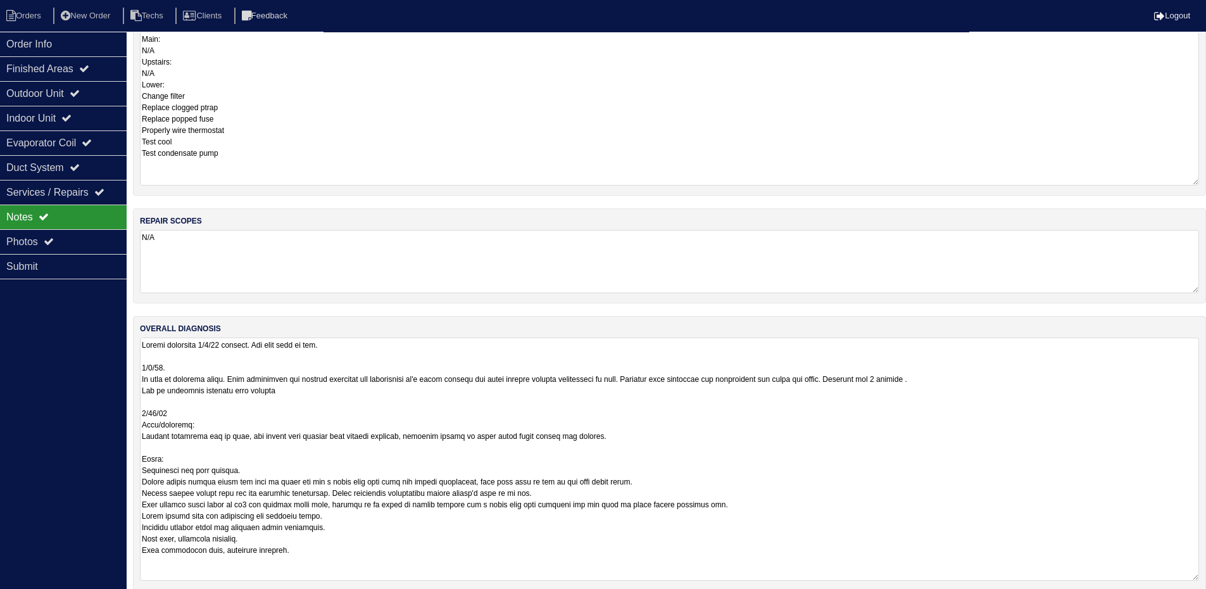
scroll to position [243, 0]
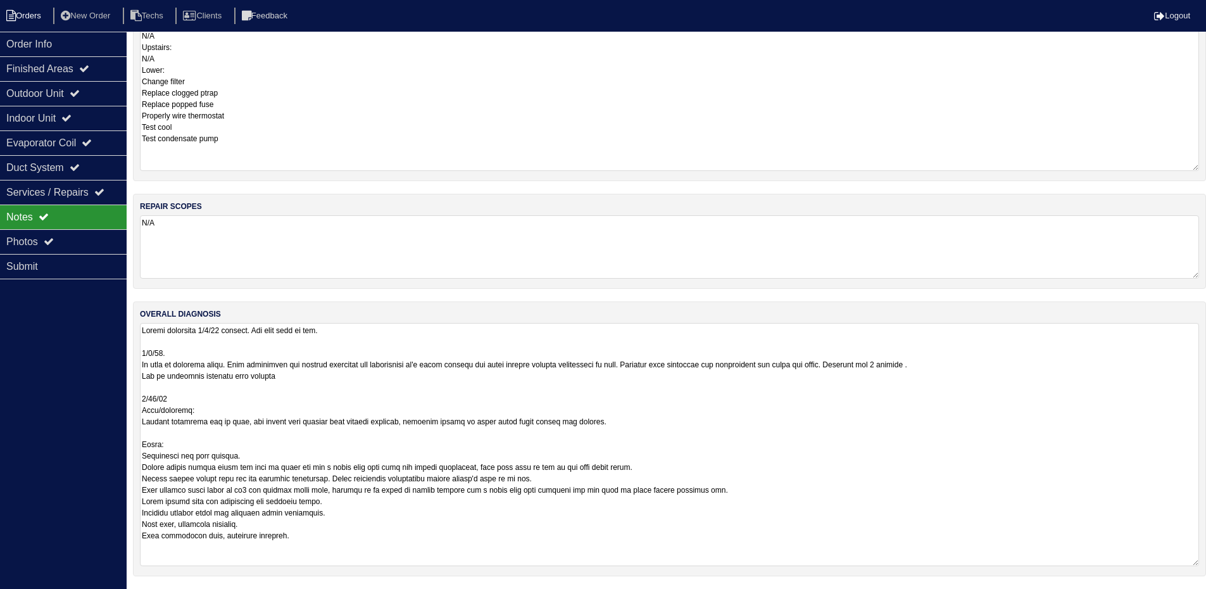
click at [30, 21] on li "Orders" at bounding box center [25, 16] width 51 height 17
select select "15"
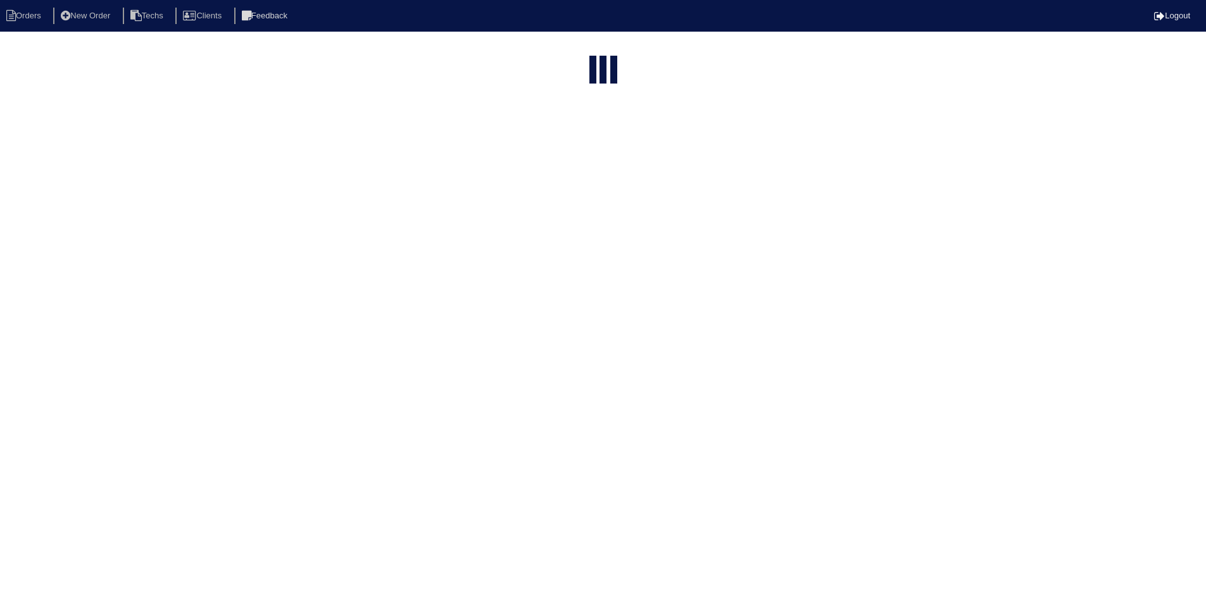
select select "field complete"
select select "need to quote"
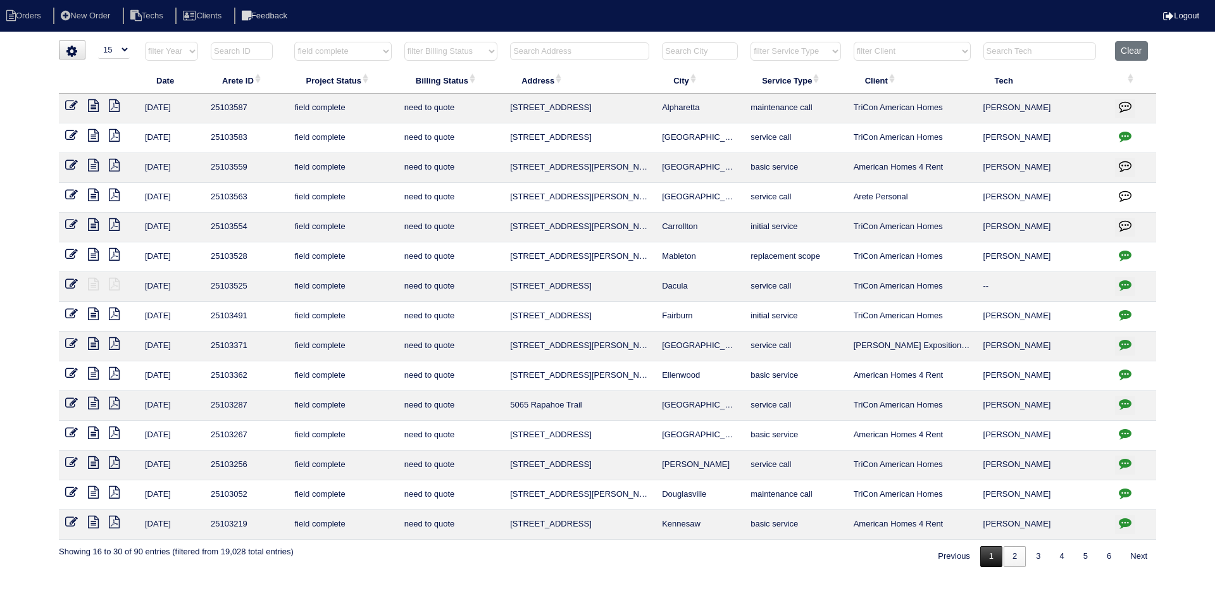
click at [983, 551] on link "1" at bounding box center [991, 556] width 22 height 21
select select "field complete"
select select "need to quote"
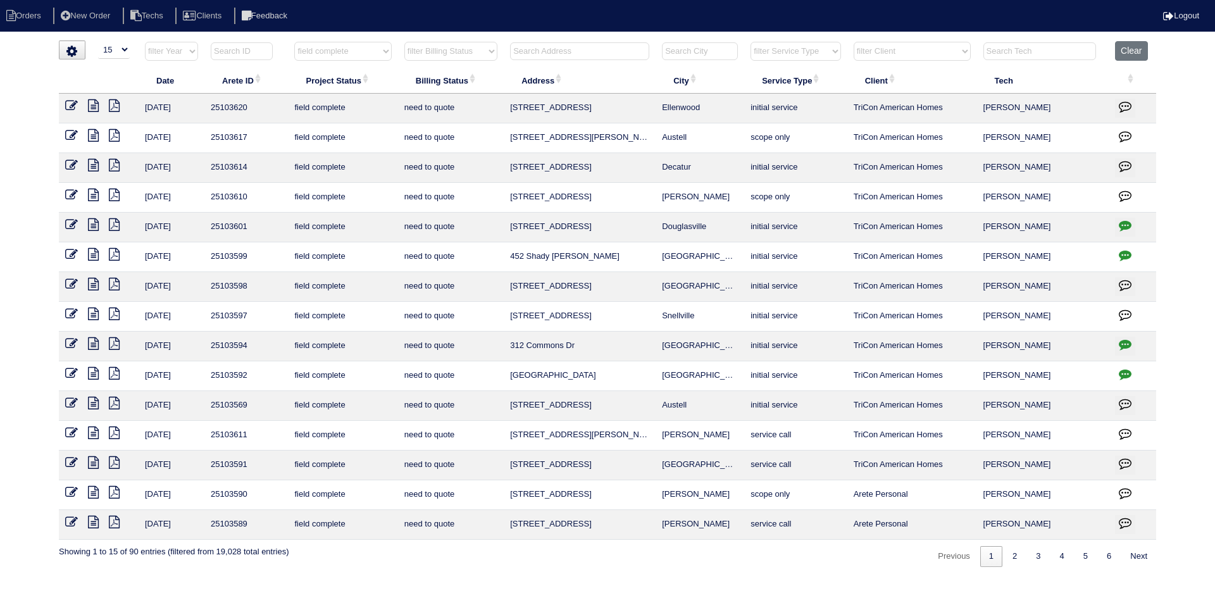
click at [96, 464] on icon at bounding box center [93, 462] width 11 height 13
click at [1126, 461] on icon "button" at bounding box center [1125, 463] width 13 height 13
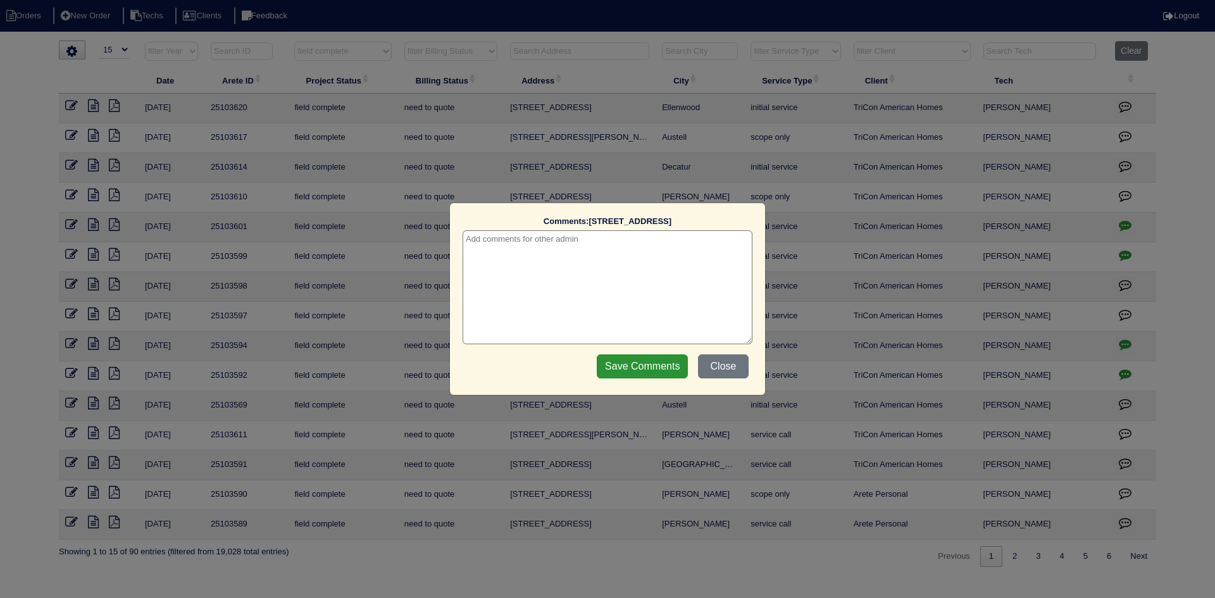
click at [534, 244] on textarea at bounding box center [608, 287] width 290 height 114
type textarea "10/1/25 - Warranty? texted Payton - rk"
click at [632, 360] on input "Save Comments" at bounding box center [642, 366] width 91 height 24
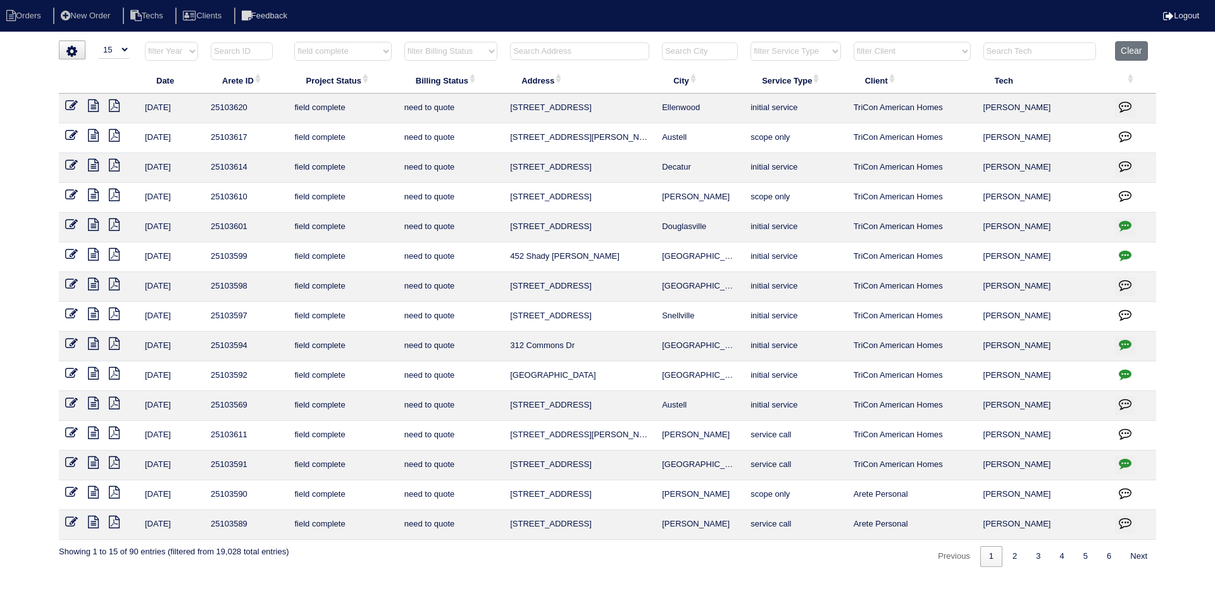
click at [93, 429] on icon at bounding box center [93, 433] width 11 height 13
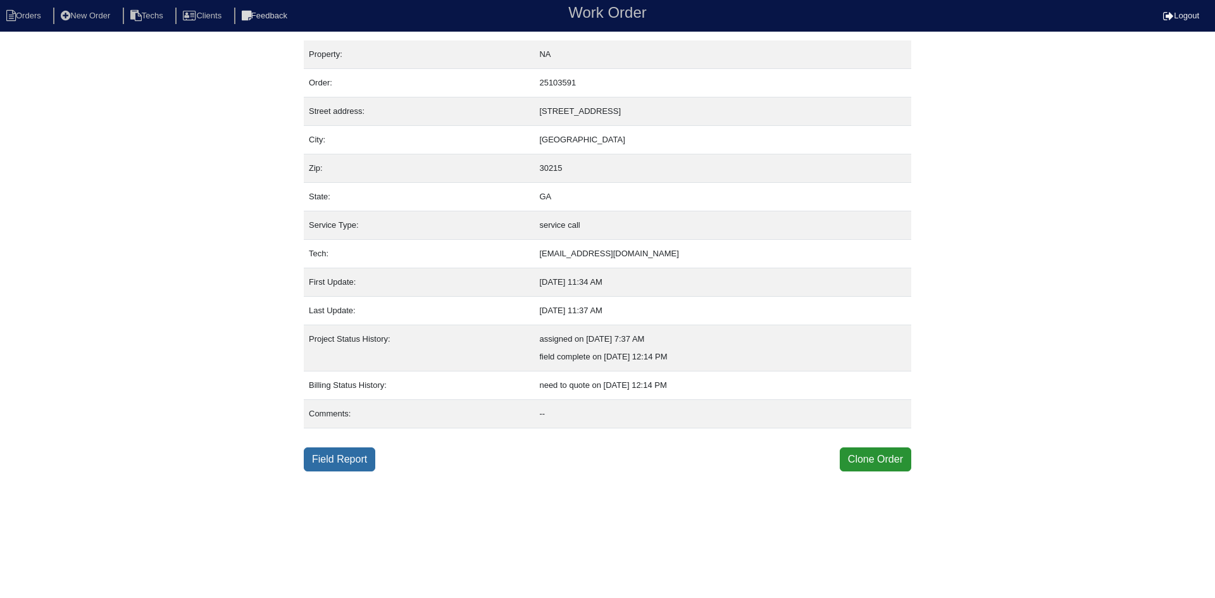
click at [337, 466] on link "Field Report" at bounding box center [340, 459] width 72 height 24
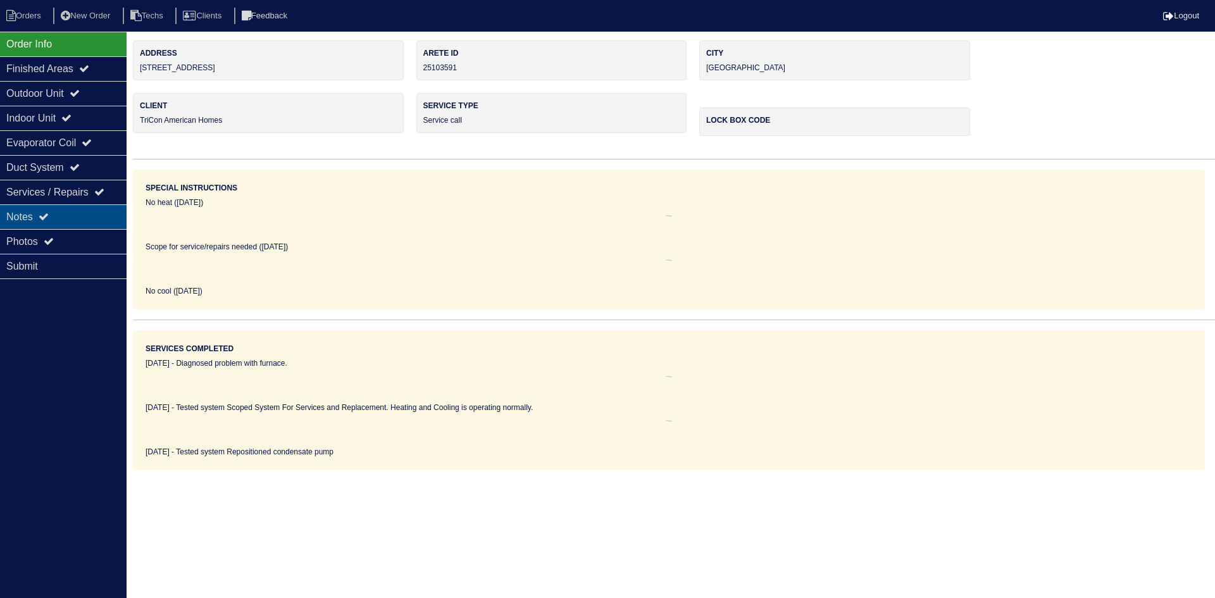
click at [86, 218] on div "Notes" at bounding box center [63, 216] width 127 height 25
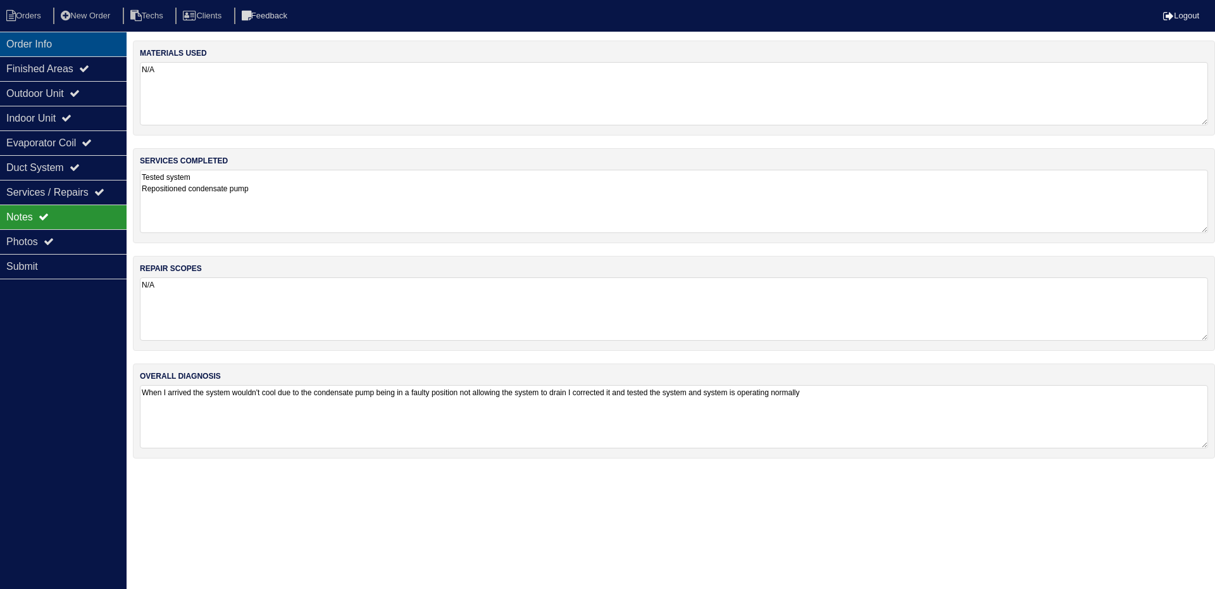
click at [80, 47] on div "Order Info" at bounding box center [63, 44] width 127 height 25
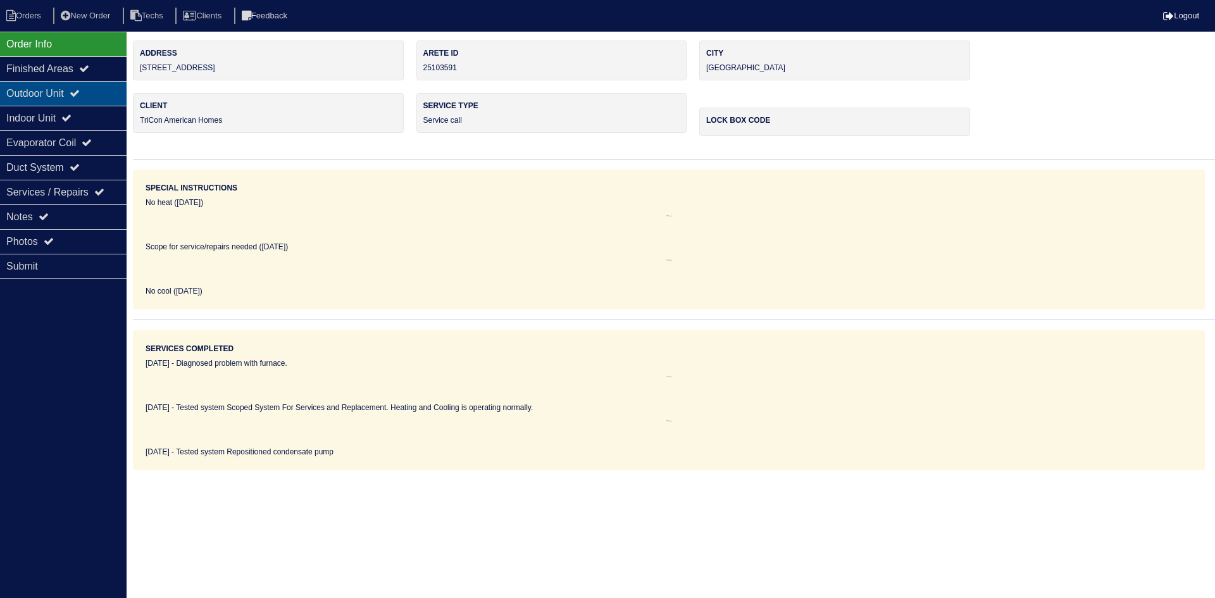
click at [80, 94] on icon at bounding box center [75, 93] width 10 height 10
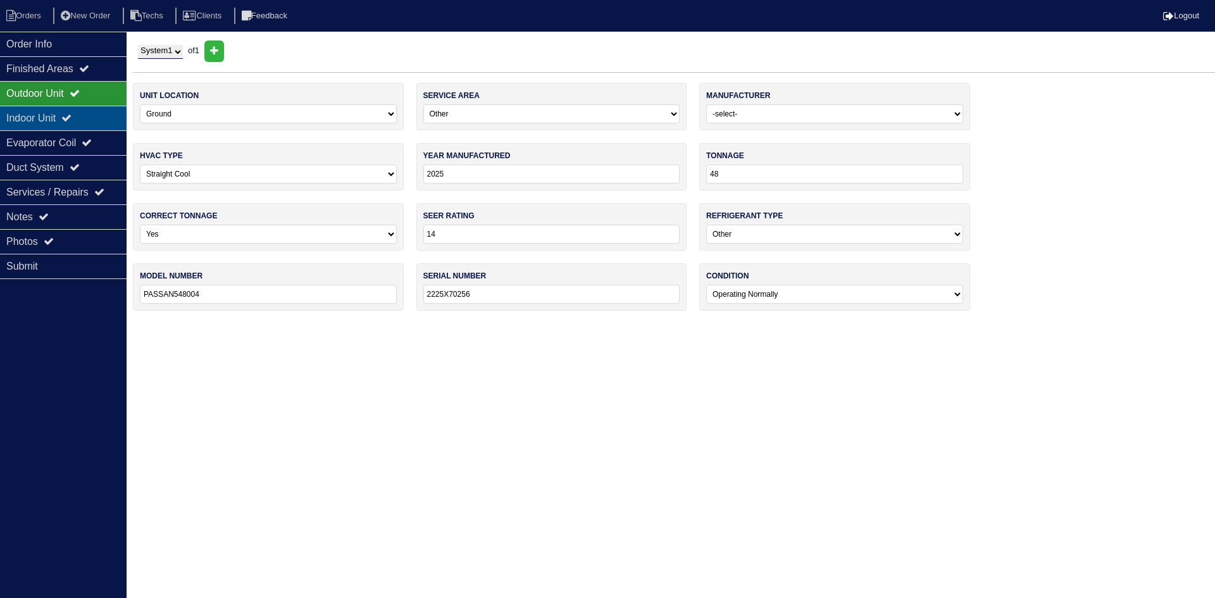
click at [72, 116] on icon at bounding box center [66, 118] width 10 height 10
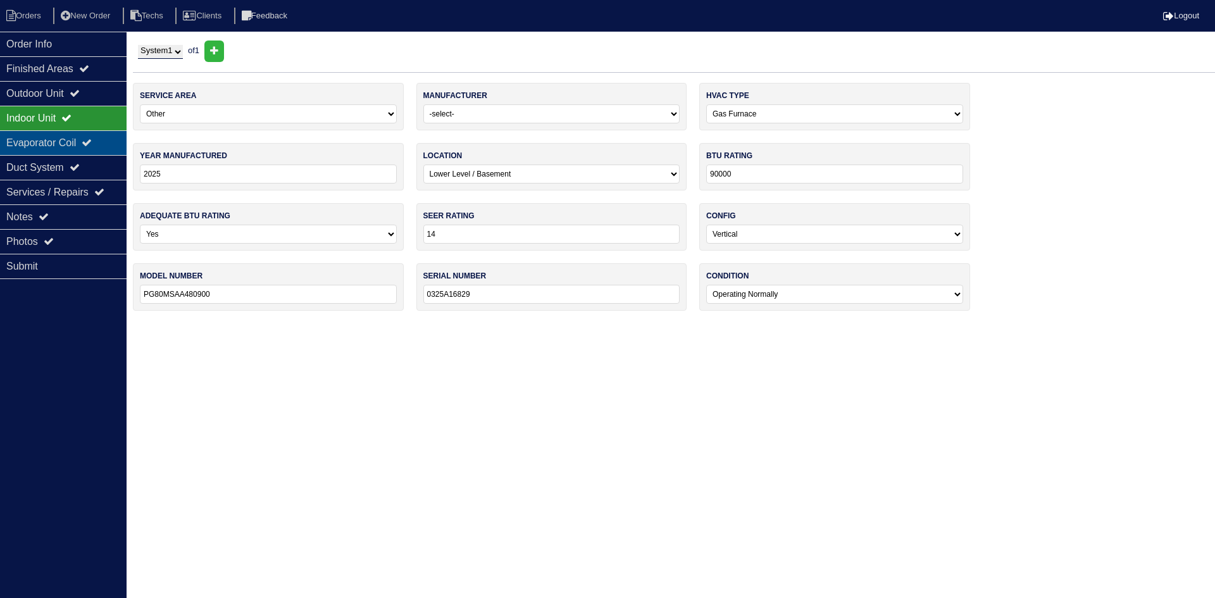
click at [80, 141] on div "Evaporator Coil" at bounding box center [63, 142] width 127 height 25
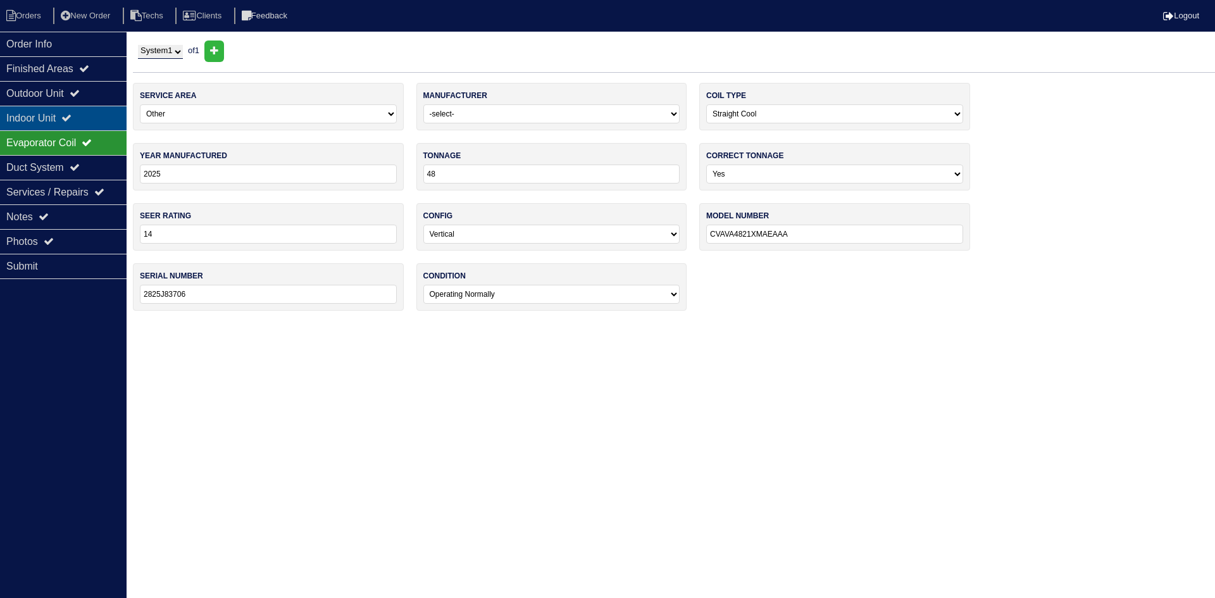
click at [85, 118] on div "Indoor Unit" at bounding box center [63, 118] width 127 height 25
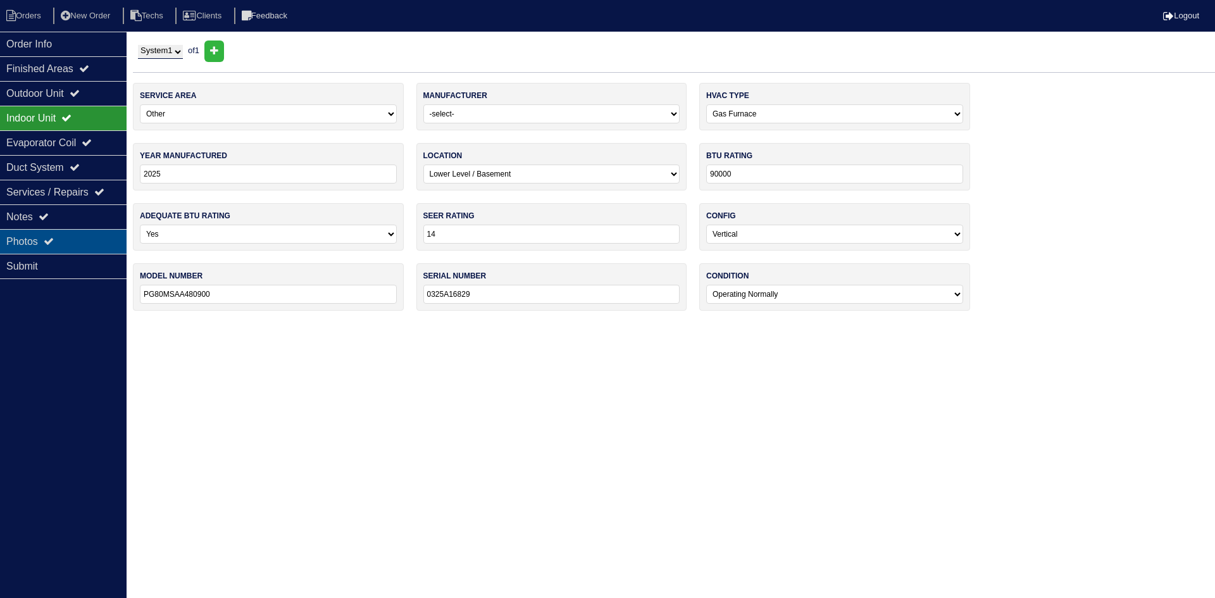
click at [89, 237] on div "Photos" at bounding box center [63, 241] width 127 height 25
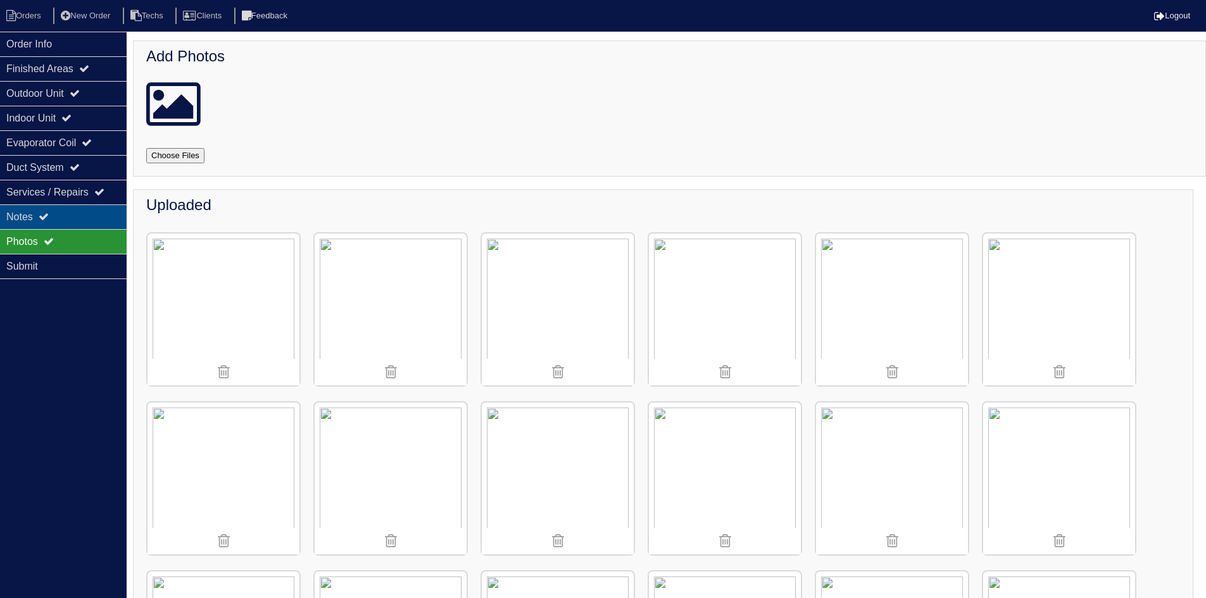
click at [66, 221] on div "Notes" at bounding box center [63, 216] width 127 height 25
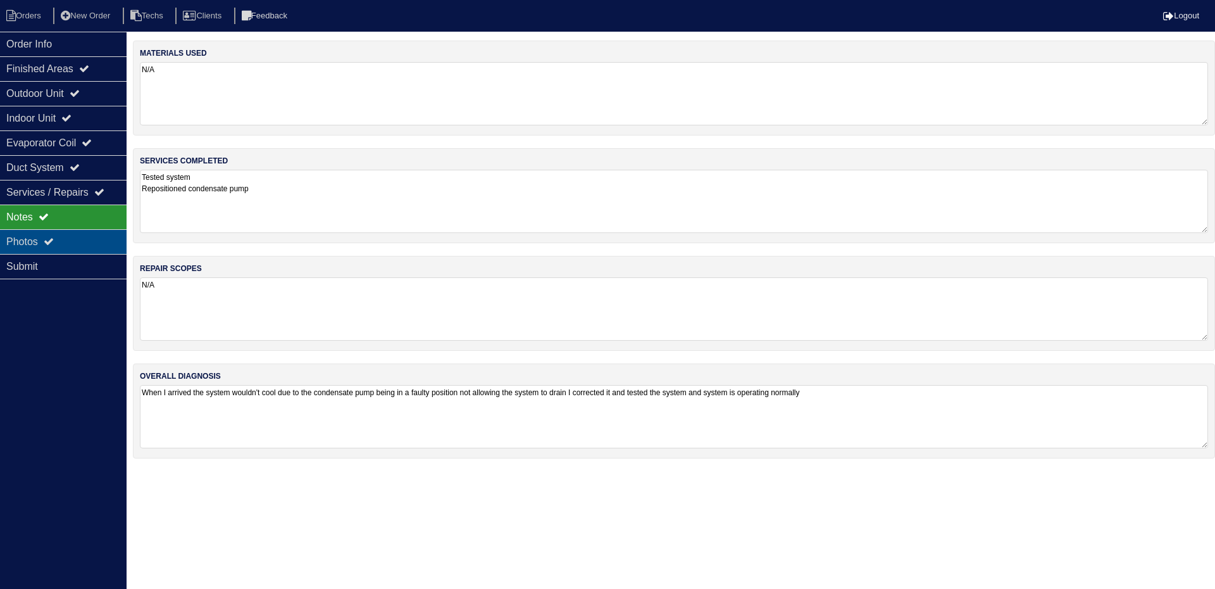
click at [84, 236] on div "Photos" at bounding box center [63, 241] width 127 height 25
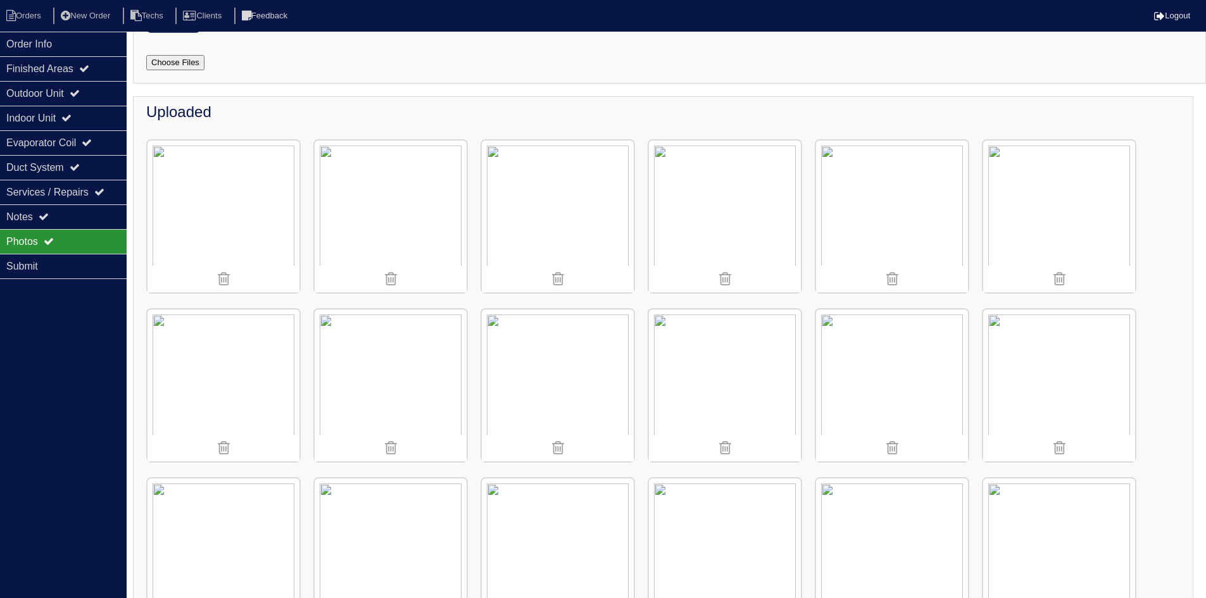
scroll to position [127, 0]
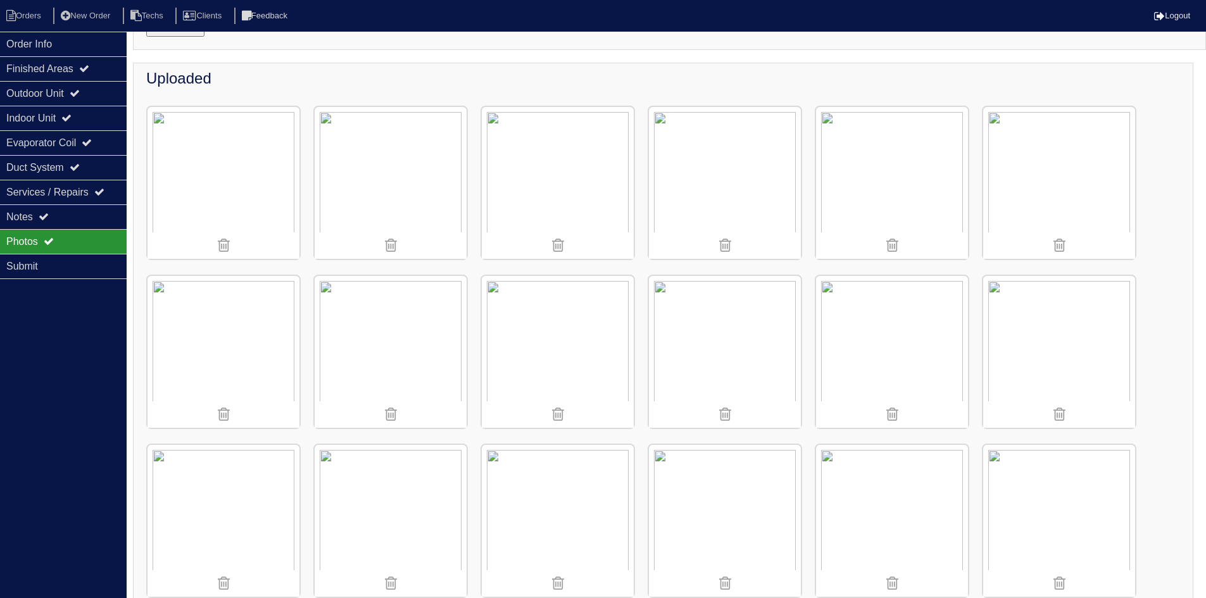
click at [1021, 201] on img at bounding box center [1059, 183] width 152 height 152
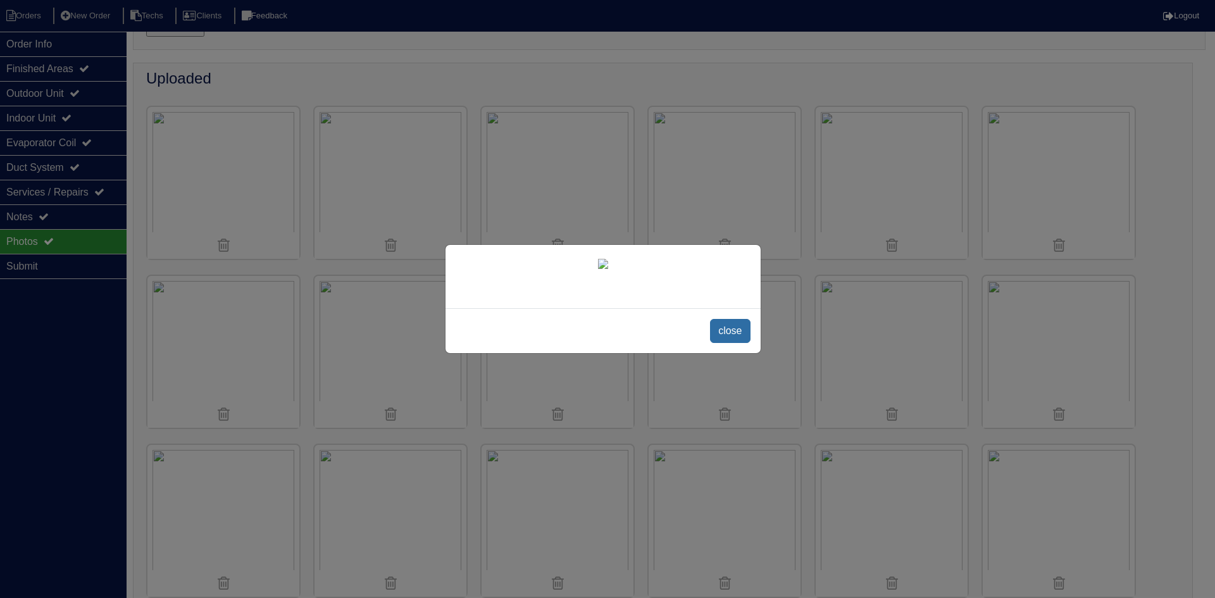
click at [728, 329] on span "close" at bounding box center [730, 331] width 40 height 24
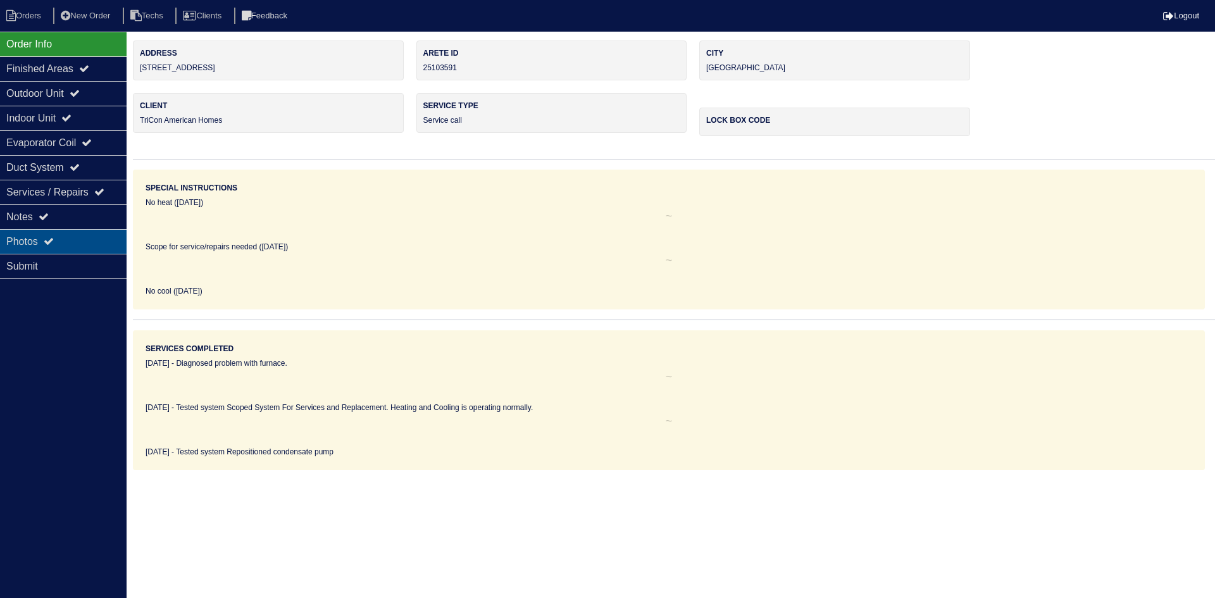
click at [78, 243] on div "Photos" at bounding box center [63, 241] width 127 height 25
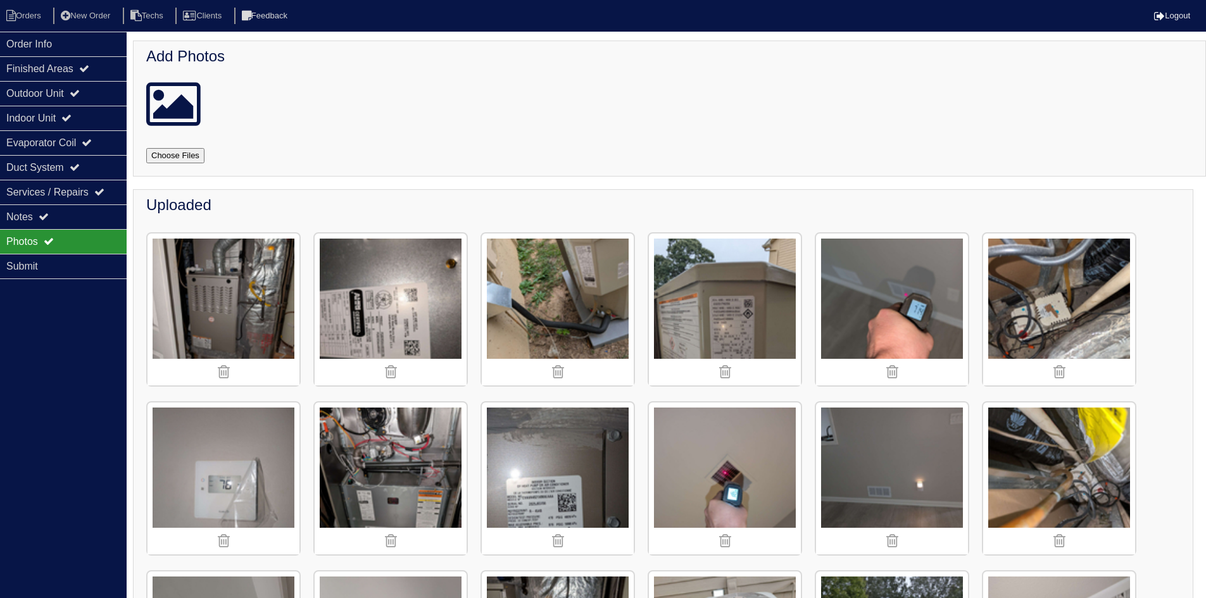
click at [1053, 308] on img at bounding box center [1059, 310] width 152 height 152
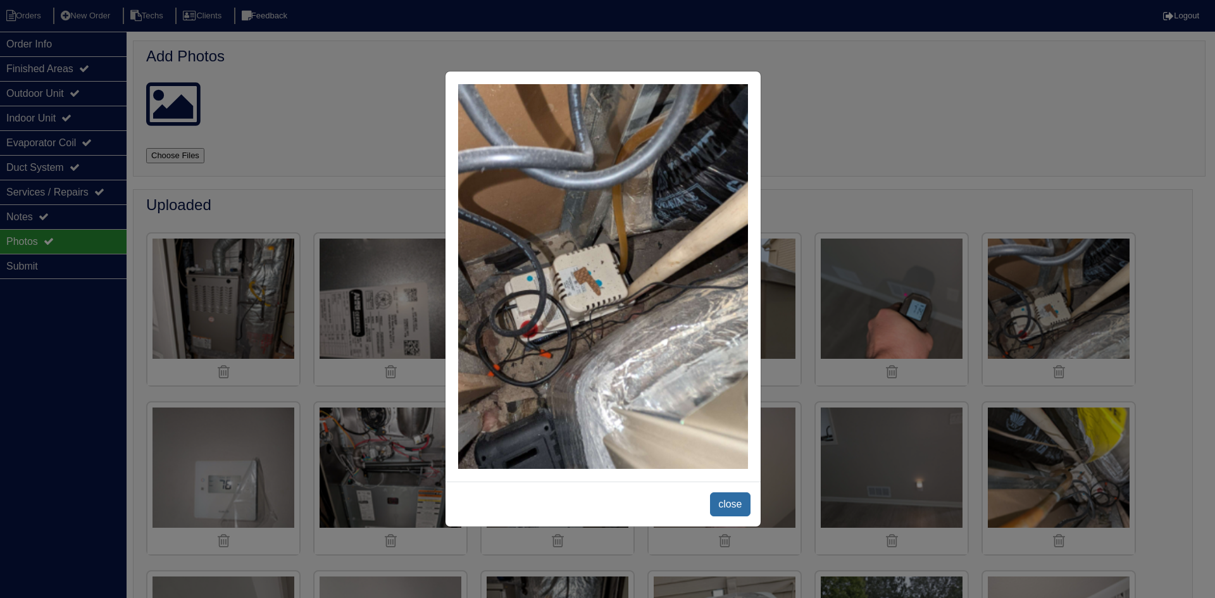
click at [733, 505] on span "close" at bounding box center [730, 504] width 40 height 24
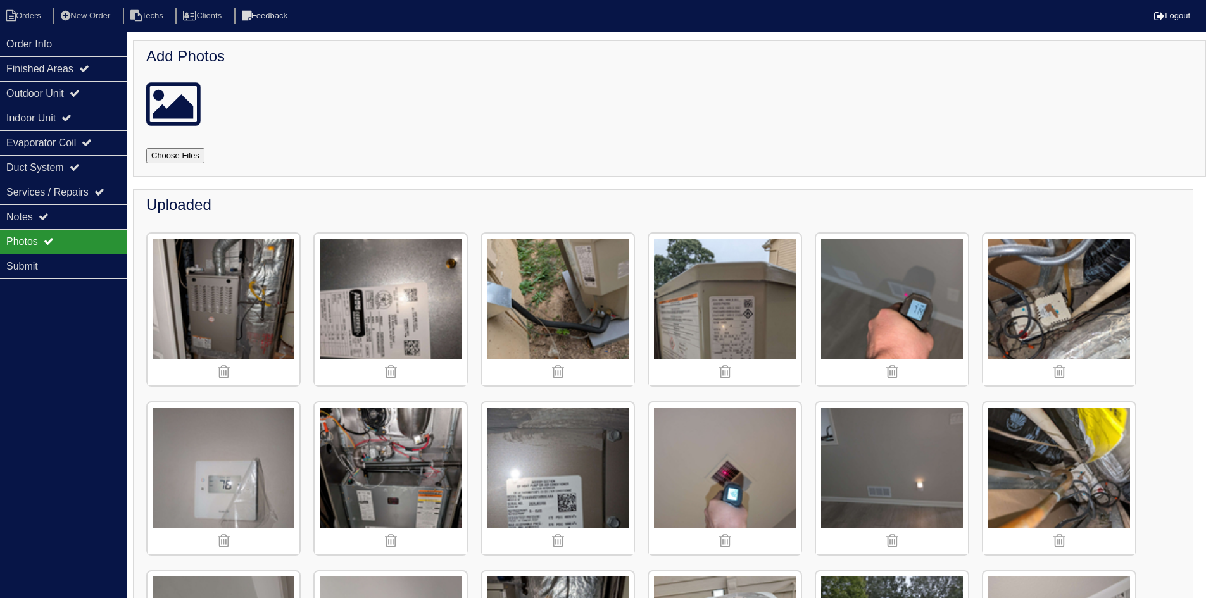
click at [1040, 481] on img at bounding box center [1059, 479] width 152 height 152
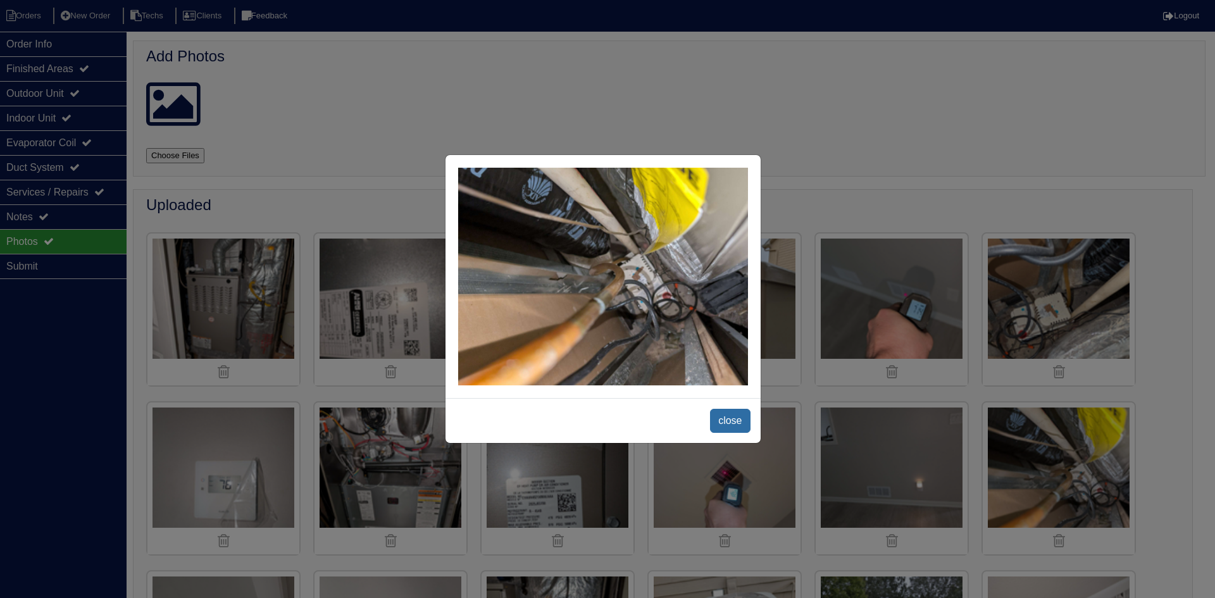
click at [740, 422] on span "close" at bounding box center [730, 421] width 40 height 24
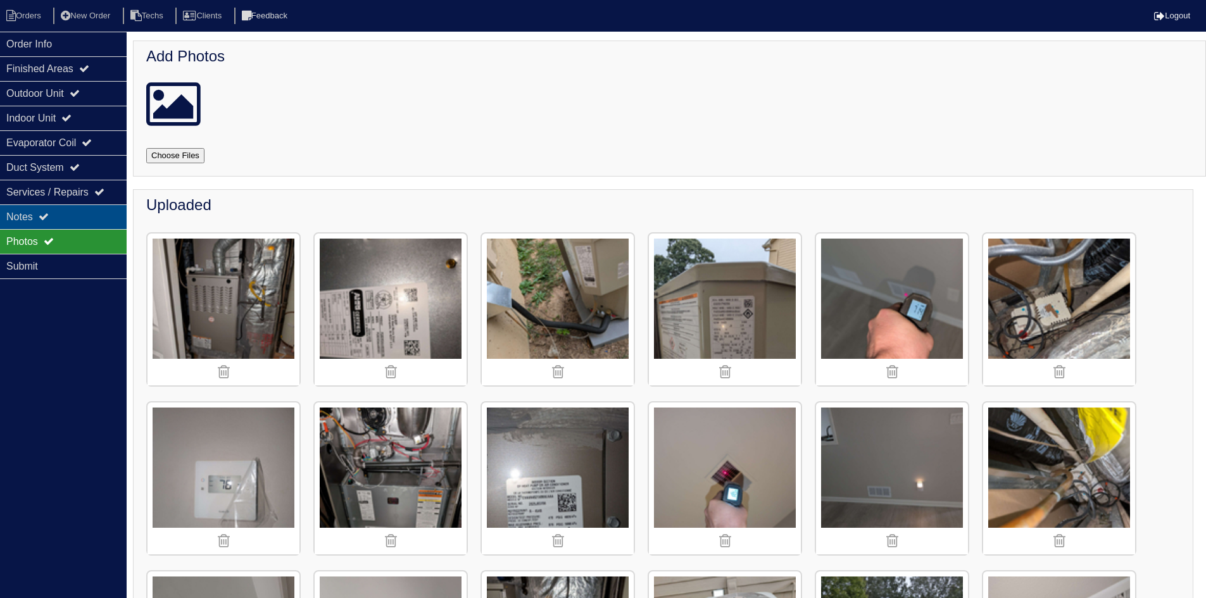
click at [59, 219] on div "Notes" at bounding box center [63, 216] width 127 height 25
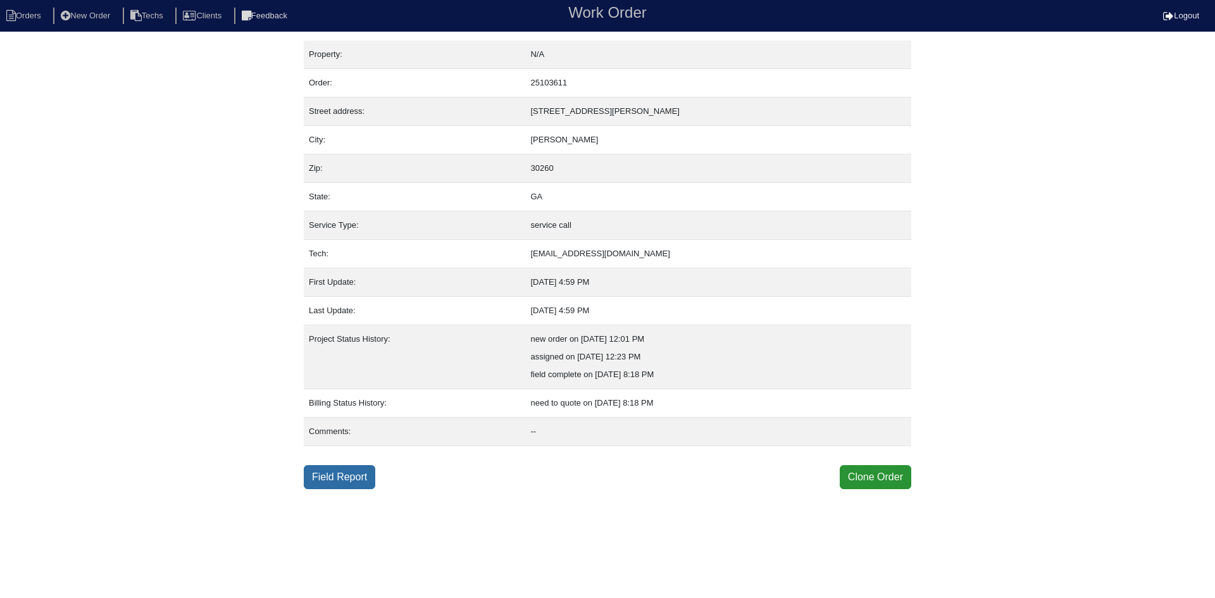
click at [336, 477] on link "Field Report" at bounding box center [340, 477] width 72 height 24
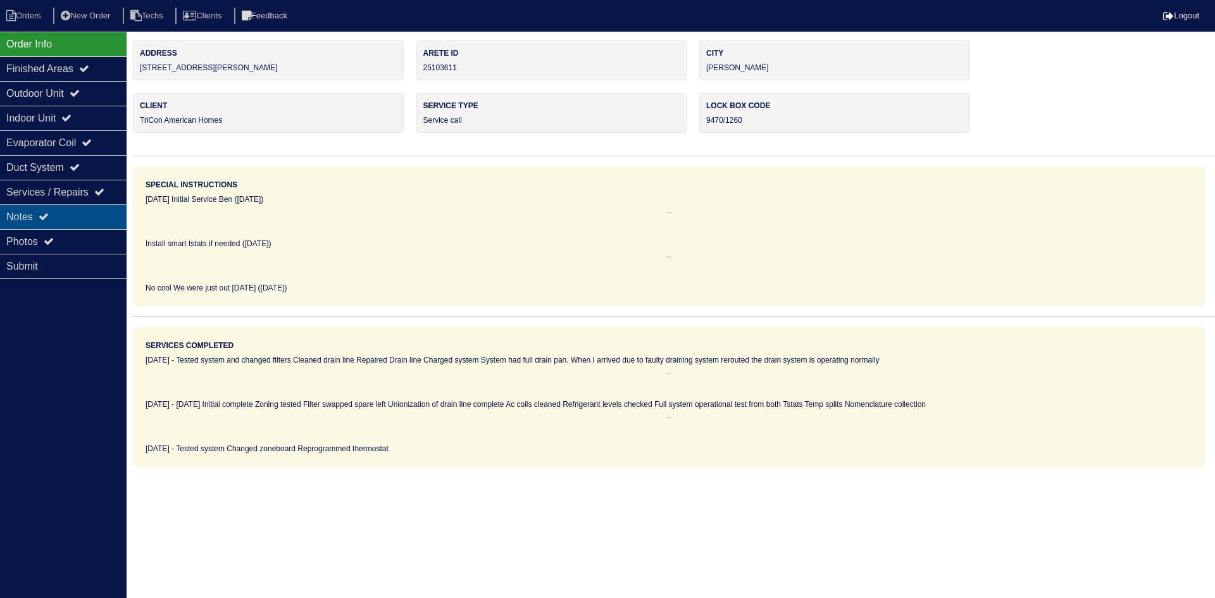
click at [37, 216] on div "Notes" at bounding box center [63, 216] width 127 height 25
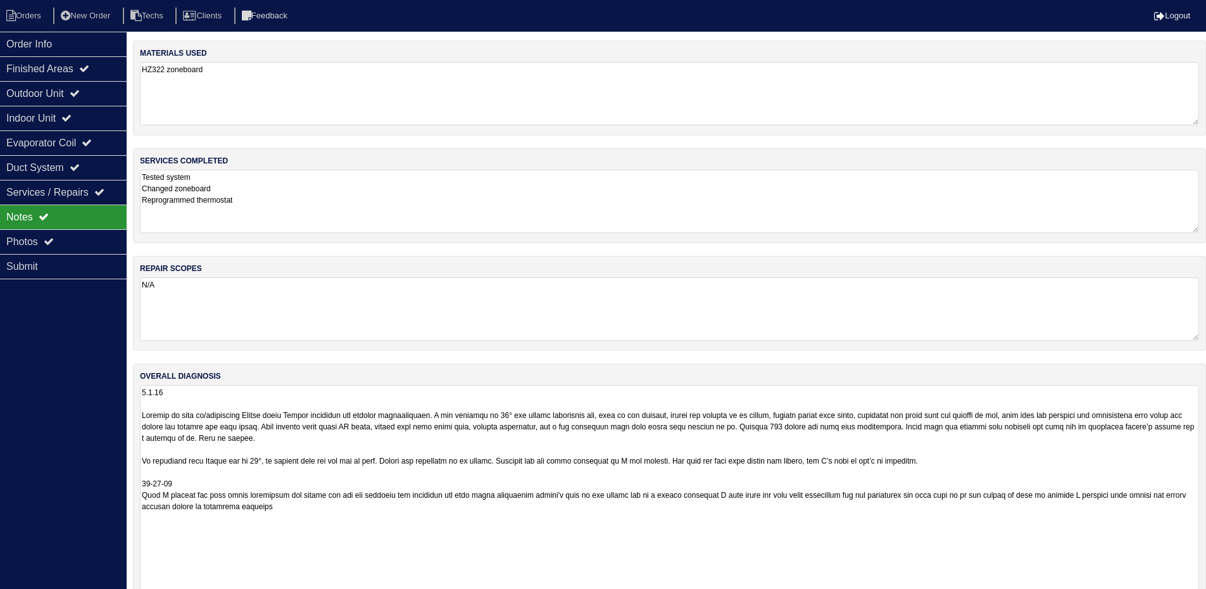
drag, startPoint x: 1205, startPoint y: 444, endPoint x: 992, endPoint y: 578, distance: 251.4
click at [1206, 597] on html "Orders New Order Techs Clients Feedback Logout Orders New Order Users Clients M…" at bounding box center [603, 327] width 1206 height 654
click at [99, 45] on div "Order Info" at bounding box center [63, 44] width 127 height 25
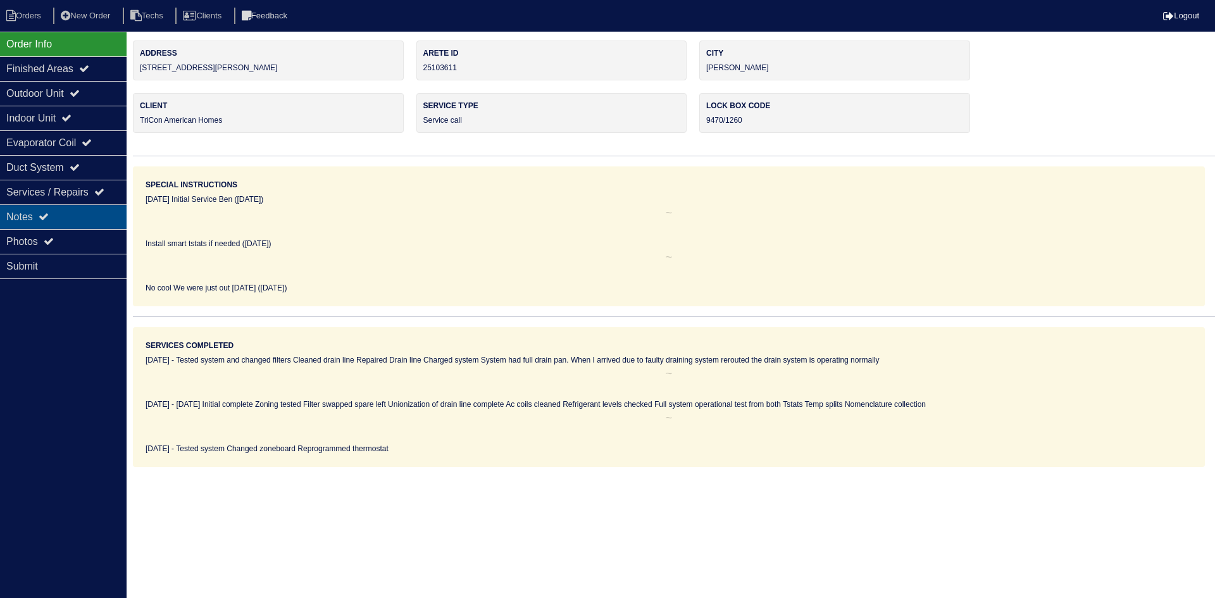
click at [66, 218] on div "Notes" at bounding box center [63, 216] width 127 height 25
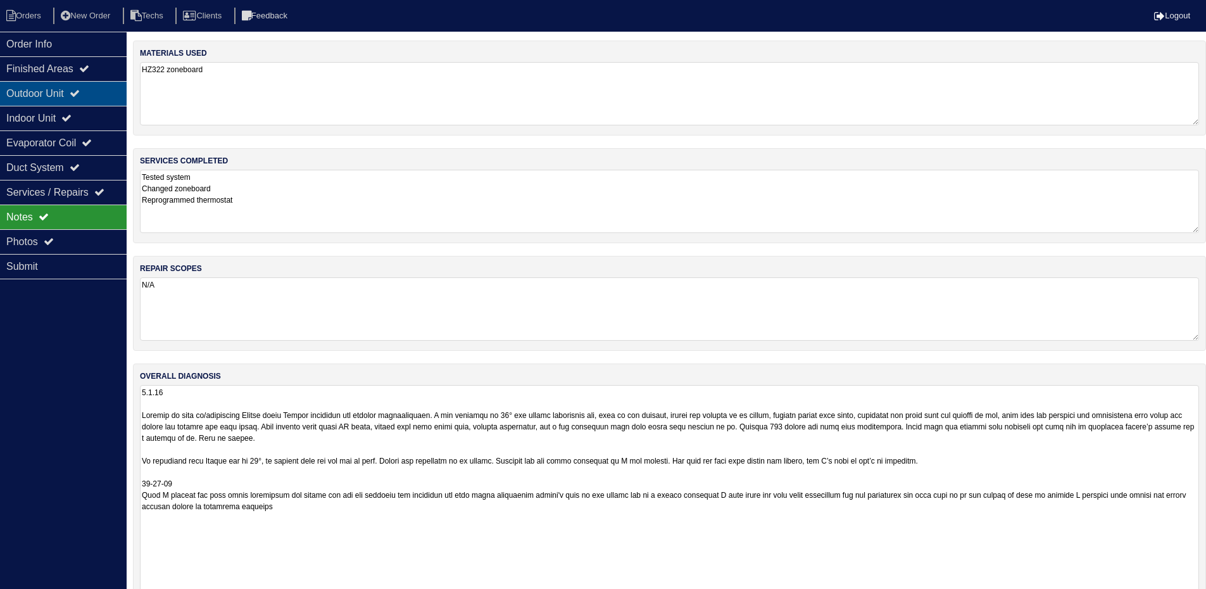
click at [80, 96] on icon at bounding box center [75, 93] width 10 height 10
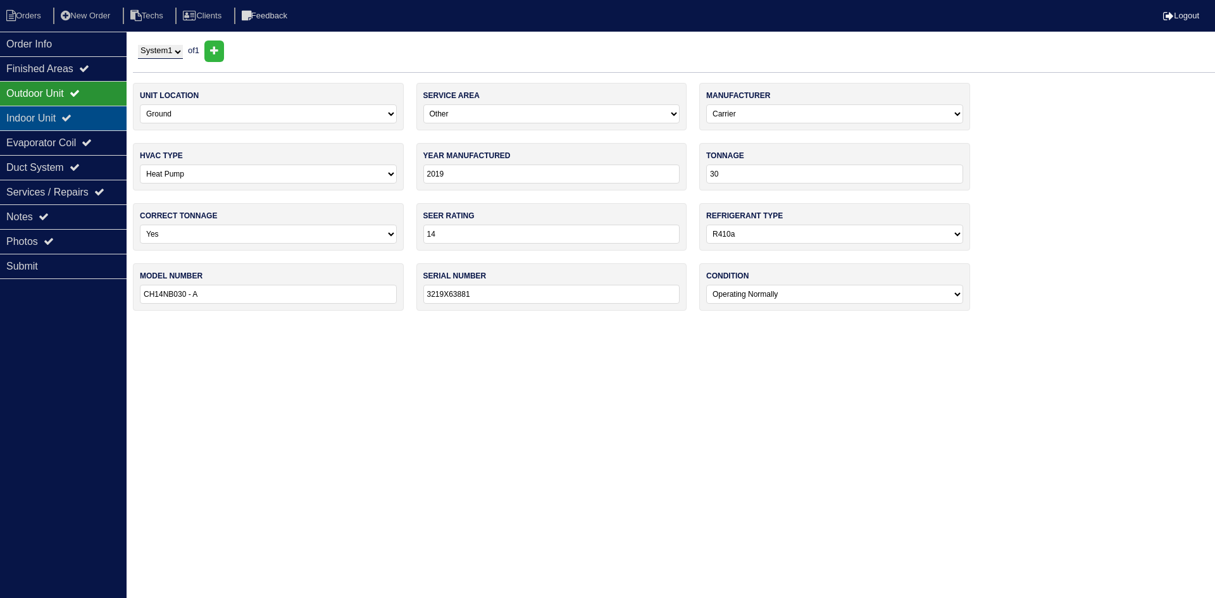
click at [85, 118] on div "Indoor Unit" at bounding box center [63, 118] width 127 height 25
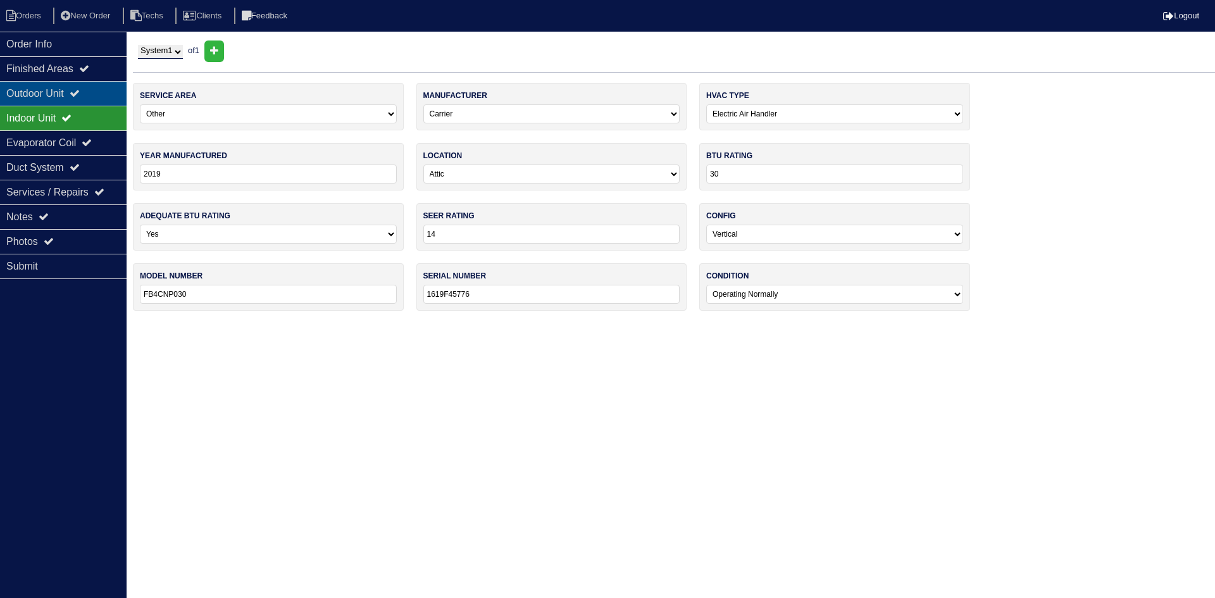
click at [62, 89] on div "Outdoor Unit" at bounding box center [63, 93] width 127 height 25
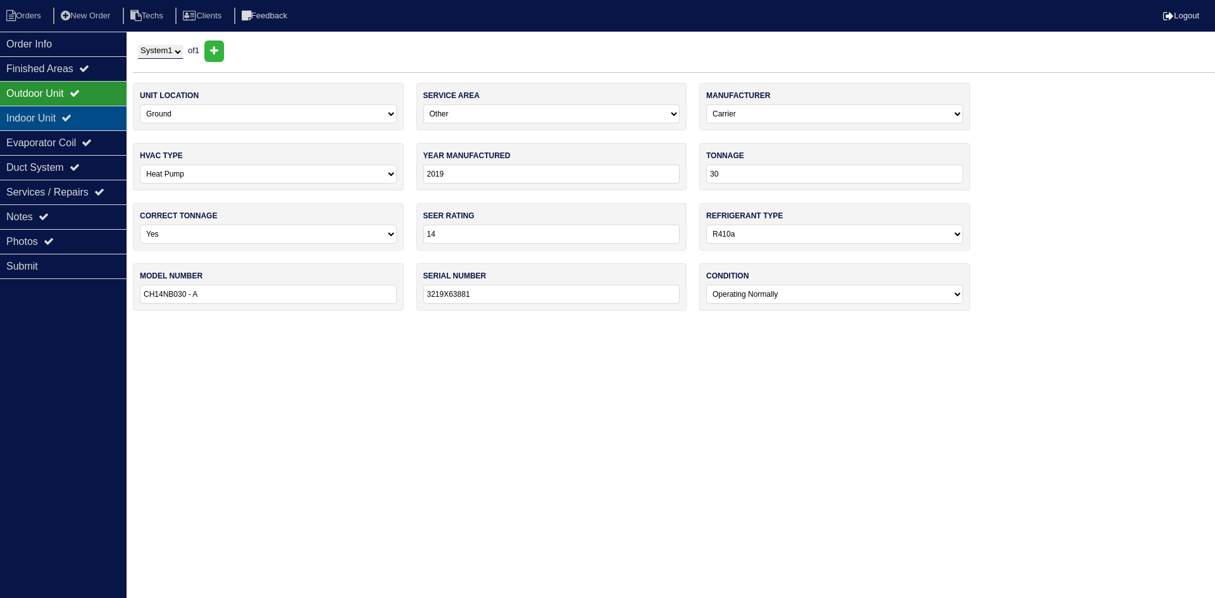
click at [66, 116] on div "Indoor Unit" at bounding box center [63, 118] width 127 height 25
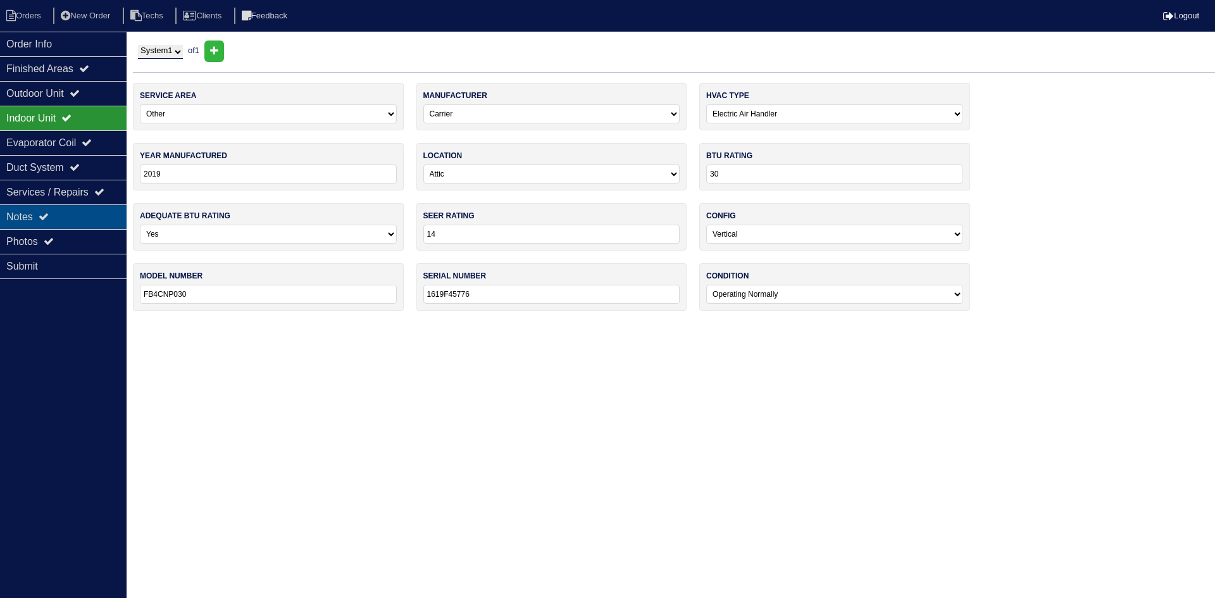
click at [71, 215] on div "Notes" at bounding box center [63, 216] width 127 height 25
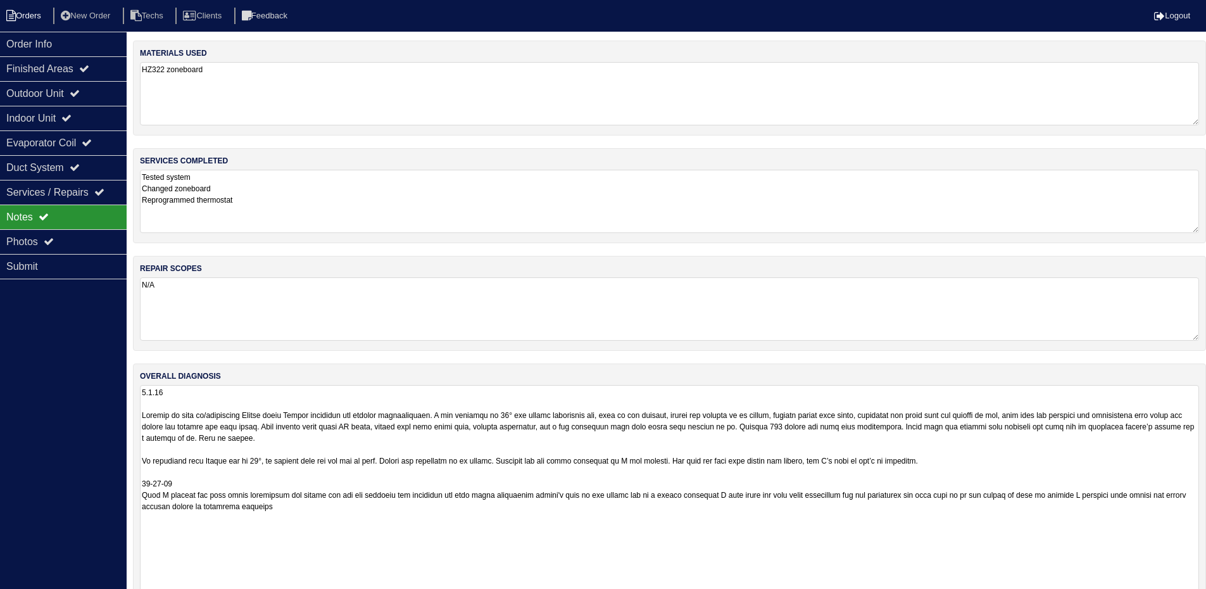
click at [30, 13] on li "Orders" at bounding box center [25, 16] width 51 height 17
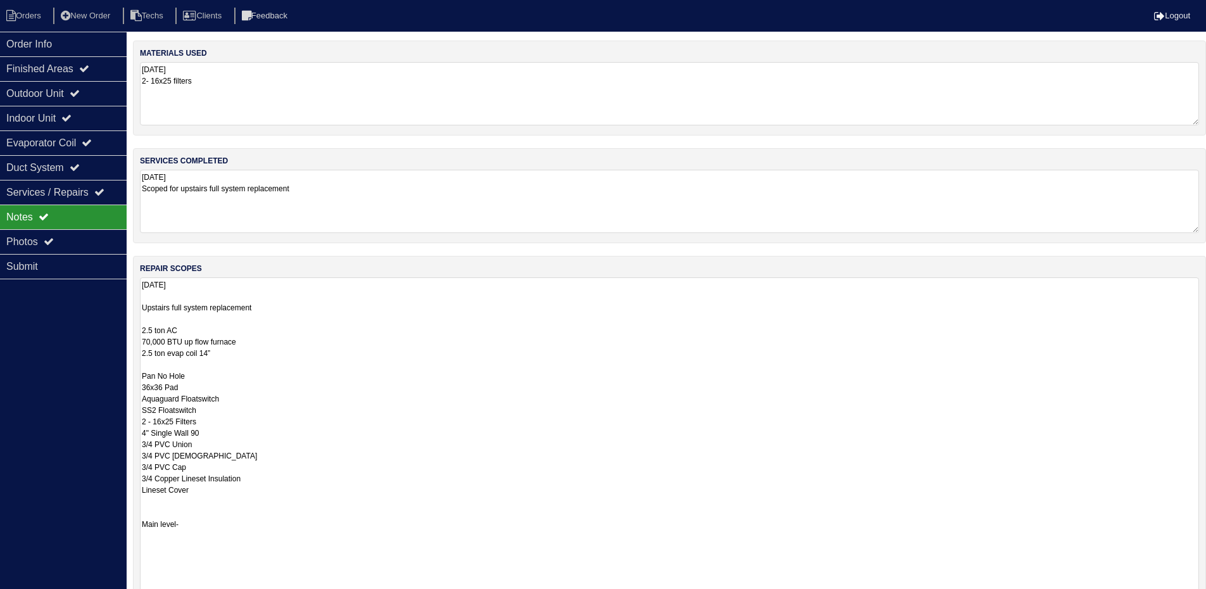
scroll to position [142, 0]
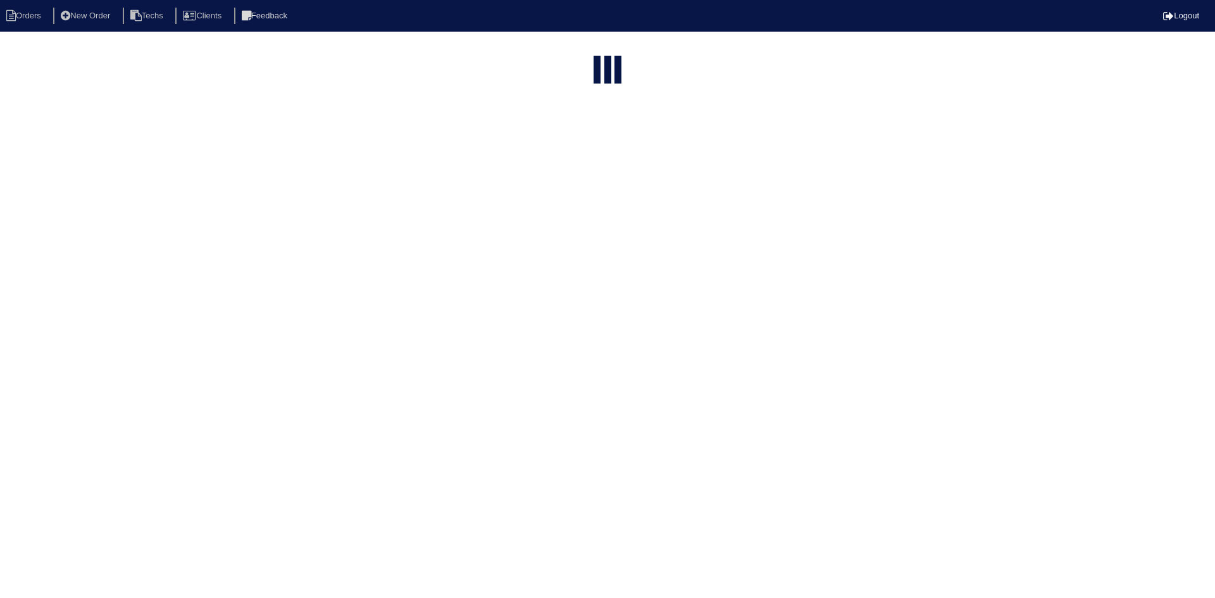
select select "15"
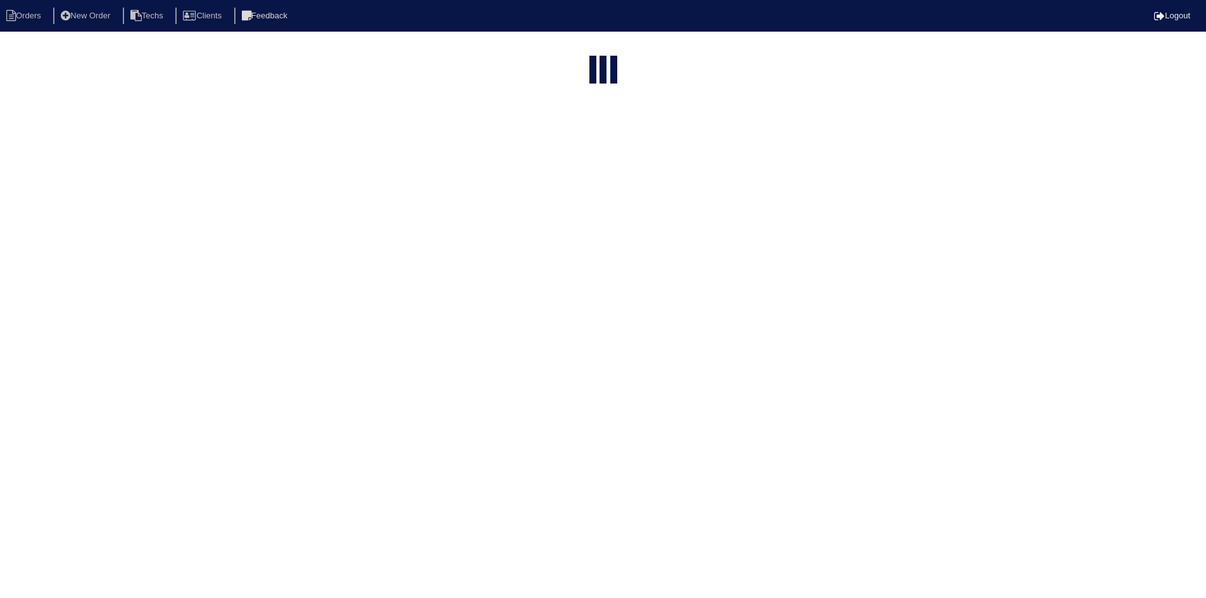
select select "field complete"
select select "need to quote"
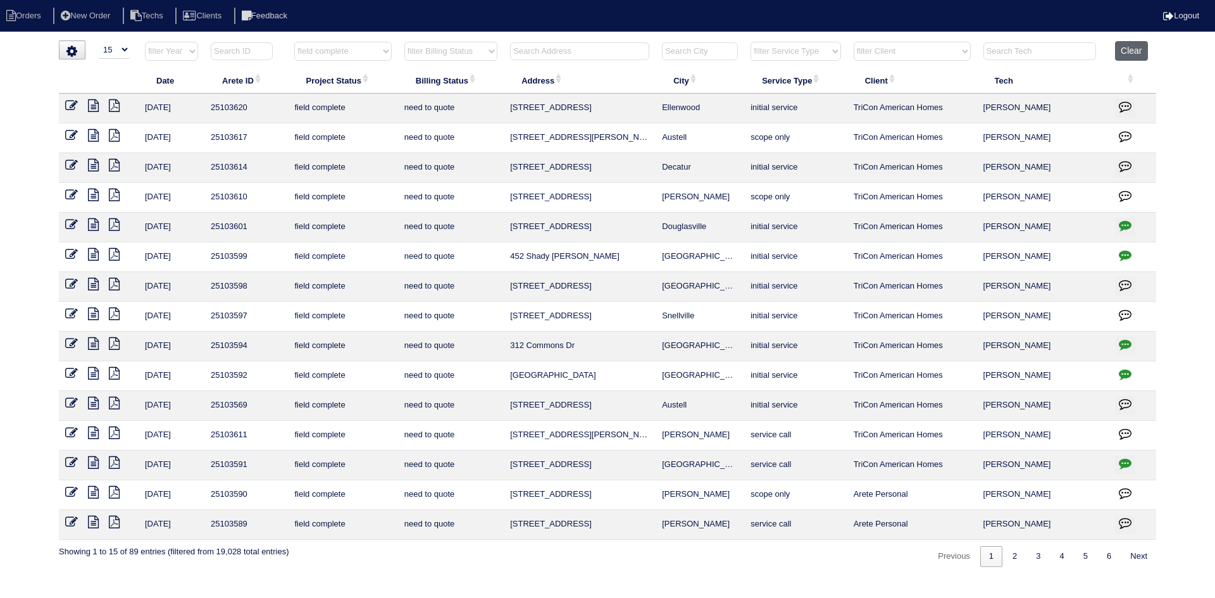
click at [1128, 52] on button "Clear" at bounding box center [1131, 51] width 32 height 20
select select
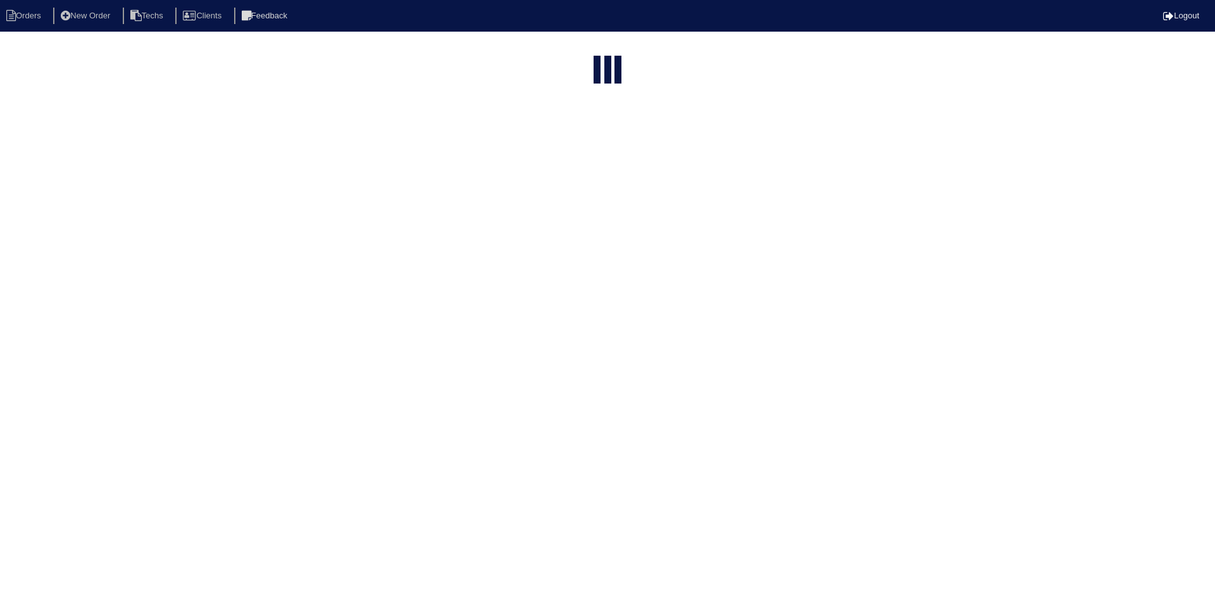
select select "15"
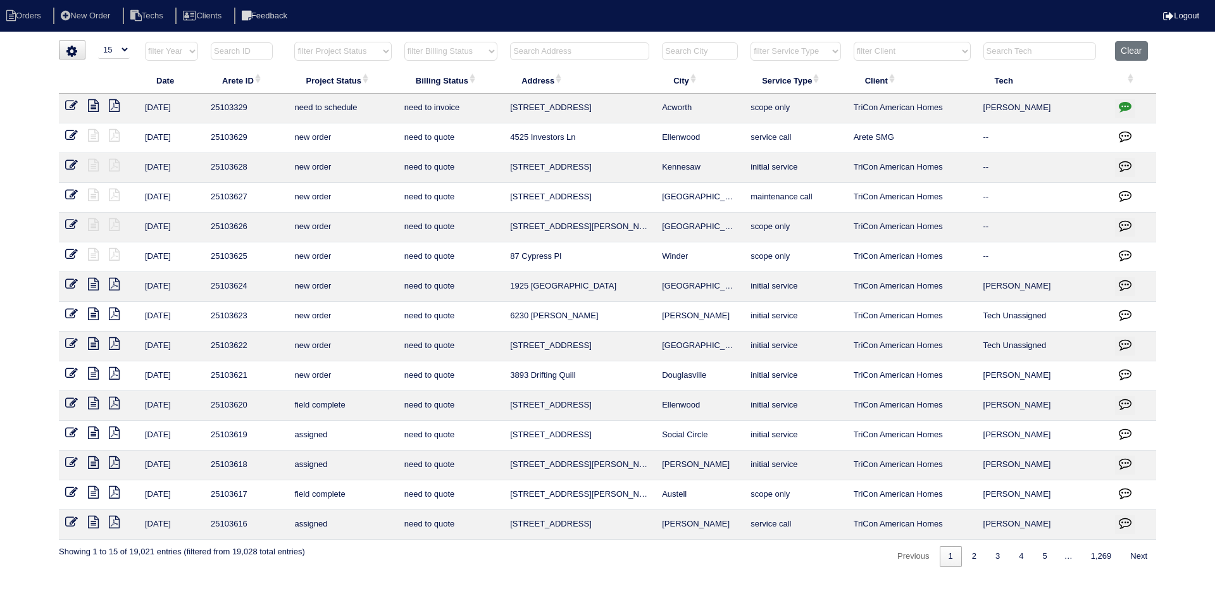
click at [545, 48] on input "text" at bounding box center [579, 51] width 139 height 18
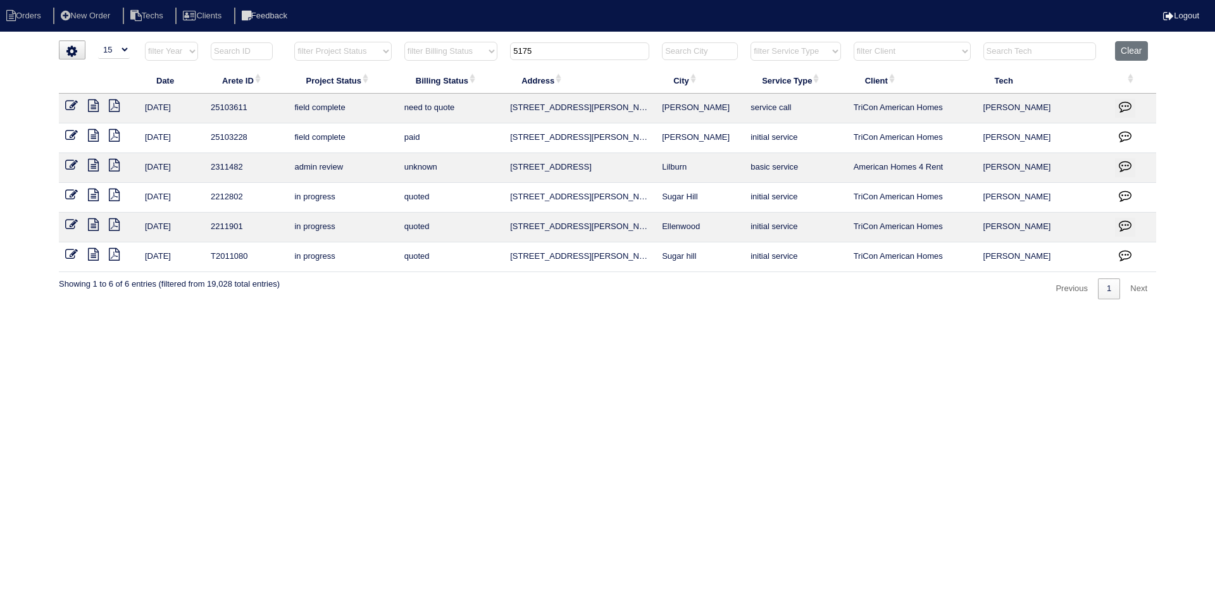
type input "5175"
click at [94, 134] on icon at bounding box center [93, 135] width 11 height 13
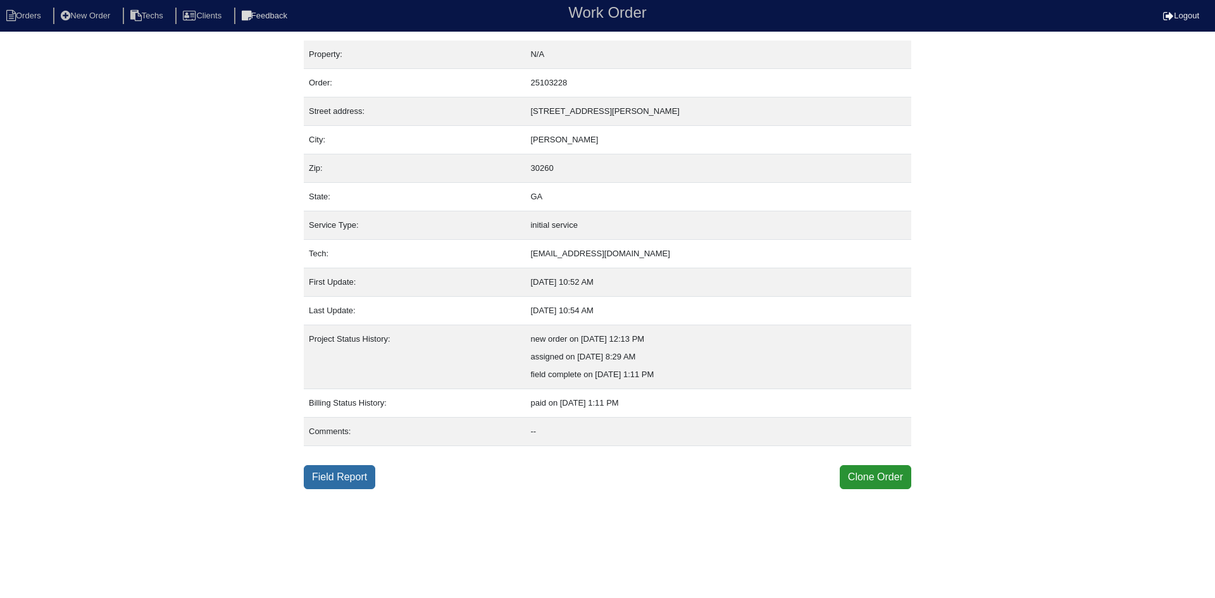
click at [359, 477] on link "Field Report" at bounding box center [340, 477] width 72 height 24
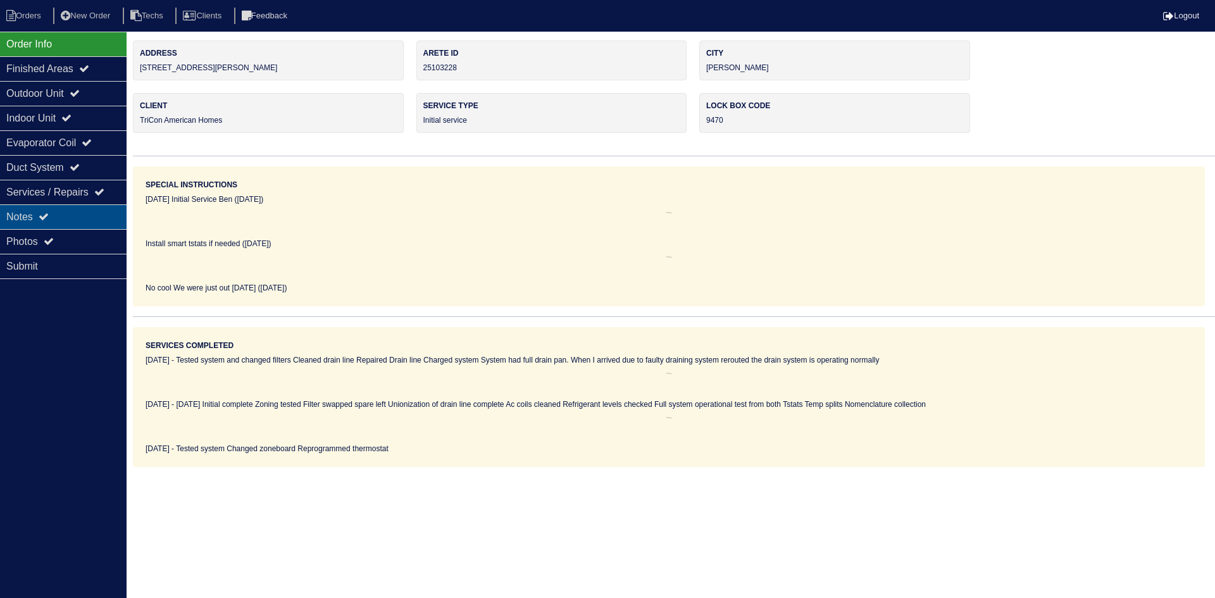
click at [65, 213] on div "Notes" at bounding box center [63, 216] width 127 height 25
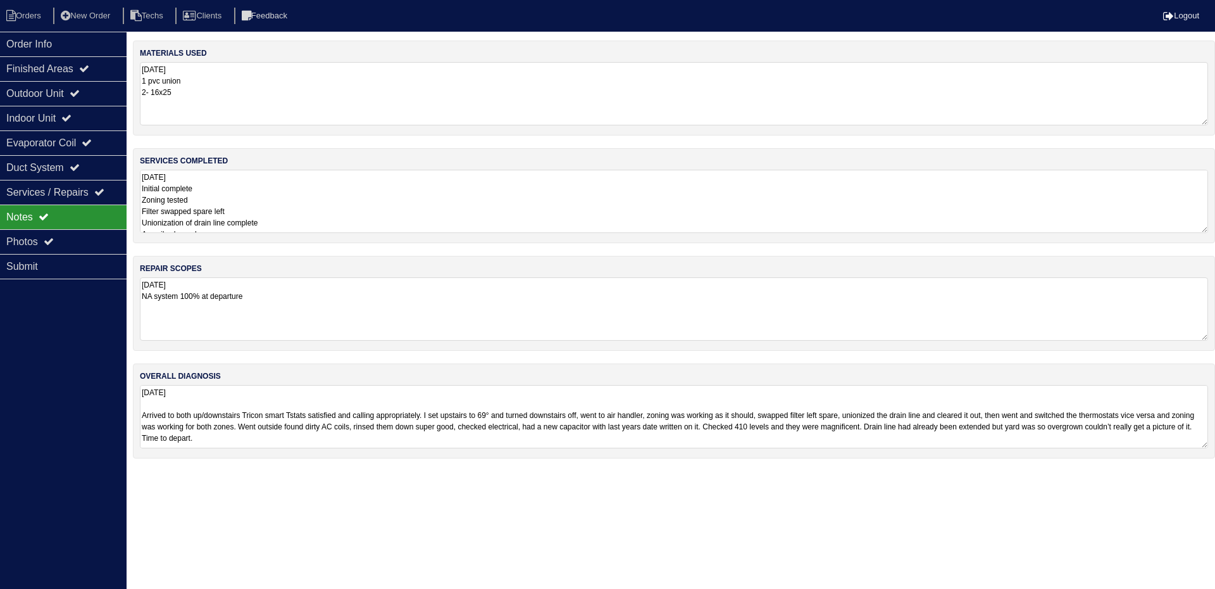
click at [392, 195] on textarea "9.5.25 Initial complete Zoning tested Filter swapped spare left Unionization of…" at bounding box center [674, 201] width 1068 height 63
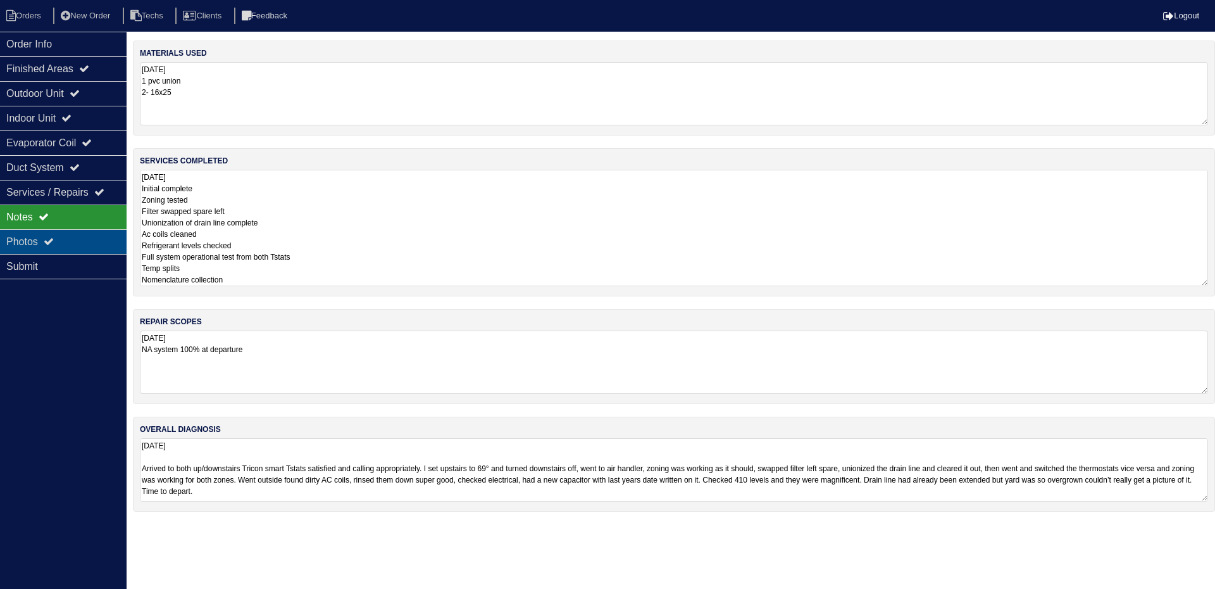
click at [97, 246] on div "Photos" at bounding box center [63, 241] width 127 height 25
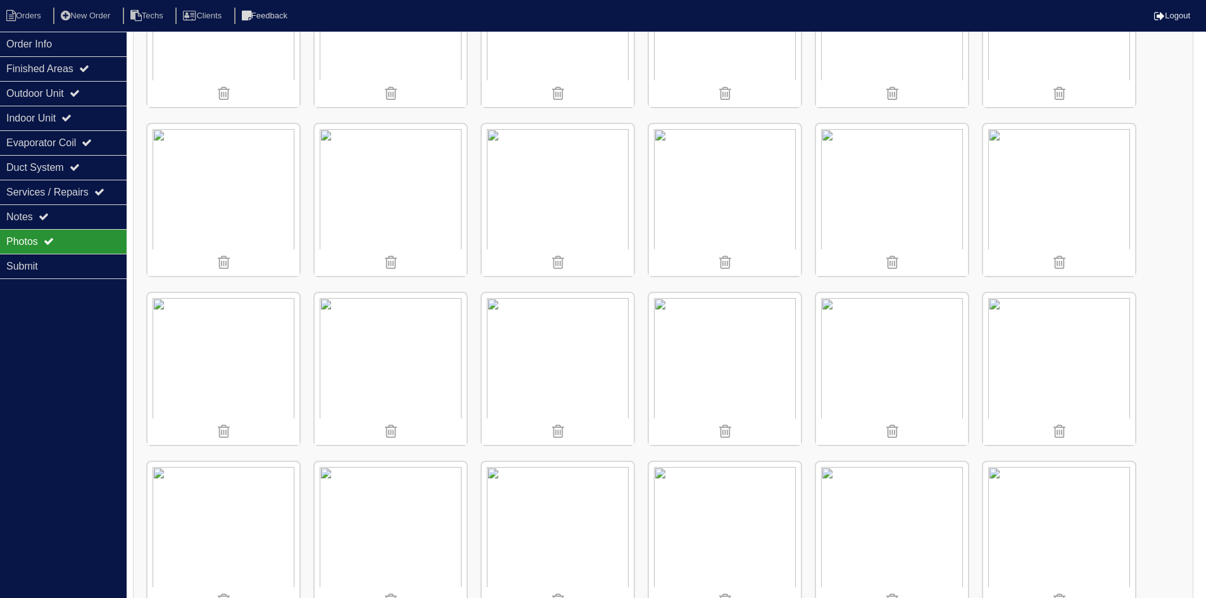
scroll to position [783, 0]
click at [108, 218] on div "Notes" at bounding box center [63, 216] width 127 height 25
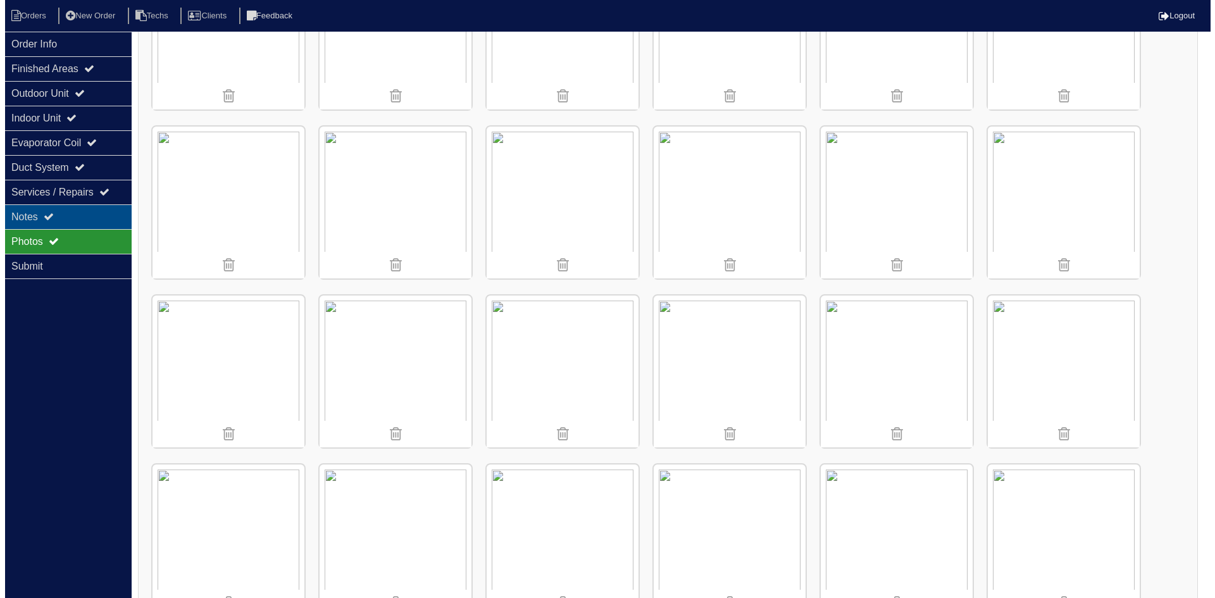
scroll to position [0, 0]
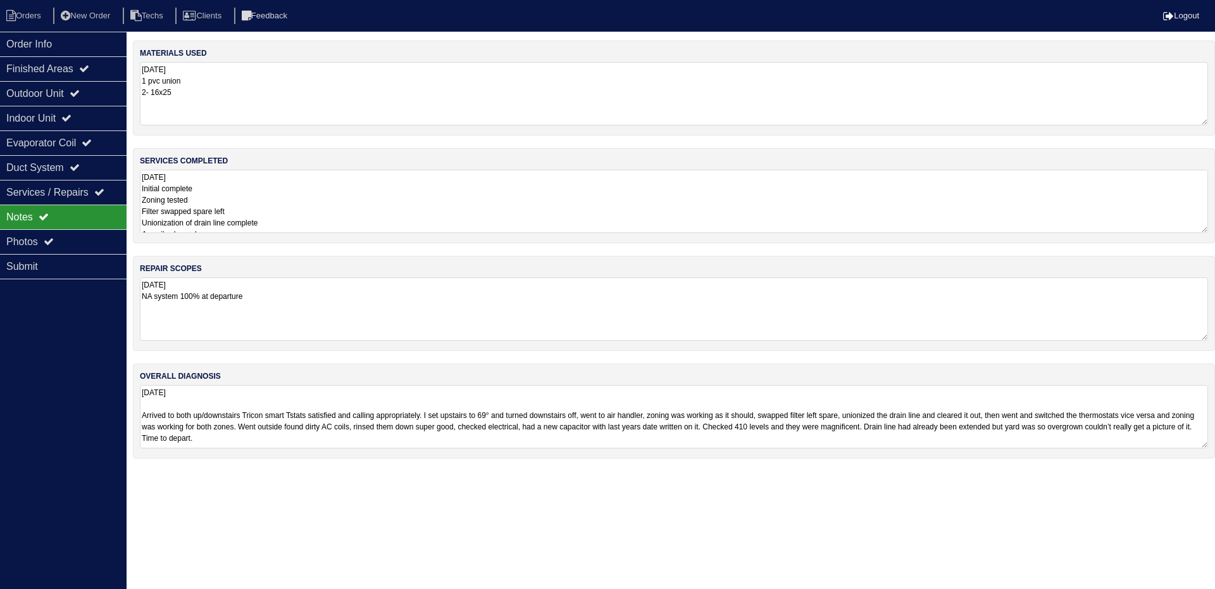
click at [281, 197] on textarea "9.5.25 Initial complete Zoning tested Filter swapped spare left Unionization of…" at bounding box center [674, 201] width 1068 height 63
click at [69, 44] on div "Order Info" at bounding box center [63, 44] width 127 height 25
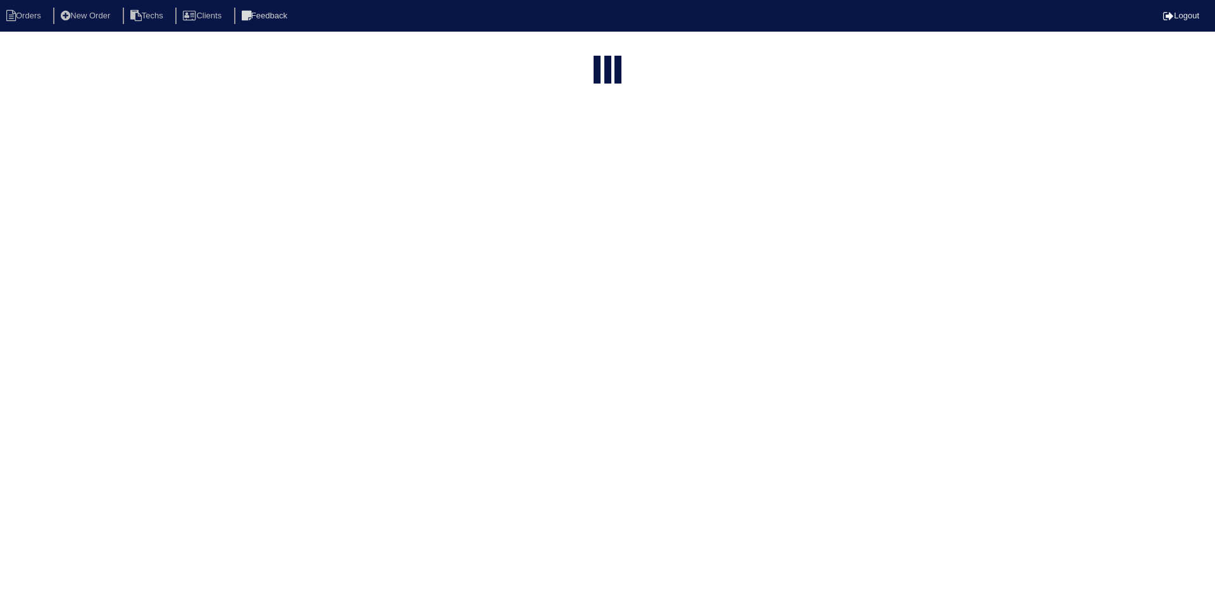
select select "15"
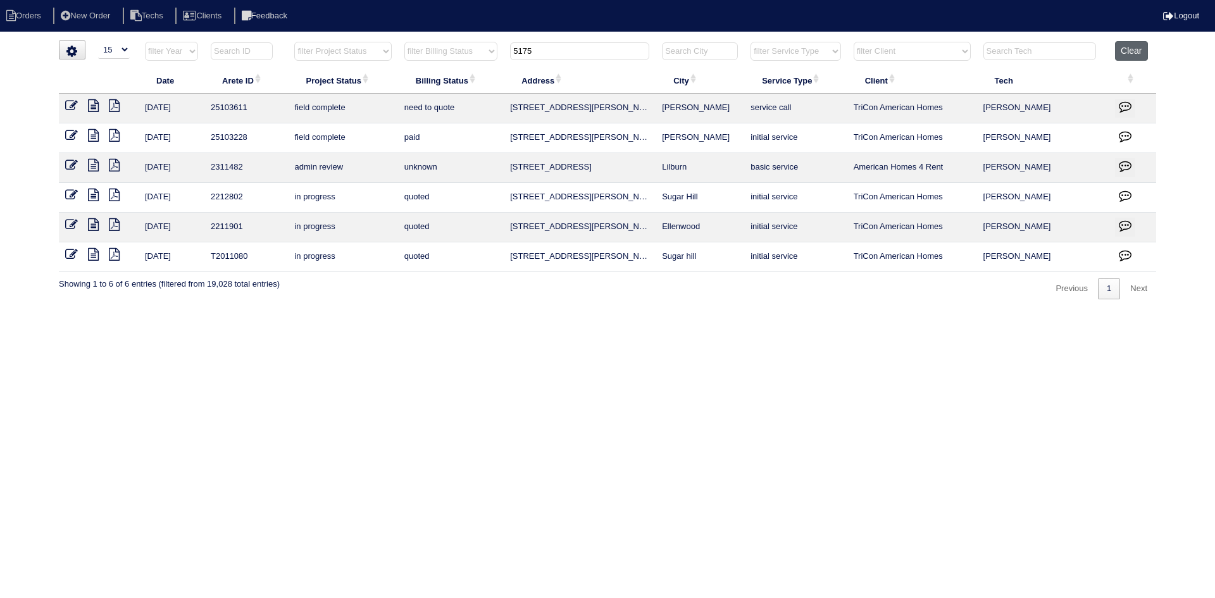
click at [1136, 44] on button "Clear" at bounding box center [1131, 51] width 32 height 20
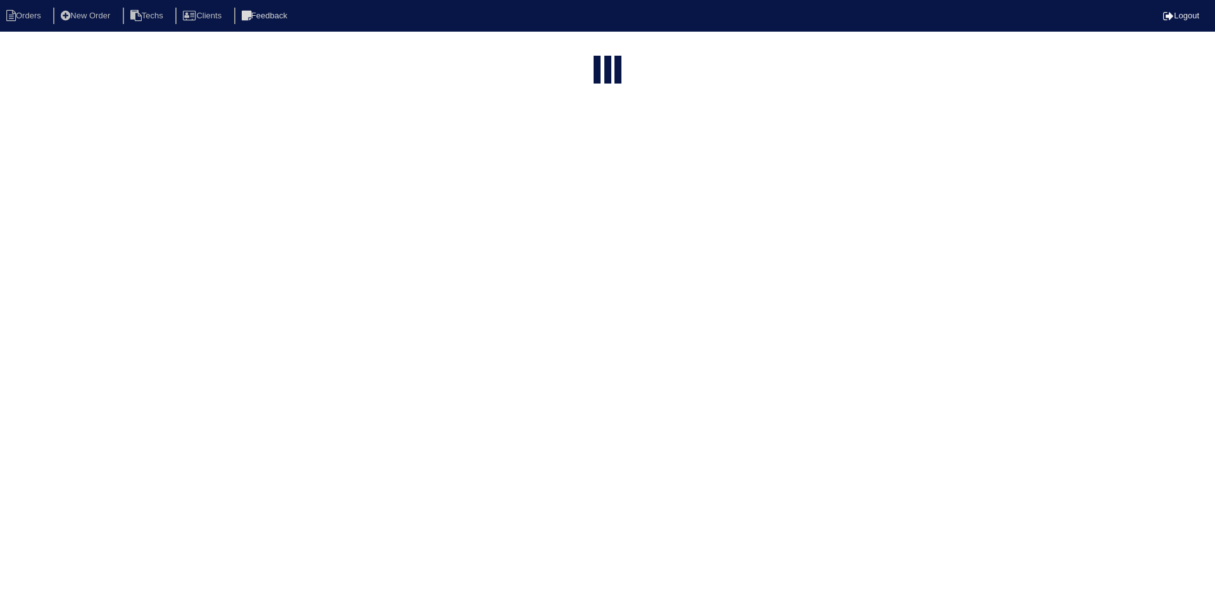
select select "15"
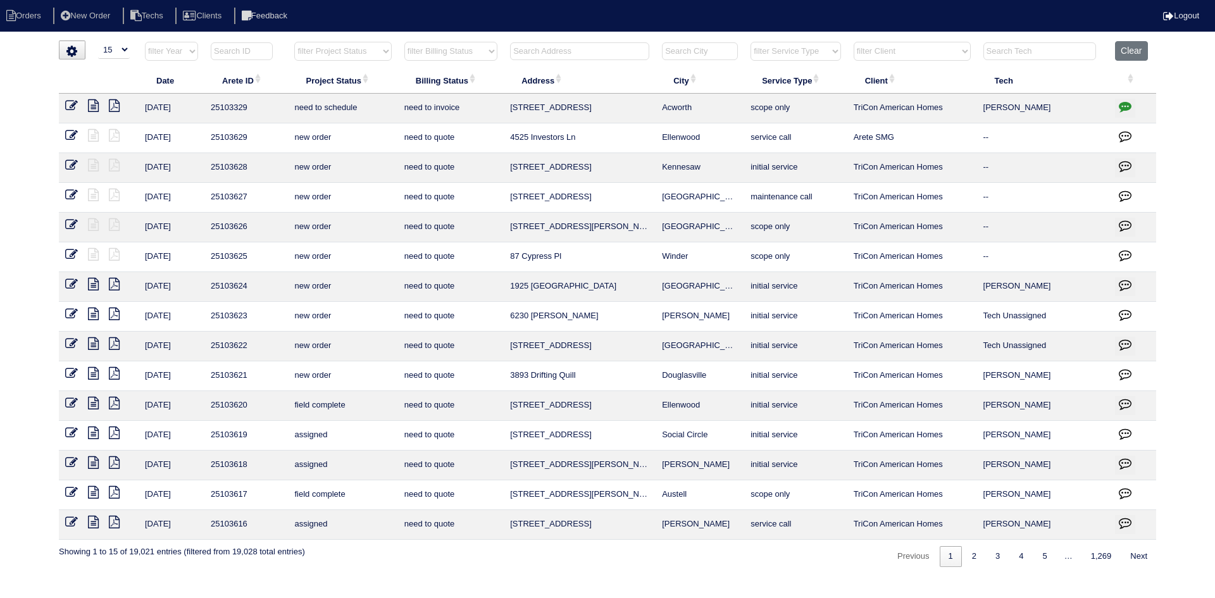
click at [378, 58] on select "filter Project Status -- Any Project Status -- new order assigned in progress f…" at bounding box center [342, 51] width 97 height 19
click at [294, 42] on select "filter Project Status -- Any Project Status -- new order assigned in progress f…" at bounding box center [342, 51] width 97 height 19
select select "field complete"
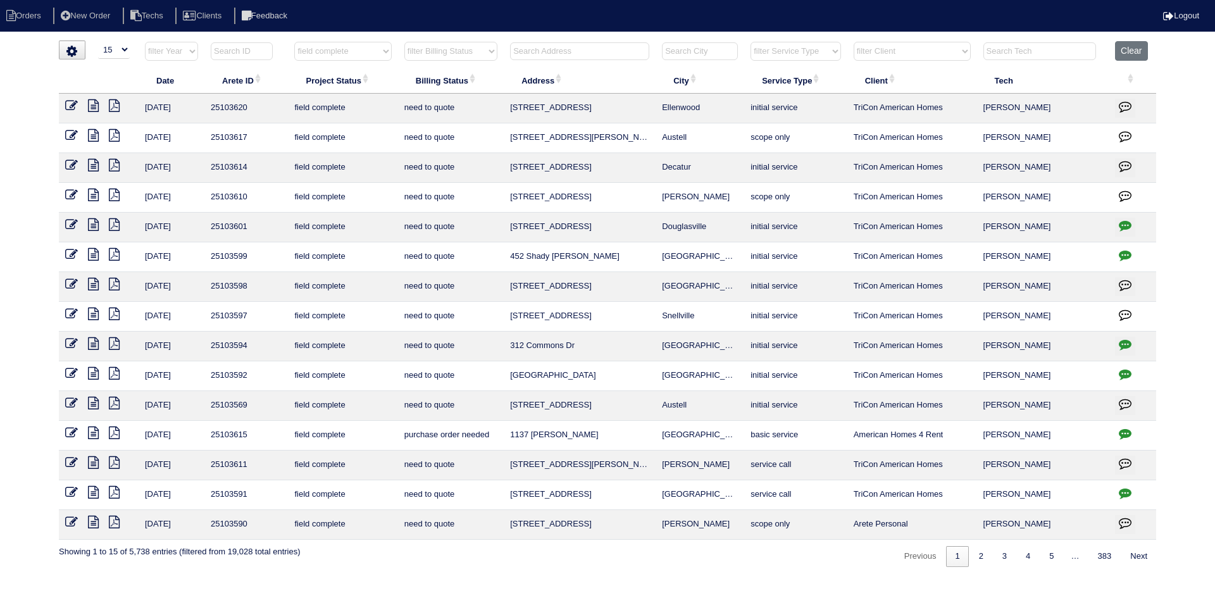
click at [486, 53] on select "filter Billing Status -- Any Billing Status -- need to quote quoted need to inv…" at bounding box center [450, 51] width 93 height 19
select select "need to quote"
click at [404, 42] on select "filter Billing Status -- Any Billing Status -- need to quote quoted need to inv…" at bounding box center [450, 51] width 93 height 19
select select "field complete"
select select "need to quote"
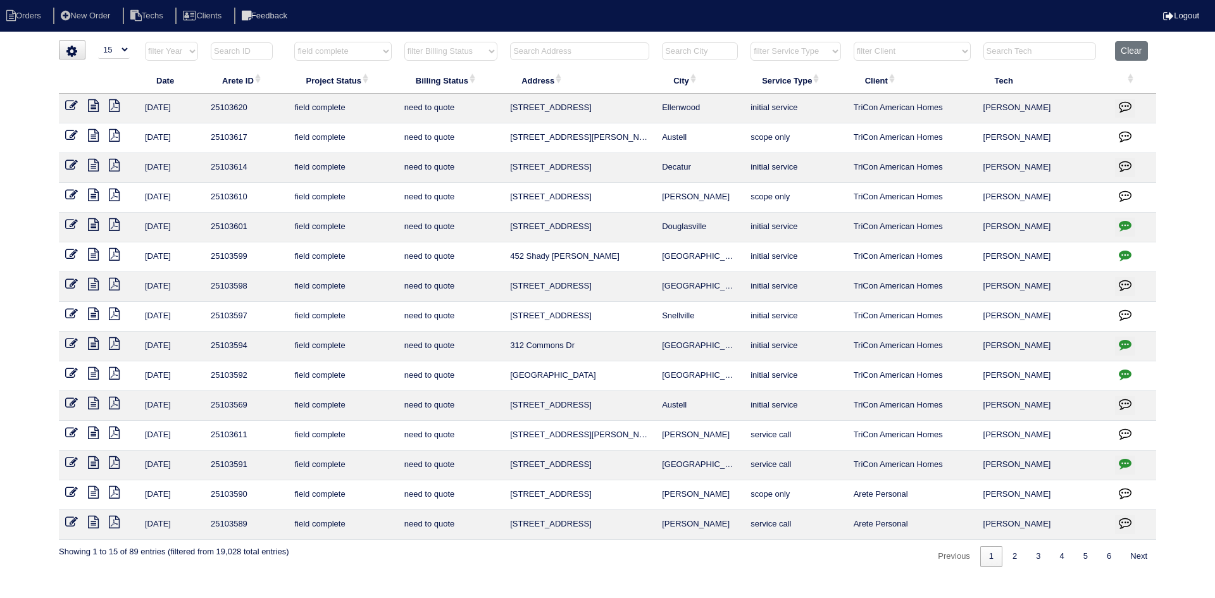
click at [92, 490] on icon at bounding box center [93, 492] width 11 height 13
click at [94, 492] on icon at bounding box center [93, 492] width 11 height 13
click at [92, 525] on icon at bounding box center [93, 522] width 11 height 13
click at [114, 521] on icon at bounding box center [114, 522] width 11 height 13
click at [90, 522] on icon at bounding box center [93, 522] width 11 height 13
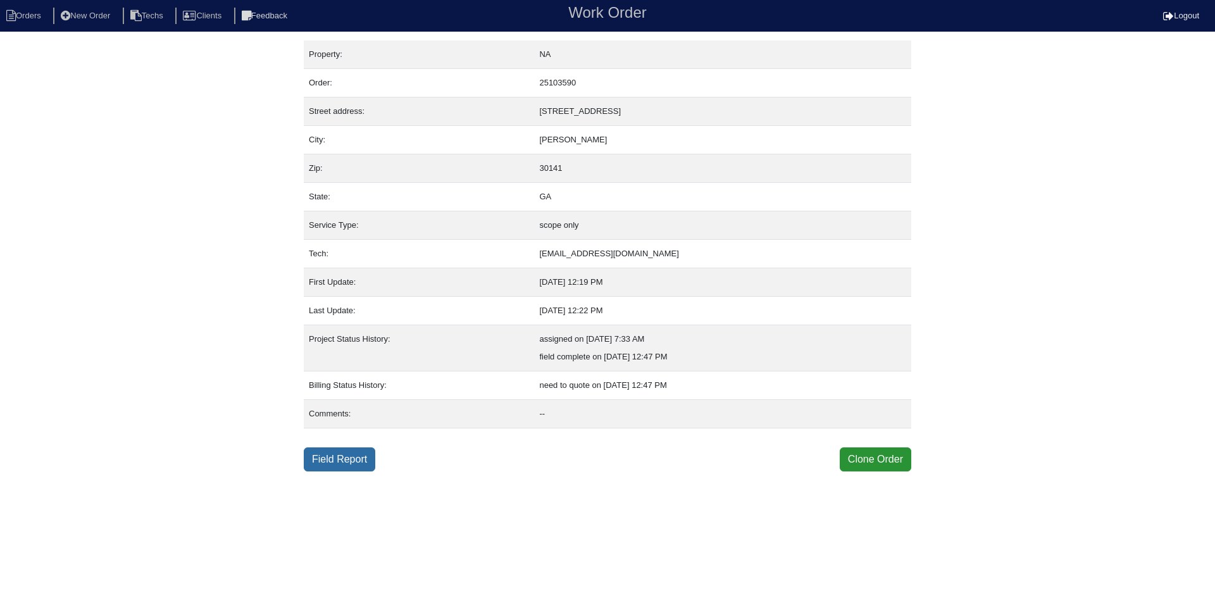
click at [344, 456] on link "Field Report" at bounding box center [340, 459] width 72 height 24
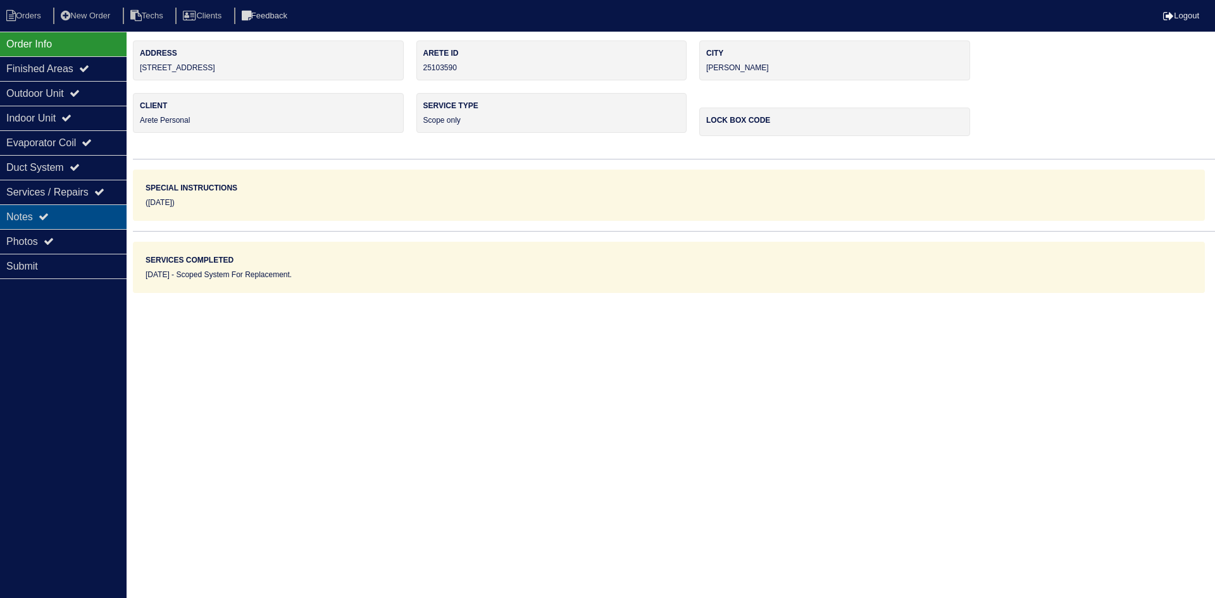
click at [102, 215] on div "Notes" at bounding box center [63, 216] width 127 height 25
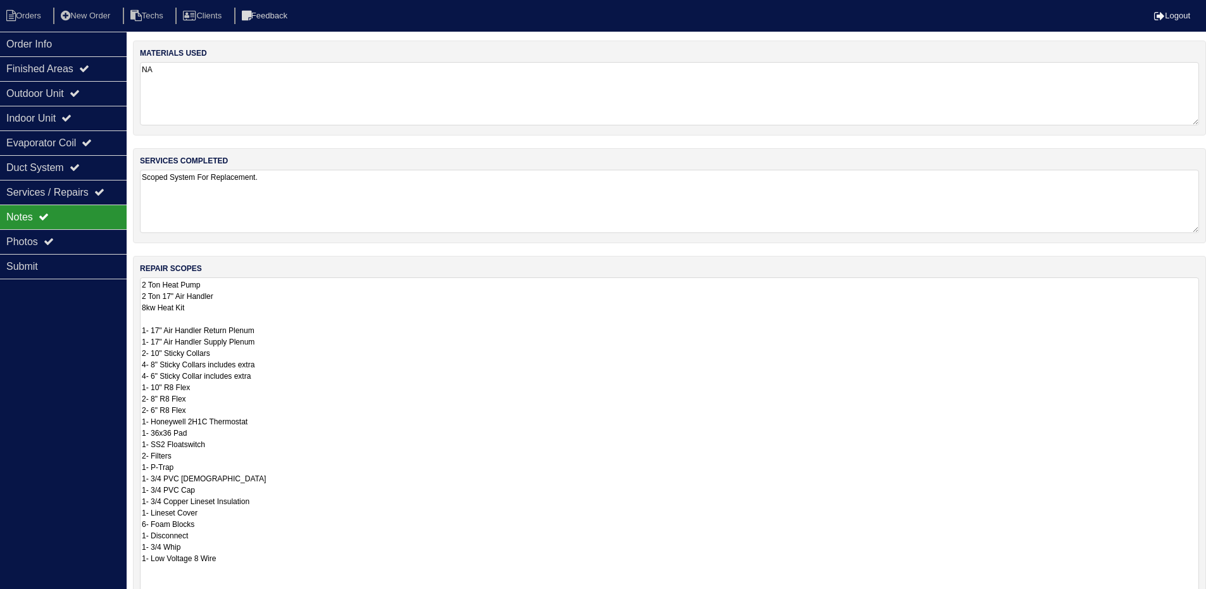
drag, startPoint x: 1205, startPoint y: 335, endPoint x: 1056, endPoint y: 547, distance: 259.0
click at [1206, 597] on html "Orders New Order Techs Clients Feedback Logout Orders New Order Users Clients M…" at bounding box center [603, 376] width 1206 height 752
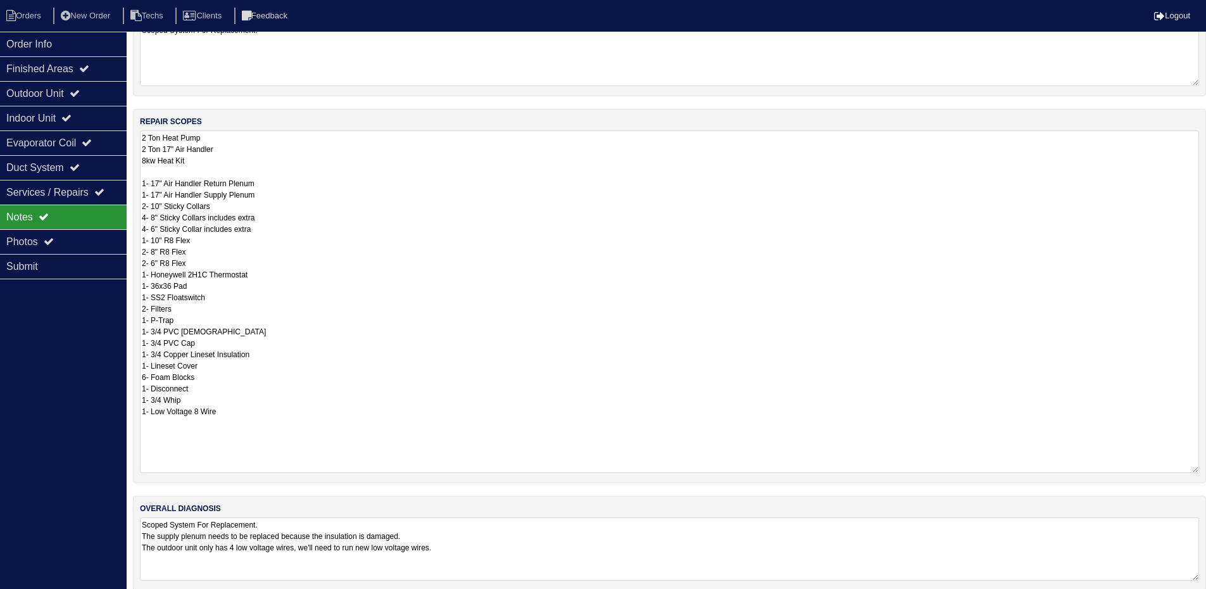
scroll to position [161, 0]
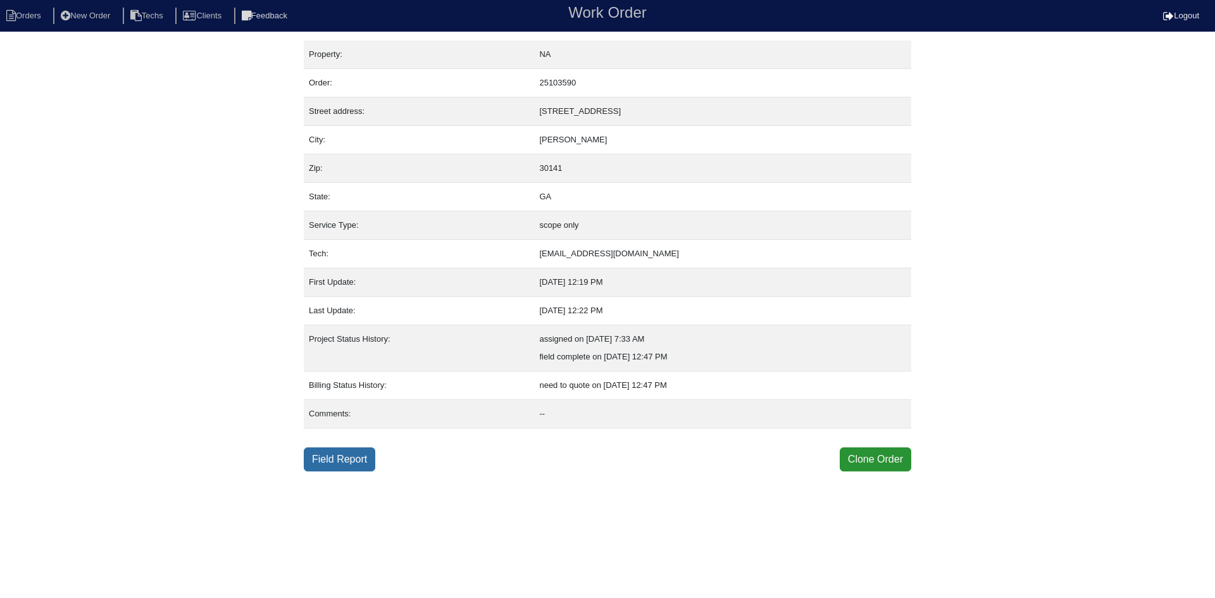
click at [329, 454] on link "Field Report" at bounding box center [340, 459] width 72 height 24
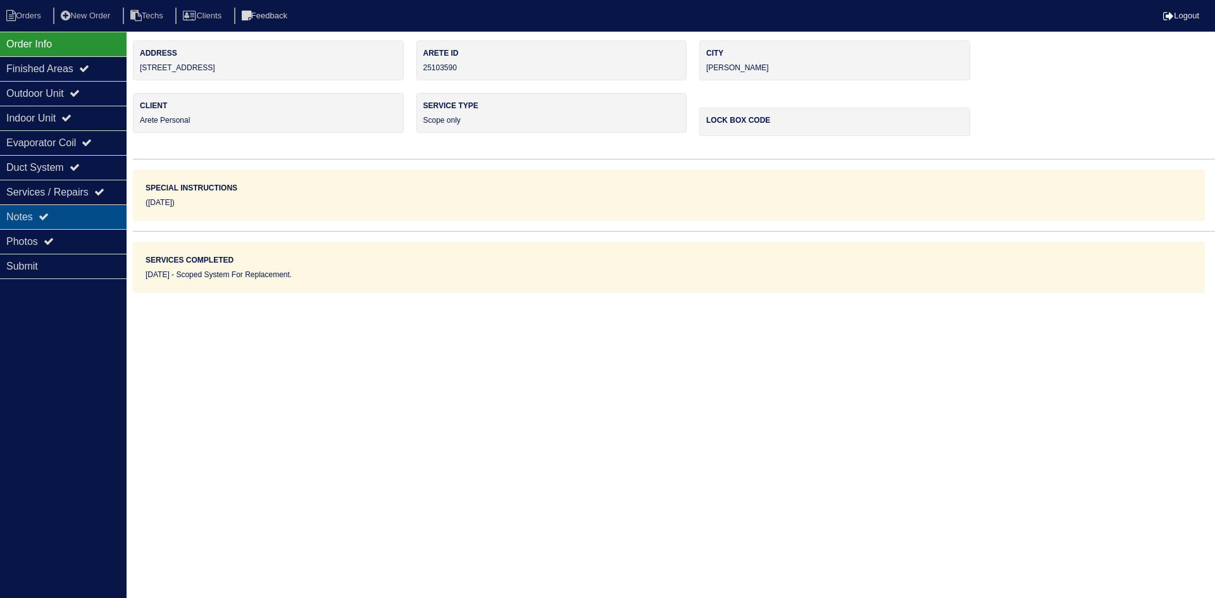
click at [87, 211] on div "Notes" at bounding box center [63, 216] width 127 height 25
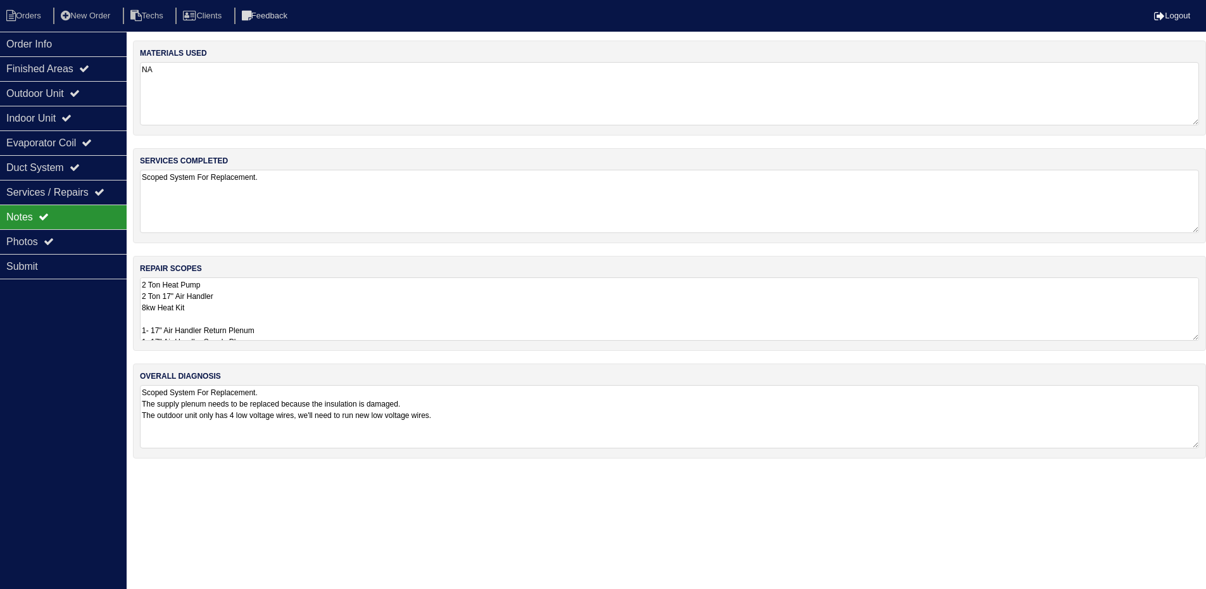
click at [380, 301] on textarea "2 Ton Heat Pump 2 Ton 17" Air Handler 8kw Heat Kit 1- 17" Air Handler Return Pl…" at bounding box center [669, 308] width 1059 height 63
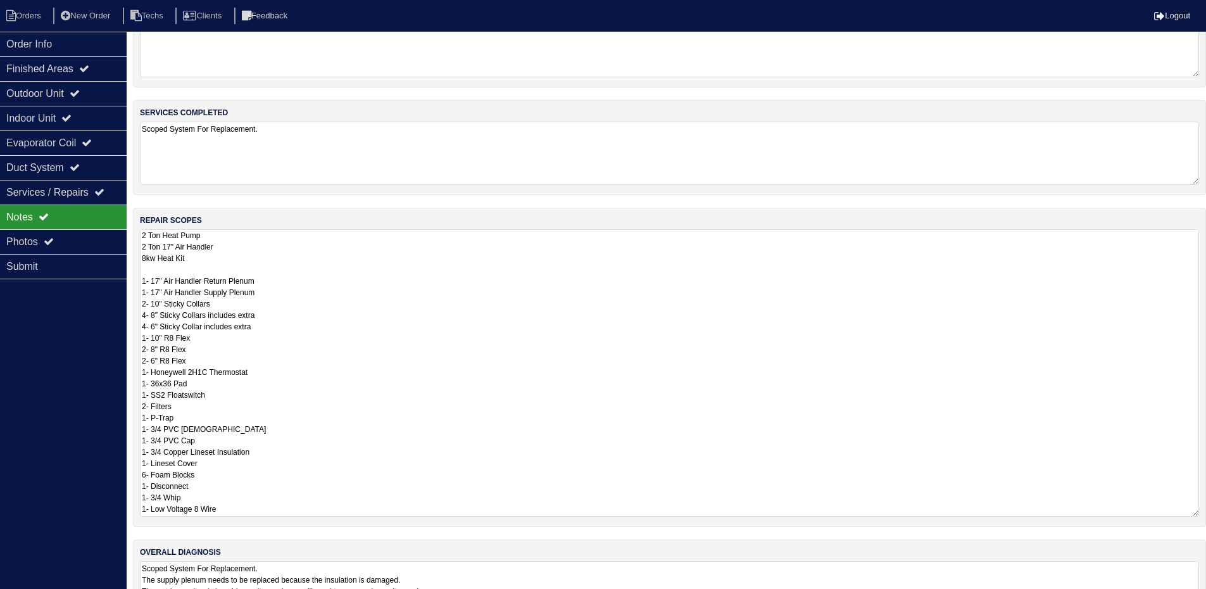
scroll to position [106, 0]
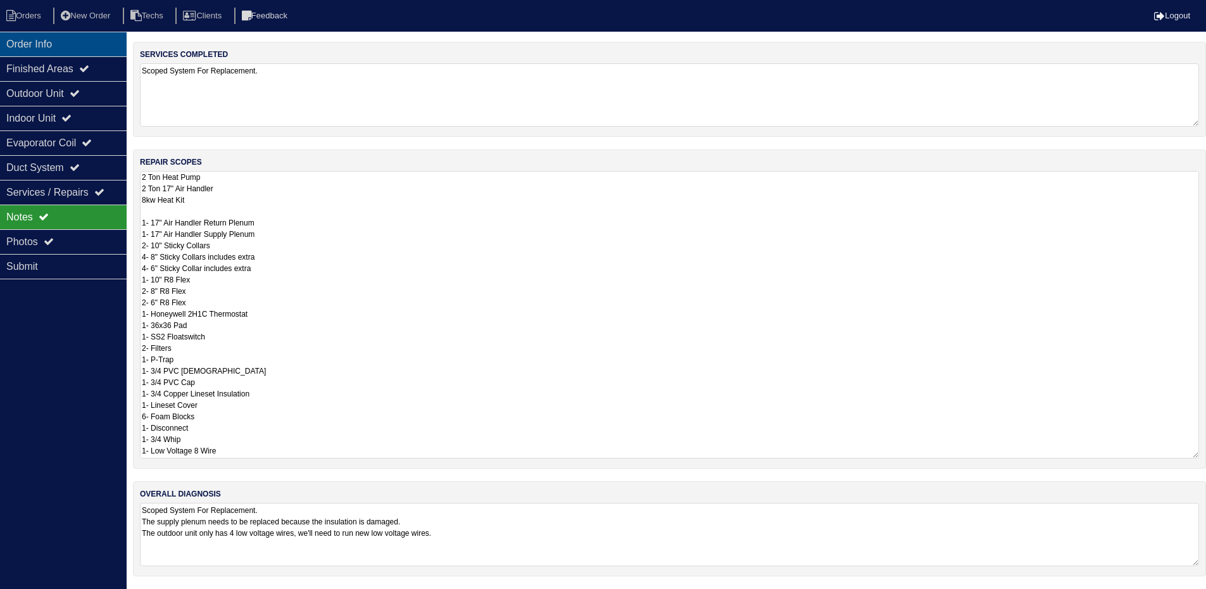
click at [30, 39] on div "Order Info" at bounding box center [63, 44] width 127 height 25
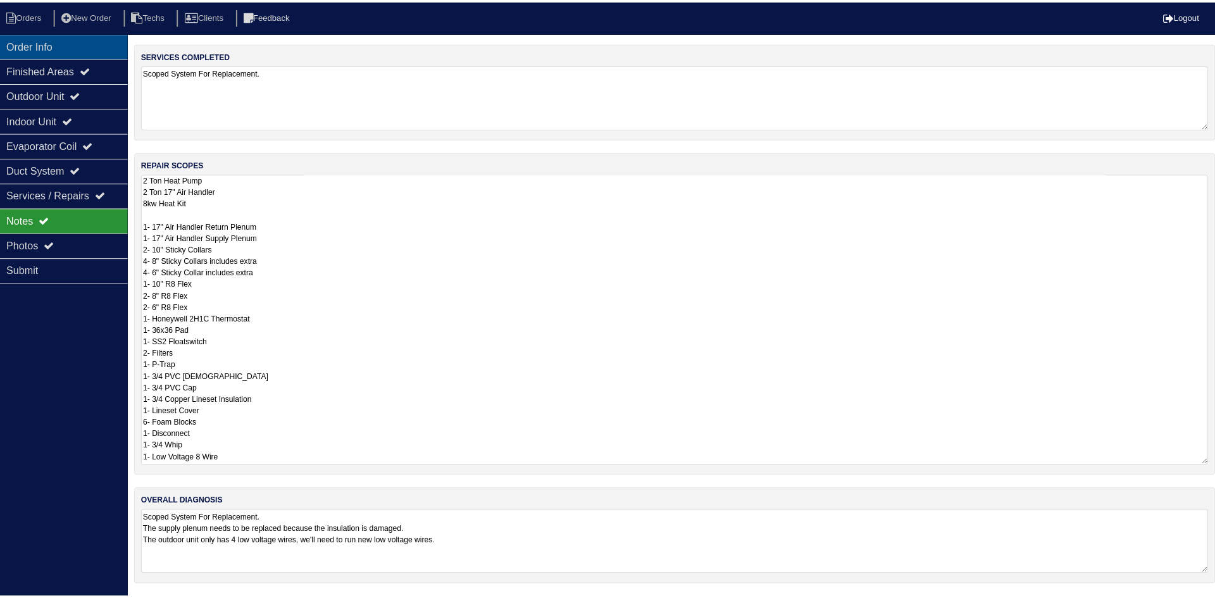
scroll to position [0, 0]
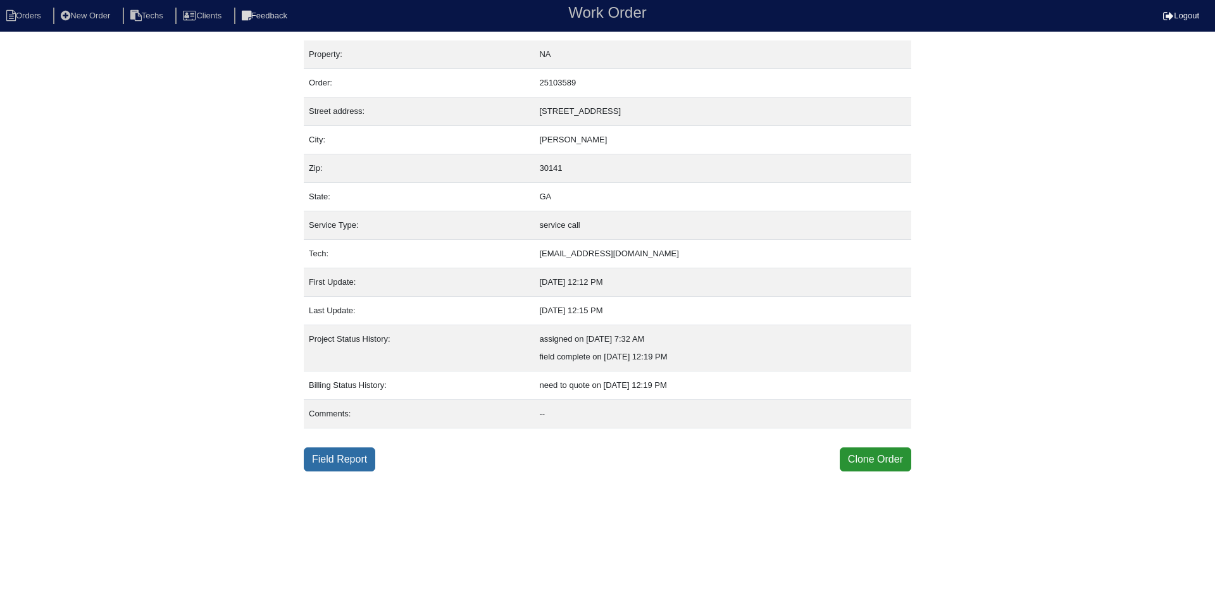
click at [347, 459] on link "Field Report" at bounding box center [340, 459] width 72 height 24
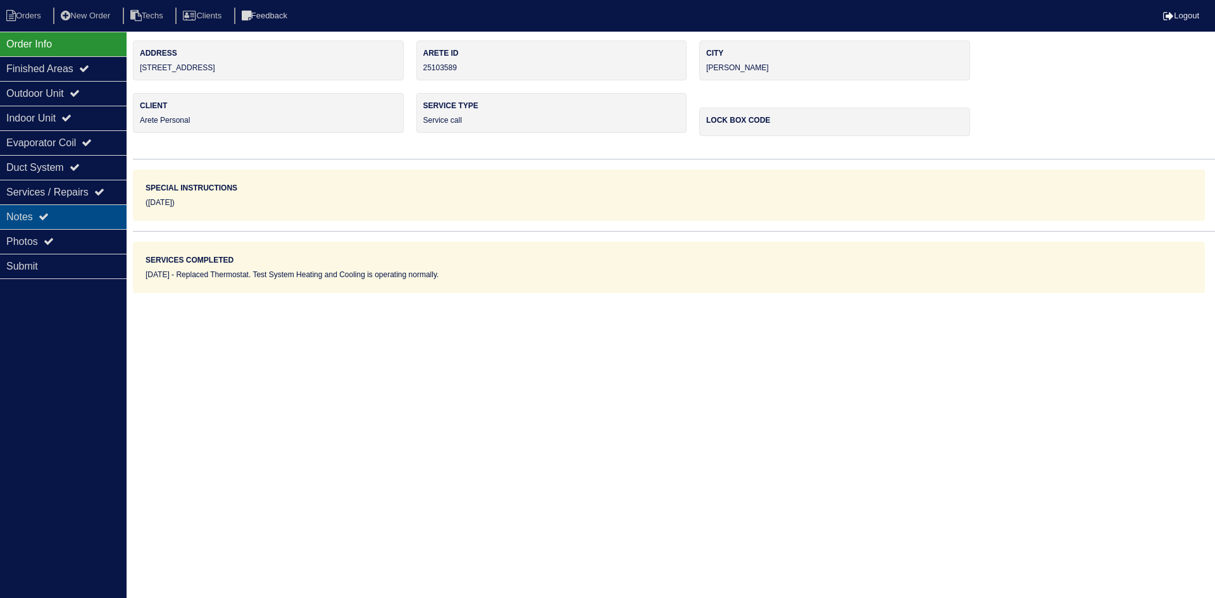
click at [75, 220] on div "Notes" at bounding box center [63, 216] width 127 height 25
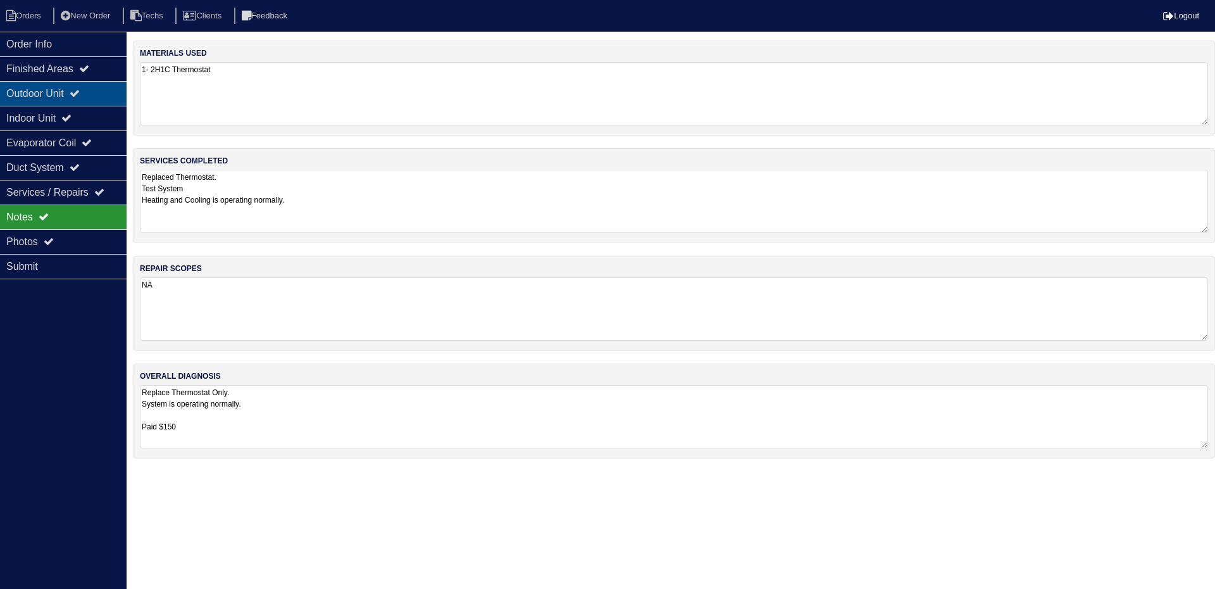
click at [74, 98] on div "Outdoor Unit" at bounding box center [63, 93] width 127 height 25
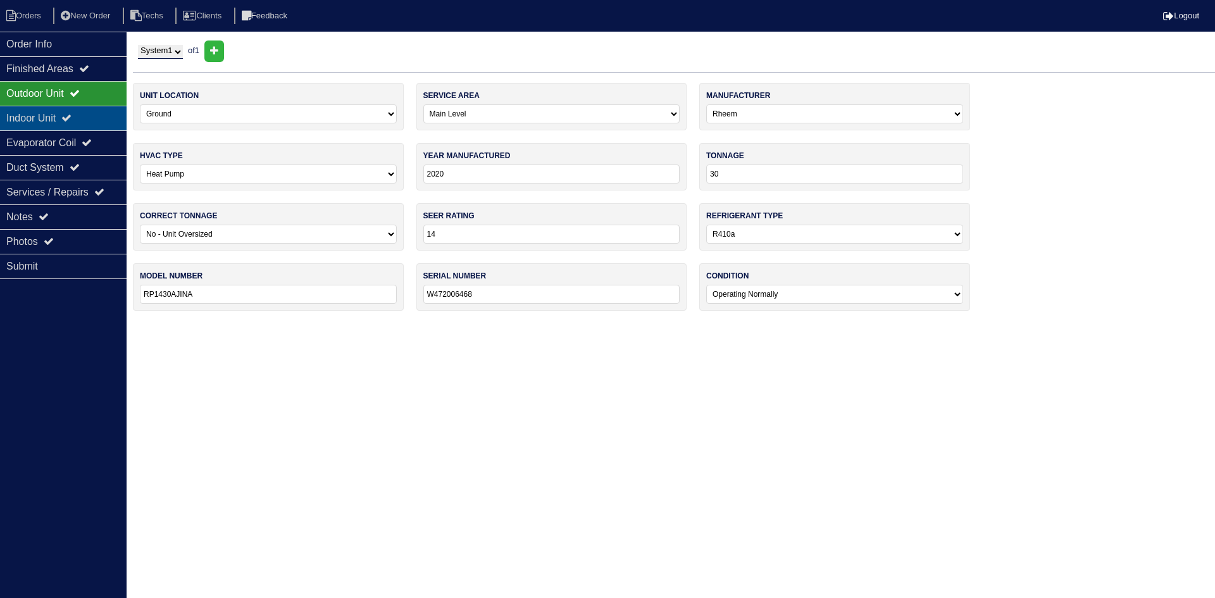
click at [66, 122] on div "Indoor Unit" at bounding box center [63, 118] width 127 height 25
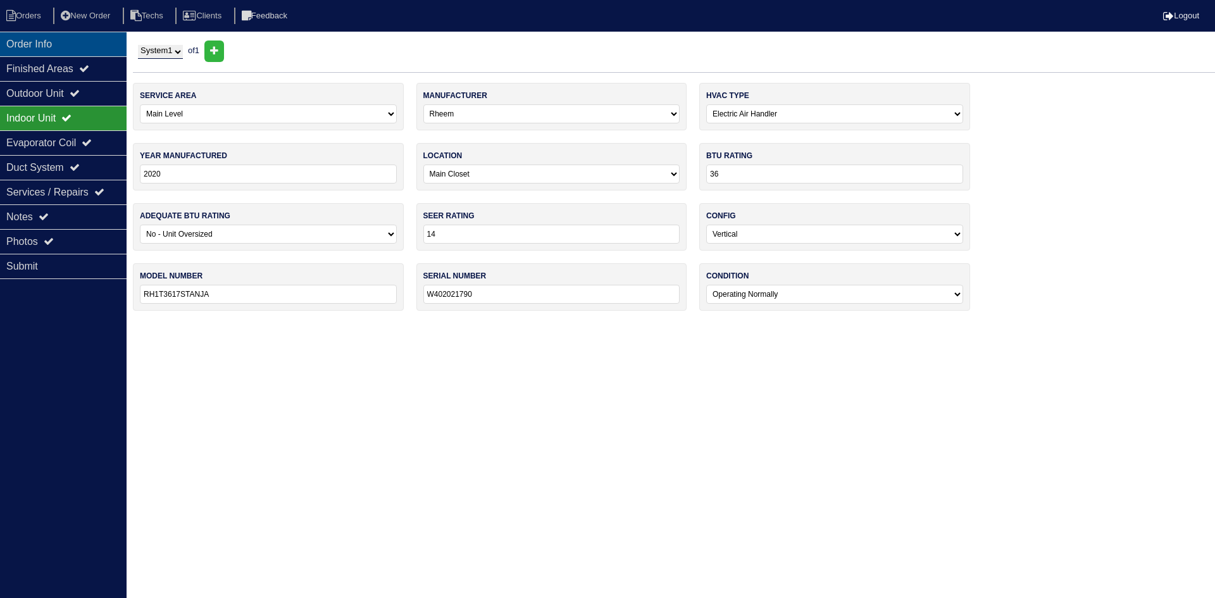
click at [89, 45] on div "Order Info" at bounding box center [63, 44] width 127 height 25
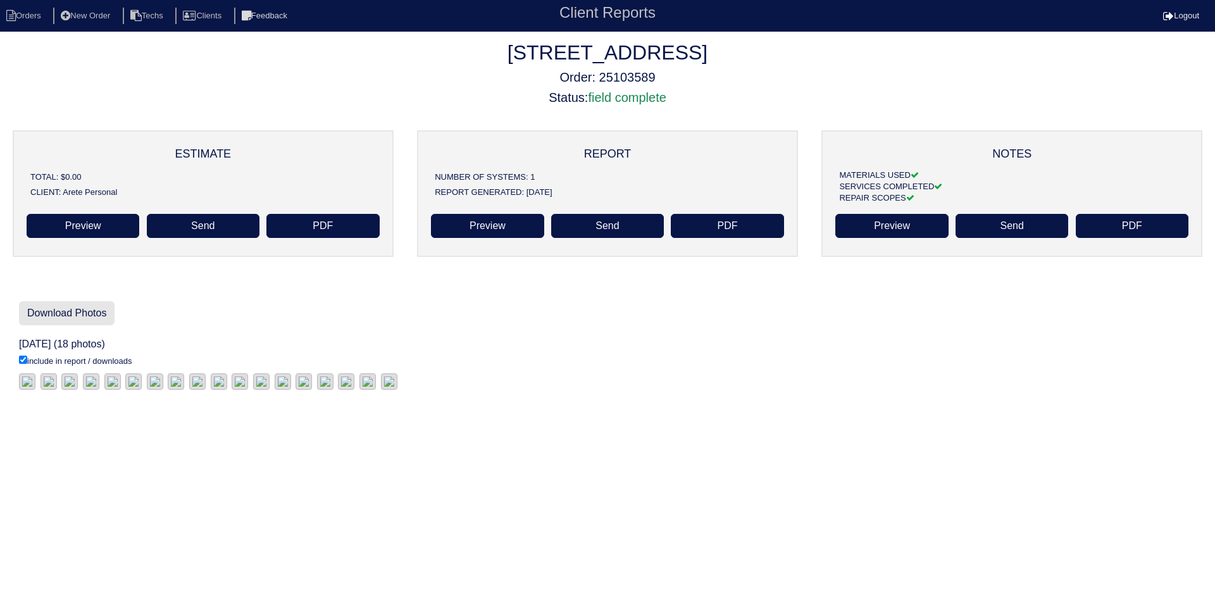
click at [70, 311] on link "Download Photos" at bounding box center [67, 313] width 96 height 24
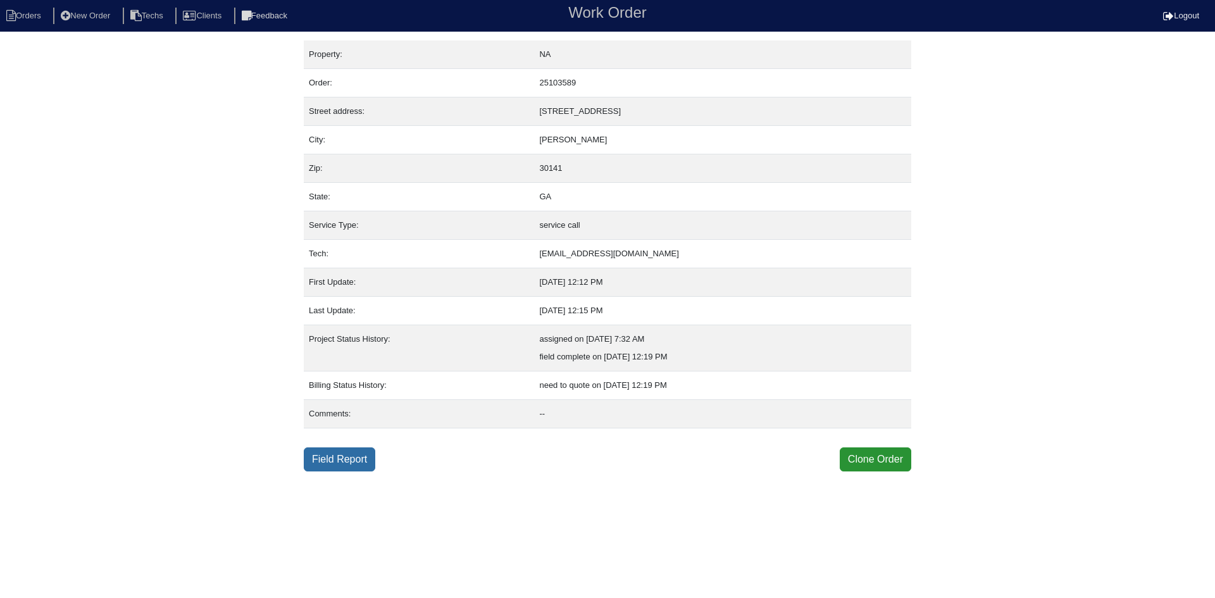
click at [346, 459] on link "Field Report" at bounding box center [340, 459] width 72 height 24
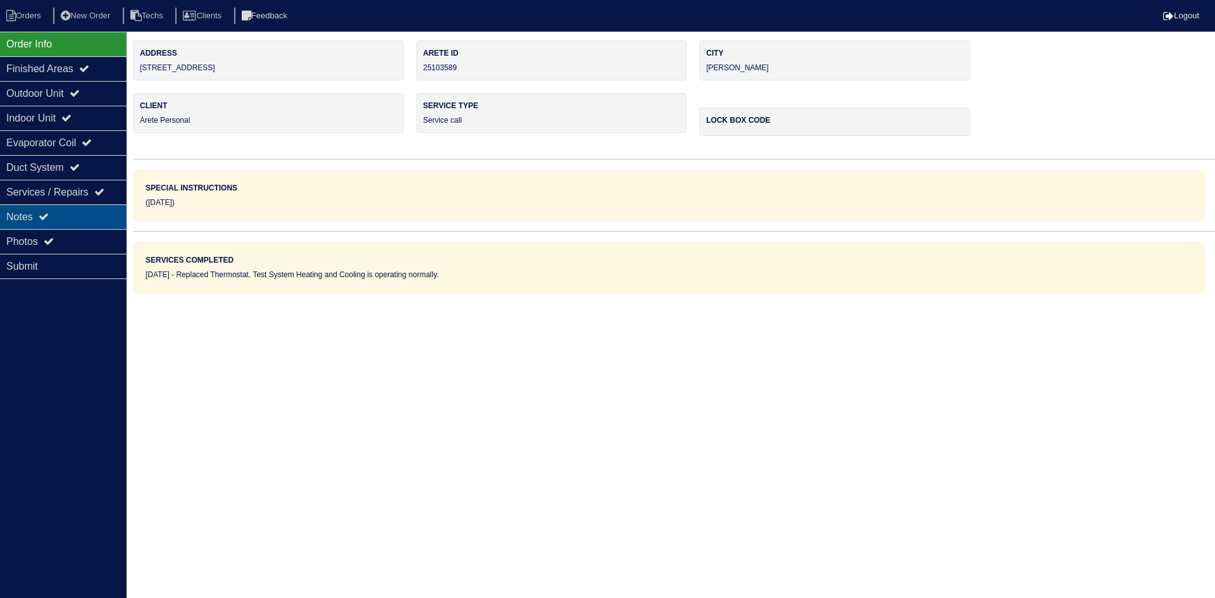
click at [72, 218] on div "Notes" at bounding box center [63, 216] width 127 height 25
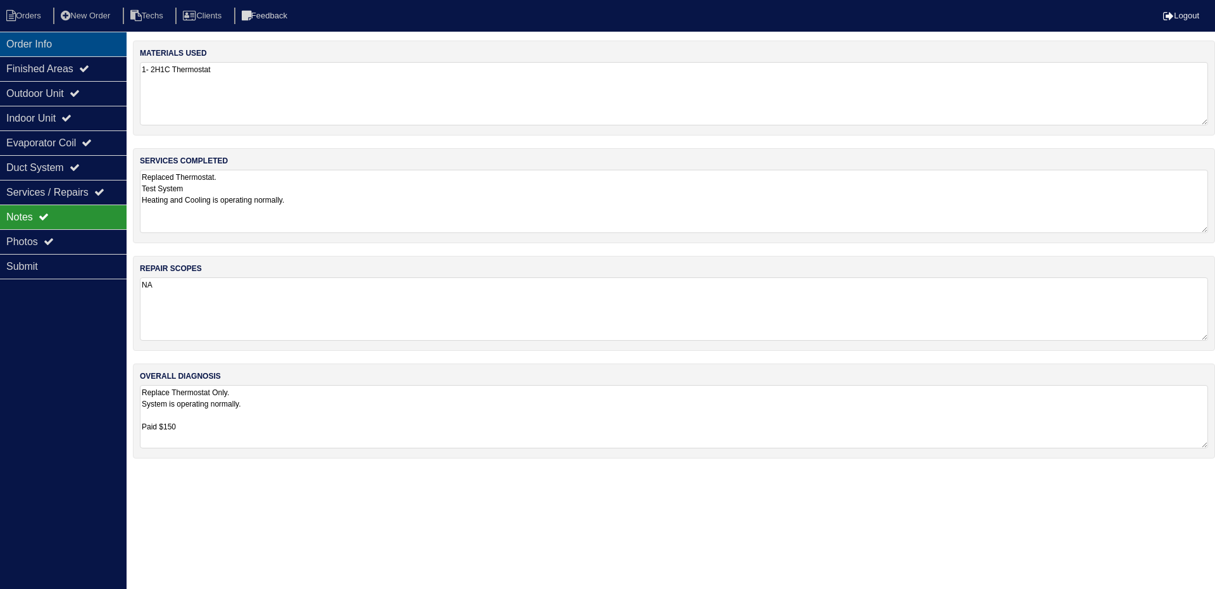
click at [86, 46] on div "Order Info" at bounding box center [63, 44] width 127 height 25
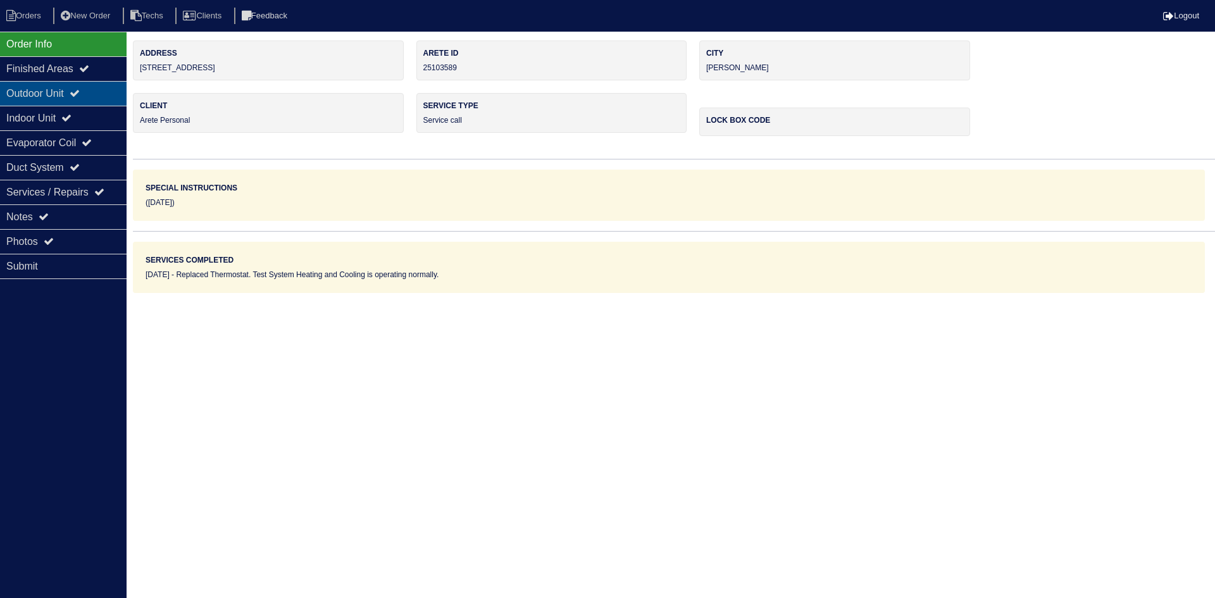
click at [53, 92] on div "Outdoor Unit" at bounding box center [63, 93] width 127 height 25
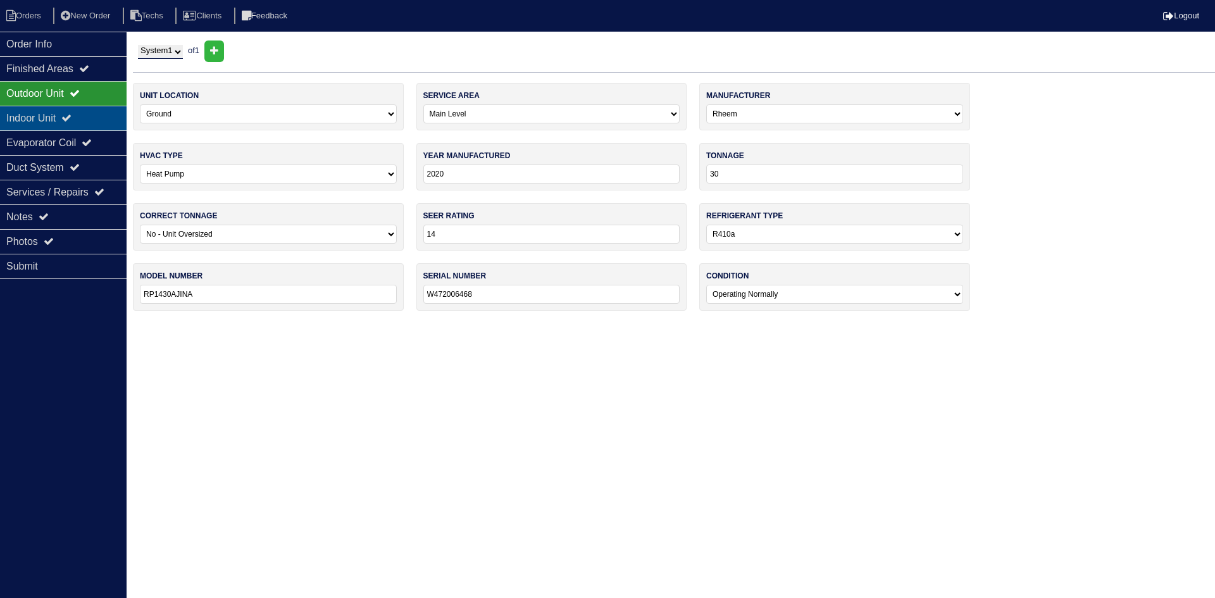
click at [51, 119] on div "Indoor Unit" at bounding box center [63, 118] width 127 height 25
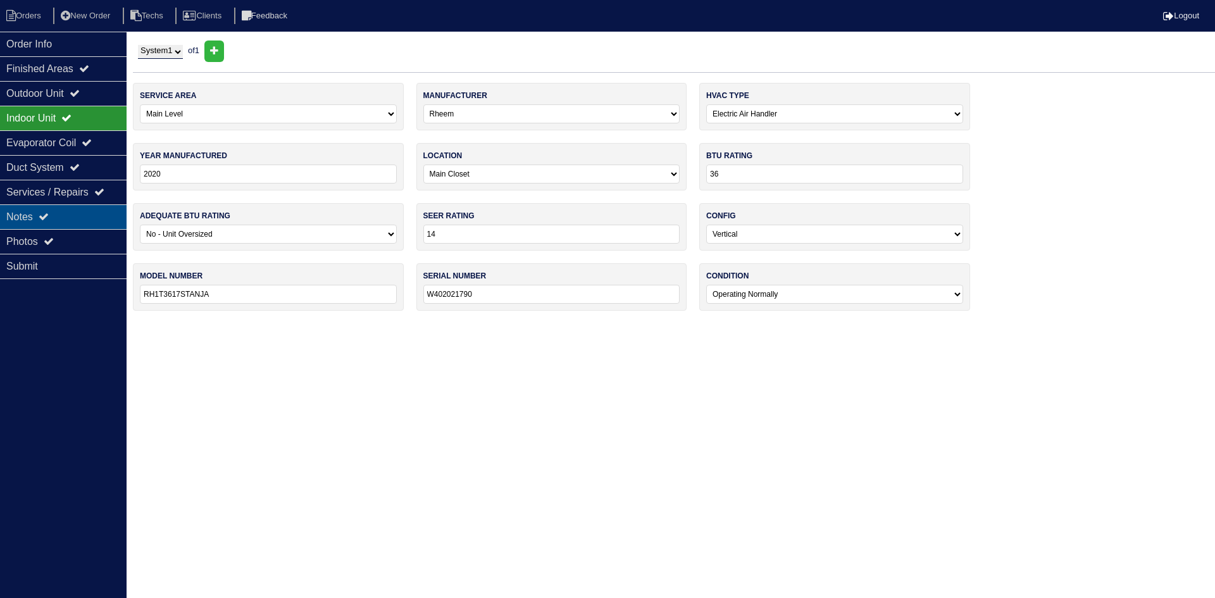
click at [56, 210] on div "Notes" at bounding box center [63, 216] width 127 height 25
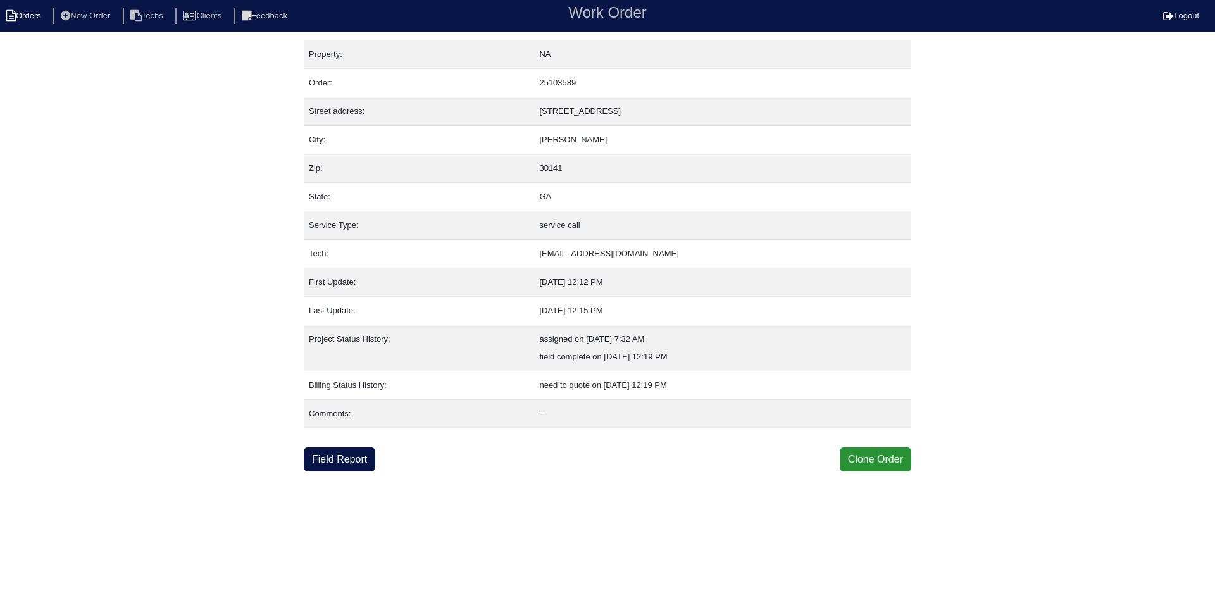
click at [22, 16] on li "Orders" at bounding box center [25, 16] width 51 height 17
select select "15"
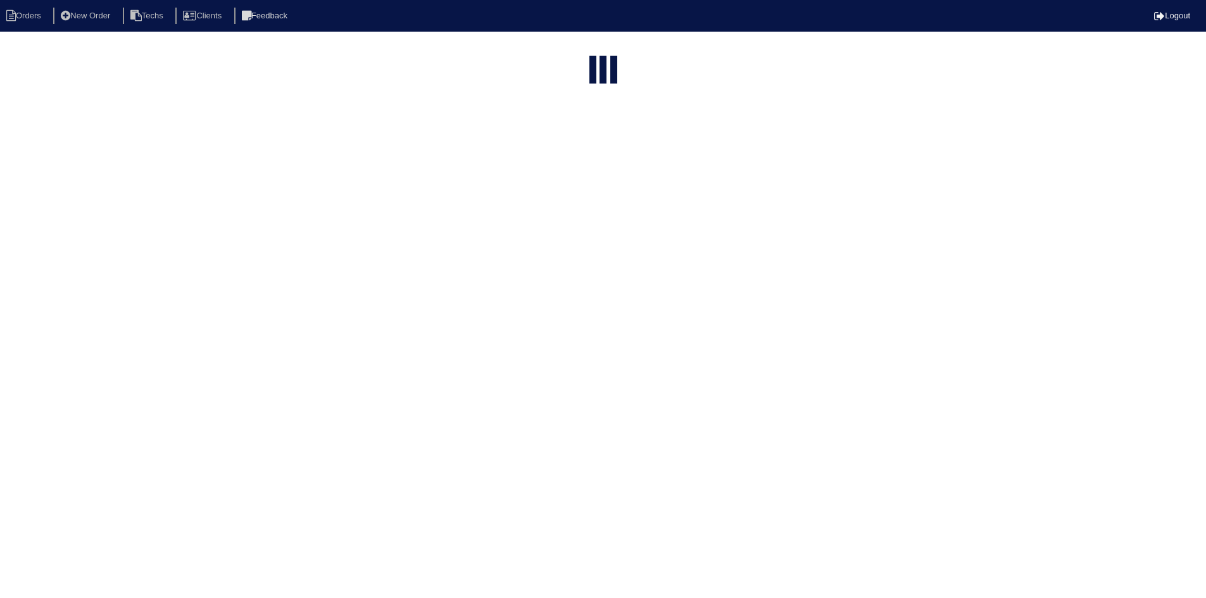
select select "field complete"
select select "need to quote"
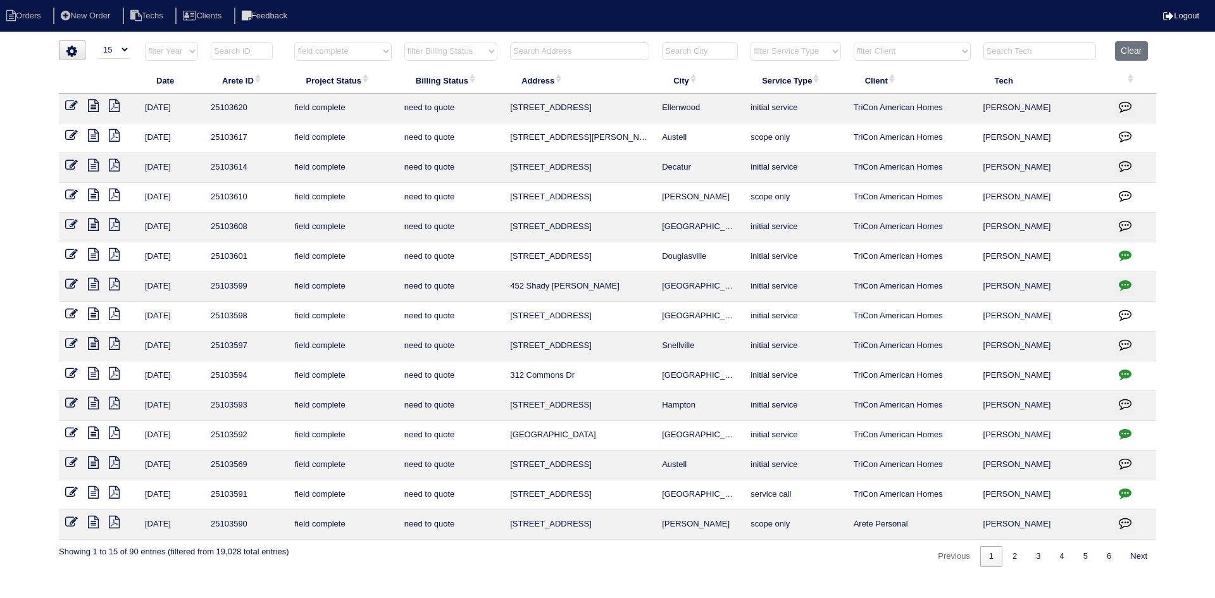
click at [94, 520] on icon at bounding box center [93, 522] width 11 height 13
click at [116, 520] on icon at bounding box center [114, 522] width 11 height 13
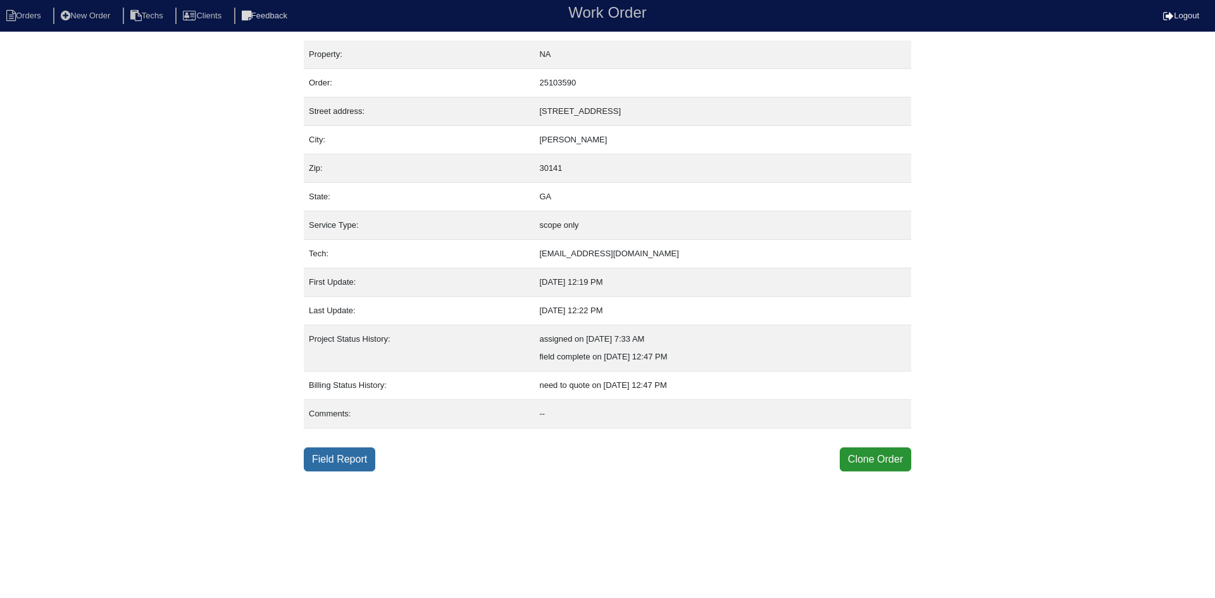
click at [356, 457] on link "Field Report" at bounding box center [340, 459] width 72 height 24
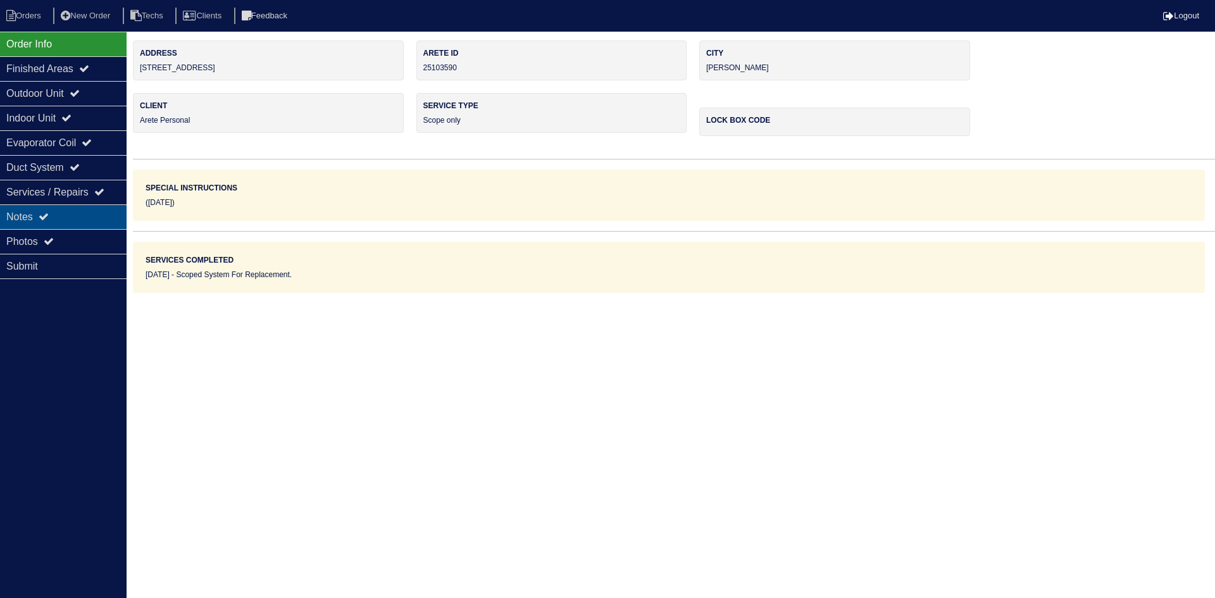
click at [49, 220] on icon at bounding box center [44, 216] width 10 height 10
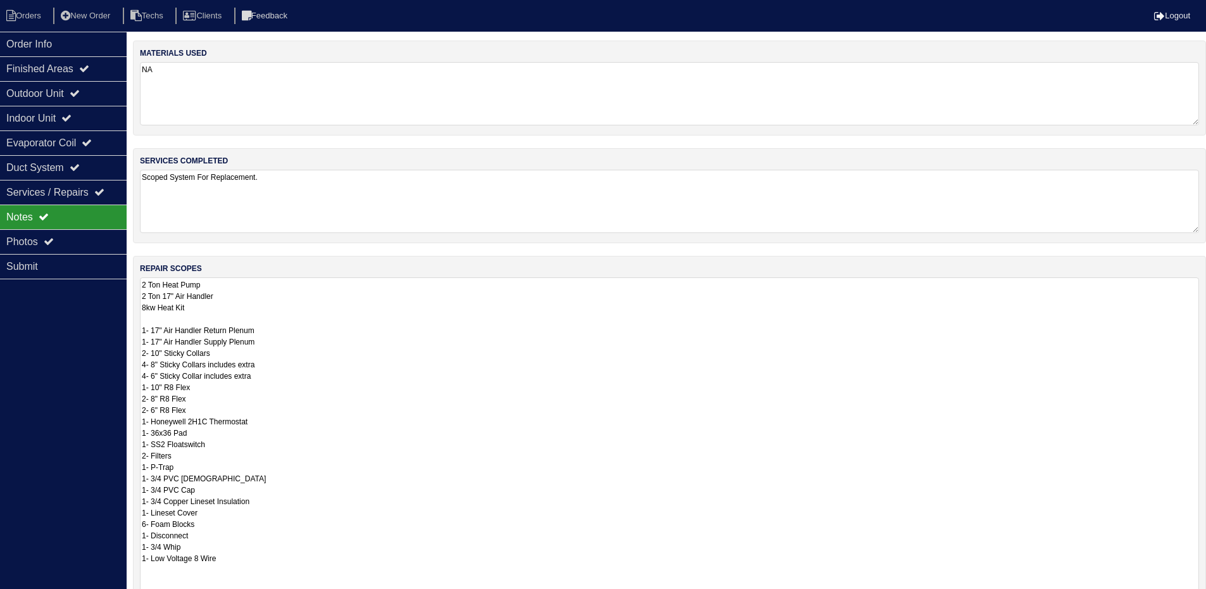
drag, startPoint x: 1203, startPoint y: 351, endPoint x: 1215, endPoint y: 603, distance: 252.1
click at [1206, 597] on html "Orders New Order Techs Clients Feedback Logout Orders New Order Users Clients M…" at bounding box center [603, 372] width 1206 height 744
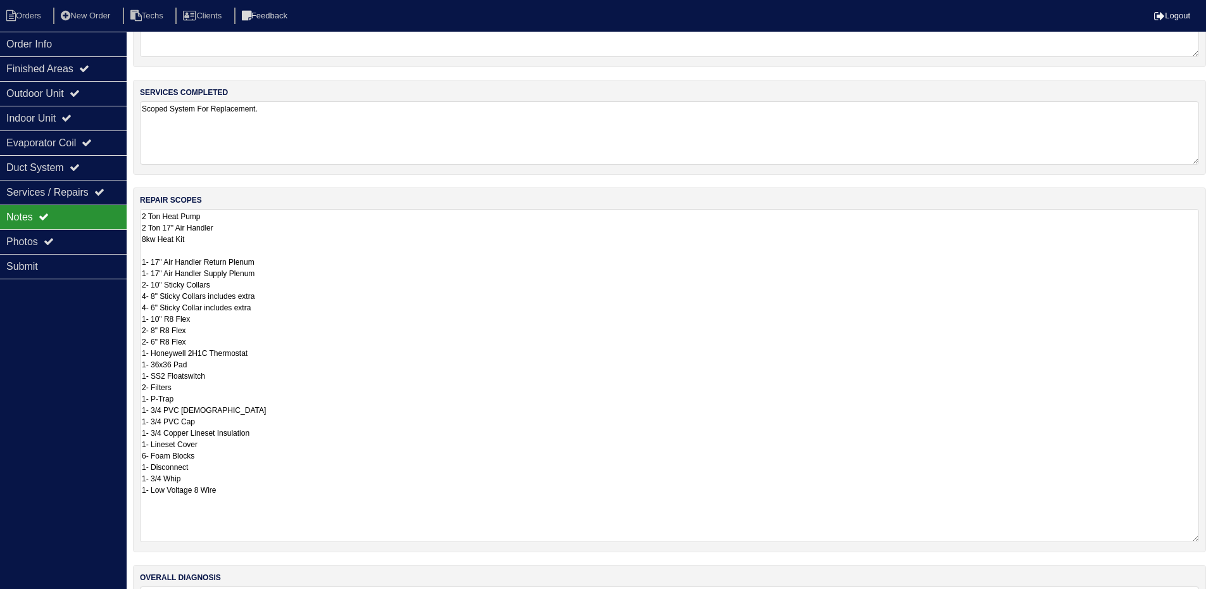
scroll to position [89, 0]
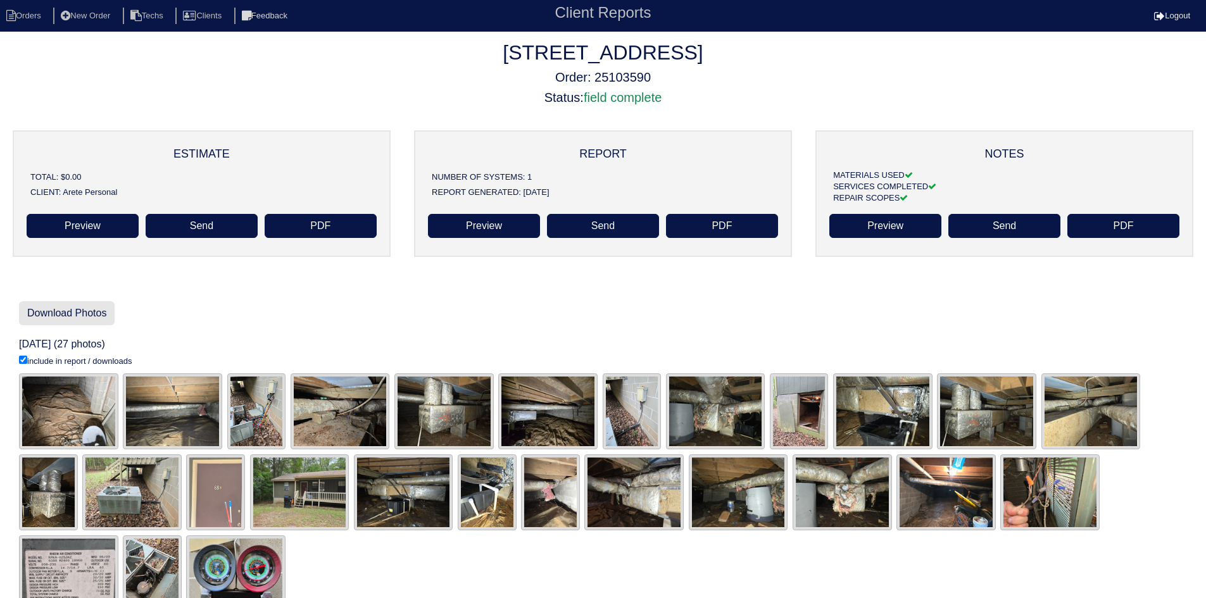
click at [63, 312] on link "Download Photos" at bounding box center [67, 313] width 96 height 24
click at [28, 9] on li "Orders" at bounding box center [25, 16] width 51 height 17
select select "15"
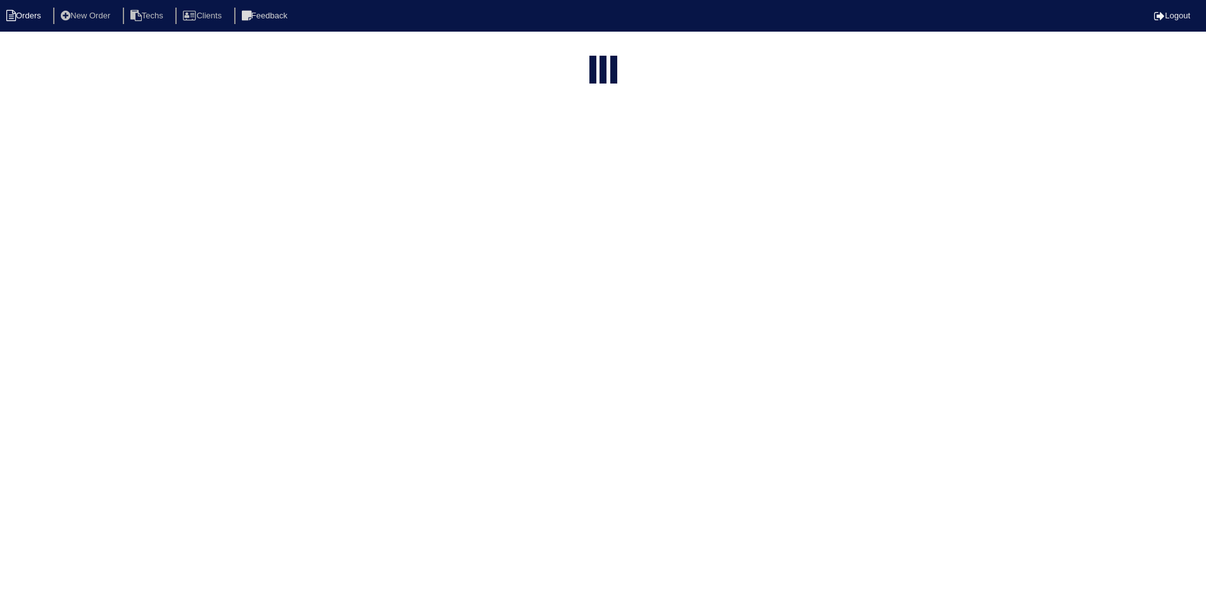
select select "field complete"
select select "need to quote"
